Goal: Task Accomplishment & Management: Manage account settings

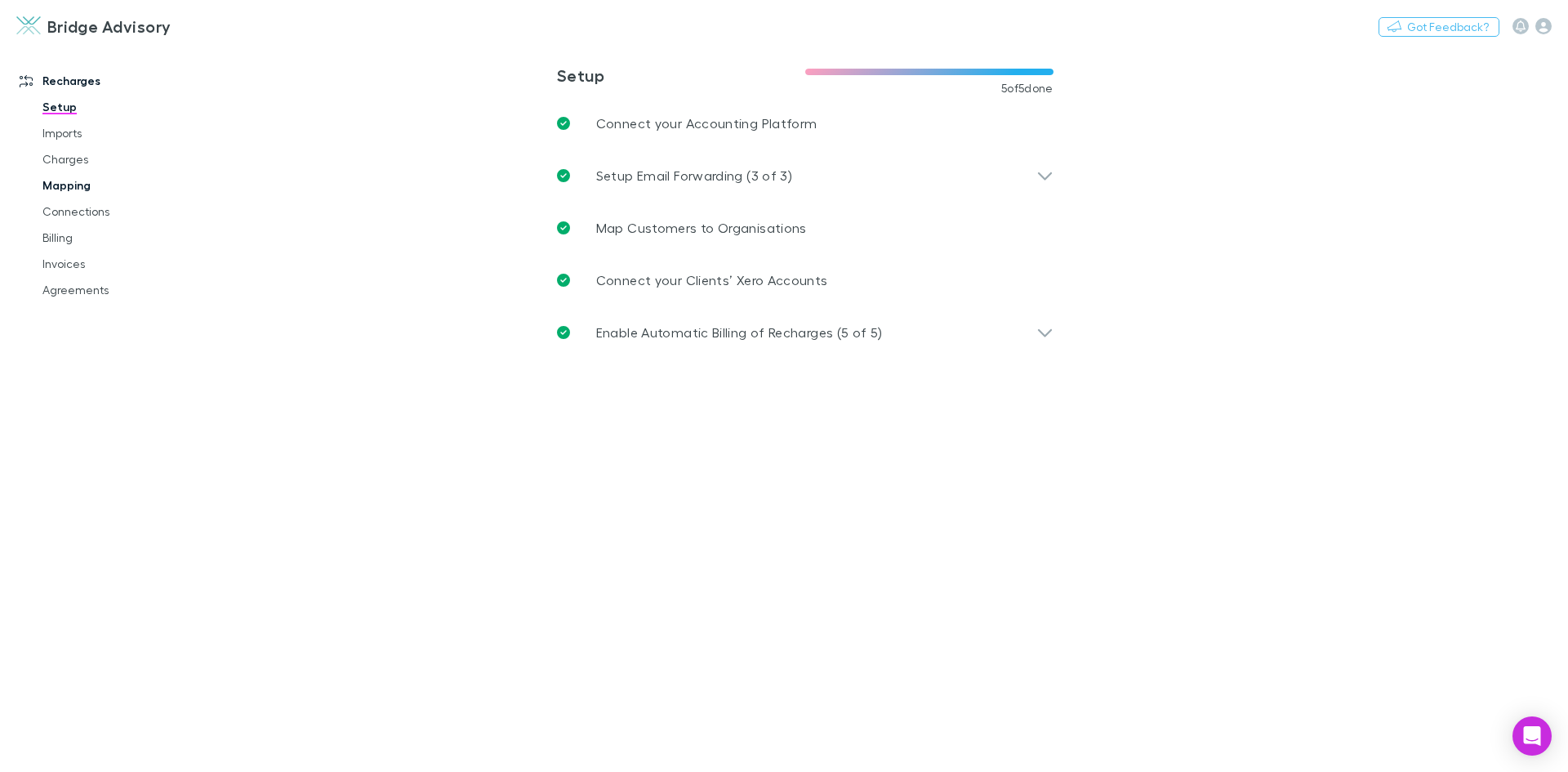
click at [79, 181] on link "Mapping" at bounding box center [123, 185] width 194 height 26
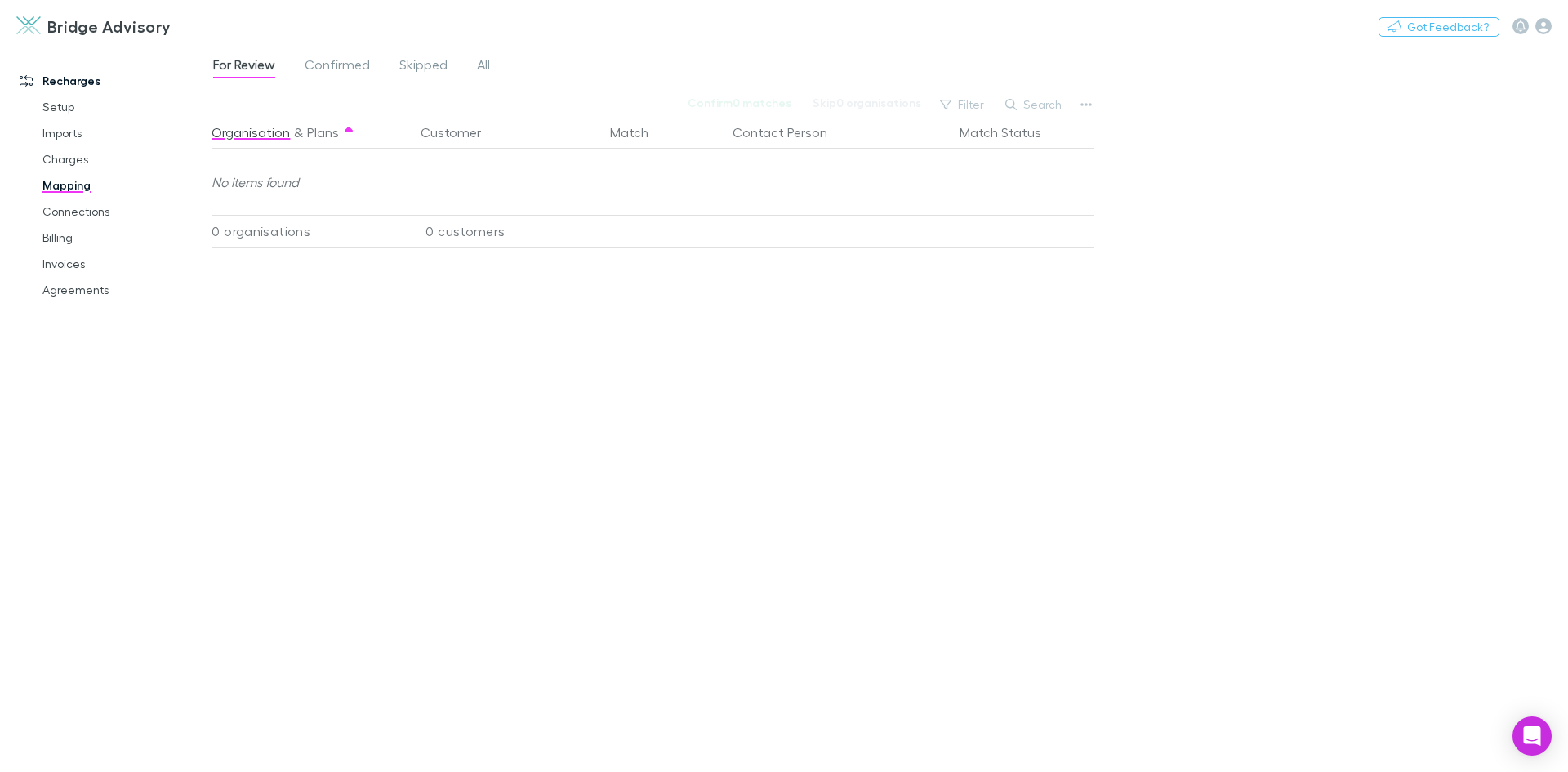
click at [494, 58] on div "For Review Confirmed Skipped All" at bounding box center [358, 67] width 293 height 26
click at [487, 64] on span "All" at bounding box center [483, 67] width 13 height 21
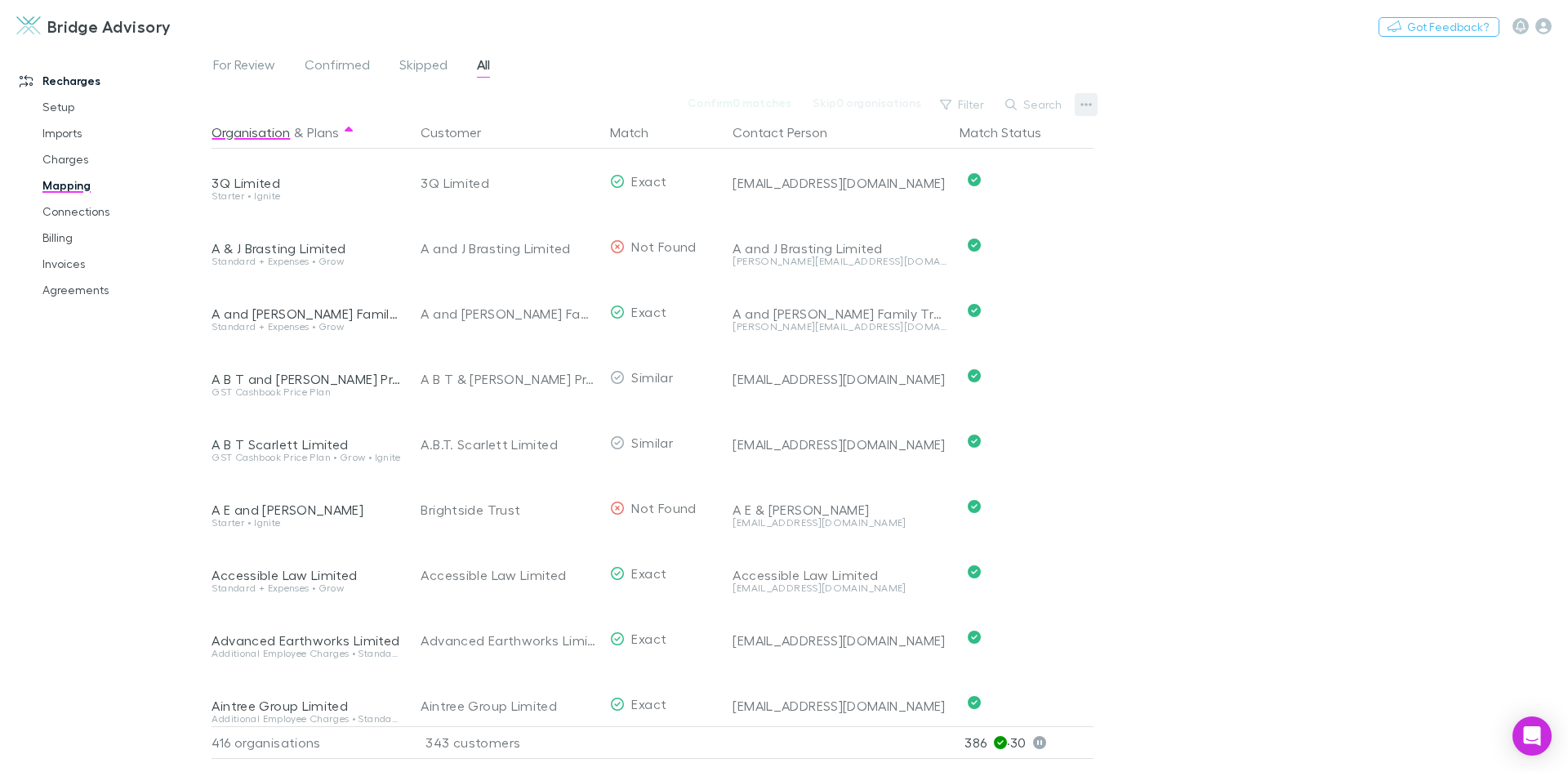
click at [1088, 105] on icon "button" at bounding box center [1087, 105] width 12 height 3
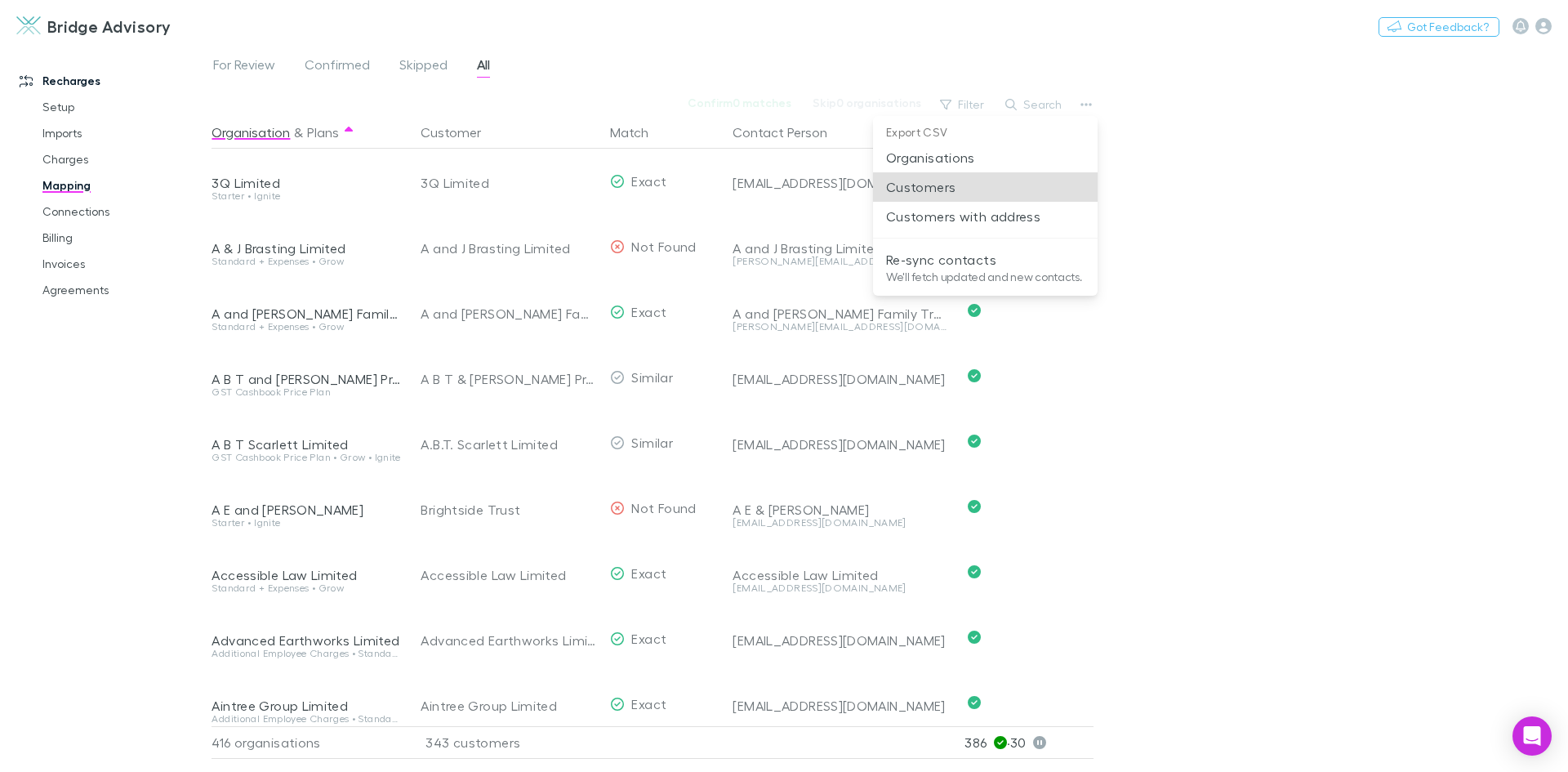
drag, startPoint x: 1257, startPoint y: 160, endPoint x: 1117, endPoint y: 130, distance: 143.2
click at [1259, 158] on div at bounding box center [784, 386] width 1568 height 772
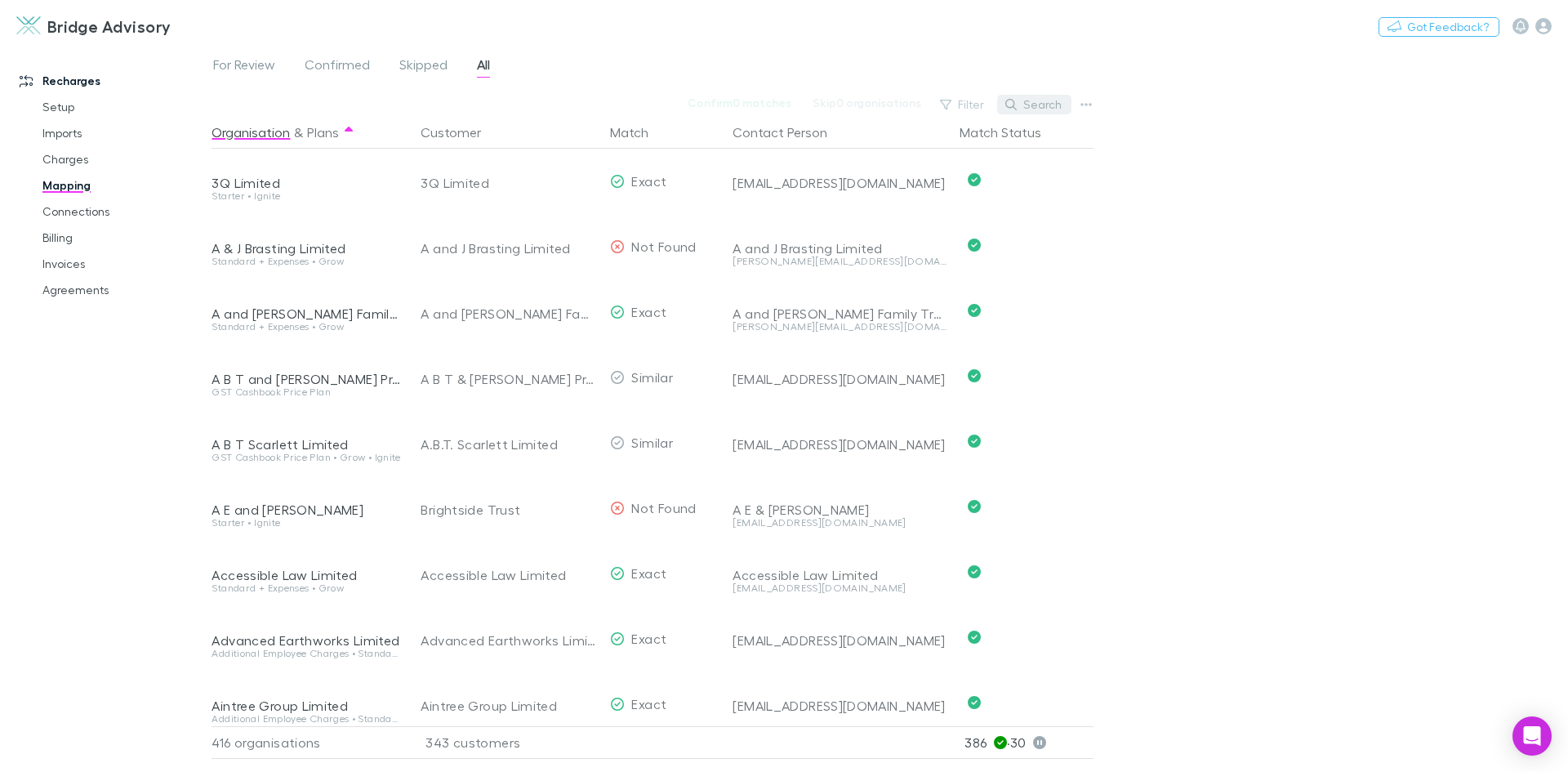
click at [1052, 101] on button "Search" at bounding box center [1035, 104] width 74 height 19
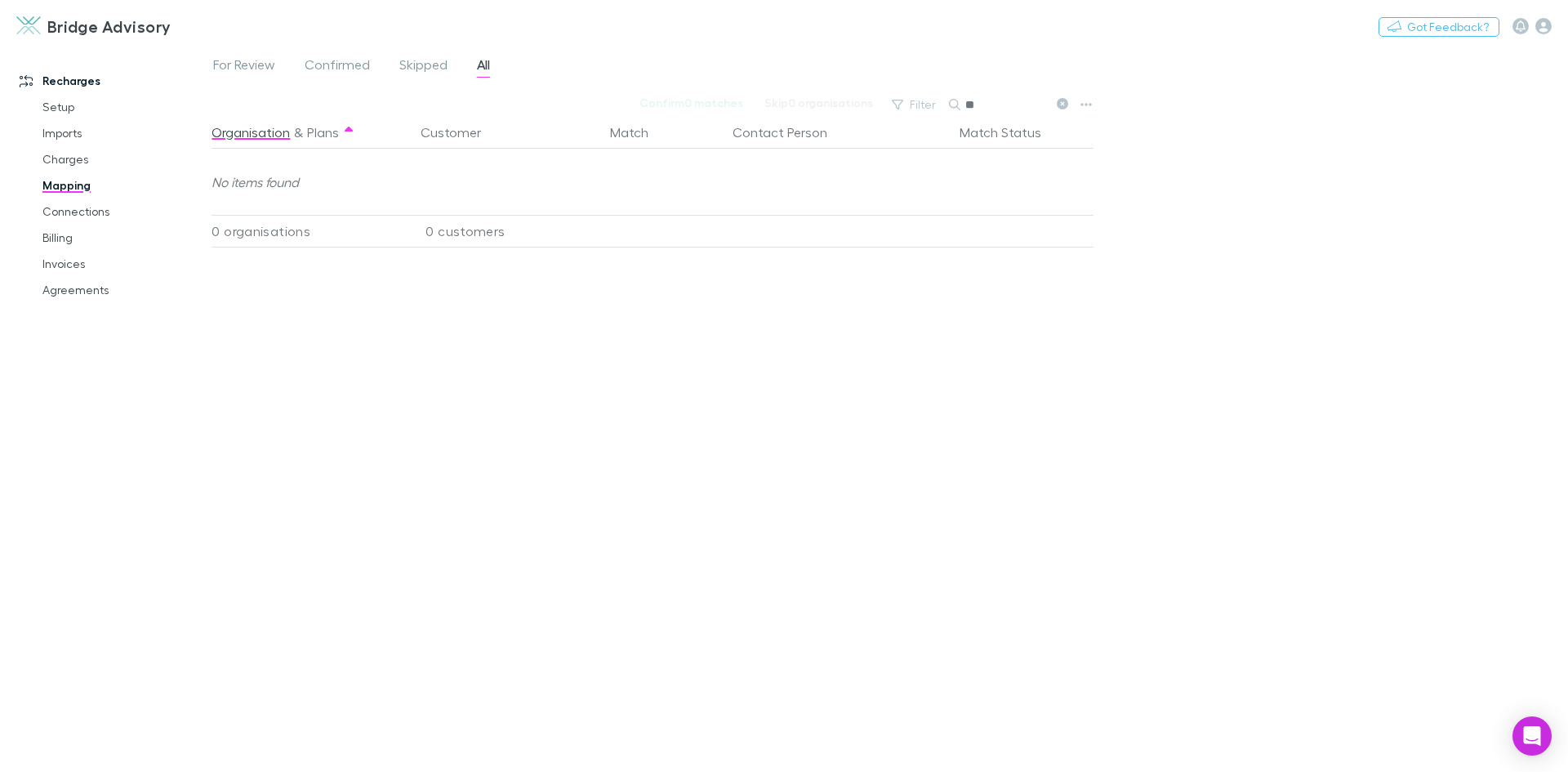
type input "*"
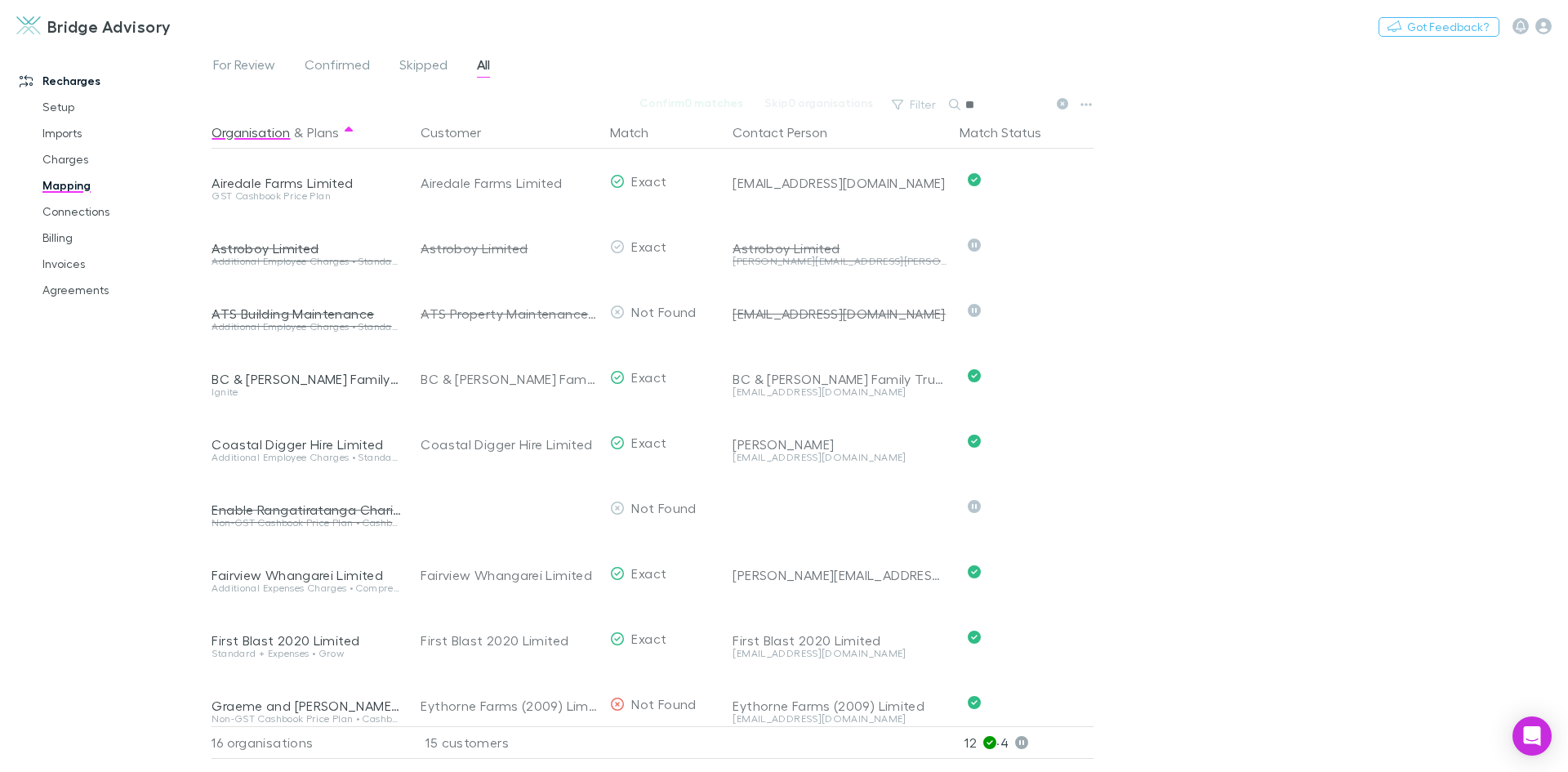
type input "*"
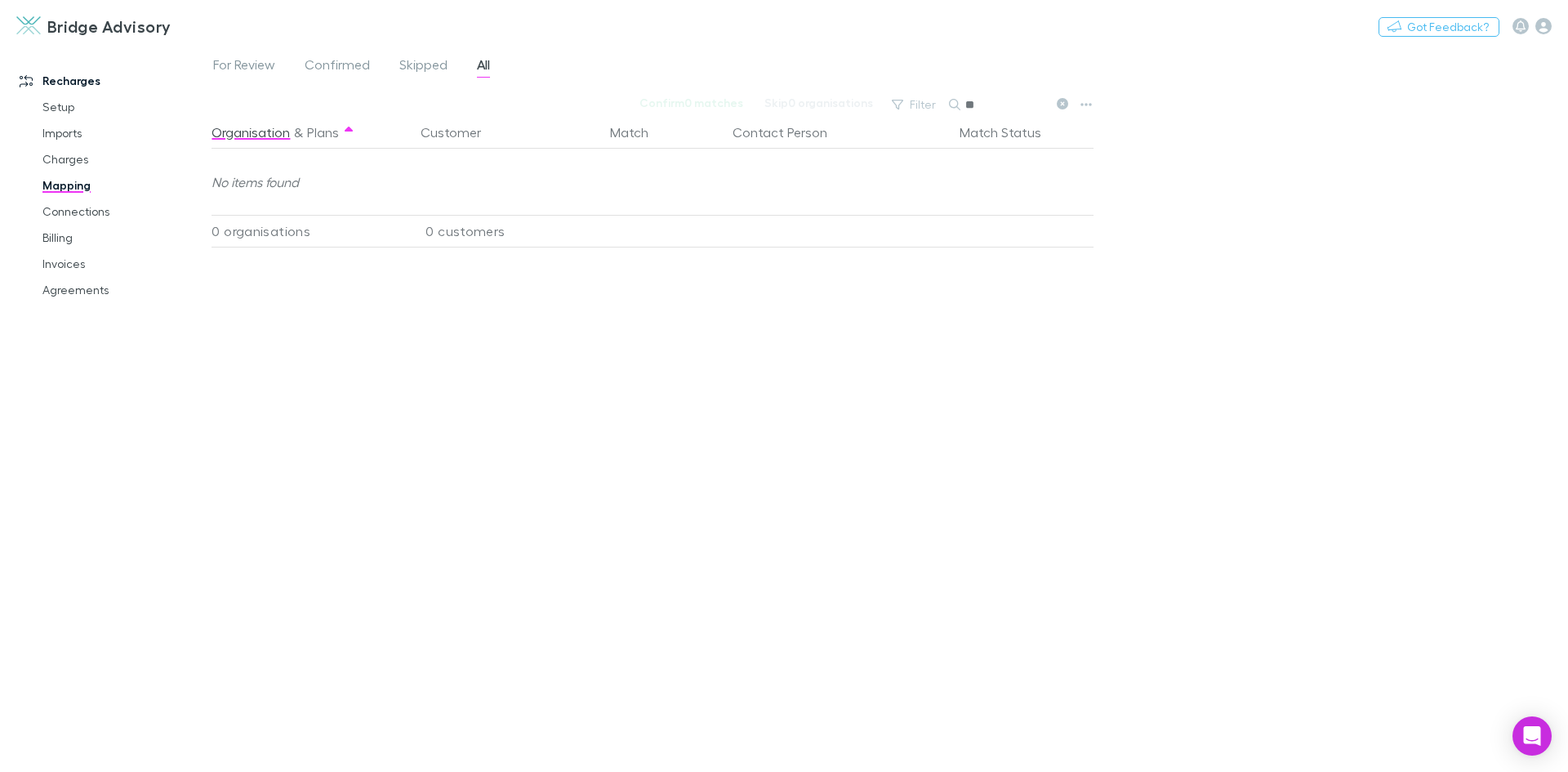
type input "*"
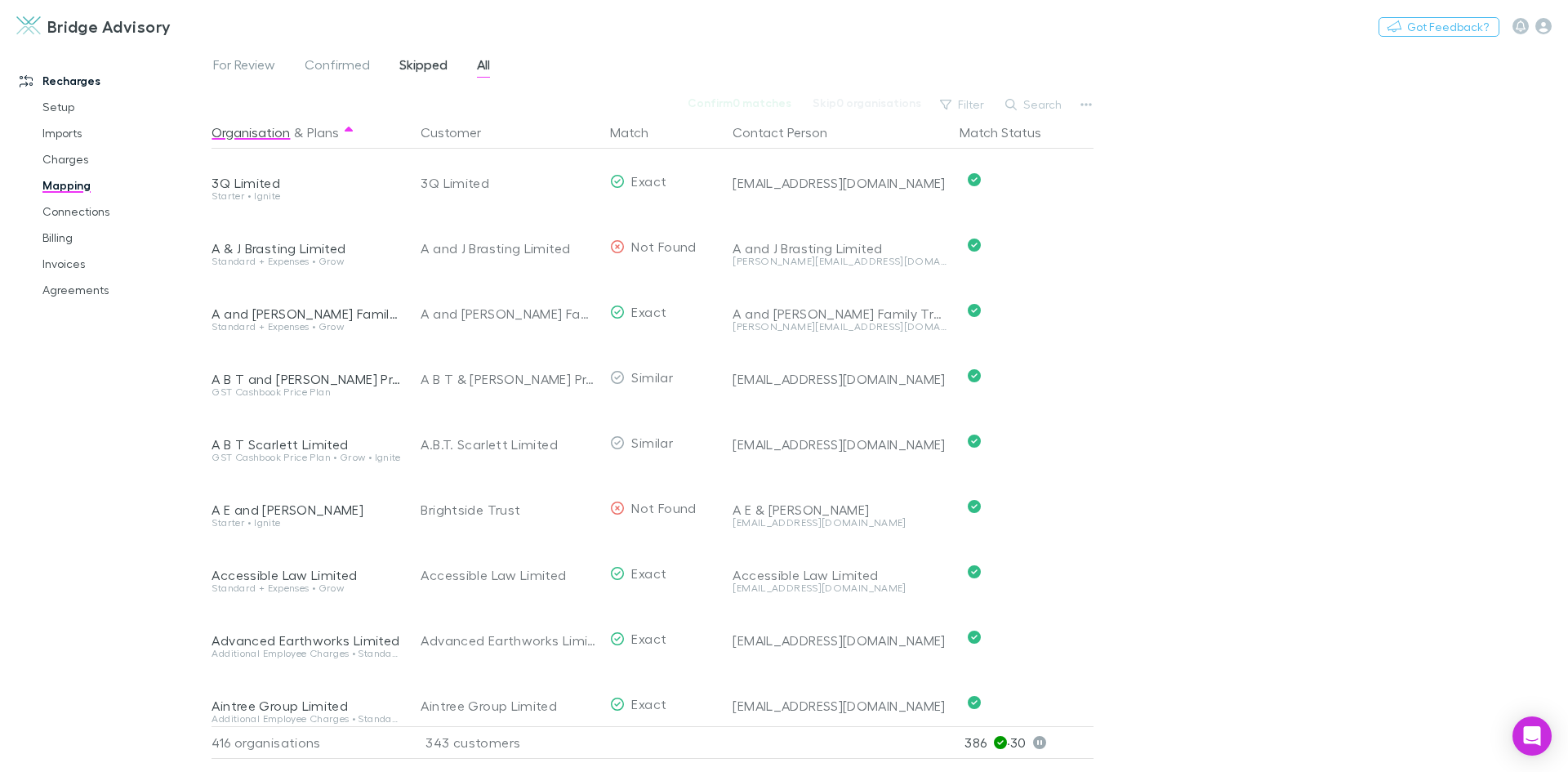
click at [436, 61] on span "Skipped" at bounding box center [423, 67] width 48 height 21
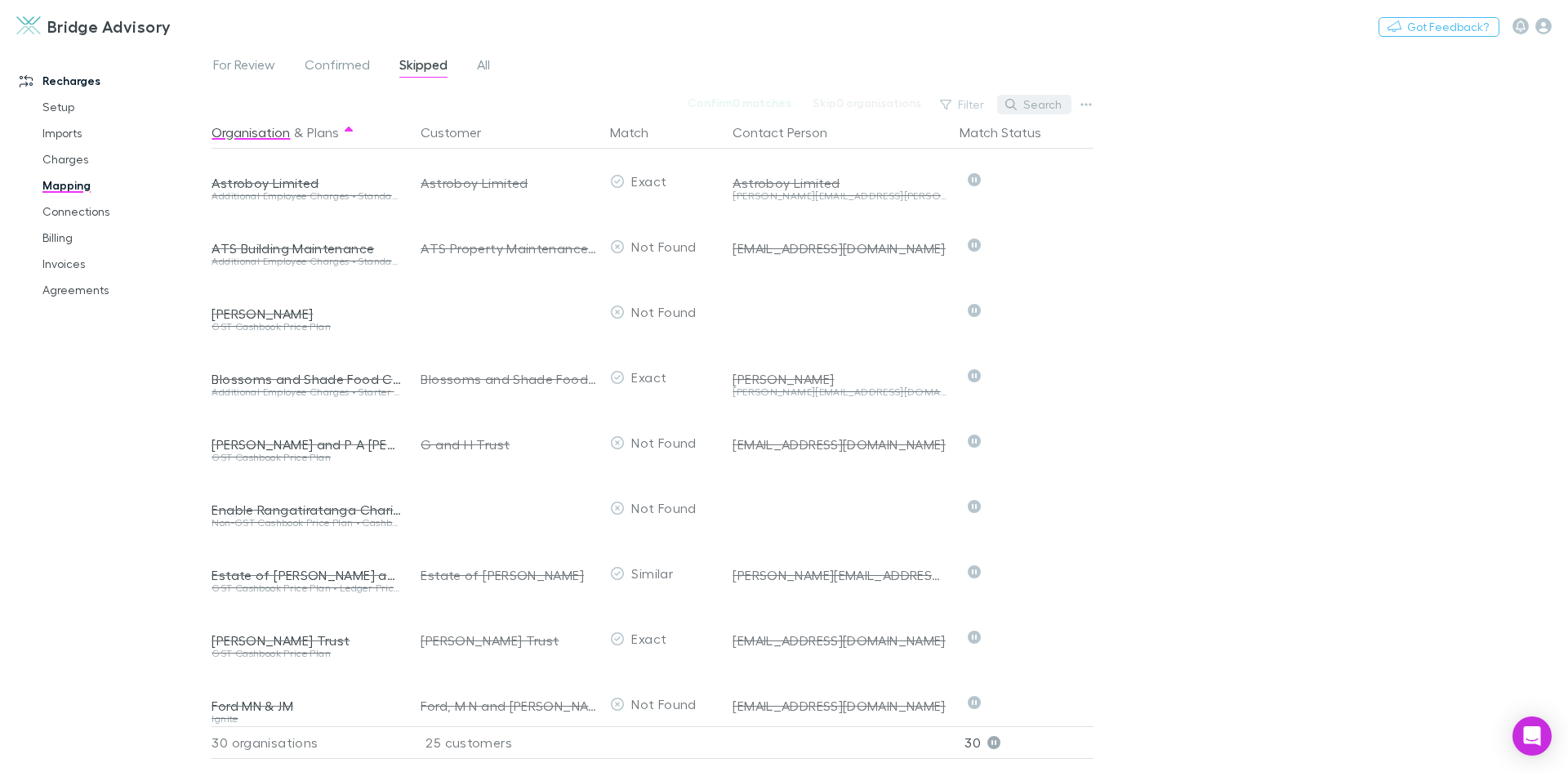
click at [1051, 108] on button "Search" at bounding box center [1035, 104] width 74 height 19
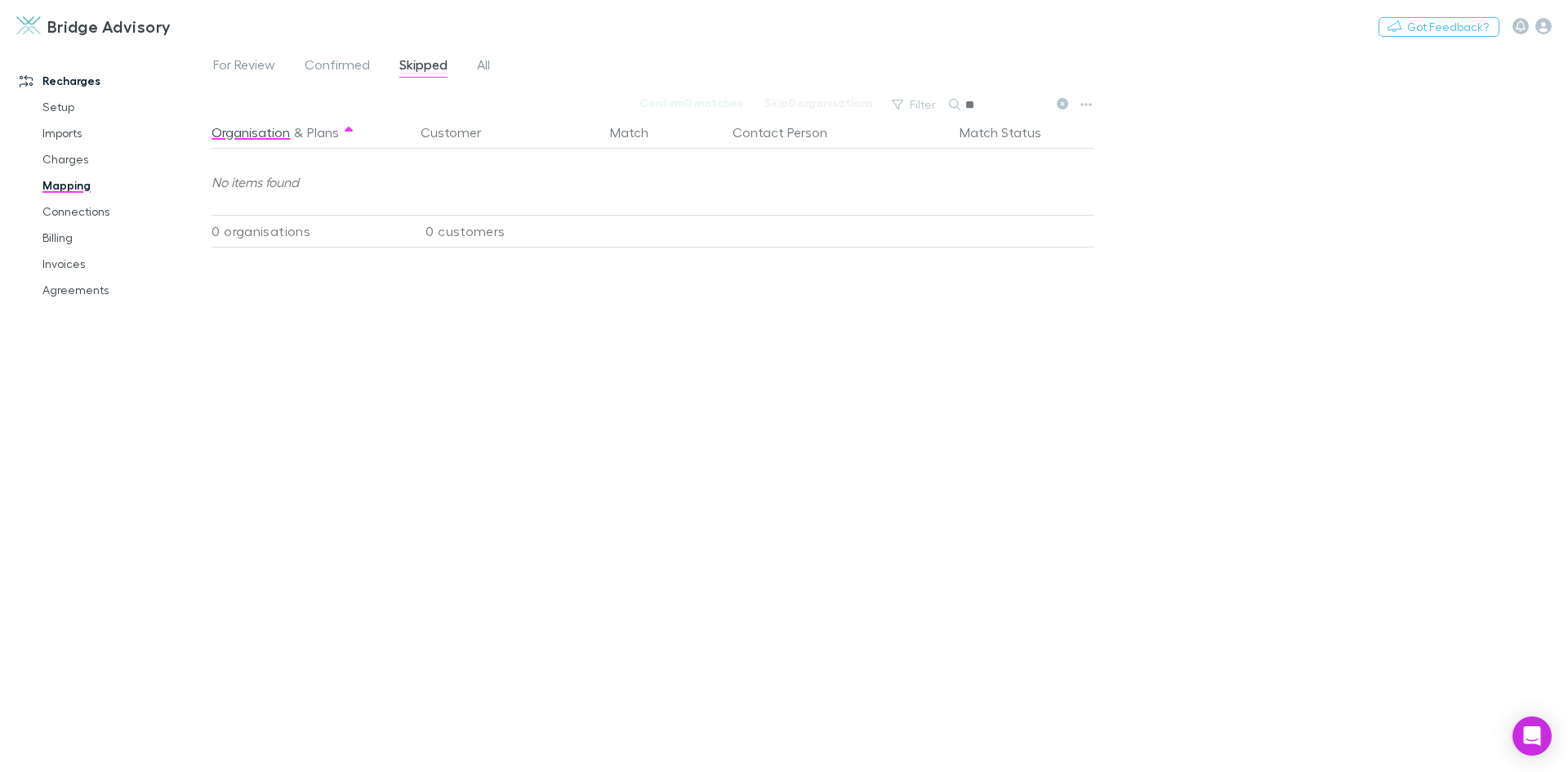
type input "*"
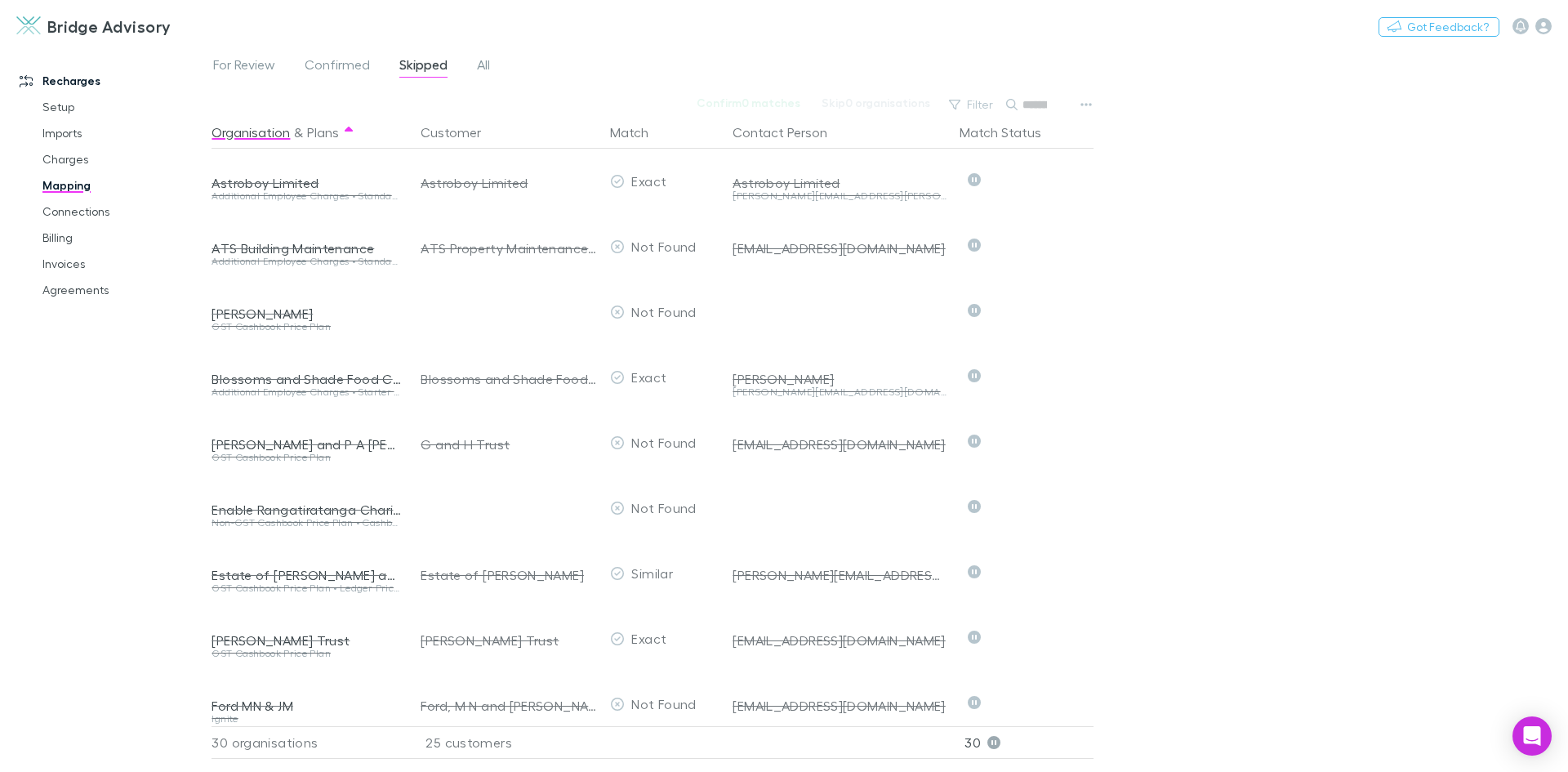
click at [1128, 285] on div "For Review Confirmed Skipped All Confirm 0 matches Skip 0 organisations Filter …" at bounding box center [889, 408] width 1357 height 726
click at [67, 233] on link "Billing" at bounding box center [123, 238] width 194 height 26
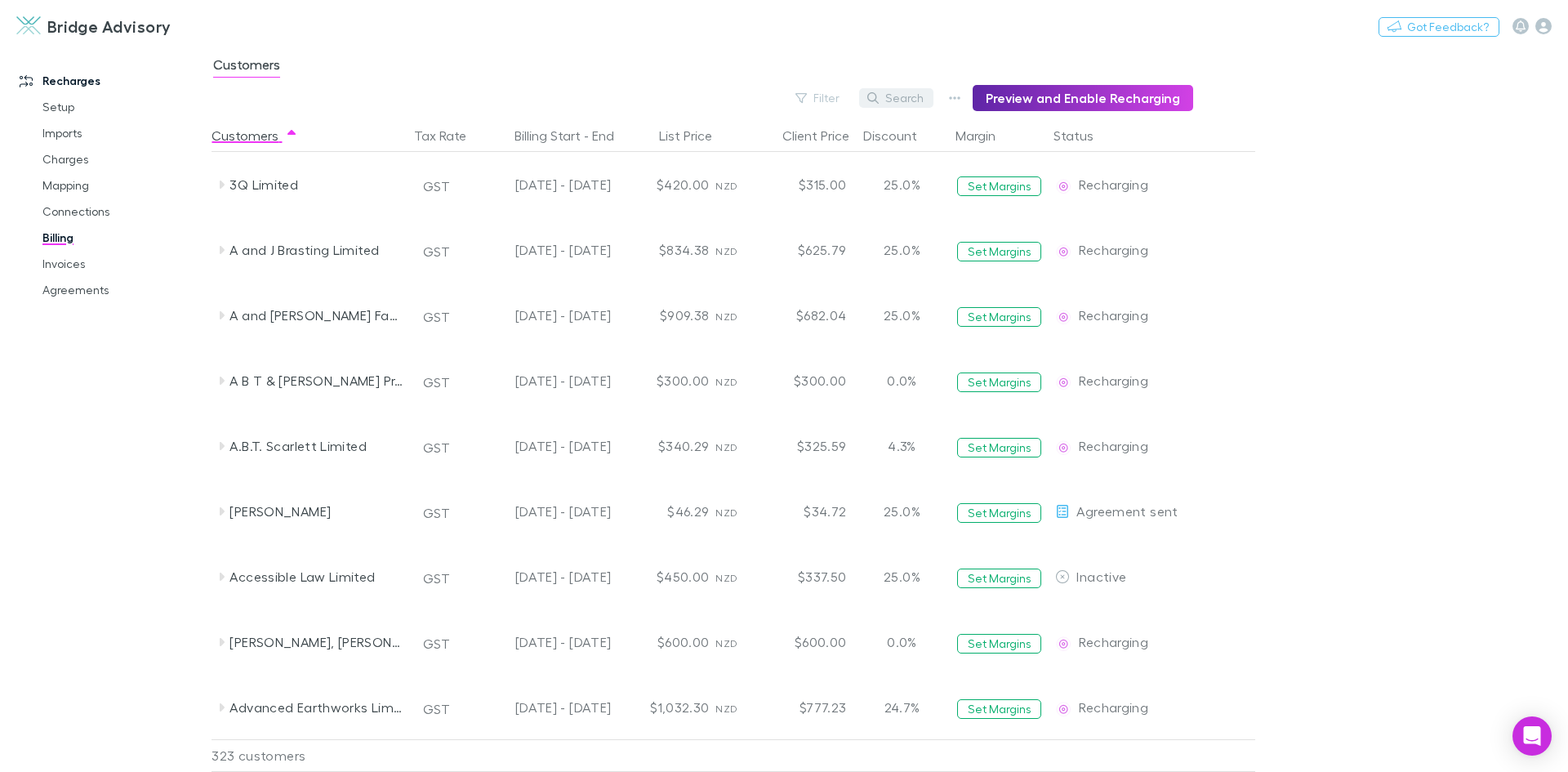
click at [910, 101] on button "Search" at bounding box center [896, 97] width 74 height 19
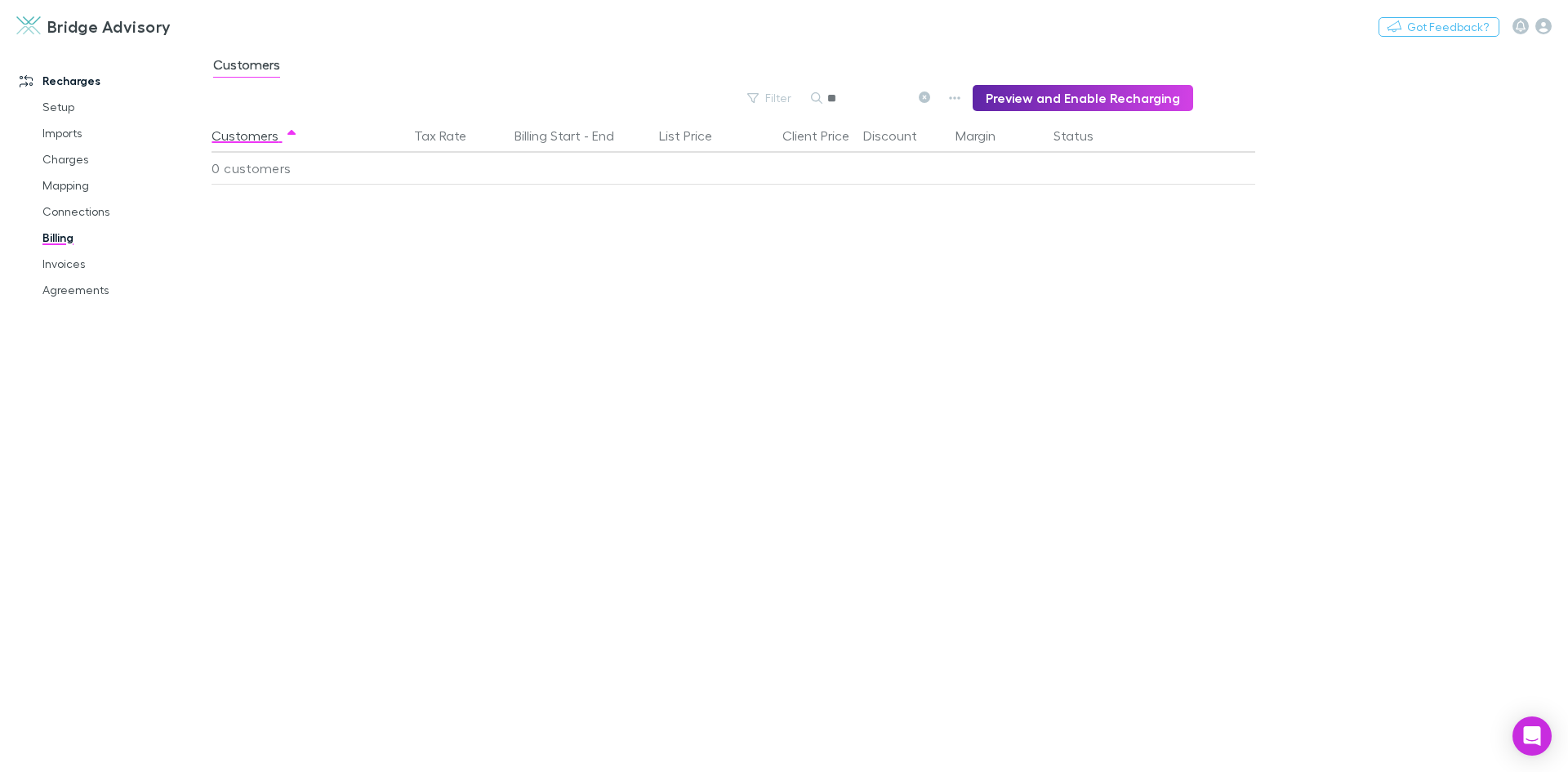
type input "*"
type input "********"
click at [54, 234] on link "Billing" at bounding box center [123, 238] width 194 height 26
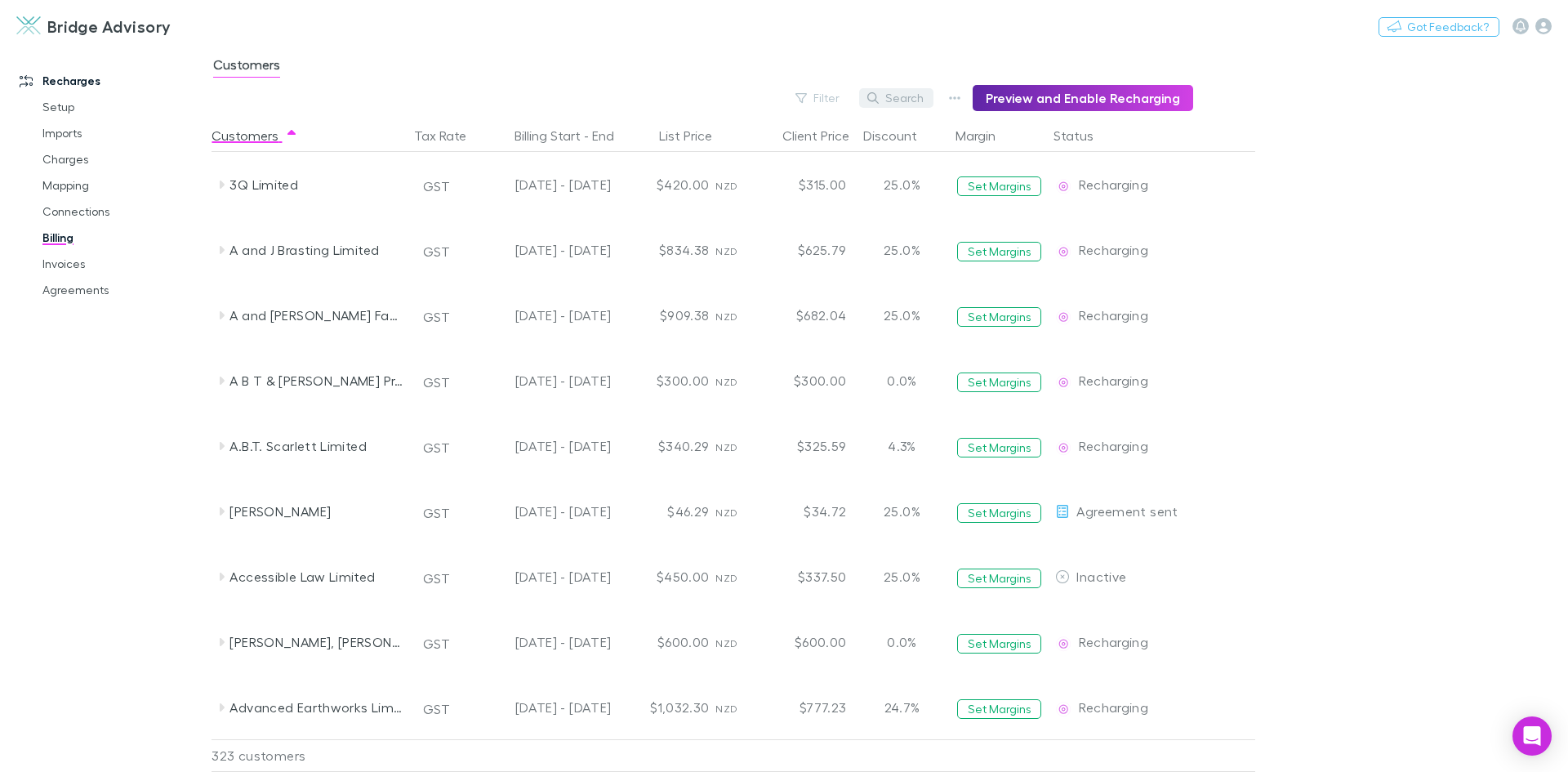
click at [913, 99] on button "Search" at bounding box center [896, 97] width 74 height 19
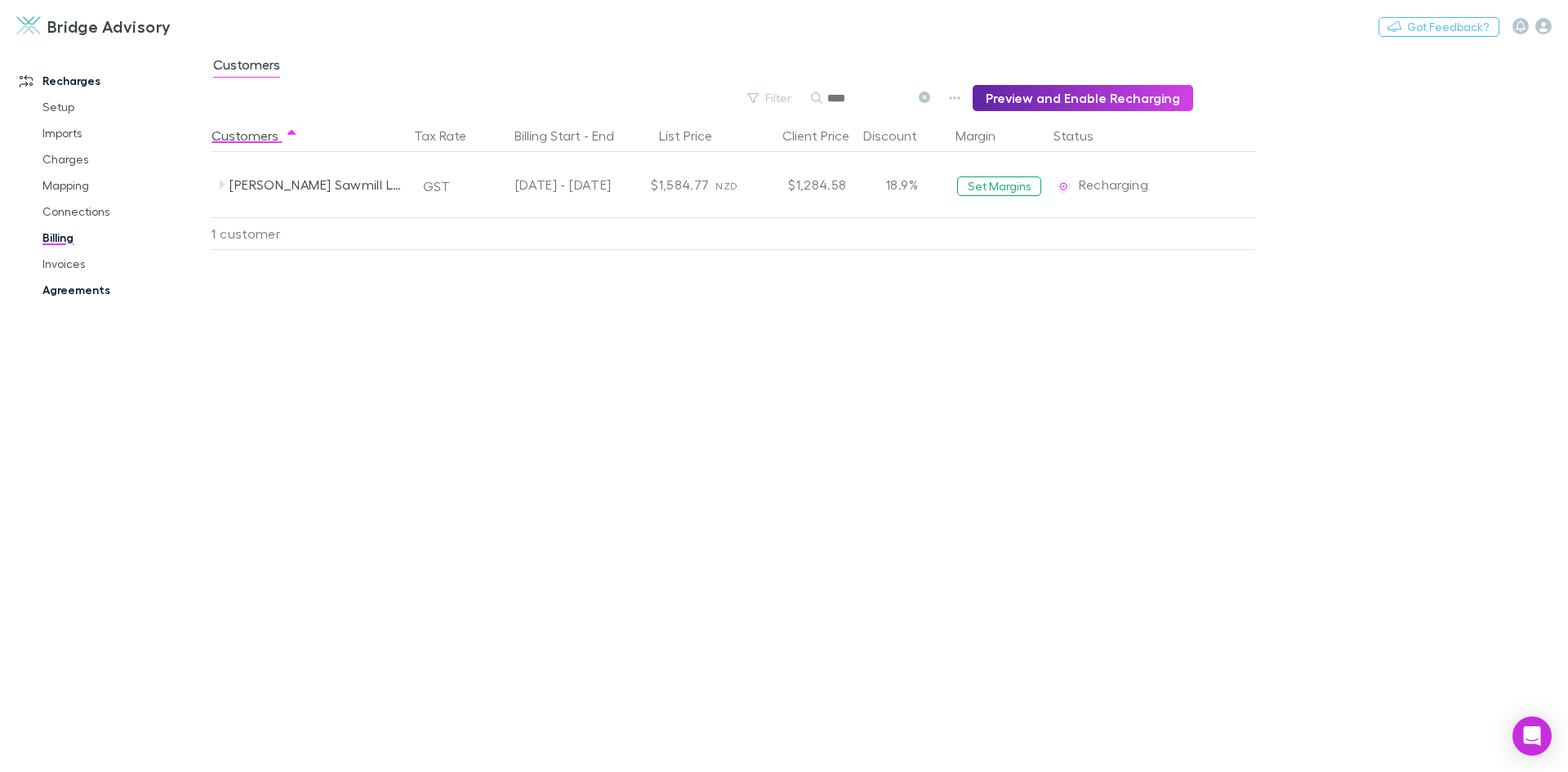
type input "****"
click at [62, 291] on link "Agreements" at bounding box center [123, 290] width 194 height 26
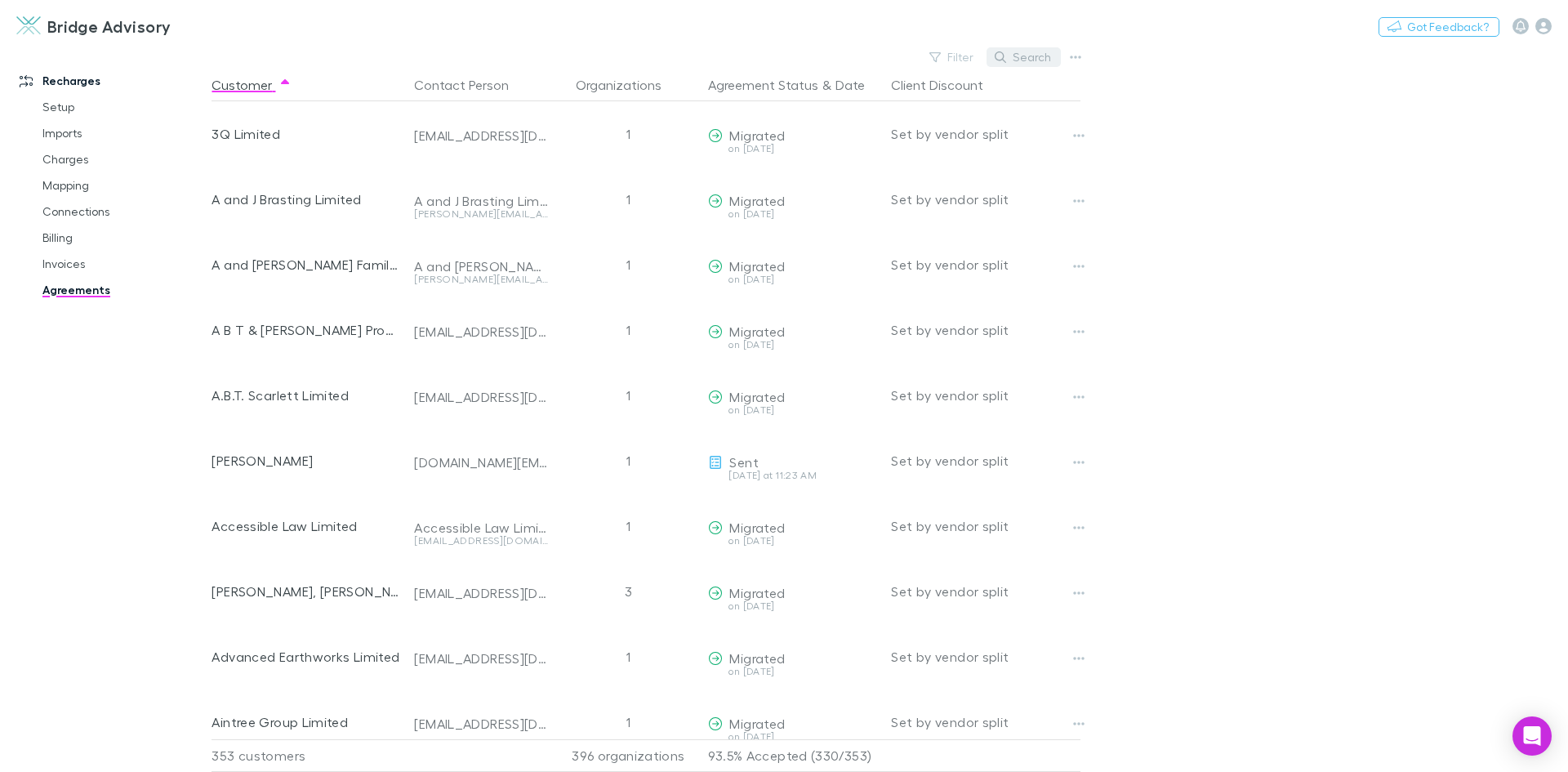
click at [1030, 61] on button "Search" at bounding box center [1024, 57] width 74 height 19
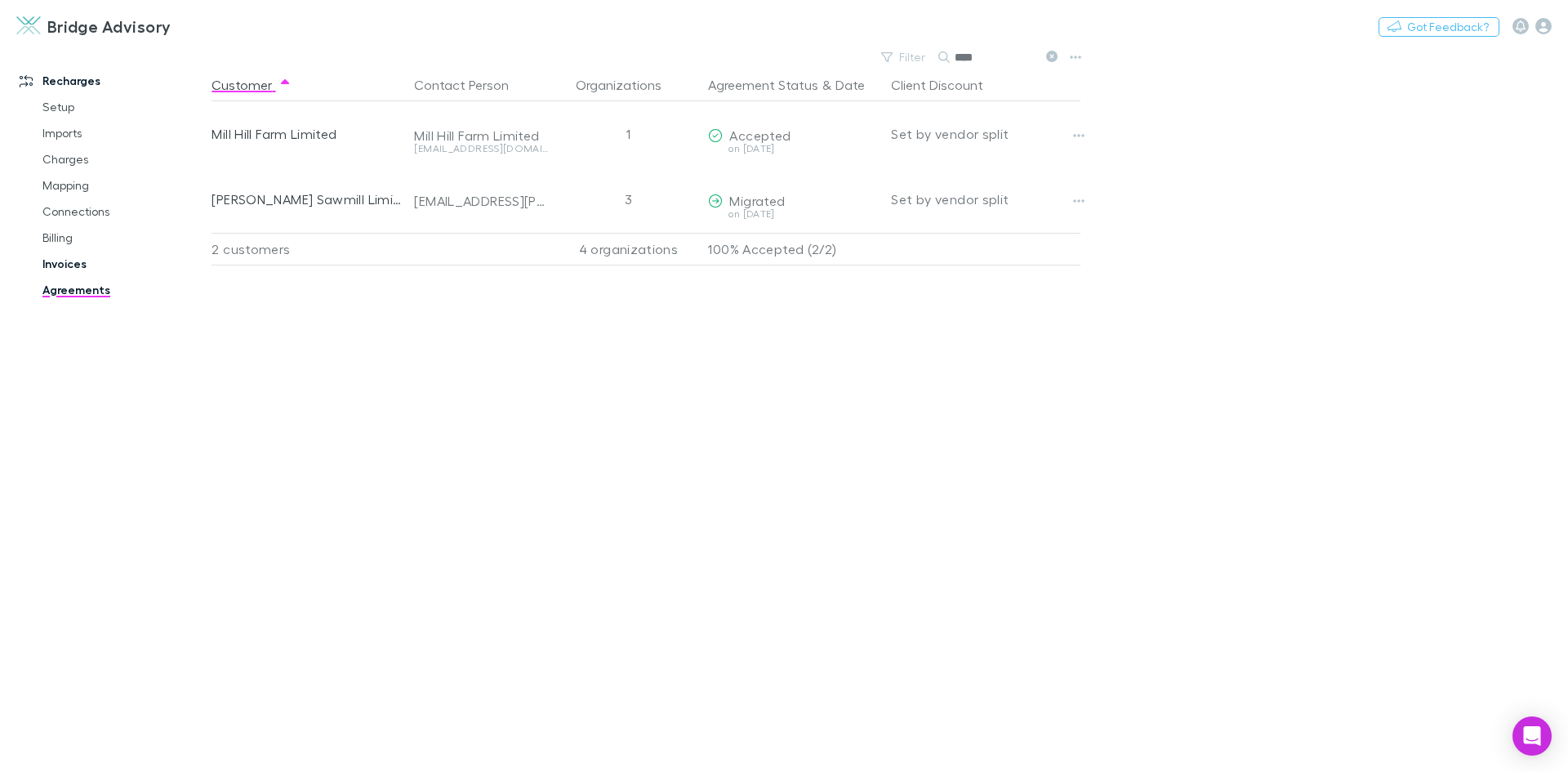
type input "****"
click at [74, 266] on link "Invoices" at bounding box center [123, 264] width 194 height 26
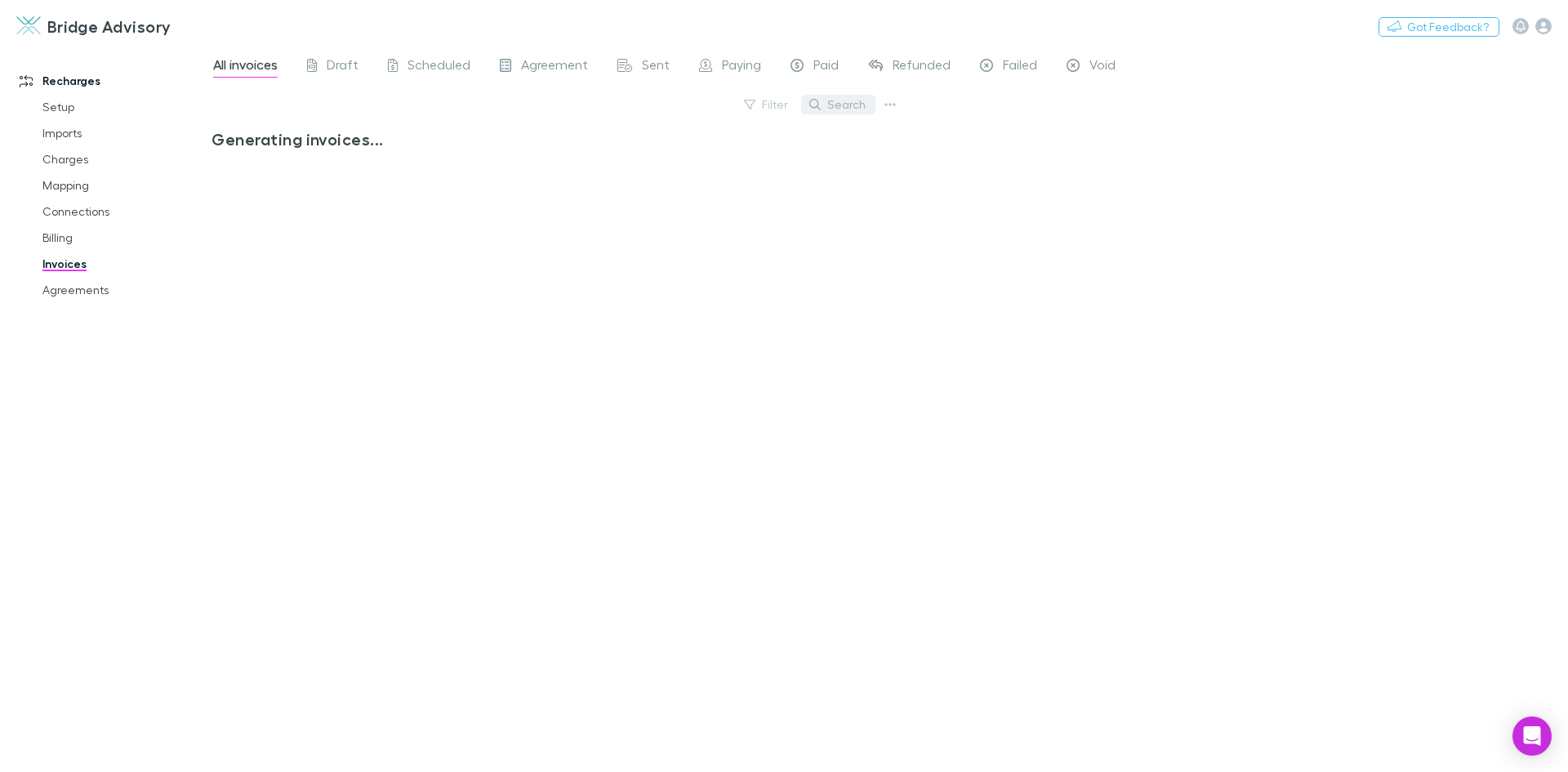
click at [849, 109] on button "Search" at bounding box center [839, 104] width 74 height 19
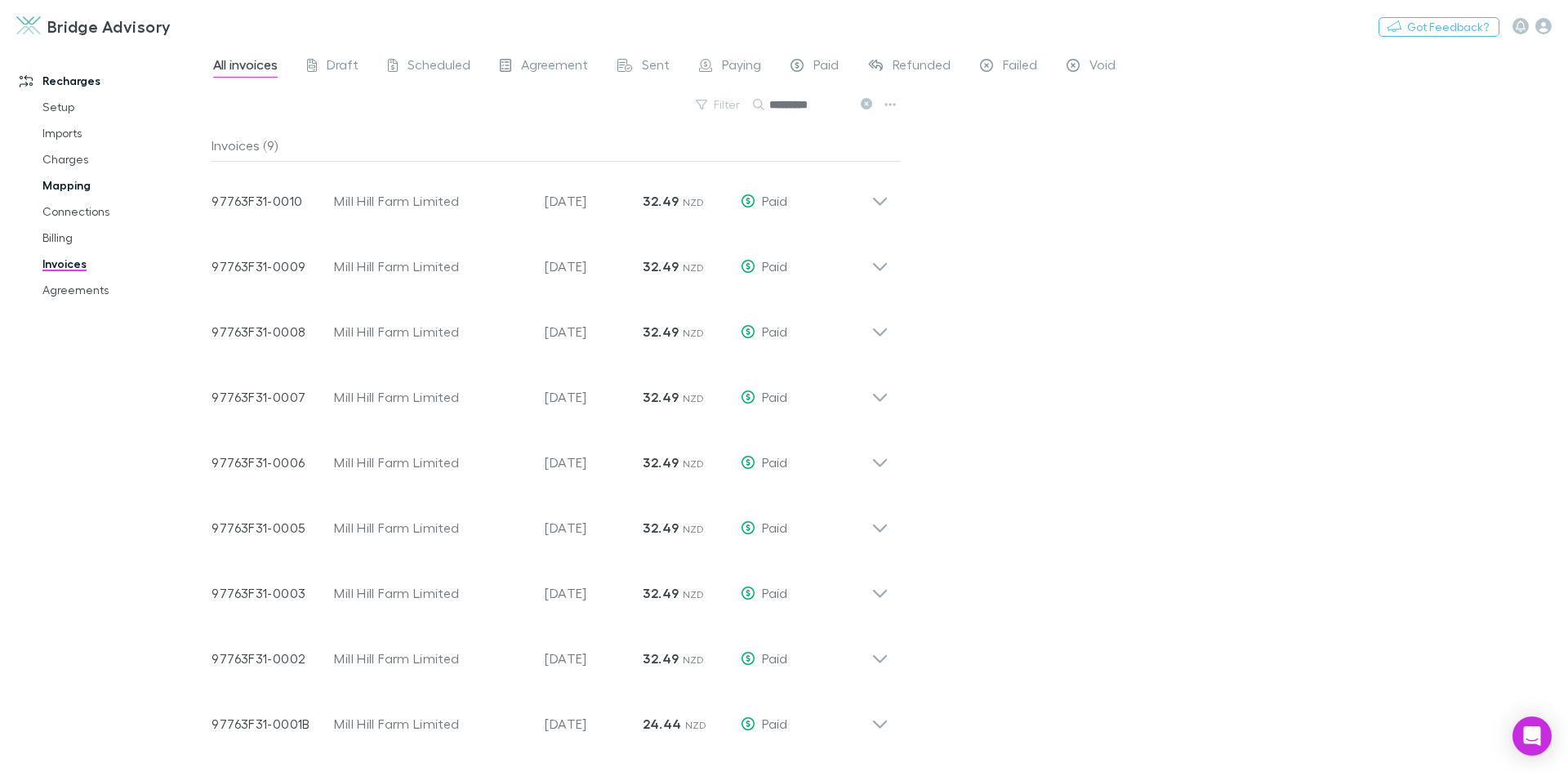
type input "*********"
drag, startPoint x: 66, startPoint y: 180, endPoint x: 241, endPoint y: 148, distance: 177.9
click at [66, 180] on link "Mapping" at bounding box center [123, 185] width 194 height 26
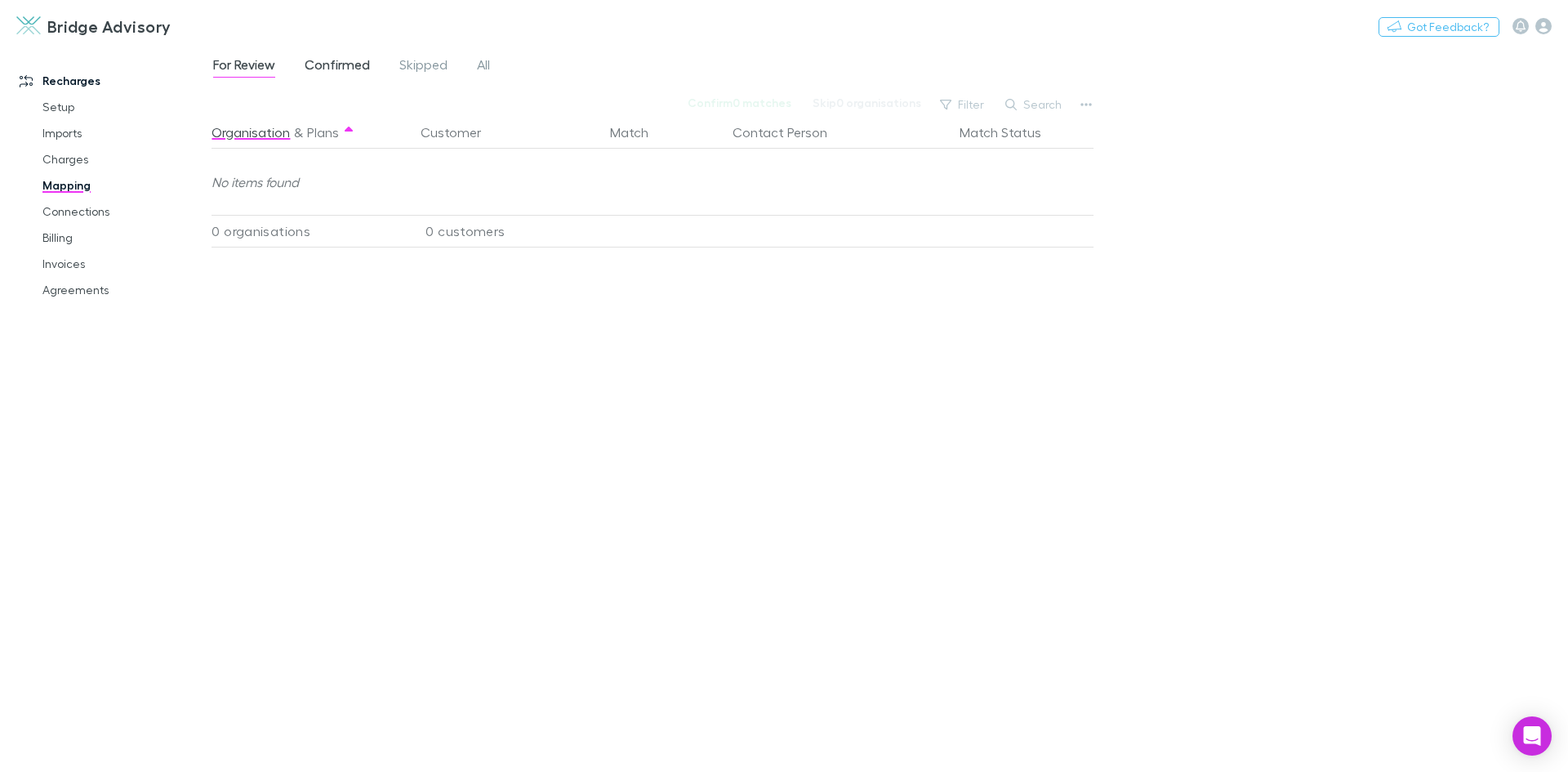
click at [326, 68] on span "Confirmed" at bounding box center [336, 67] width 65 height 21
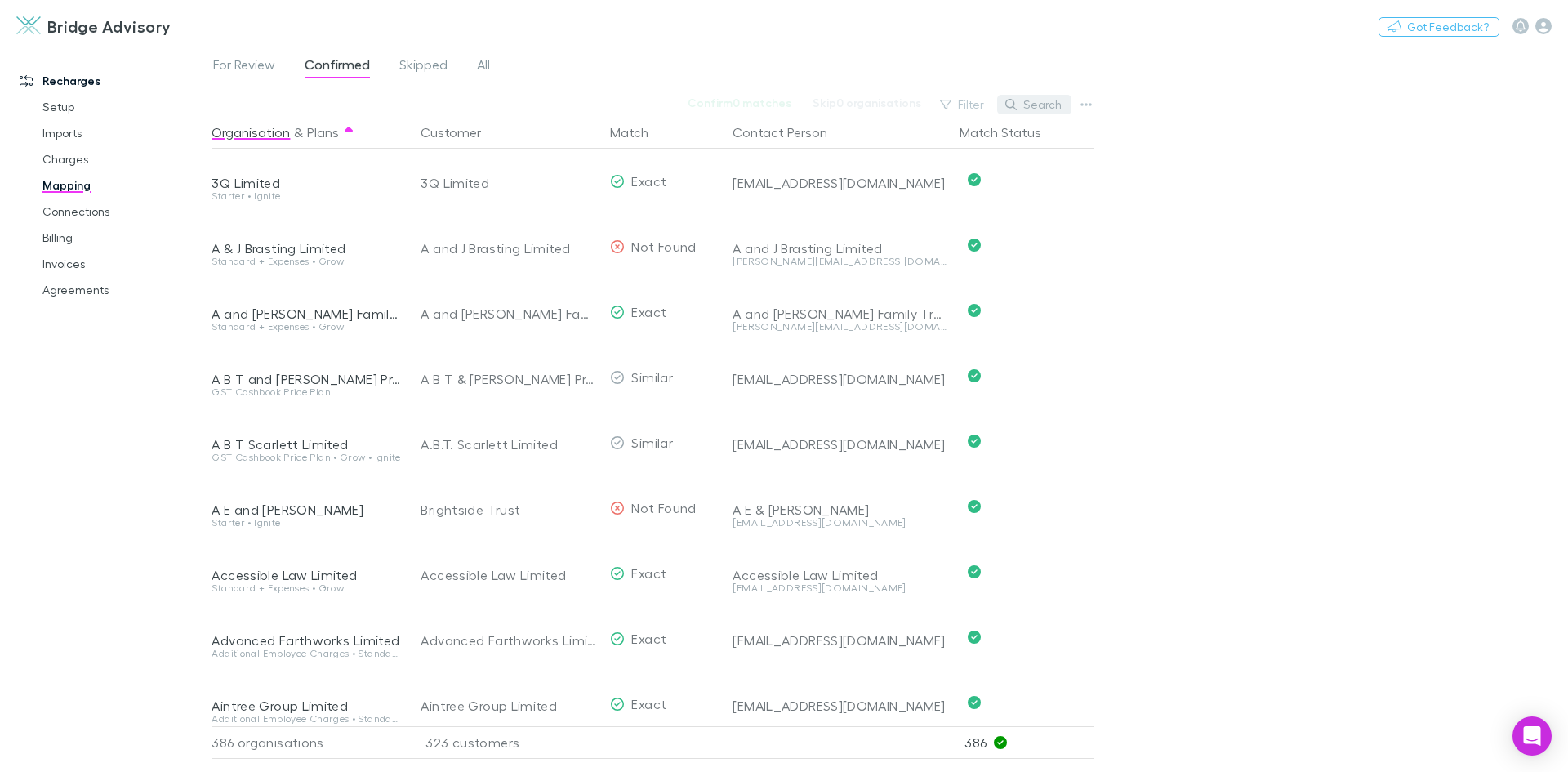
click at [1039, 105] on button "Search" at bounding box center [1035, 104] width 74 height 19
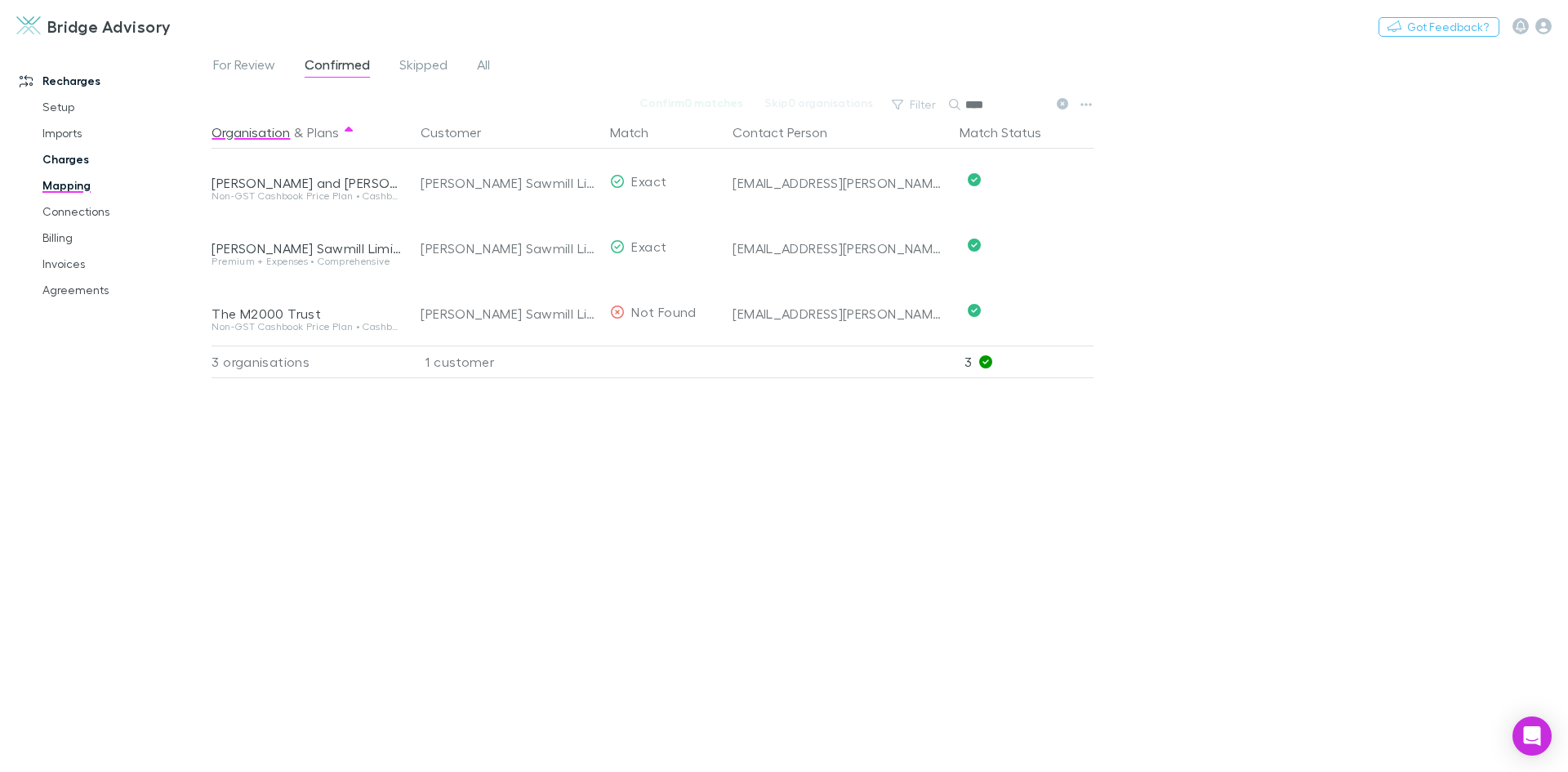
type input "****"
click at [70, 161] on link "Charges" at bounding box center [123, 159] width 194 height 26
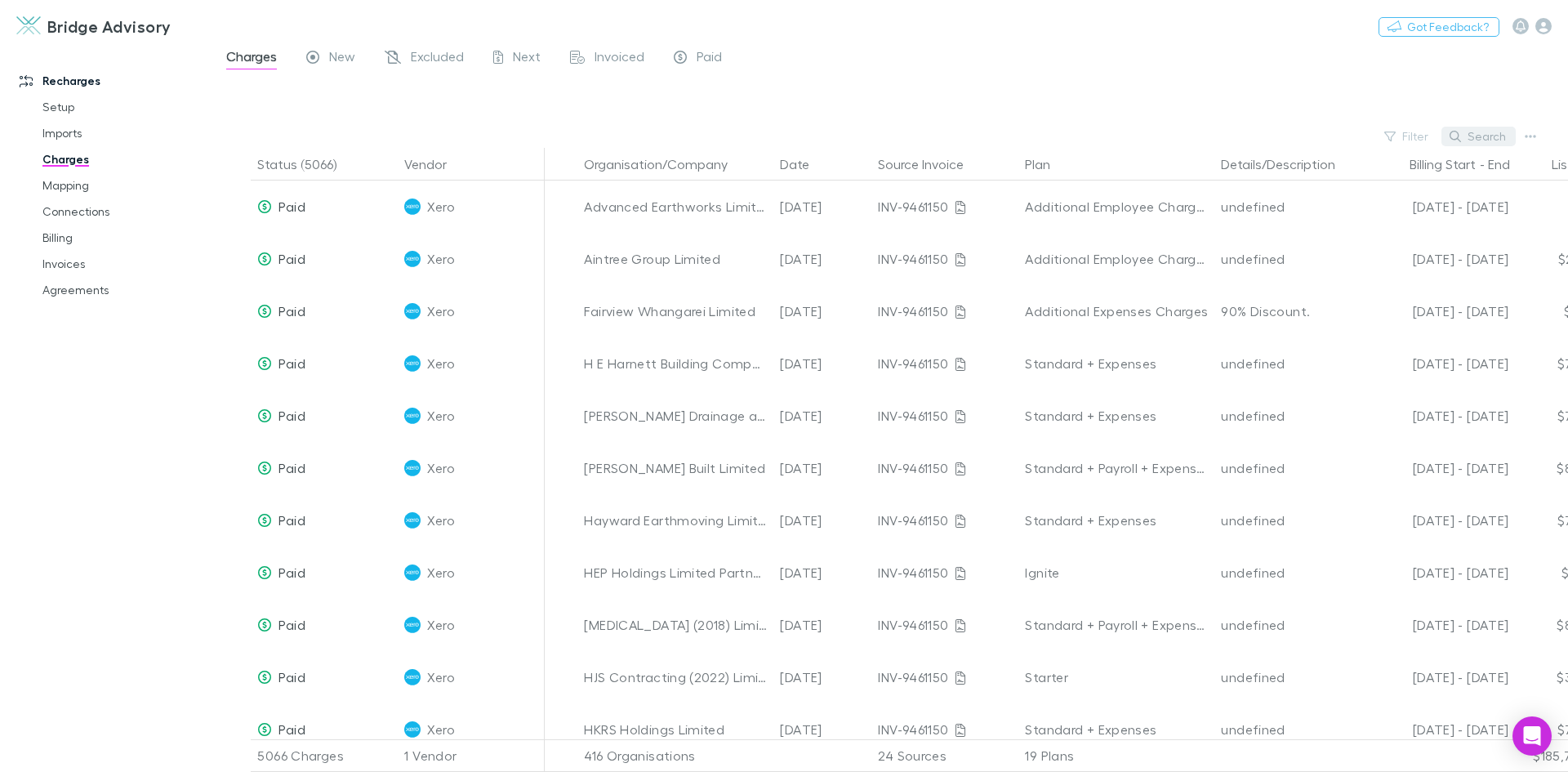
click at [1497, 133] on button "Search" at bounding box center [1478, 136] width 74 height 19
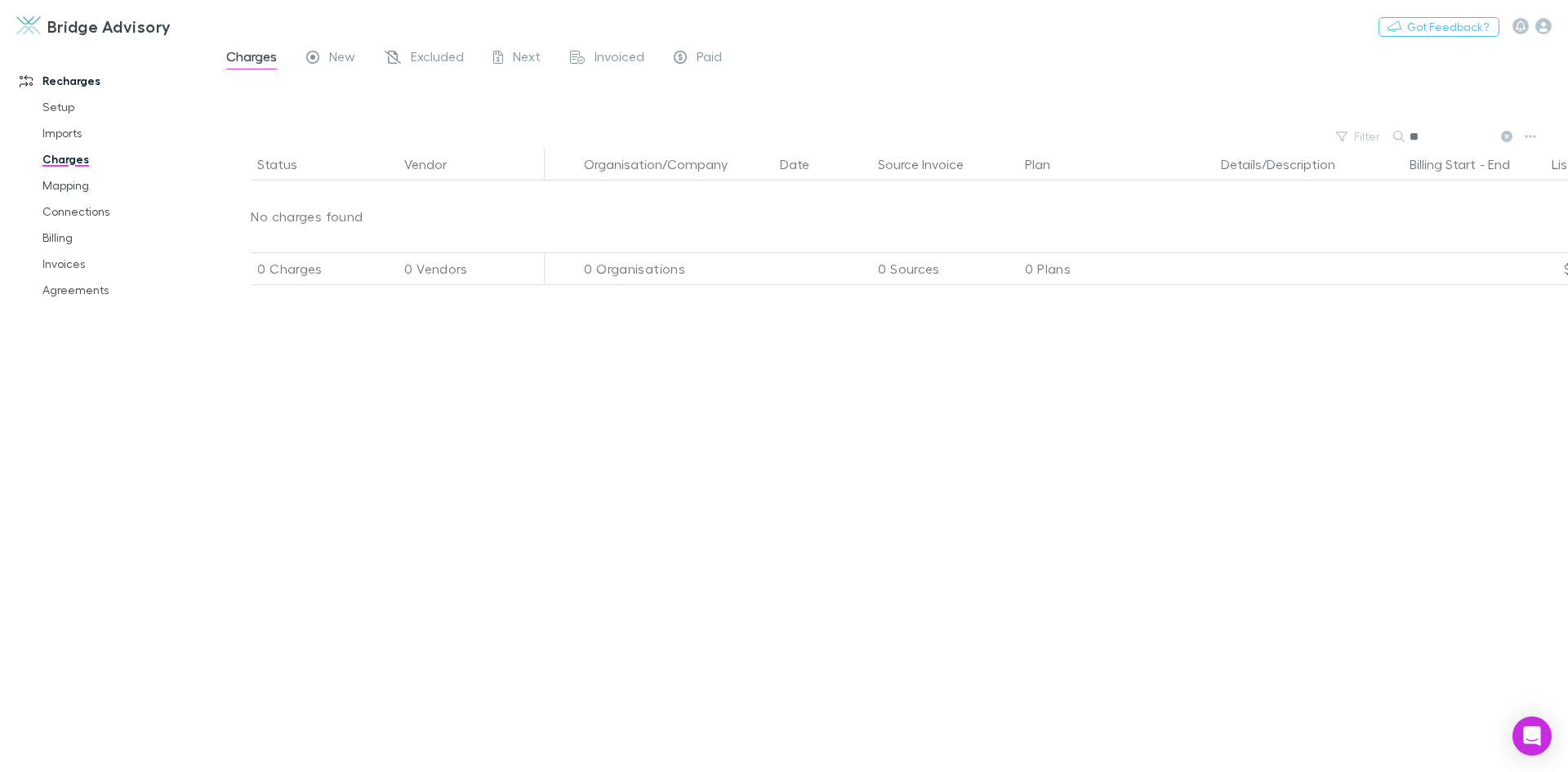
type input "*"
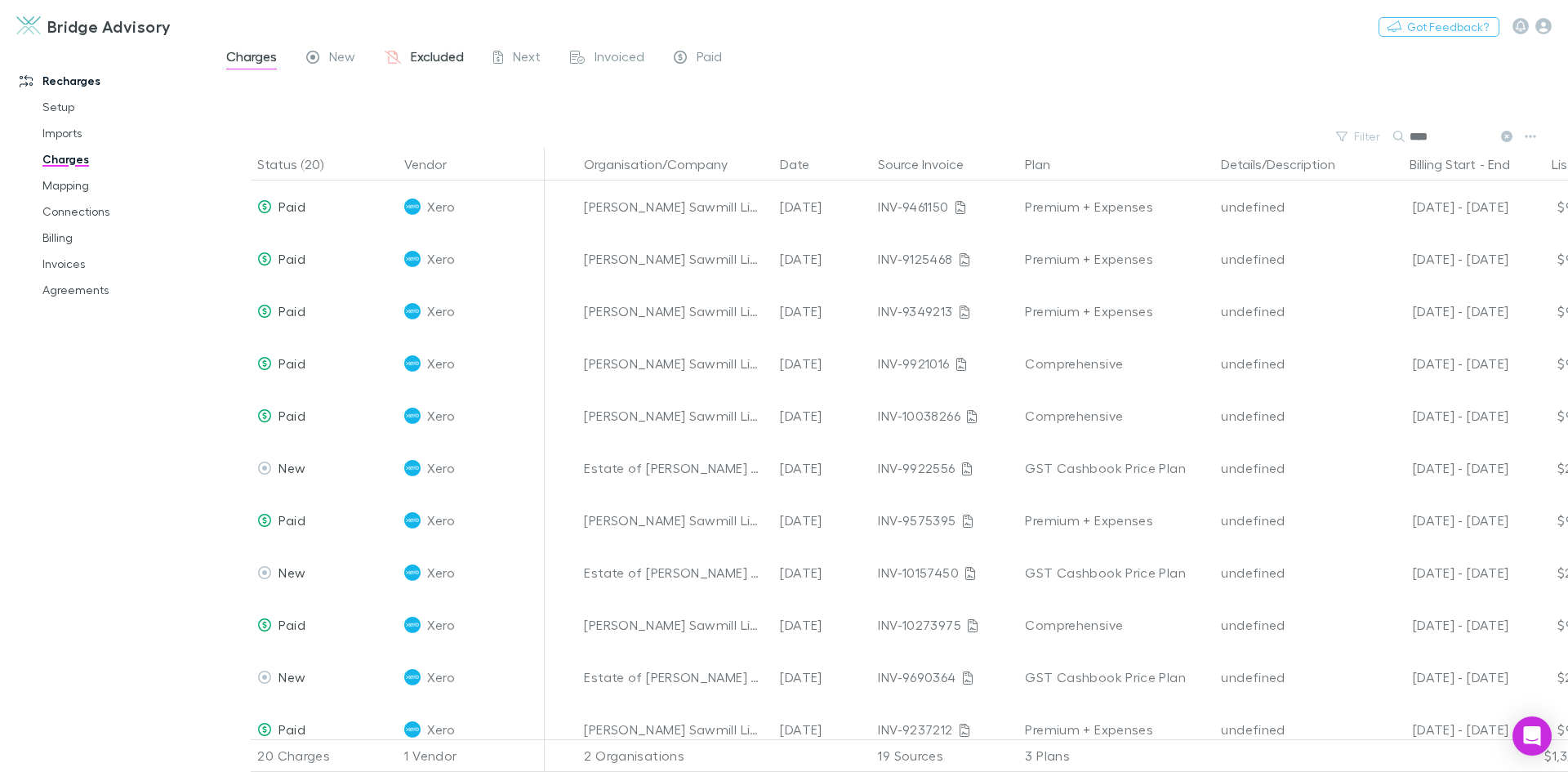
type input "****"
click at [442, 61] on span "Excluded" at bounding box center [437, 58] width 53 height 21
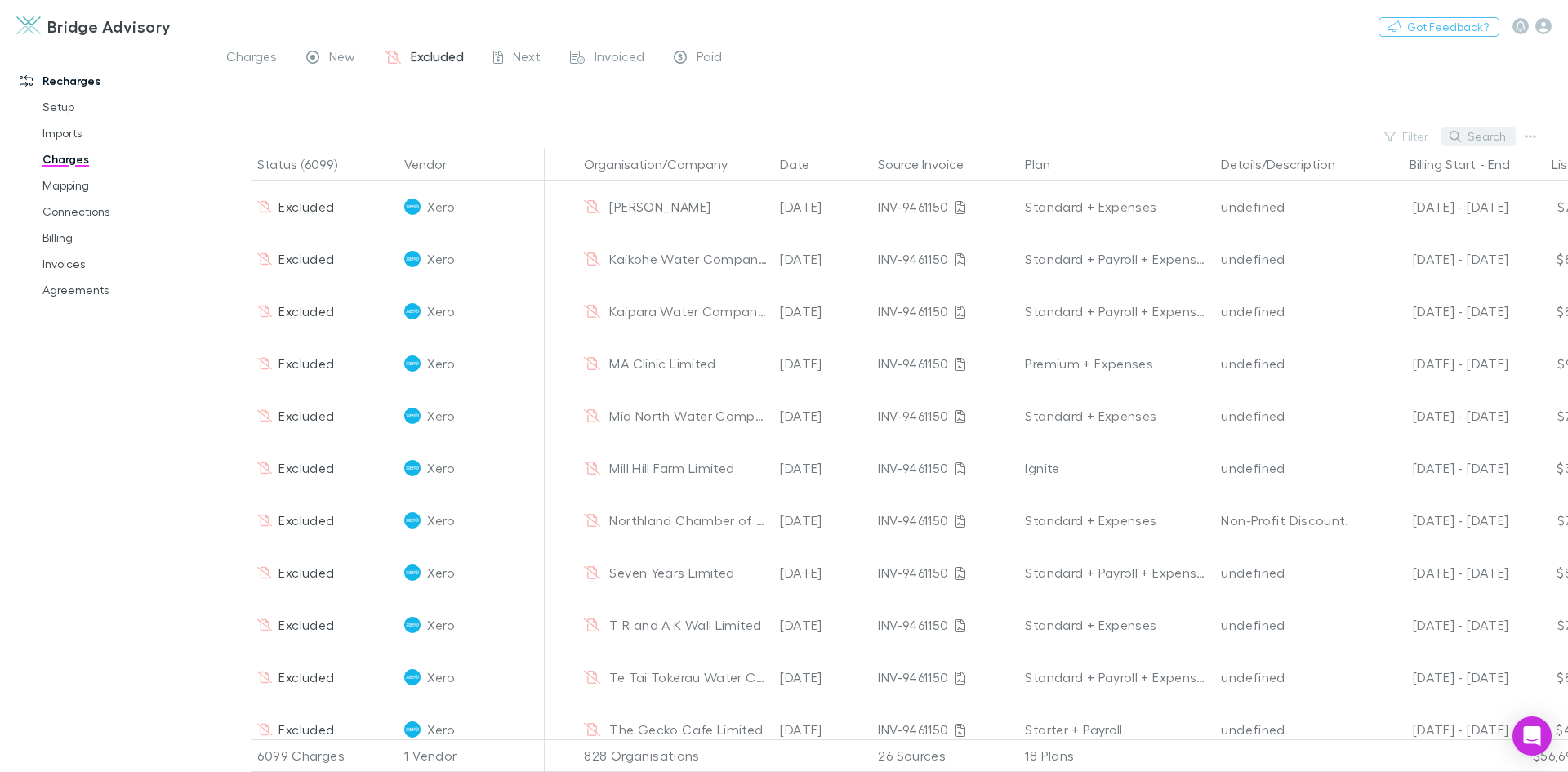
click at [1496, 145] on button "Search" at bounding box center [1478, 136] width 74 height 19
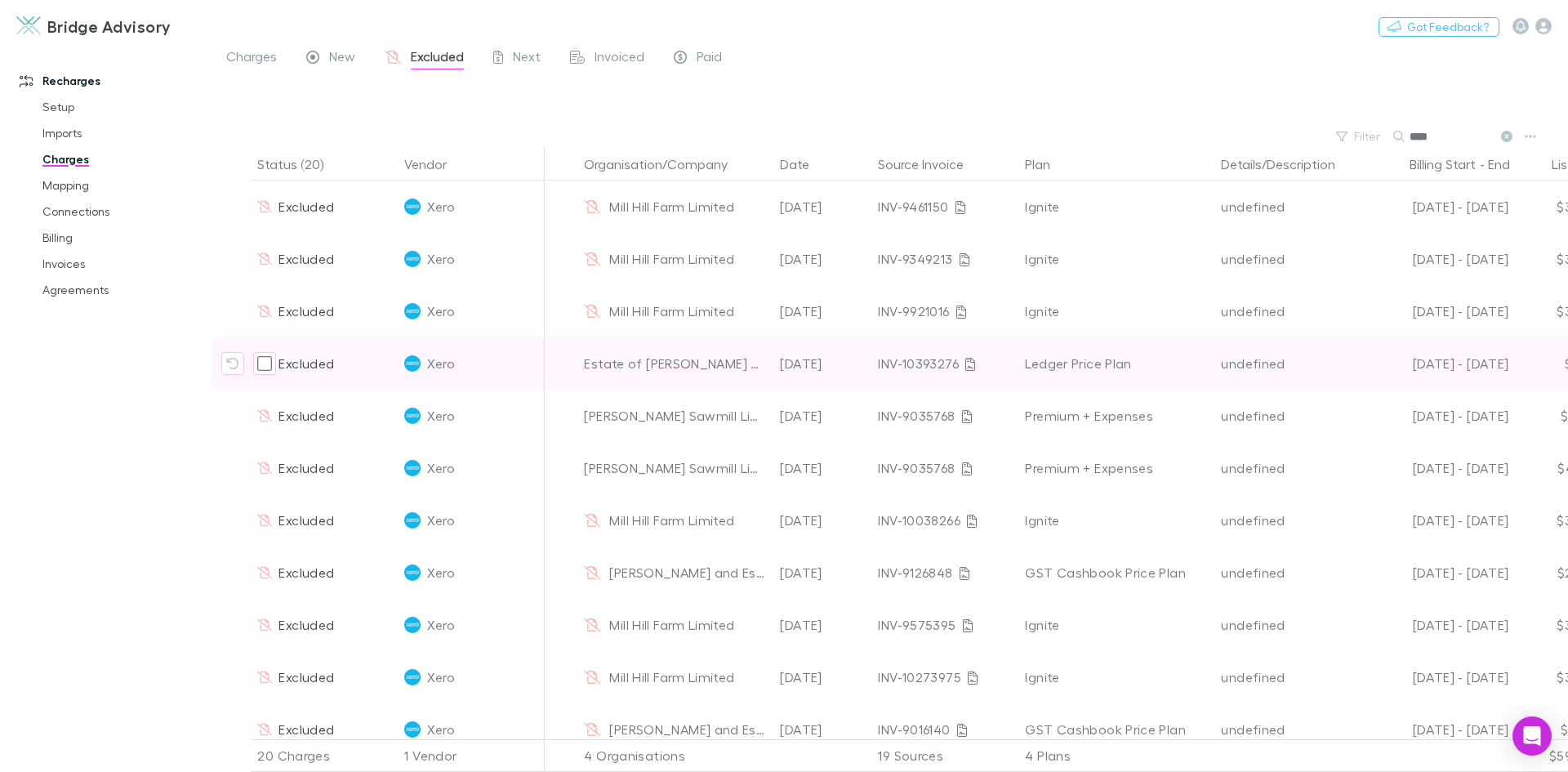
scroll to position [163, 0]
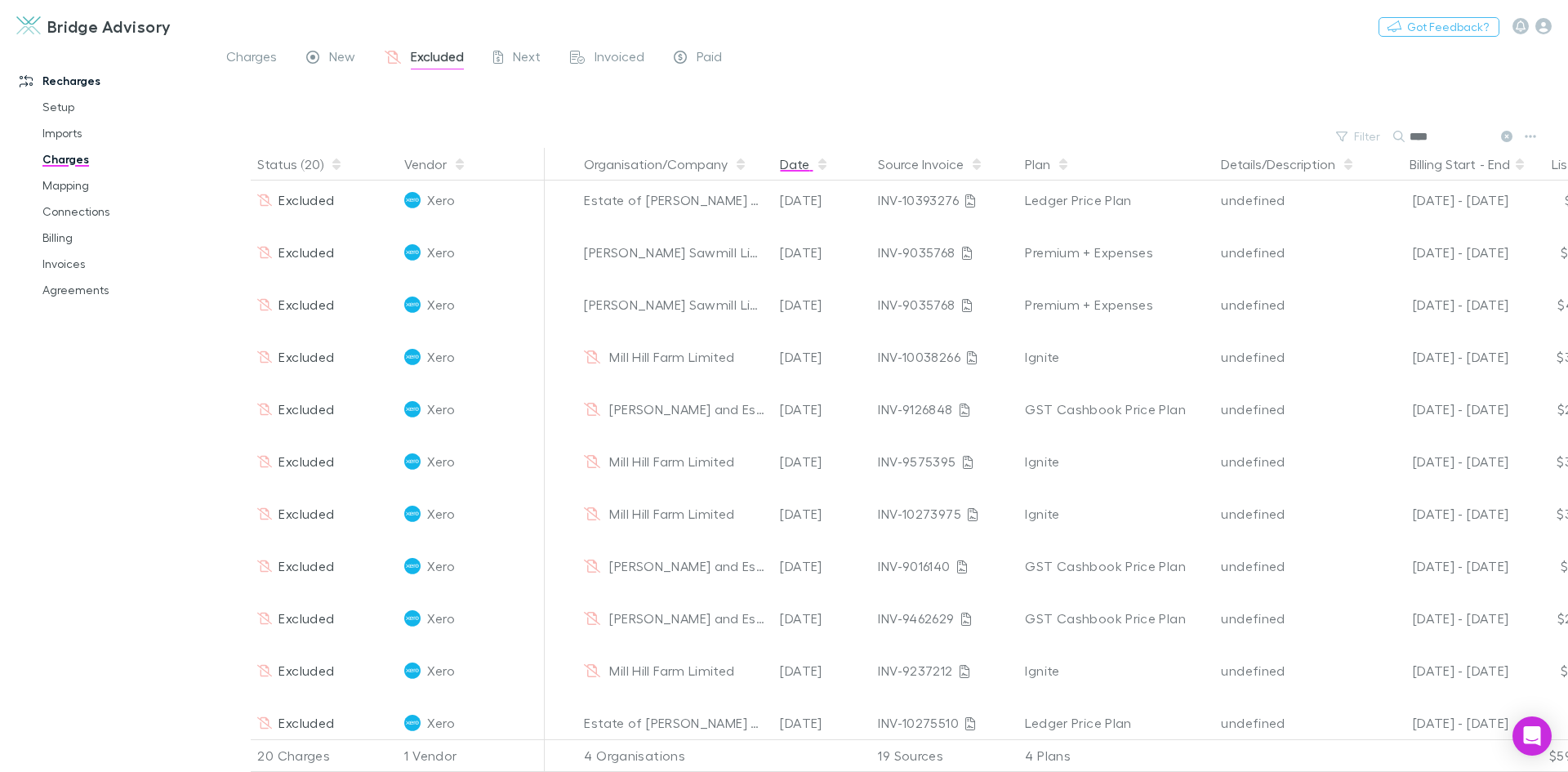
click at [801, 172] on button "Date" at bounding box center [805, 164] width 49 height 33
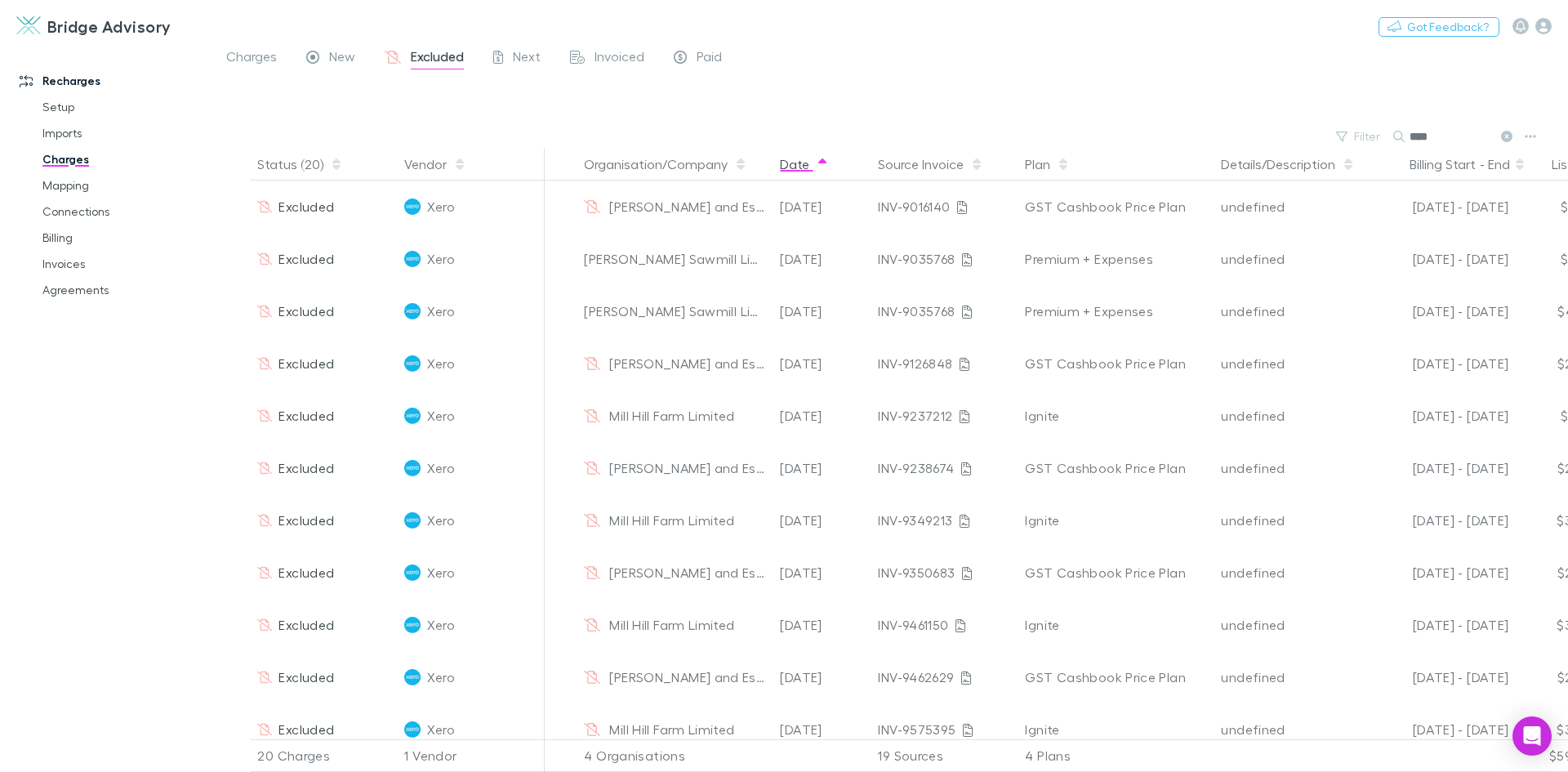
click at [801, 172] on button "Date" at bounding box center [805, 164] width 49 height 33
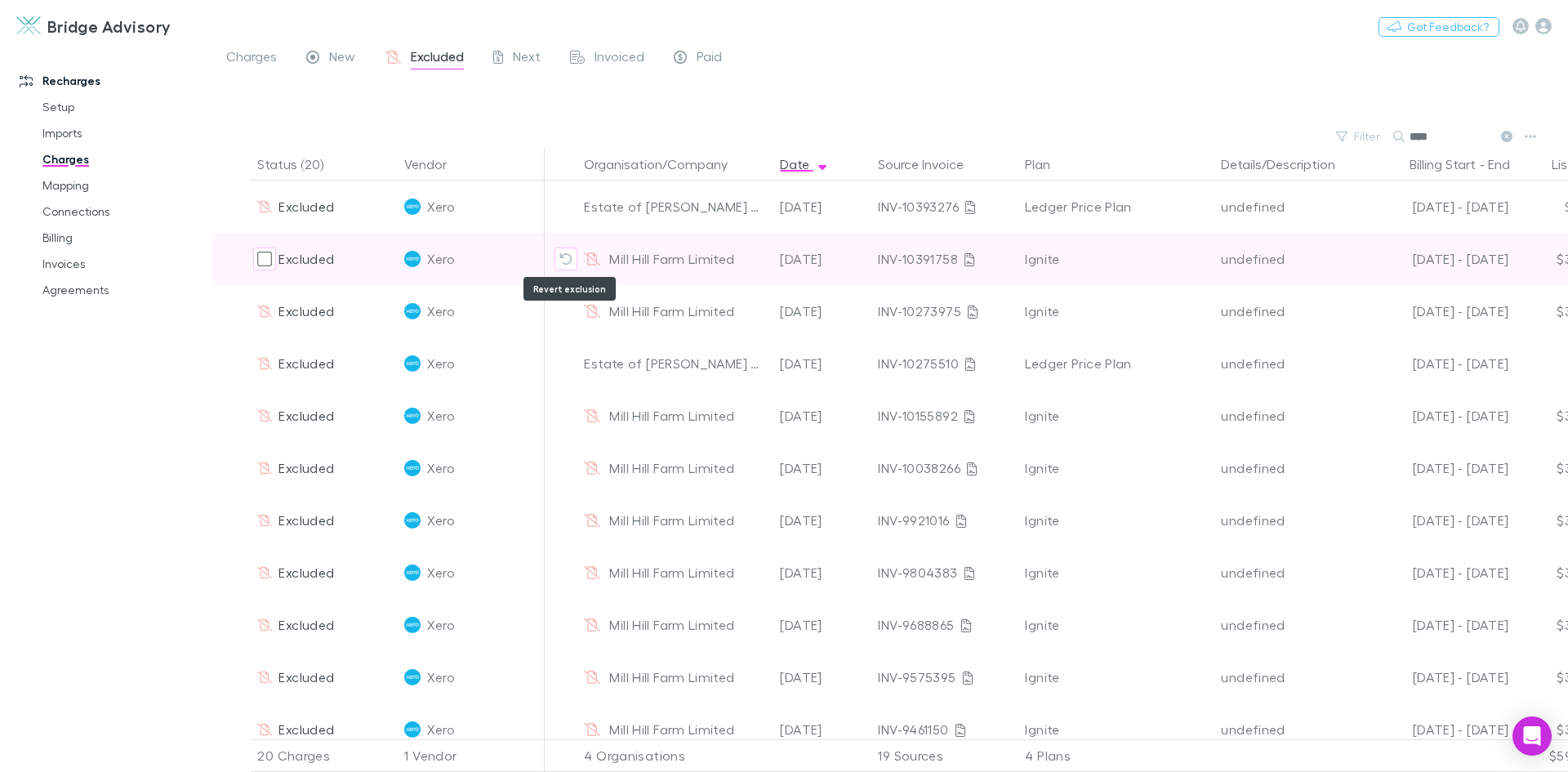
click at [566, 255] on icon "Revert exclusion" at bounding box center [565, 259] width 13 height 13
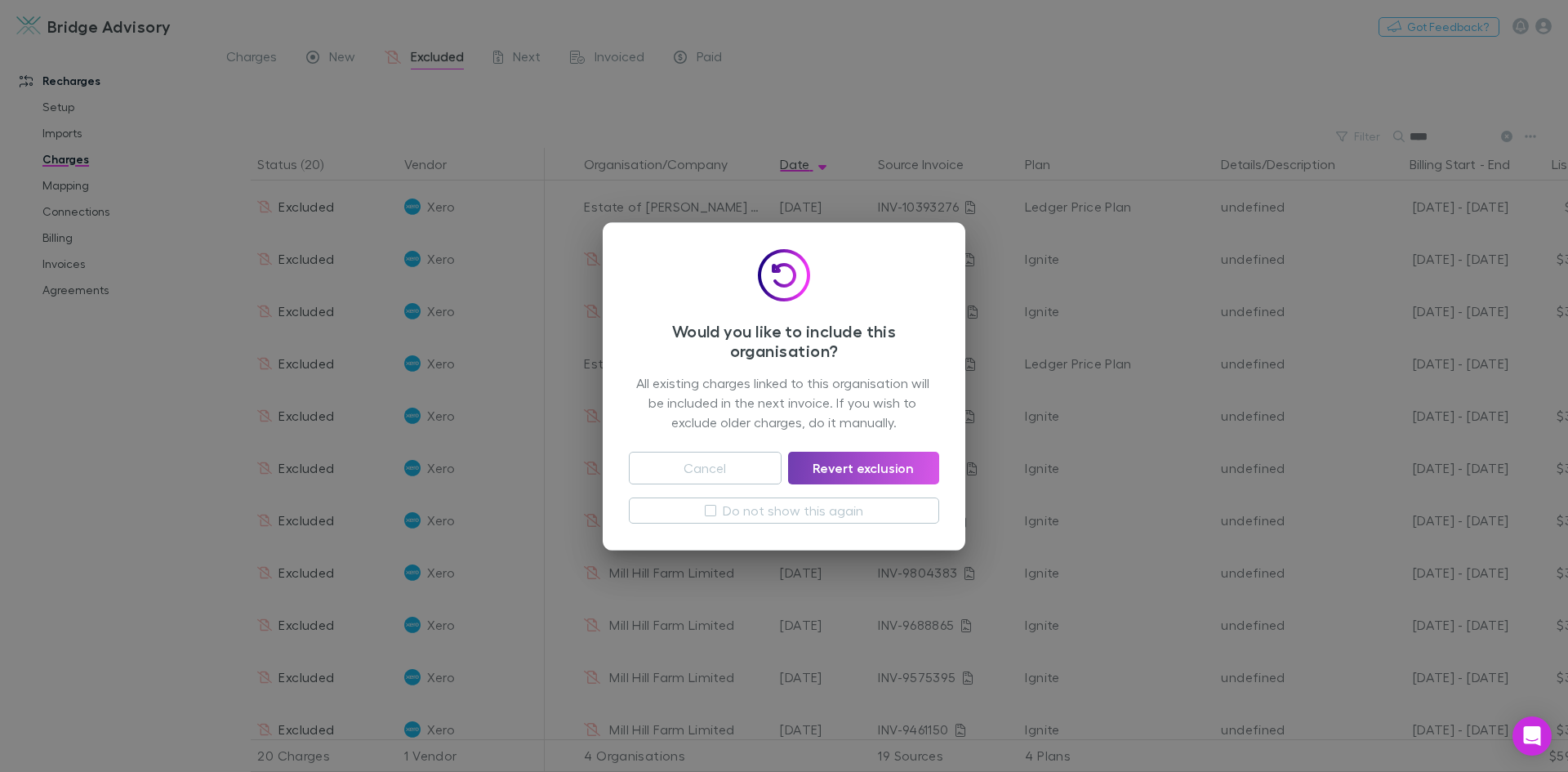
click at [889, 464] on button "Revert exclusion" at bounding box center [863, 468] width 151 height 33
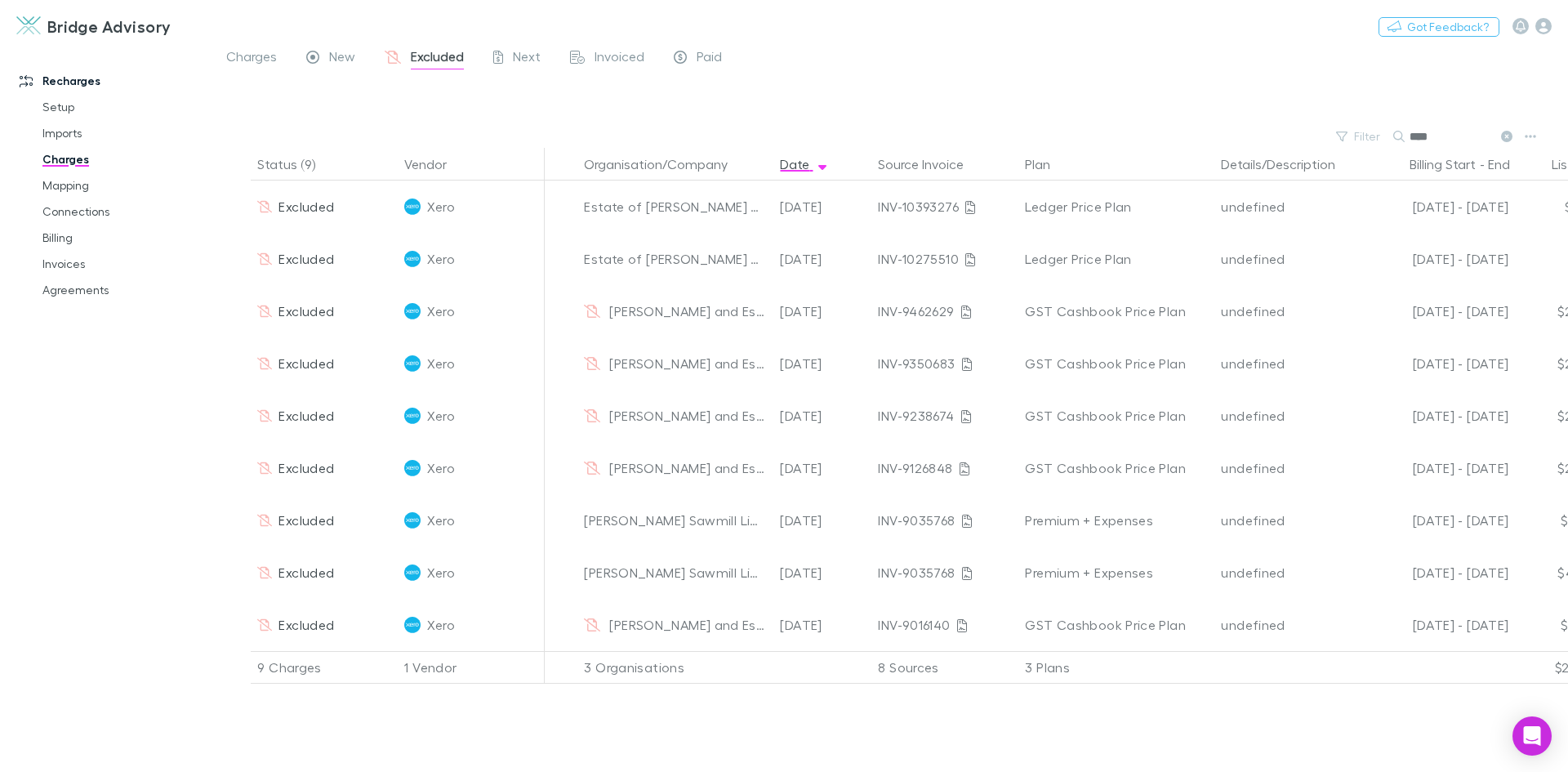
click at [1451, 140] on input "****" at bounding box center [1450, 136] width 82 height 23
click at [1405, 136] on div "****" at bounding box center [1454, 136] width 123 height 19
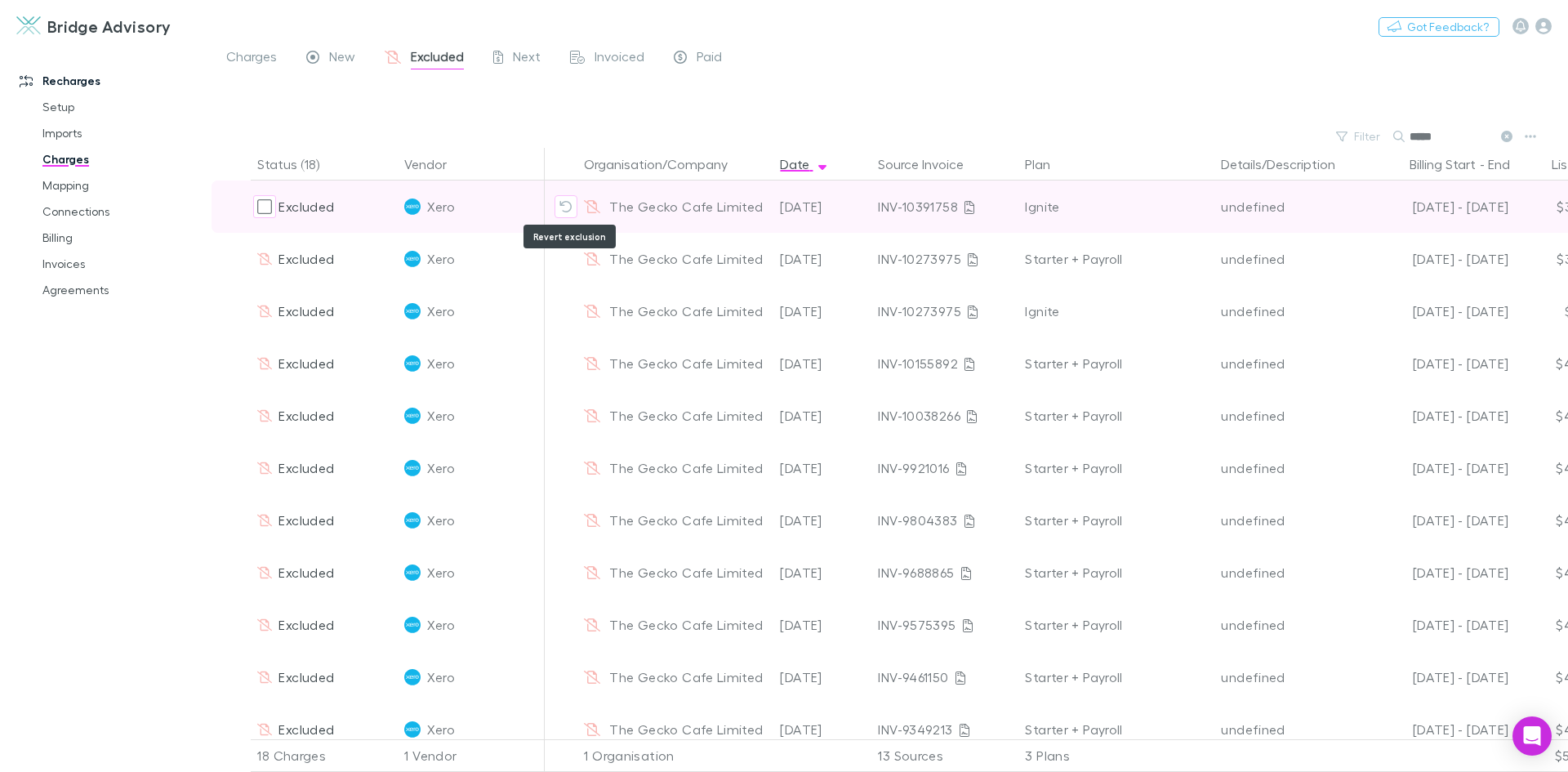
click at [562, 205] on icon "Revert exclusion" at bounding box center [566, 207] width 12 height 12
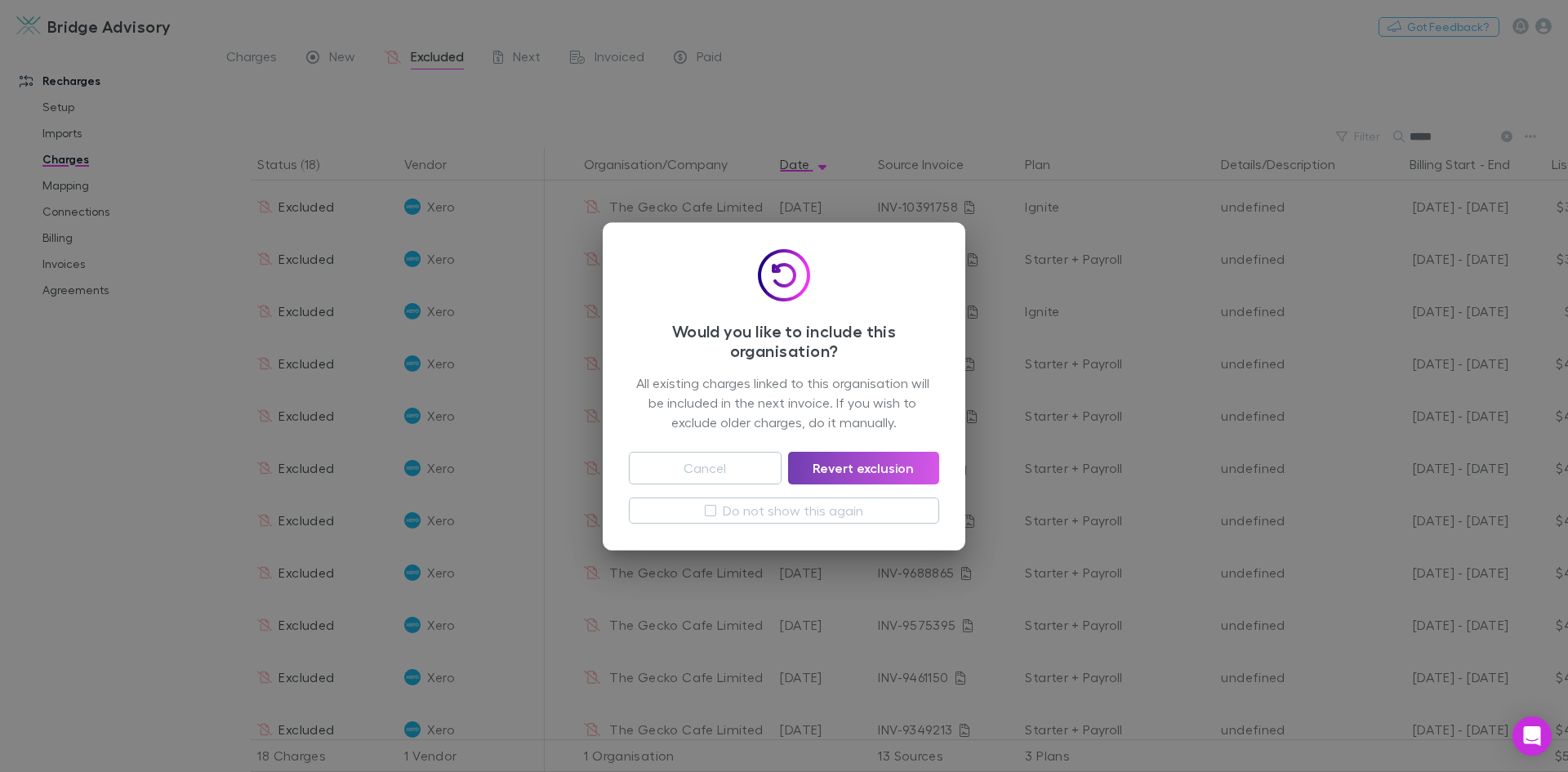
click at [842, 470] on button "Revert exclusion" at bounding box center [863, 468] width 151 height 33
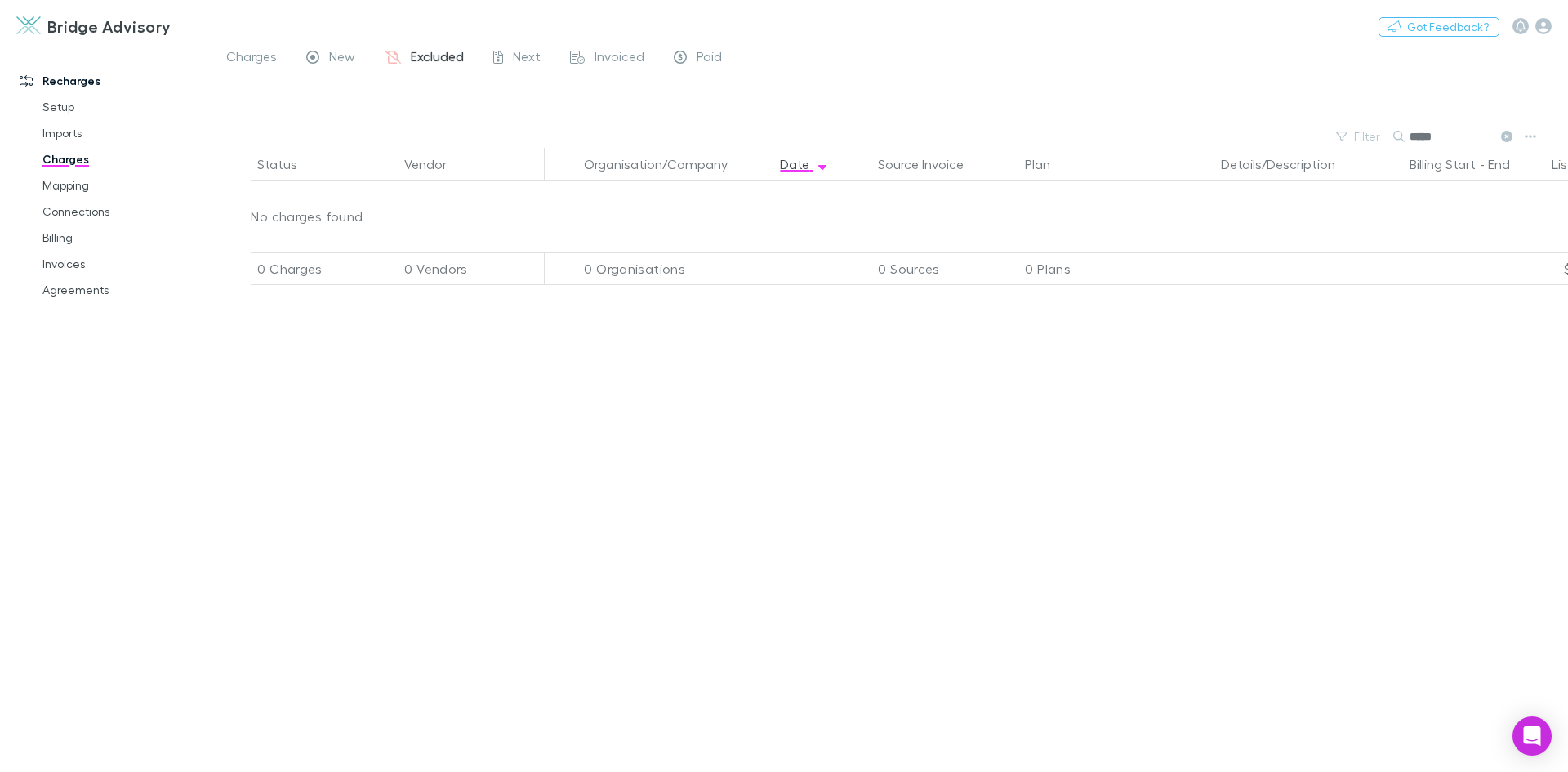
click at [1461, 135] on input "*****" at bounding box center [1450, 136] width 82 height 23
type input "*"
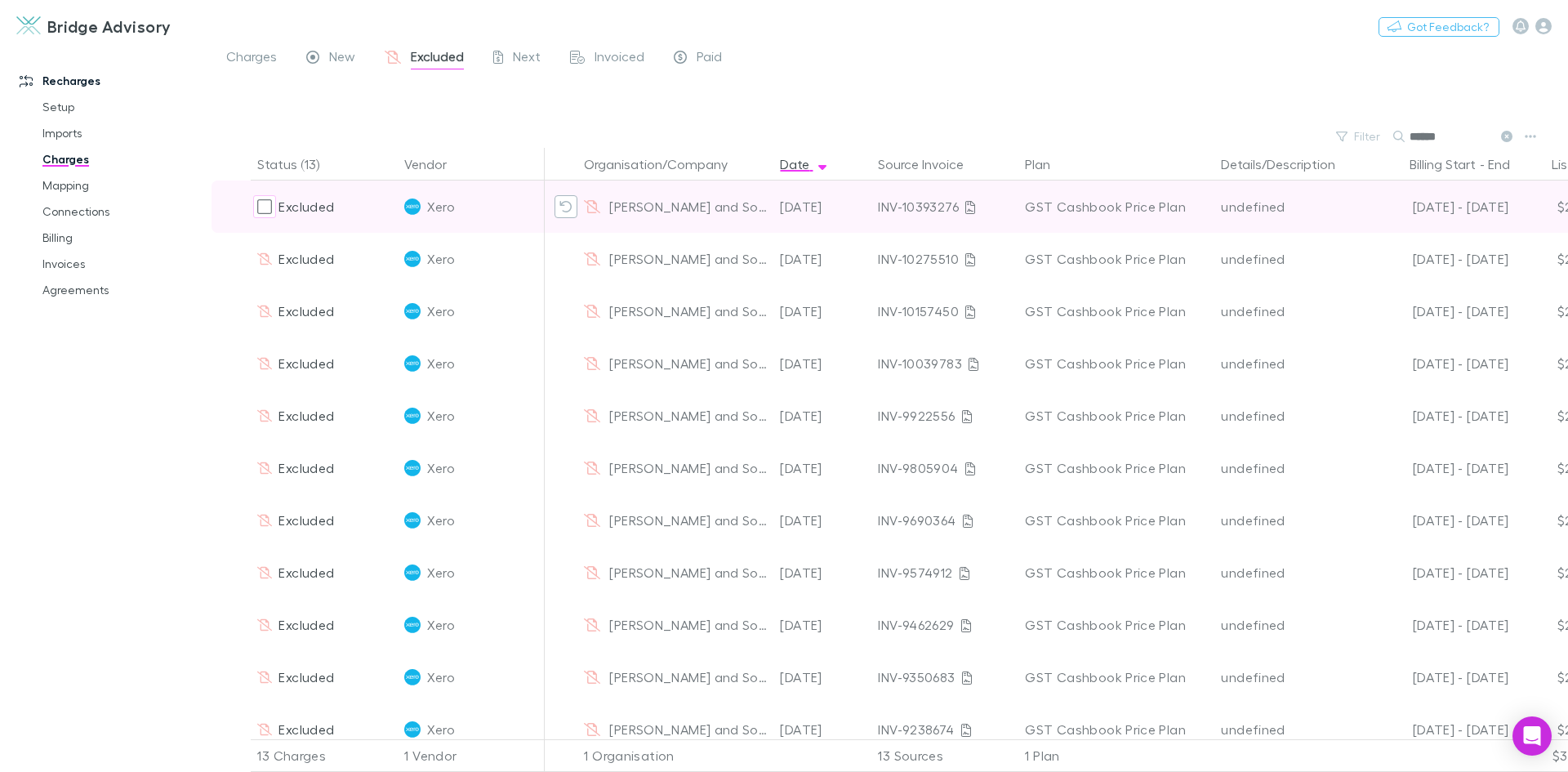
click at [560, 206] on icon "Revert exclusion" at bounding box center [565, 206] width 13 height 13
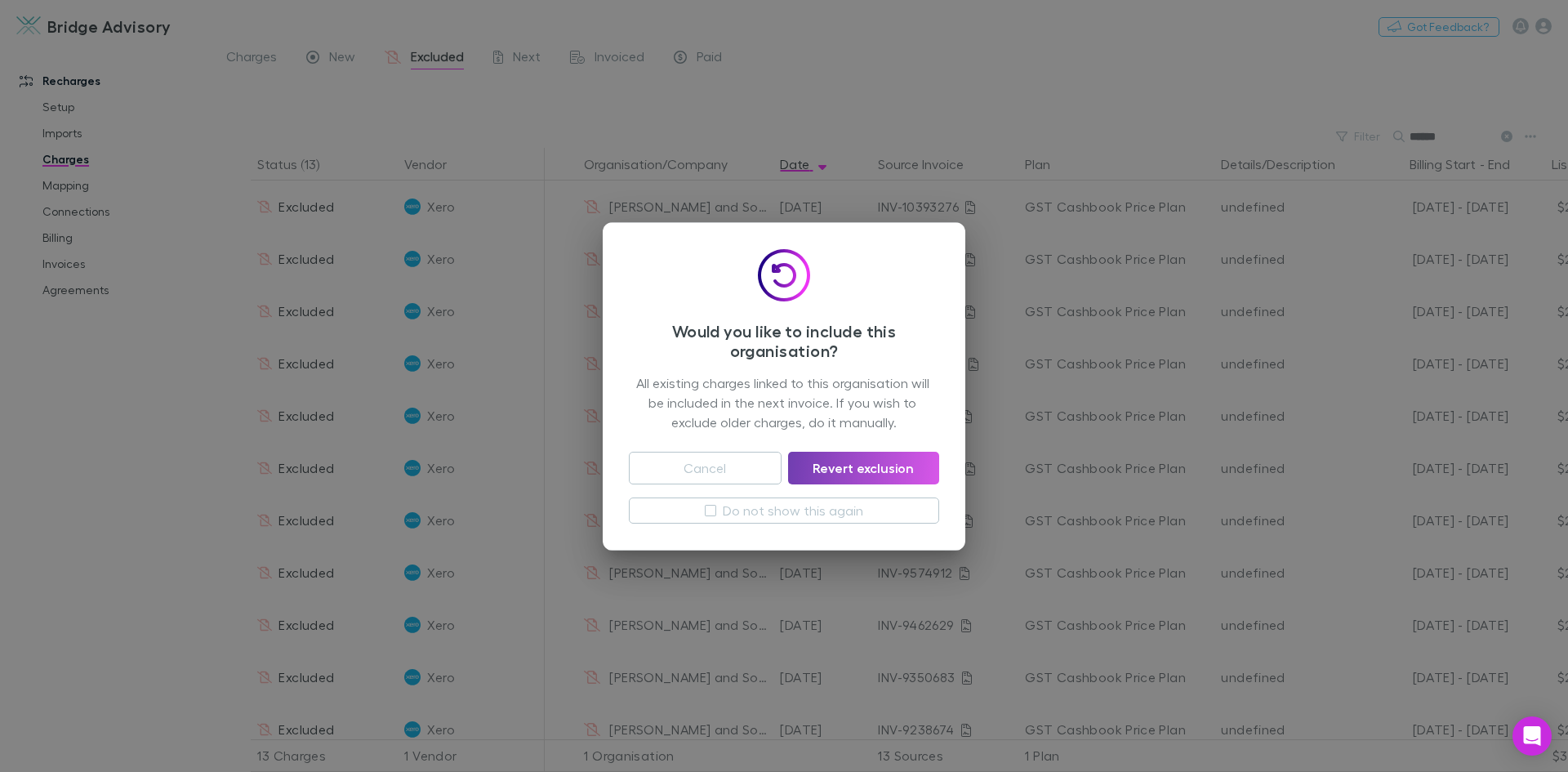
click at [888, 464] on button "Revert exclusion" at bounding box center [863, 468] width 151 height 33
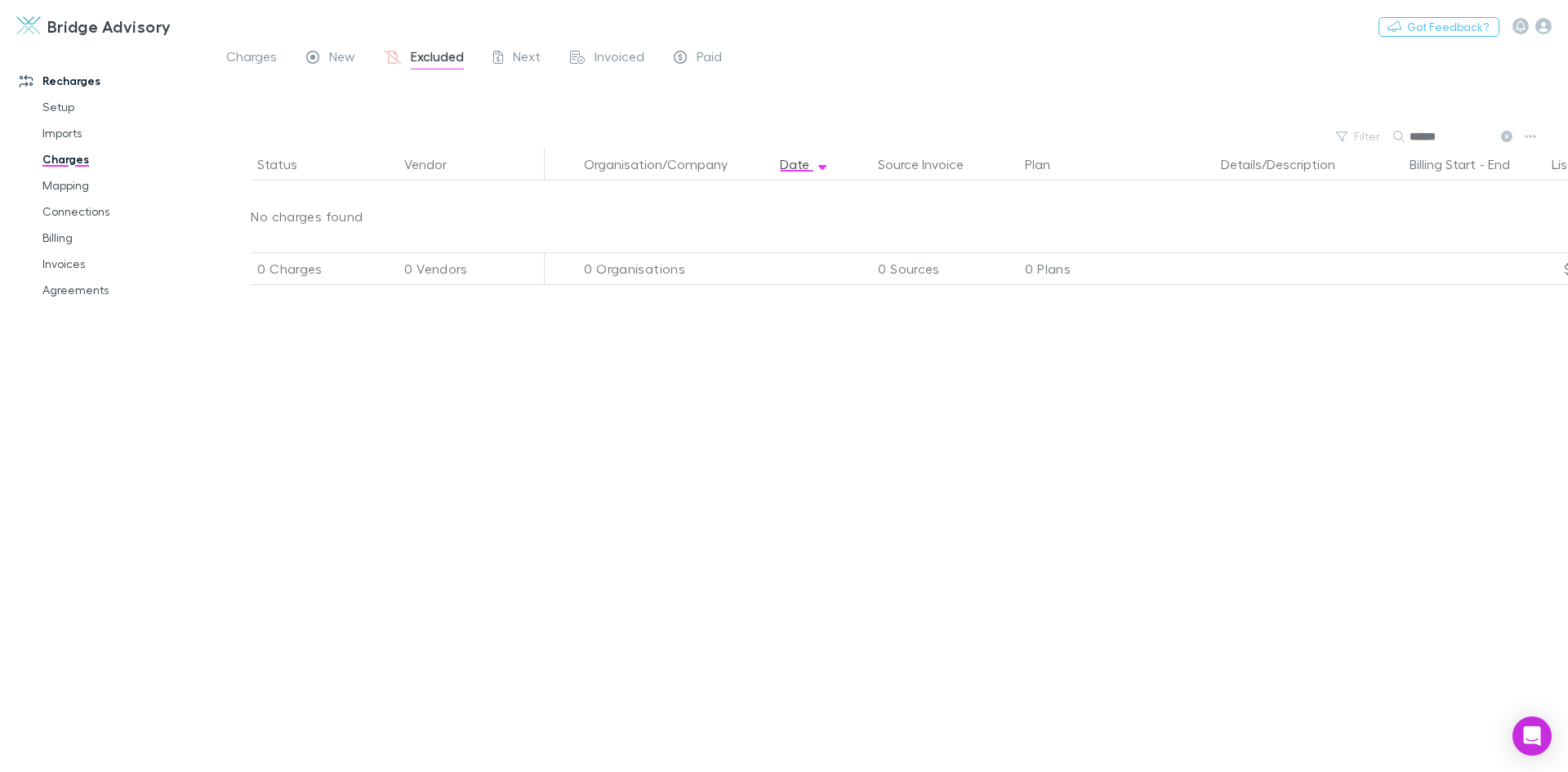
click at [1453, 137] on input "******" at bounding box center [1450, 136] width 82 height 23
type input "*"
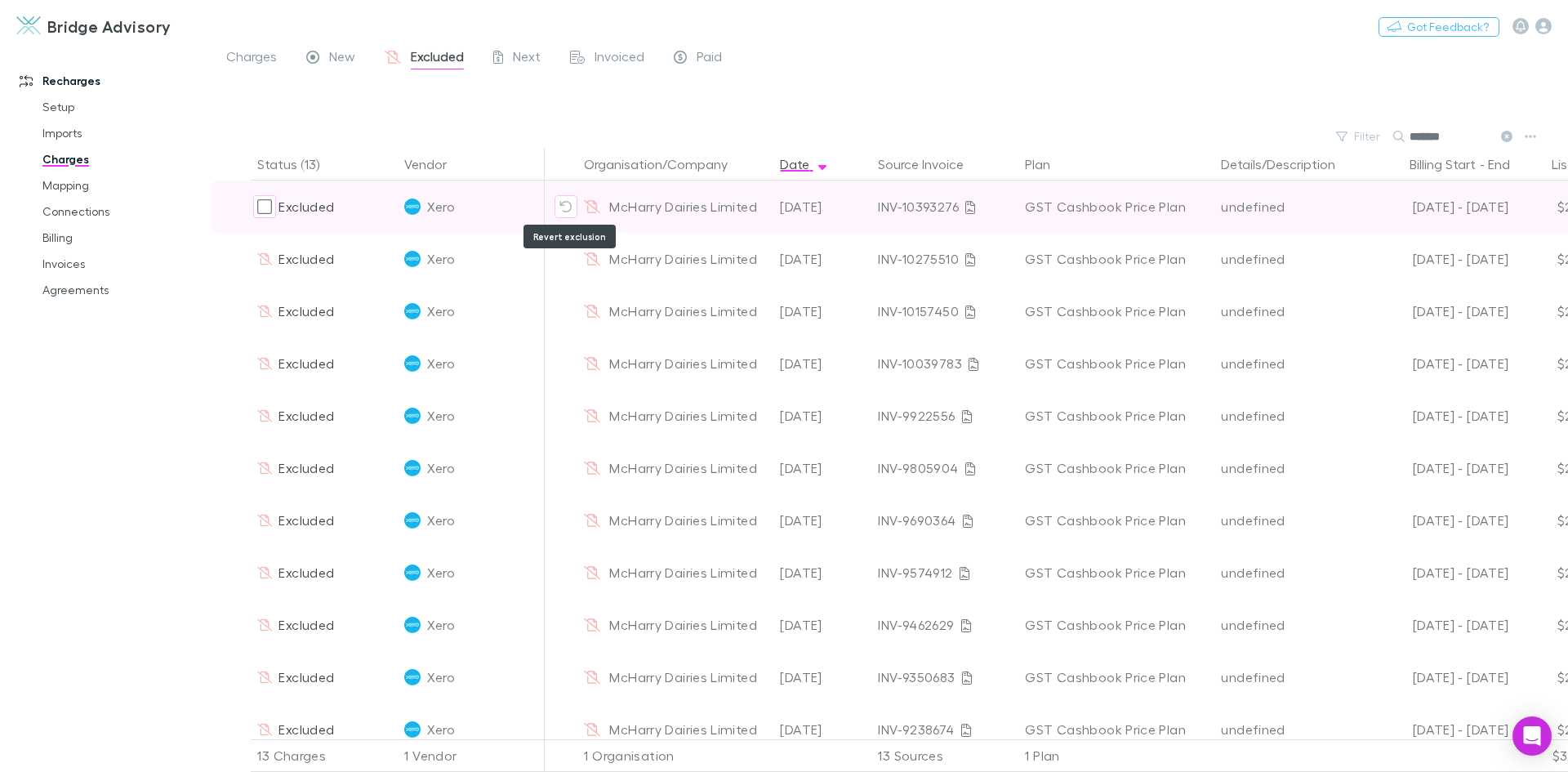
click at [560, 210] on icon "Revert exclusion" at bounding box center [565, 206] width 13 height 13
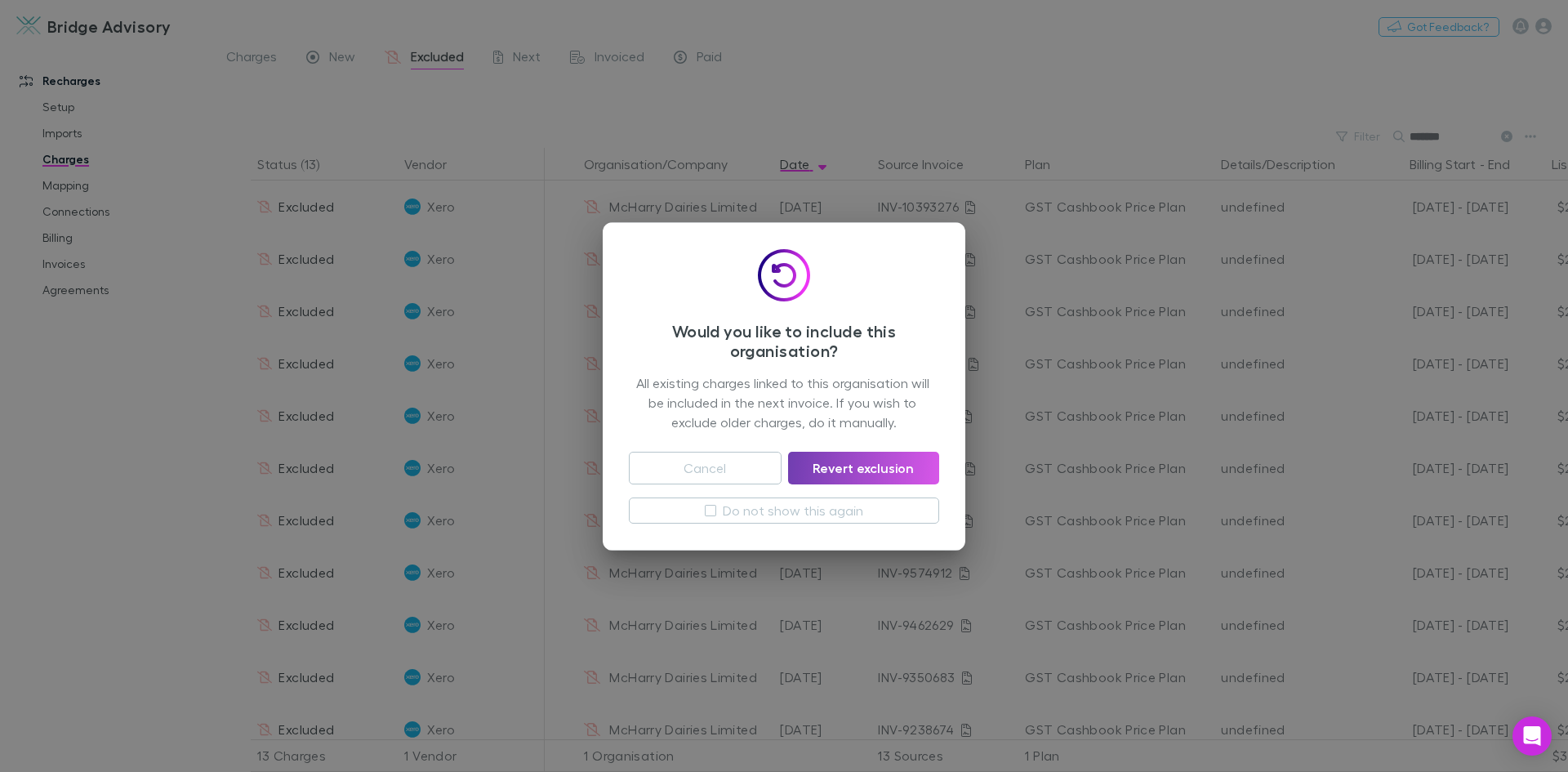
click at [855, 468] on button "Revert exclusion" at bounding box center [863, 468] width 151 height 33
click at [1476, 134] on input "*******" at bounding box center [1450, 136] width 82 height 23
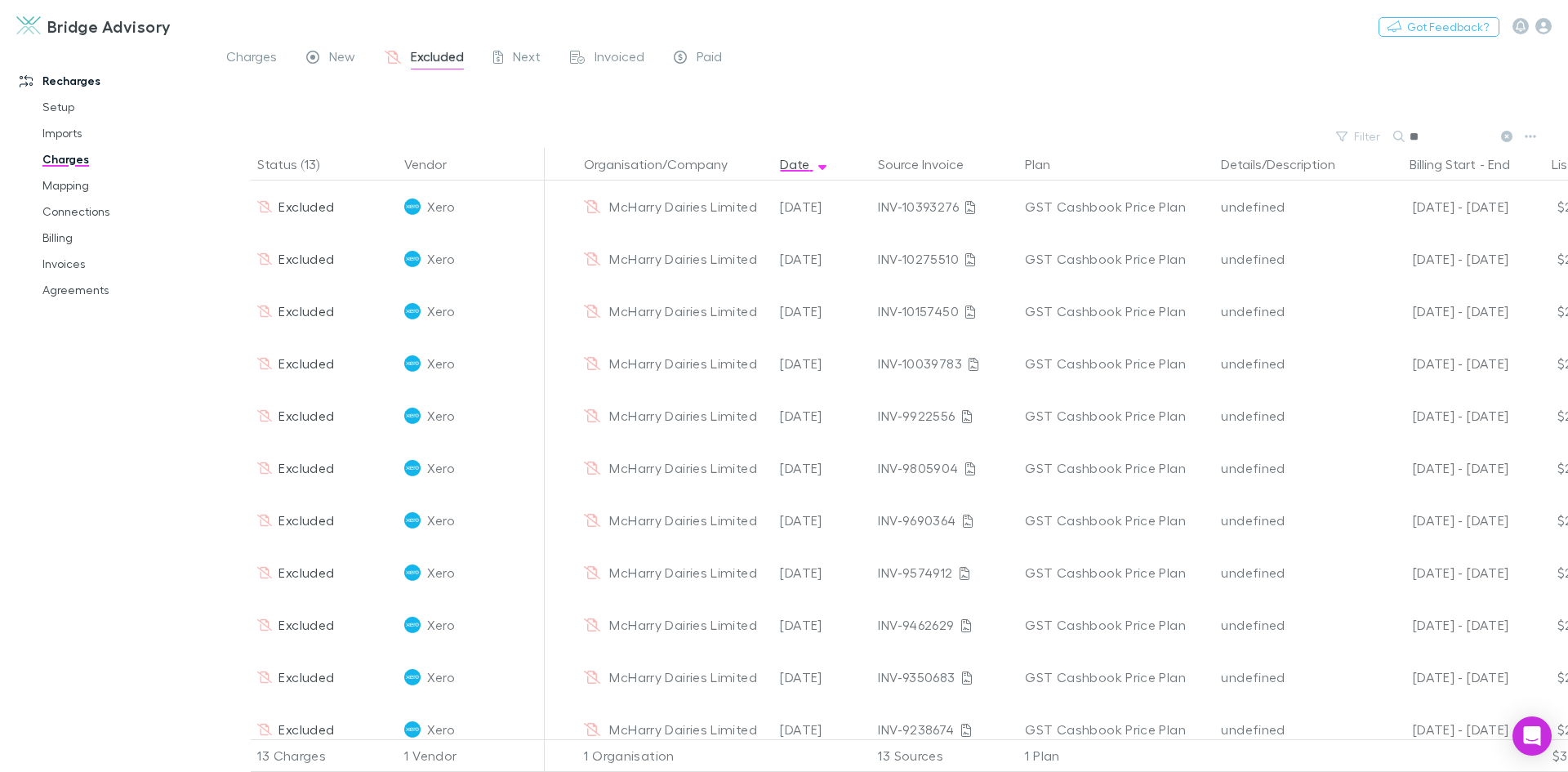
type input "*"
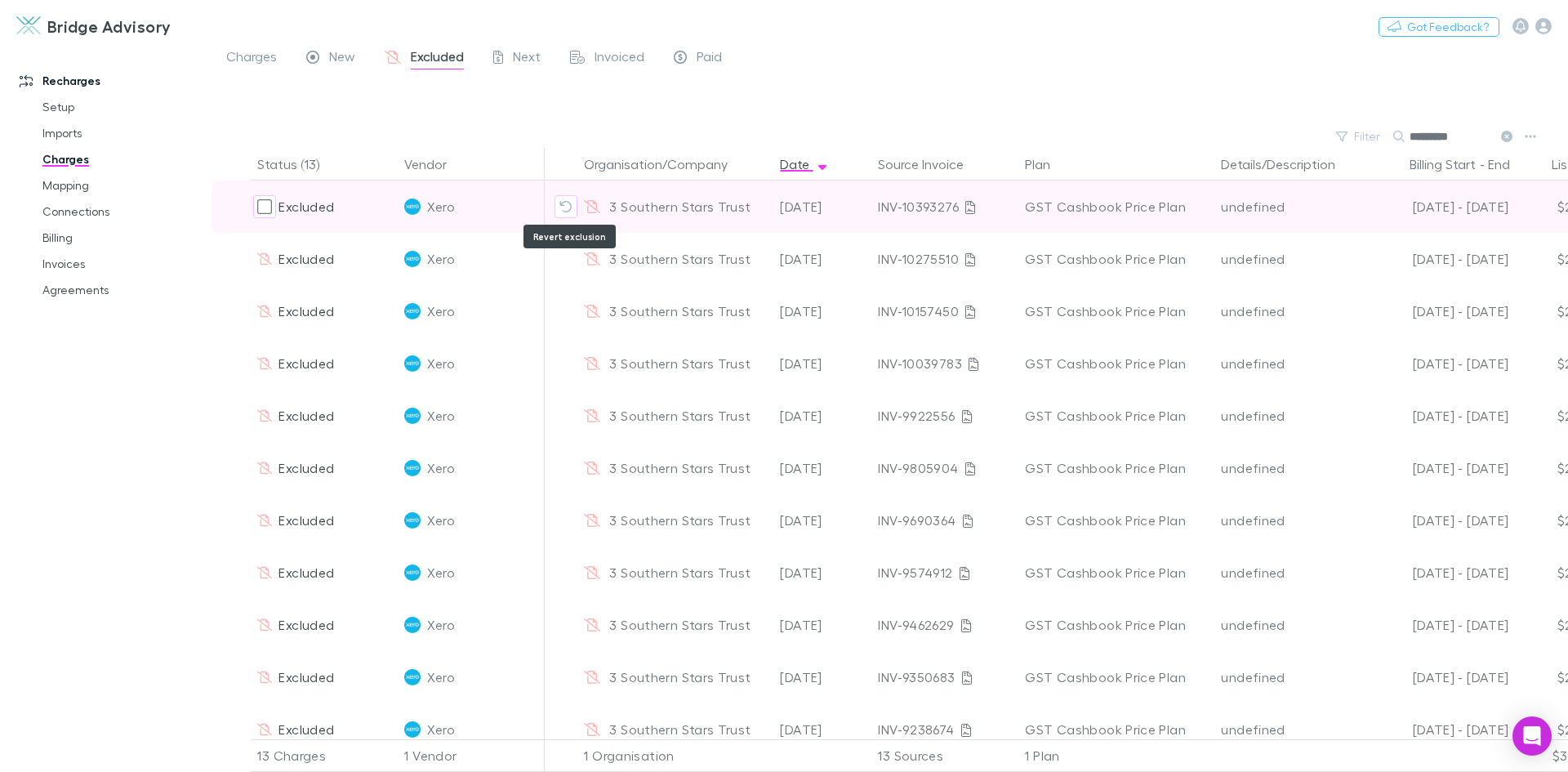
click at [570, 208] on icon "Revert exclusion" at bounding box center [565, 206] width 13 height 13
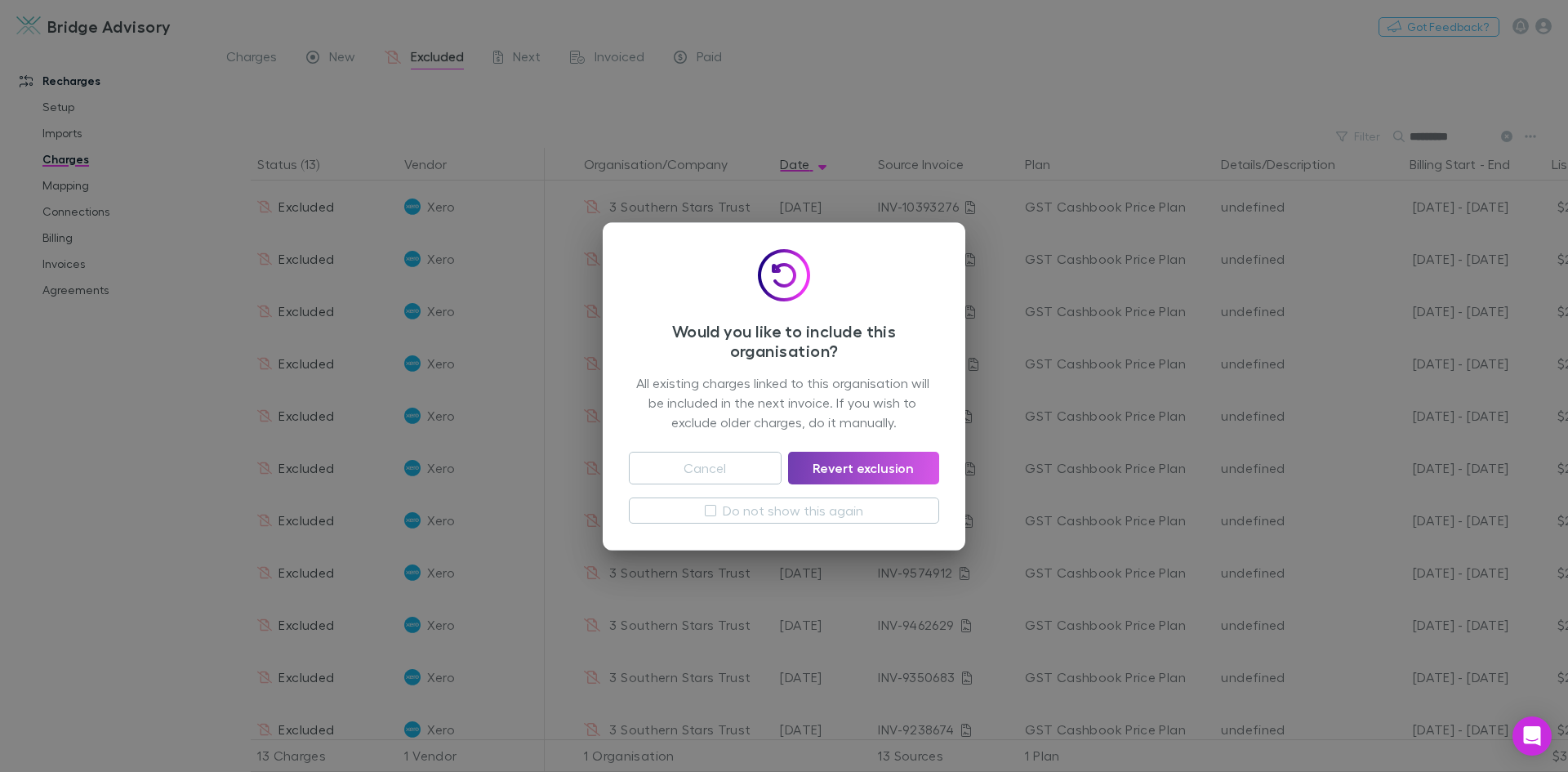
click at [855, 463] on button "Revert exclusion" at bounding box center [863, 468] width 151 height 33
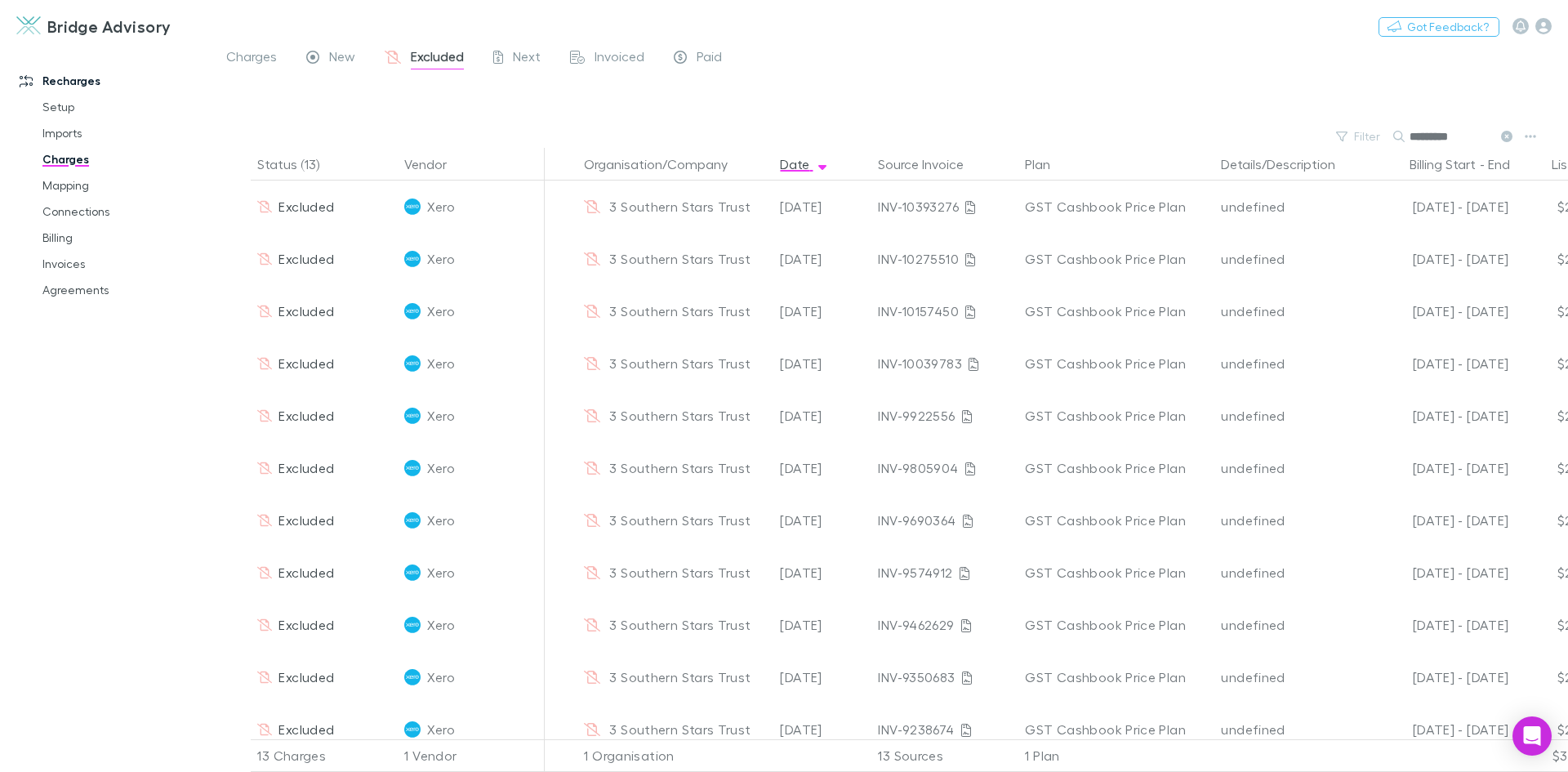
click at [1479, 137] on input "********" at bounding box center [1450, 136] width 82 height 23
type input "*"
click at [1461, 133] on input "******" at bounding box center [1450, 136] width 82 height 23
click at [566, 206] on icon "Revert exclusion" at bounding box center [565, 206] width 13 height 13
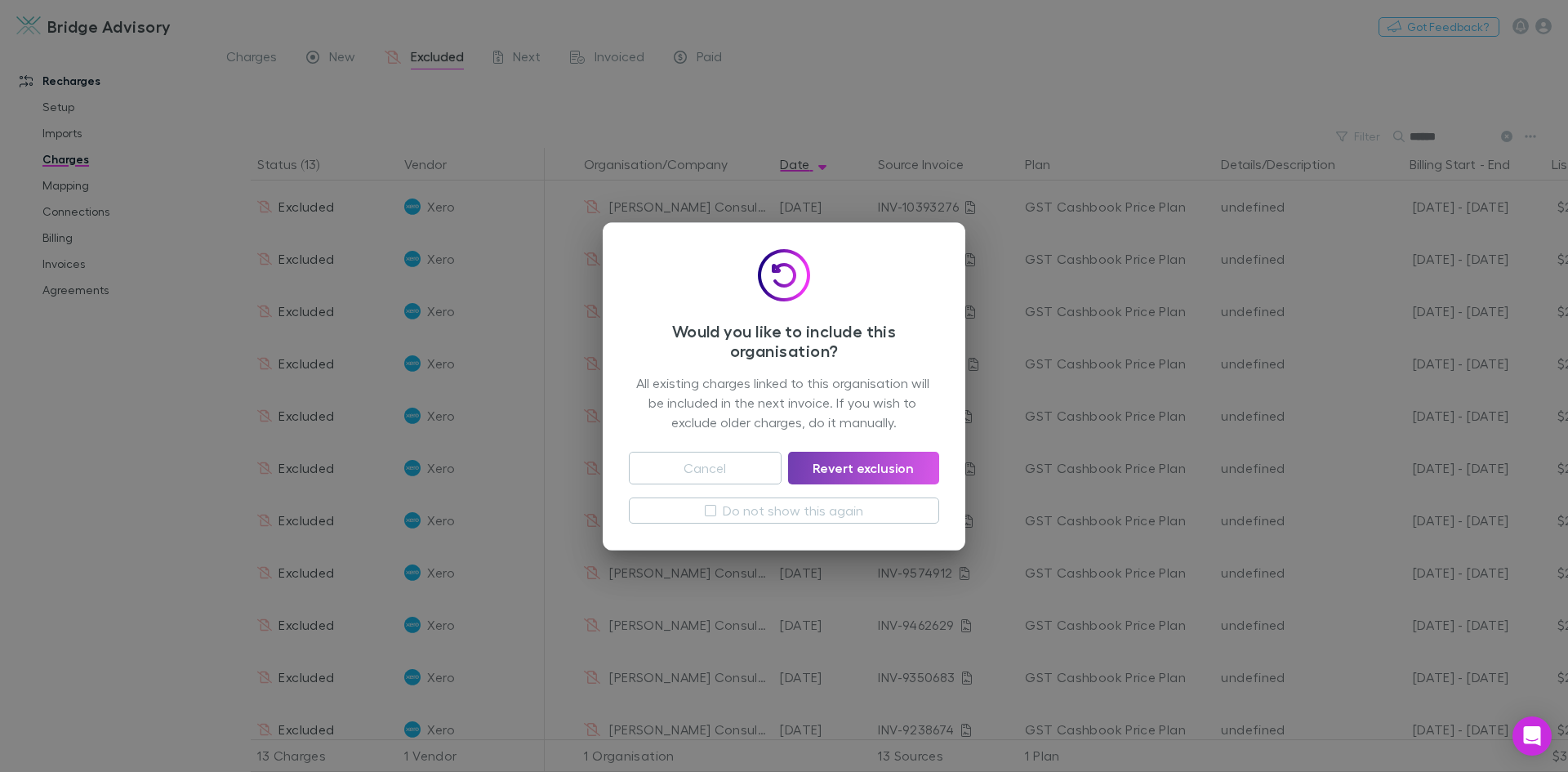
click at [849, 469] on button "Revert exclusion" at bounding box center [863, 468] width 151 height 33
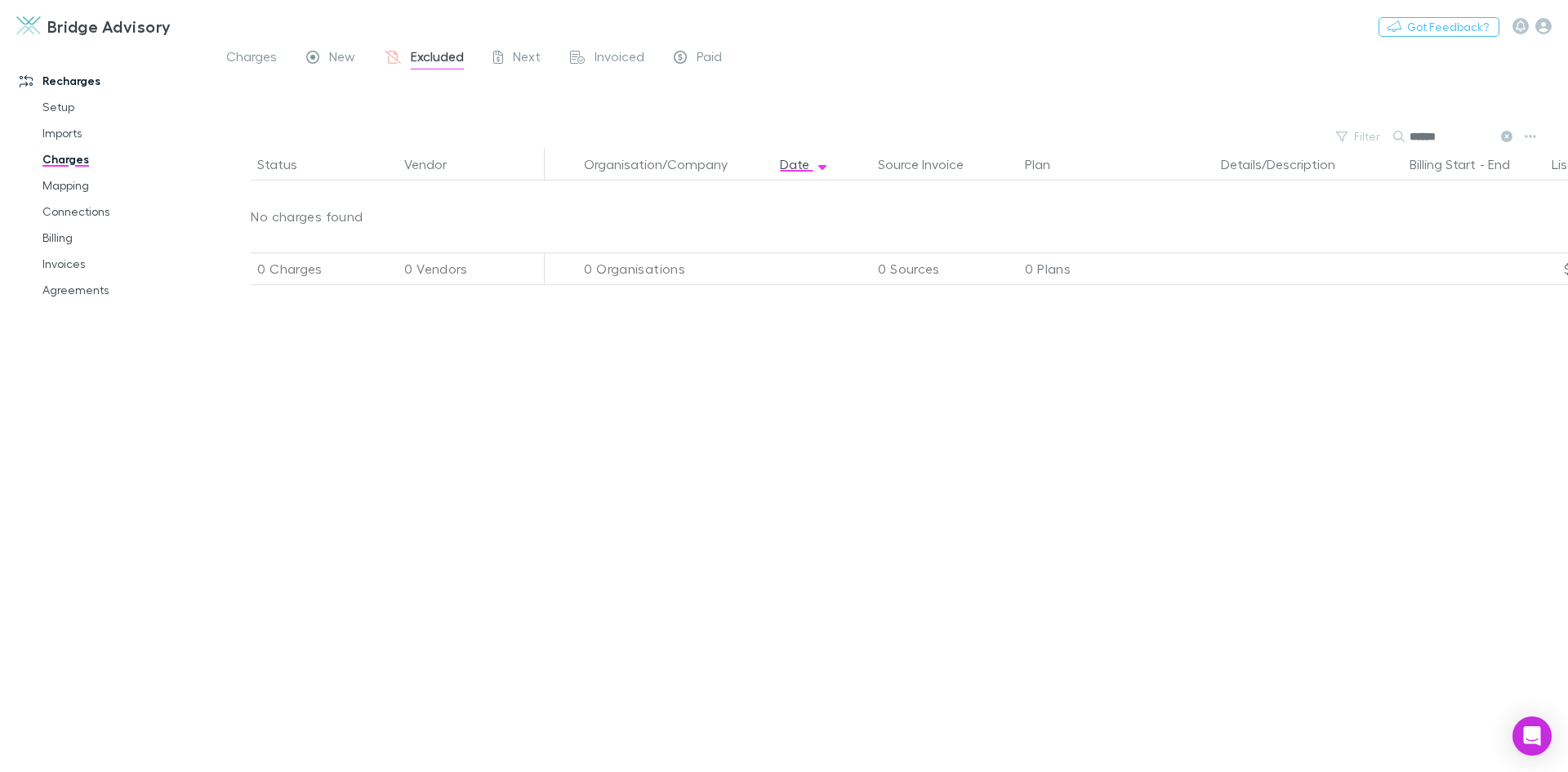
click at [1442, 138] on input "******" at bounding box center [1450, 136] width 82 height 23
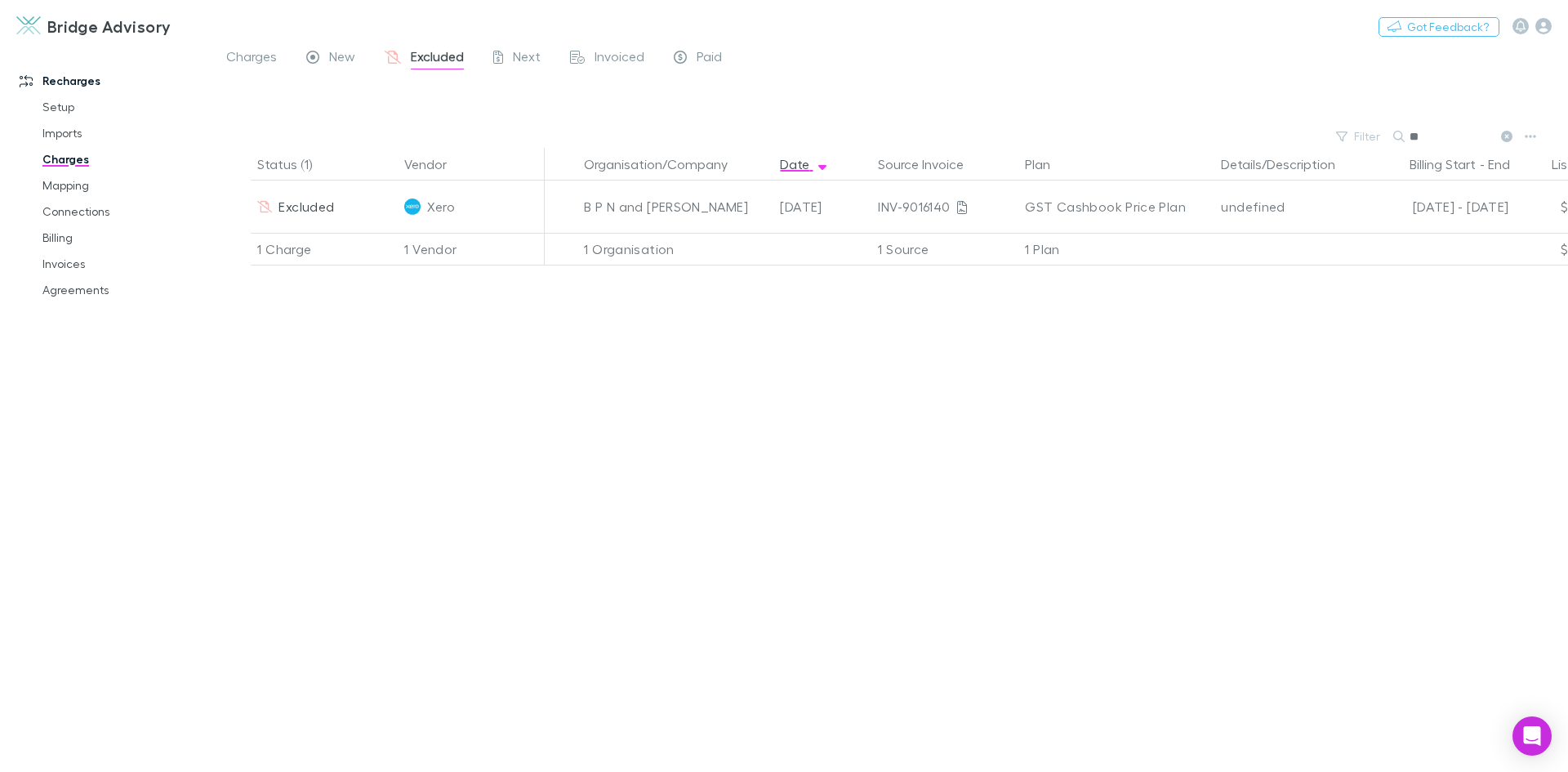
type input "*"
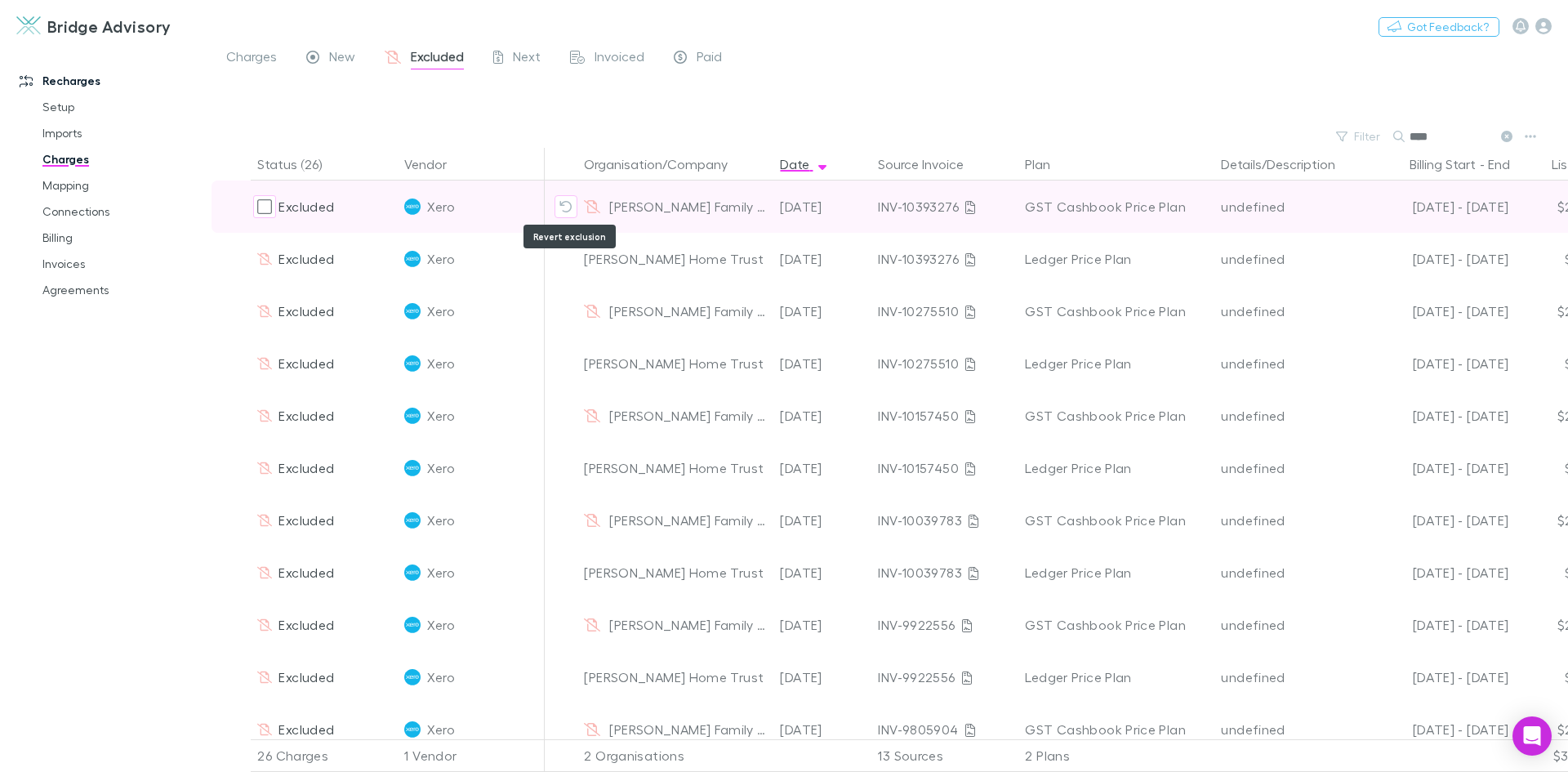
click at [566, 205] on icon "Revert exclusion" at bounding box center [565, 206] width 13 height 13
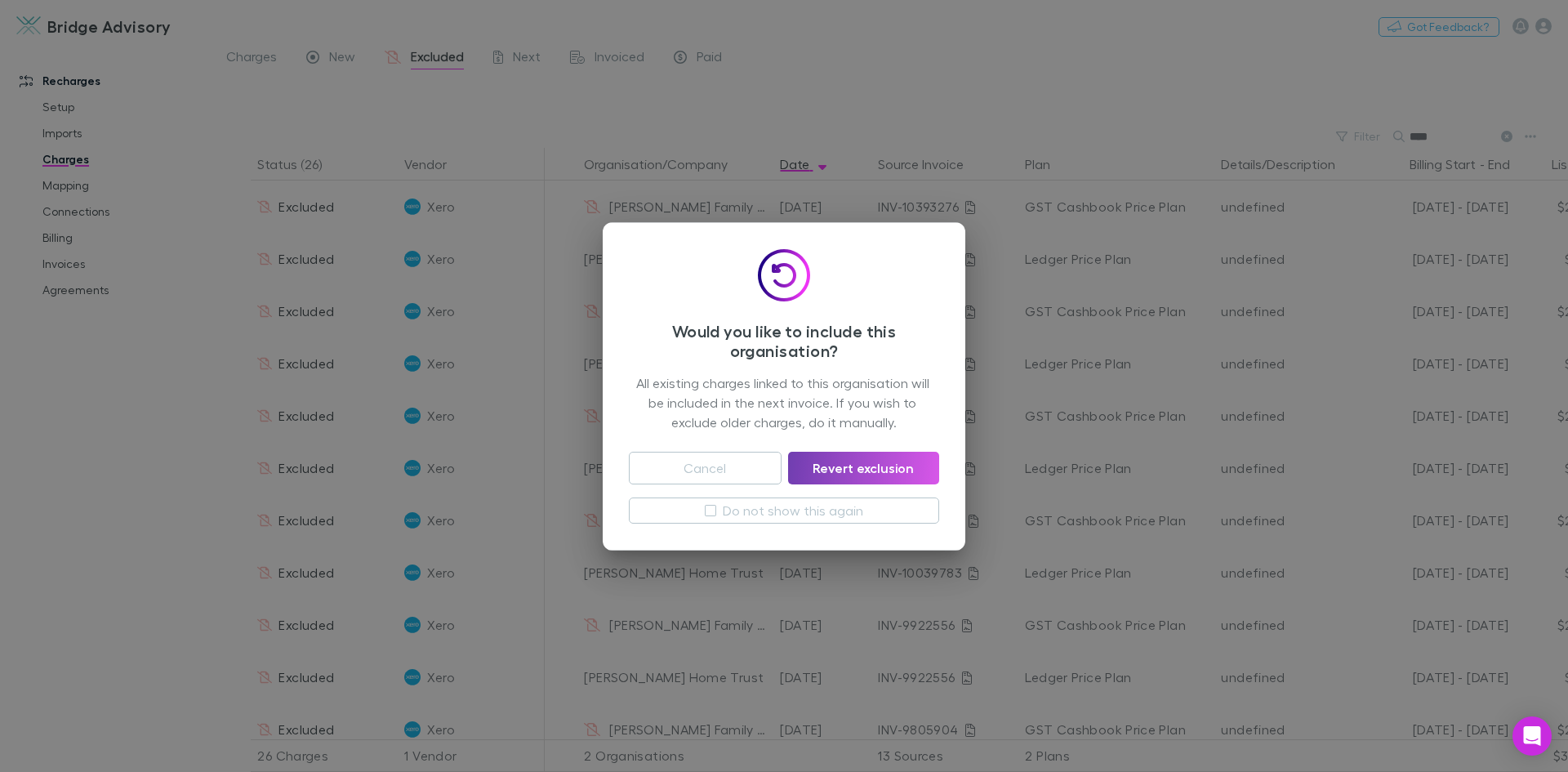
click at [861, 466] on button "Revert exclusion" at bounding box center [863, 468] width 151 height 33
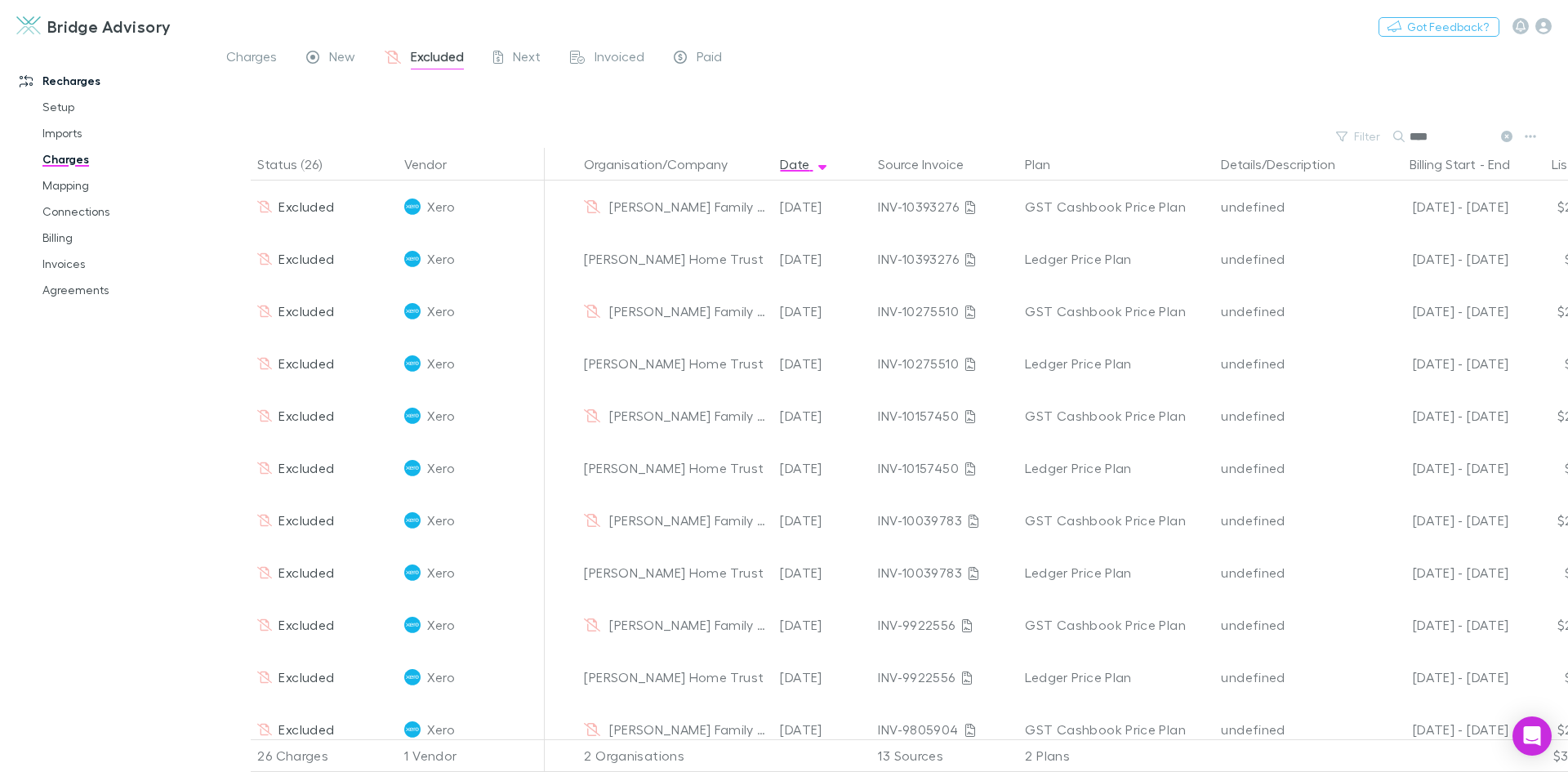
click at [1452, 136] on input "****" at bounding box center [1450, 136] width 82 height 23
type input "*"
click at [1452, 136] on input "text" at bounding box center [1450, 136] width 82 height 23
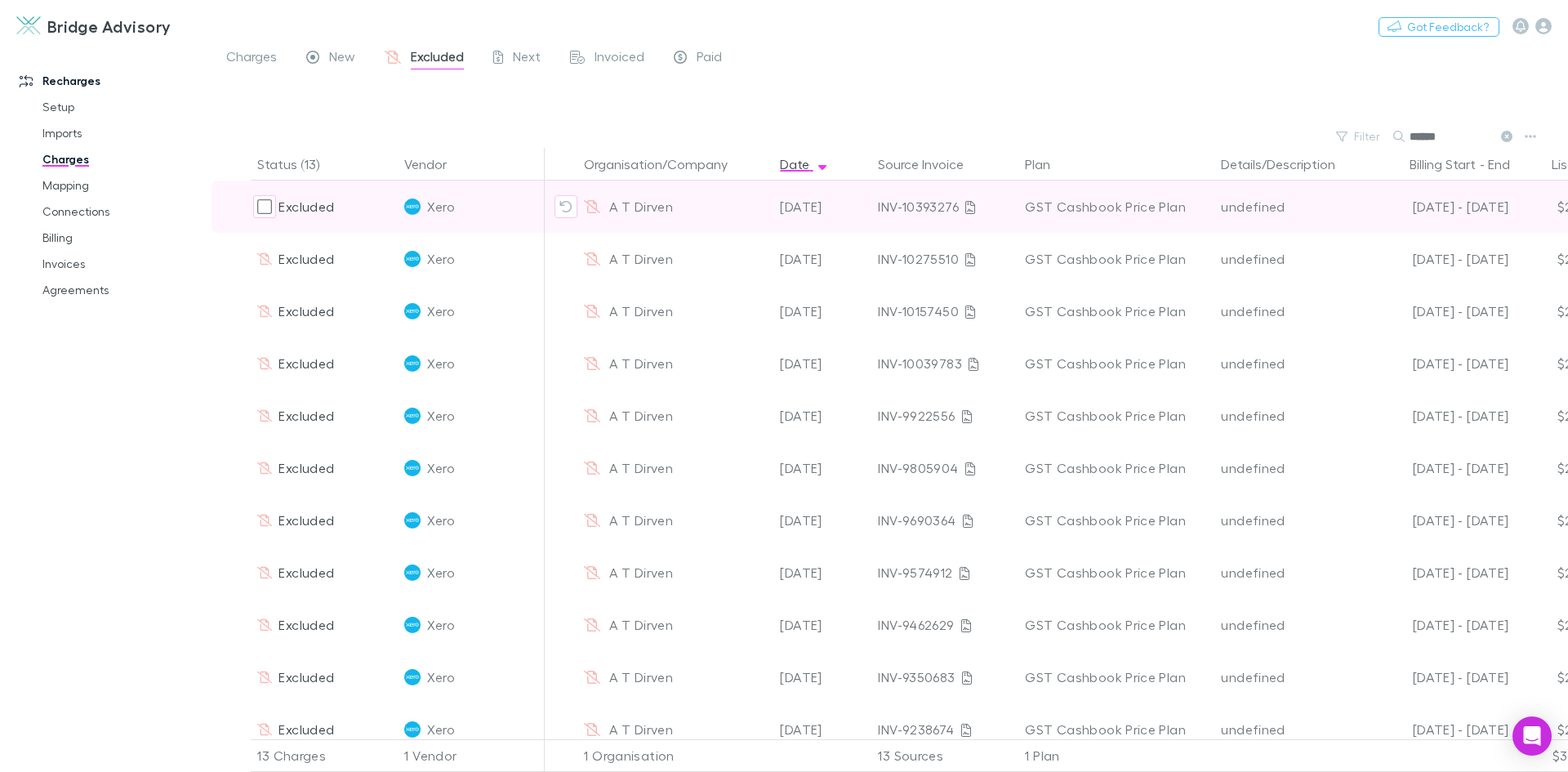
click at [574, 205] on button "Revert exclusion" at bounding box center [565, 206] width 23 height 23
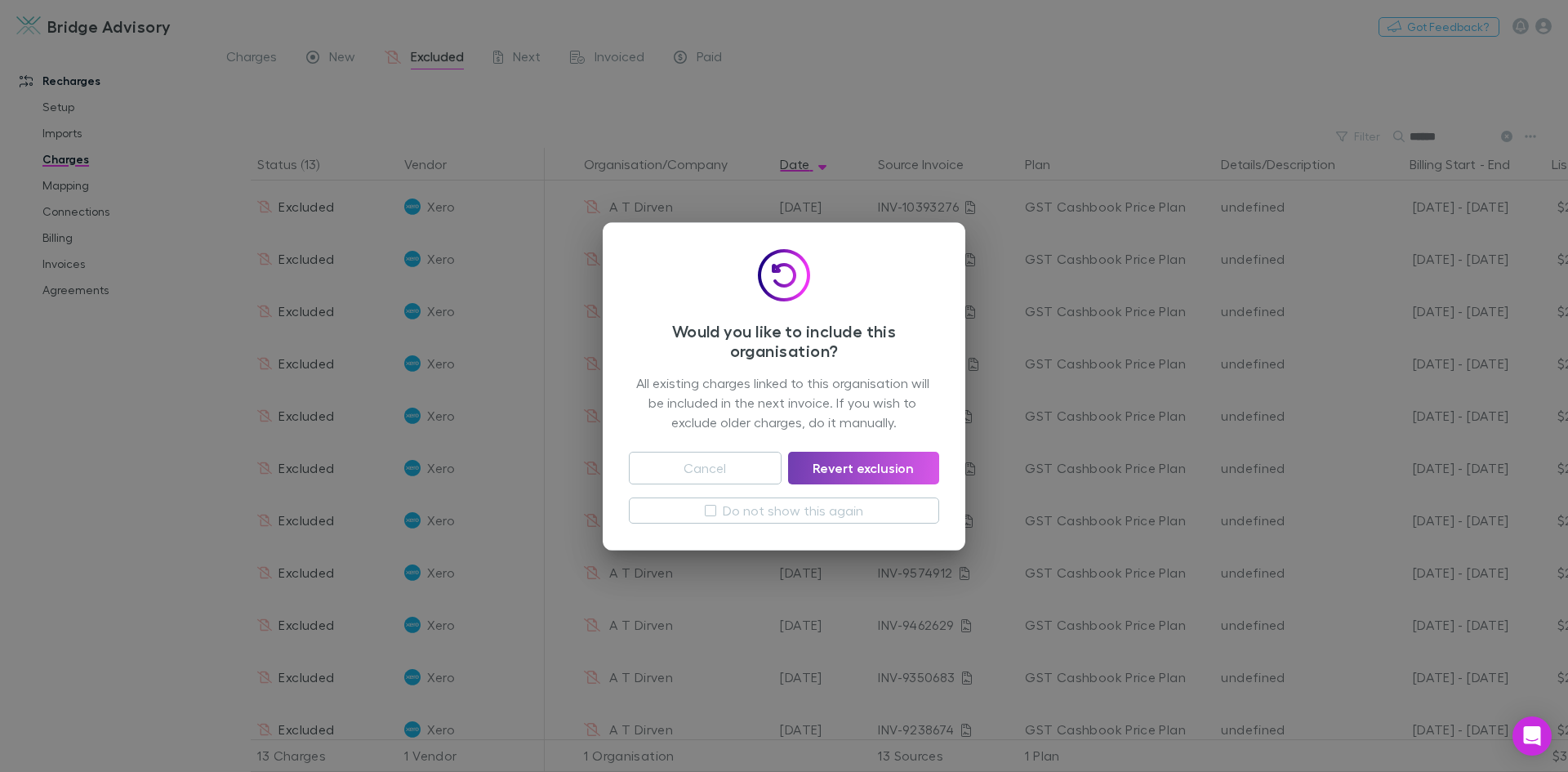
click at [893, 470] on button "Revert exclusion" at bounding box center [863, 468] width 151 height 33
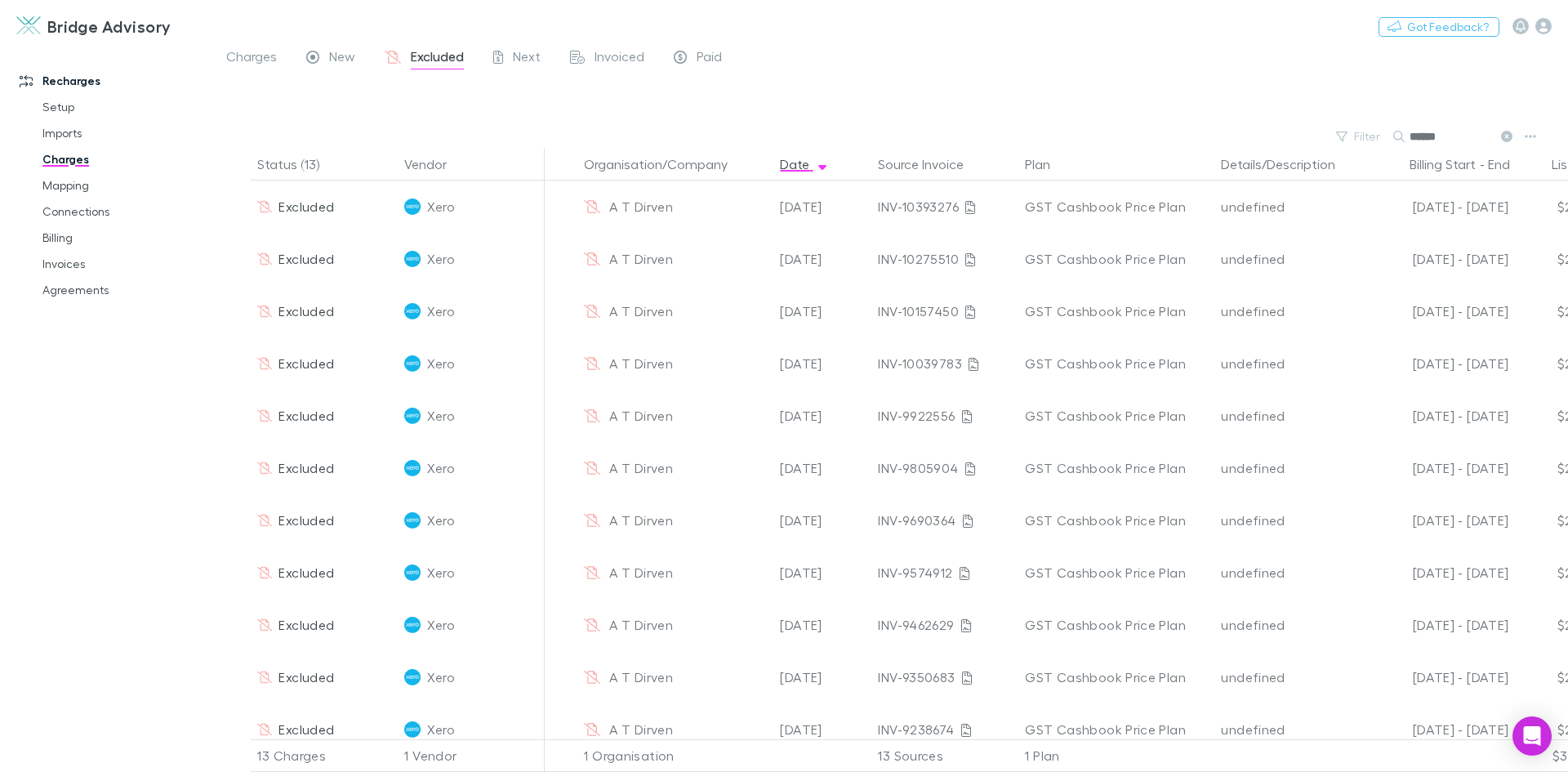
click at [1453, 135] on input "******" at bounding box center [1450, 136] width 82 height 23
type input "*"
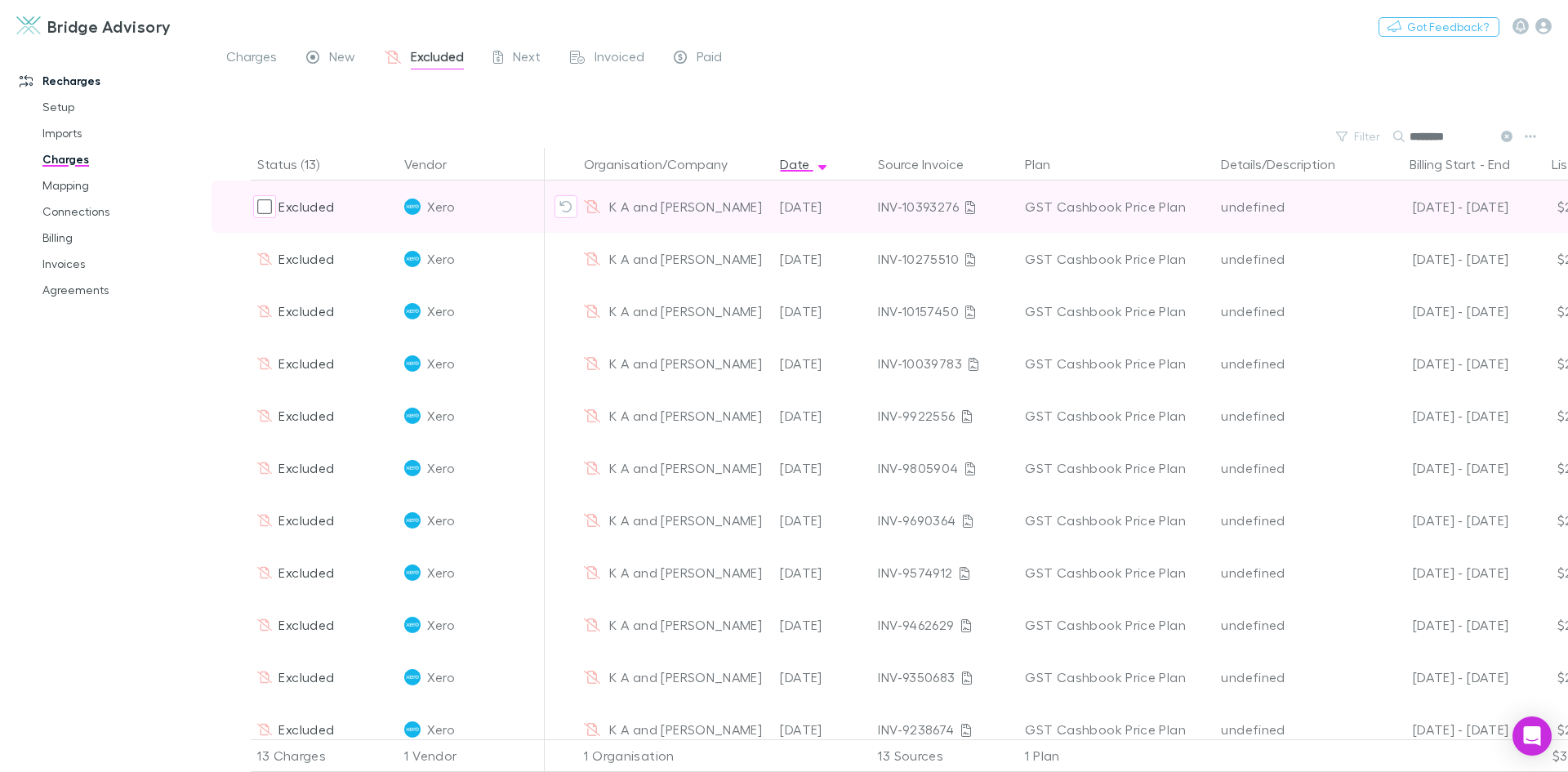
click at [564, 205] on icon "Revert exclusion" at bounding box center [566, 207] width 12 height 12
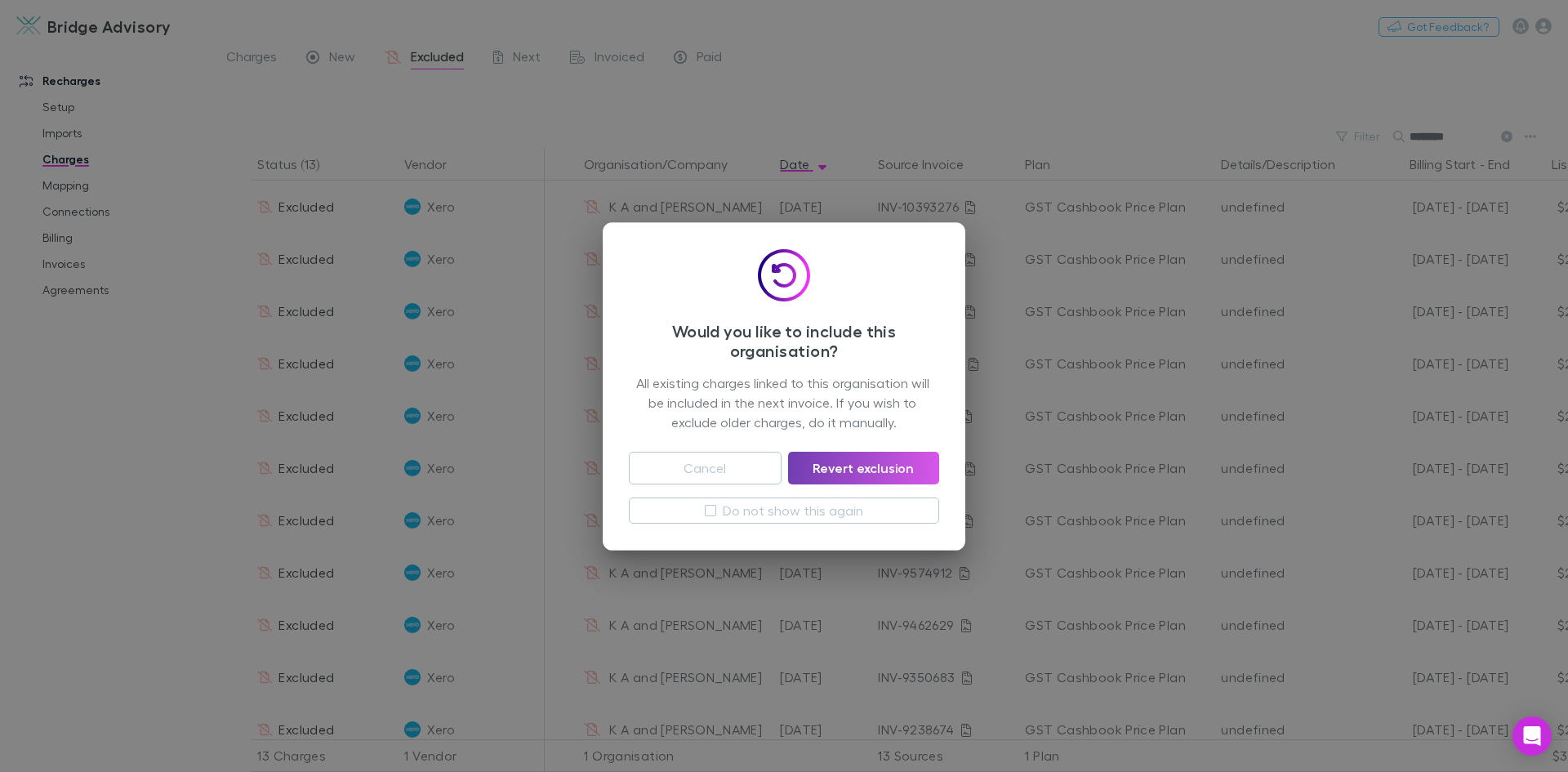
click at [882, 468] on button "Revert exclusion" at bounding box center [863, 468] width 151 height 33
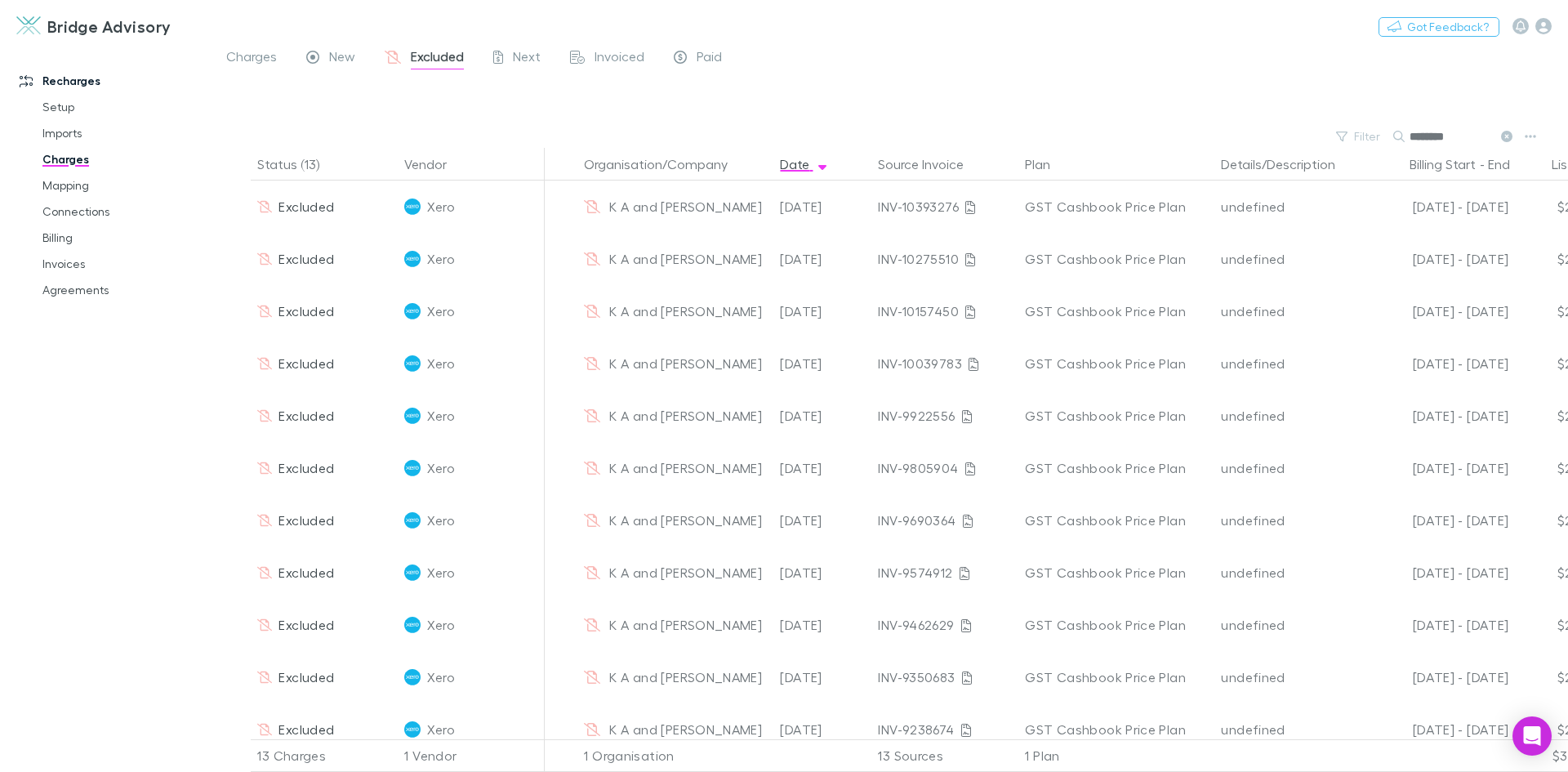
click at [1472, 140] on input "********" at bounding box center [1450, 136] width 82 height 23
type input "*"
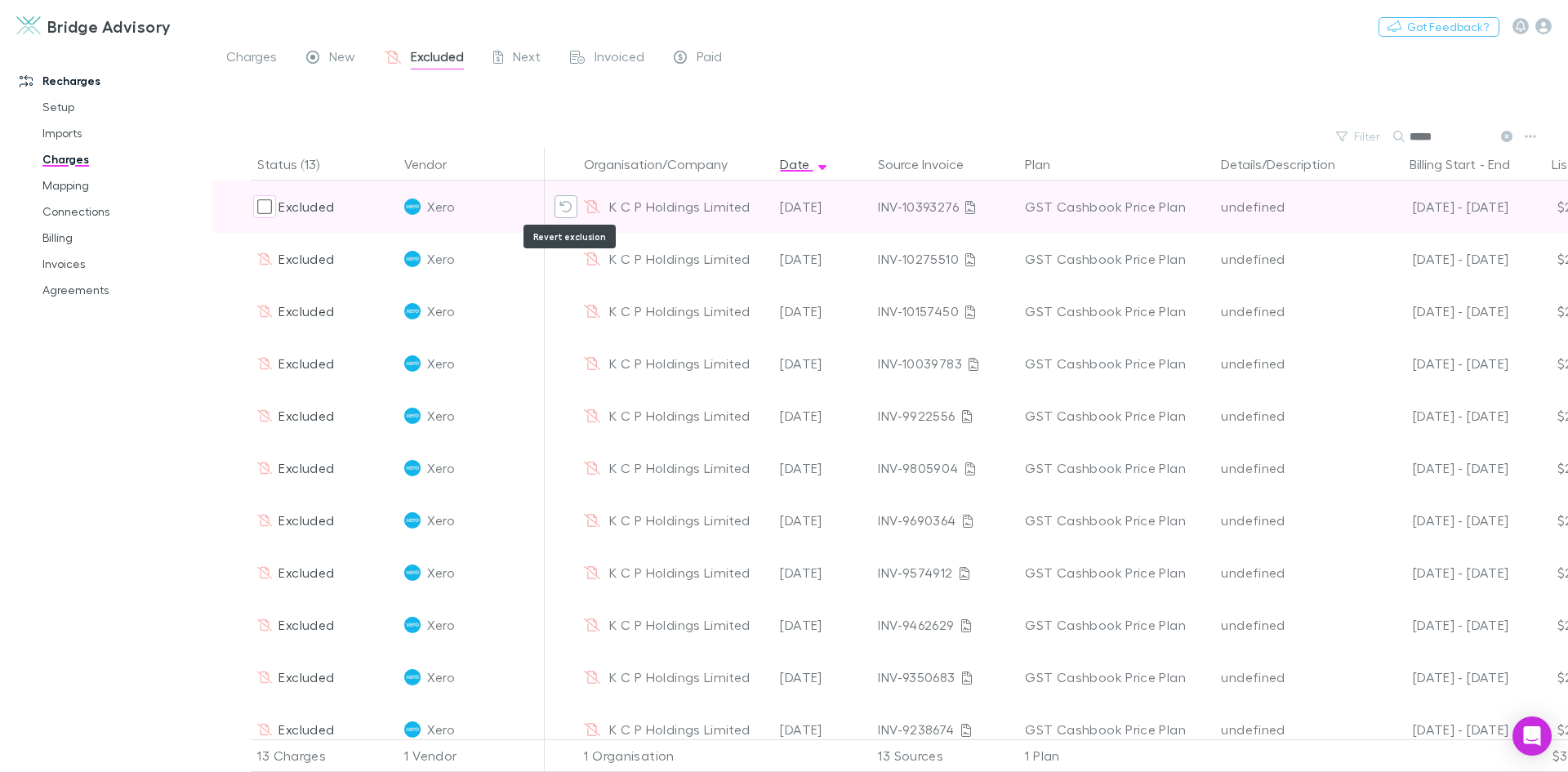
type input "*****"
click at [560, 205] on icon "Revert exclusion" at bounding box center [566, 207] width 12 height 12
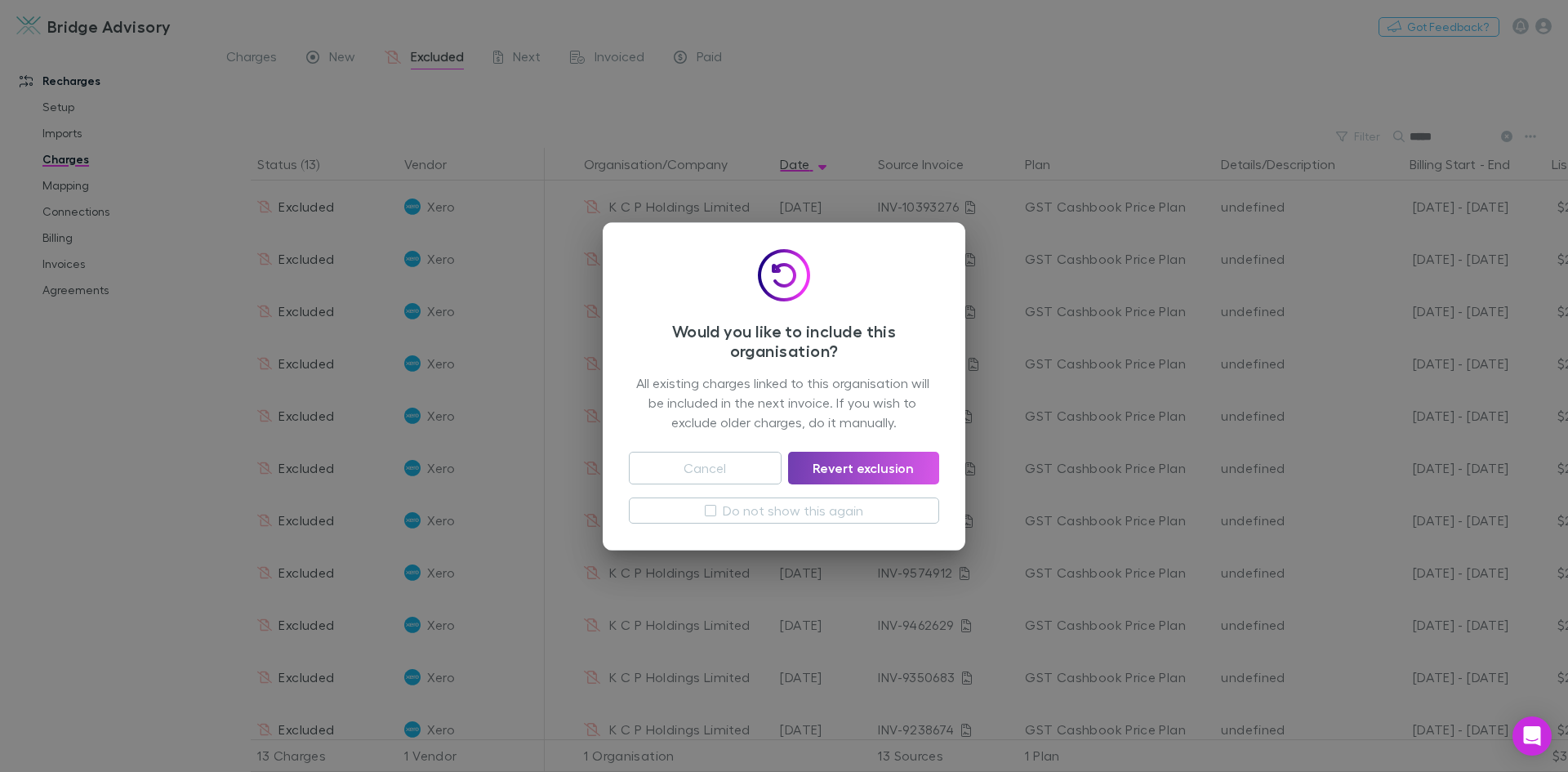
click at [855, 468] on button "Revert exclusion" at bounding box center [863, 468] width 151 height 33
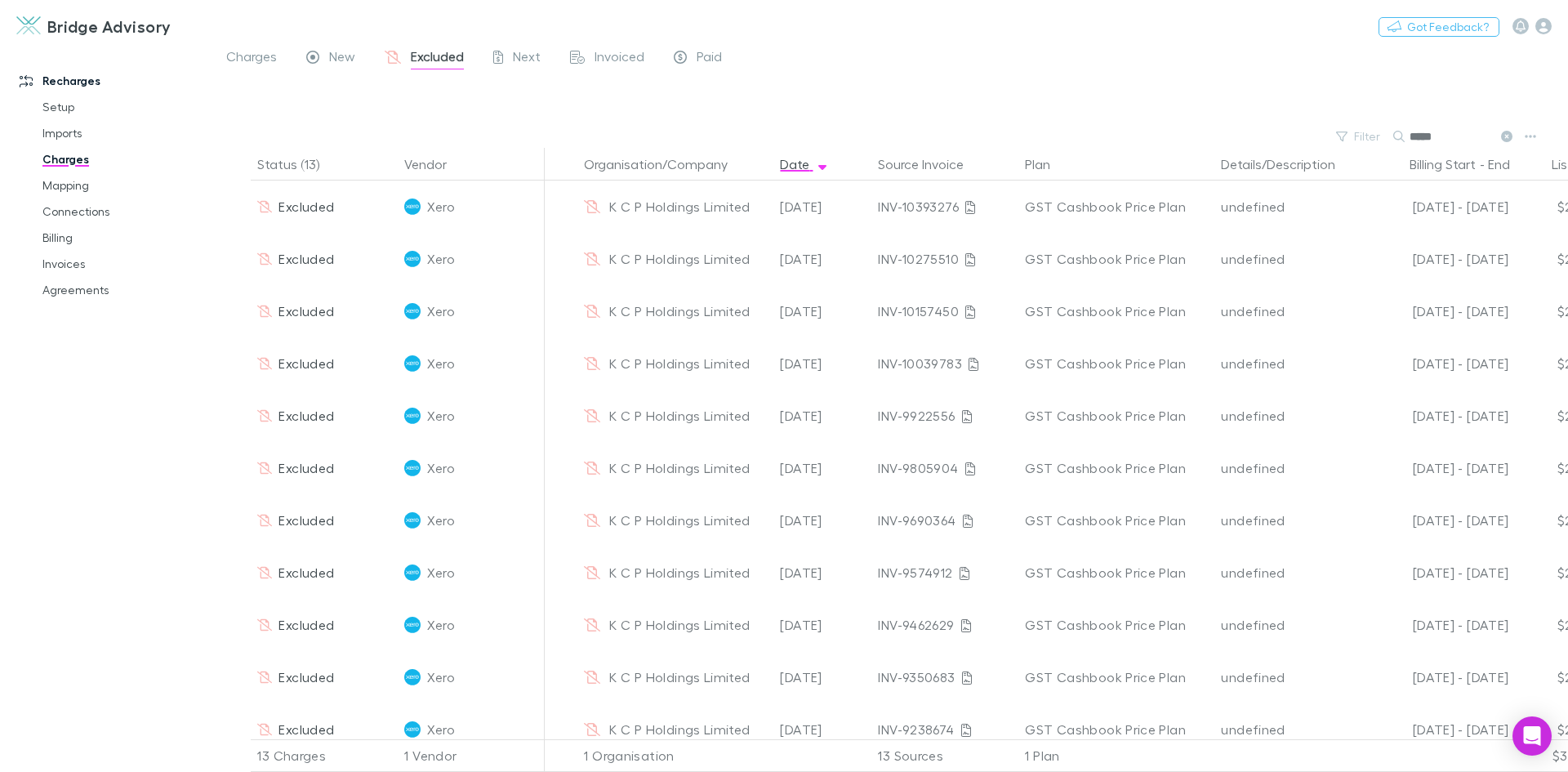
click at [58, 237] on link "Billing" at bounding box center [123, 238] width 194 height 26
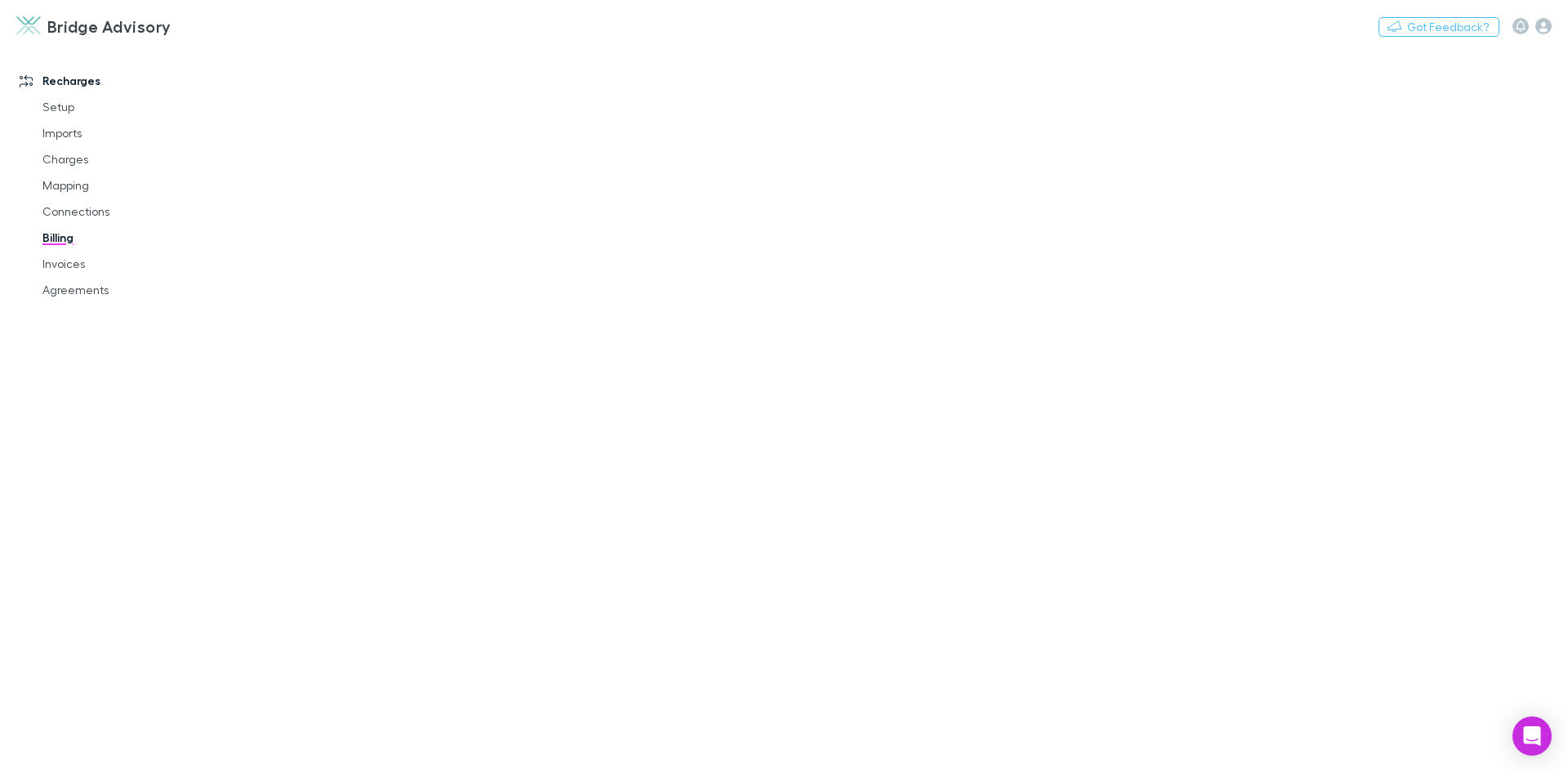
click at [56, 240] on link "Billing" at bounding box center [123, 238] width 194 height 26
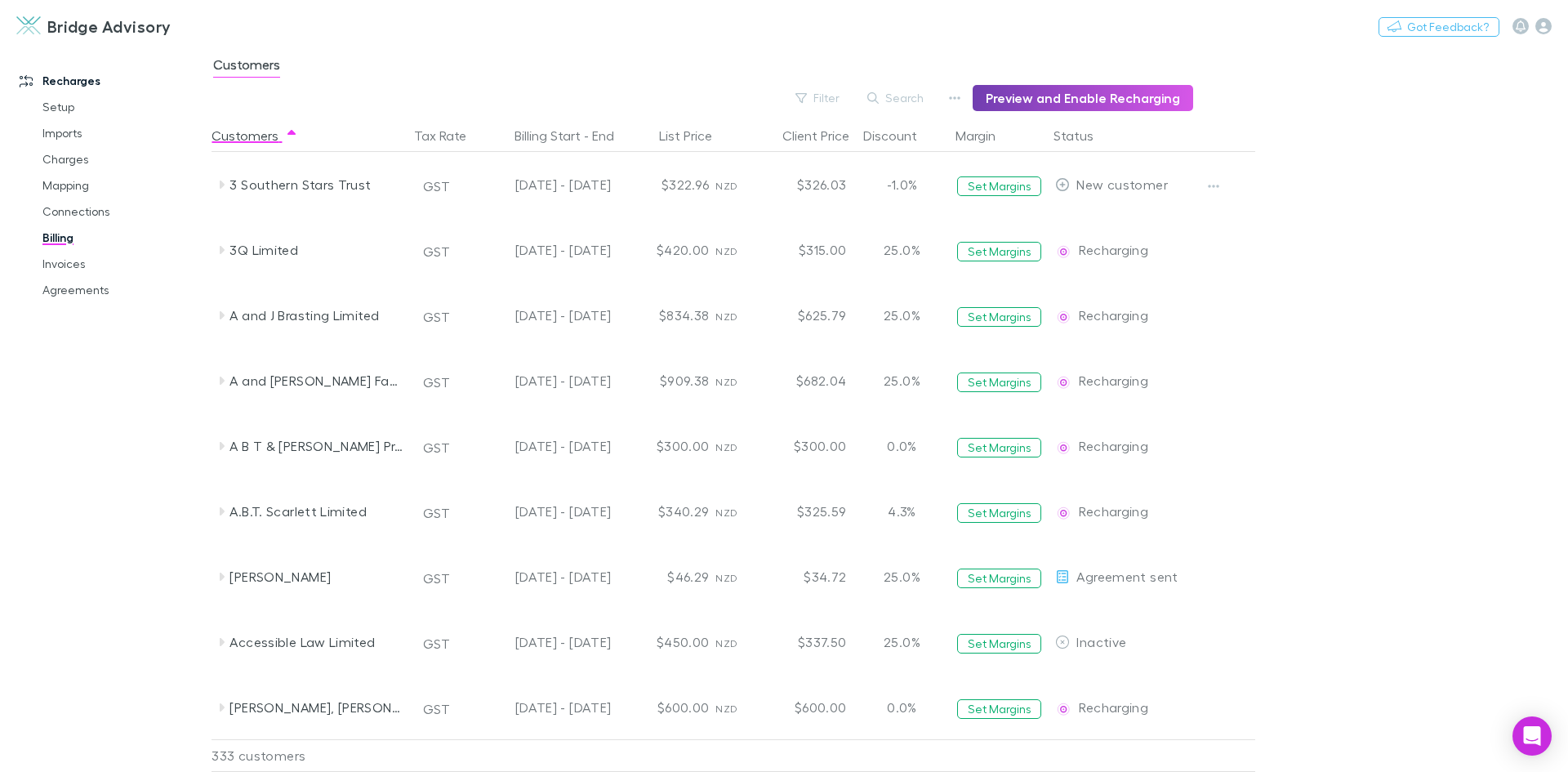
click at [1117, 101] on button "Preview and Enable Recharging" at bounding box center [1083, 97] width 221 height 26
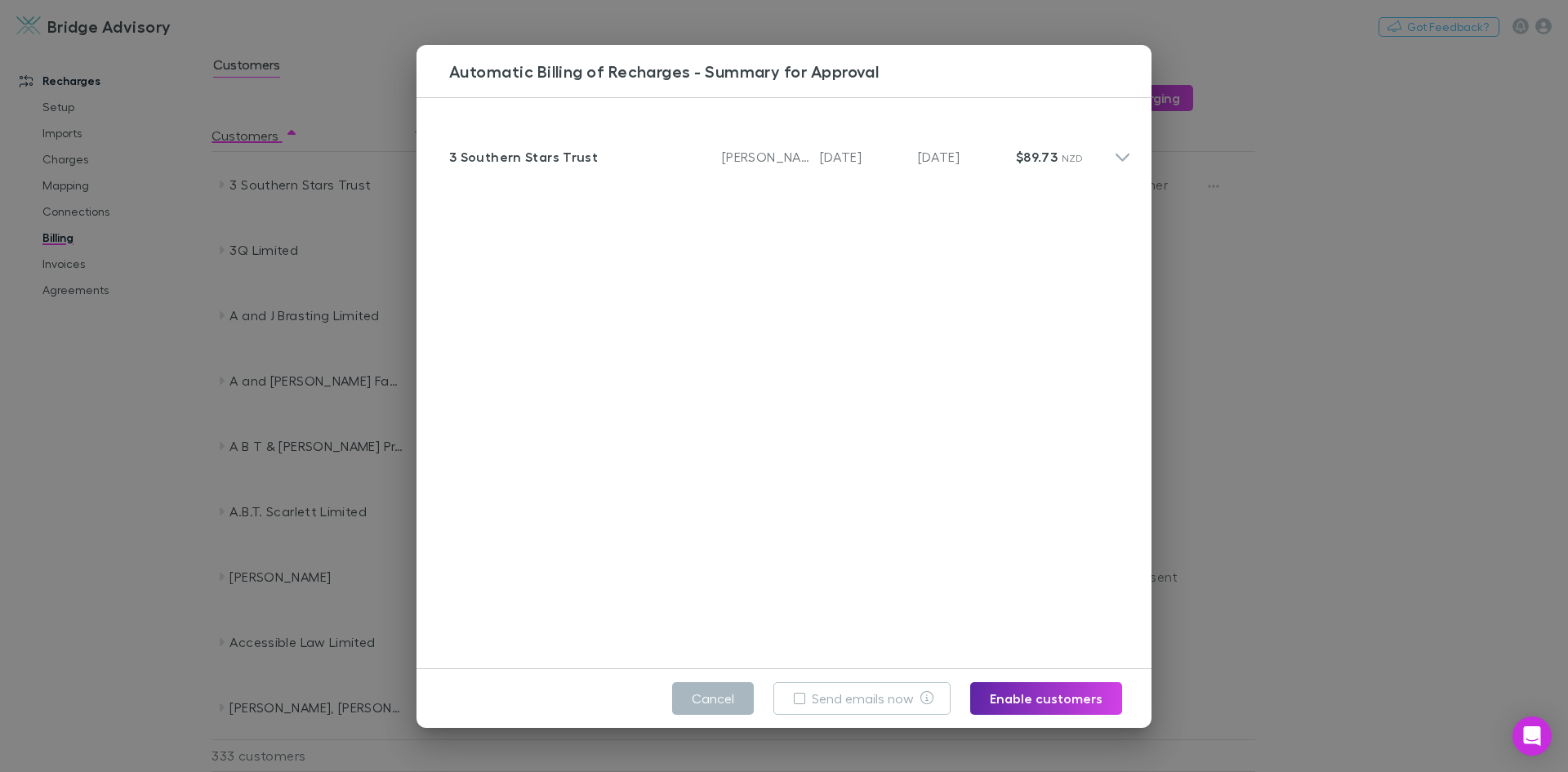
click at [706, 692] on button "Cancel" at bounding box center [713, 698] width 82 height 33
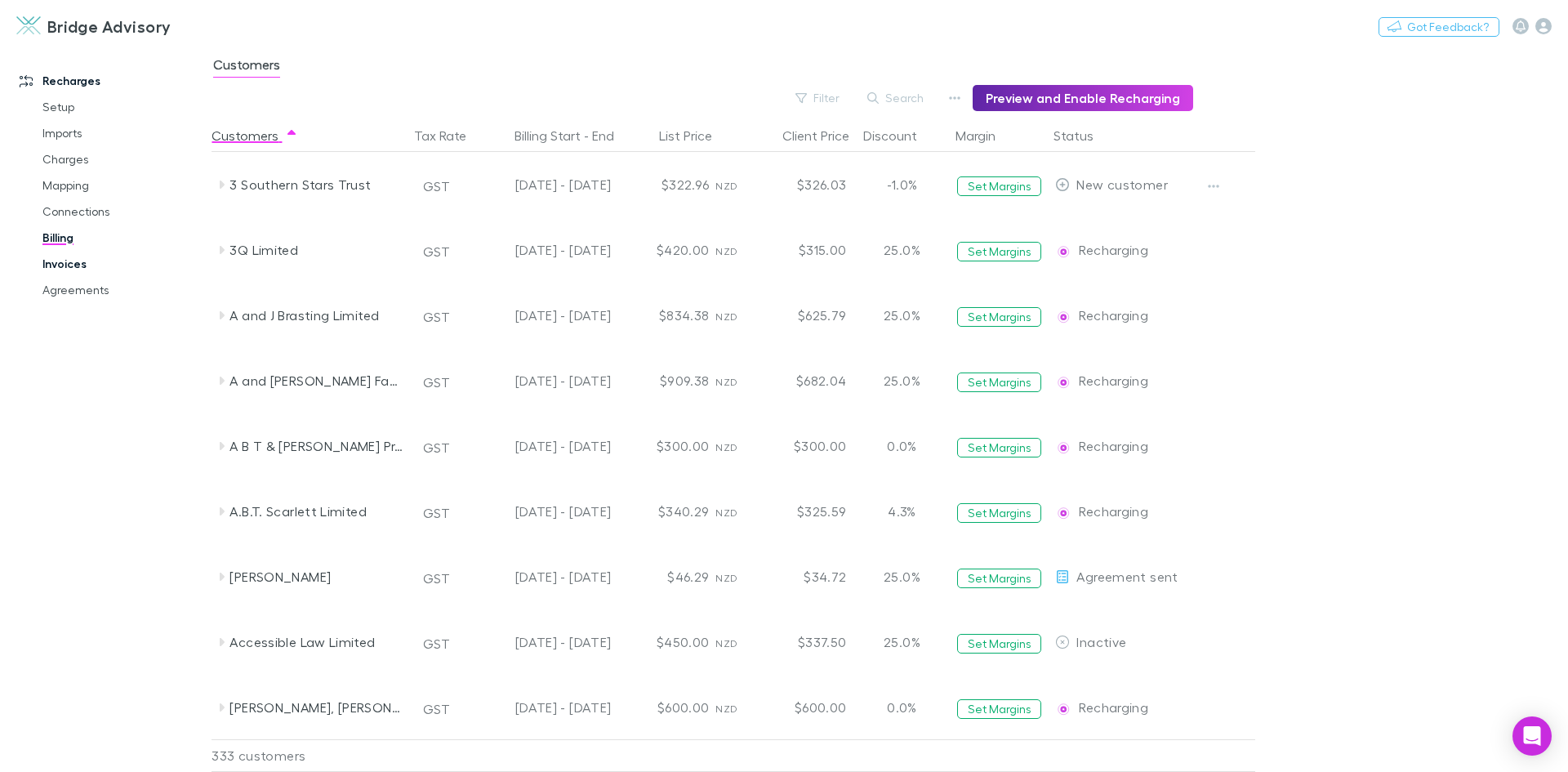
click at [66, 268] on link "Invoices" at bounding box center [123, 264] width 194 height 26
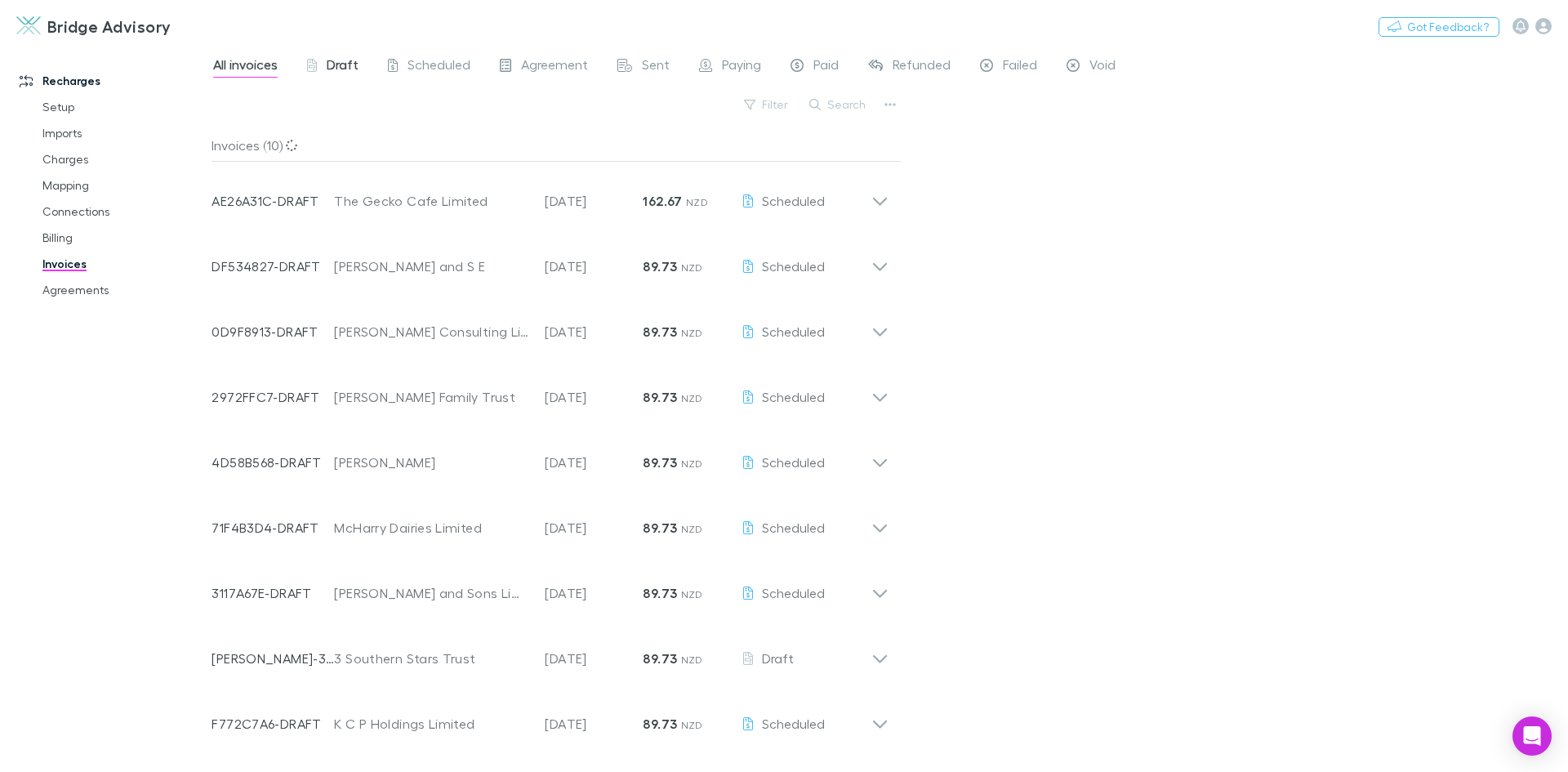
click at [338, 67] on span "Draft" at bounding box center [342, 67] width 32 height 21
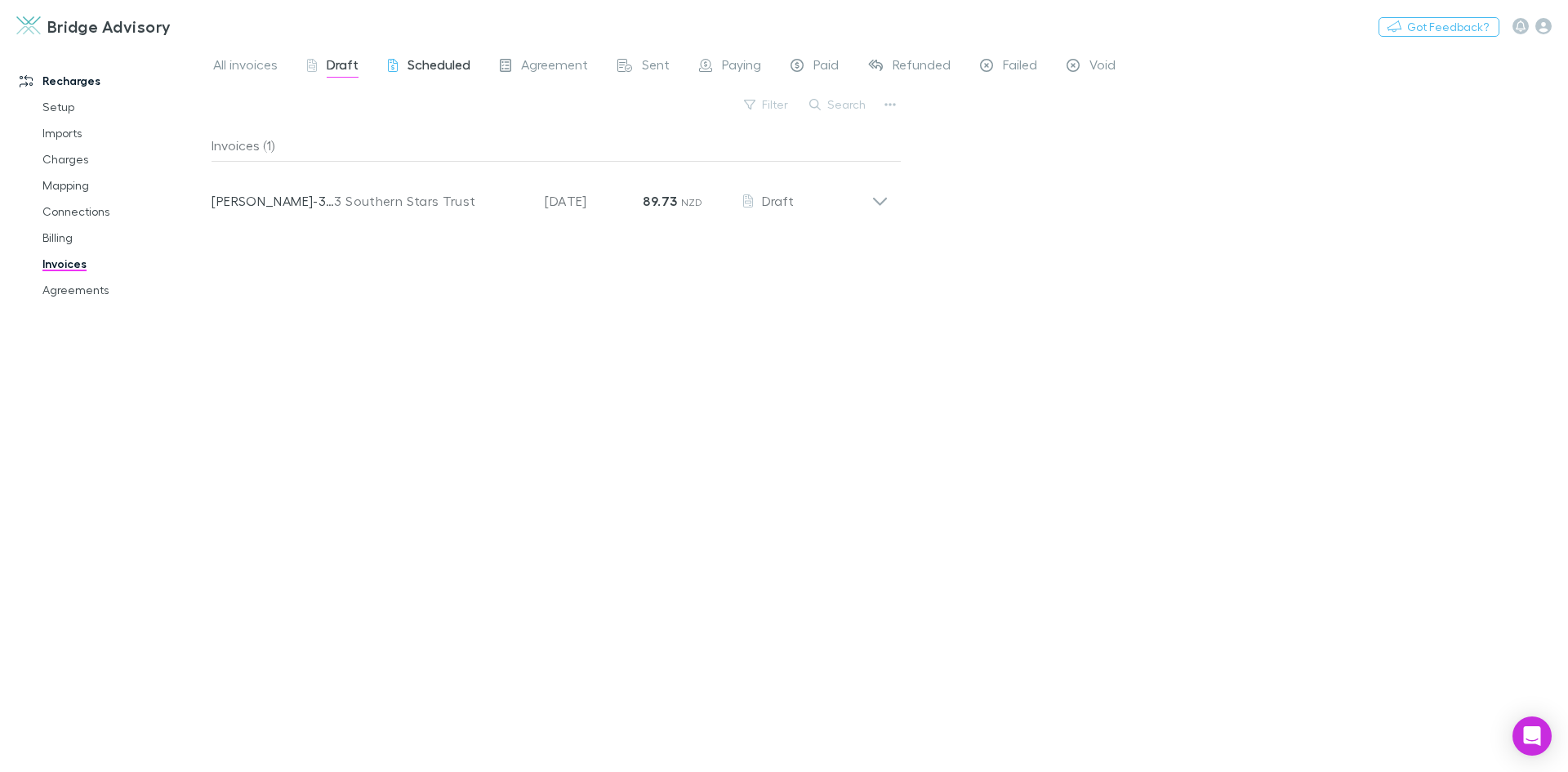
click at [449, 66] on span "Scheduled" at bounding box center [439, 67] width 63 height 21
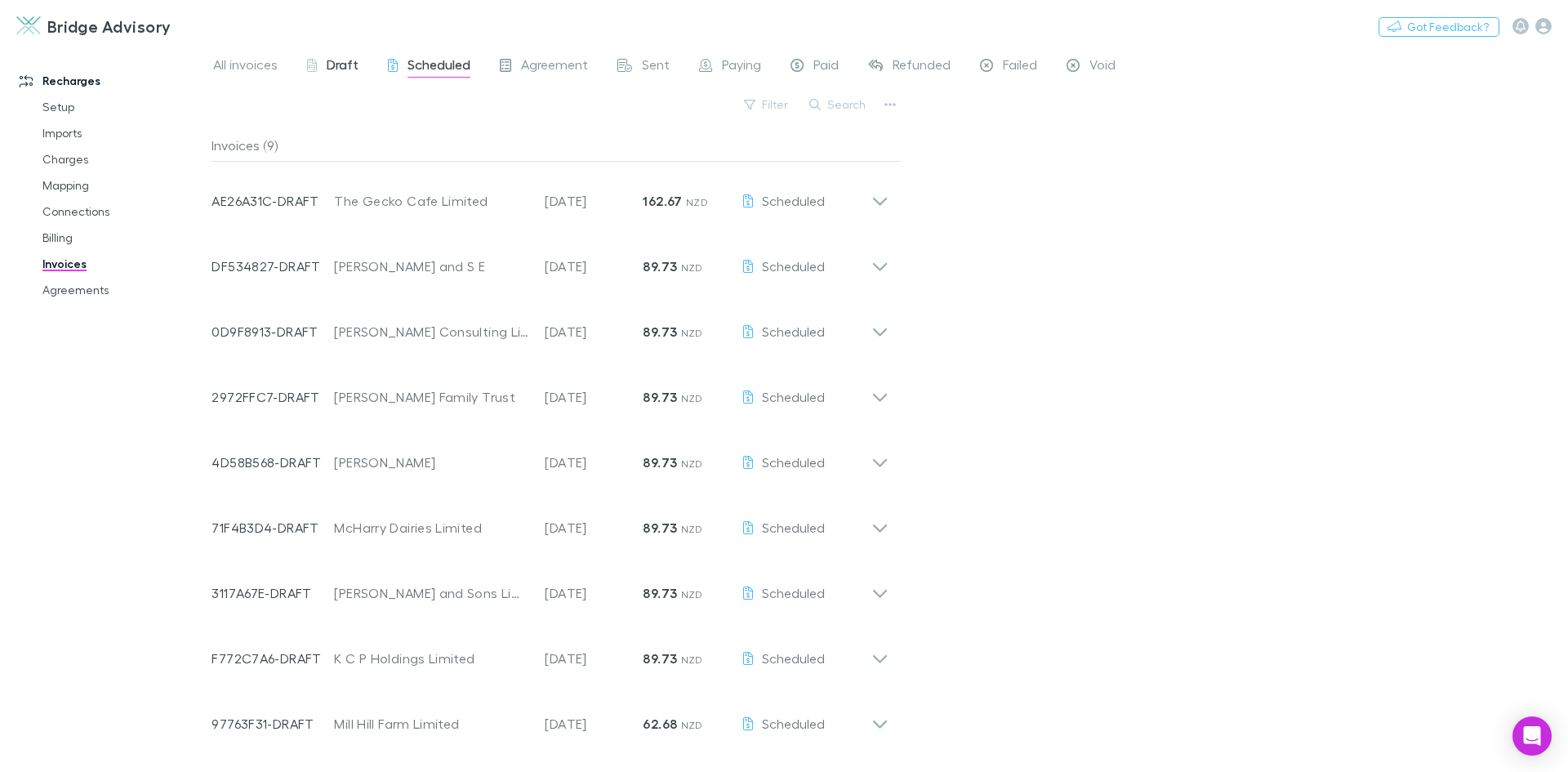
click at [343, 60] on span "Draft" at bounding box center [342, 67] width 32 height 21
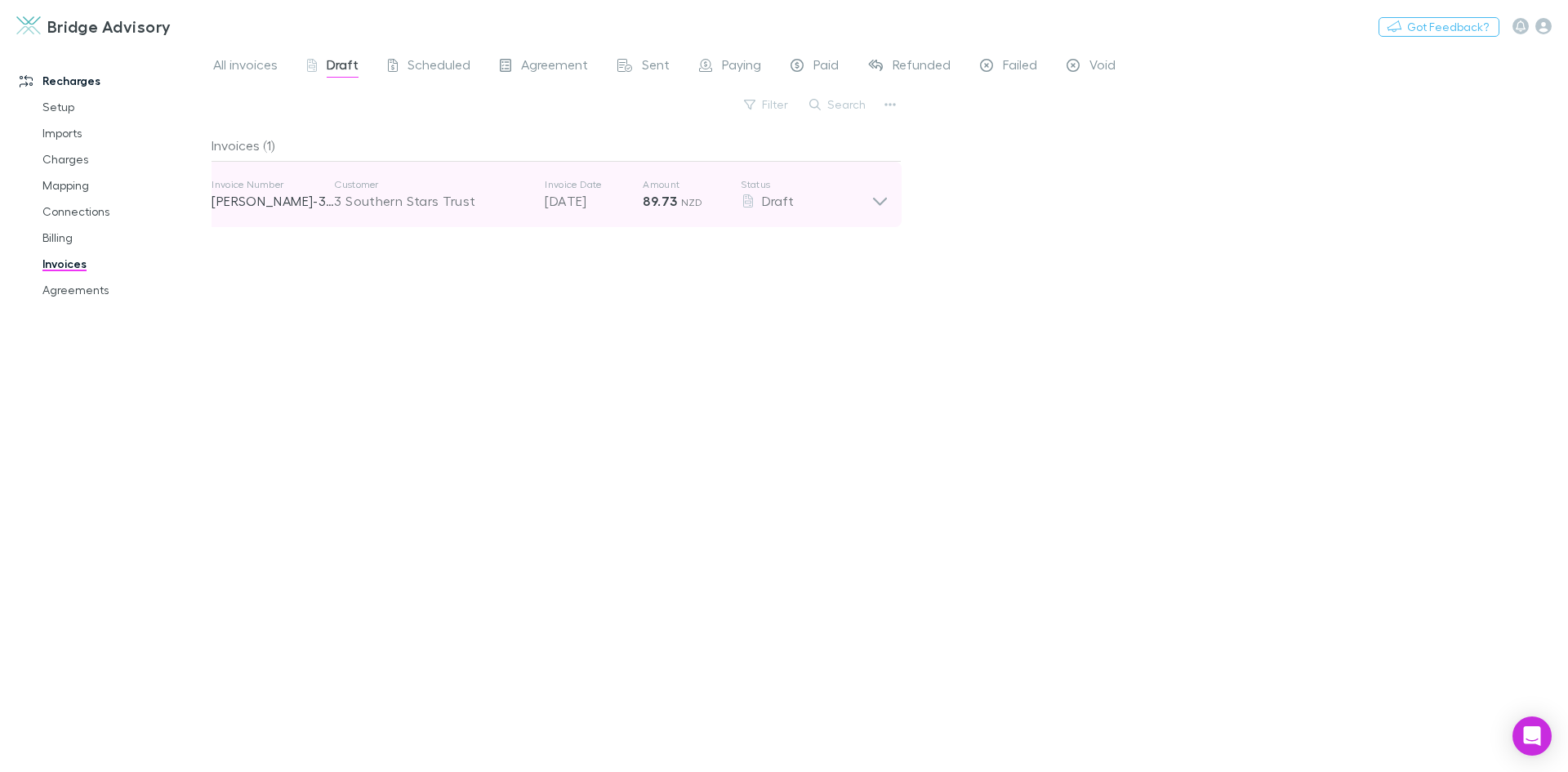
click at [883, 200] on icon at bounding box center [880, 194] width 17 height 33
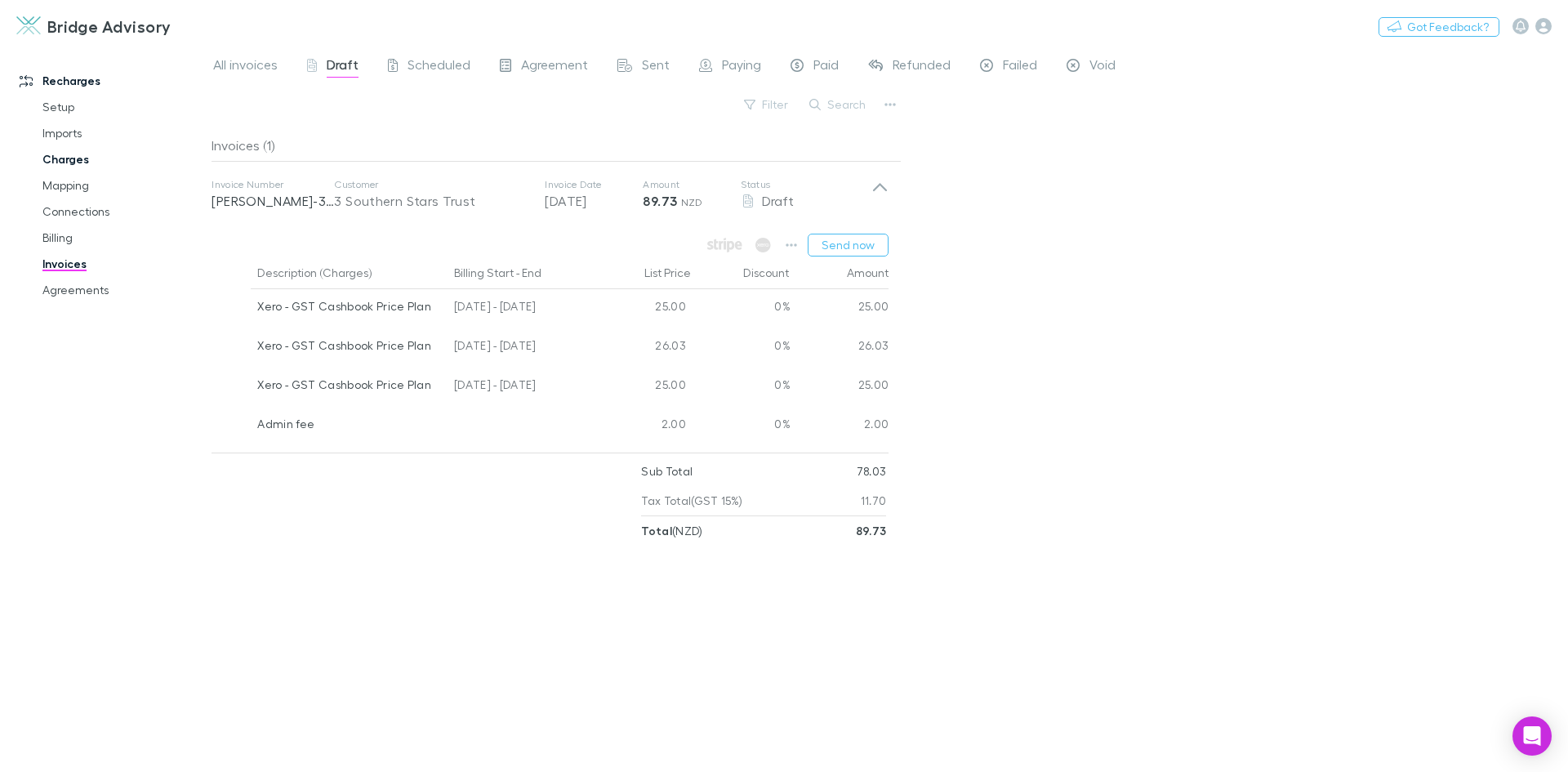
click at [67, 155] on link "Charges" at bounding box center [123, 159] width 194 height 26
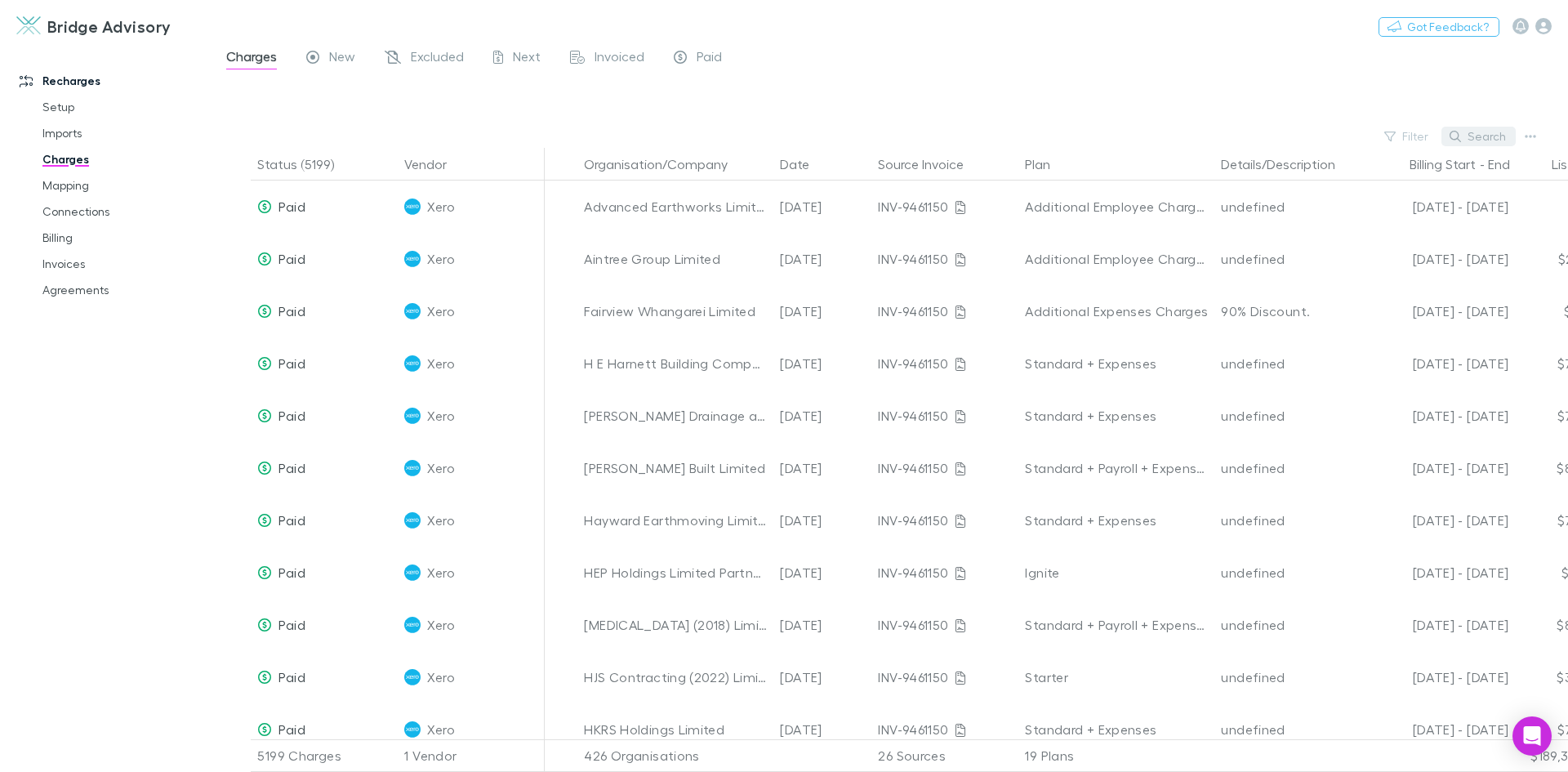
click at [1487, 137] on button "Search" at bounding box center [1478, 136] width 74 height 19
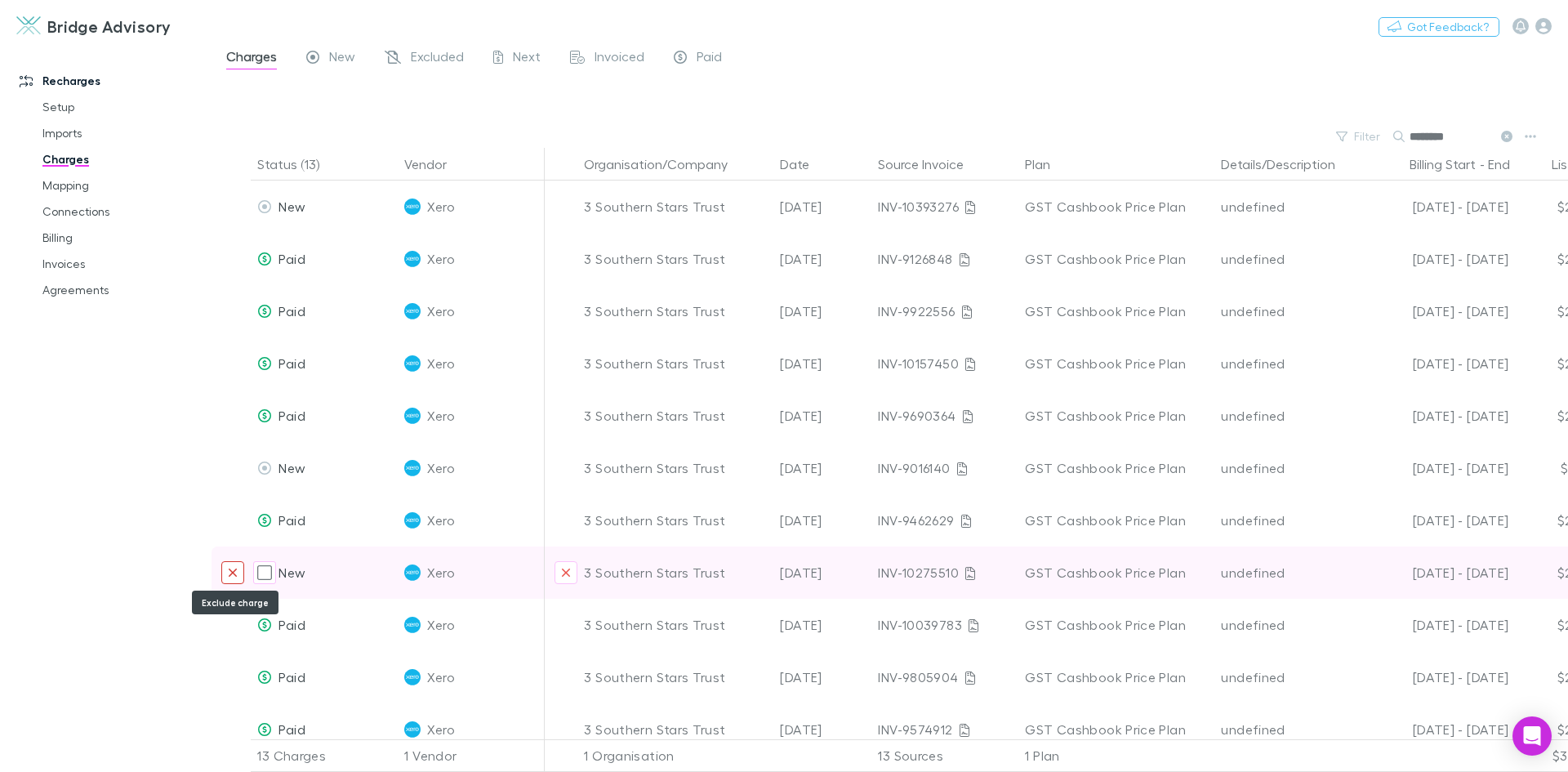
type input "********"
click at [229, 572] on icon "Exclude charge" at bounding box center [233, 572] width 10 height 13
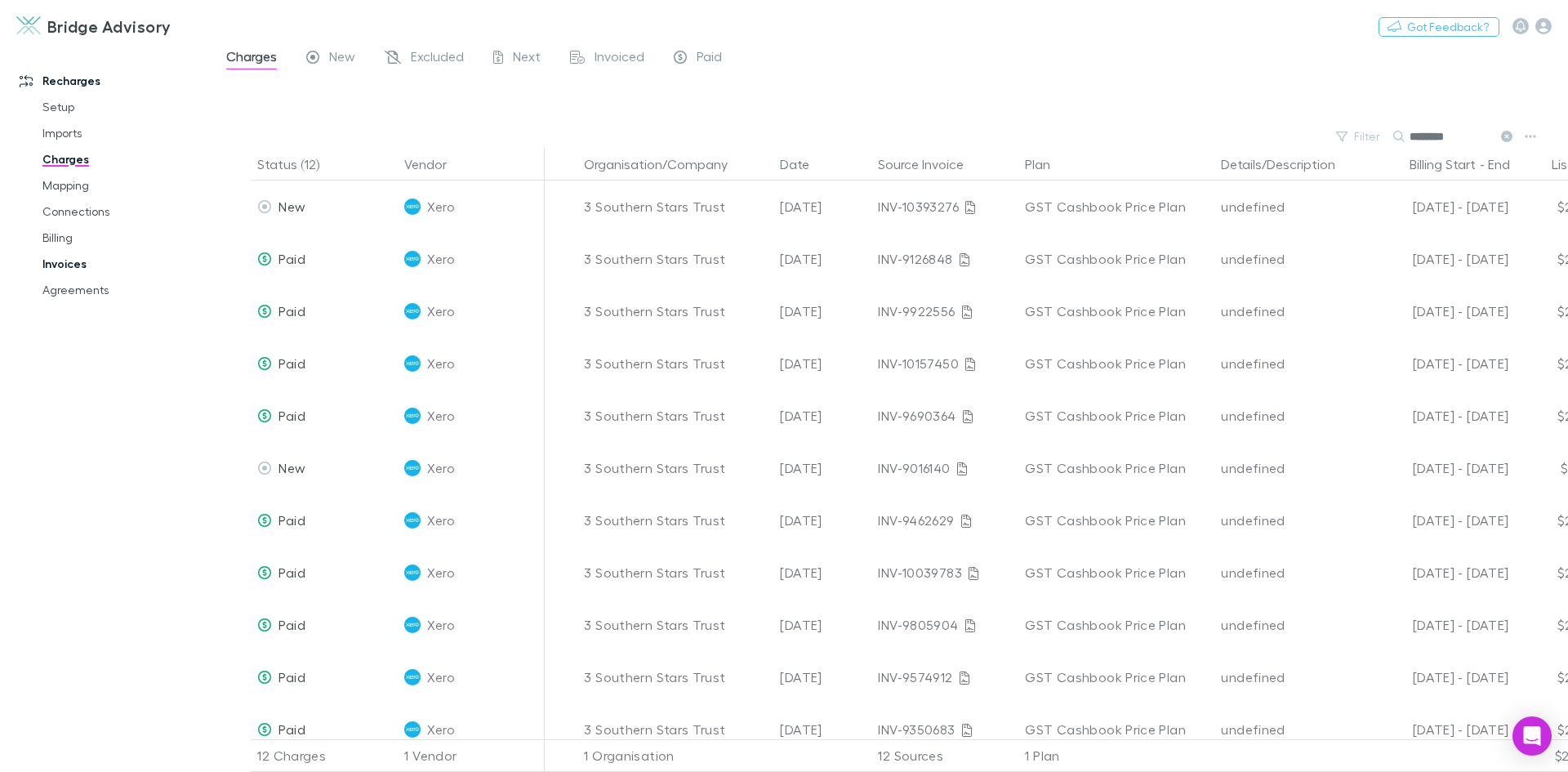
click at [71, 267] on link "Invoices" at bounding box center [123, 264] width 194 height 26
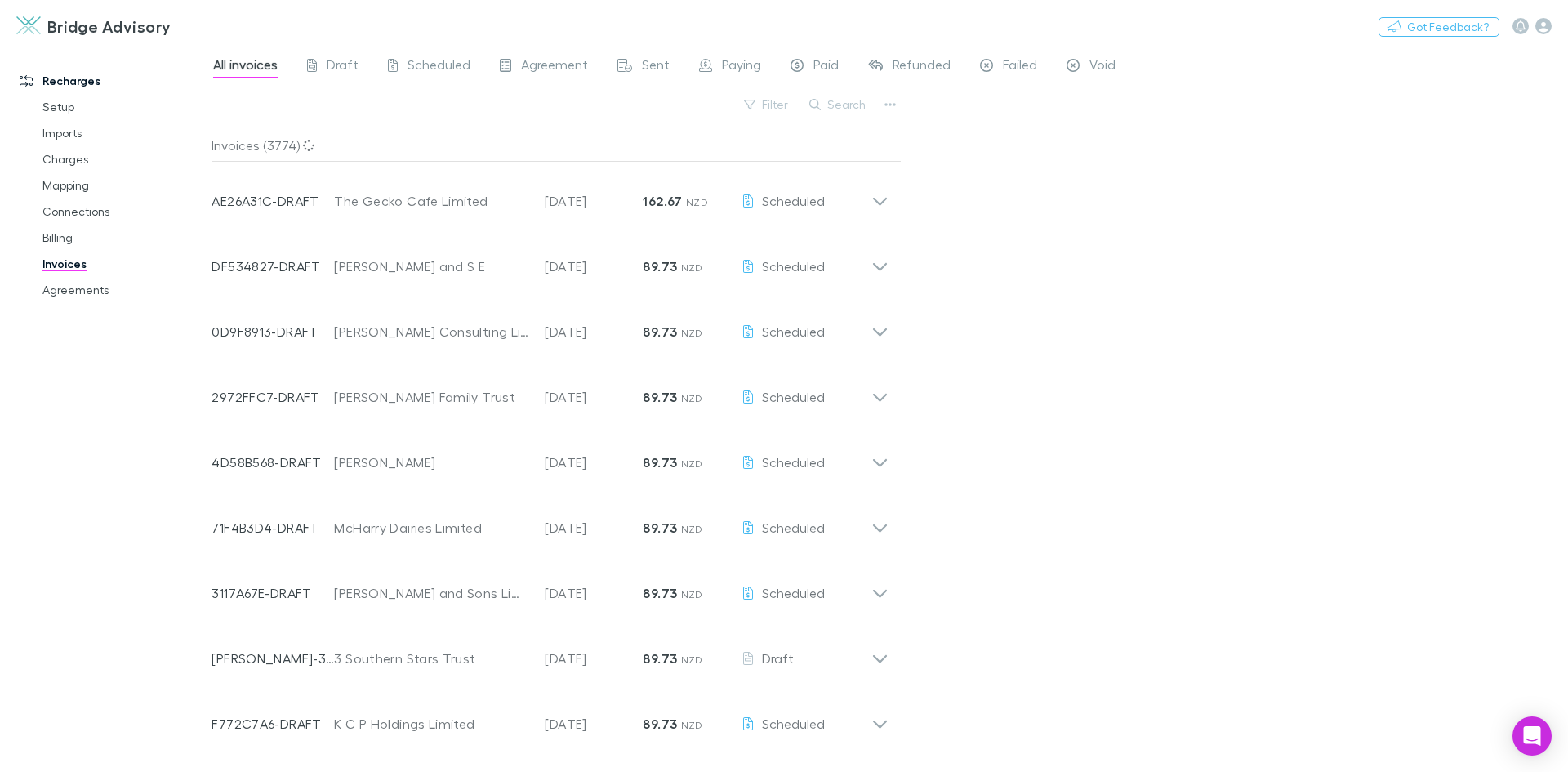
click at [420, 67] on span "Scheduled" at bounding box center [439, 67] width 63 height 21
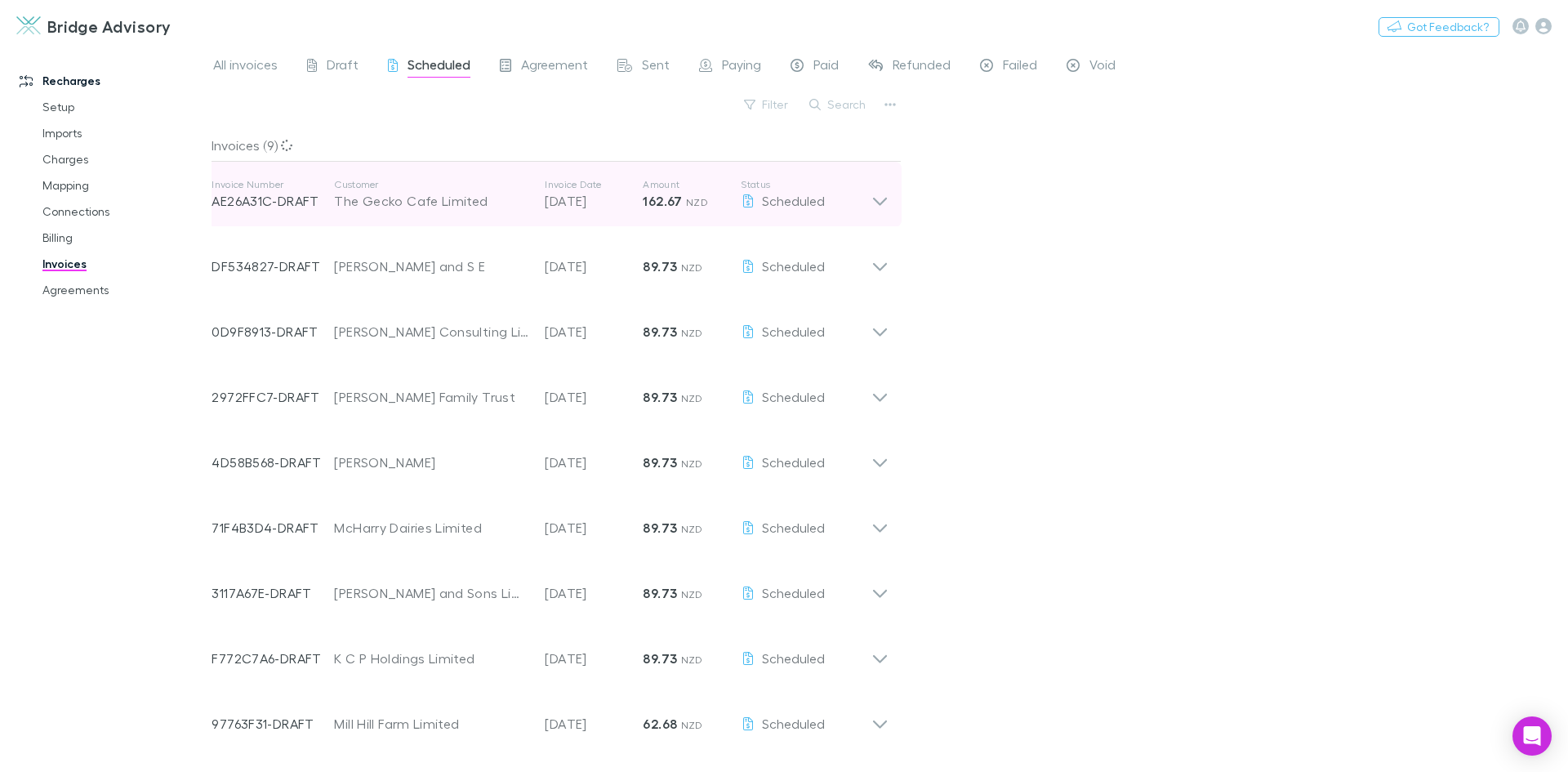
click at [878, 201] on icon at bounding box center [880, 202] width 14 height 8
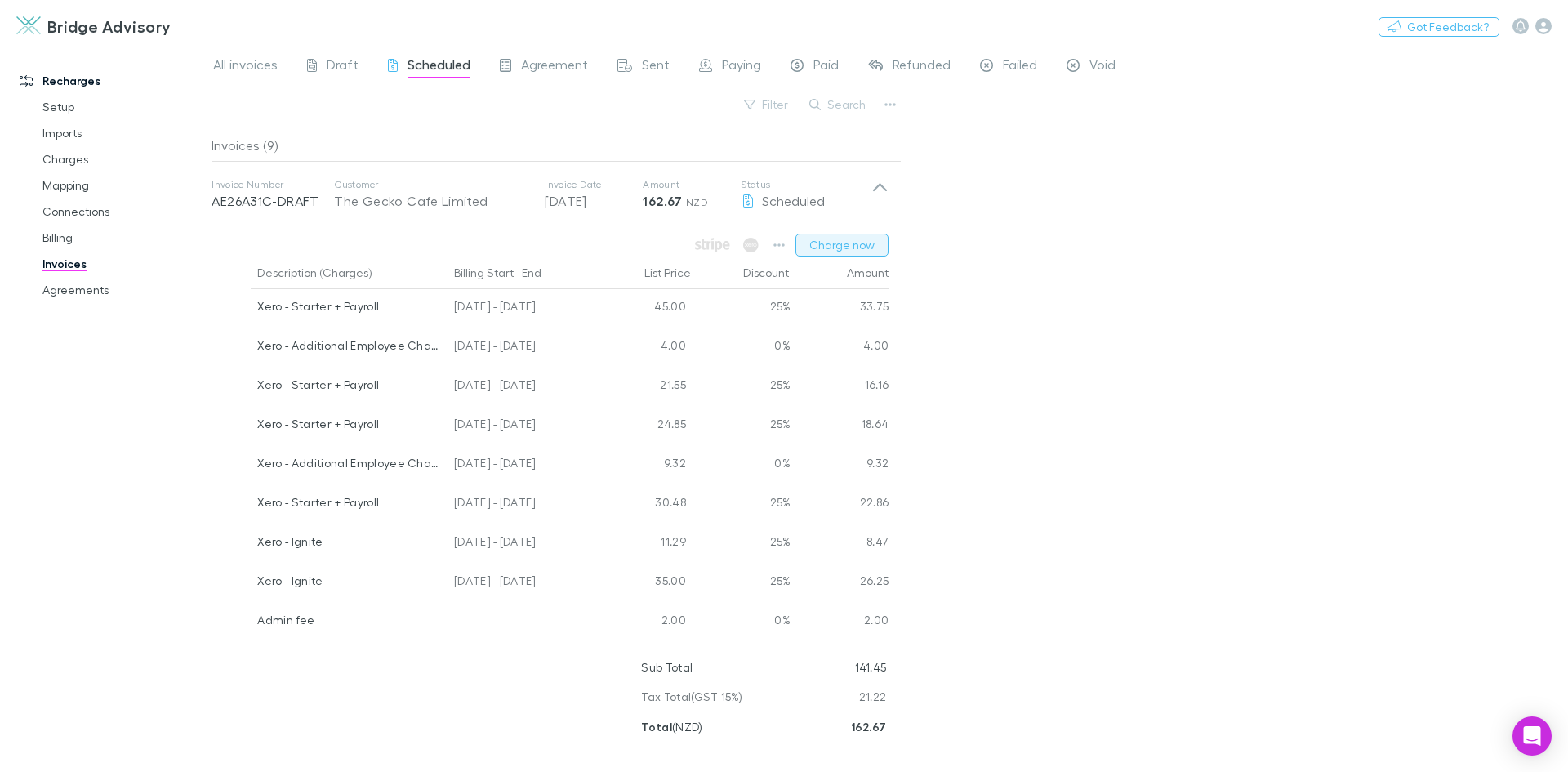
click at [859, 246] on button "Charge now" at bounding box center [842, 244] width 93 height 23
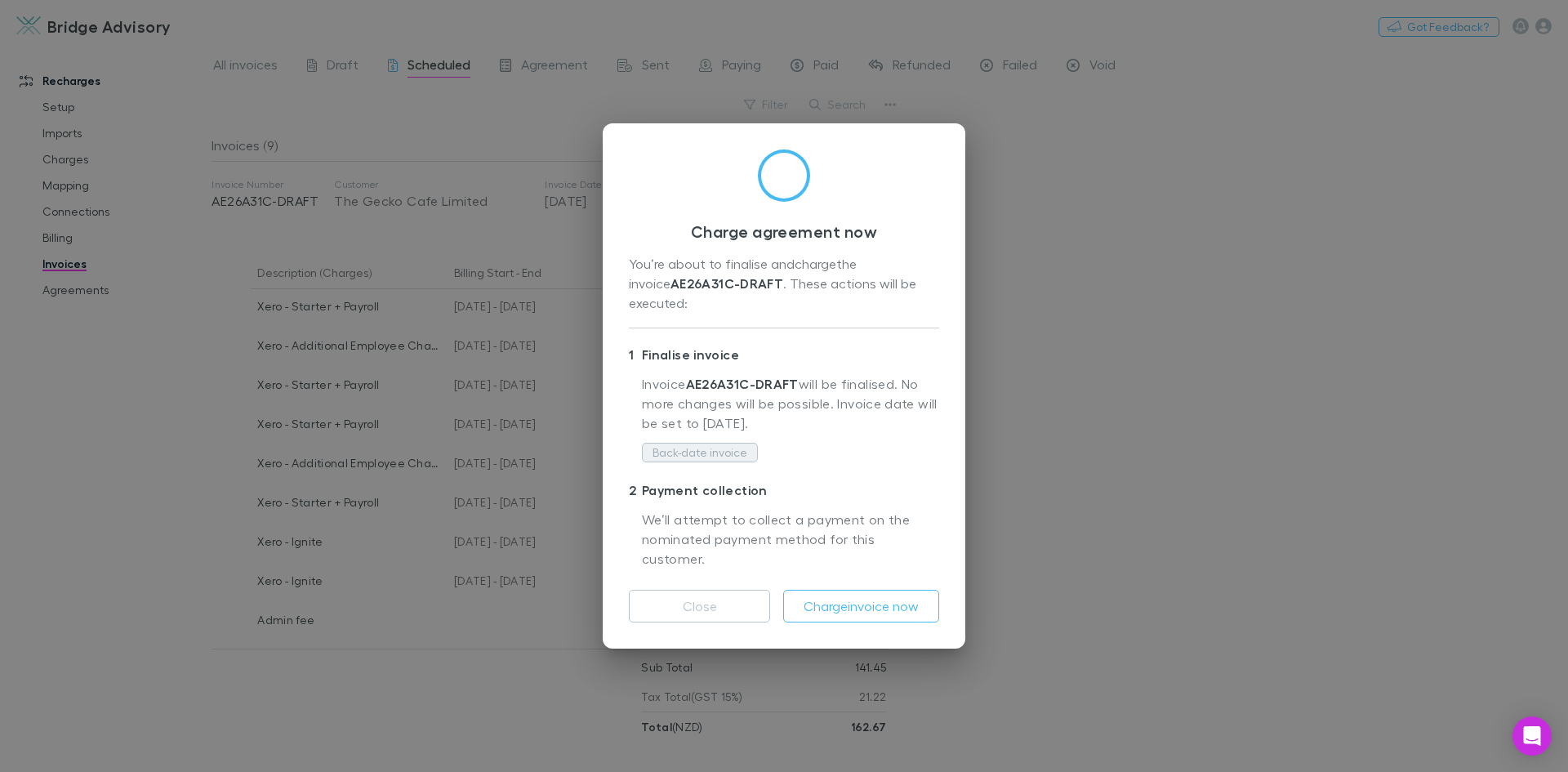
click at [714, 448] on button "Back-date invoice" at bounding box center [699, 452] width 116 height 19
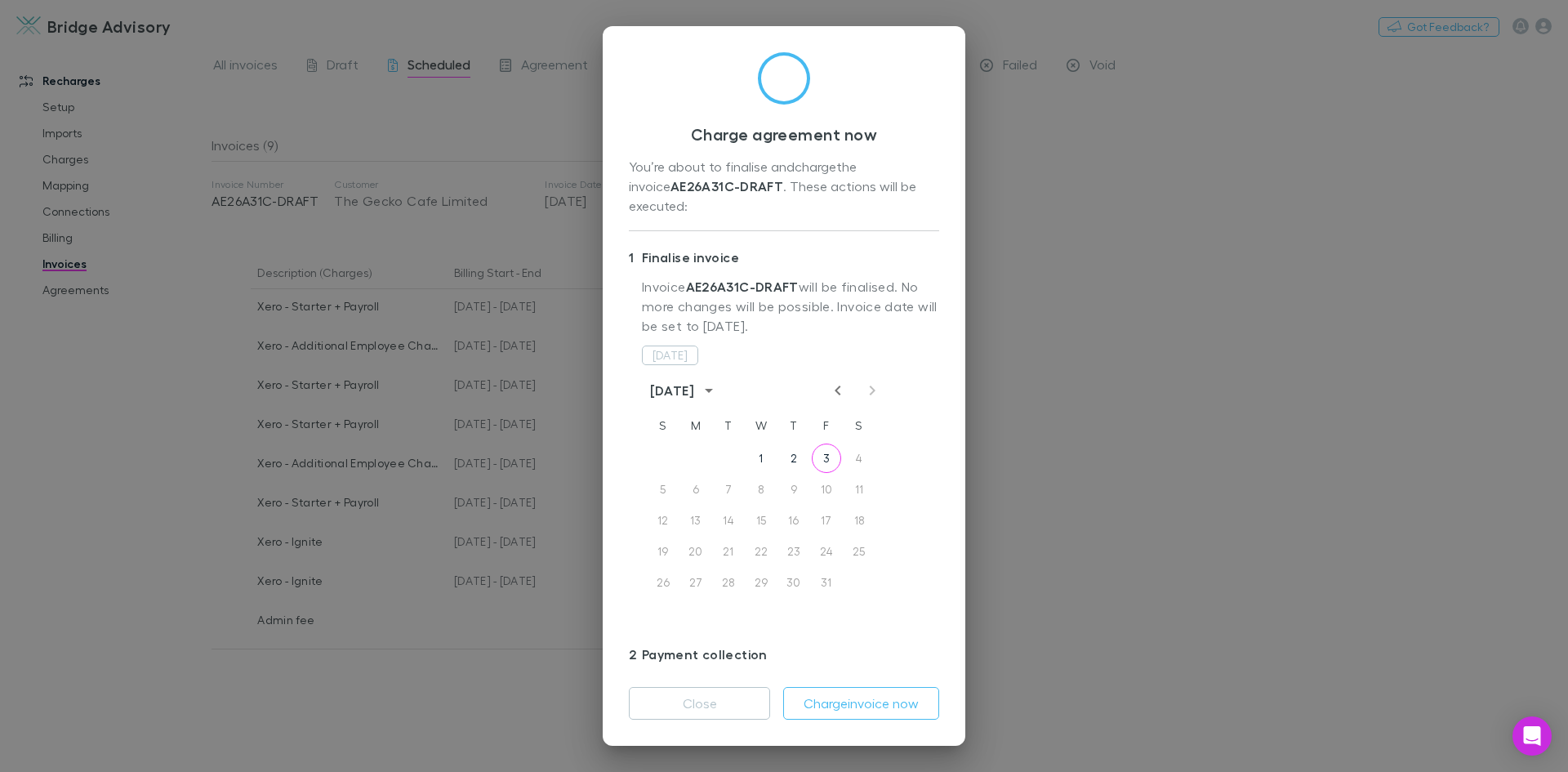
click at [835, 386] on icon "Previous month" at bounding box center [837, 391] width 6 height 10
click at [731, 567] on button "30" at bounding box center [728, 582] width 30 height 30
click at [851, 711] on button "Charge invoice now" at bounding box center [860, 703] width 156 height 33
click at [703, 709] on button "Close" at bounding box center [699, 703] width 141 height 33
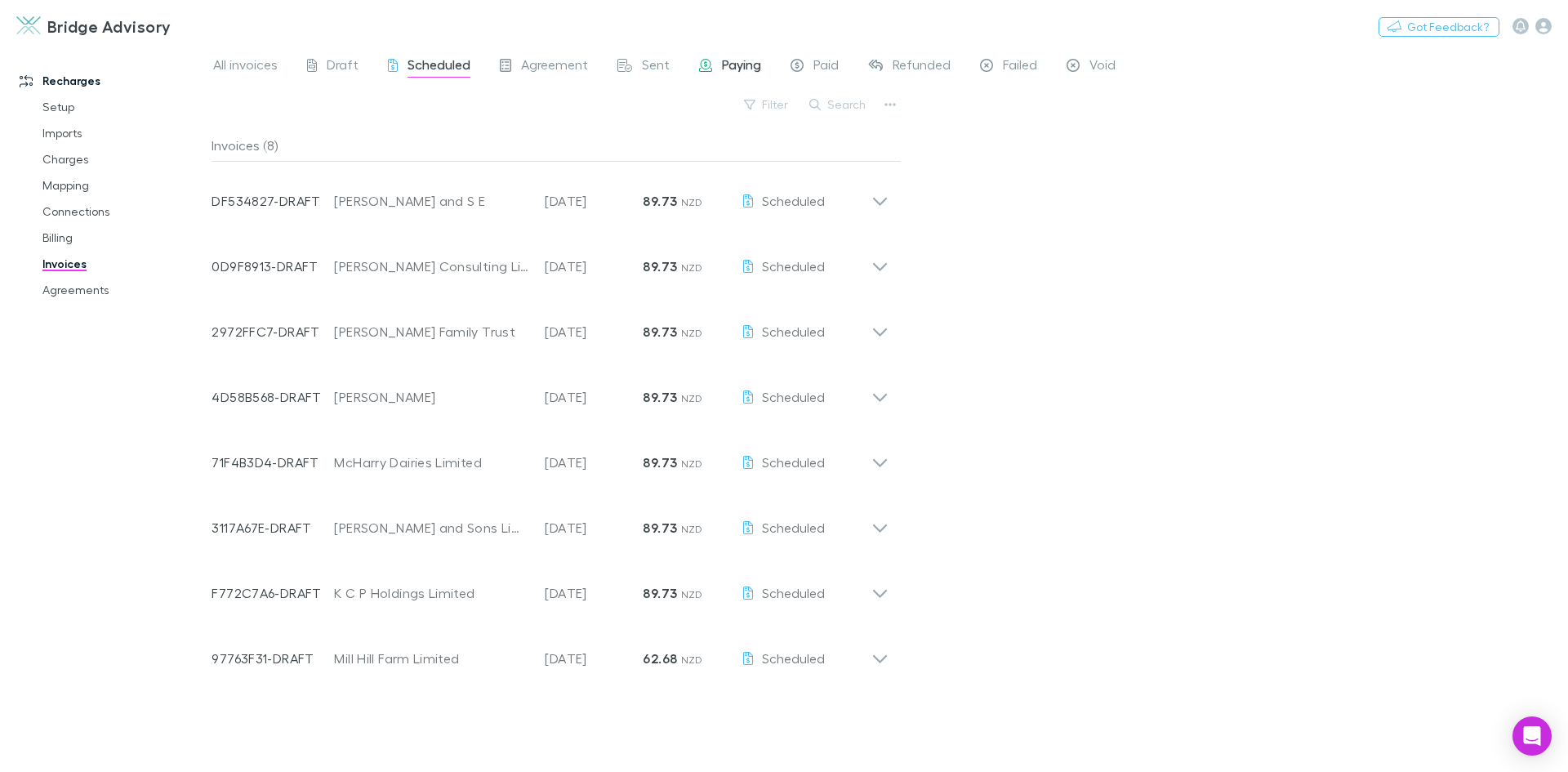
click at [744, 68] on span "Paying" at bounding box center [741, 67] width 39 height 21
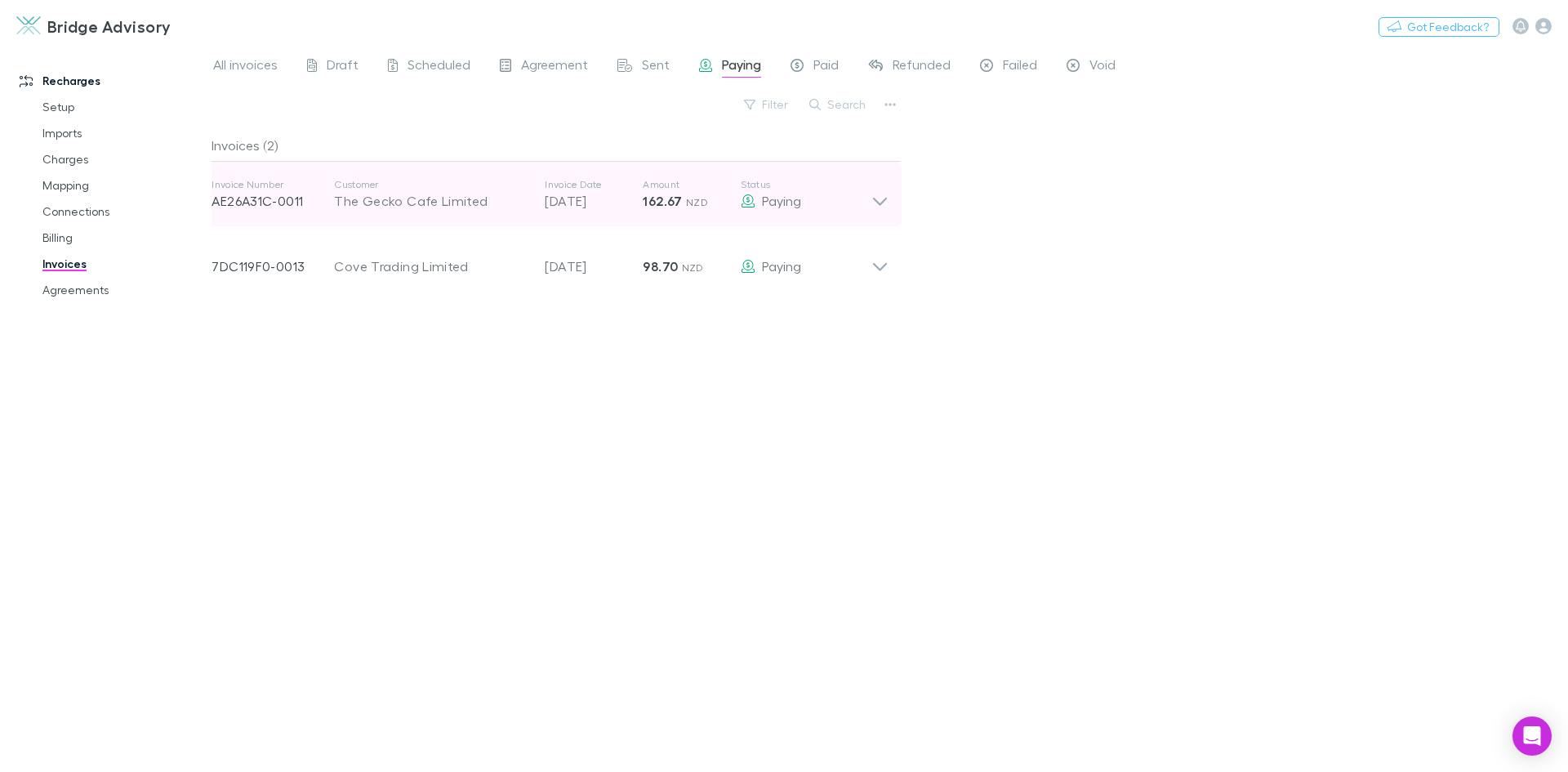
click at [888, 204] on icon at bounding box center [880, 194] width 17 height 33
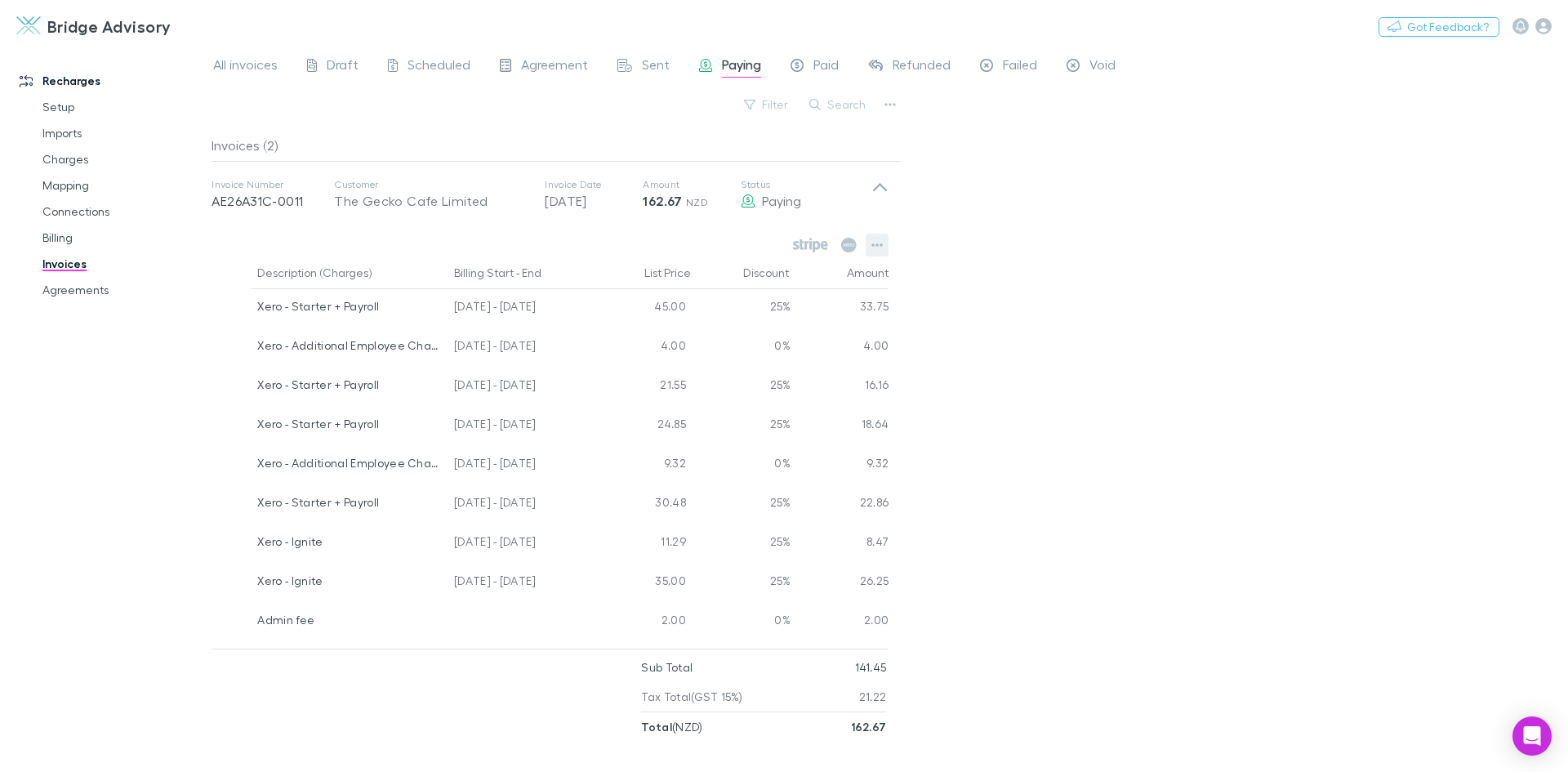
click at [877, 250] on icon "button" at bounding box center [877, 244] width 12 height 13
click at [783, 202] on div at bounding box center [784, 386] width 1568 height 772
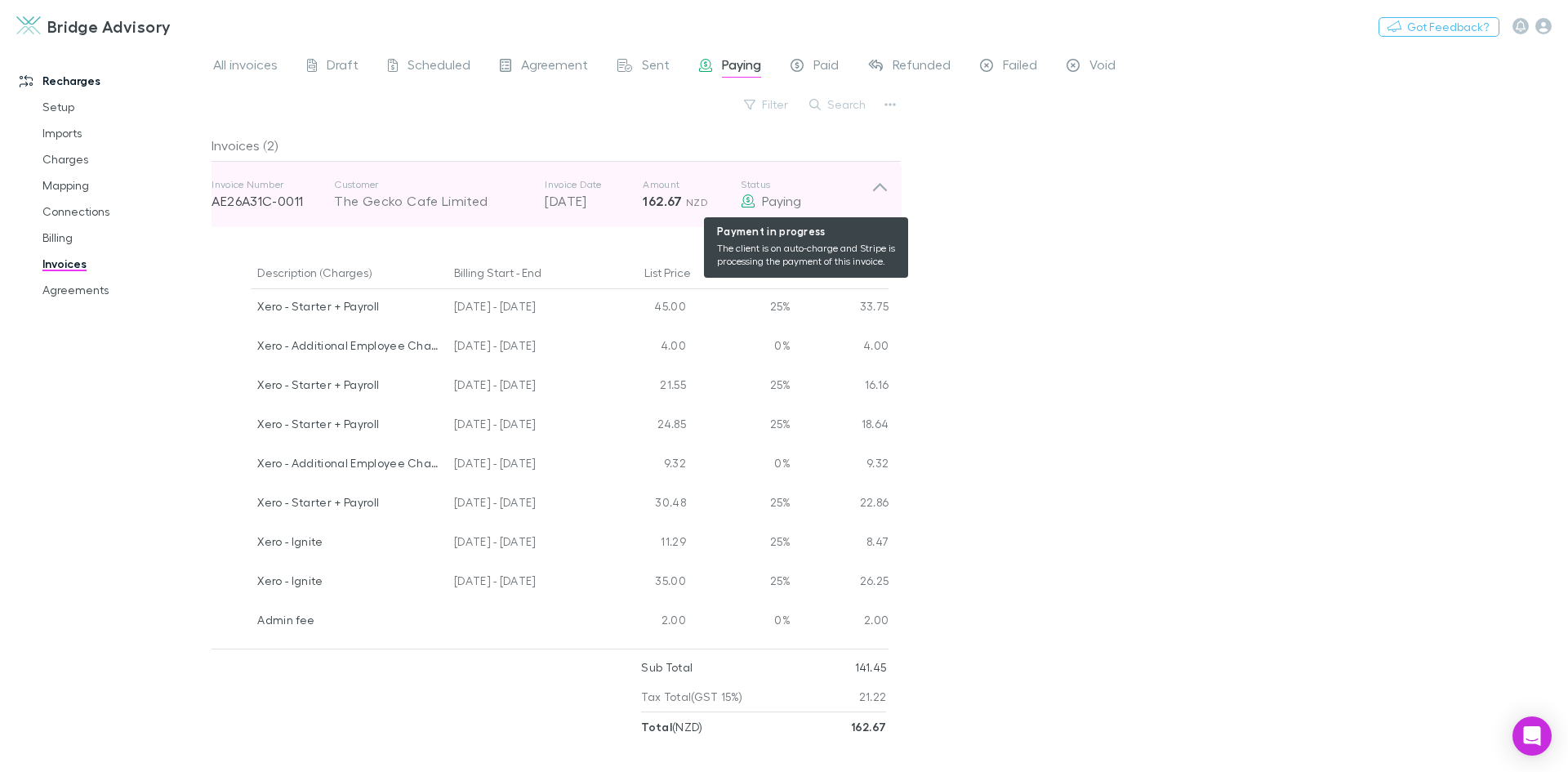
click at [752, 202] on icon at bounding box center [747, 200] width 14 height 13
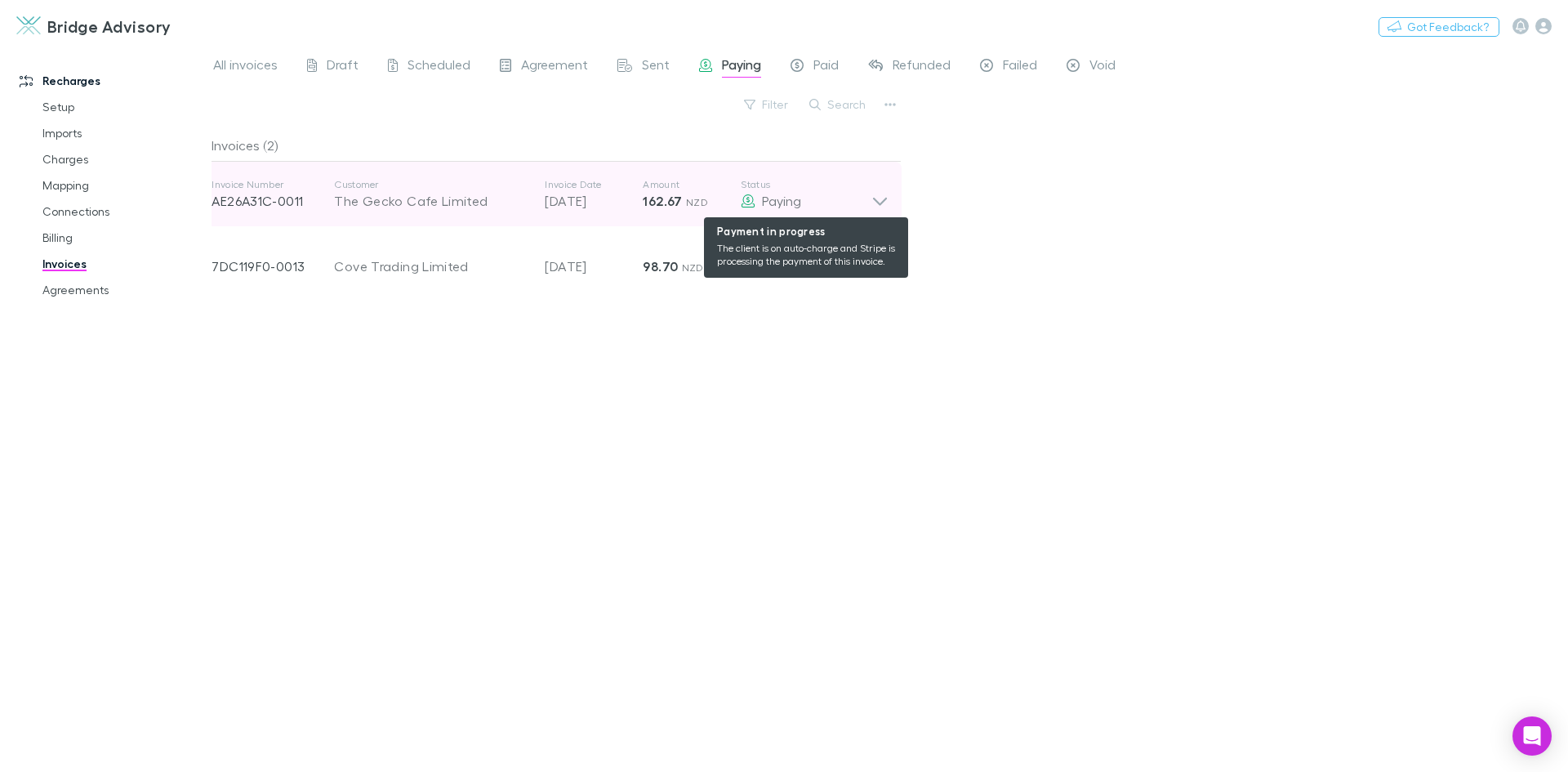
click at [752, 202] on icon at bounding box center [747, 200] width 14 height 13
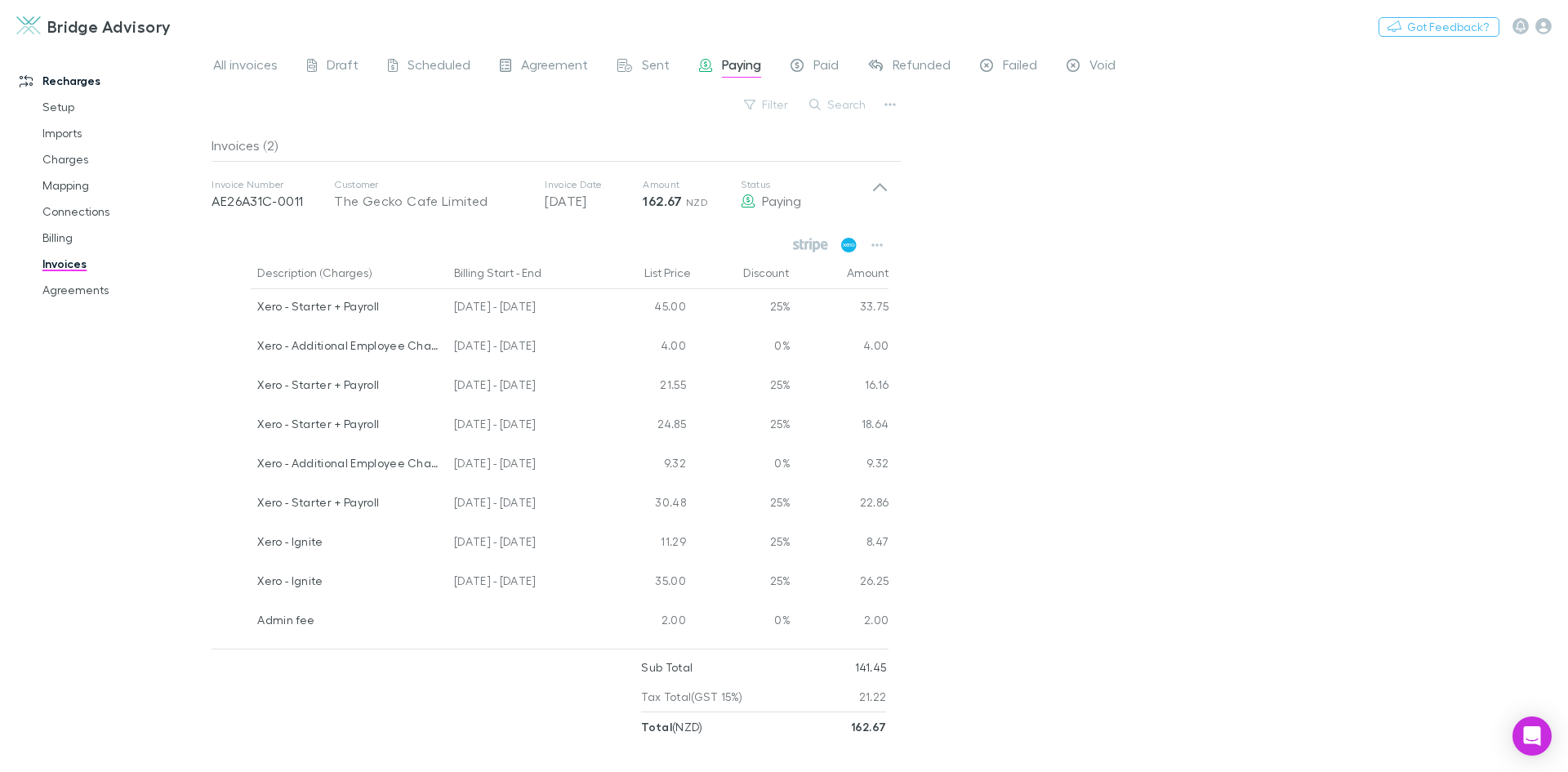
click at [855, 246] on icon at bounding box center [849, 244] width 15 height 14
drag, startPoint x: 74, startPoint y: 290, endPoint x: 96, endPoint y: 292, distance: 22.1
click at [74, 290] on link "Agreements" at bounding box center [123, 290] width 194 height 26
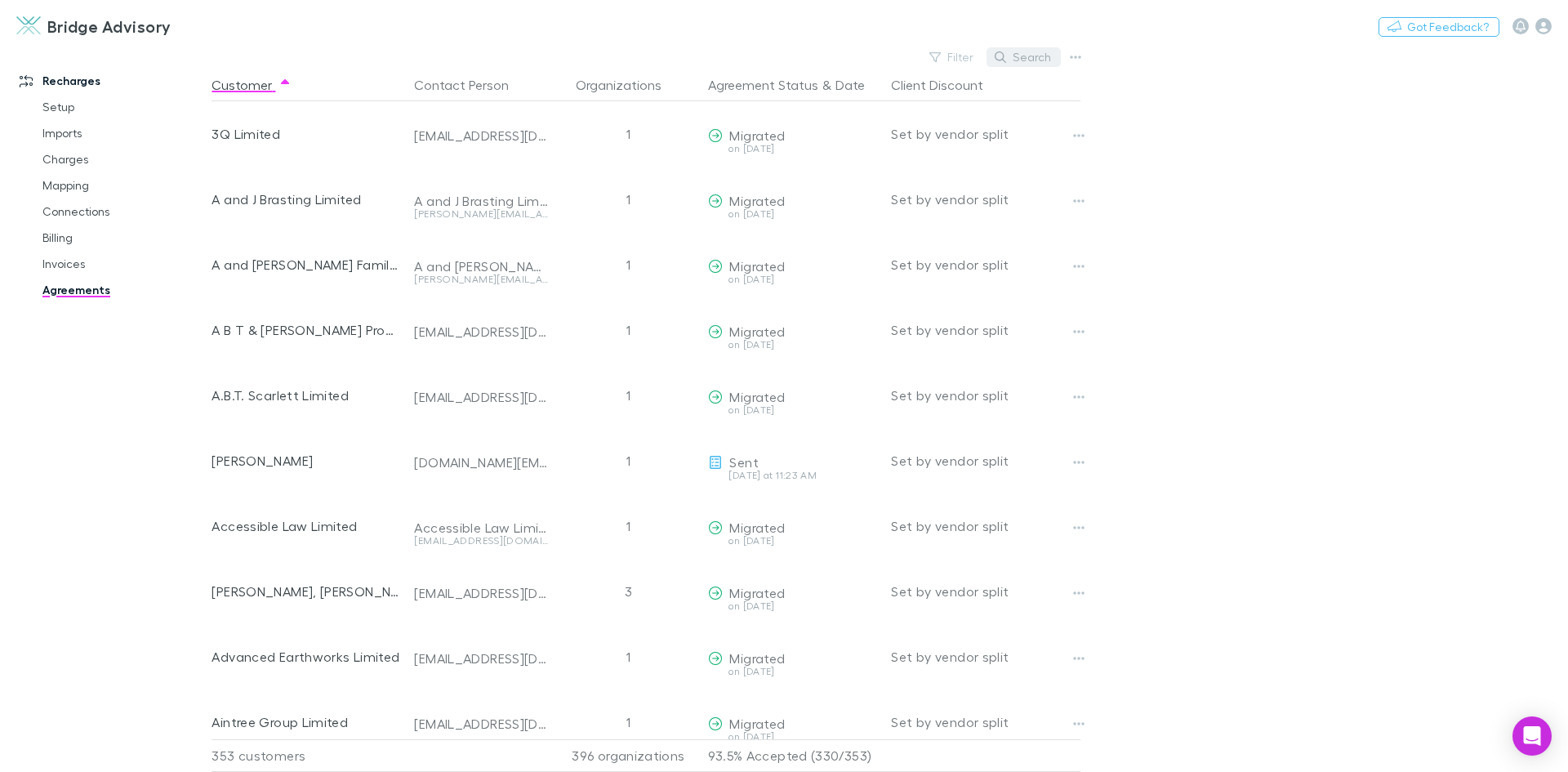
click at [1044, 56] on button "Search" at bounding box center [1024, 57] width 74 height 19
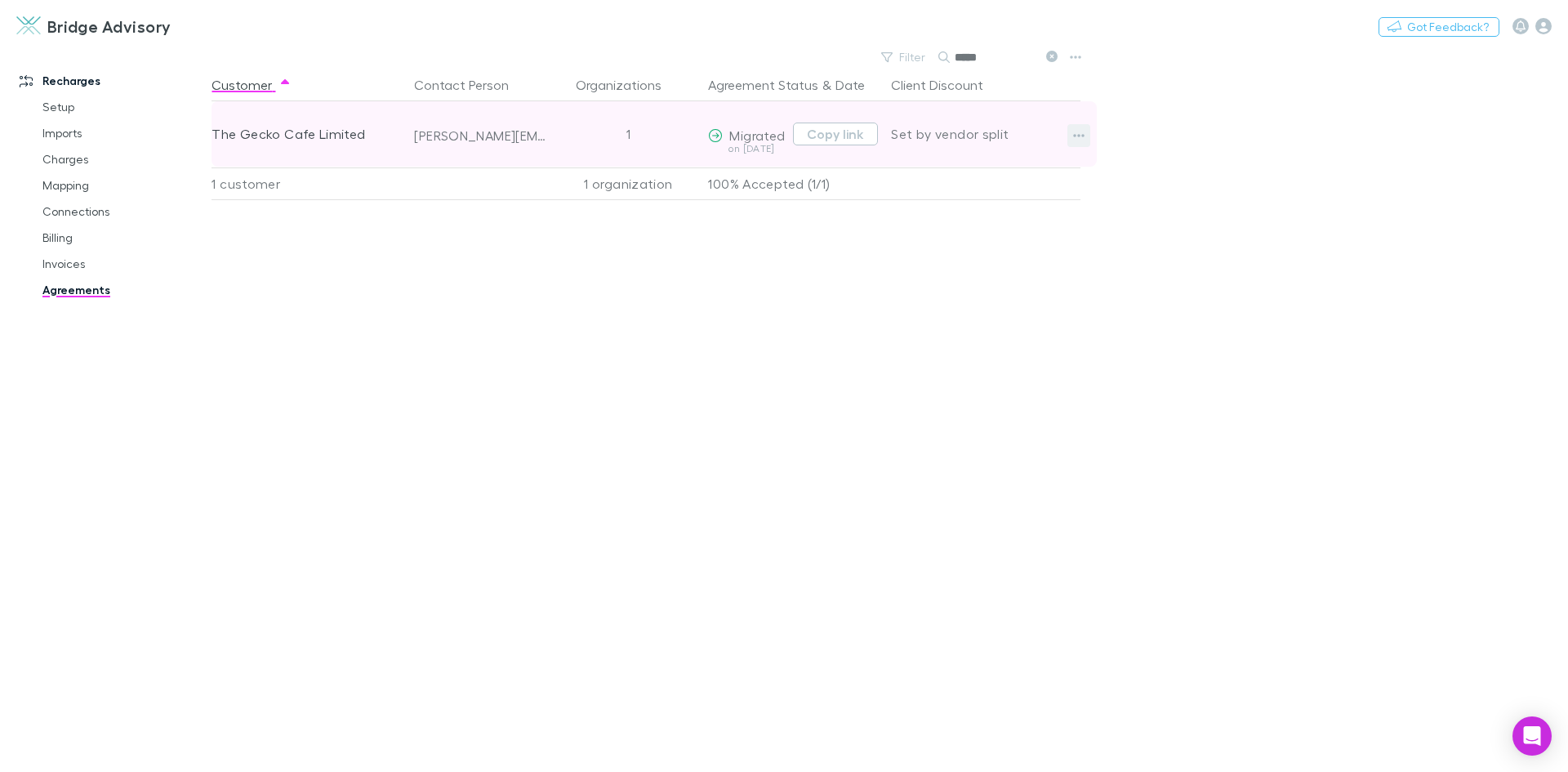
type input "*****"
click at [1083, 134] on icon "button" at bounding box center [1079, 135] width 12 height 3
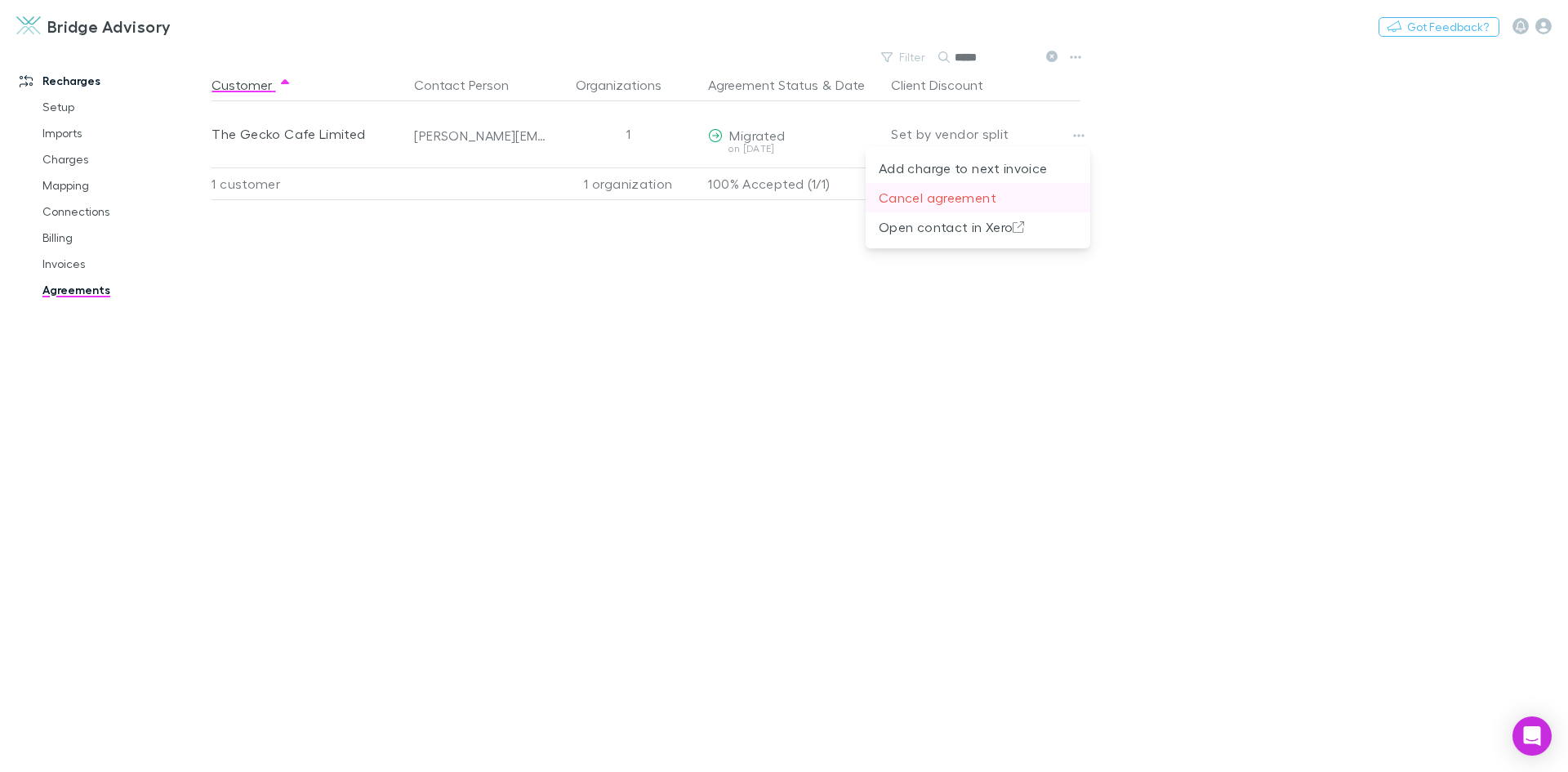
click at [975, 203] on p "Cancel agreement" at bounding box center [978, 197] width 199 height 19
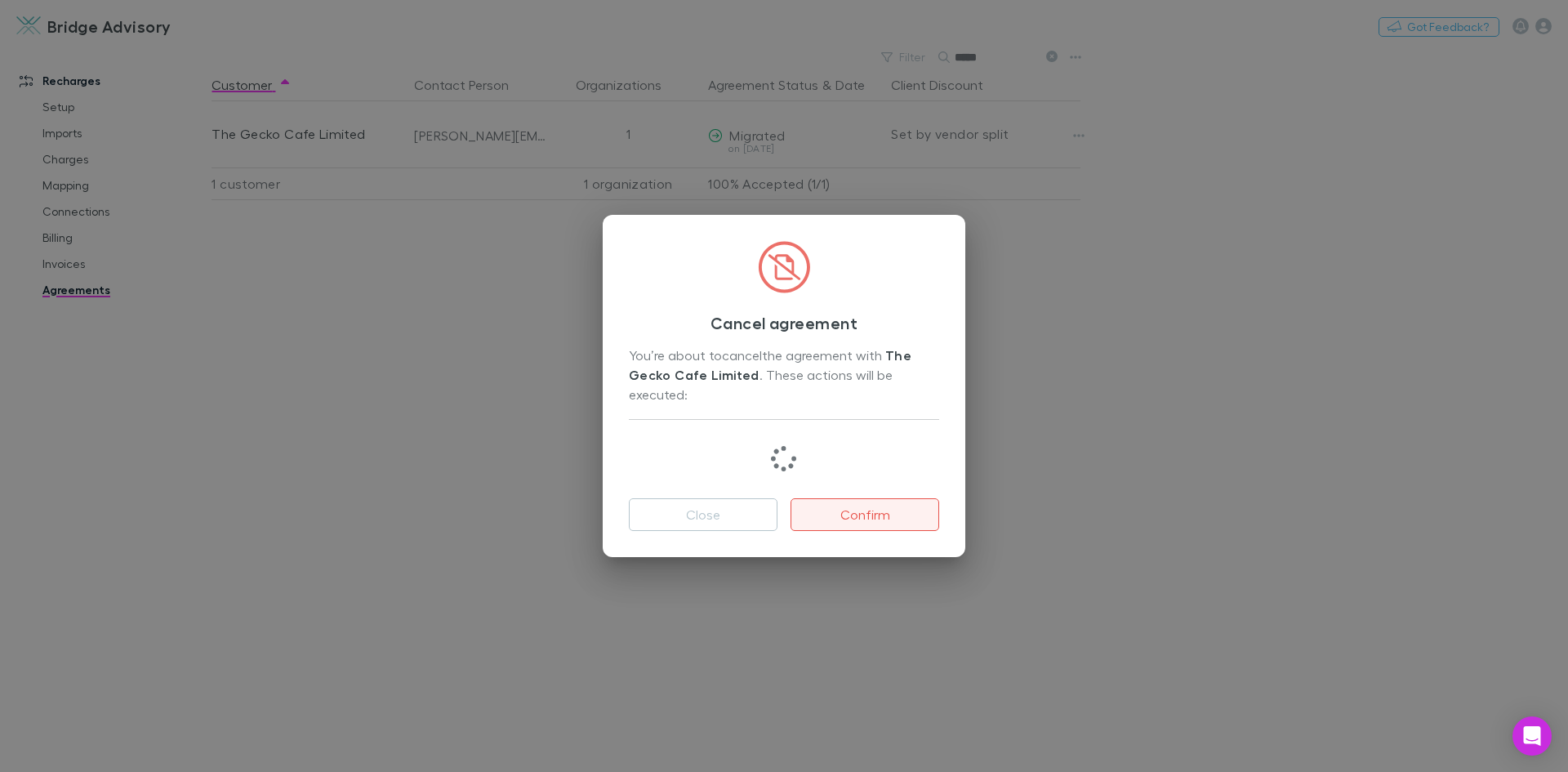
click at [852, 518] on button "Confirm" at bounding box center [865, 514] width 149 height 33
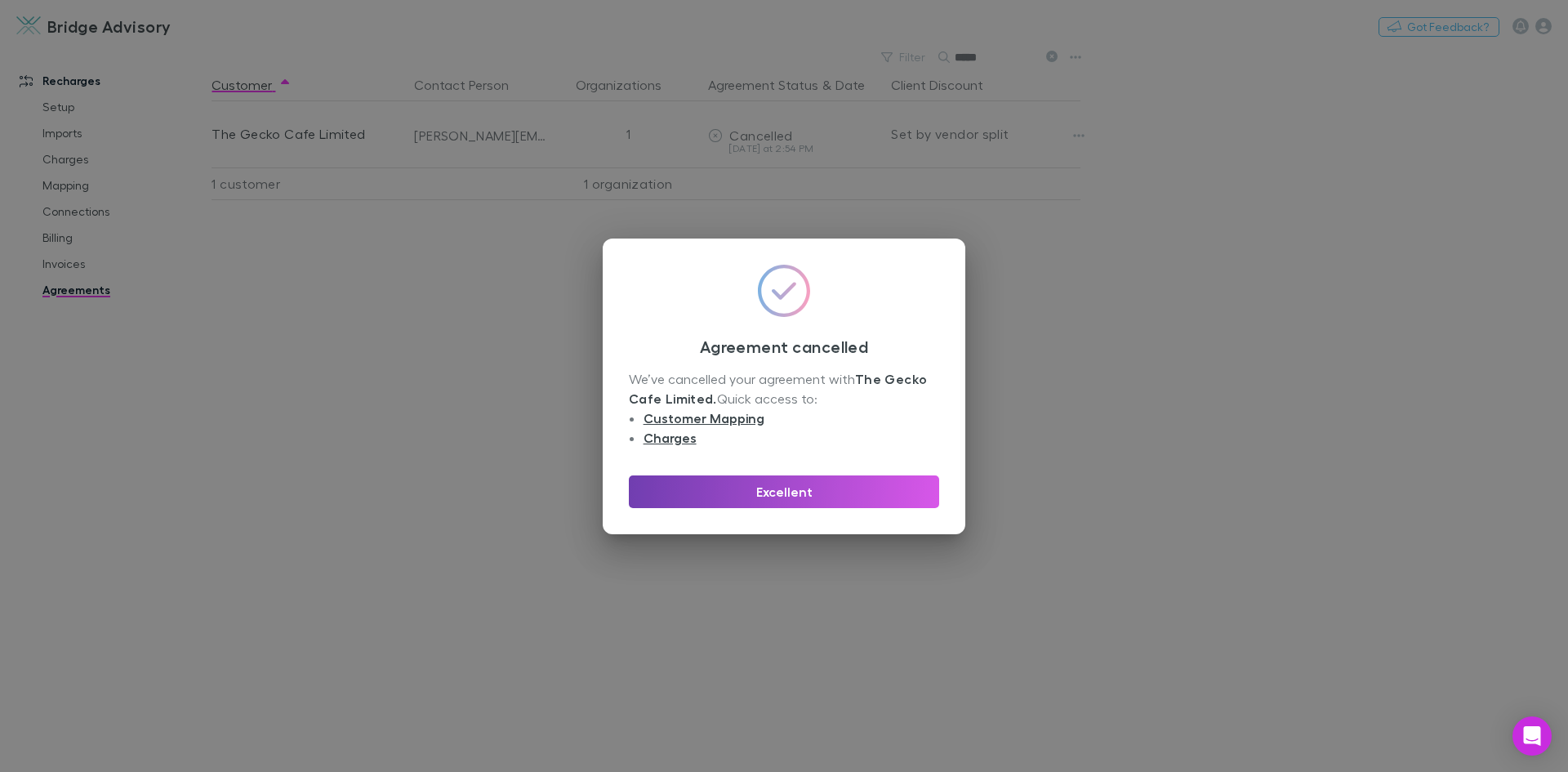
click at [777, 494] on button "Excellent" at bounding box center [784, 491] width 310 height 33
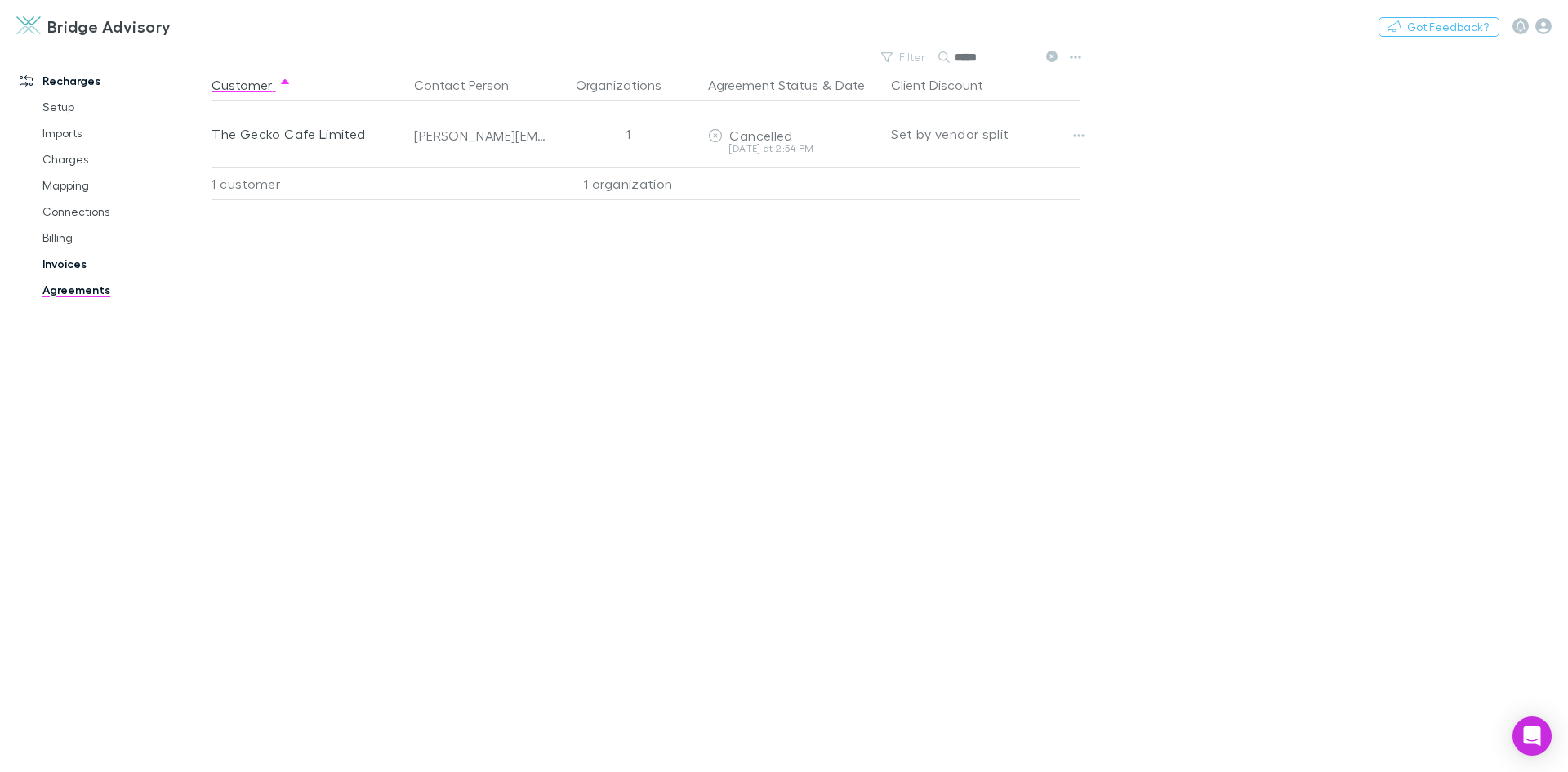
click at [65, 259] on link "Invoices" at bounding box center [123, 264] width 194 height 26
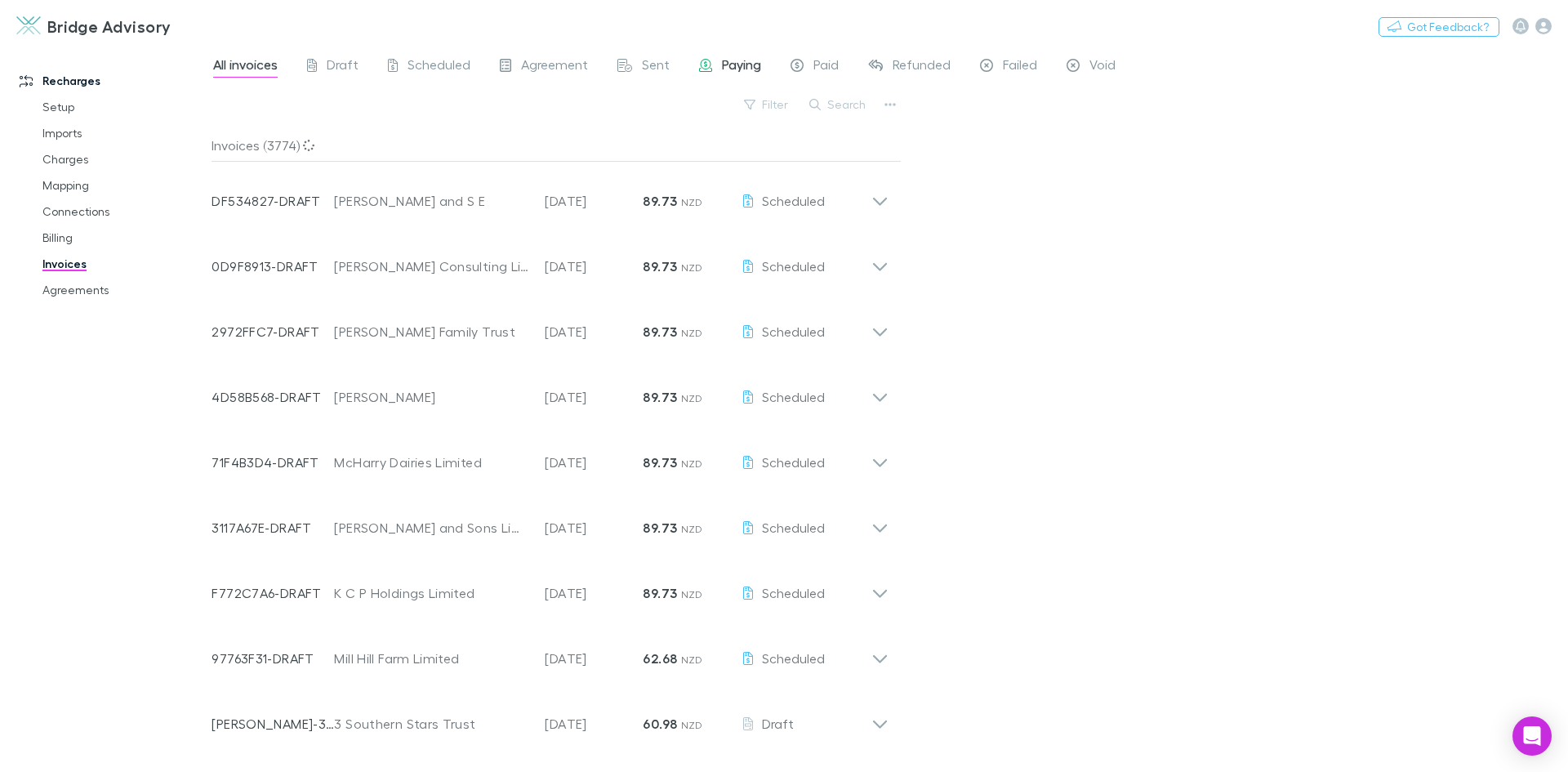
click at [734, 68] on span "Paying" at bounding box center [741, 67] width 39 height 21
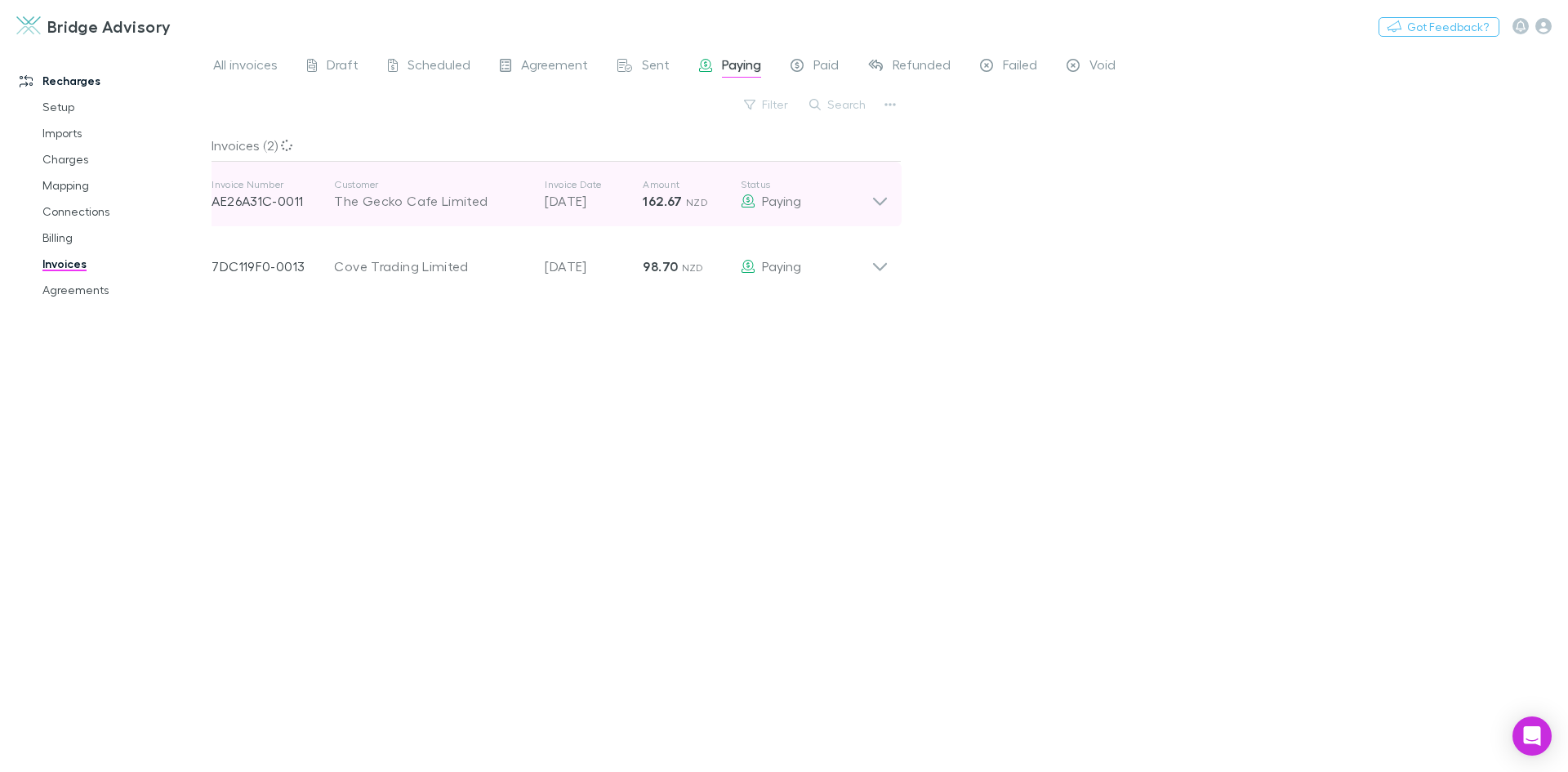
click at [875, 199] on icon at bounding box center [880, 202] width 14 height 8
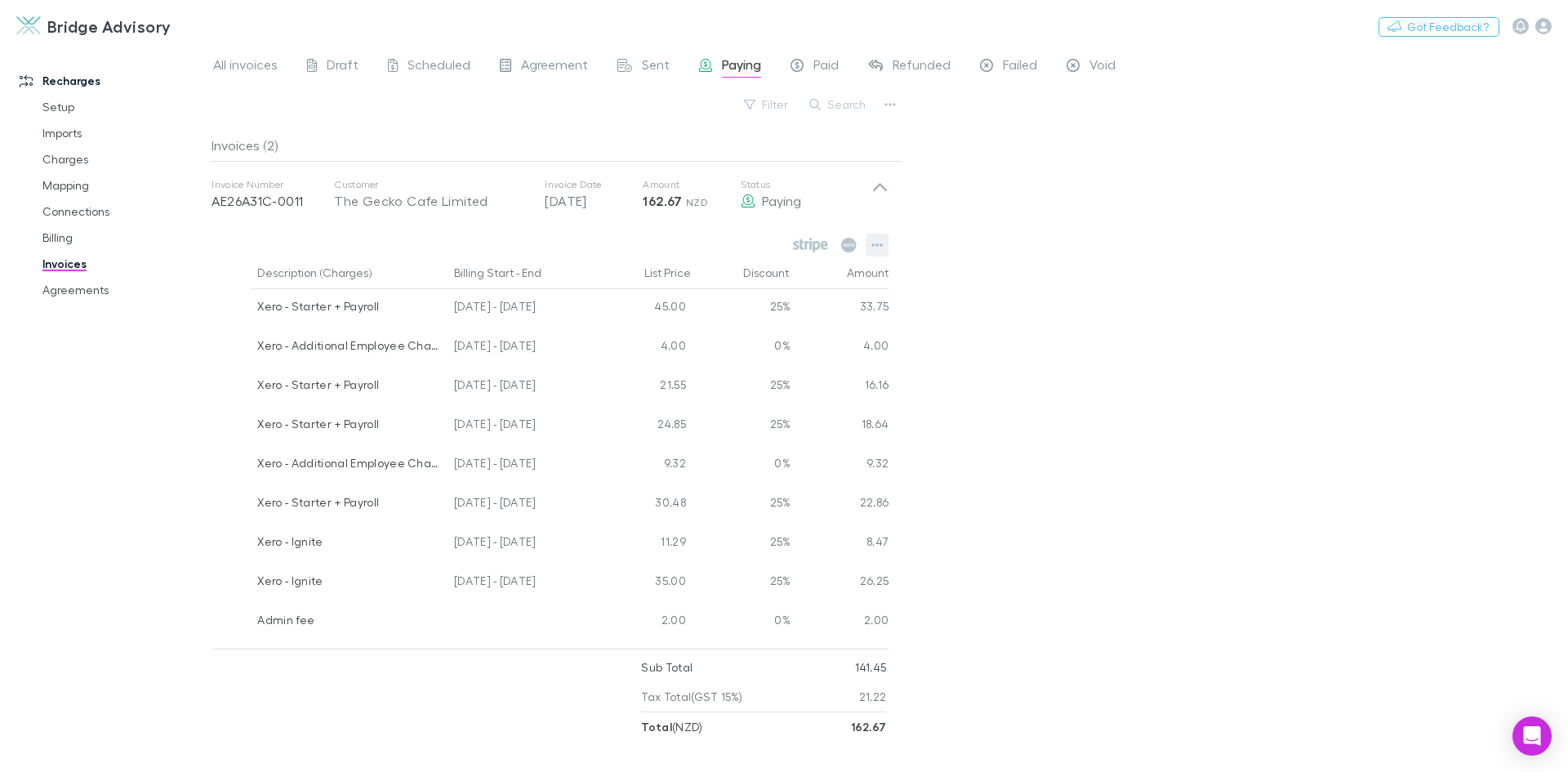
click at [881, 240] on icon "button" at bounding box center [877, 244] width 12 height 13
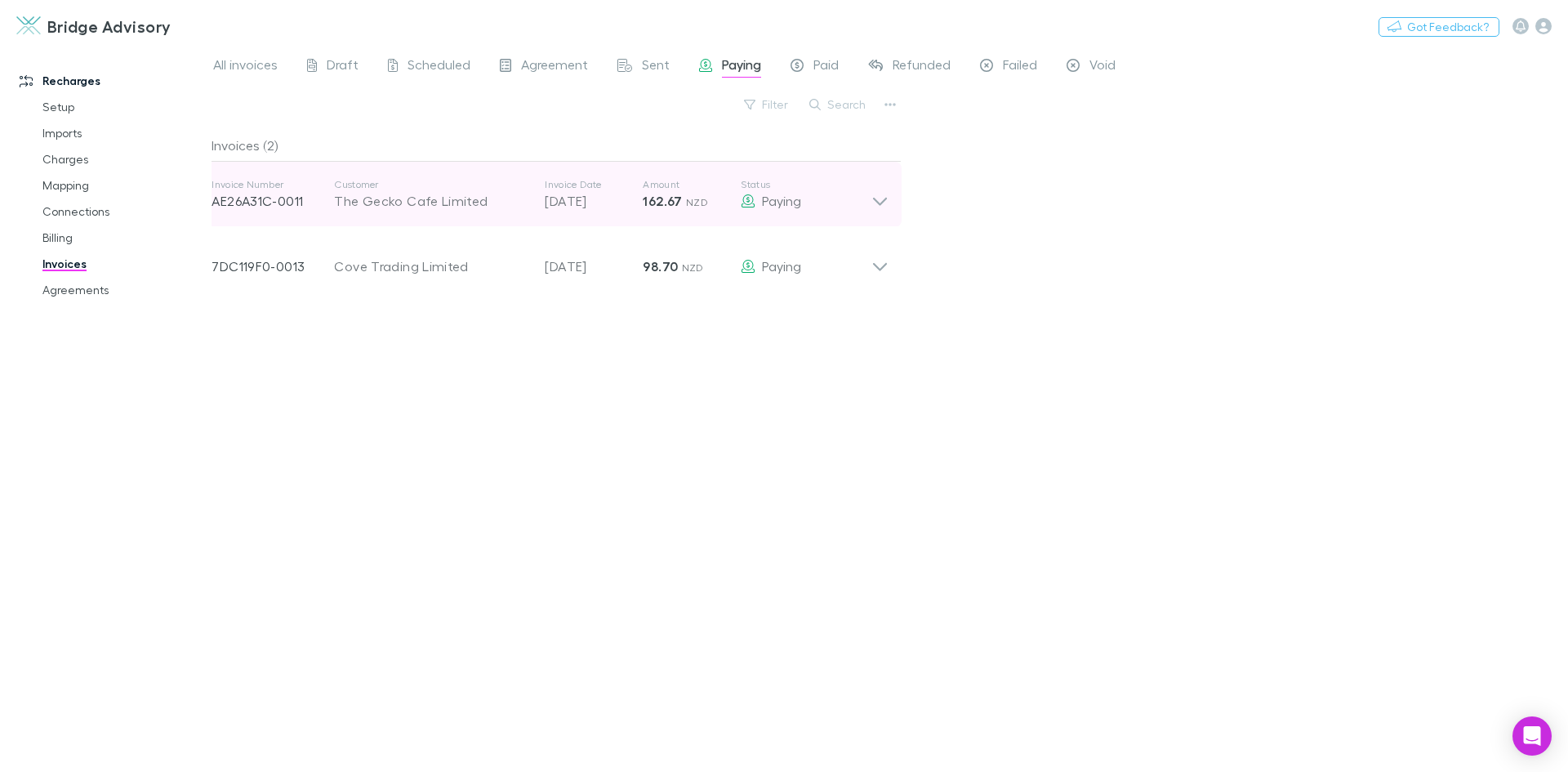
click at [877, 201] on icon at bounding box center [880, 202] width 14 height 8
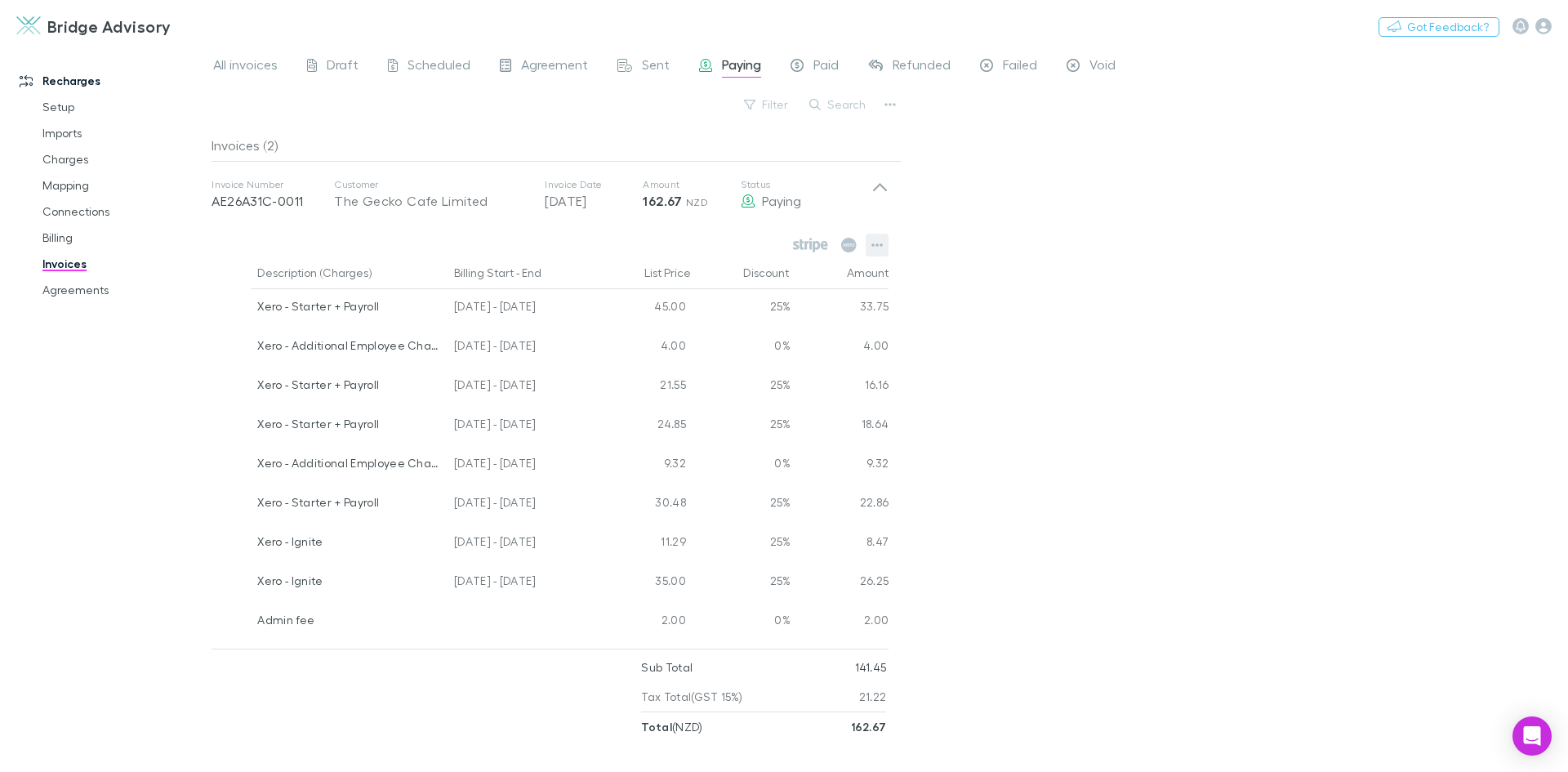
click at [877, 238] on icon "button" at bounding box center [877, 244] width 12 height 13
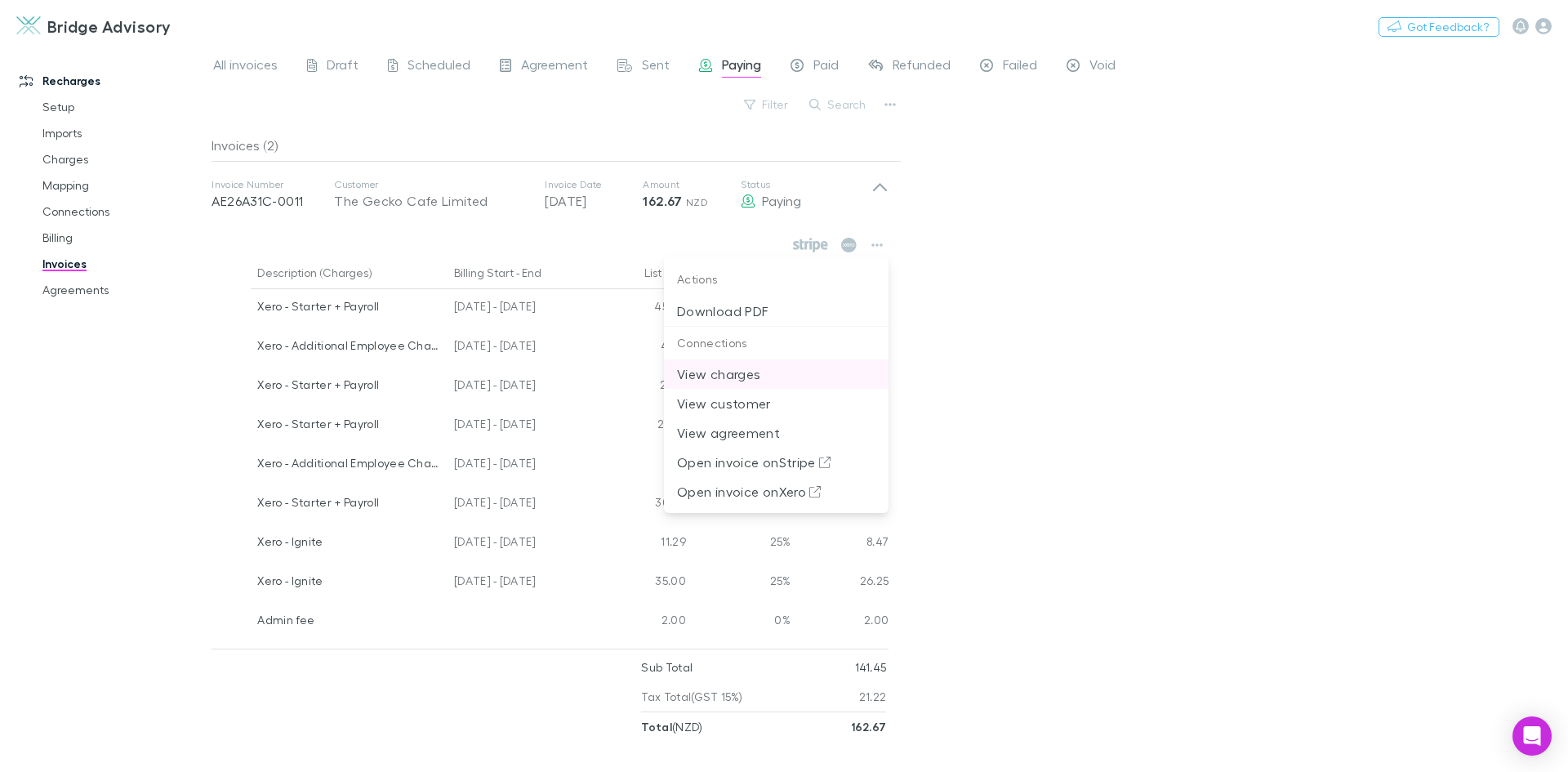
click at [736, 374] on p "View charges" at bounding box center [776, 374] width 199 height 19
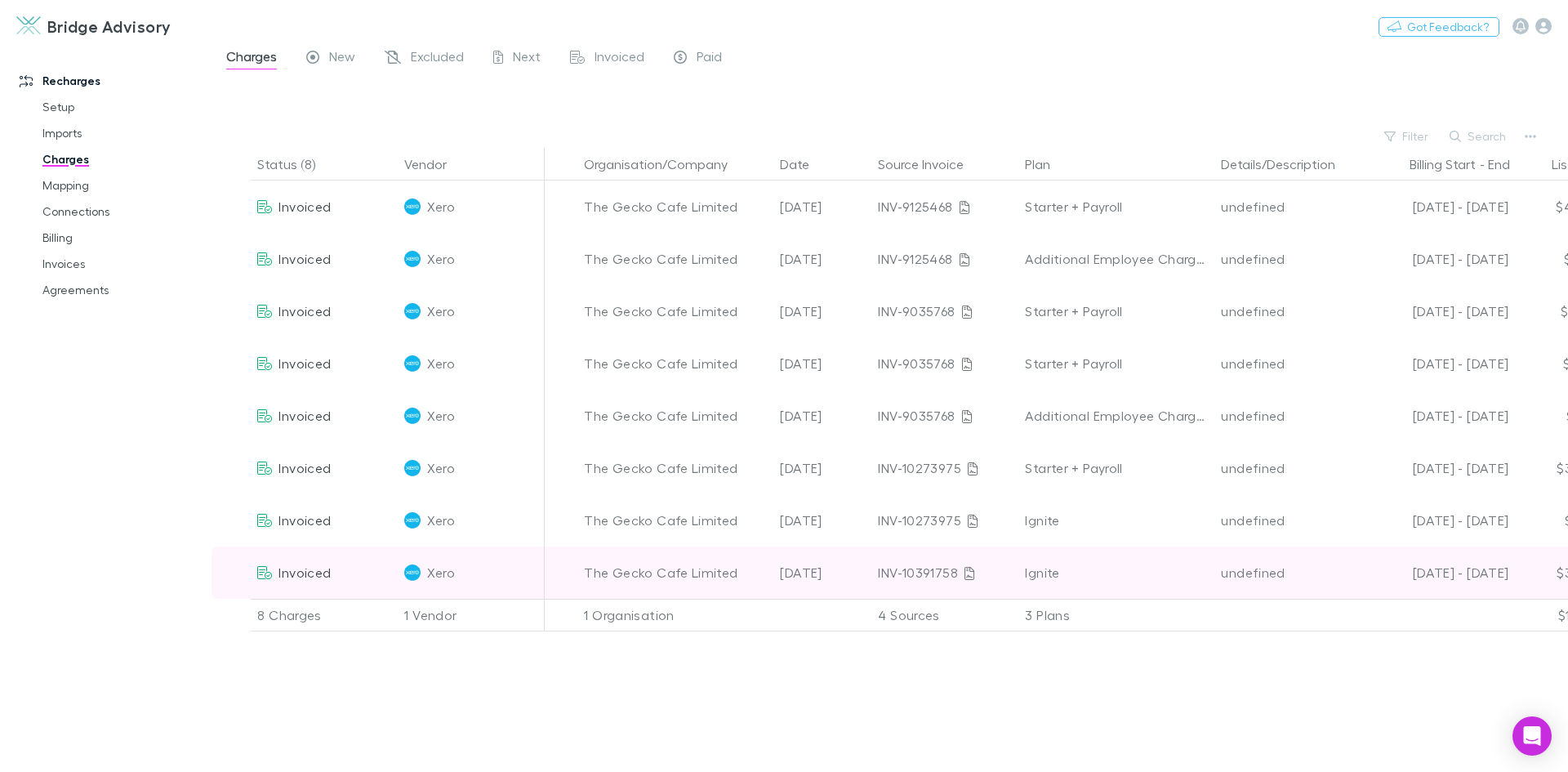
click at [259, 572] on icon at bounding box center [264, 572] width 14 height 13
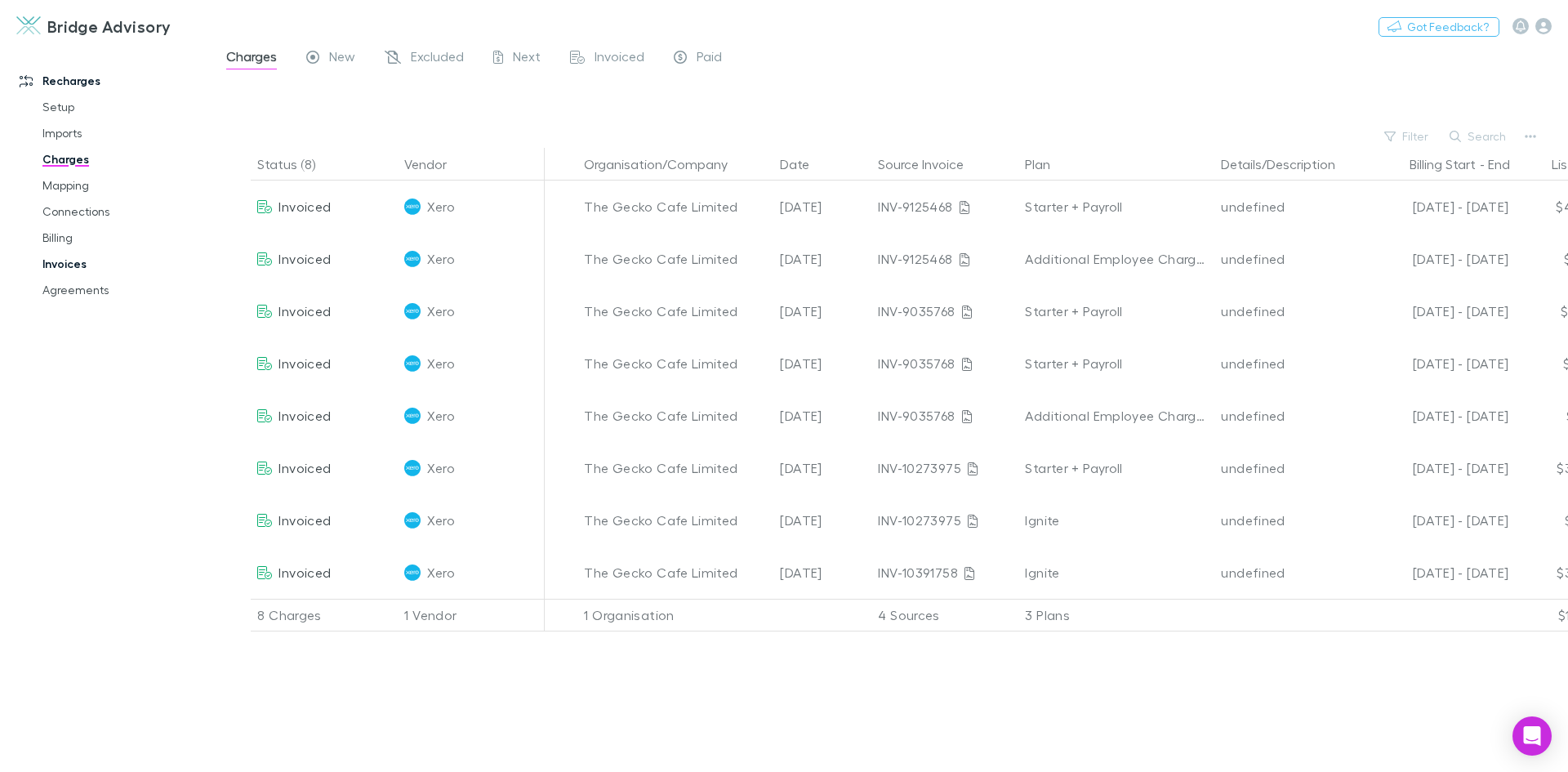
click at [63, 265] on link "Invoices" at bounding box center [123, 264] width 194 height 26
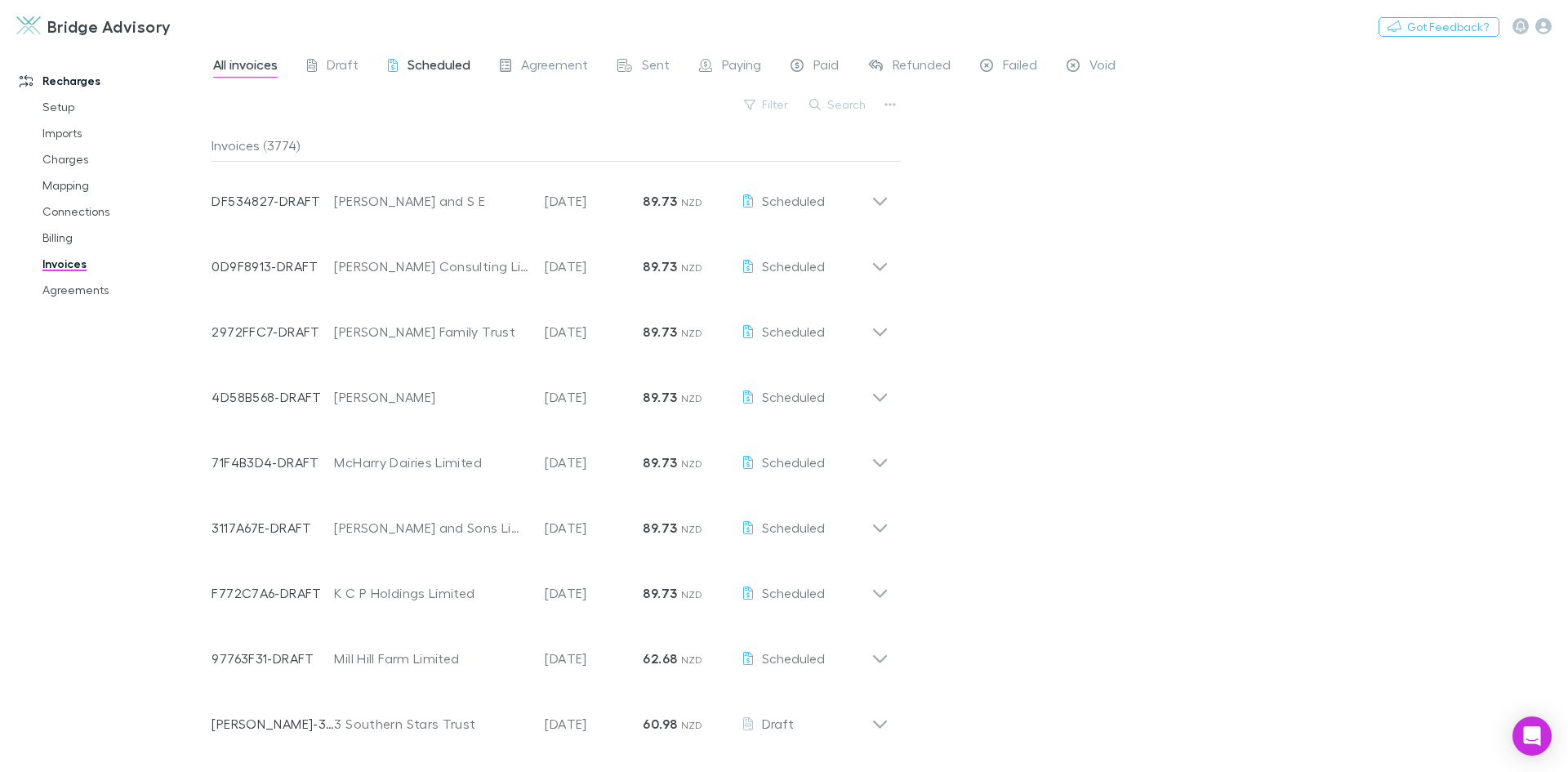
click at [447, 68] on span "Scheduled" at bounding box center [439, 67] width 63 height 21
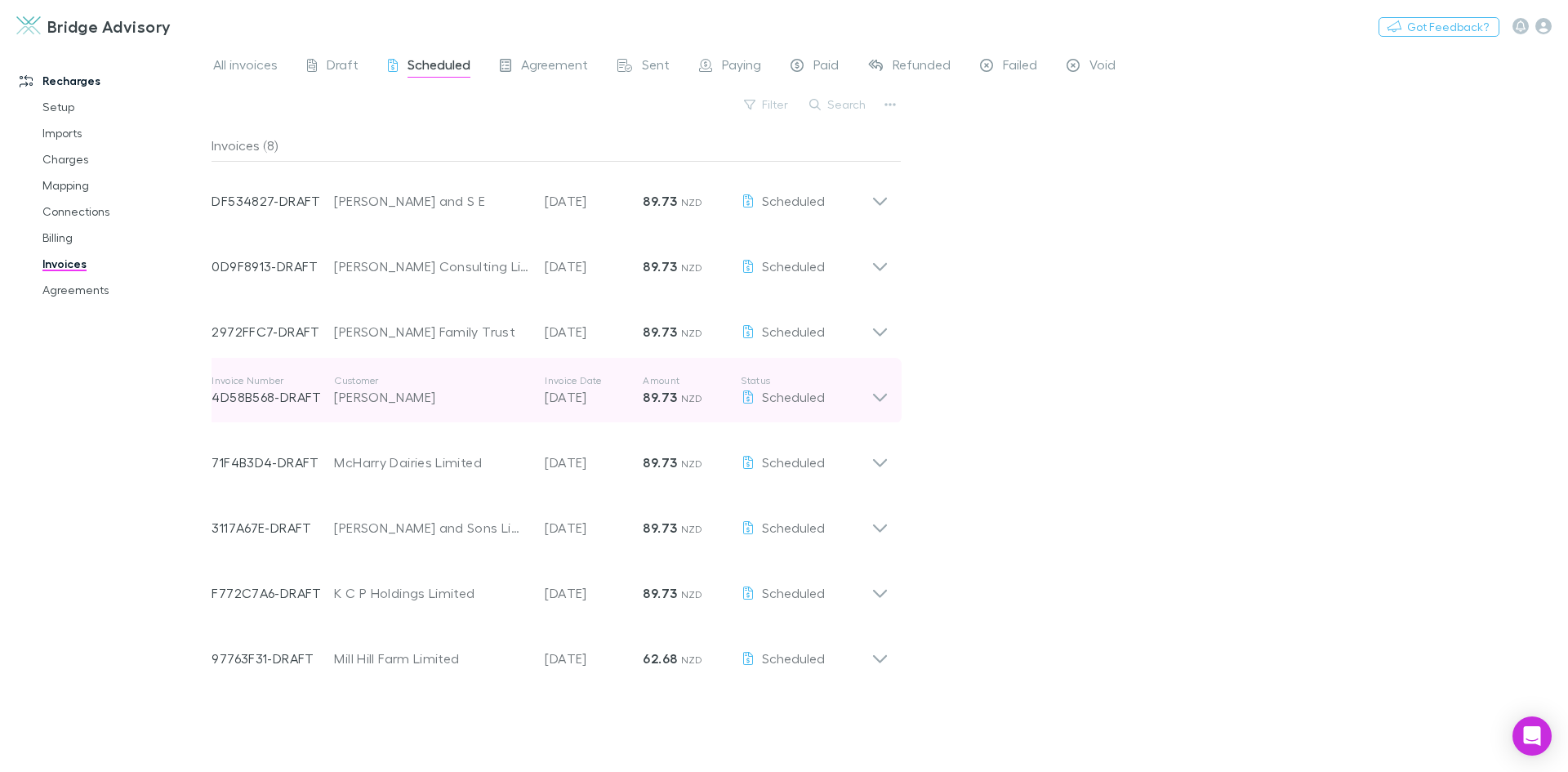
click at [877, 398] on icon at bounding box center [880, 398] width 14 height 8
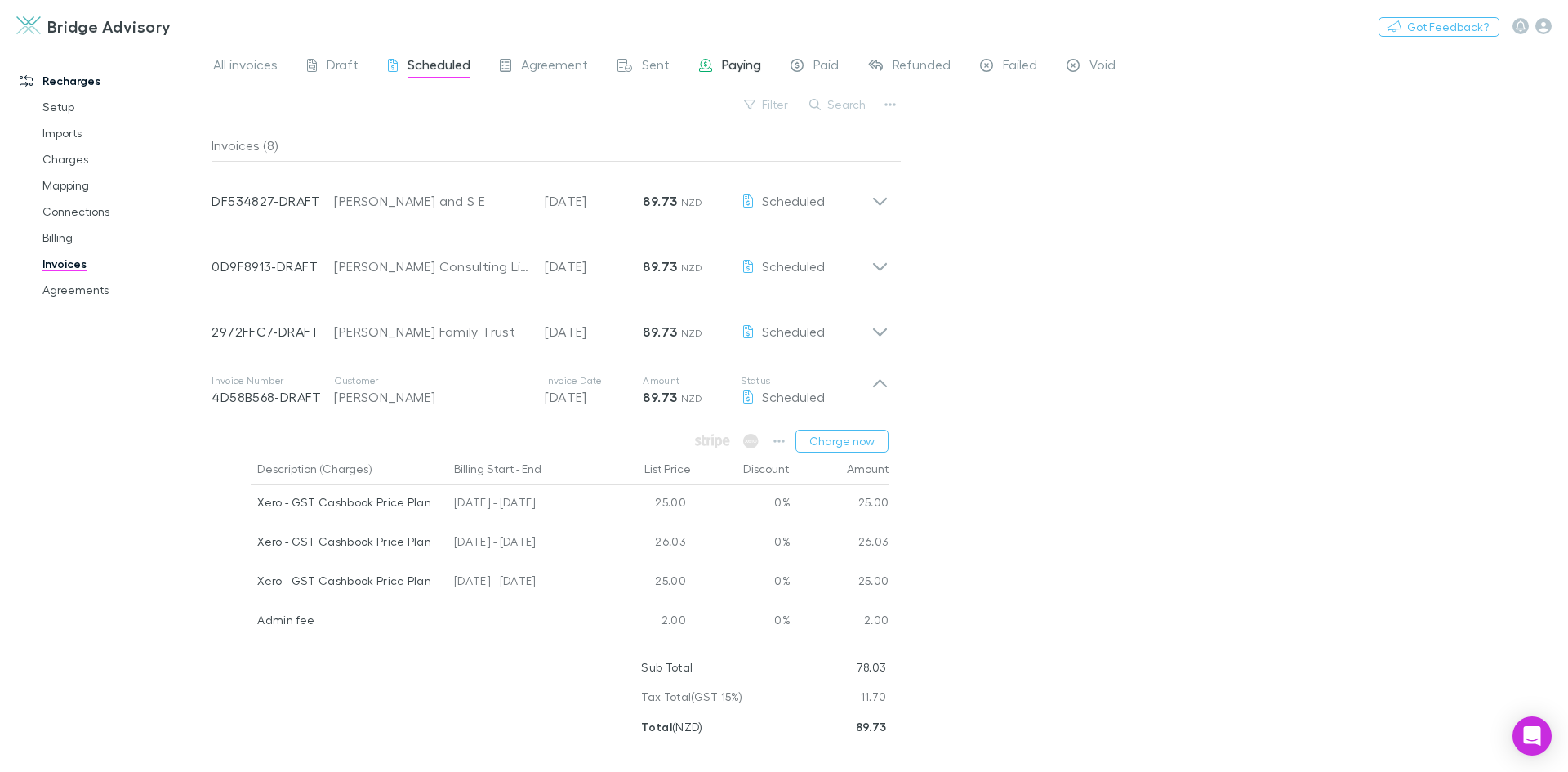
click at [744, 71] on span "Paying" at bounding box center [741, 67] width 39 height 21
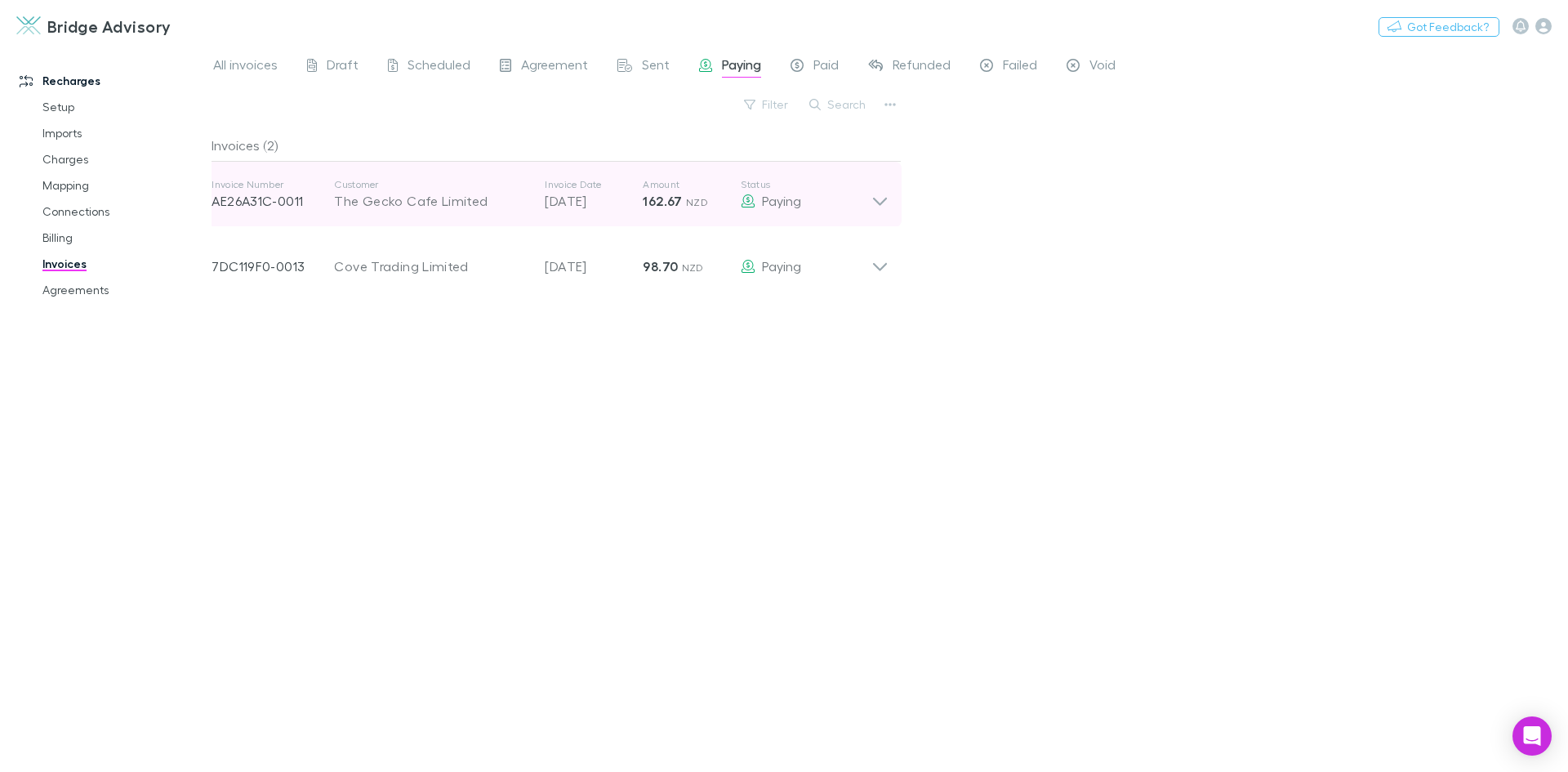
click at [877, 200] on icon at bounding box center [880, 202] width 14 height 8
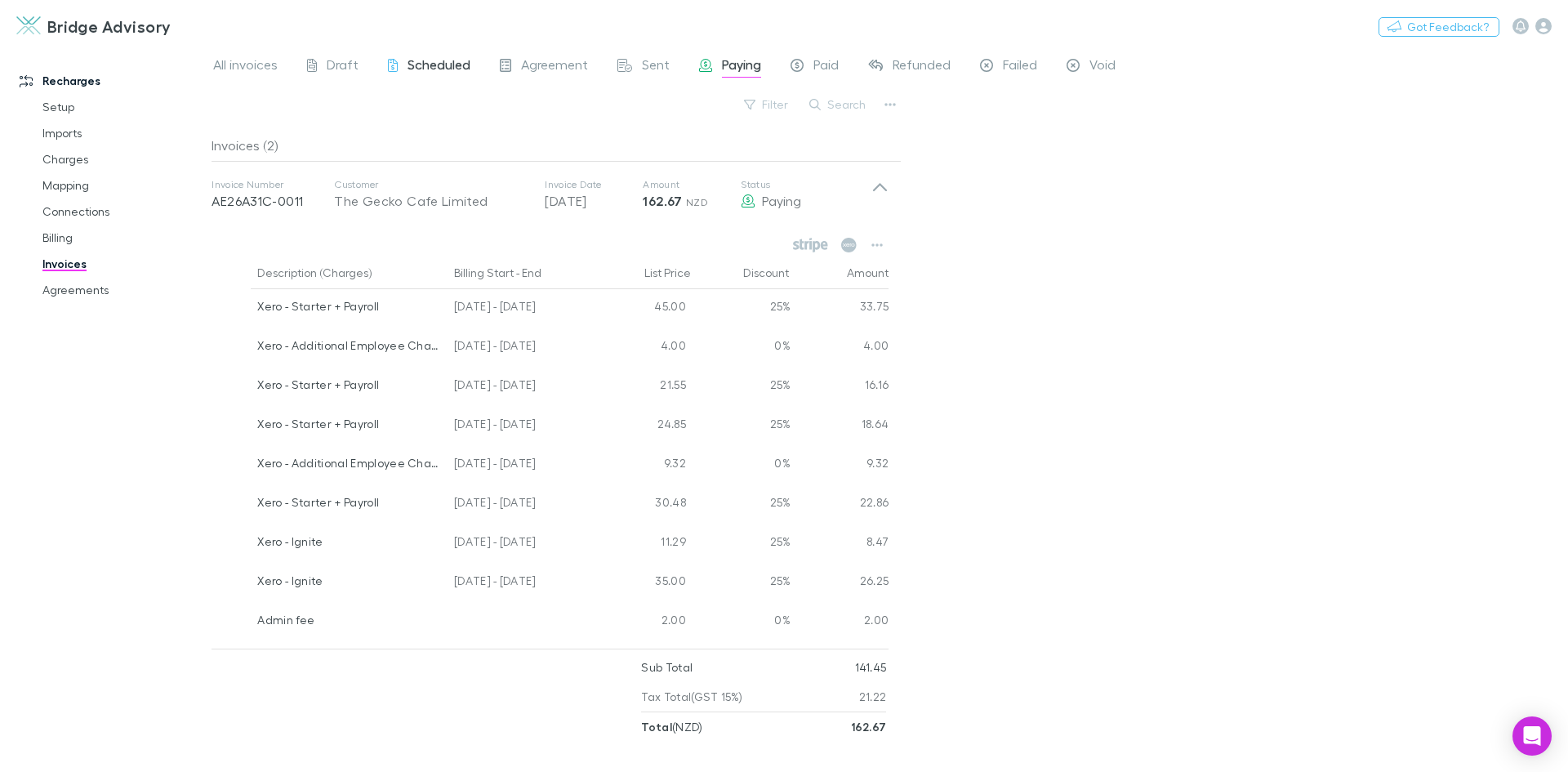
click at [429, 69] on span "Scheduled" at bounding box center [439, 67] width 63 height 21
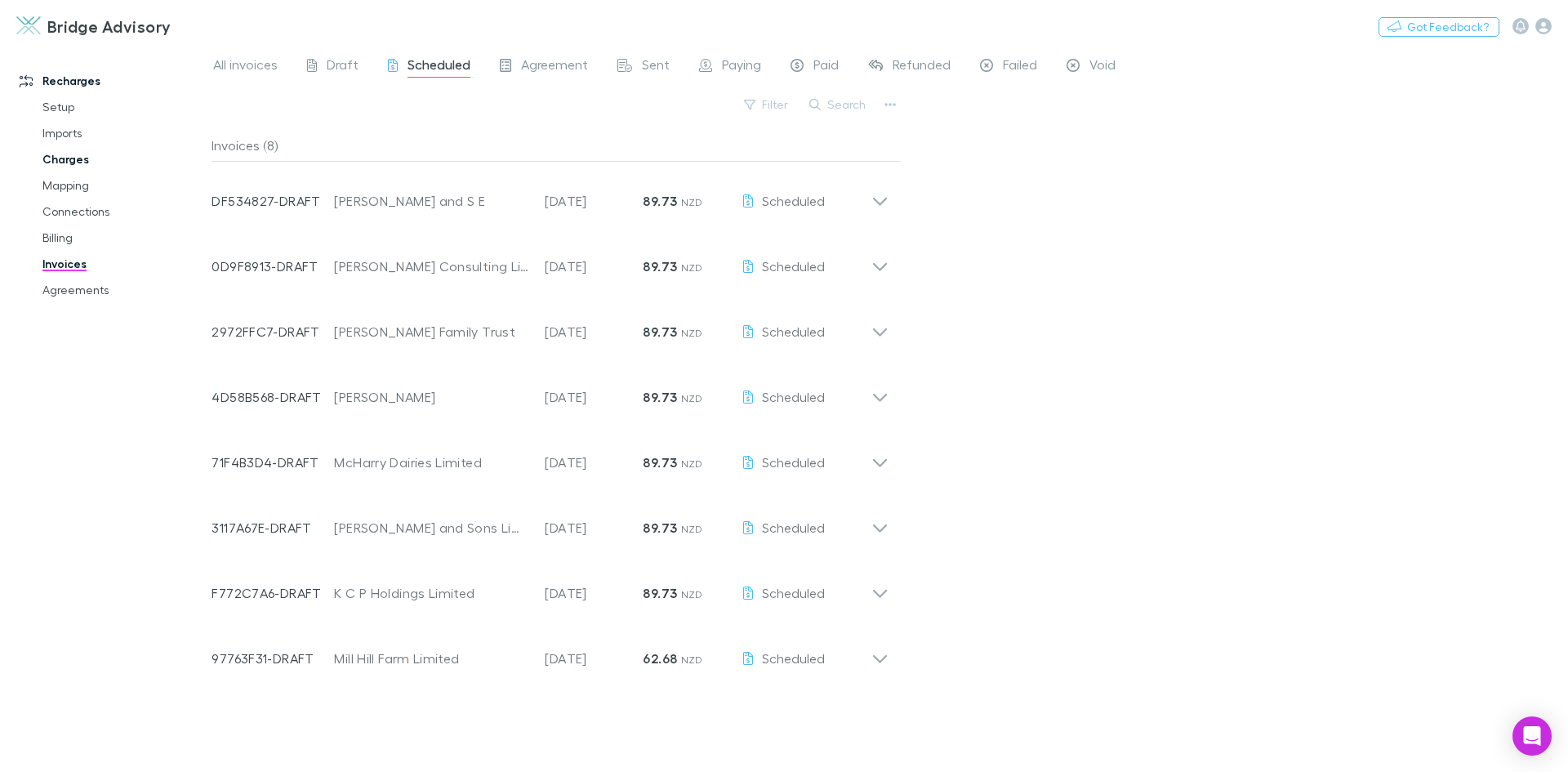
click at [63, 161] on link "Charges" at bounding box center [123, 159] width 194 height 26
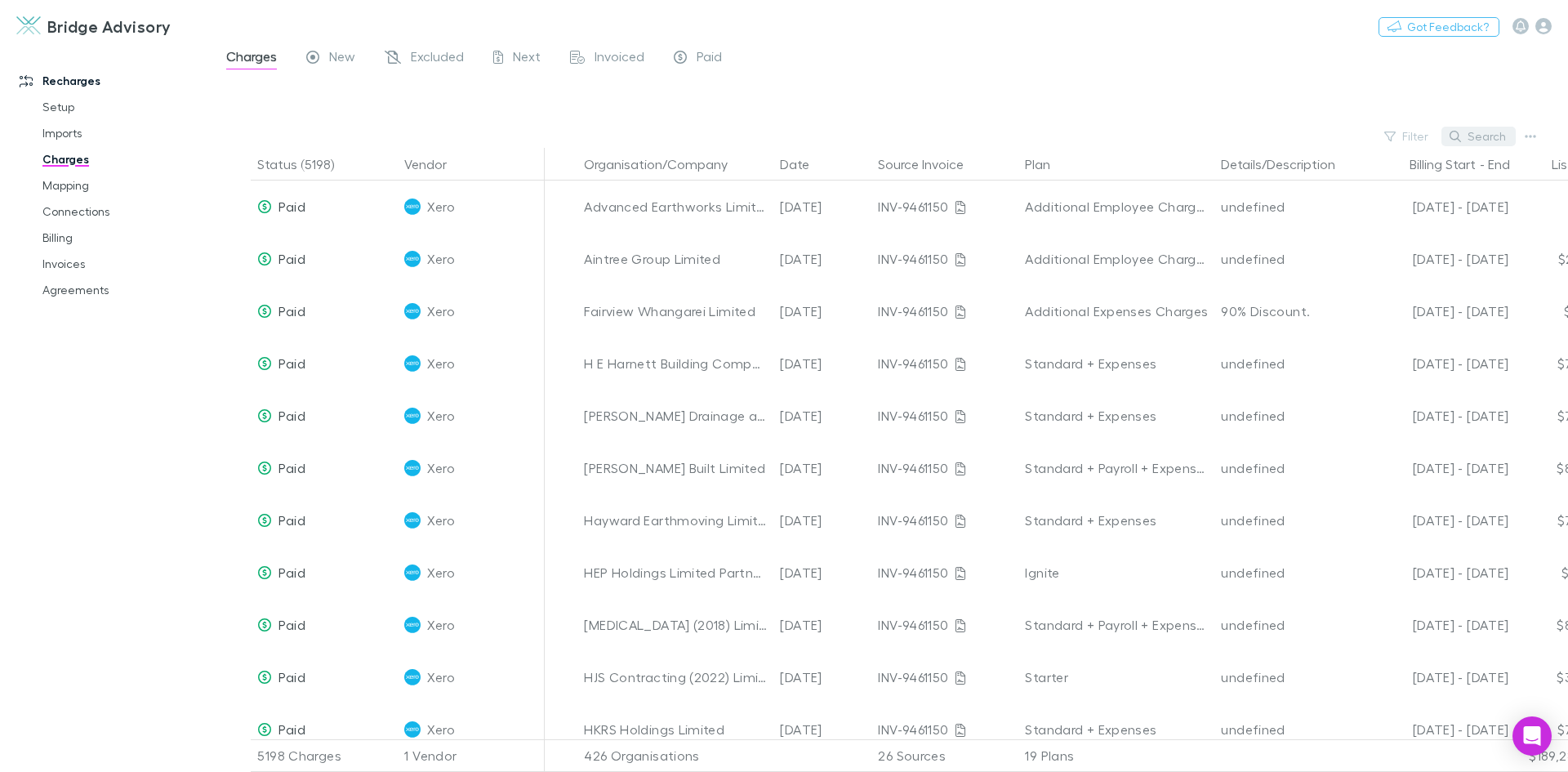
click at [1482, 140] on button "Search" at bounding box center [1478, 136] width 74 height 19
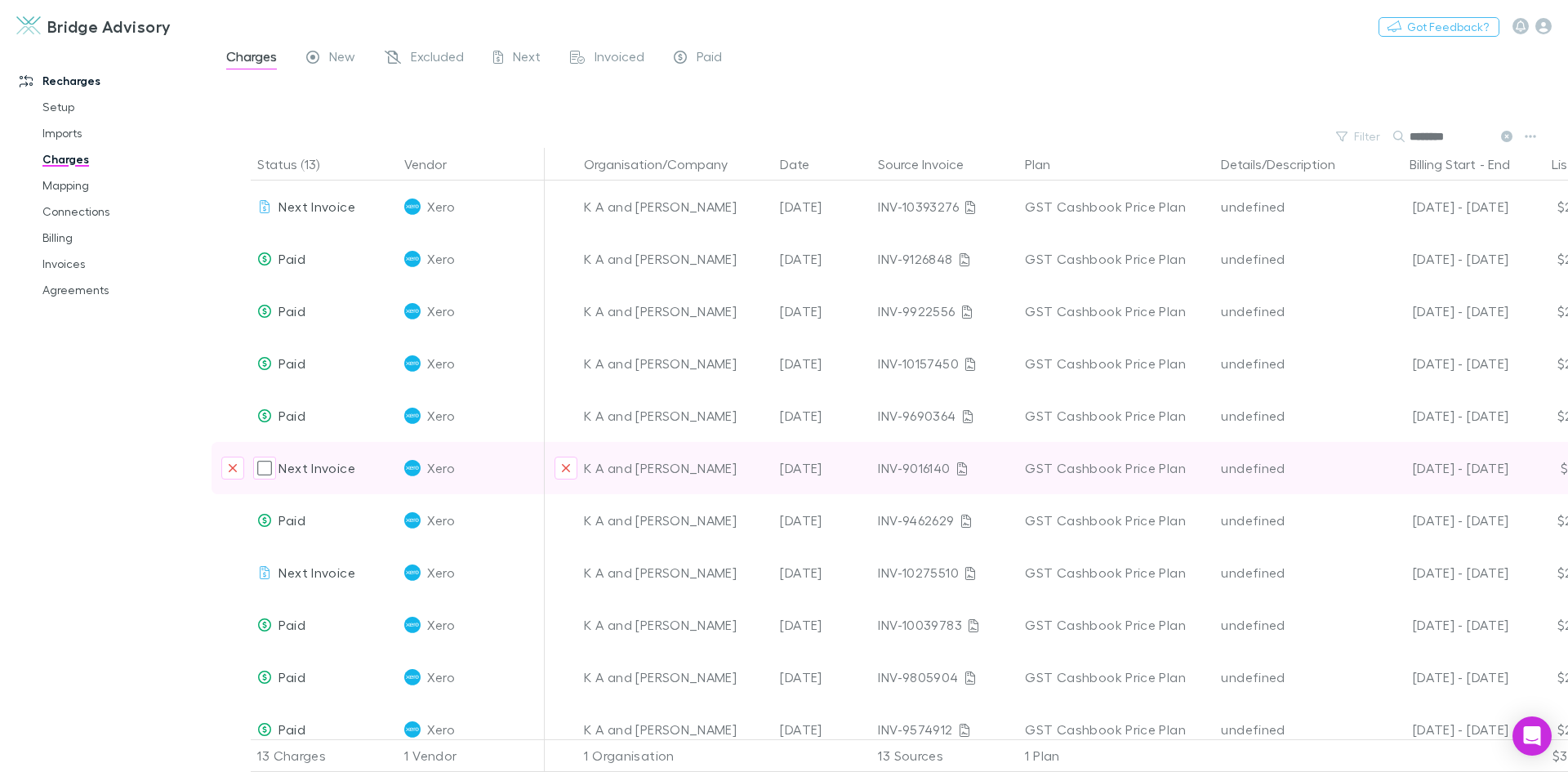
scroll to position [82, 0]
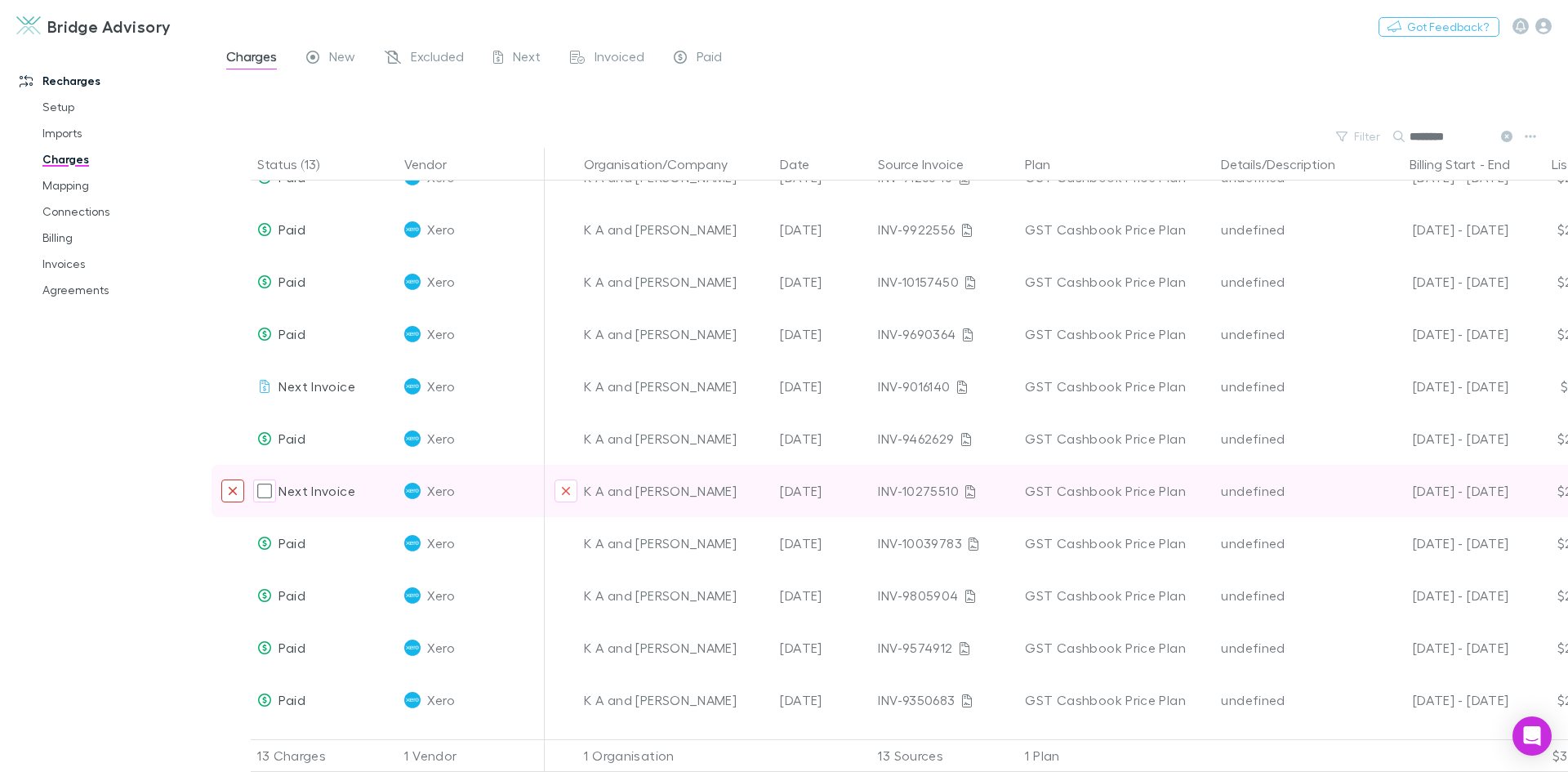
type input "********"
click at [233, 490] on icon "Exclude charge" at bounding box center [233, 491] width 8 height 8
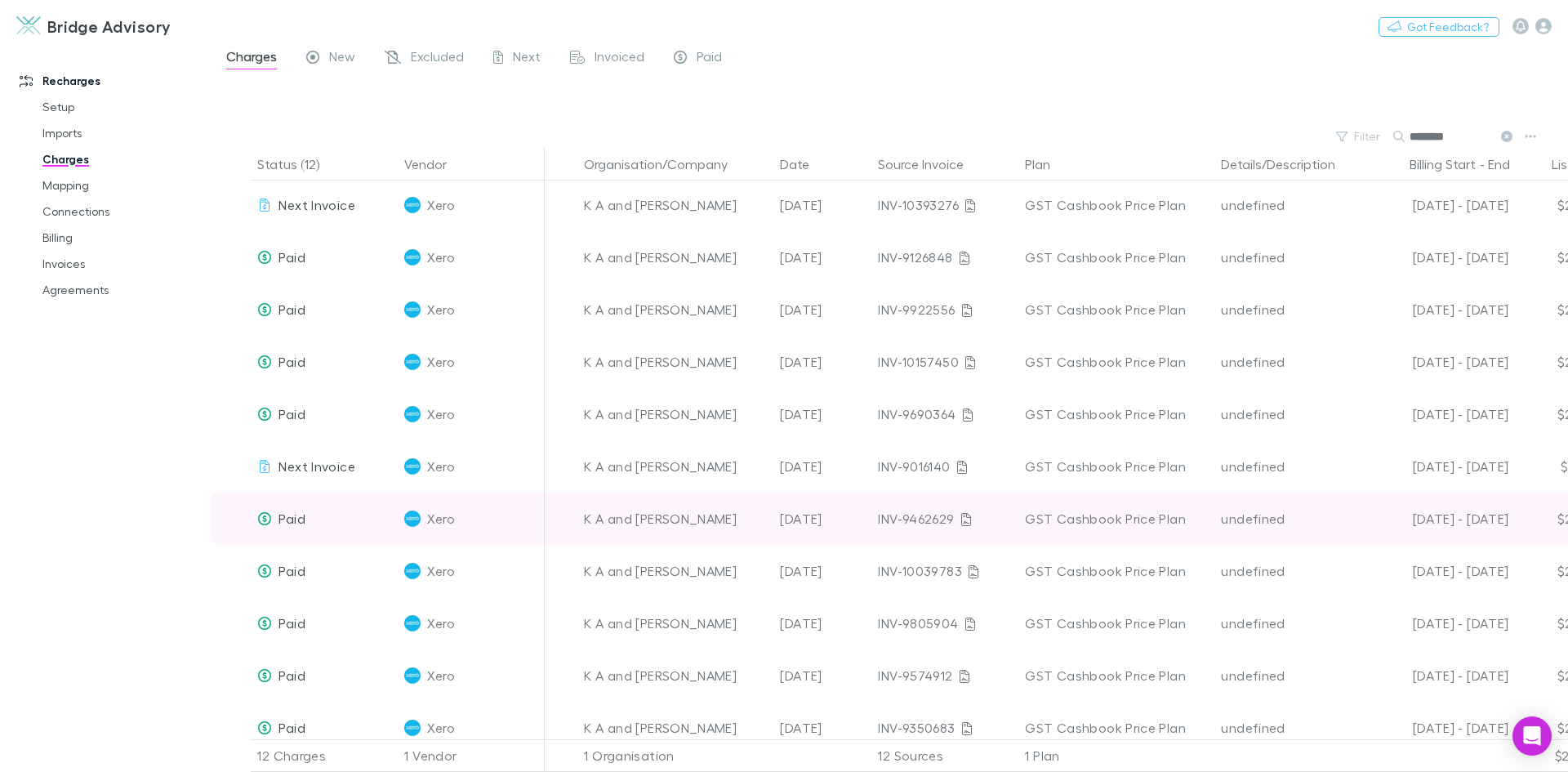
scroll to position [0, 0]
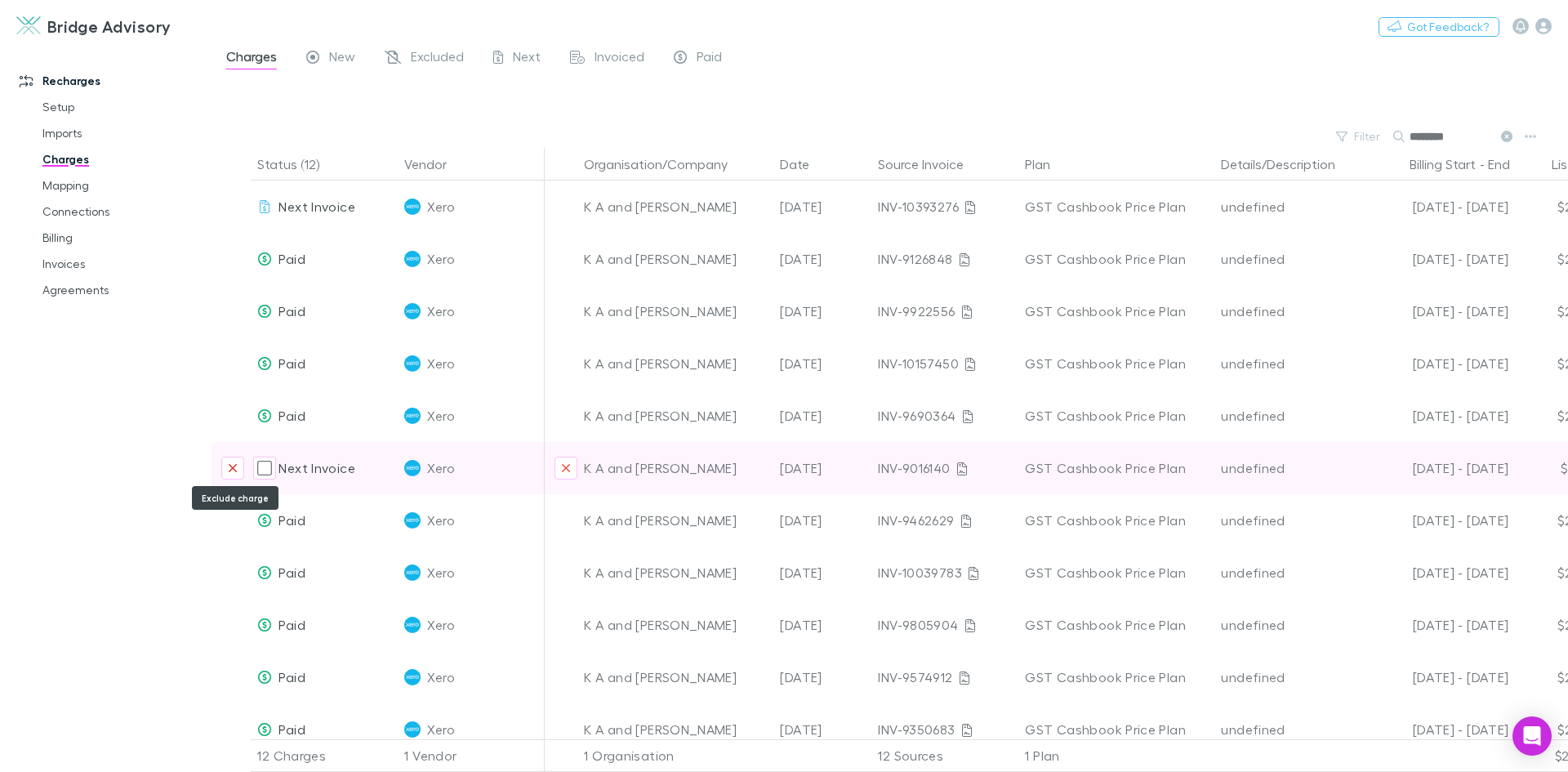
click at [233, 467] on icon "Exclude charge" at bounding box center [233, 468] width 10 height 13
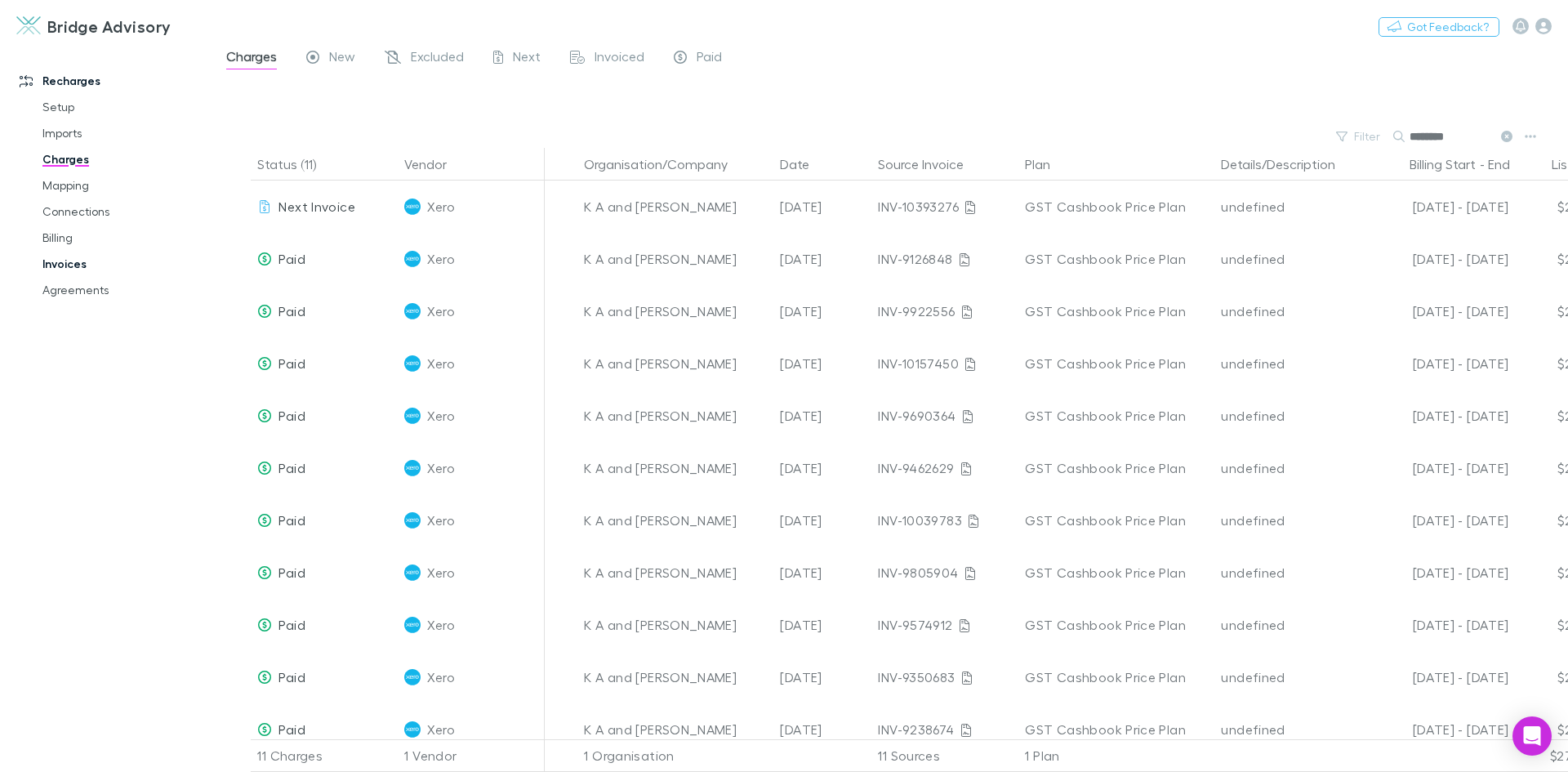
click at [64, 264] on link "Invoices" at bounding box center [123, 264] width 194 height 26
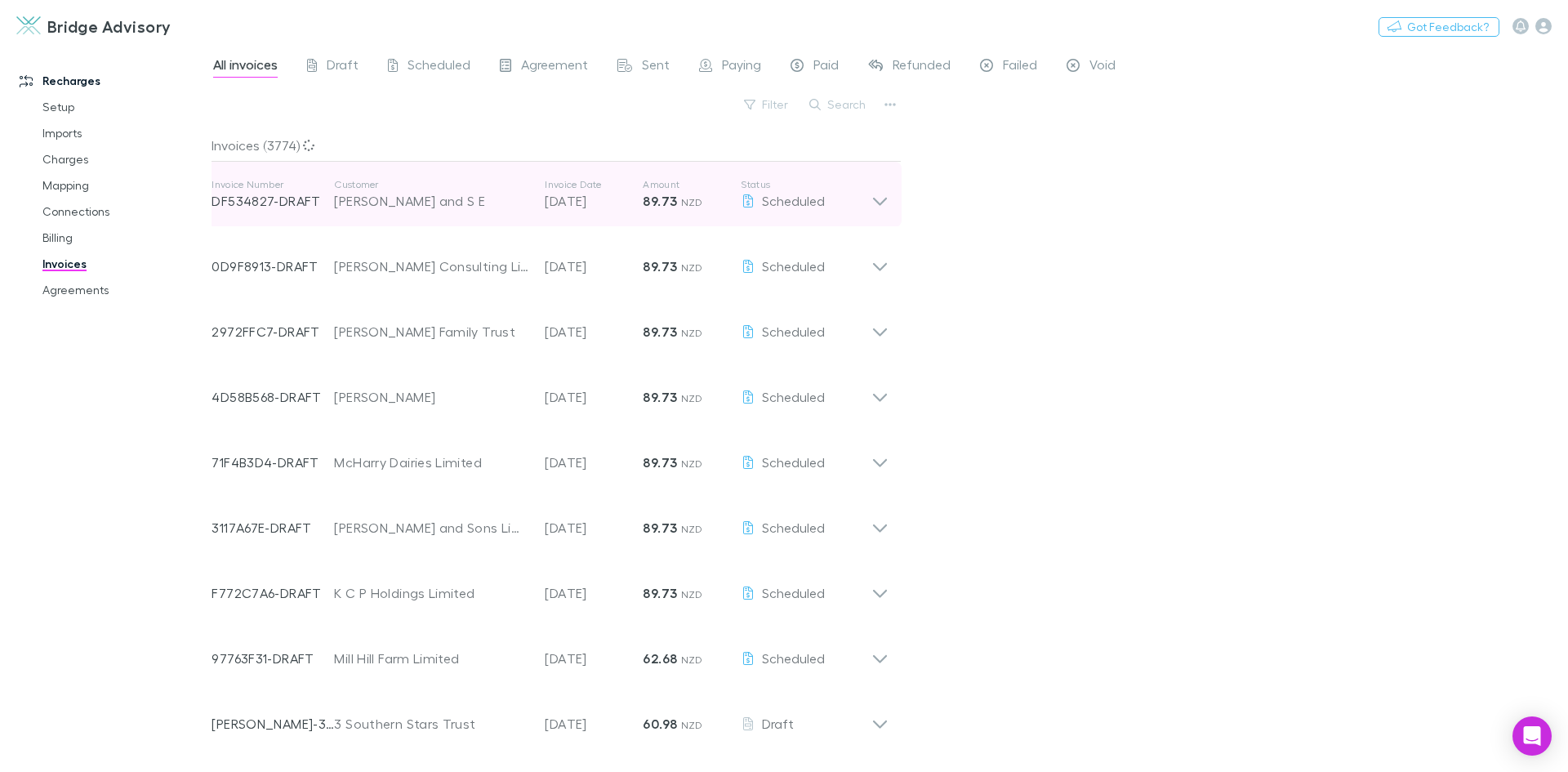
click at [877, 200] on icon at bounding box center [880, 202] width 14 height 8
click at [877, 200] on icon at bounding box center [880, 202] width 14 height 8
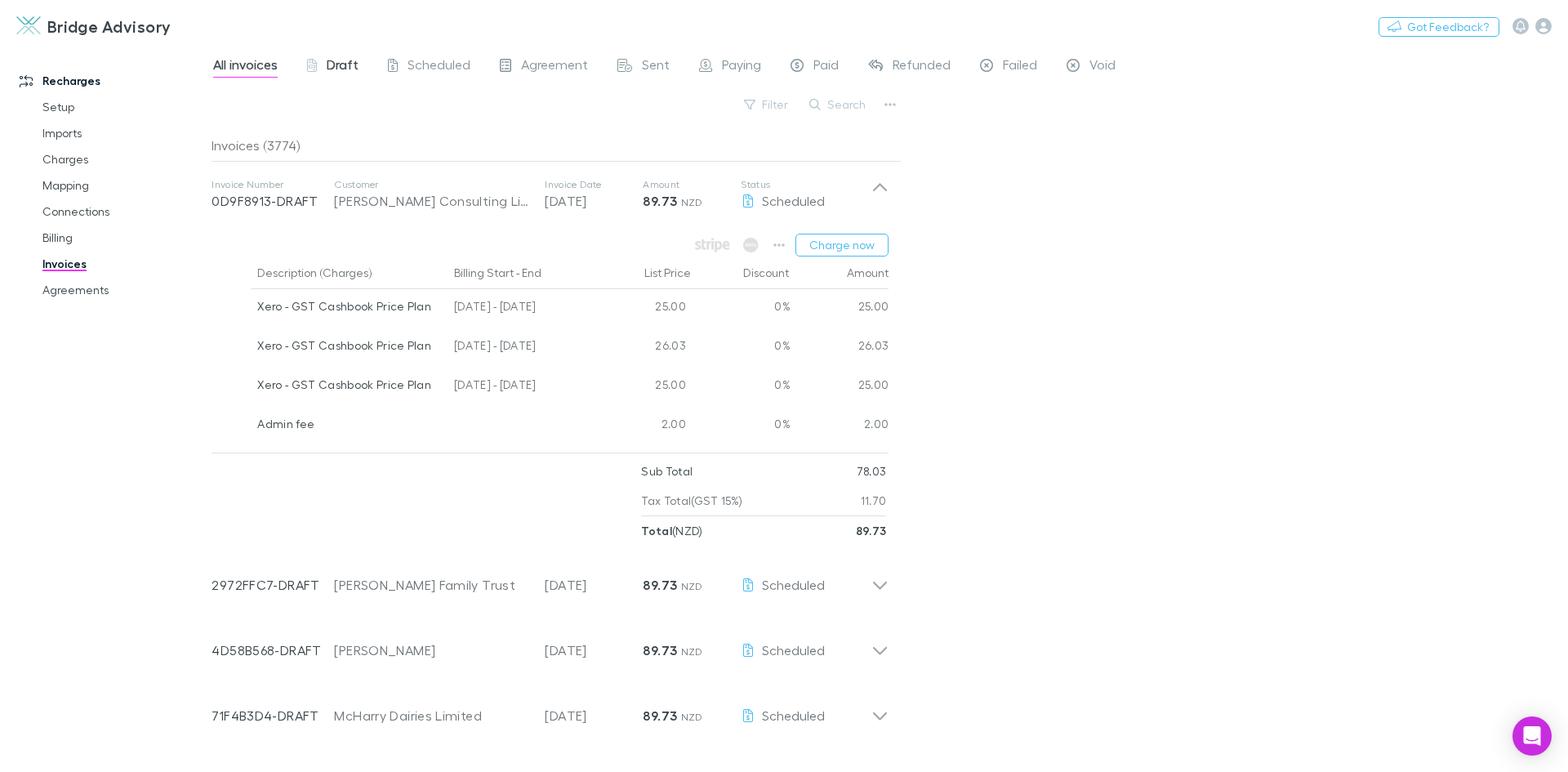
click at [340, 70] on span "Draft" at bounding box center [342, 67] width 32 height 21
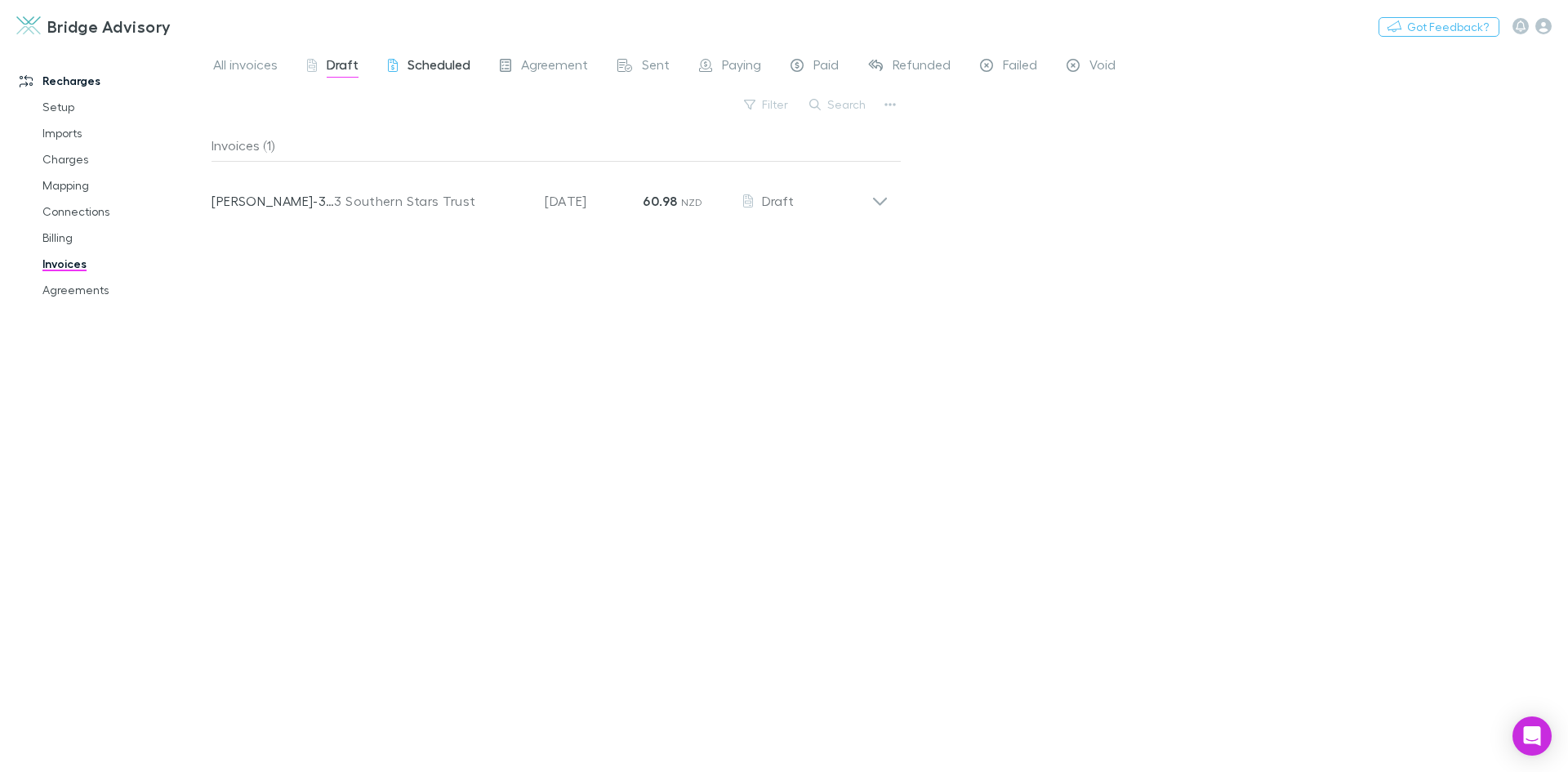
click at [438, 67] on span "Scheduled" at bounding box center [439, 67] width 63 height 21
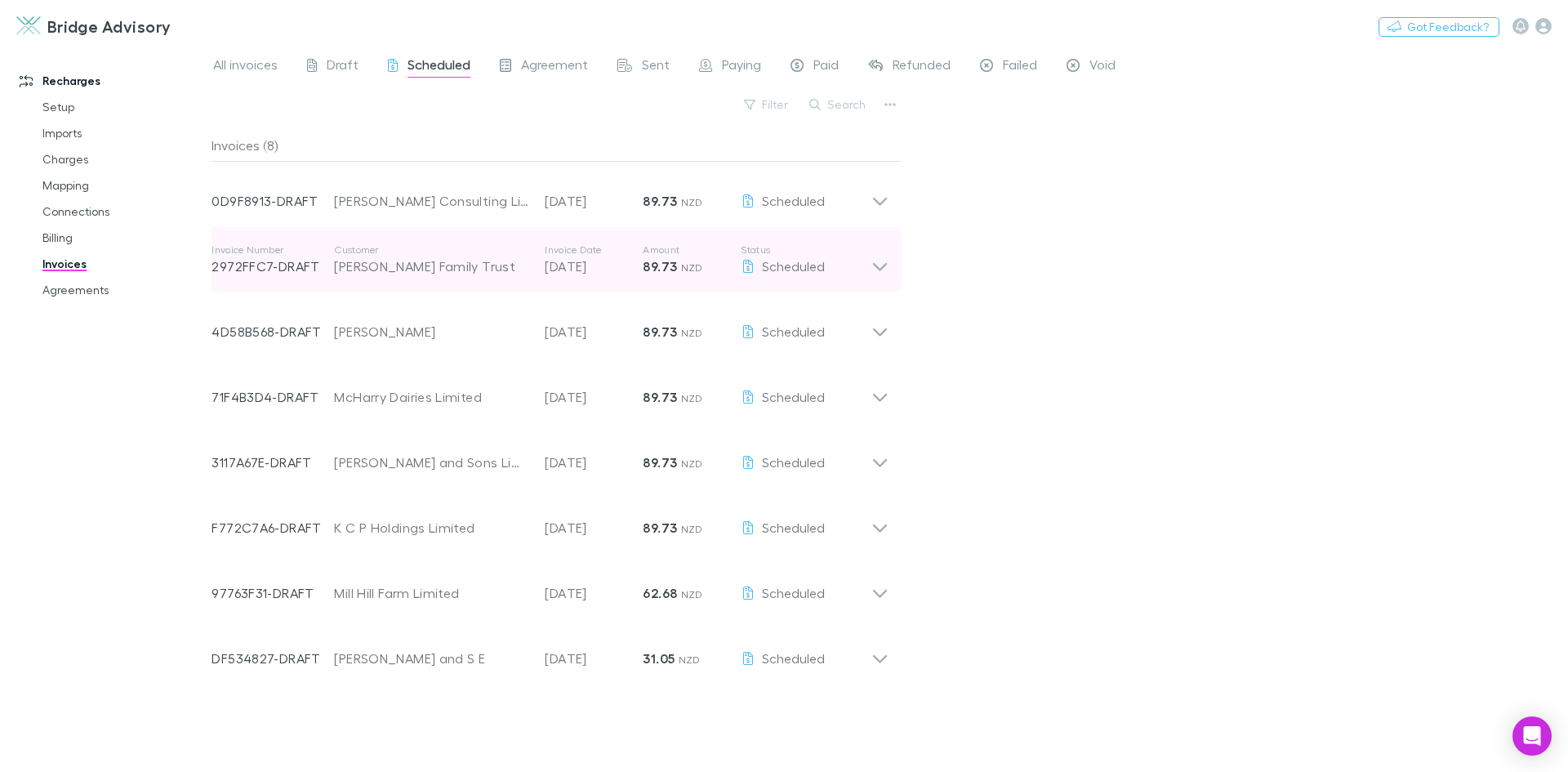
click at [882, 260] on icon at bounding box center [880, 260] width 17 height 33
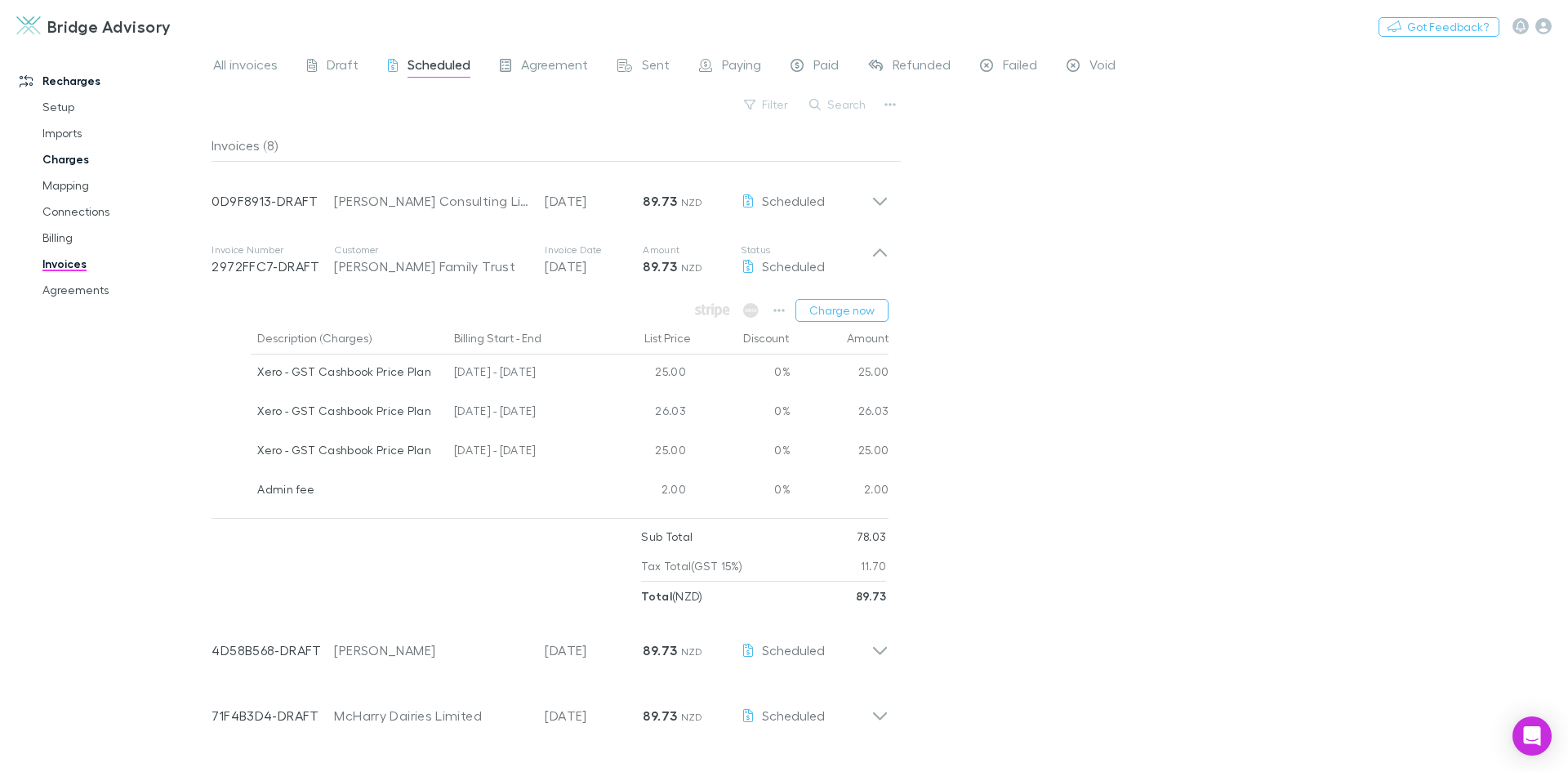
click at [61, 160] on link "Charges" at bounding box center [123, 159] width 194 height 26
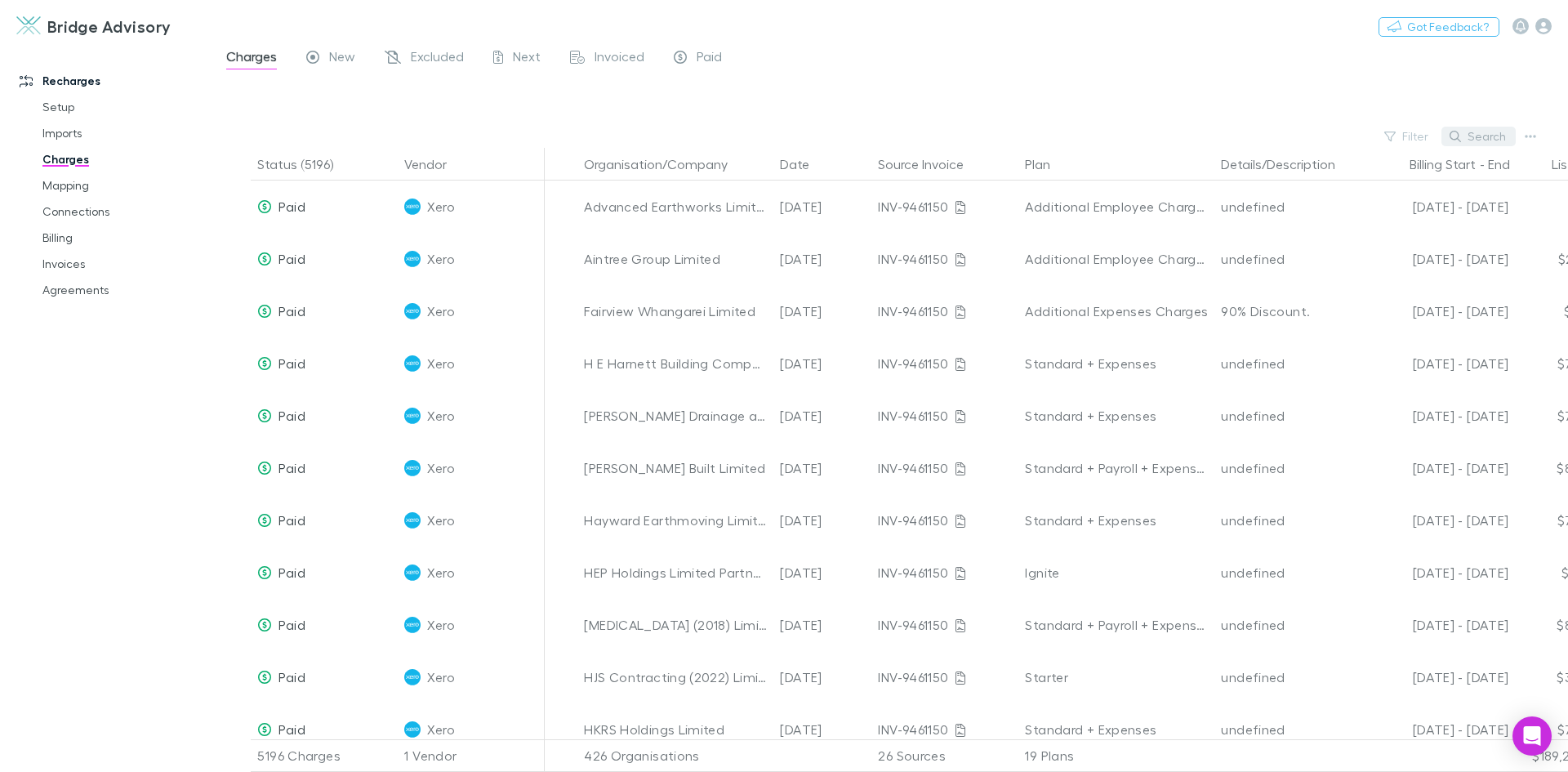
click at [1482, 140] on button "Search" at bounding box center [1478, 136] width 74 height 19
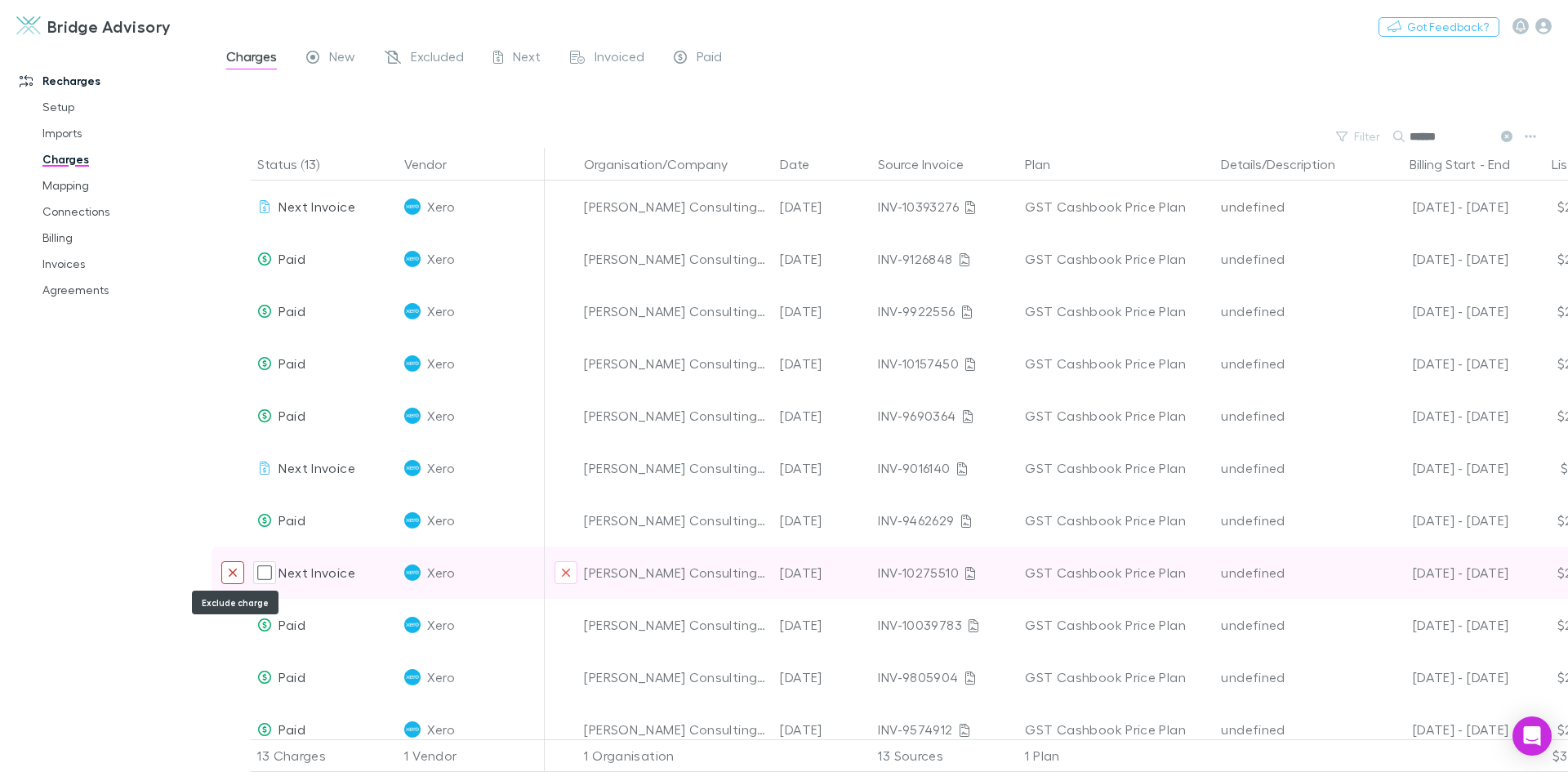
type input "******"
click at [232, 576] on icon "Exclude charge" at bounding box center [233, 572] width 10 height 13
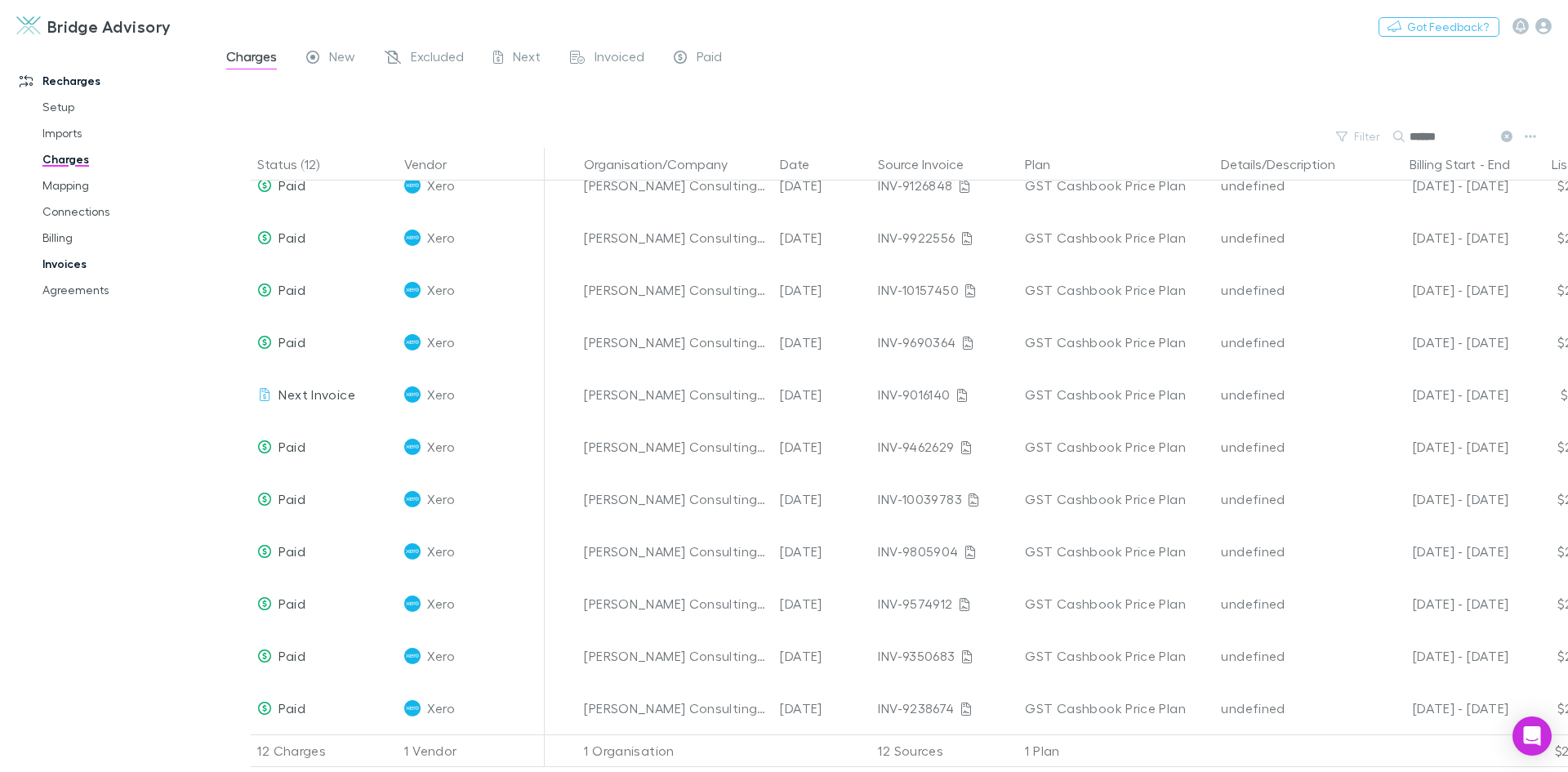
click at [70, 257] on link "Invoices" at bounding box center [123, 264] width 194 height 26
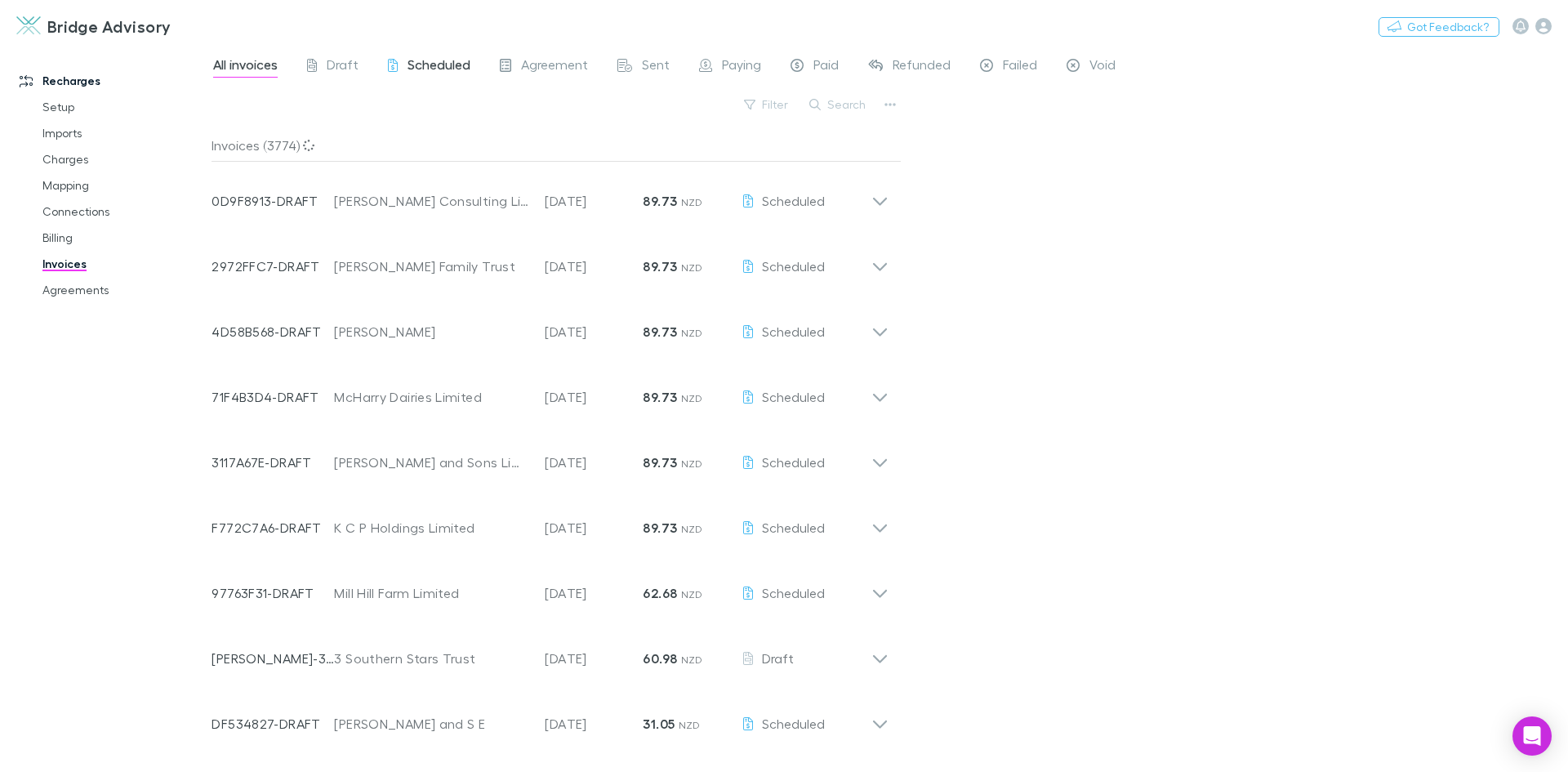
click at [438, 63] on span "Scheduled" at bounding box center [439, 67] width 63 height 21
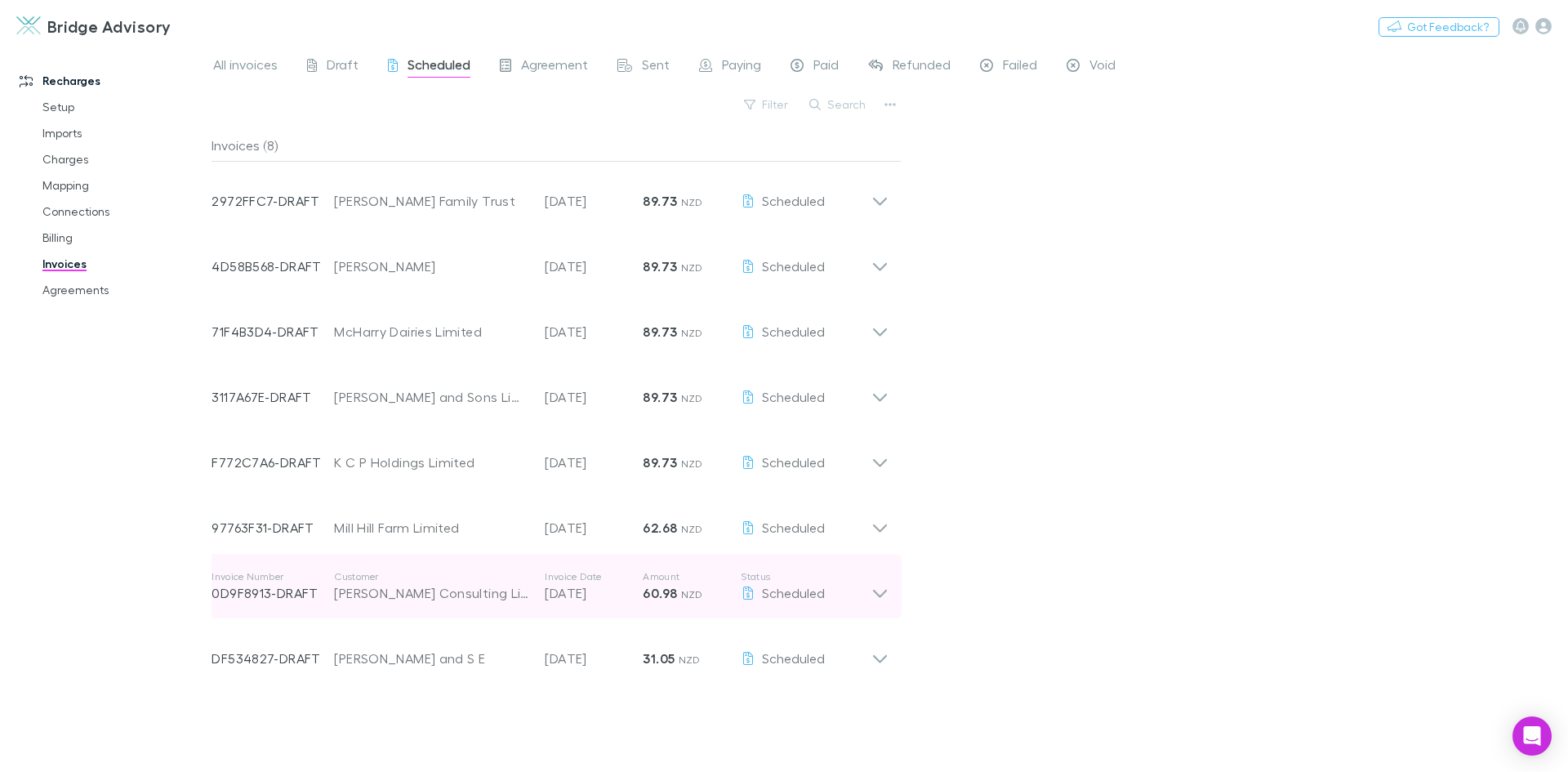
click at [874, 590] on icon at bounding box center [880, 594] width 14 height 8
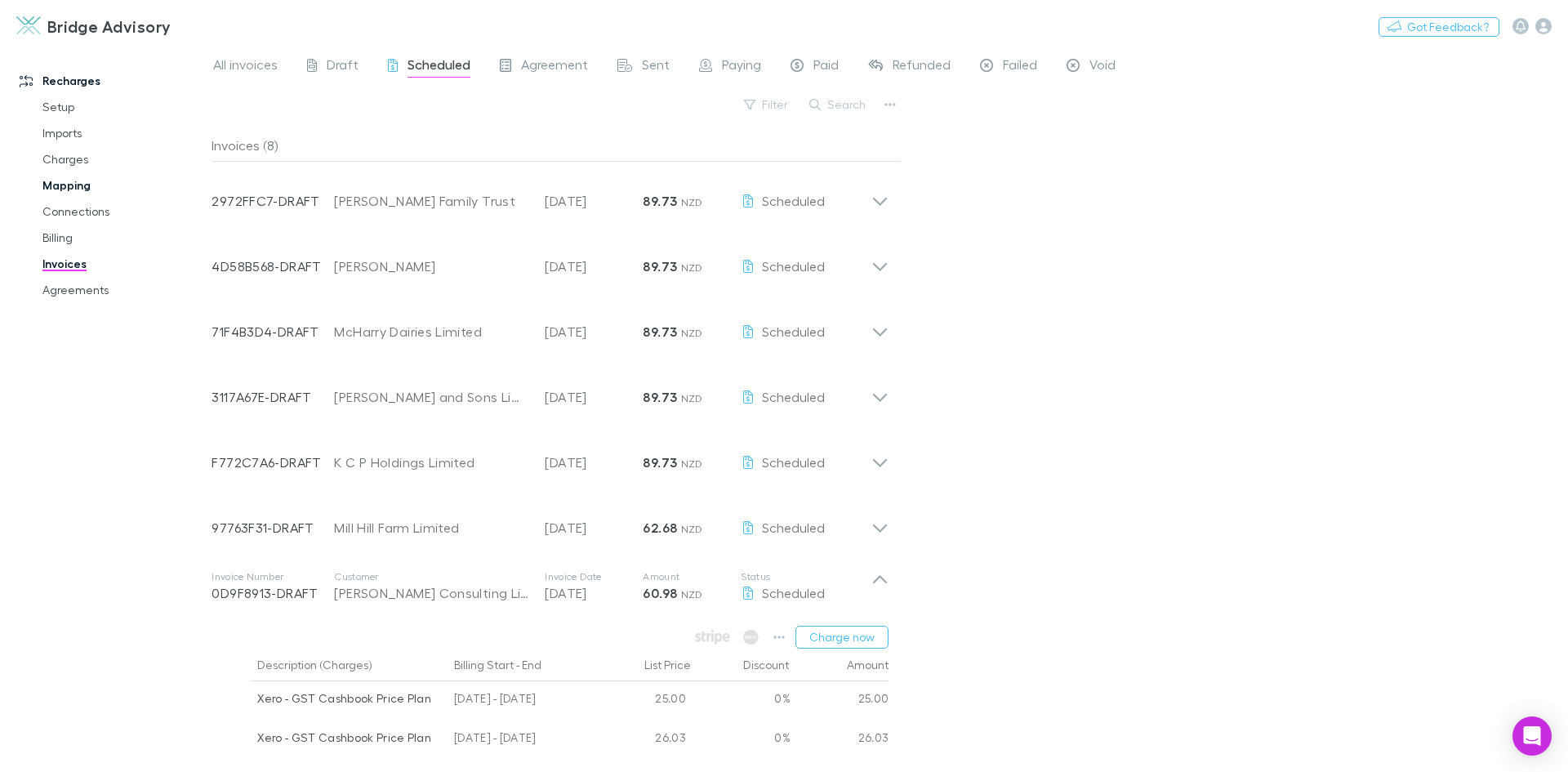
click at [71, 184] on link "Mapping" at bounding box center [123, 185] width 194 height 26
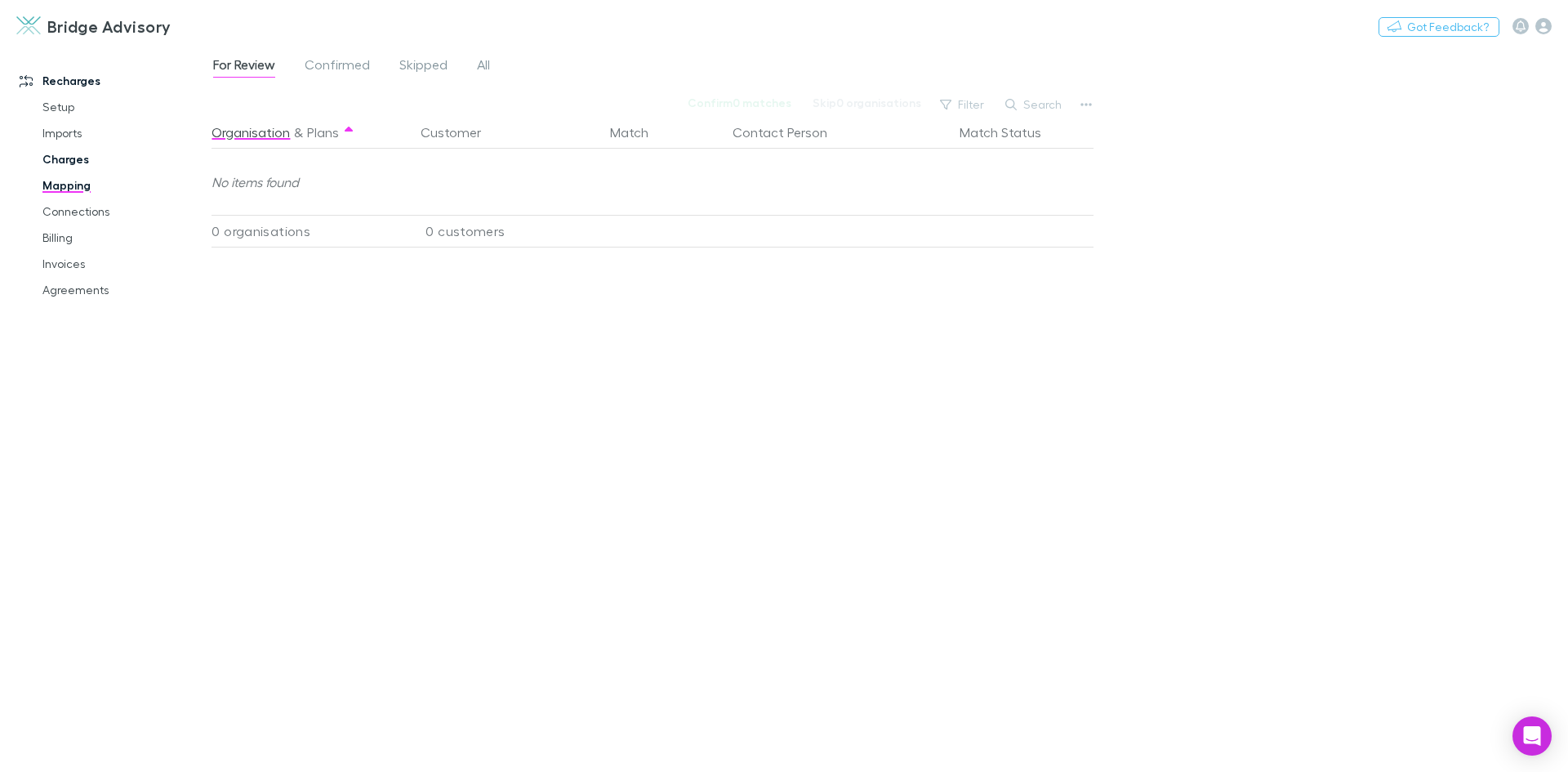
click at [63, 156] on link "Charges" at bounding box center [123, 159] width 194 height 26
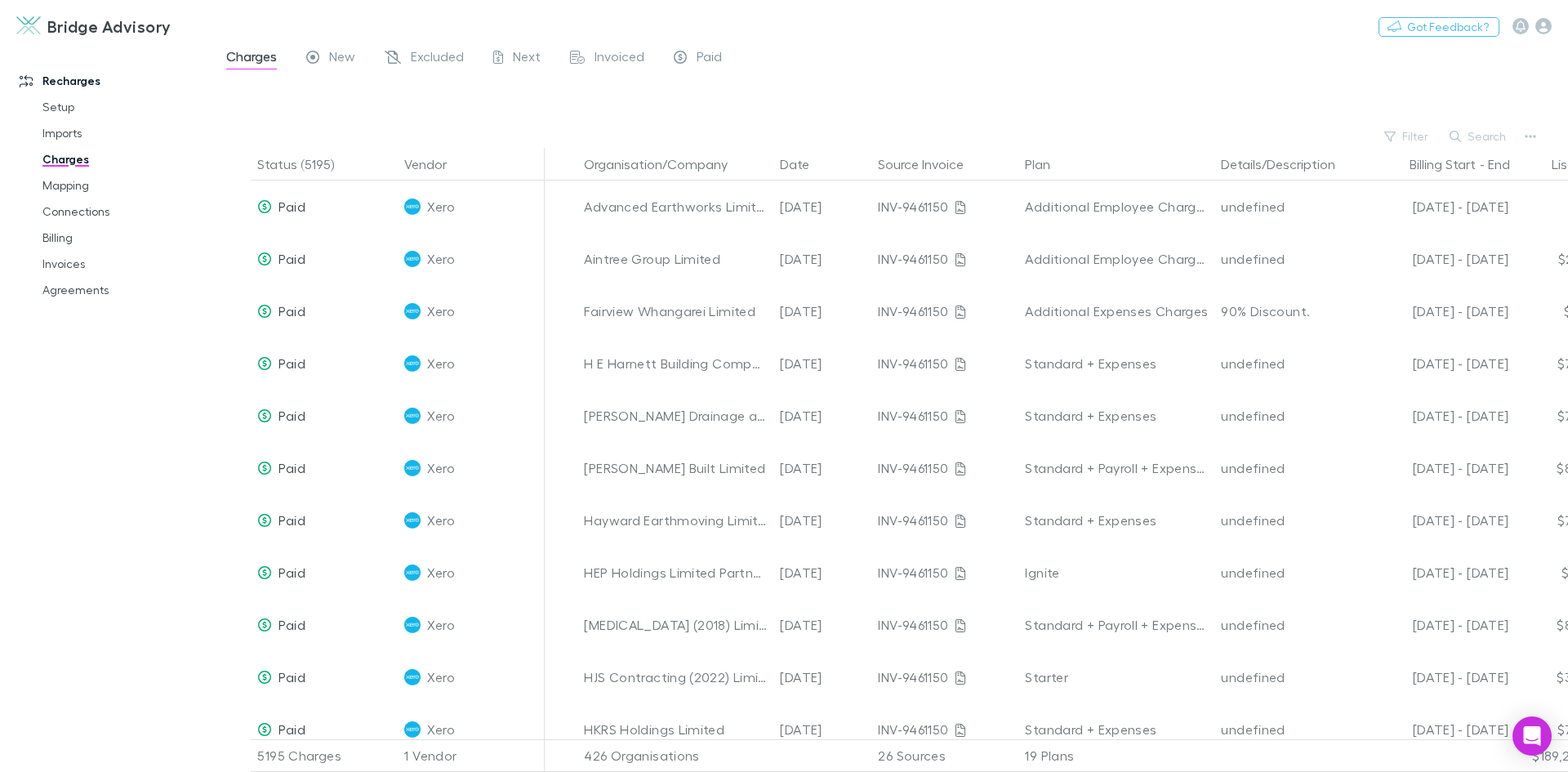
click at [1494, 126] on div "Search" at bounding box center [1478, 136] width 74 height 23
click at [1239, 101] on div at bounding box center [904, 101] width 1327 height 48
click at [1475, 138] on button "Search" at bounding box center [1478, 136] width 74 height 19
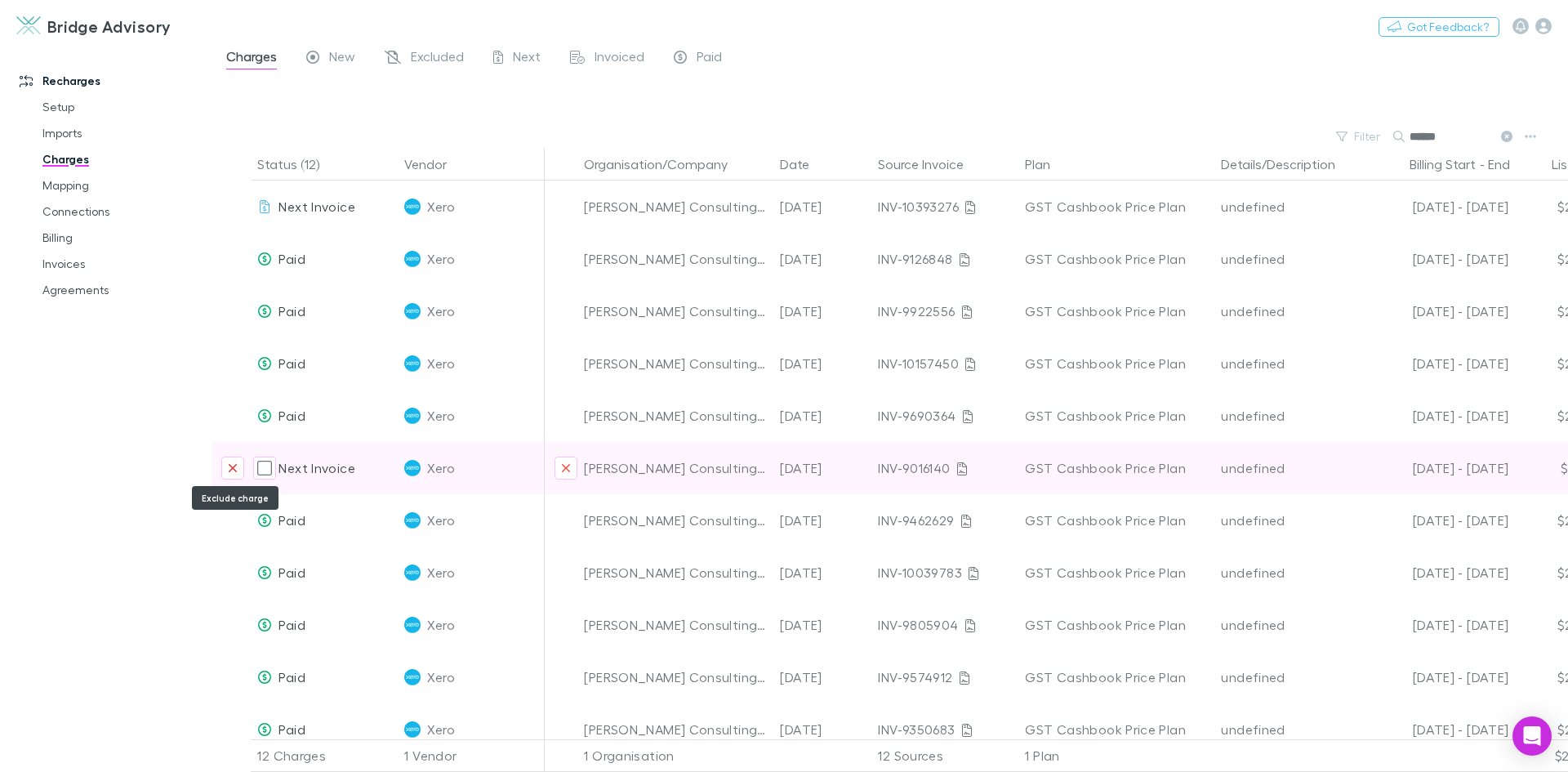
click at [232, 469] on icon "Exclude charge" at bounding box center [233, 468] width 8 height 8
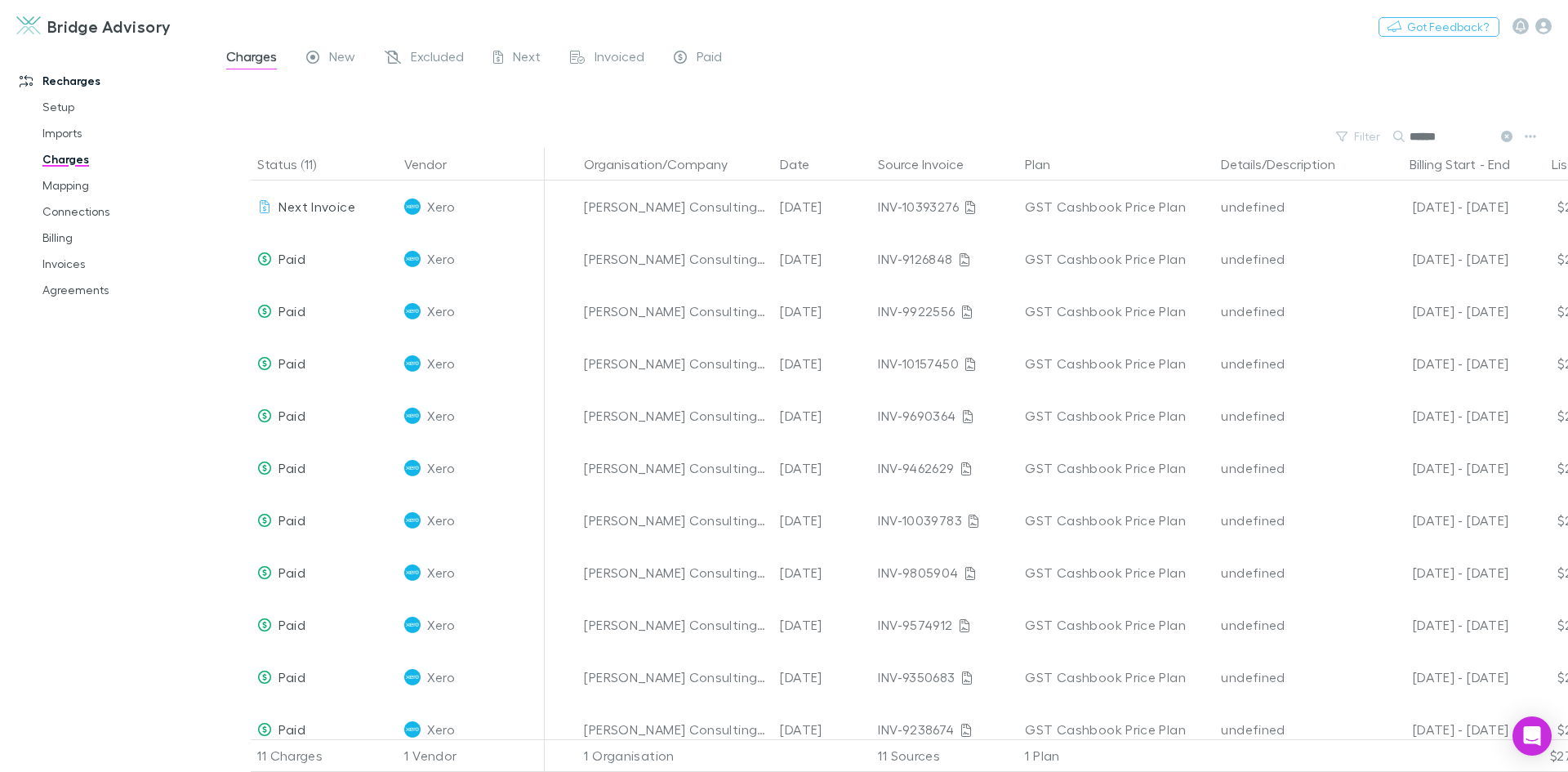
click at [1467, 139] on input "******" at bounding box center [1450, 136] width 82 height 23
type input "*"
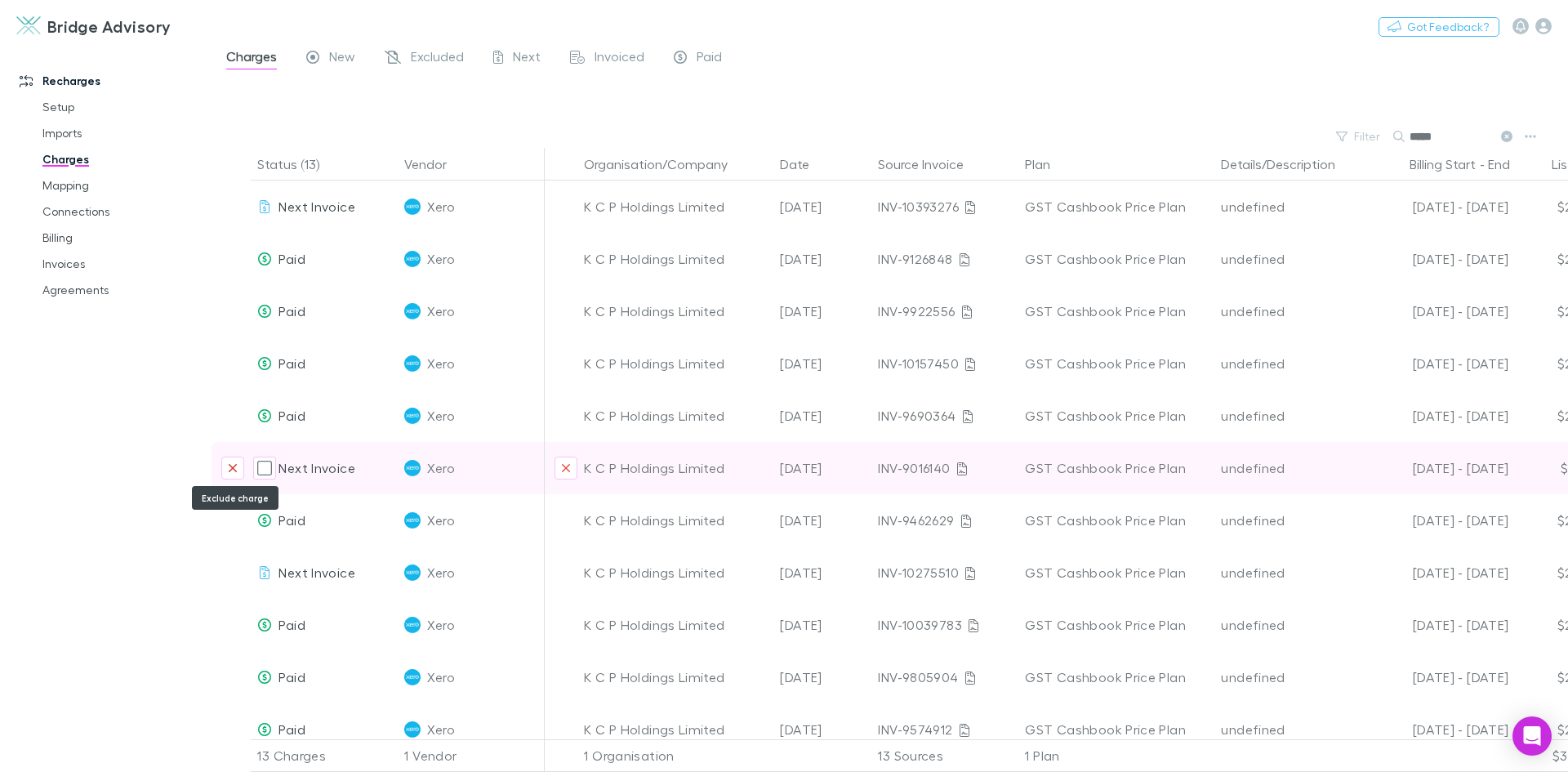
click at [228, 470] on icon "Exclude charge" at bounding box center [233, 468] width 10 height 13
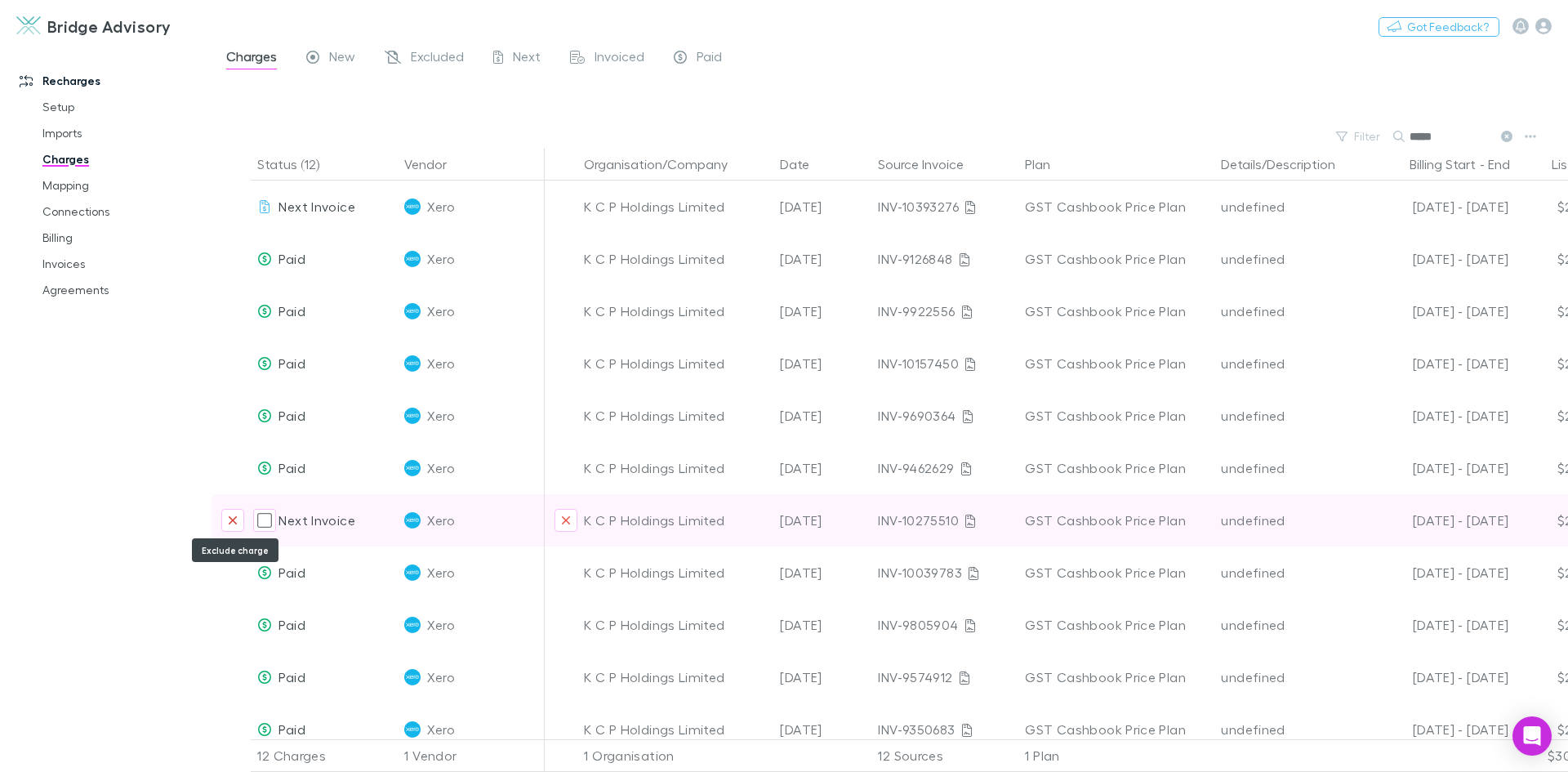
click at [236, 519] on icon "Exclude charge" at bounding box center [233, 520] width 10 height 13
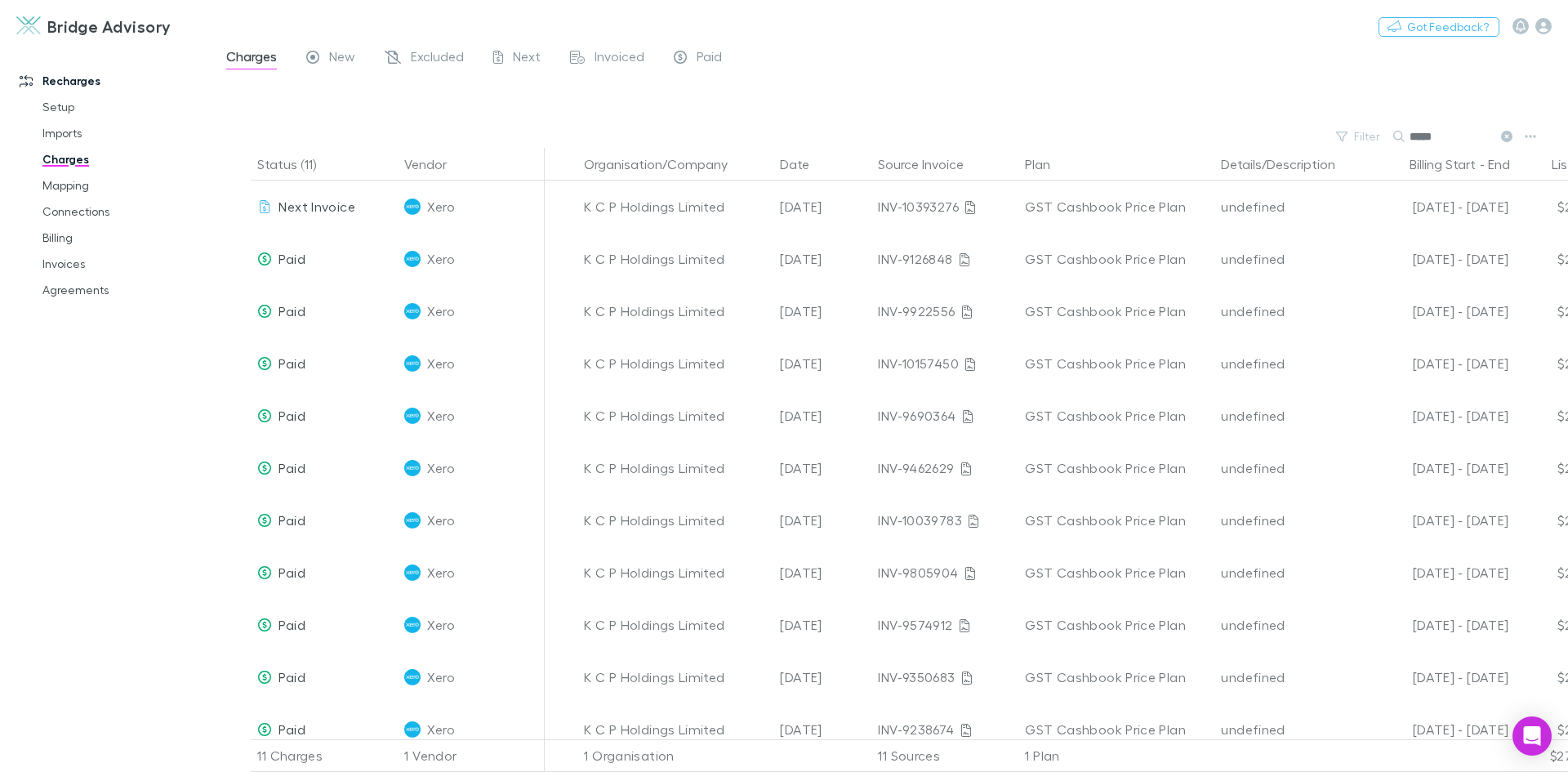
click at [1447, 135] on input "*****" at bounding box center [1450, 136] width 82 height 23
type input "*"
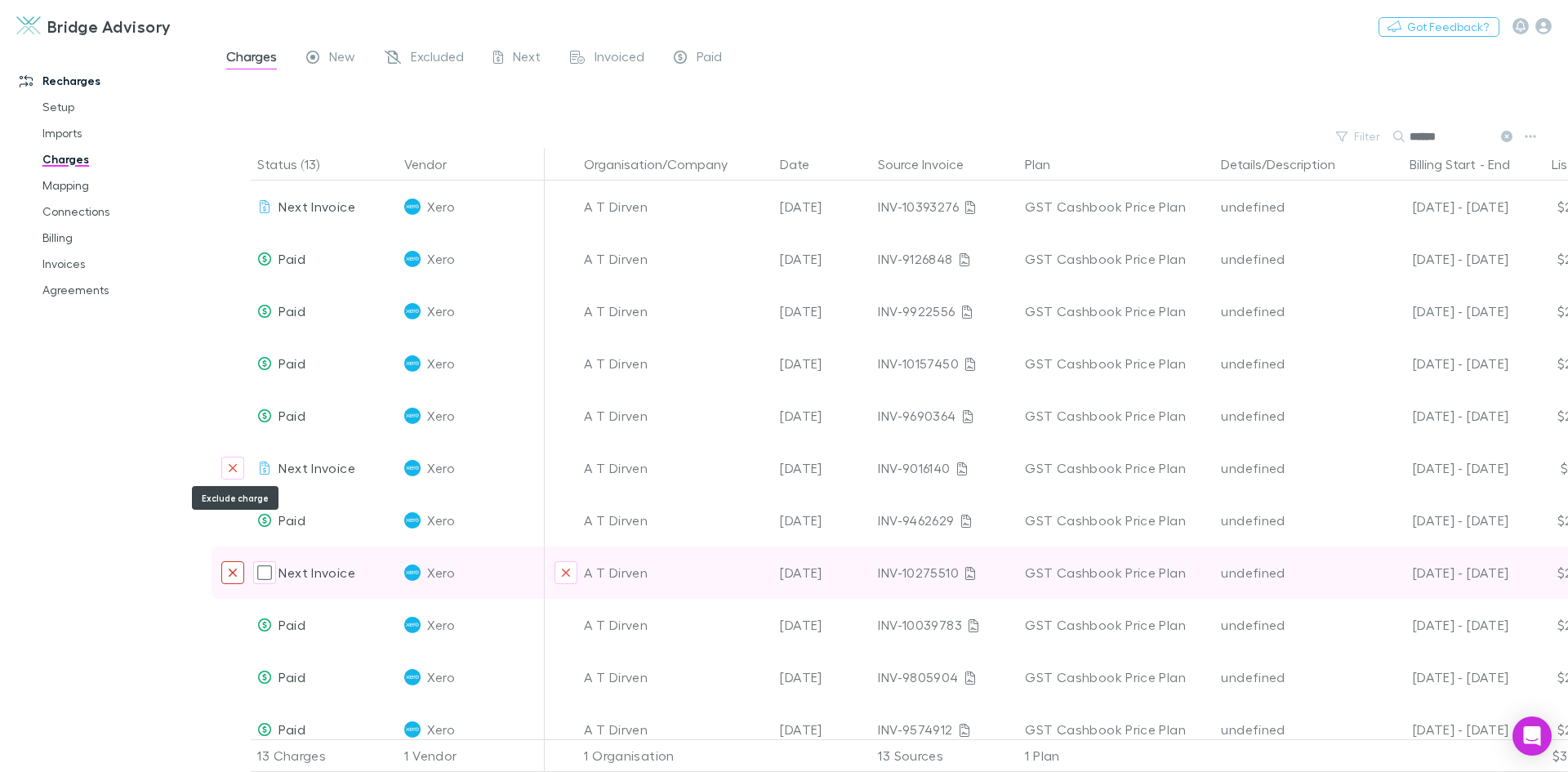
drag, startPoint x: 232, startPoint y: 472, endPoint x: 238, endPoint y: 571, distance: 99.2
click at [232, 472] on icon "Exclude charge" at bounding box center [233, 468] width 10 height 13
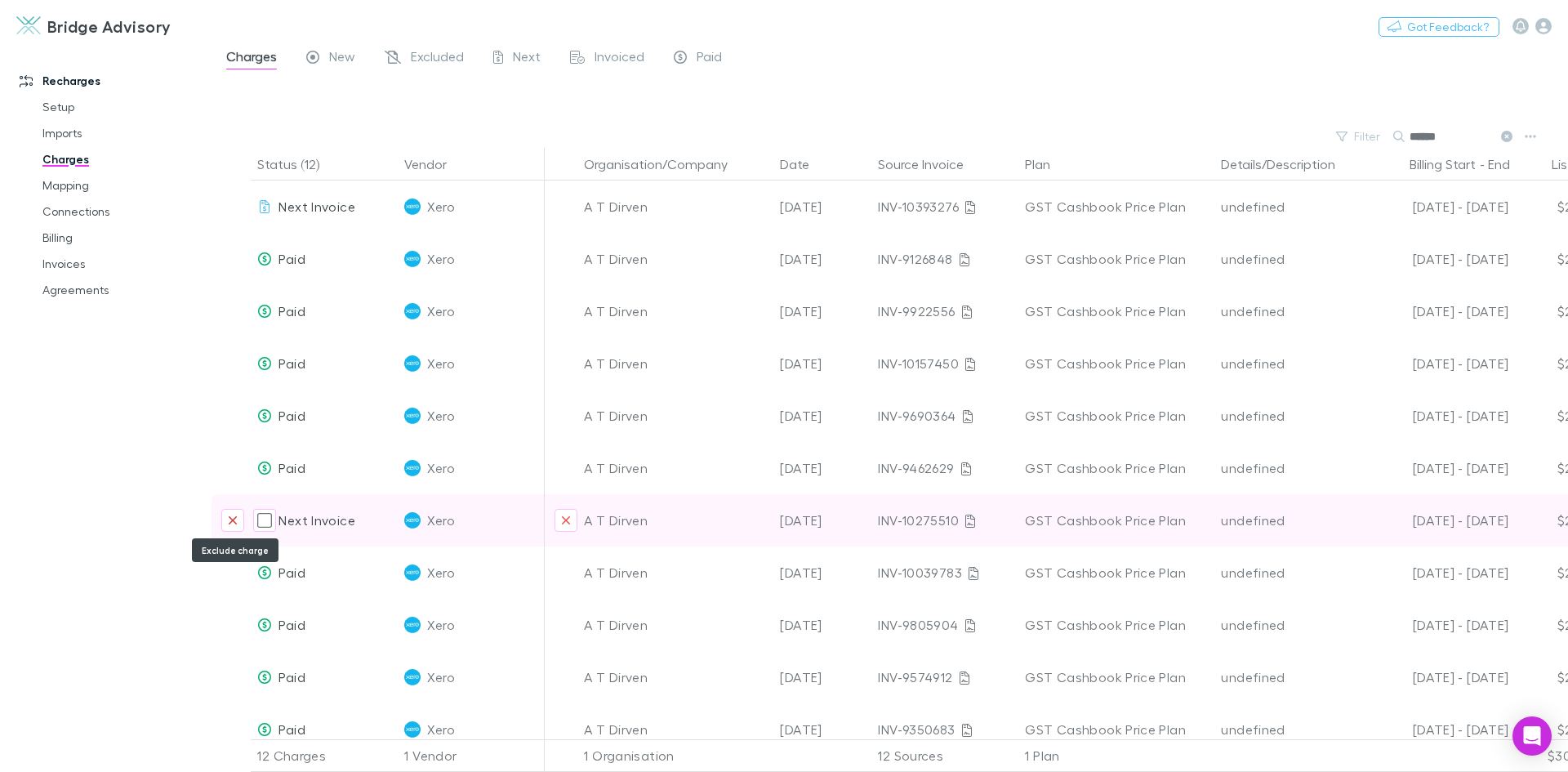
click at [235, 522] on icon "Exclude charge" at bounding box center [233, 521] width 8 height 8
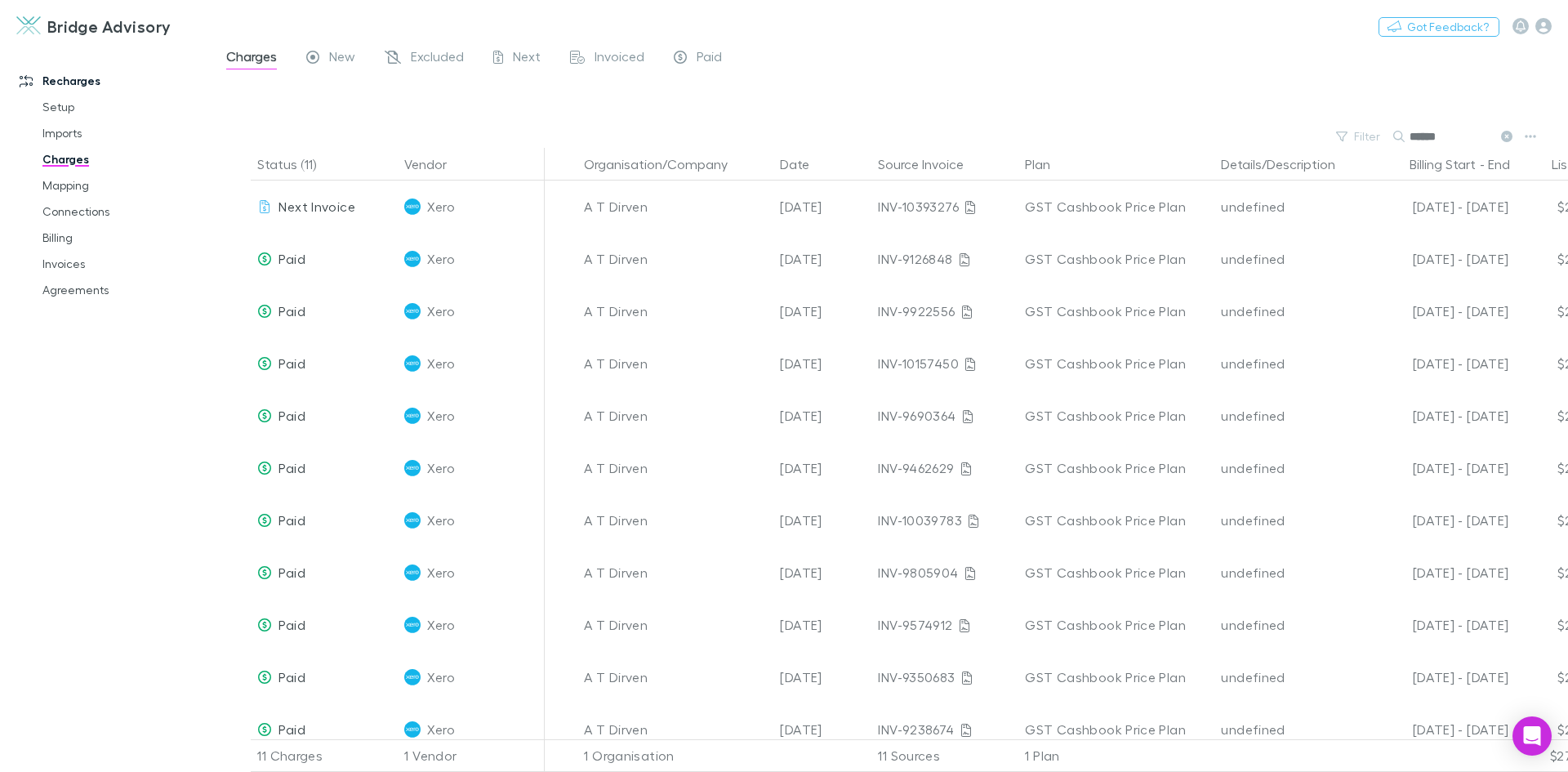
click at [1449, 141] on input "******" at bounding box center [1450, 136] width 82 height 23
type input "*"
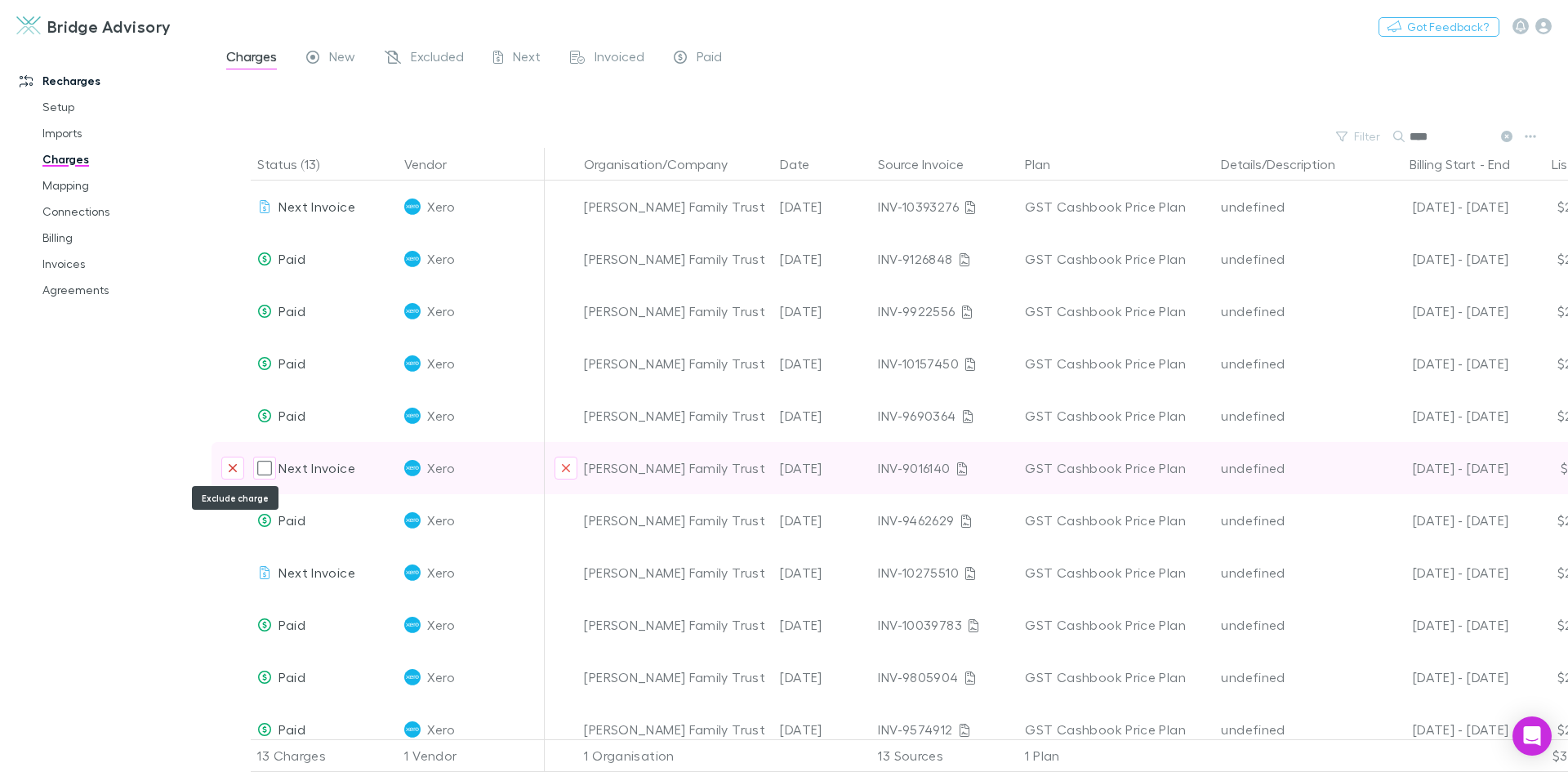
click at [229, 473] on icon "Exclude charge" at bounding box center [233, 468] width 10 height 13
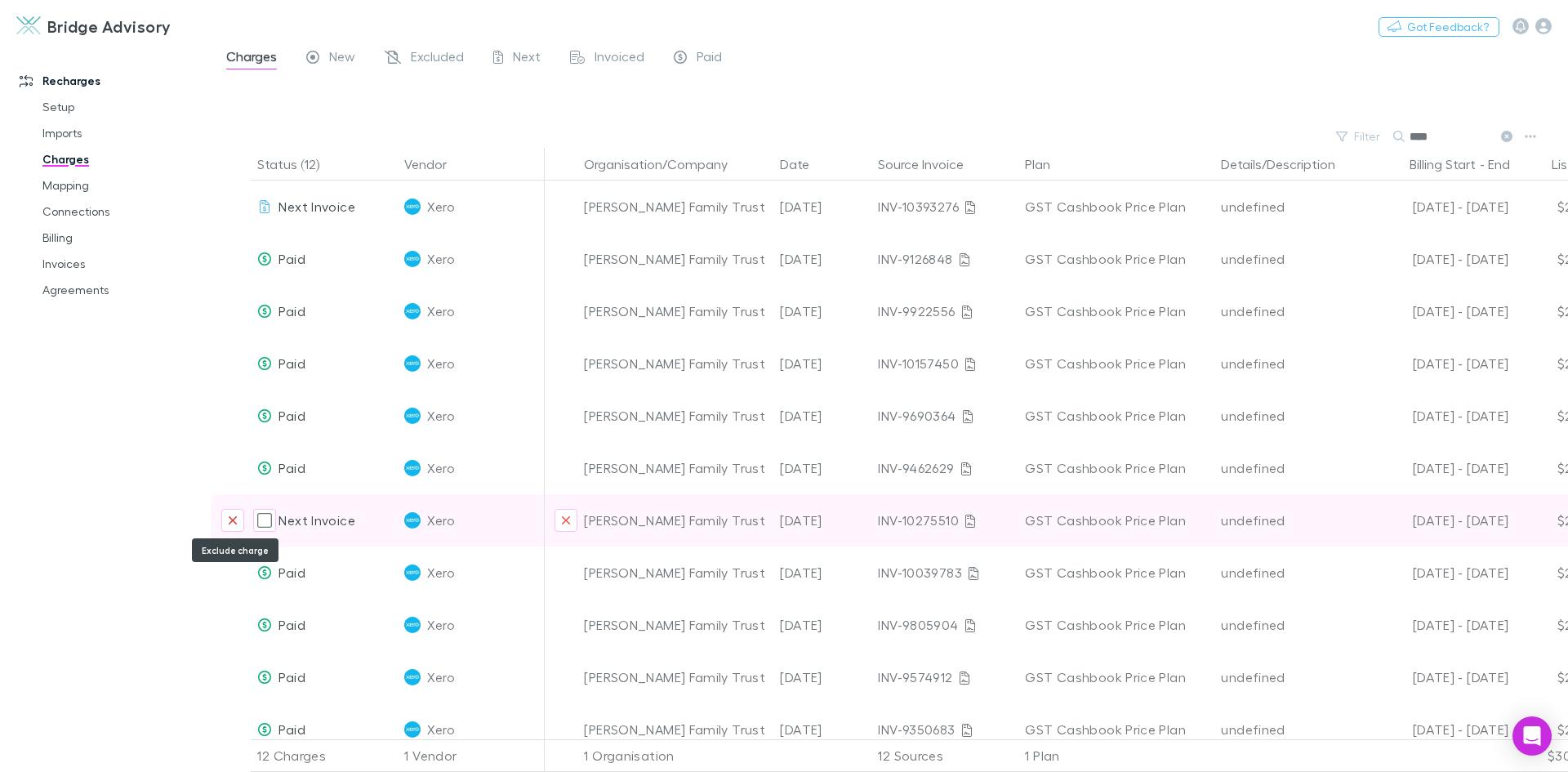
click at [238, 518] on button "Exclude charge" at bounding box center [232, 520] width 23 height 23
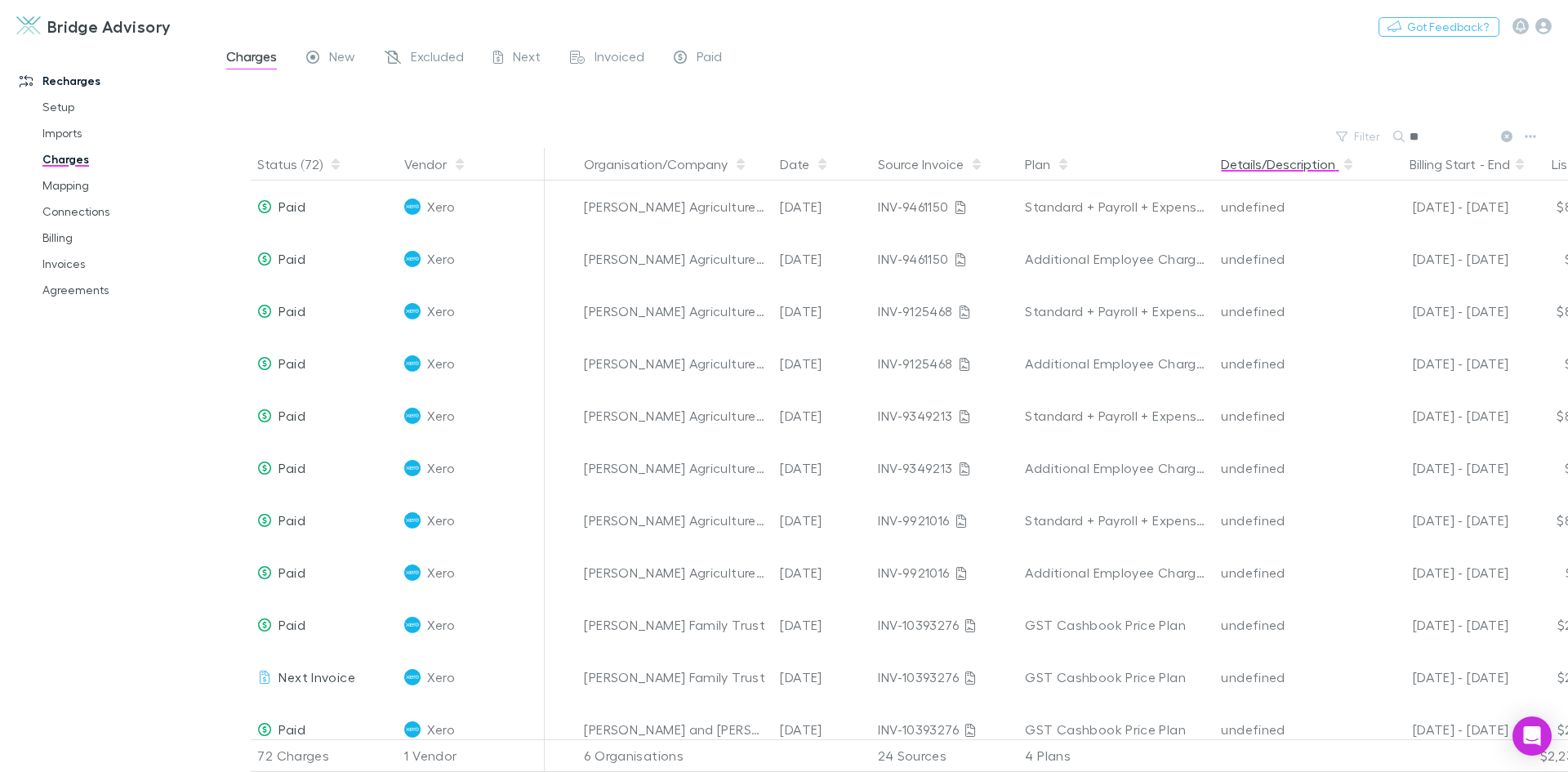
type input "*"
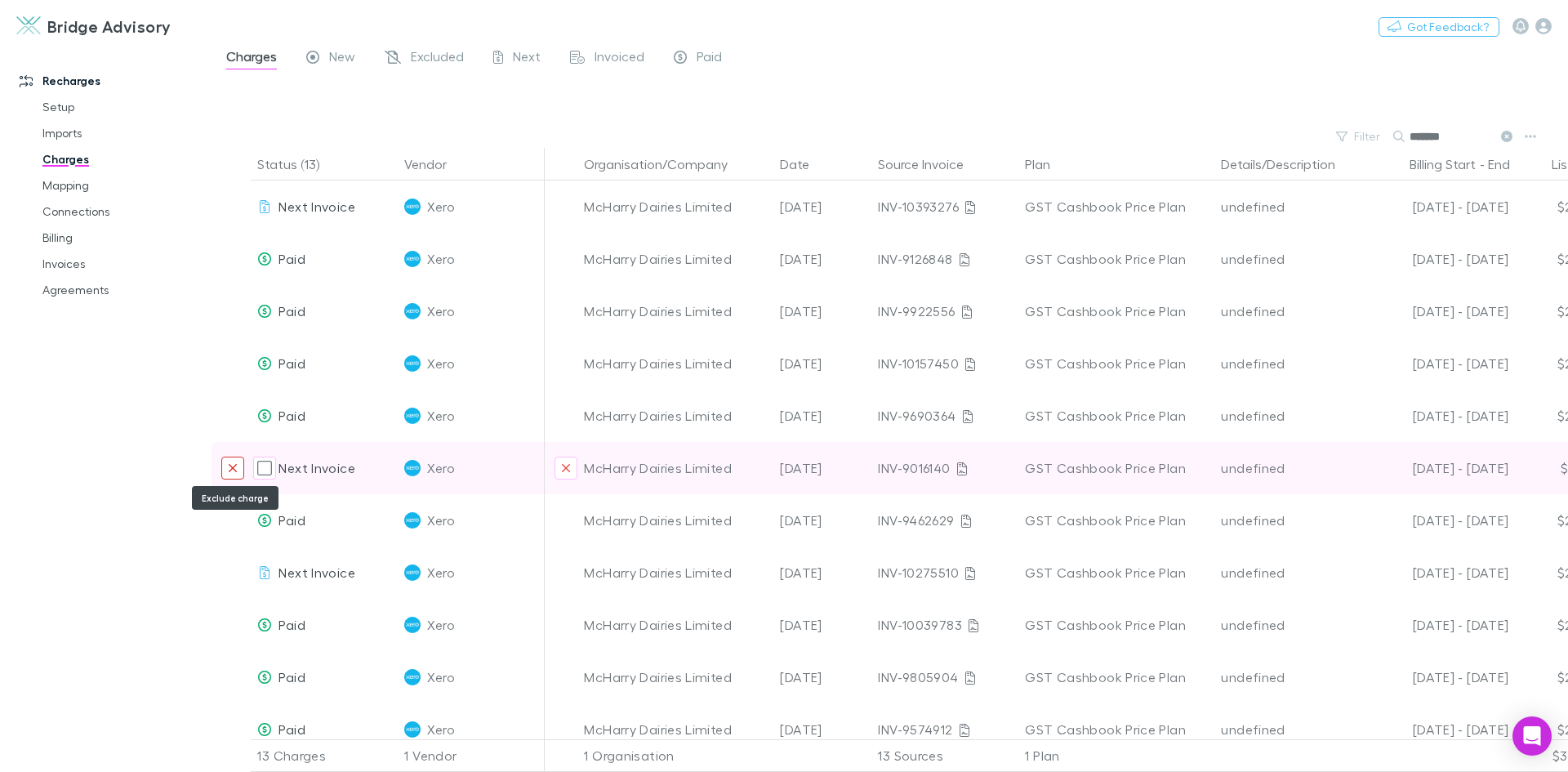
type input "*******"
click at [238, 465] on button "Exclude charge" at bounding box center [232, 468] width 23 height 23
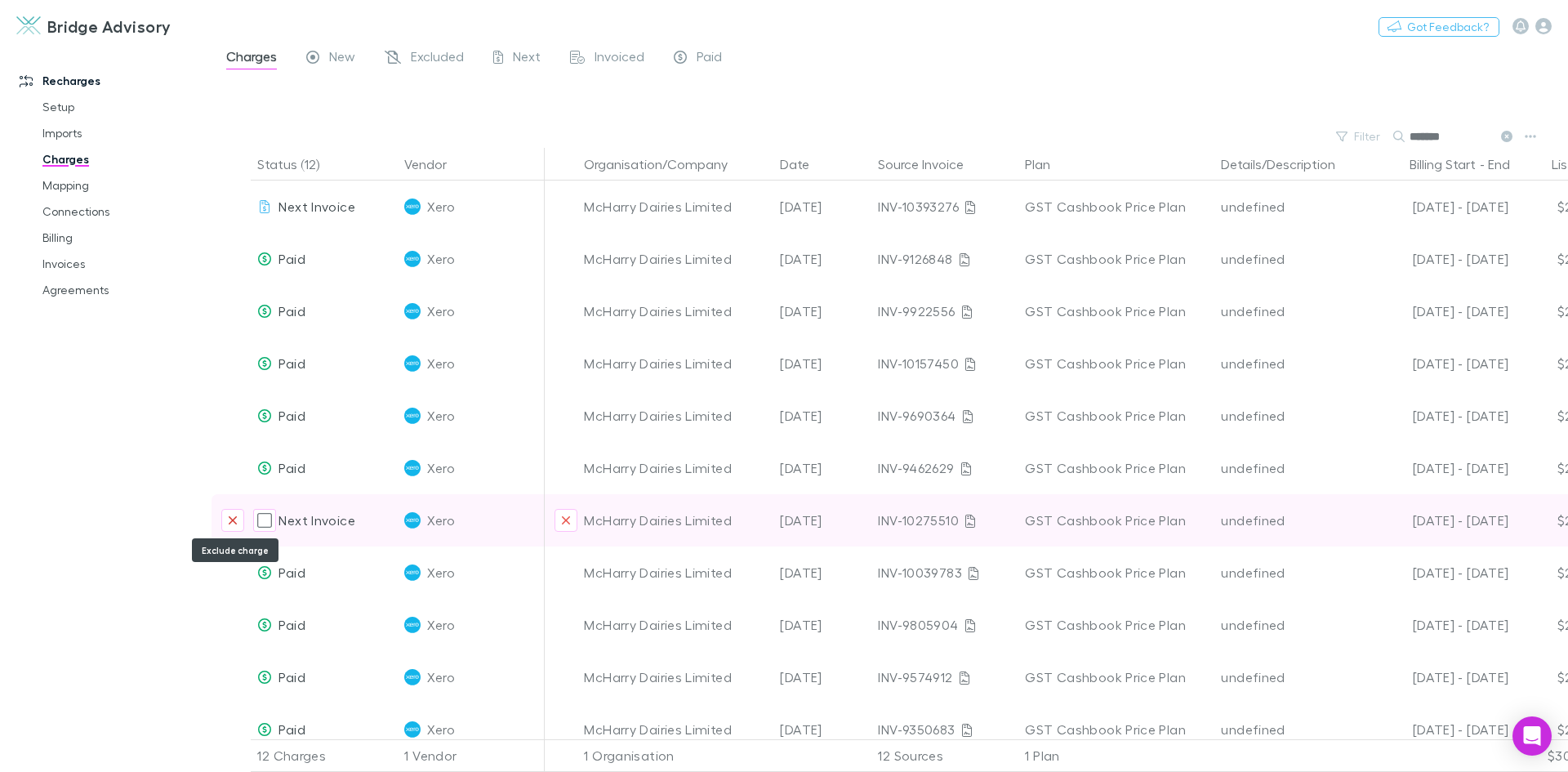
click at [237, 522] on icon "Exclude charge" at bounding box center [233, 520] width 10 height 13
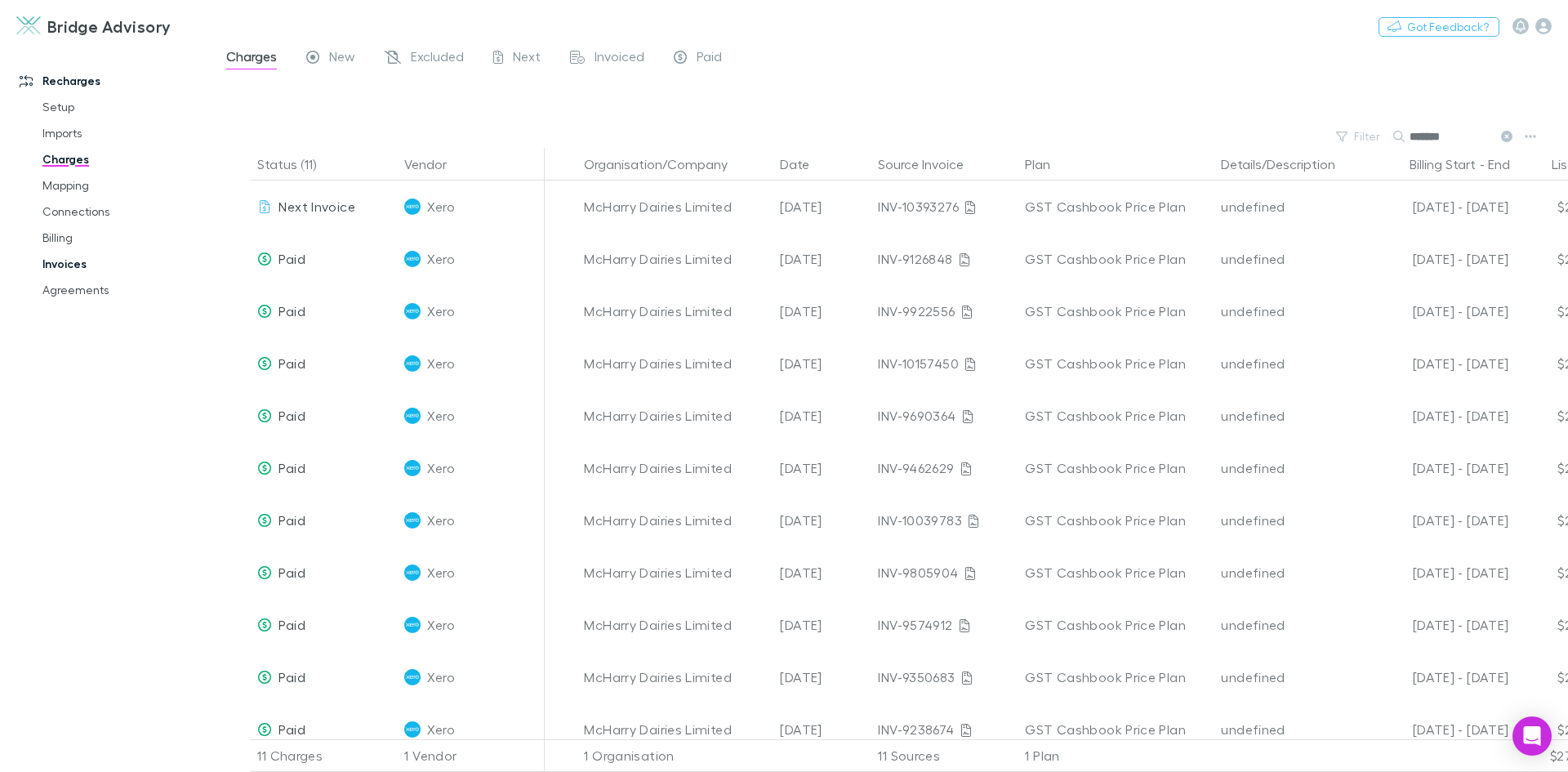
click at [73, 263] on link "Invoices" at bounding box center [123, 264] width 194 height 26
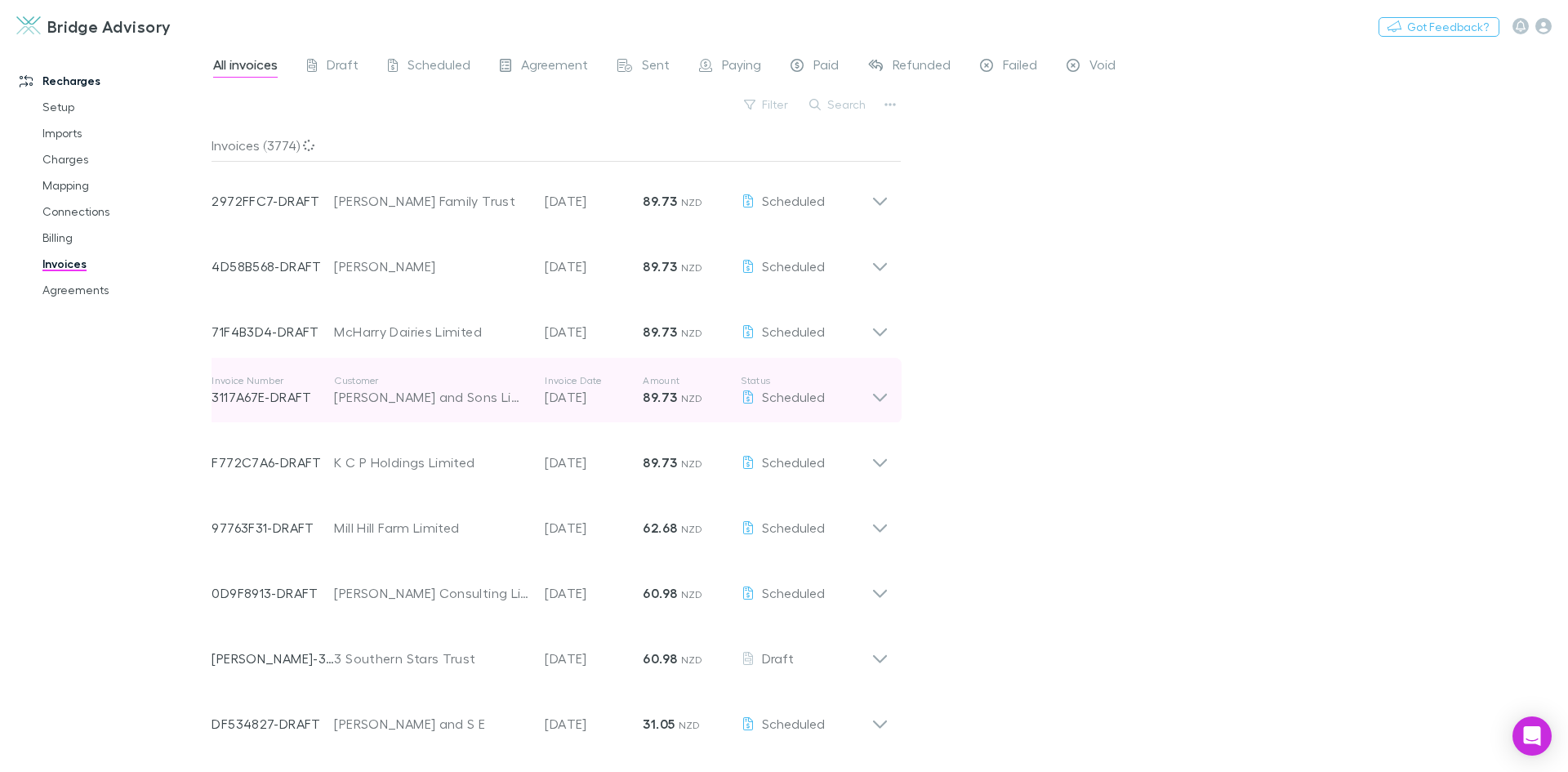
click at [877, 395] on icon at bounding box center [880, 390] width 17 height 33
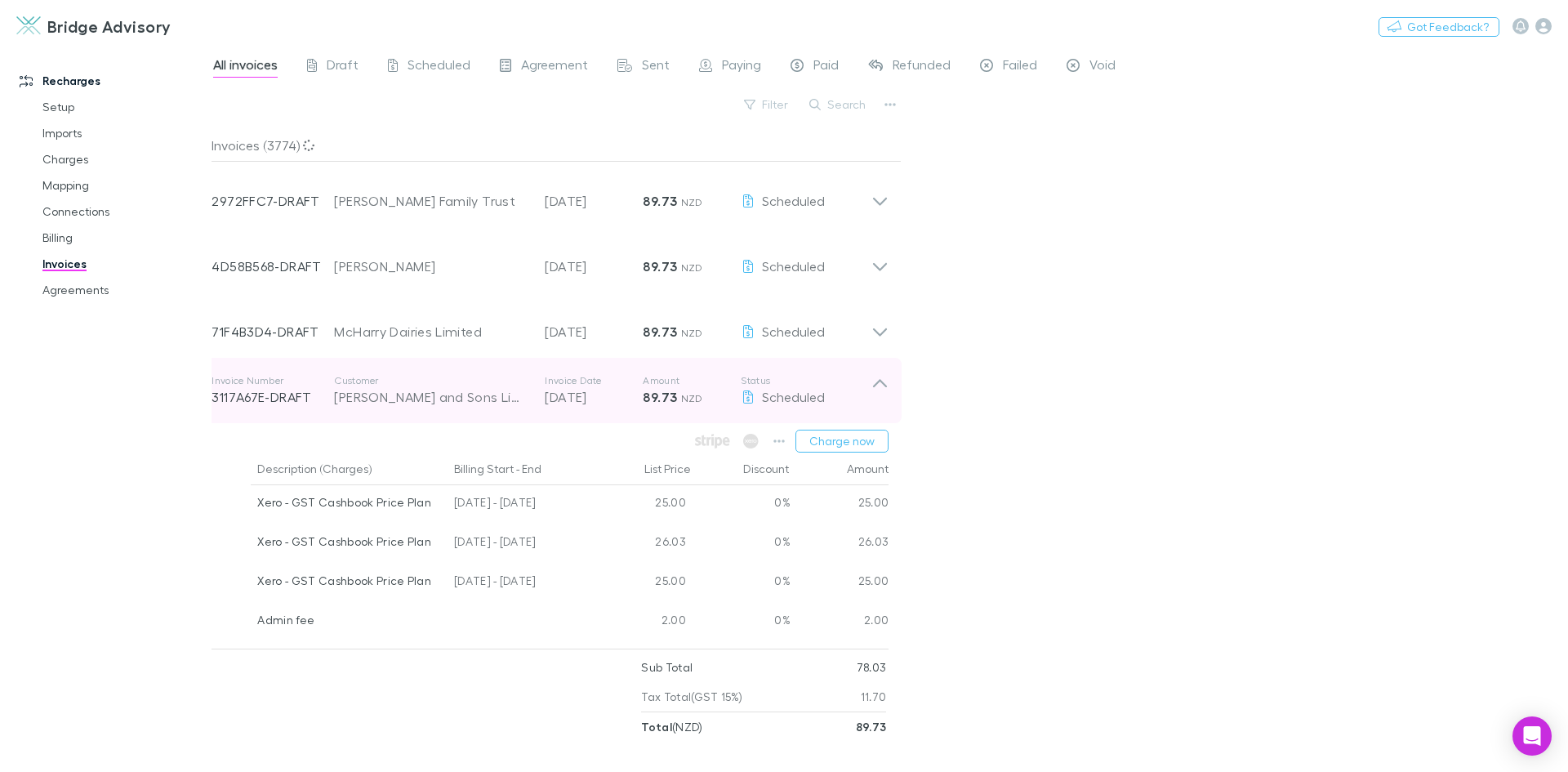
click at [877, 564] on div "25.00" at bounding box center [839, 583] width 99 height 39
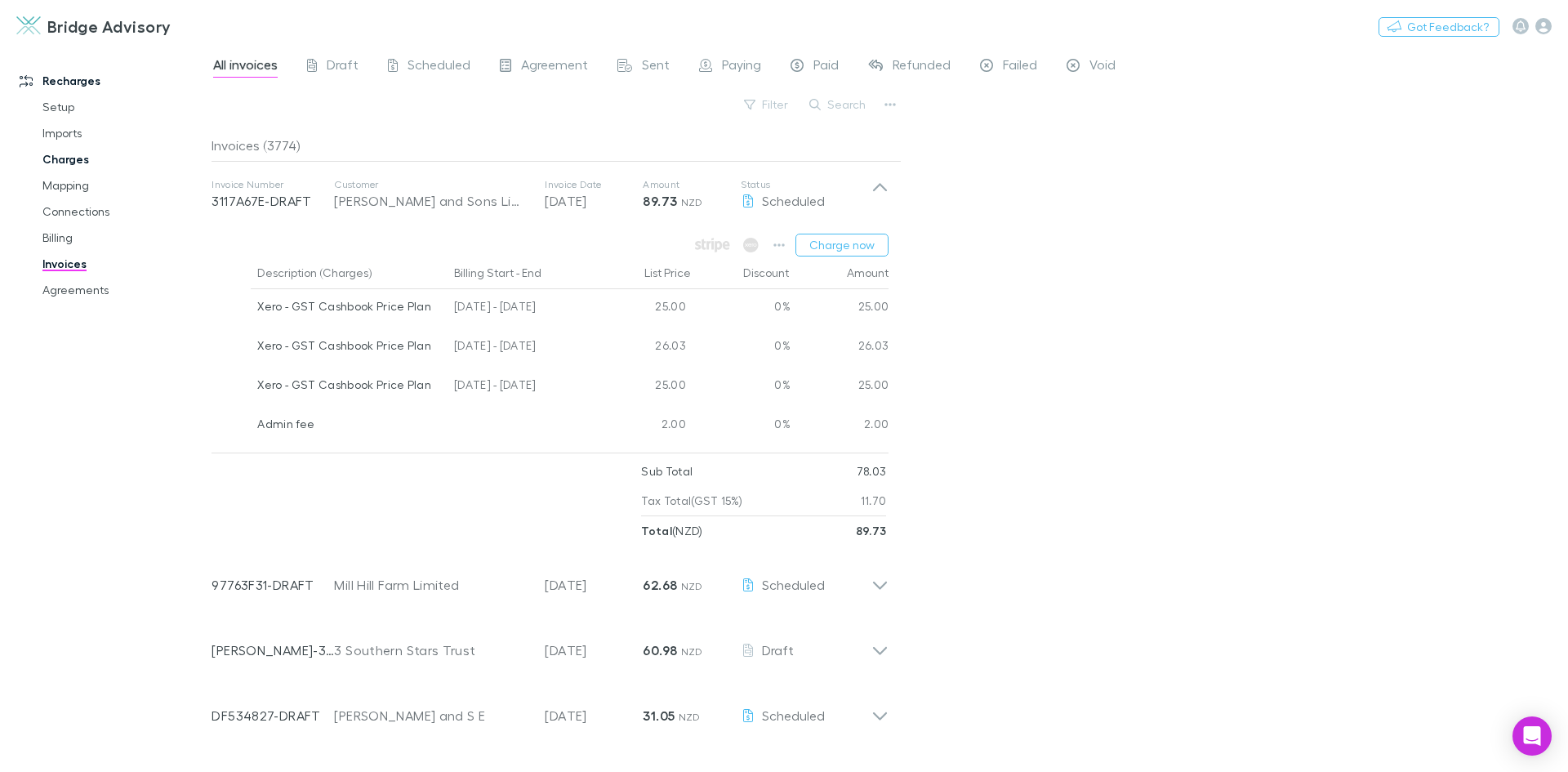
click at [72, 159] on link "Charges" at bounding box center [123, 159] width 194 height 26
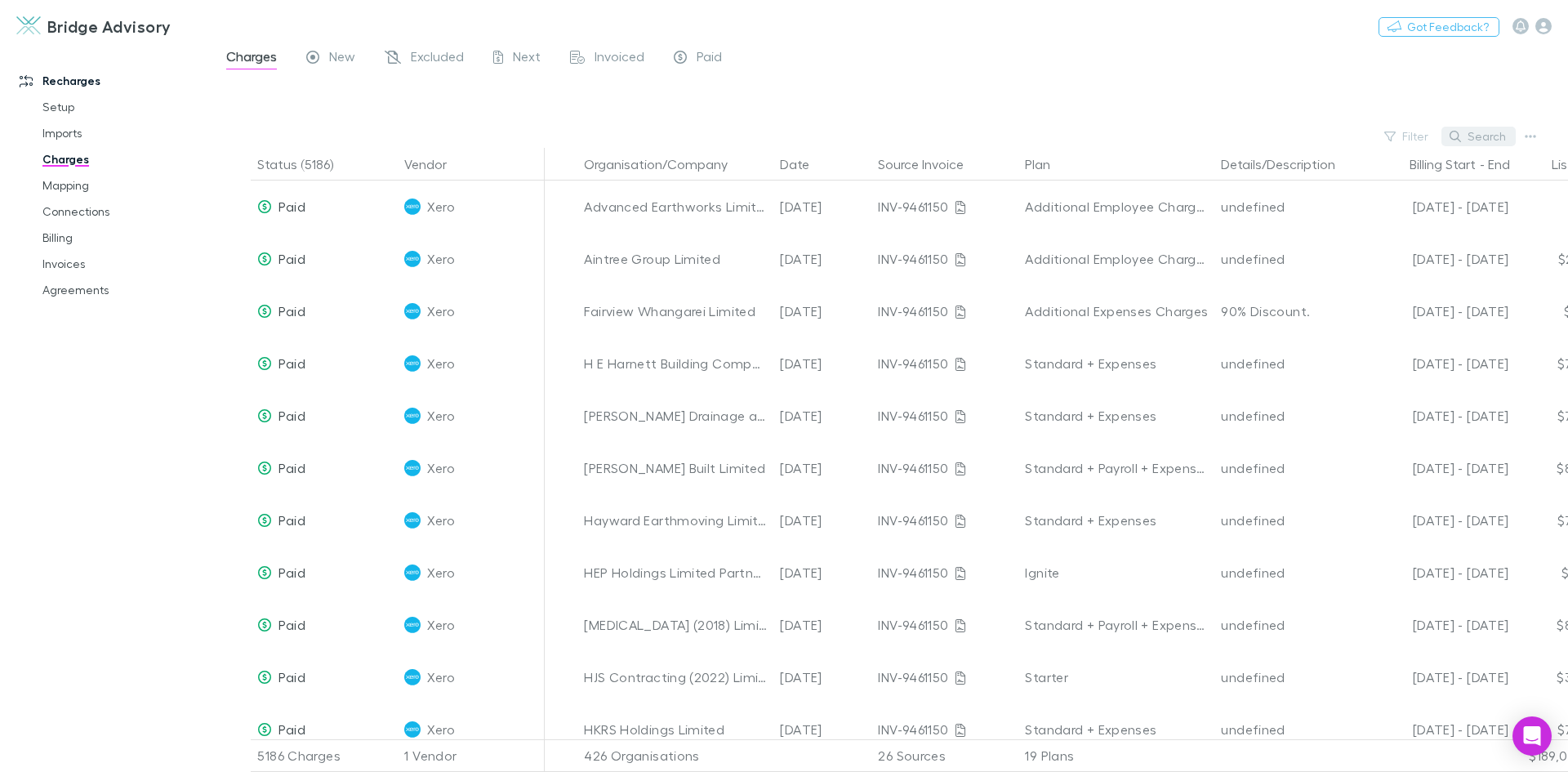
click at [1482, 133] on button "Search" at bounding box center [1478, 136] width 74 height 19
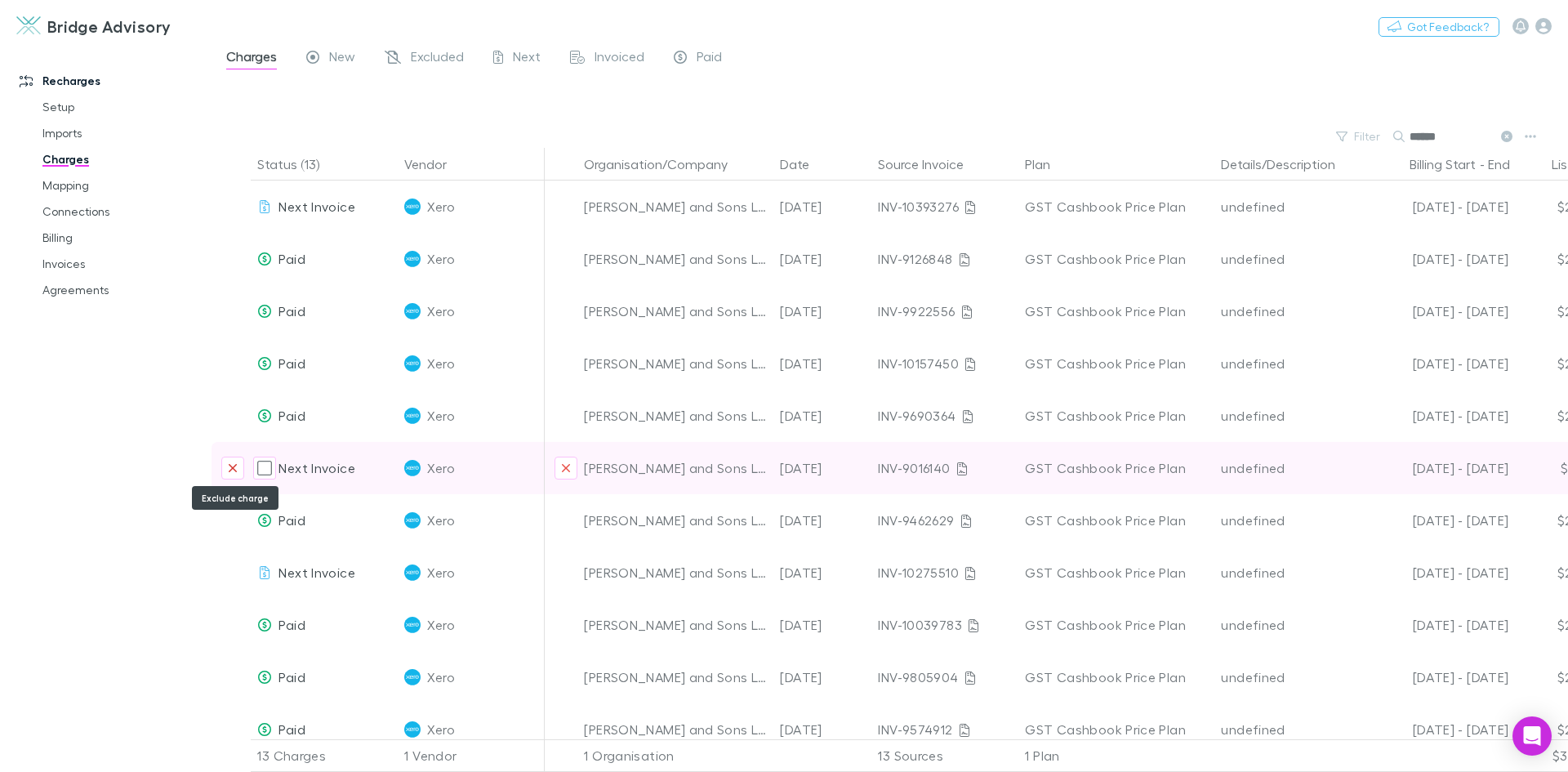
click at [222, 469] on button "Exclude charge" at bounding box center [232, 468] width 23 height 23
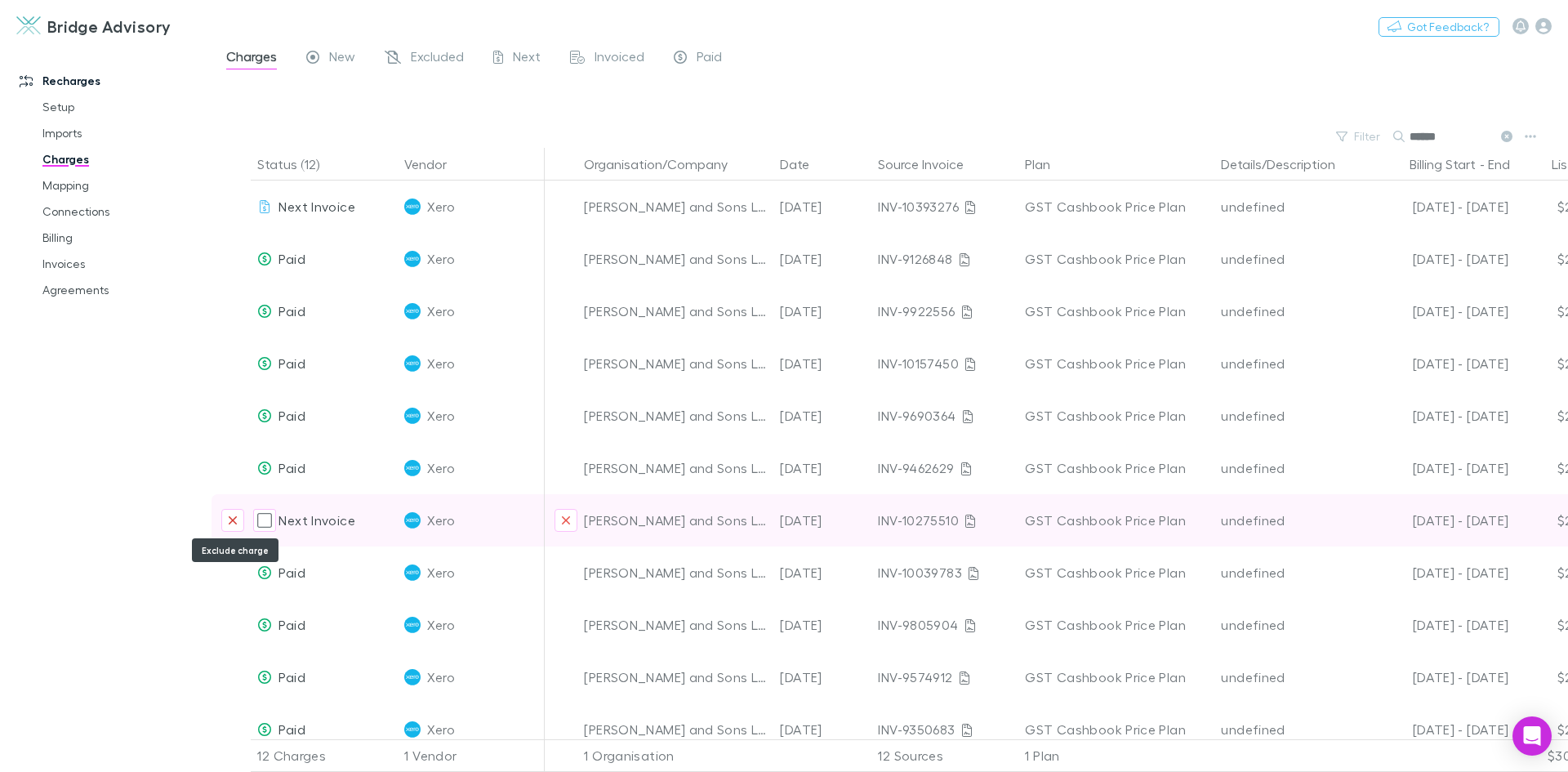
click at [233, 524] on icon "Exclude charge" at bounding box center [233, 520] width 10 height 13
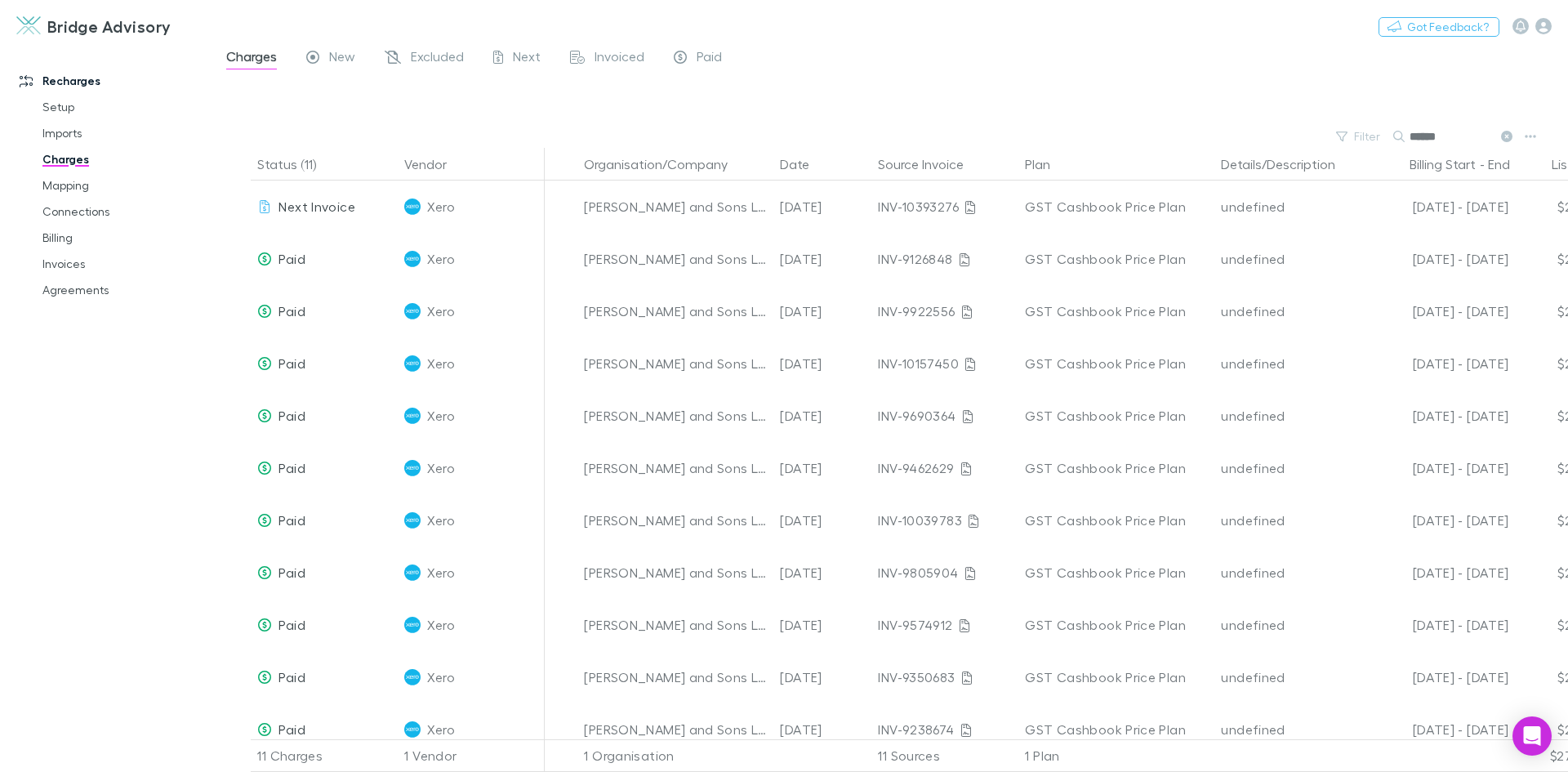
click at [1448, 140] on input "******" at bounding box center [1450, 136] width 82 height 23
type input "*"
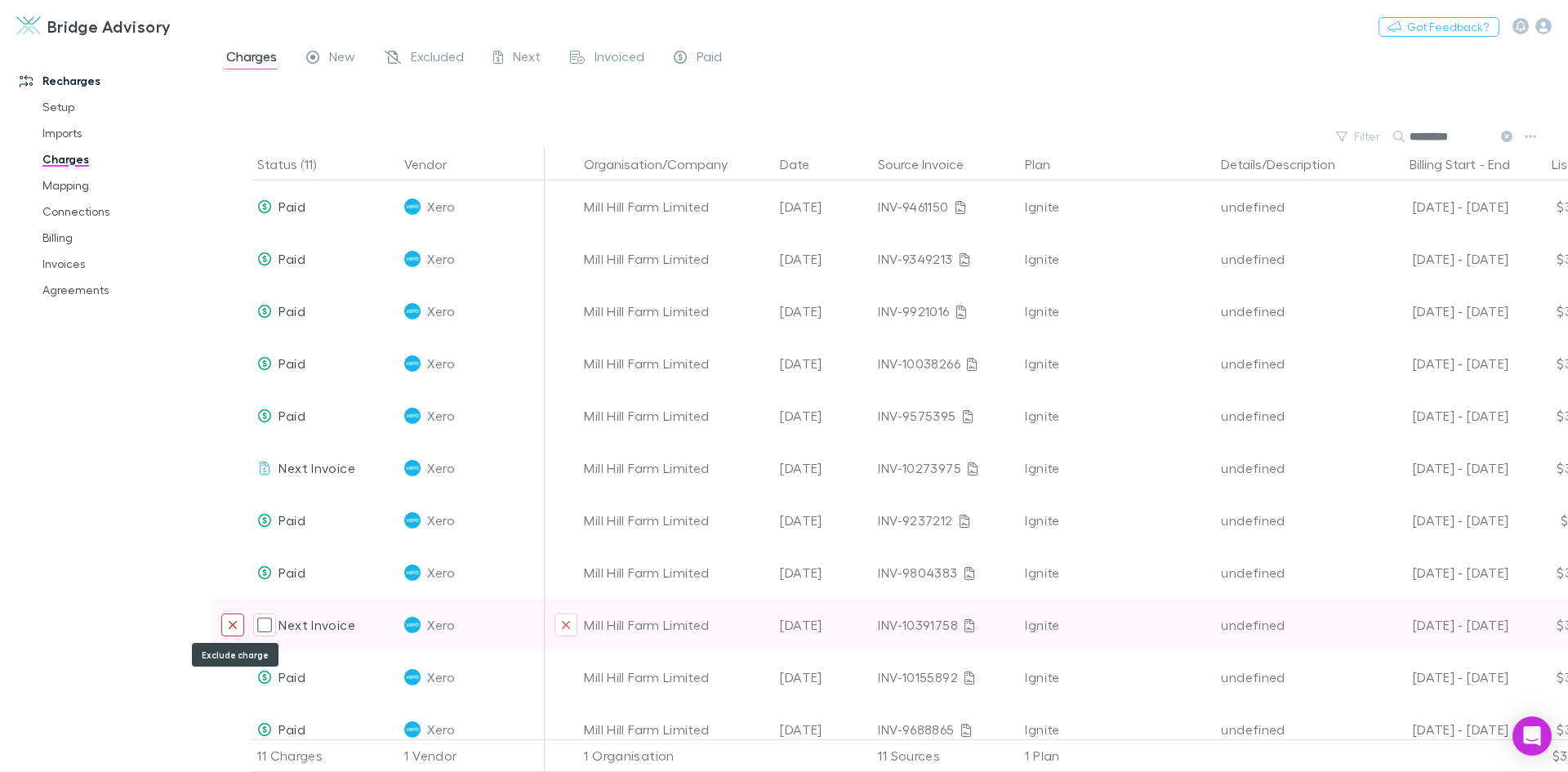
type input "*********"
click at [234, 628] on icon "Exclude charge" at bounding box center [233, 624] width 10 height 13
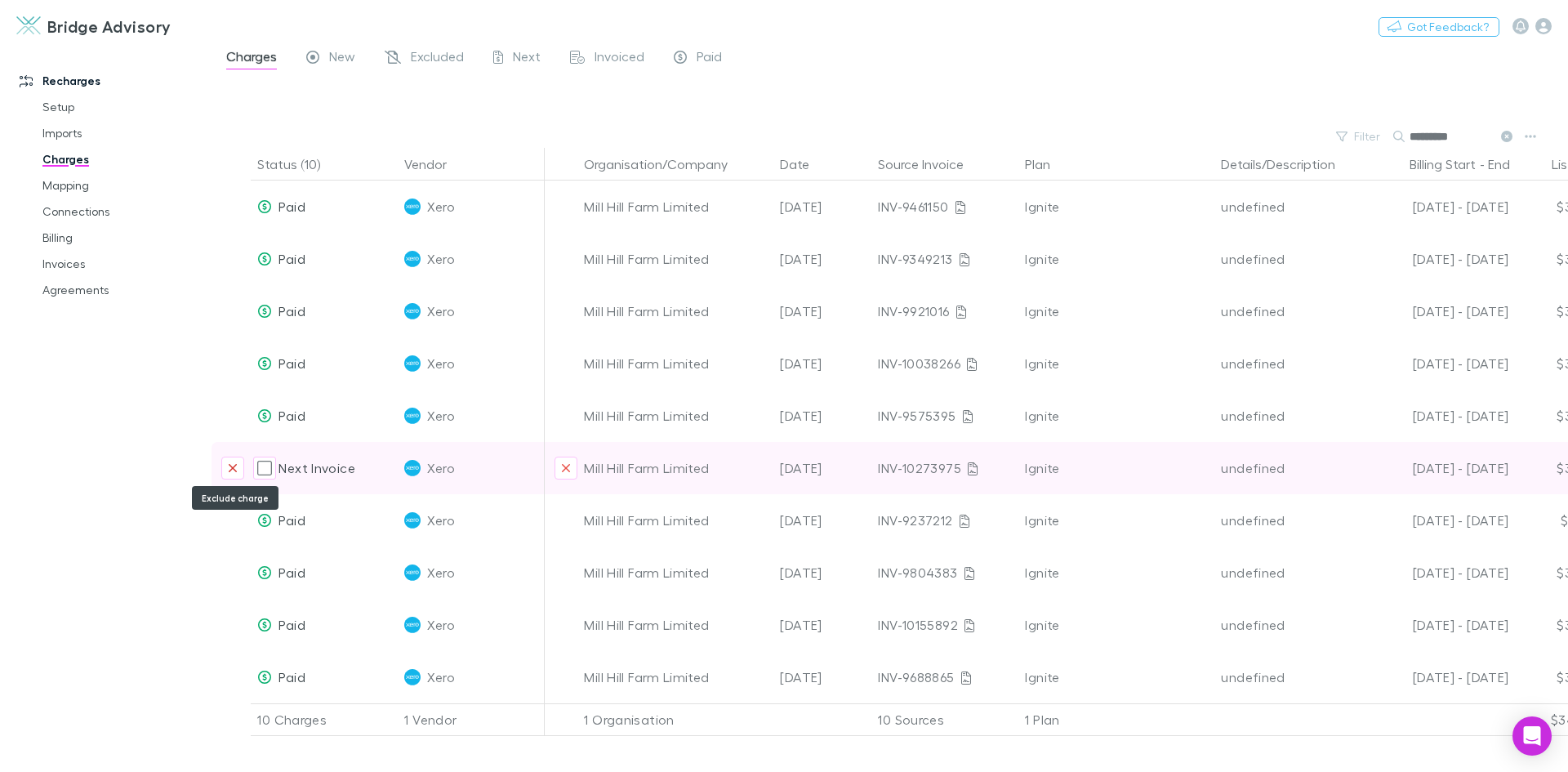
click at [227, 468] on button "Exclude charge" at bounding box center [232, 468] width 23 height 23
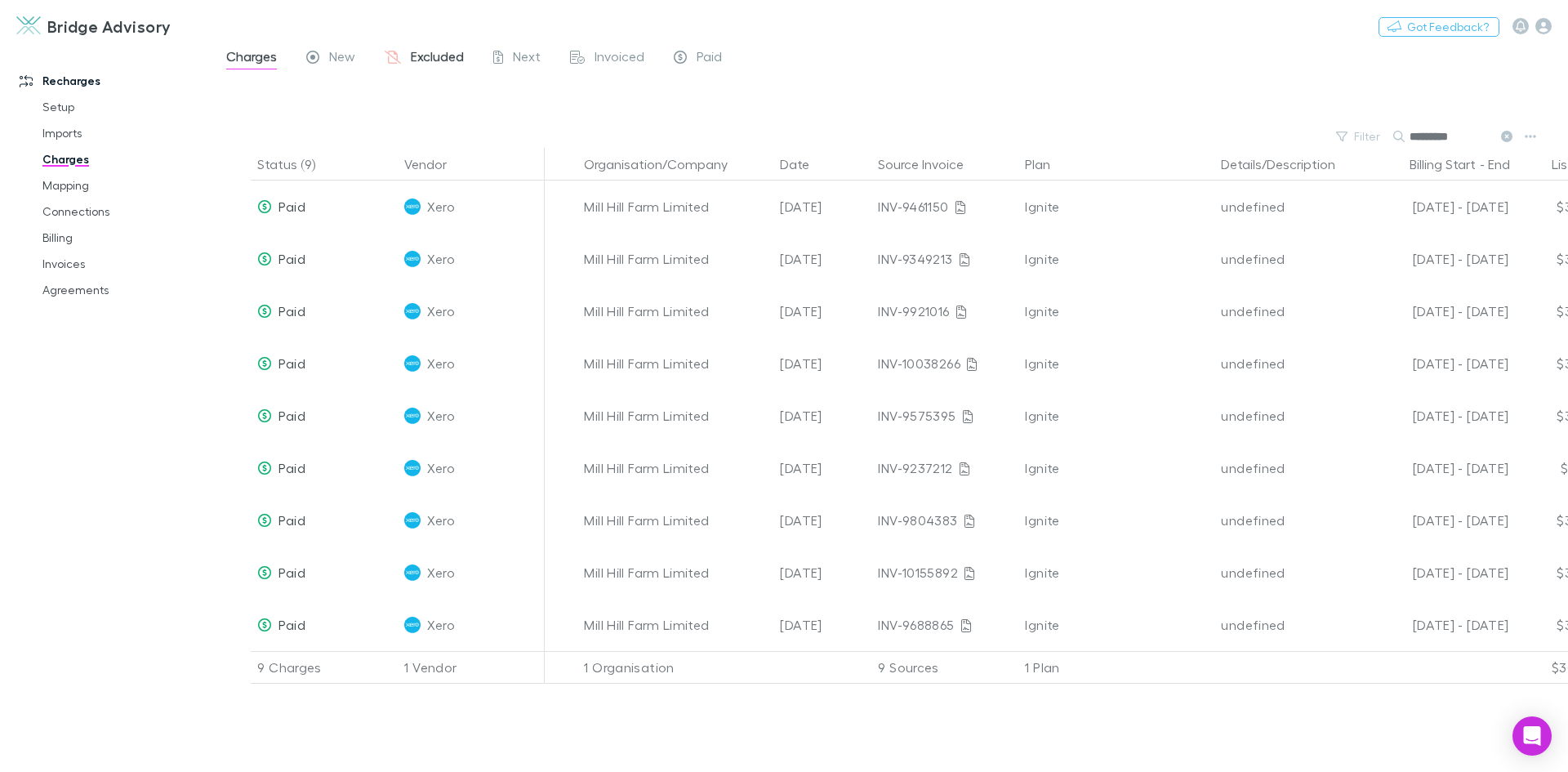
click at [445, 52] on span "Excluded" at bounding box center [437, 58] width 53 height 21
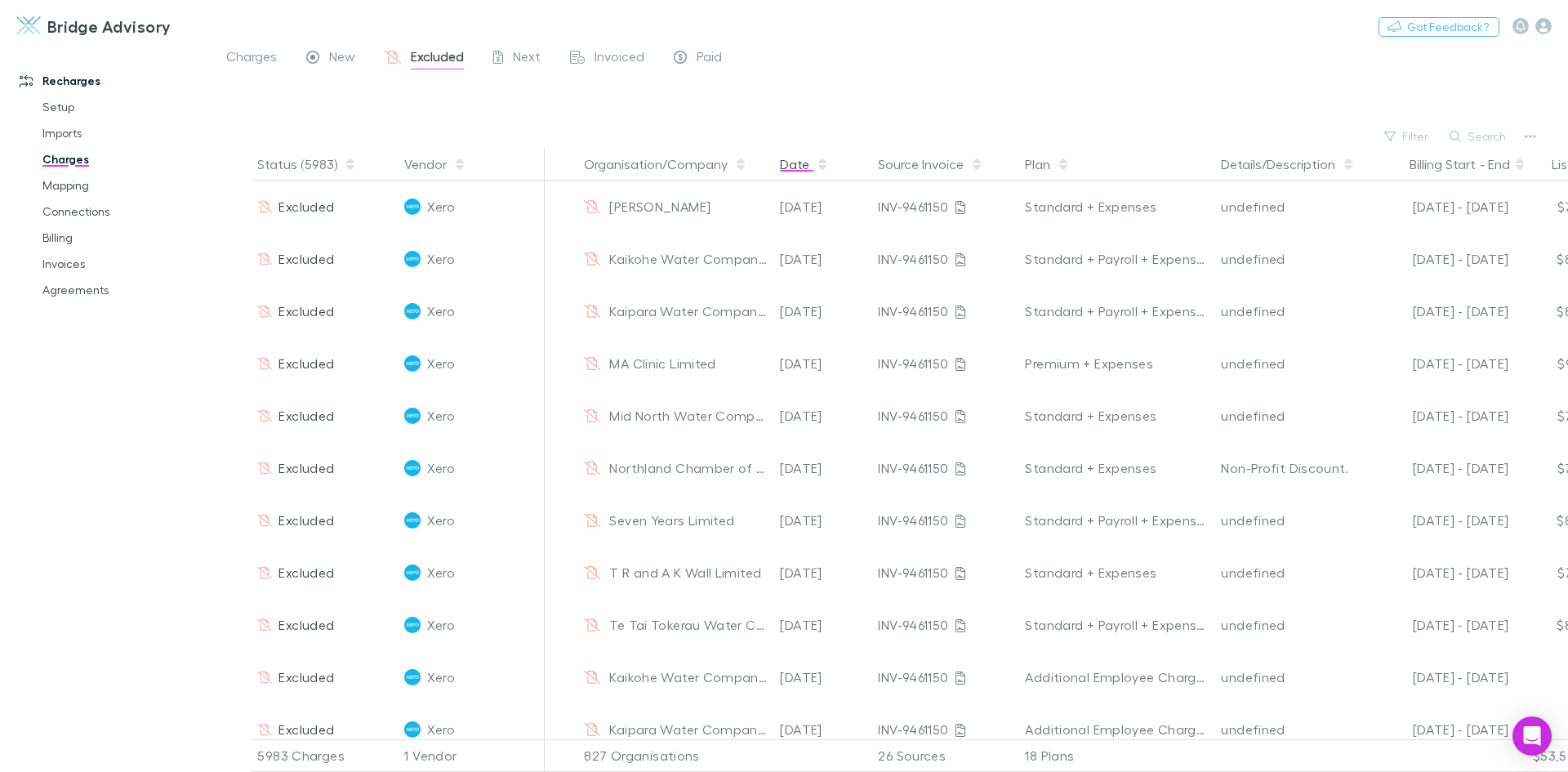
click at [798, 167] on button "Date" at bounding box center [805, 164] width 49 height 33
click at [1489, 133] on button "Search" at bounding box center [1478, 136] width 74 height 19
type input "****"
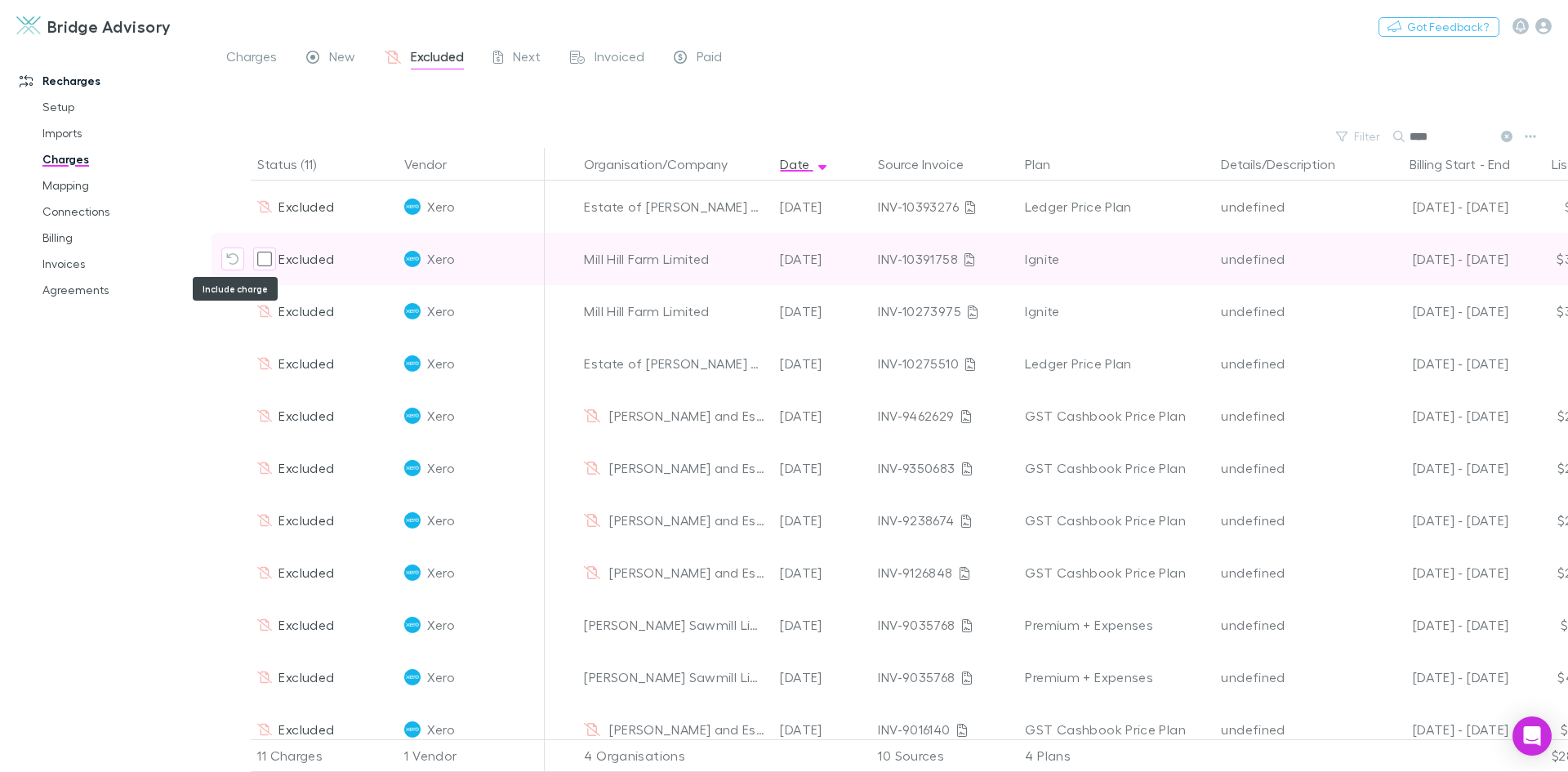
click at [232, 259] on icon "Include charge" at bounding box center [232, 259] width 13 height 13
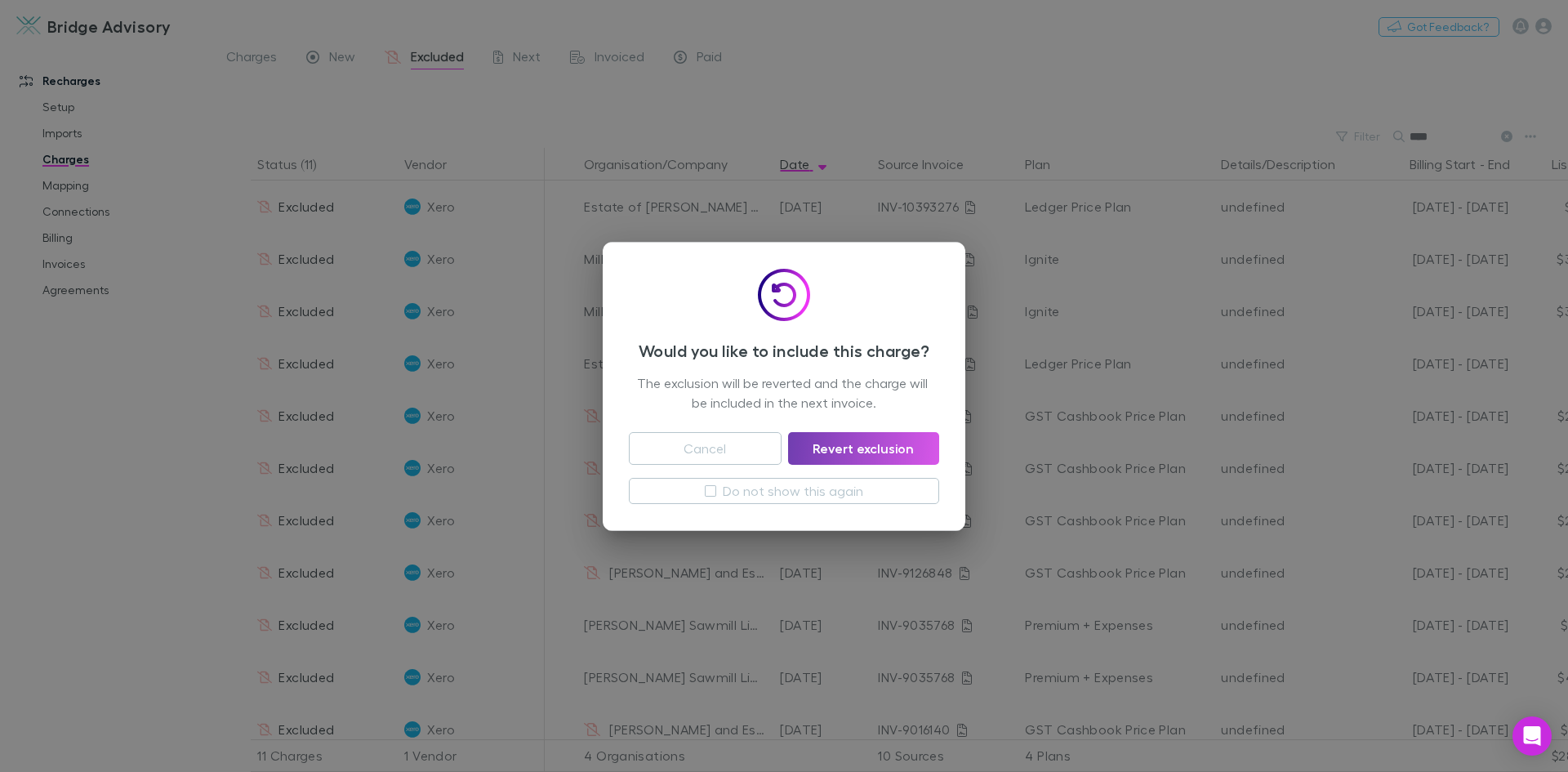
drag, startPoint x: 855, startPoint y: 450, endPoint x: 128, endPoint y: 448, distance: 727.0
click at [856, 450] on button "Revert exclusion" at bounding box center [863, 448] width 151 height 33
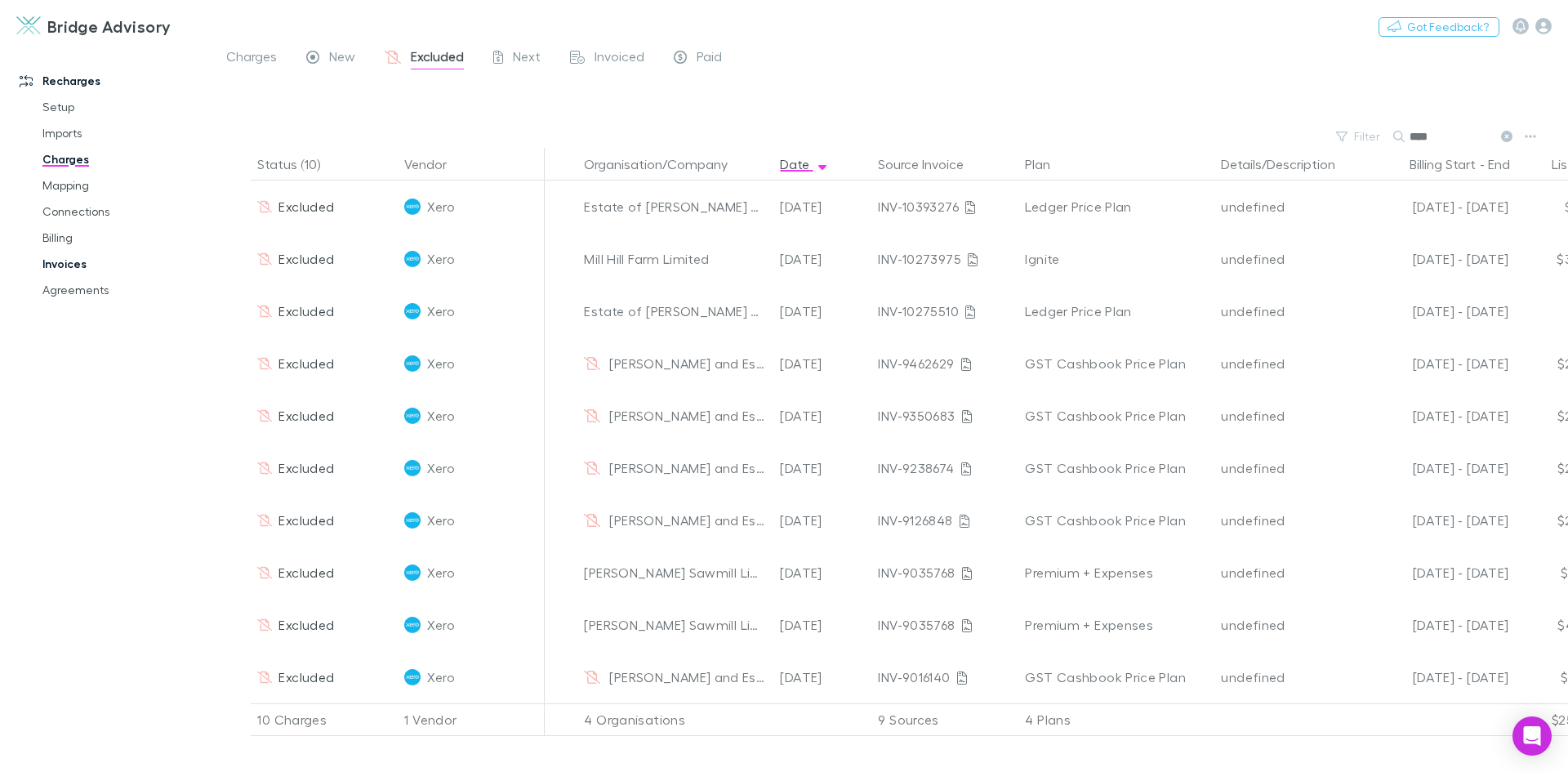
click at [75, 261] on link "Invoices" at bounding box center [123, 264] width 194 height 26
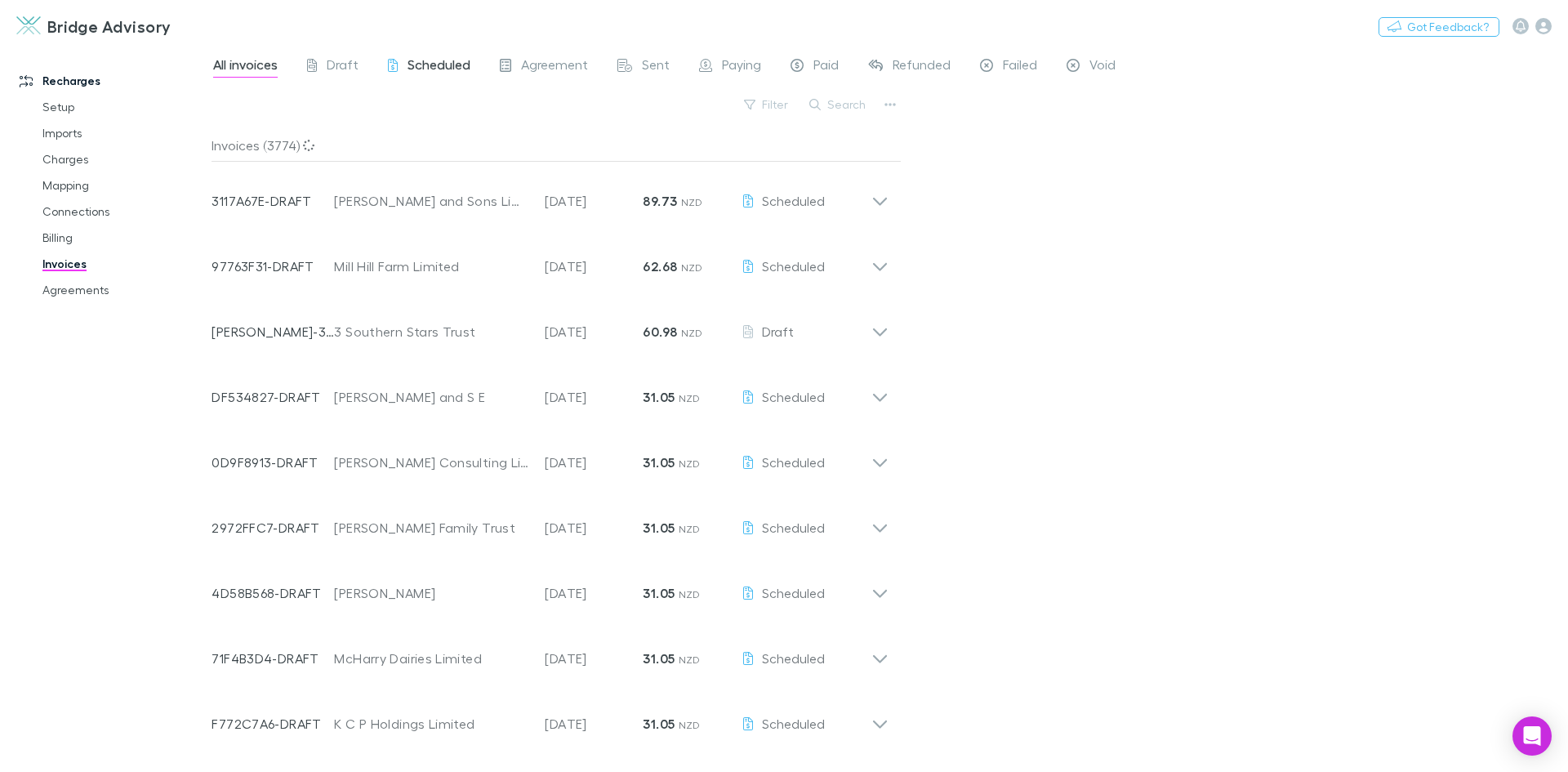
click at [427, 68] on span "Scheduled" at bounding box center [439, 67] width 63 height 21
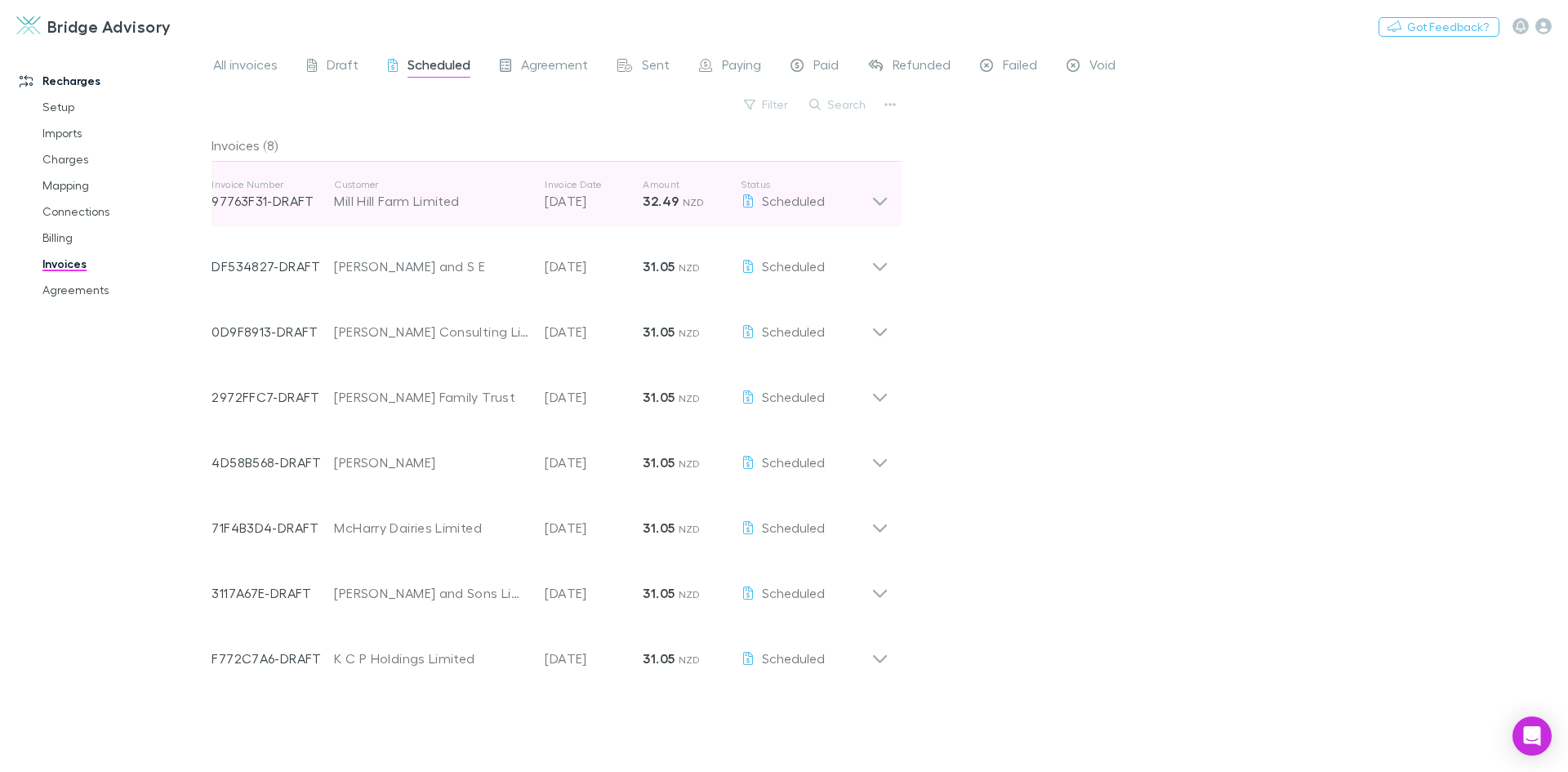
click at [886, 205] on icon at bounding box center [880, 194] width 17 height 33
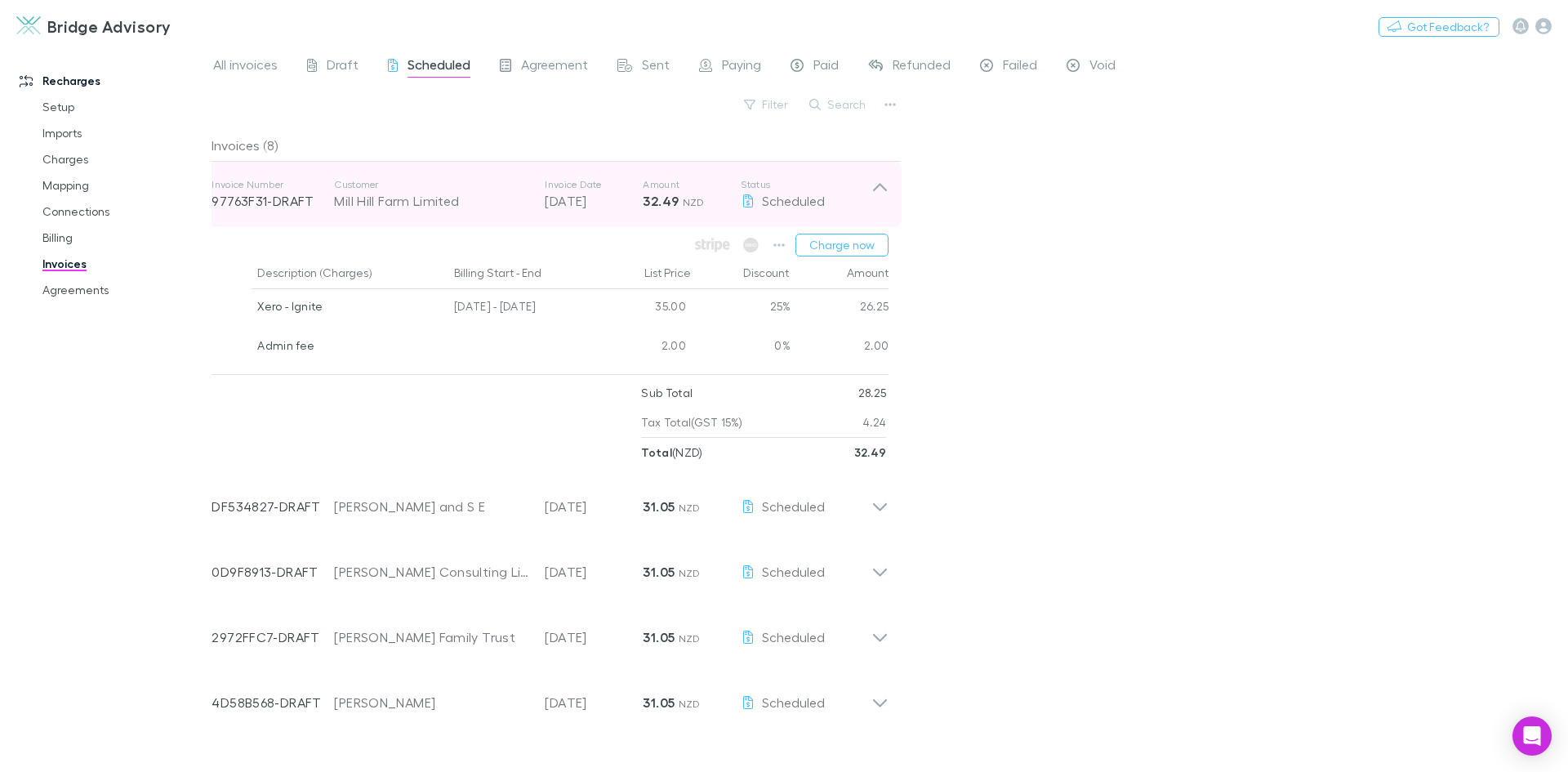
click at [885, 205] on icon at bounding box center [880, 194] width 17 height 33
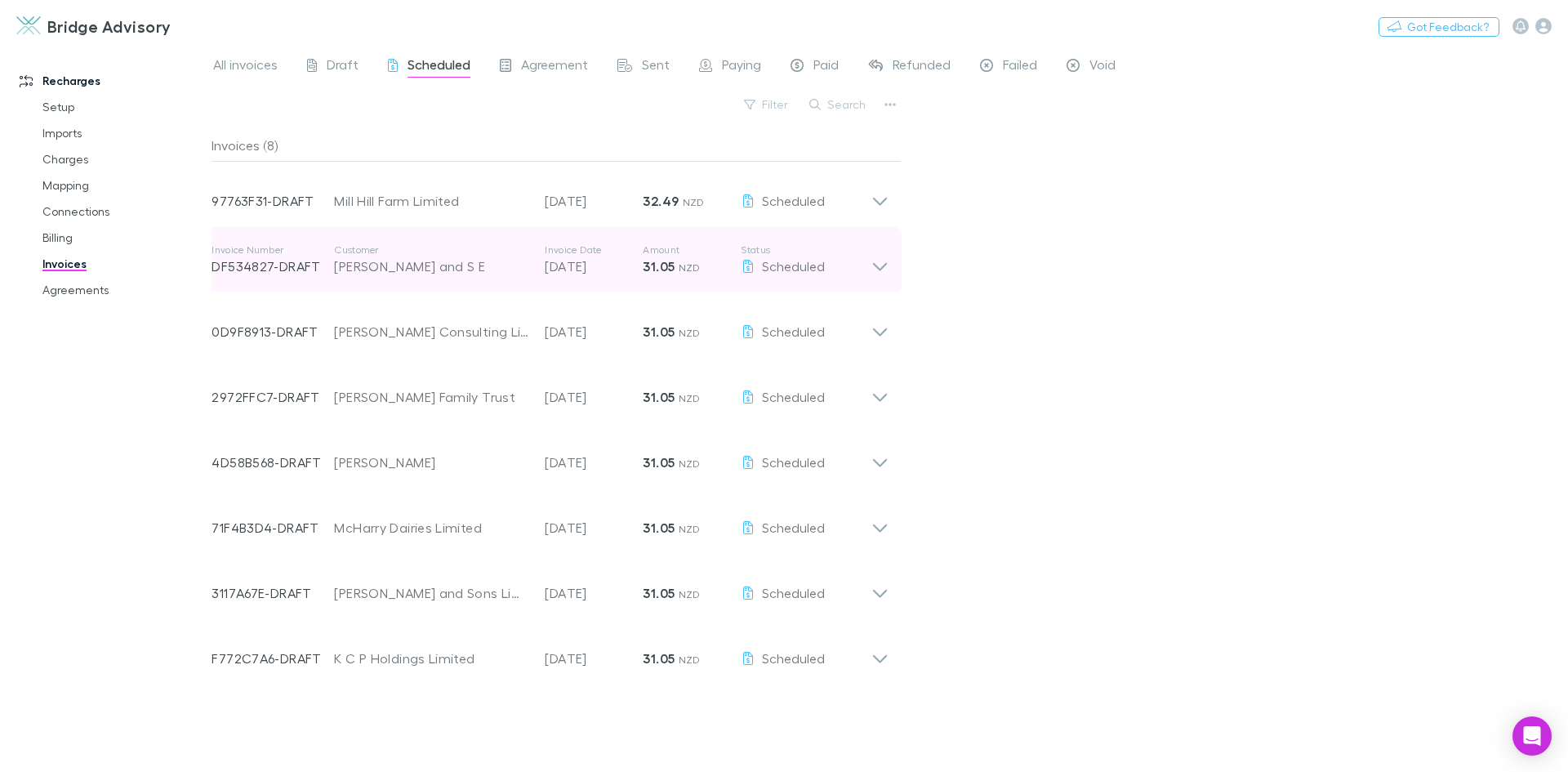
click at [875, 265] on icon at bounding box center [880, 267] width 14 height 8
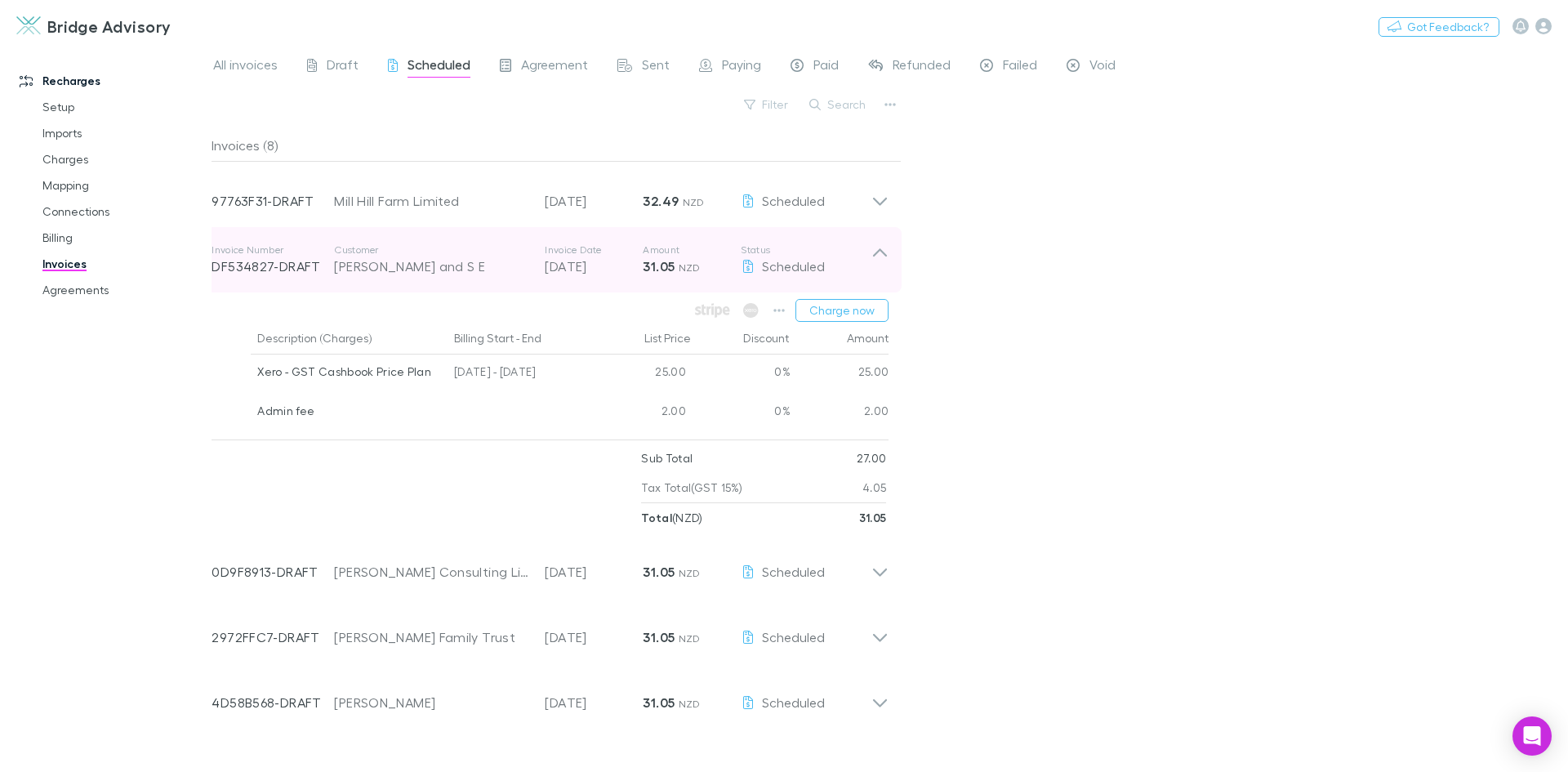
click at [879, 254] on icon at bounding box center [880, 260] width 17 height 33
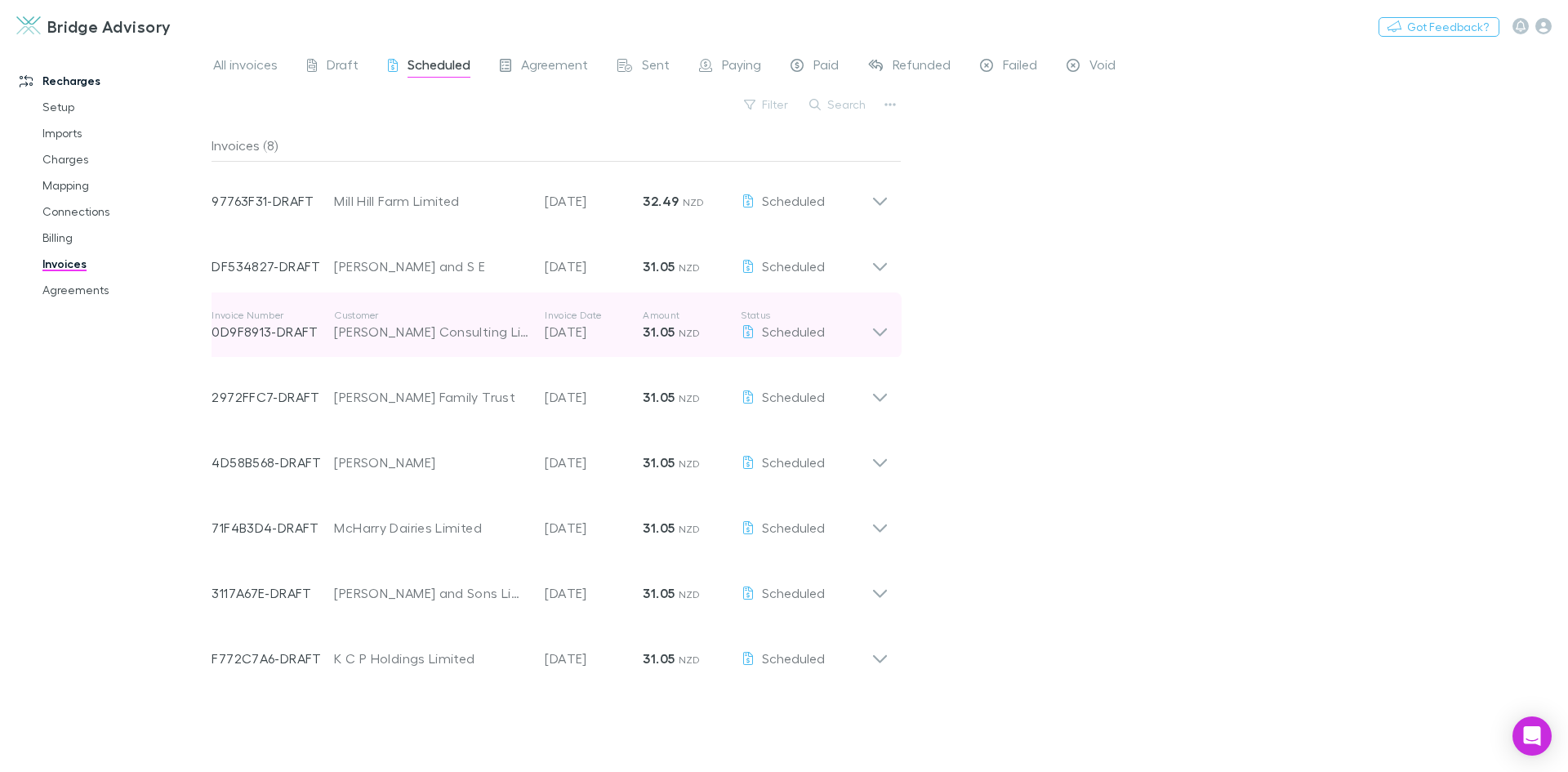
click at [879, 334] on icon at bounding box center [880, 332] width 14 height 8
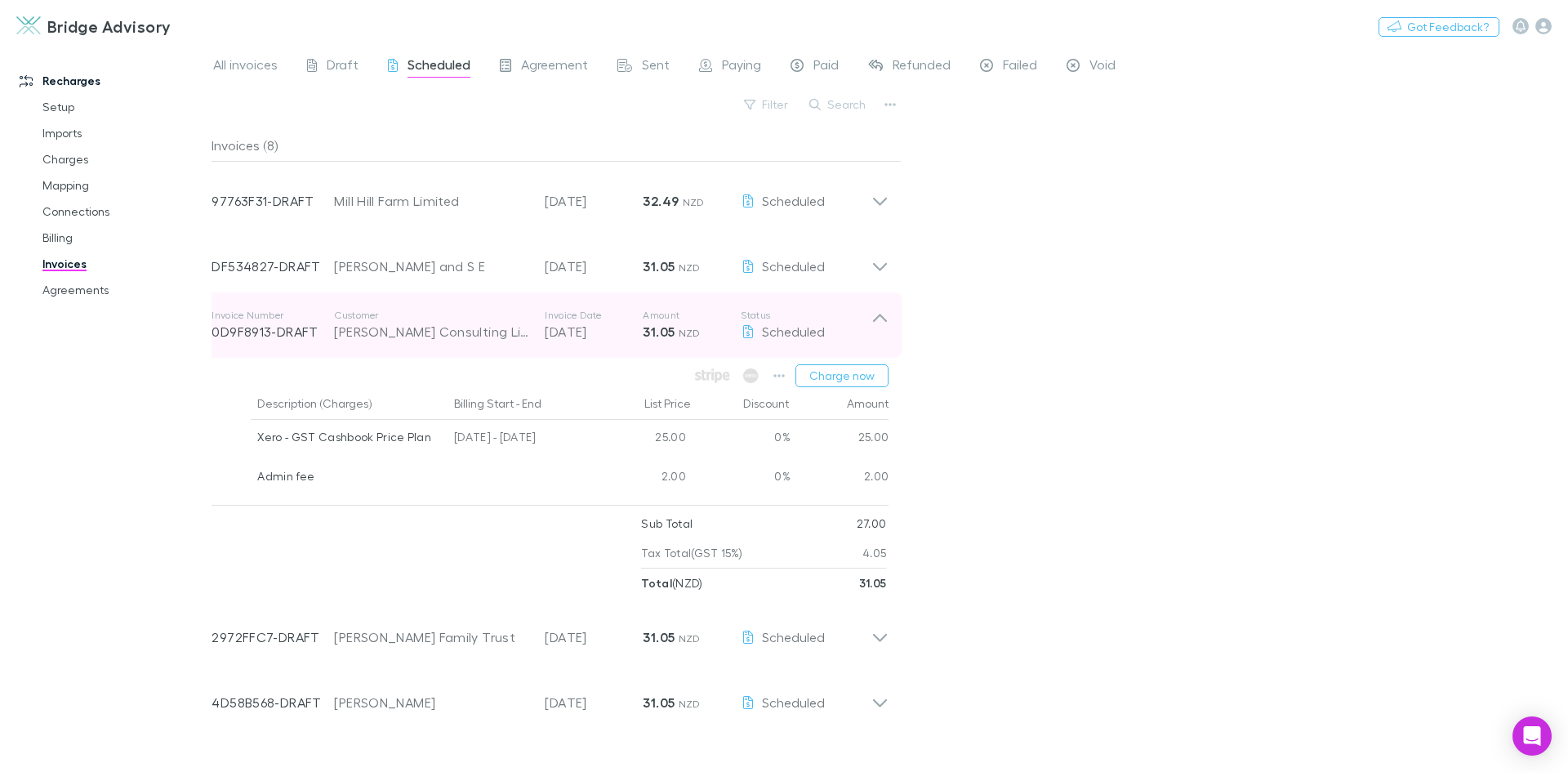
click at [880, 322] on icon at bounding box center [880, 325] width 17 height 33
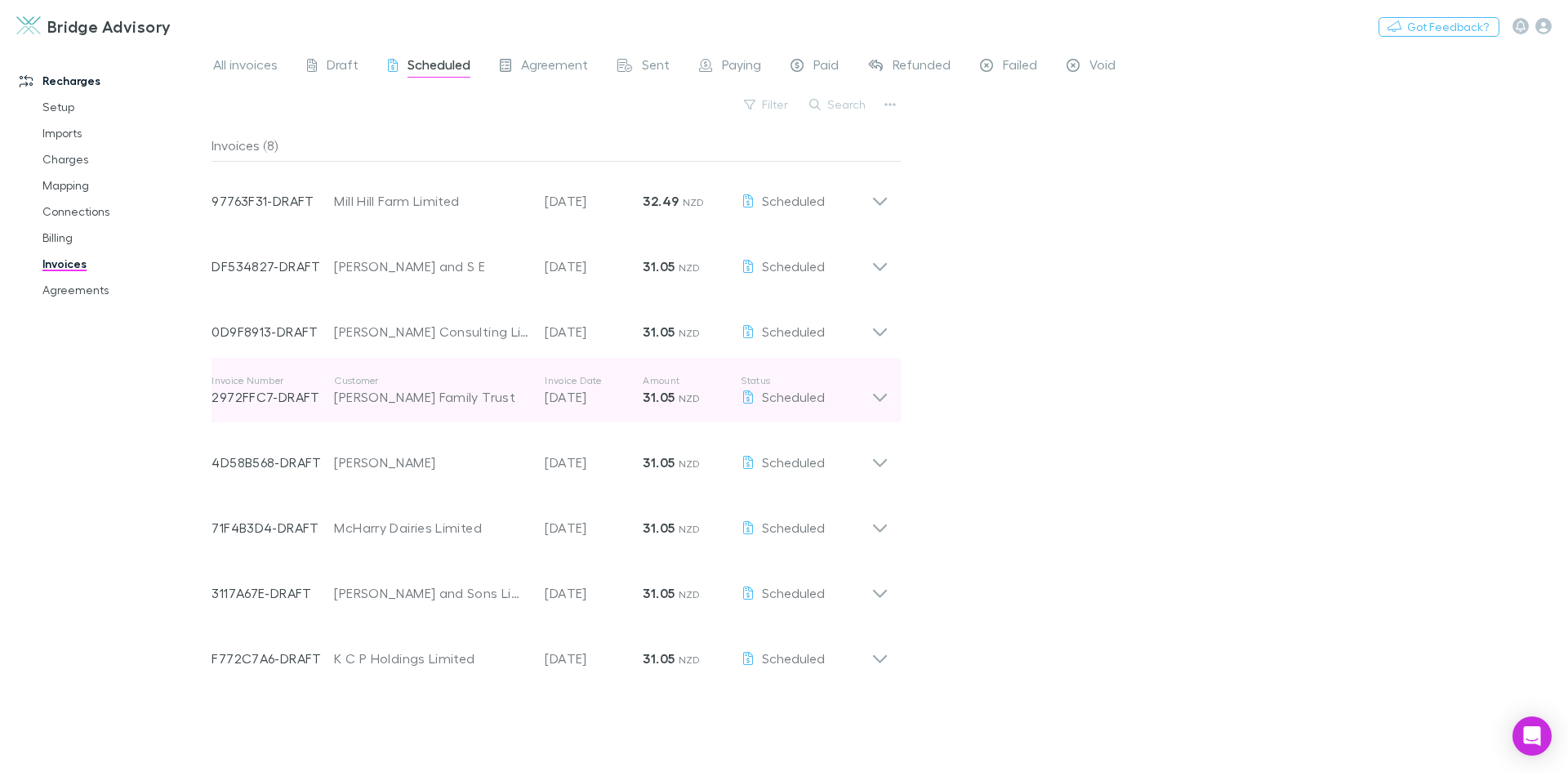
click at [881, 398] on icon at bounding box center [880, 390] width 17 height 33
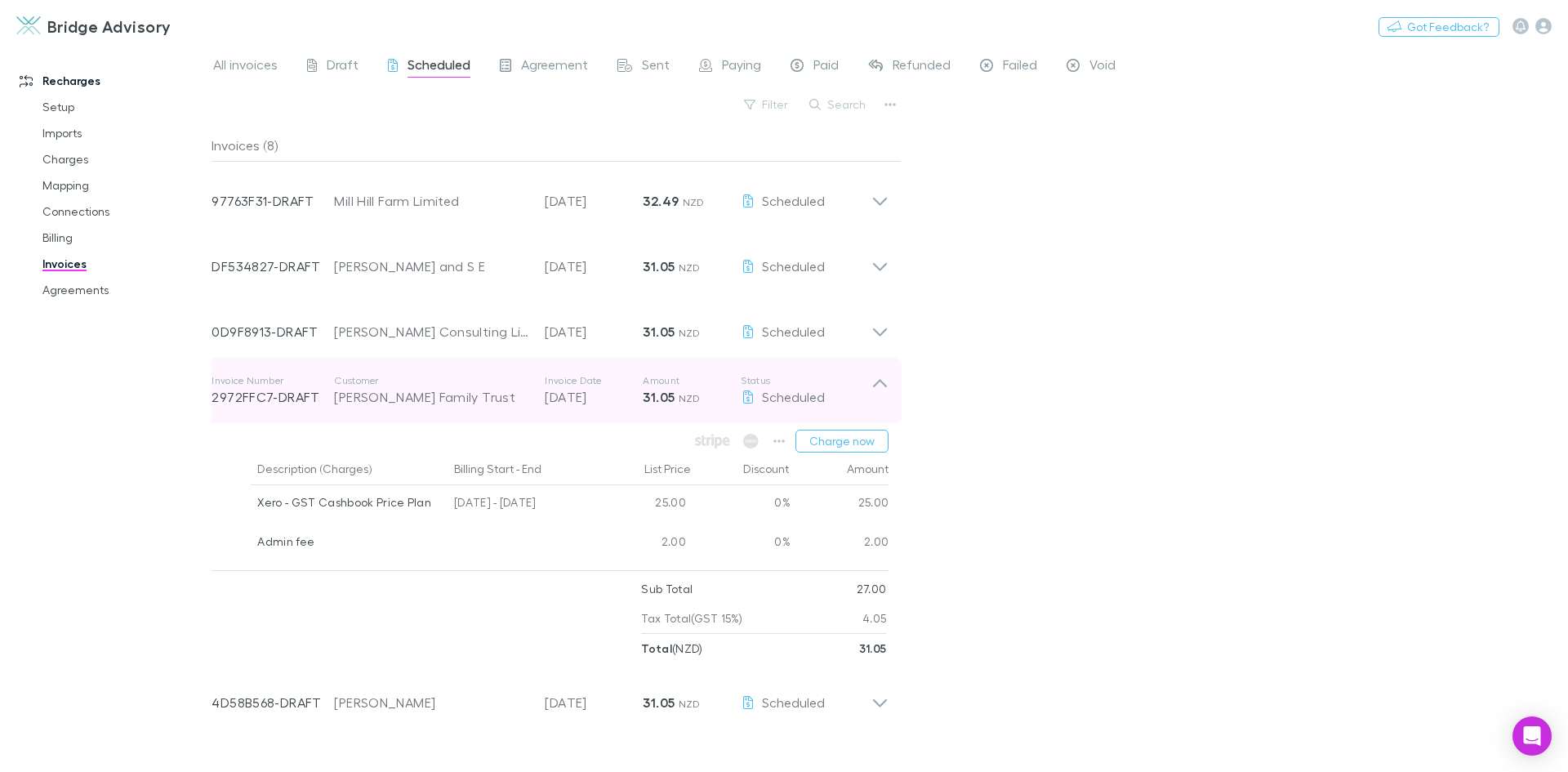
click at [875, 383] on icon at bounding box center [880, 390] width 17 height 33
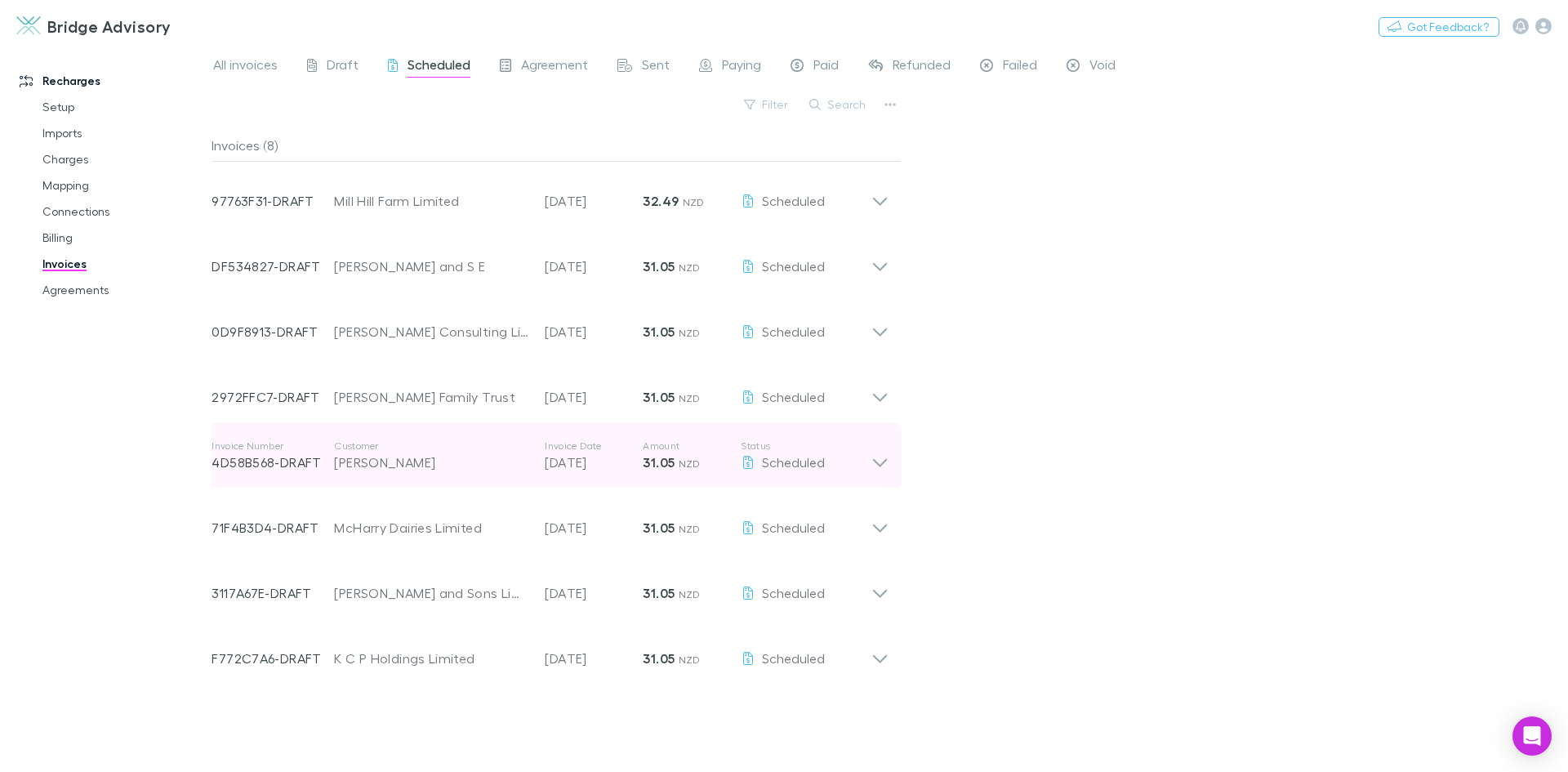
click at [881, 460] on icon at bounding box center [880, 456] width 17 height 33
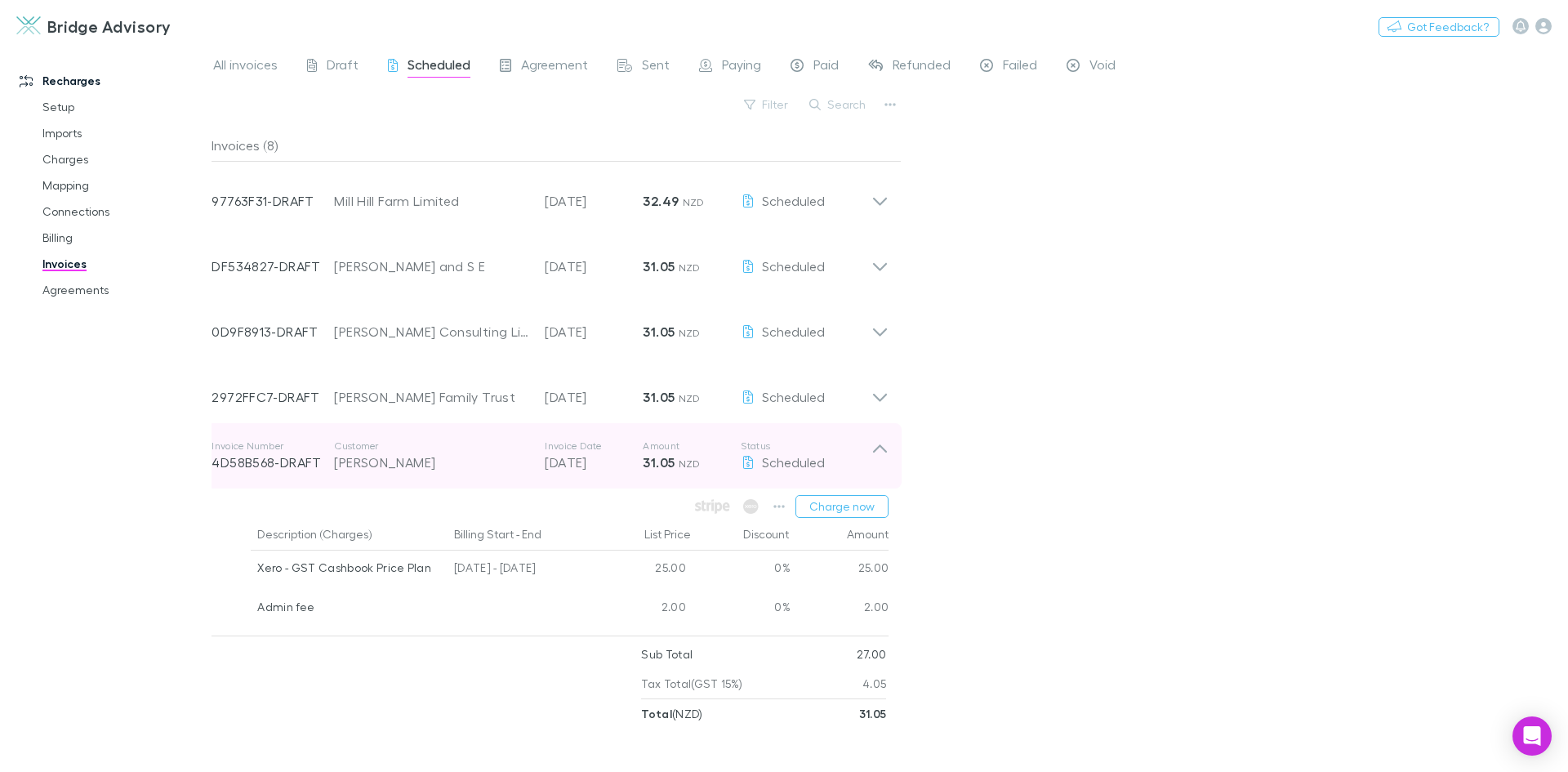
click at [880, 446] on icon at bounding box center [880, 449] width 14 height 8
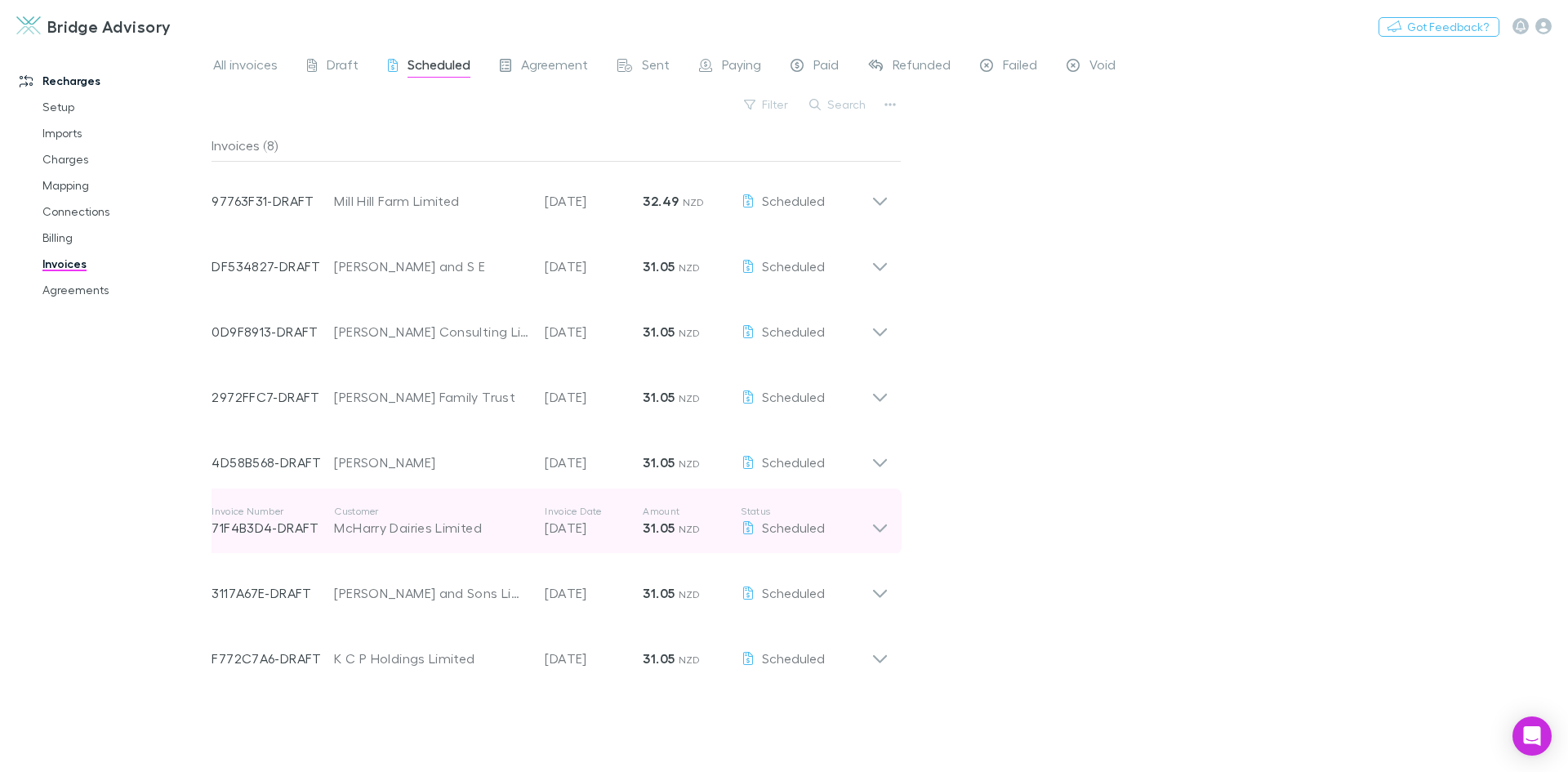
click at [873, 526] on icon at bounding box center [880, 521] width 17 height 33
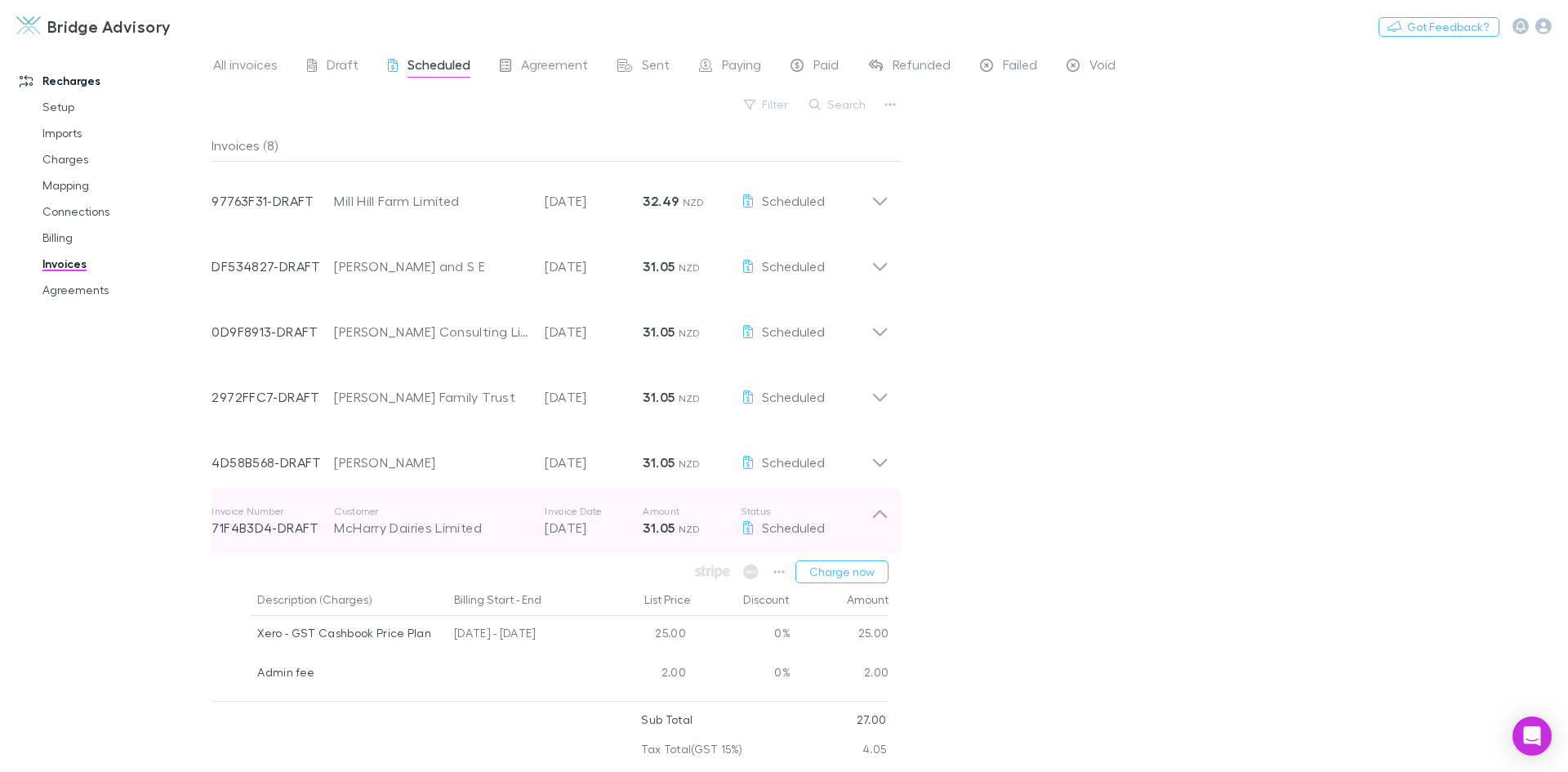
click at [878, 512] on icon at bounding box center [880, 514] width 14 height 8
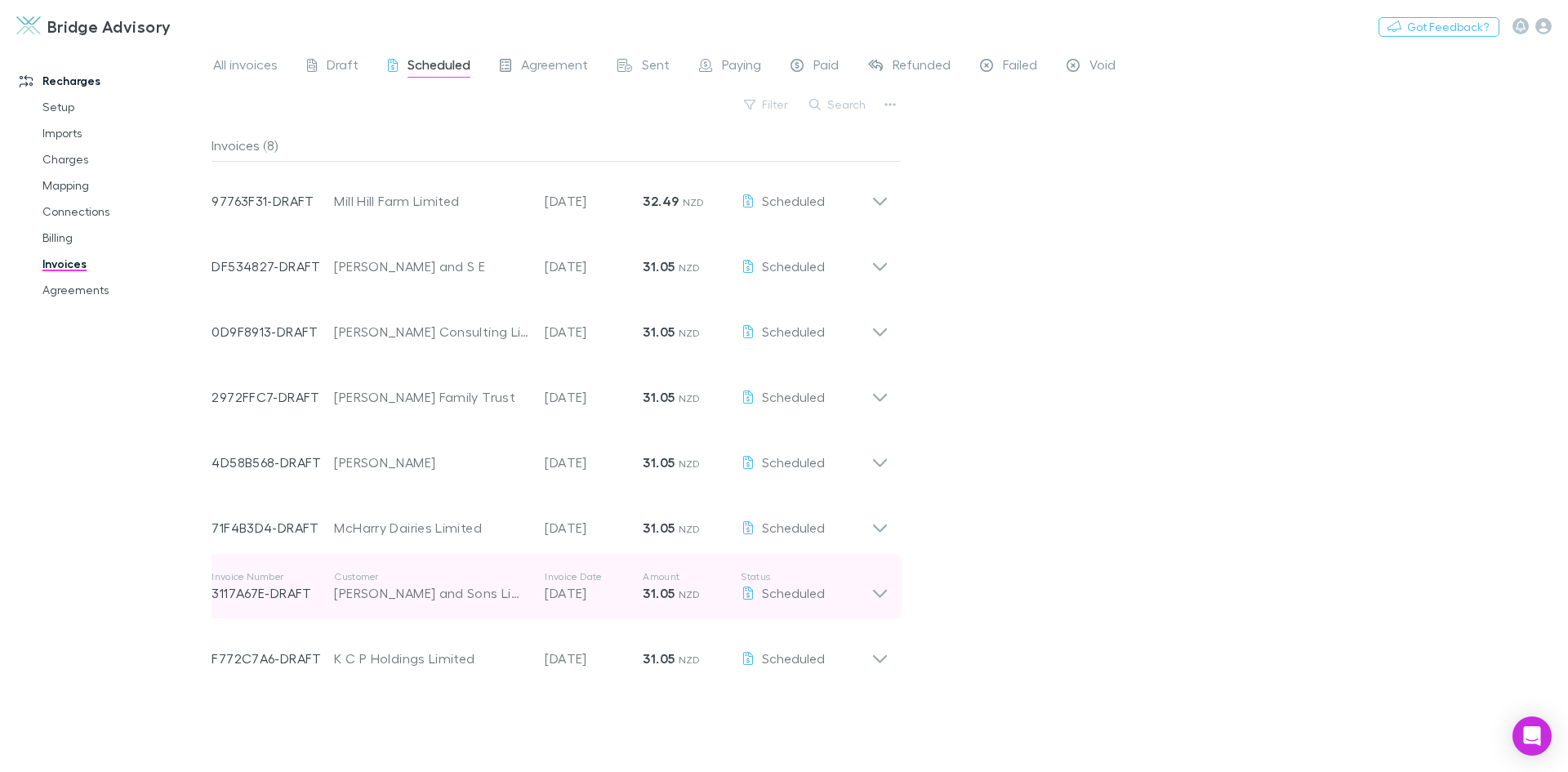
click at [879, 594] on icon at bounding box center [880, 586] width 17 height 33
click at [873, 577] on icon at bounding box center [880, 586] width 17 height 33
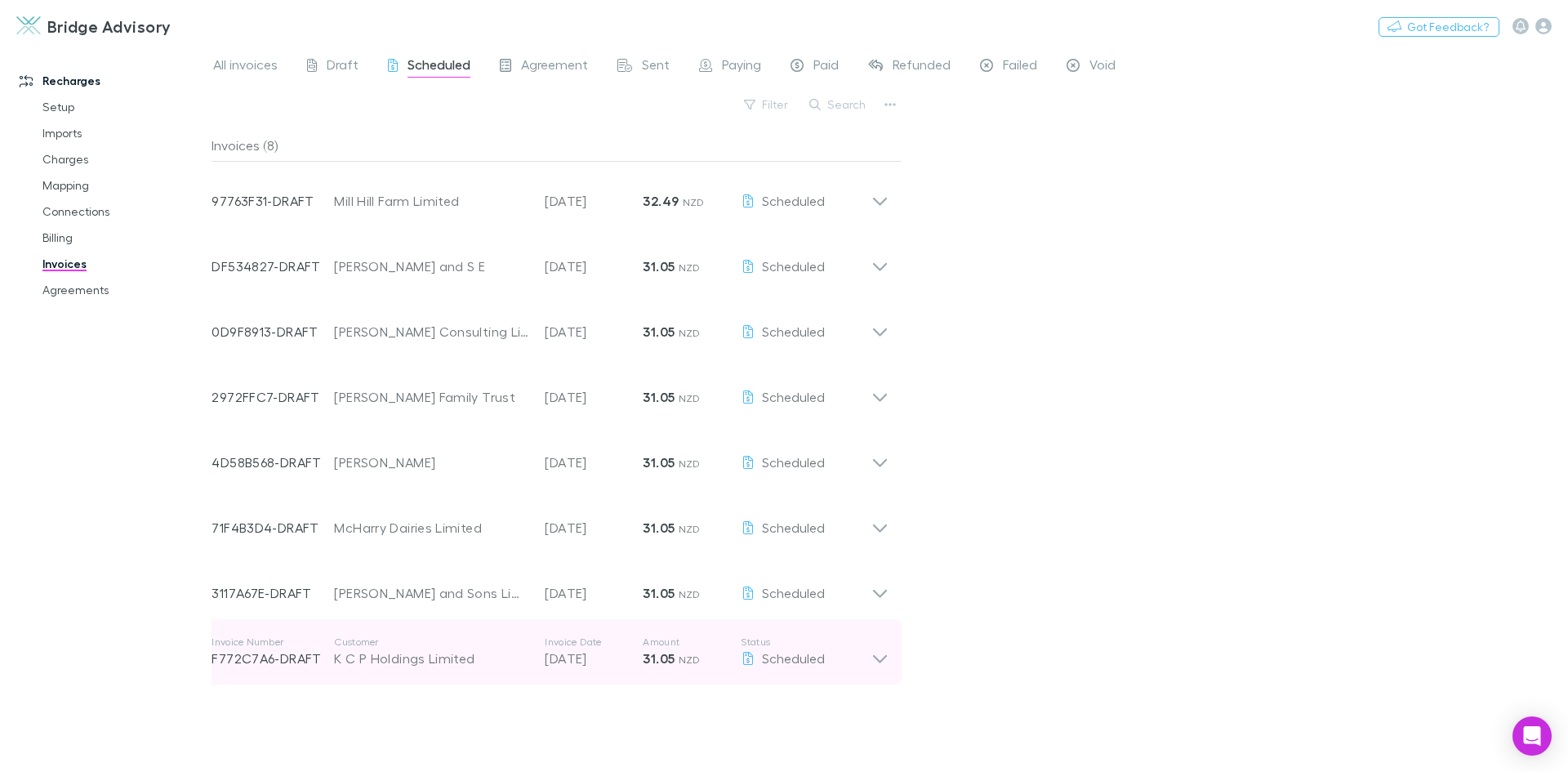
click at [875, 659] on icon at bounding box center [880, 652] width 17 height 33
click at [879, 648] on icon at bounding box center [880, 652] width 17 height 33
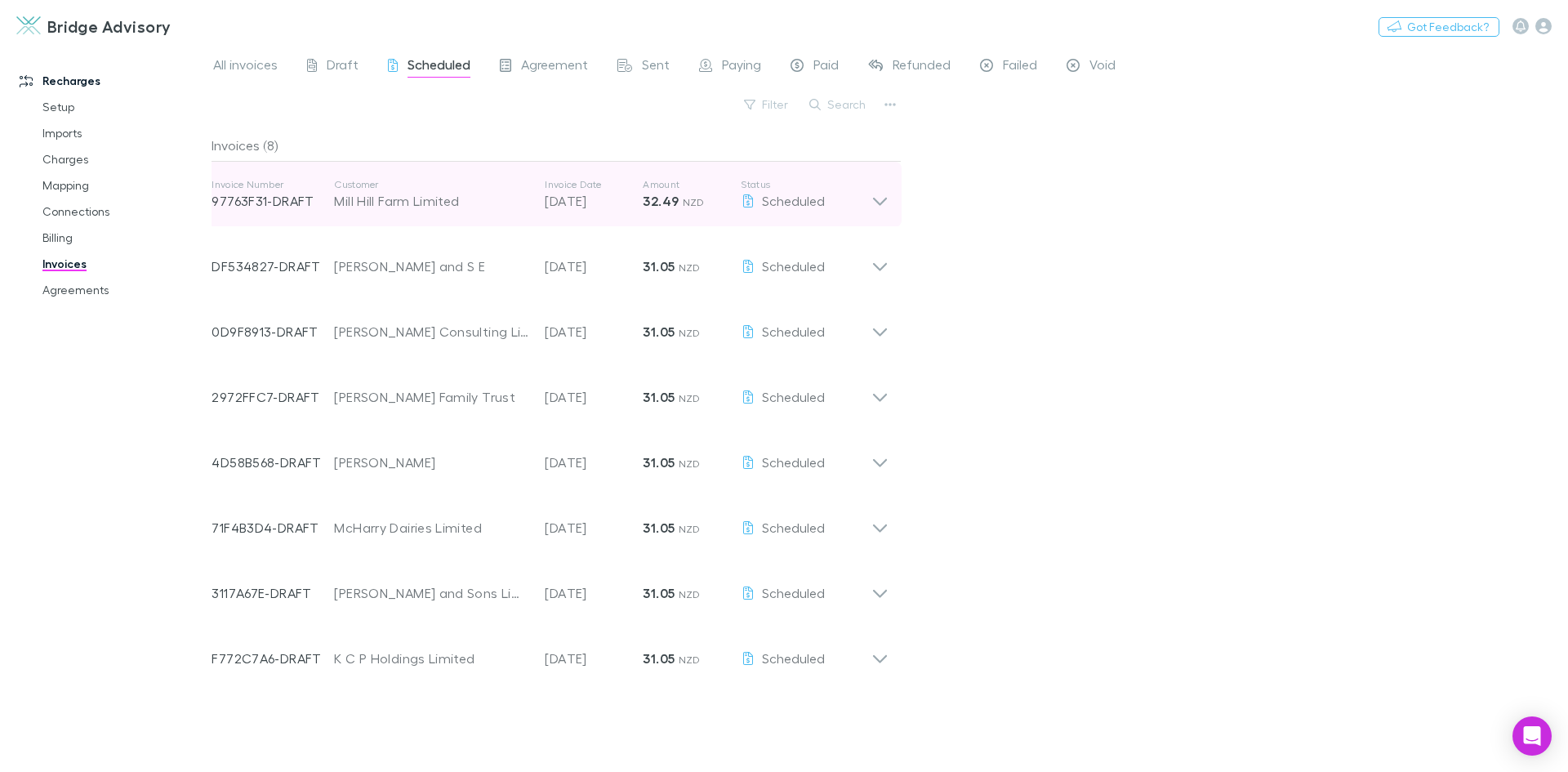
click at [882, 203] on icon at bounding box center [880, 202] width 14 height 8
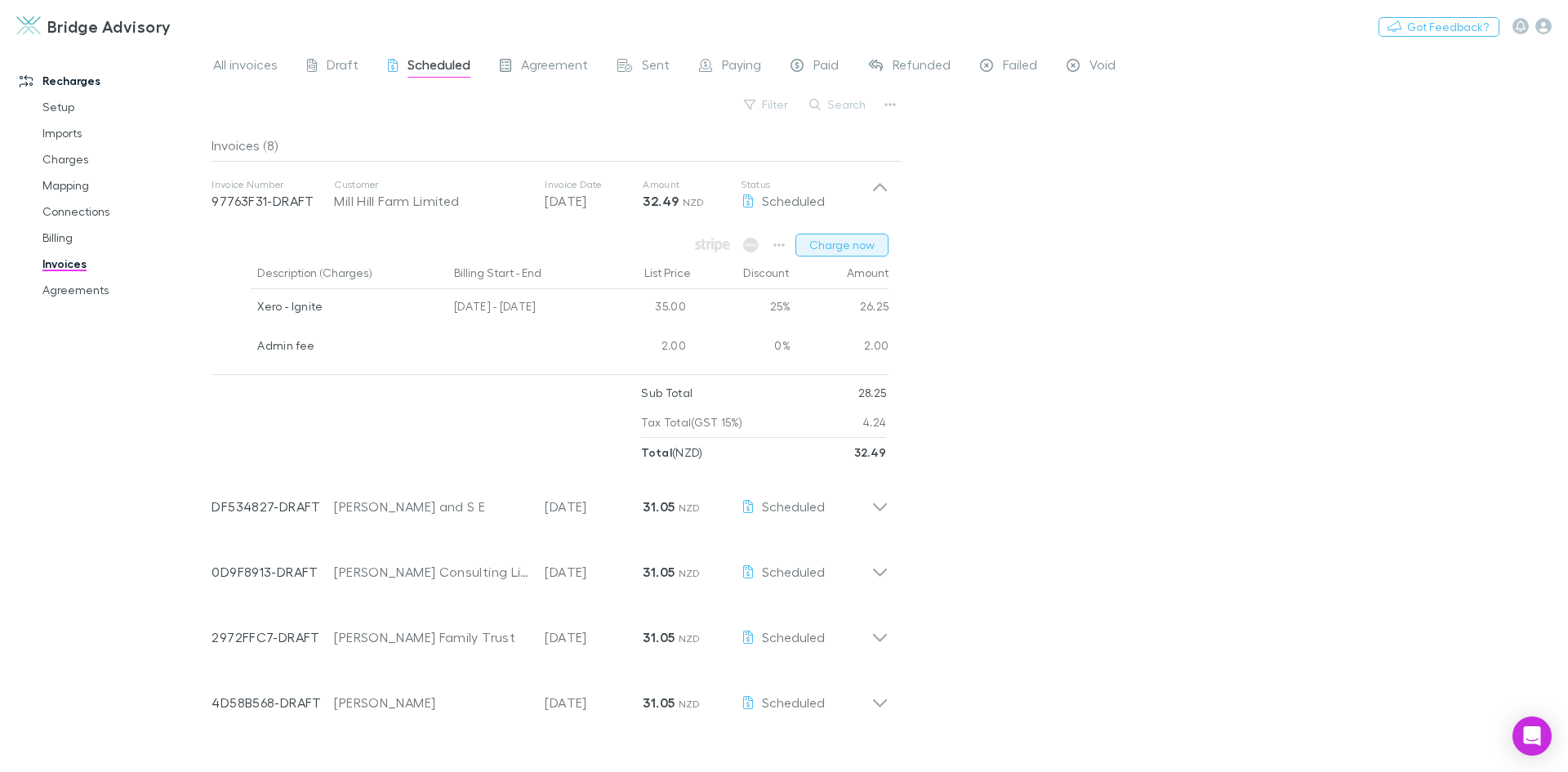
click at [861, 245] on button "Charge now" at bounding box center [842, 244] width 93 height 23
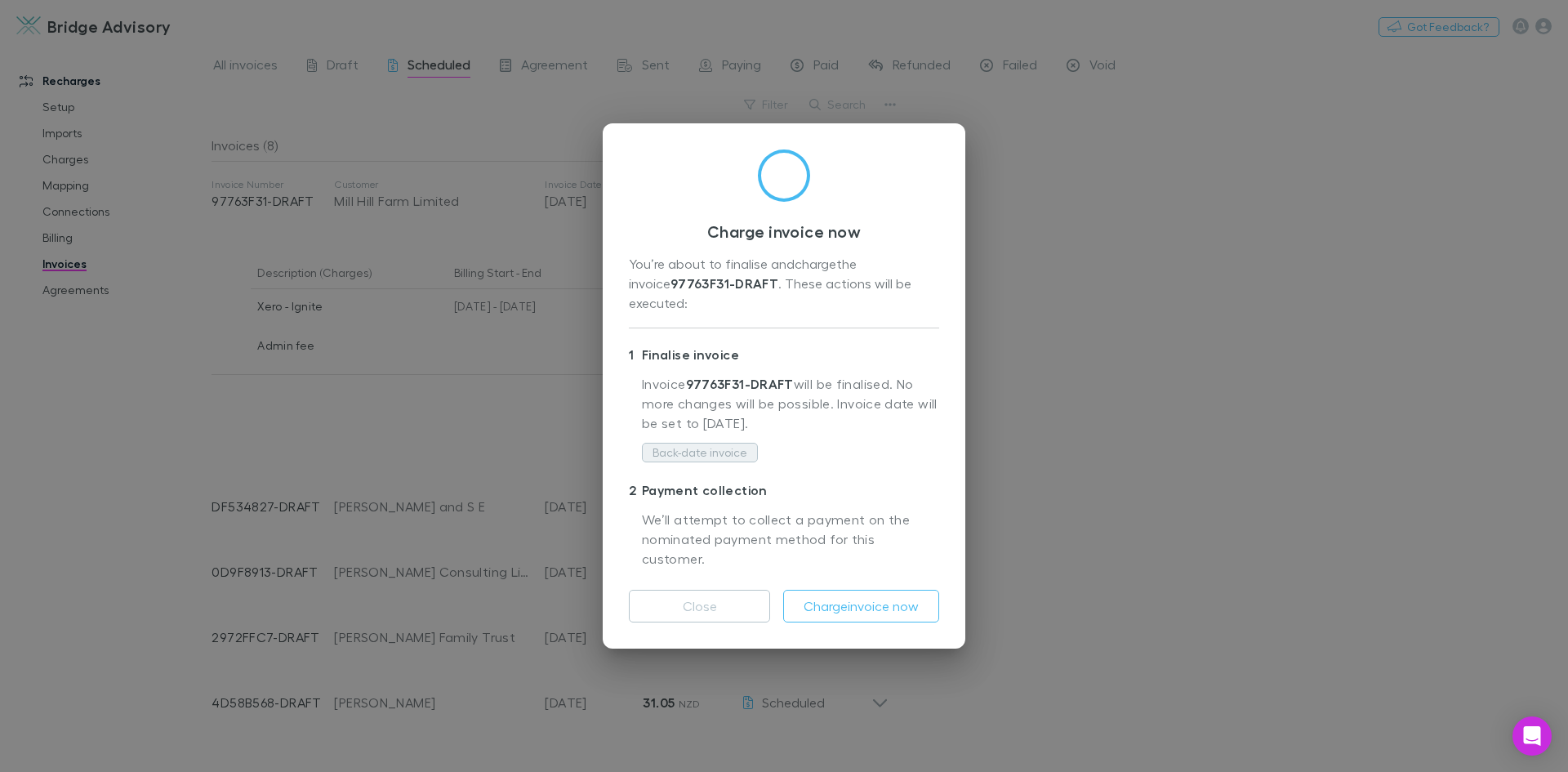
click at [740, 452] on button "Back-date invoice" at bounding box center [699, 452] width 116 height 19
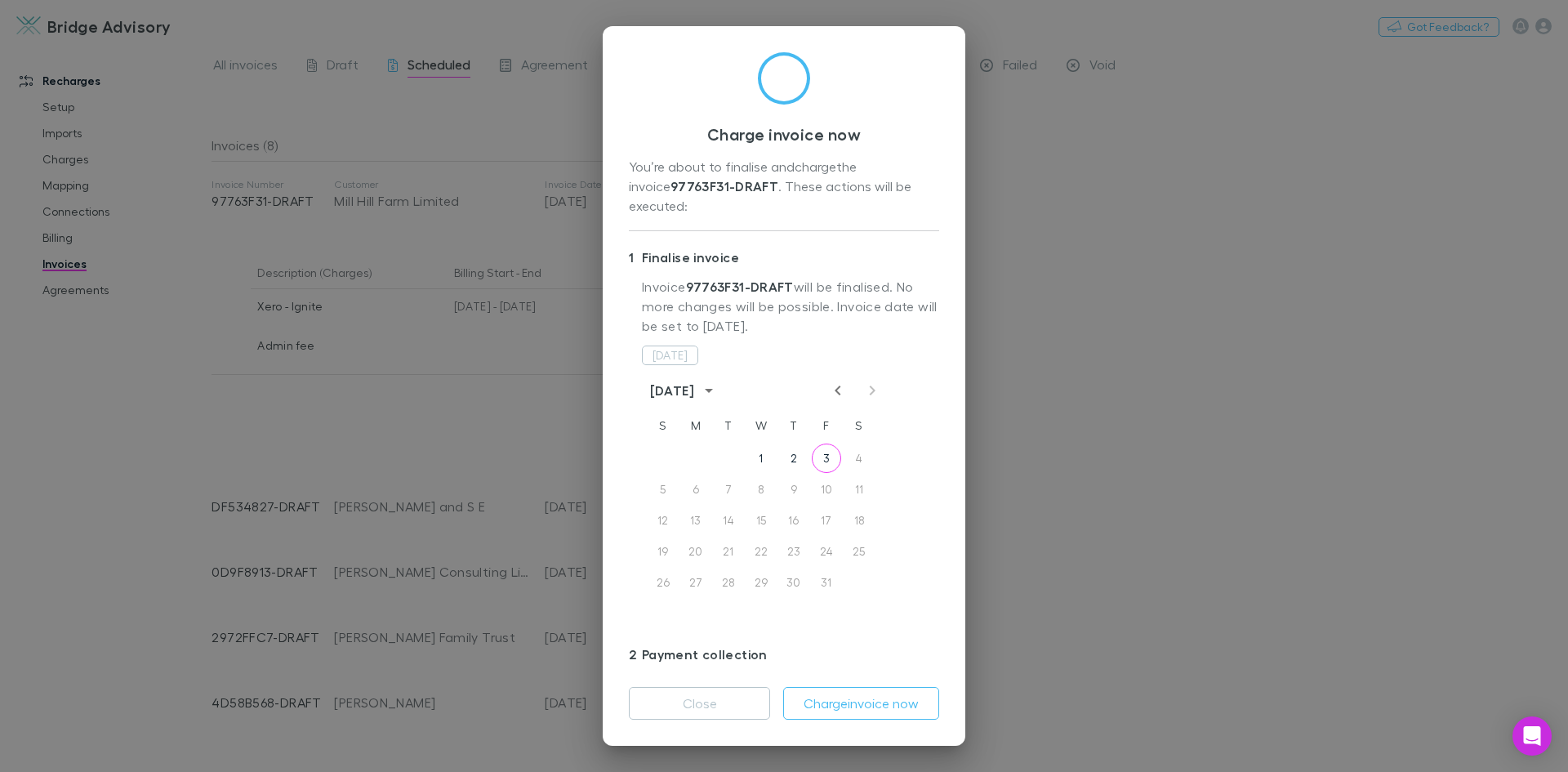
click at [834, 386] on icon "Previous month" at bounding box center [837, 391] width 6 height 10
click at [719, 567] on button "30" at bounding box center [728, 582] width 30 height 30
click at [842, 706] on button "Charge invoice now" at bounding box center [860, 703] width 156 height 33
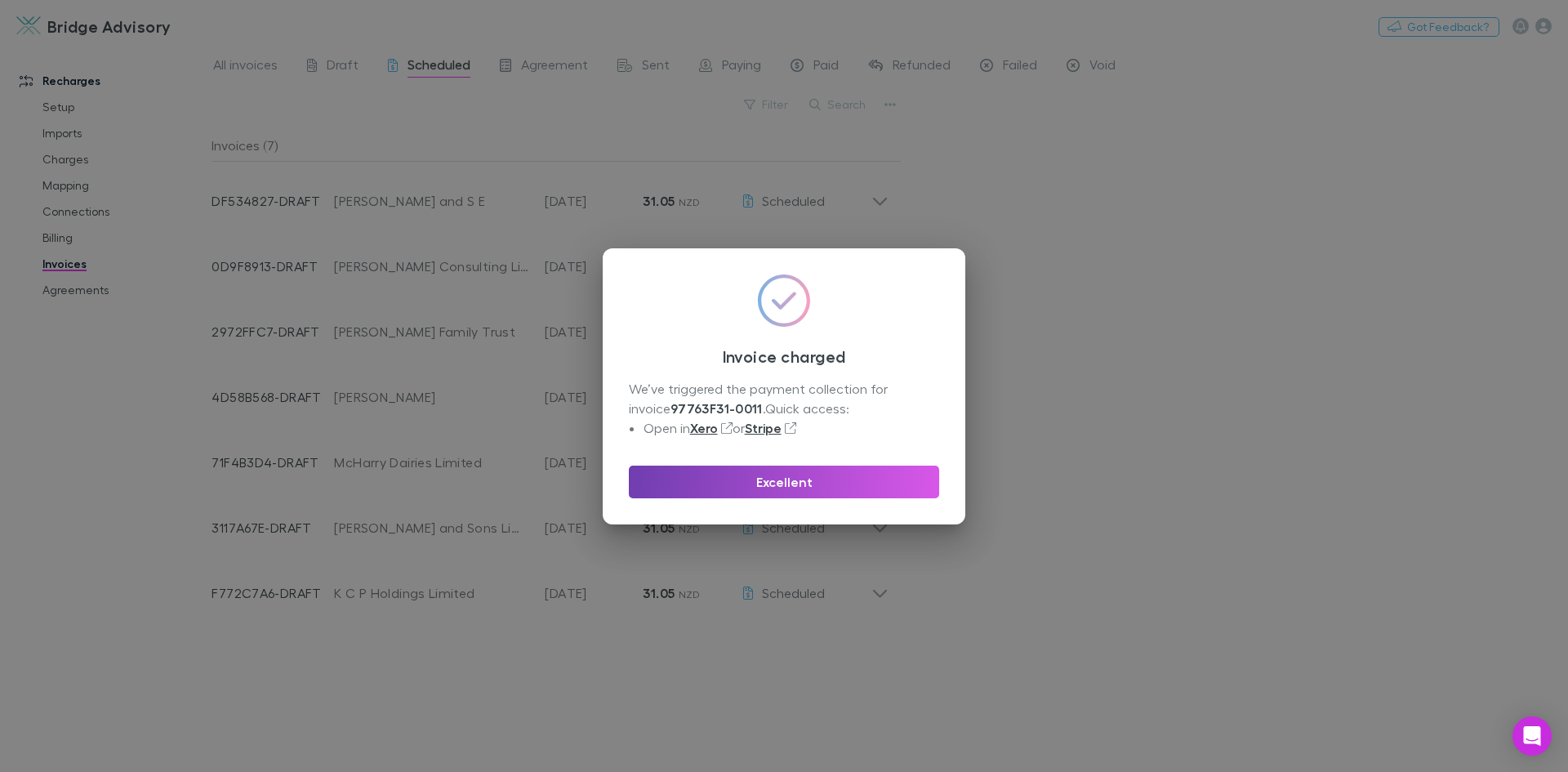
click at [800, 486] on button "Excellent" at bounding box center [784, 482] width 310 height 33
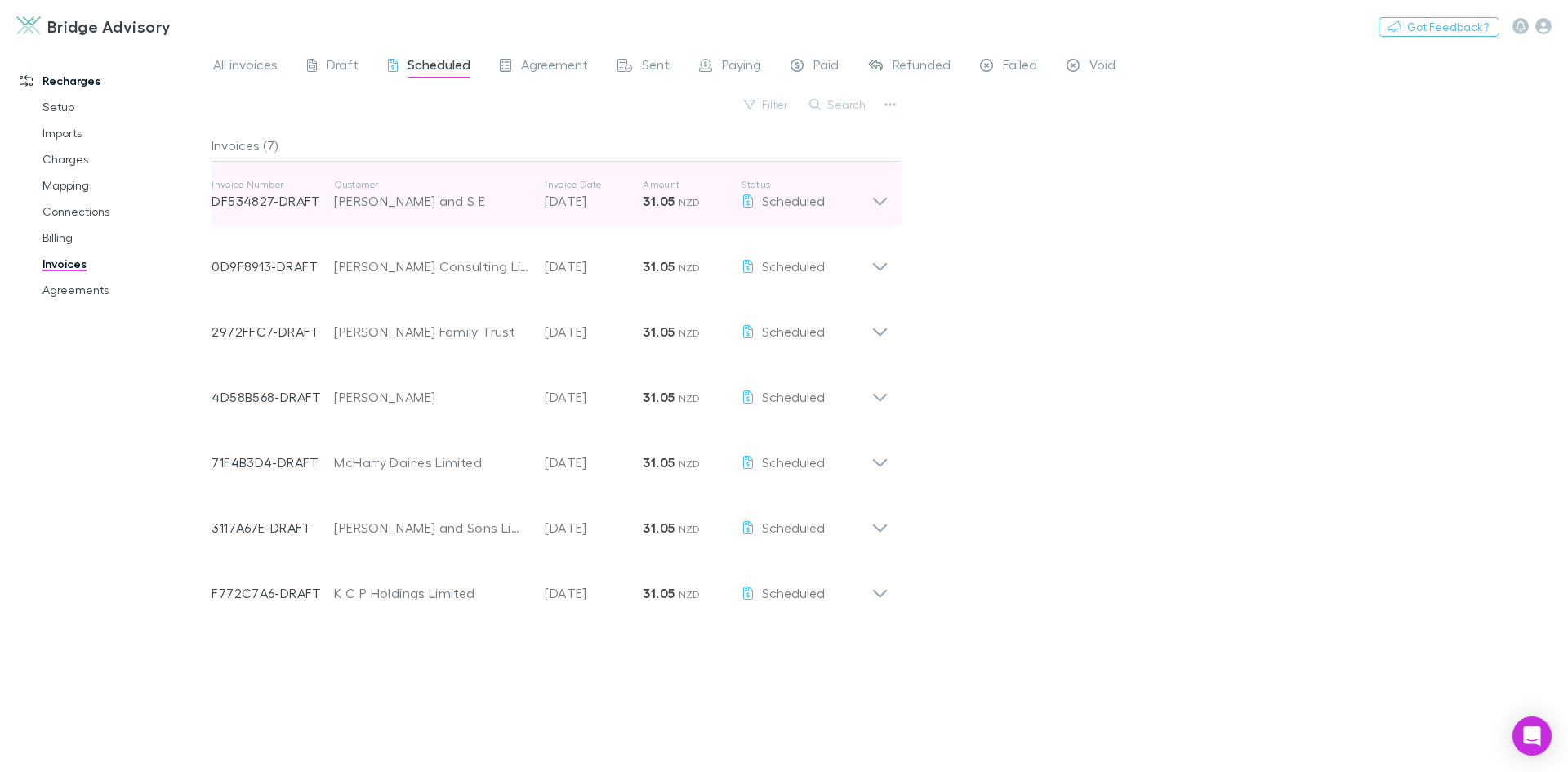
click at [885, 205] on icon at bounding box center [880, 194] width 17 height 33
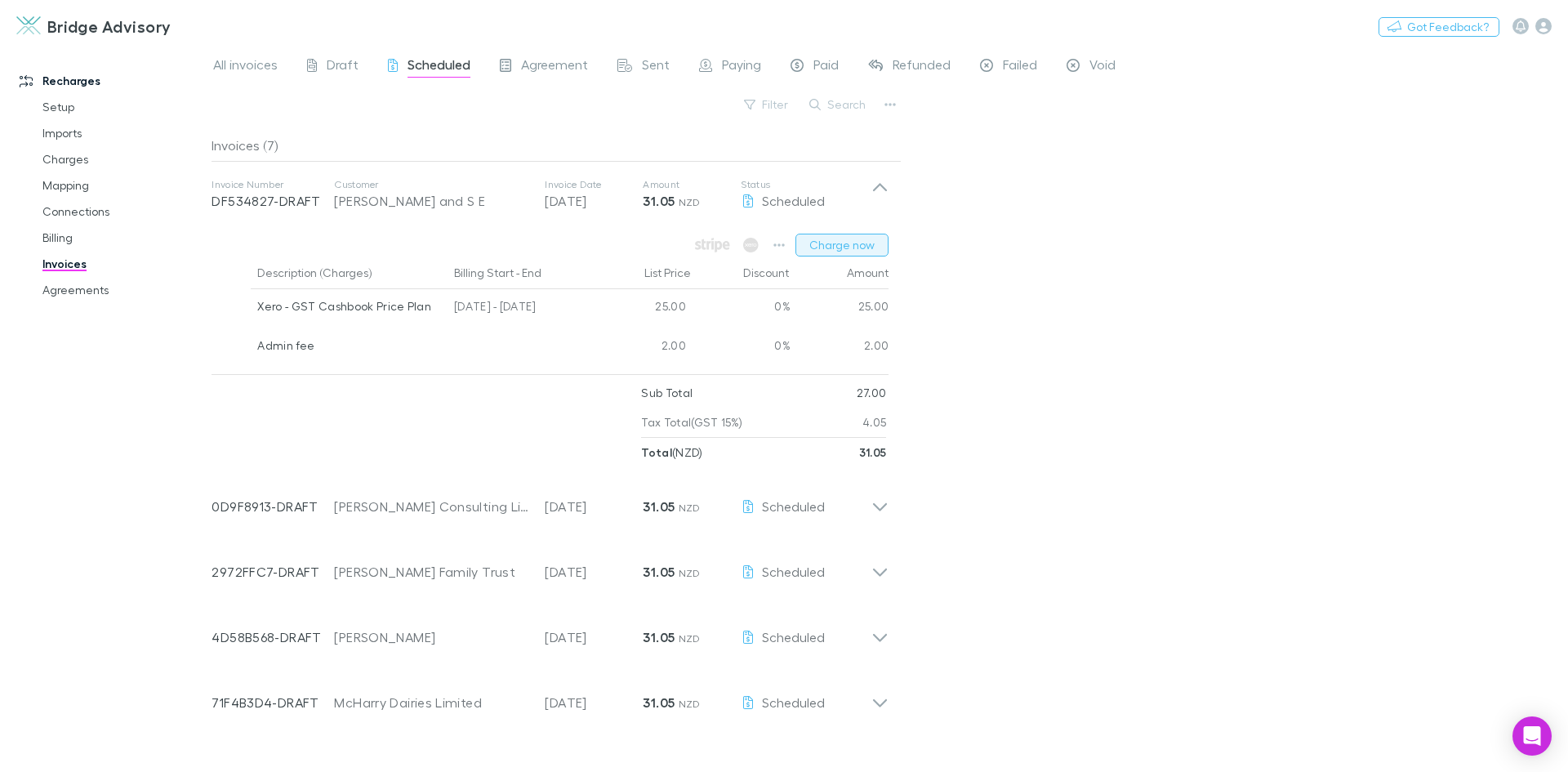
click at [856, 238] on button "Charge now" at bounding box center [842, 244] width 93 height 23
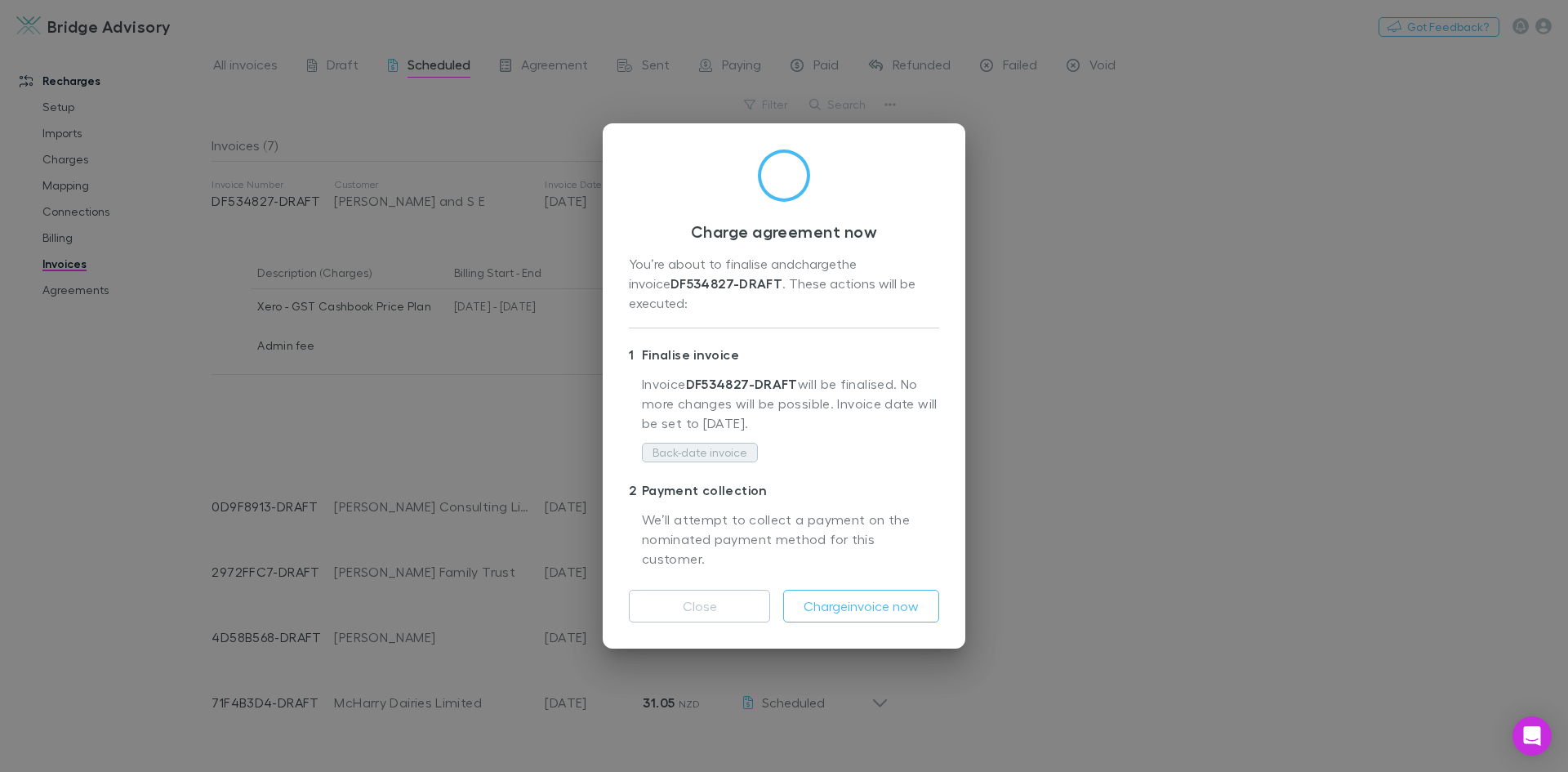
click at [701, 452] on button "Back-date invoice" at bounding box center [699, 452] width 116 height 19
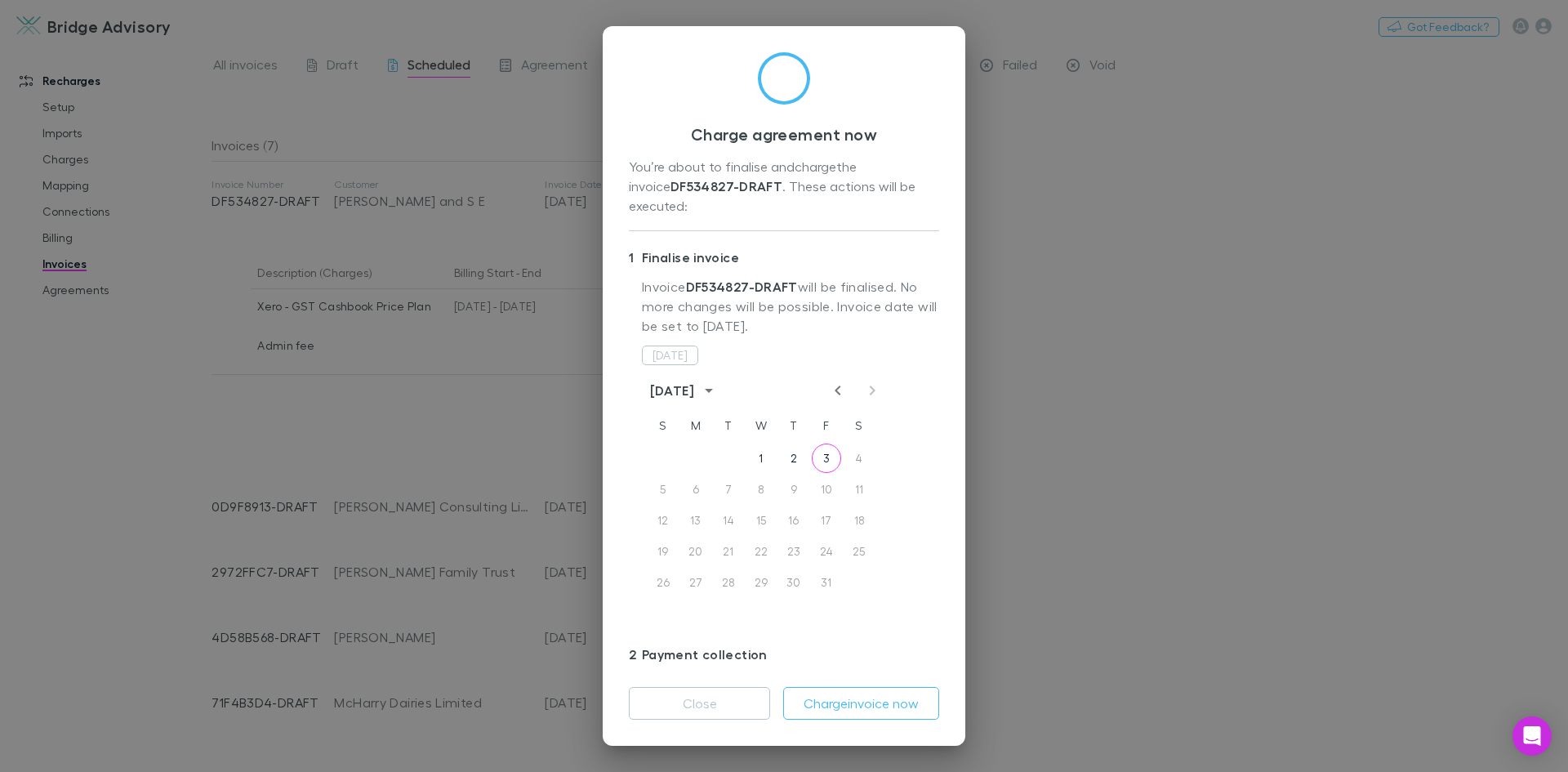
click at [834, 386] on icon "Previous month" at bounding box center [837, 391] width 6 height 10
click at [728, 567] on button "30" at bounding box center [728, 582] width 30 height 30
click at [843, 711] on button "Charge invoice now" at bounding box center [860, 703] width 156 height 33
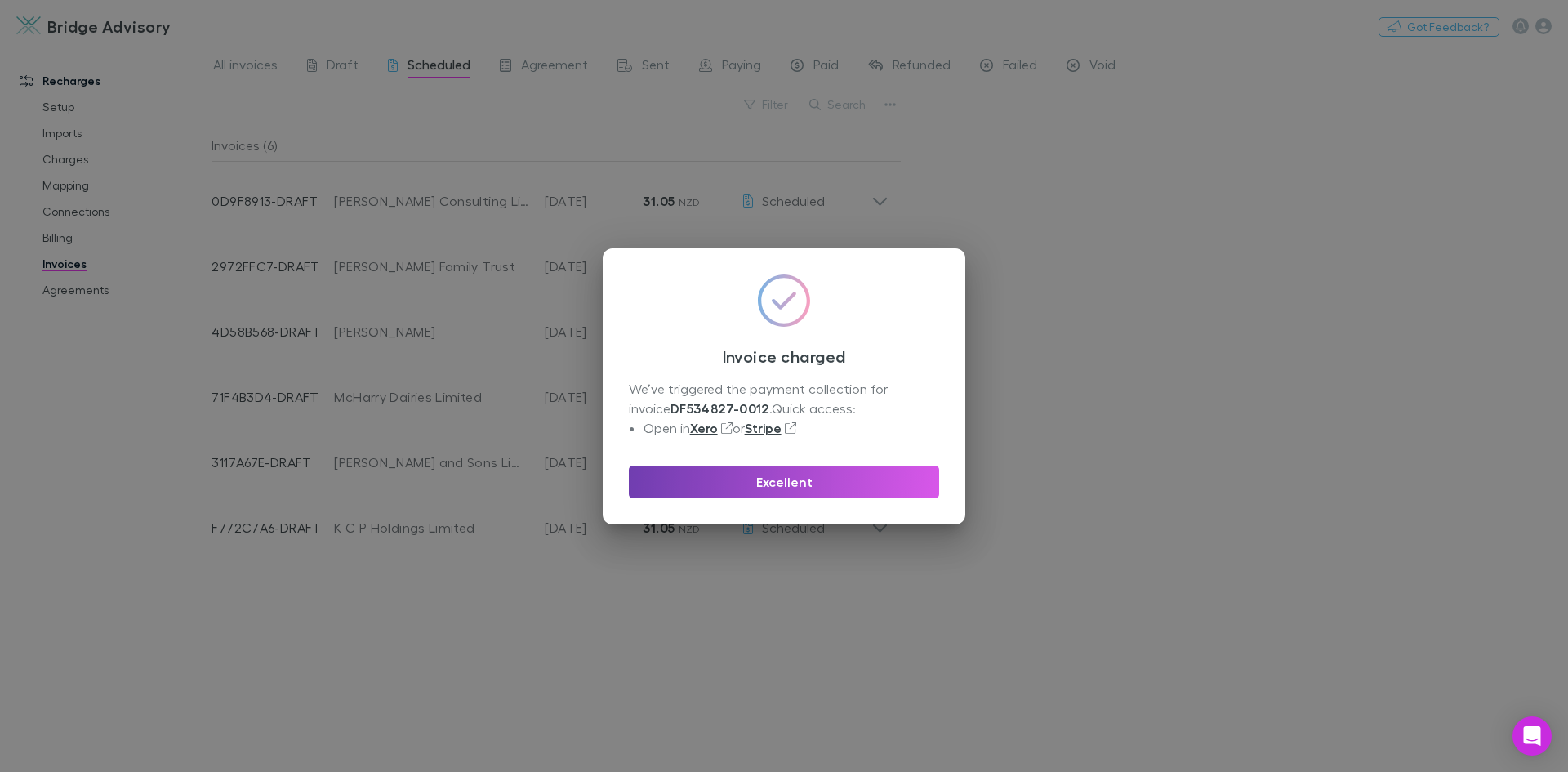
click at [795, 476] on button "Excellent" at bounding box center [784, 482] width 310 height 33
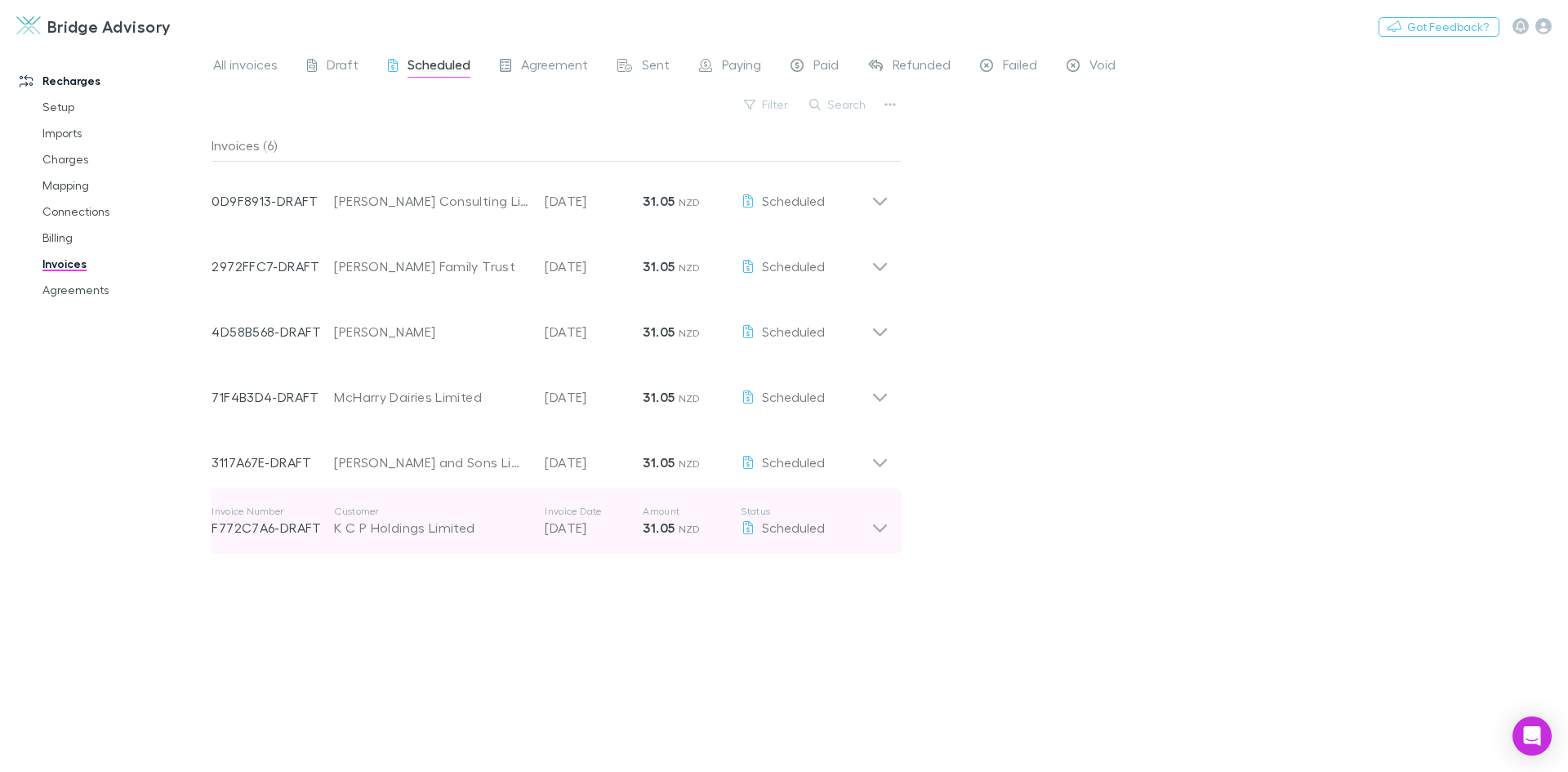
click at [883, 526] on icon at bounding box center [880, 521] width 17 height 33
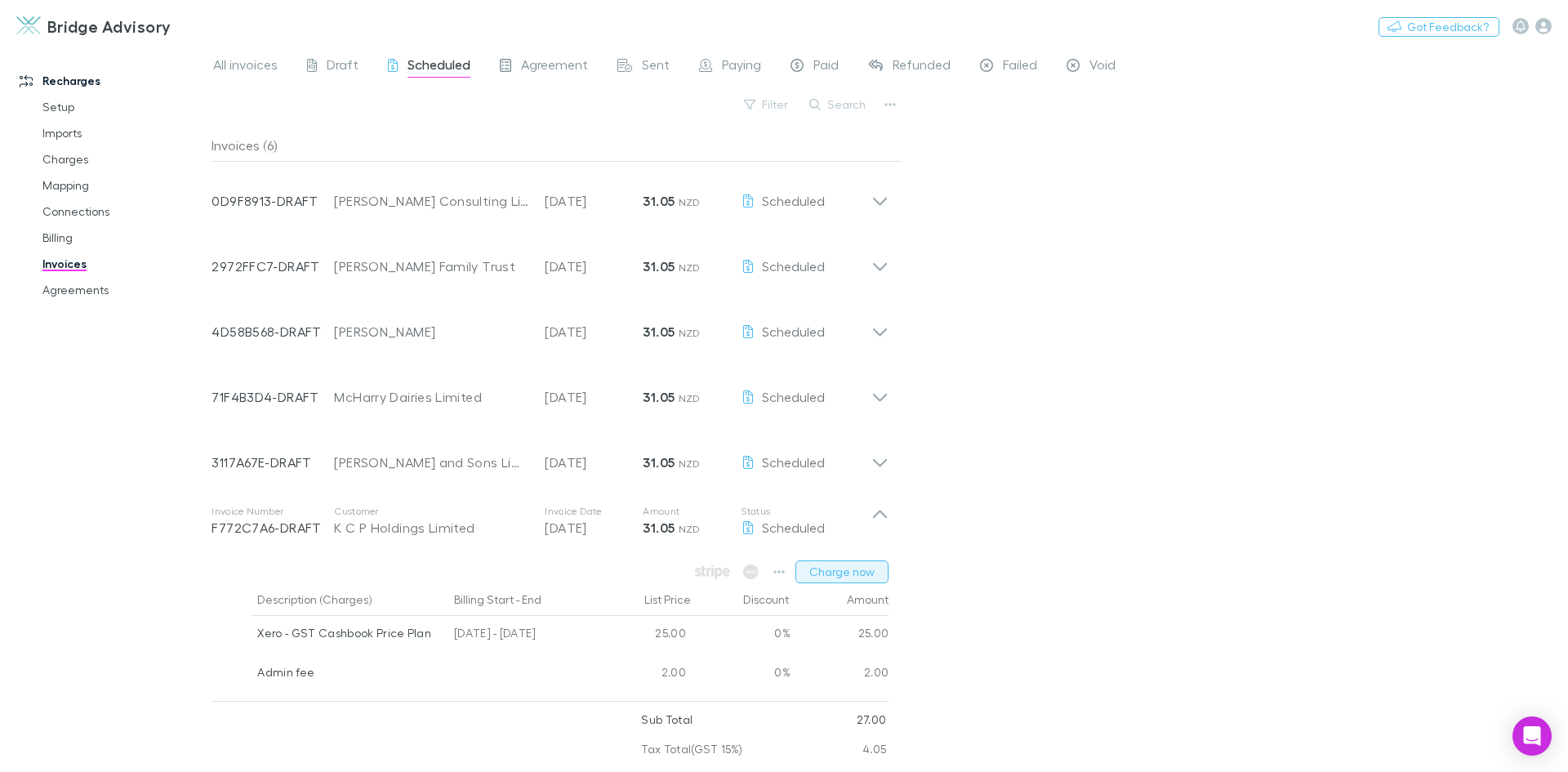
click at [864, 573] on button "Charge now" at bounding box center [842, 572] width 93 height 23
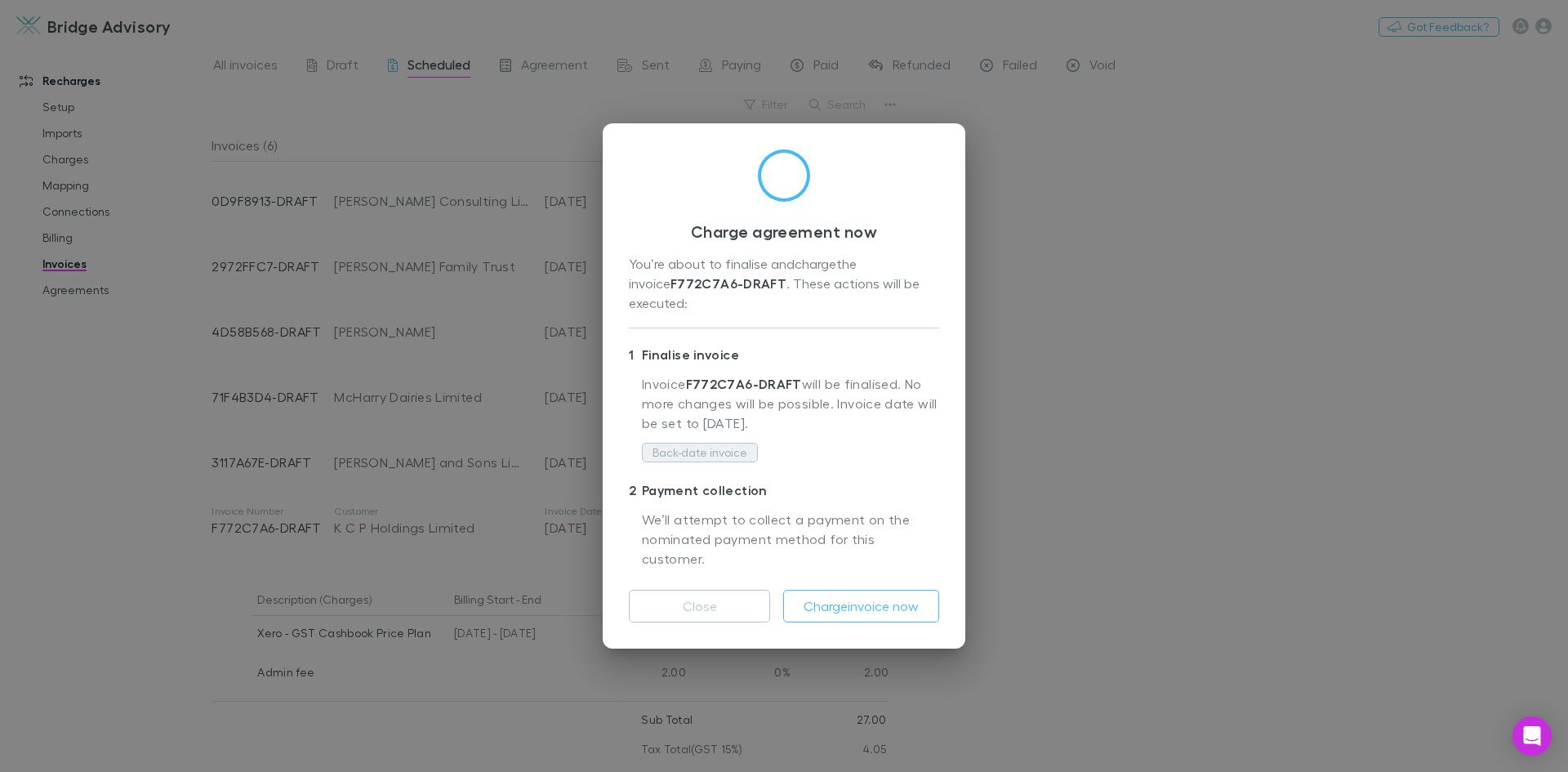
click at [717, 453] on button "Back-date invoice" at bounding box center [699, 452] width 116 height 19
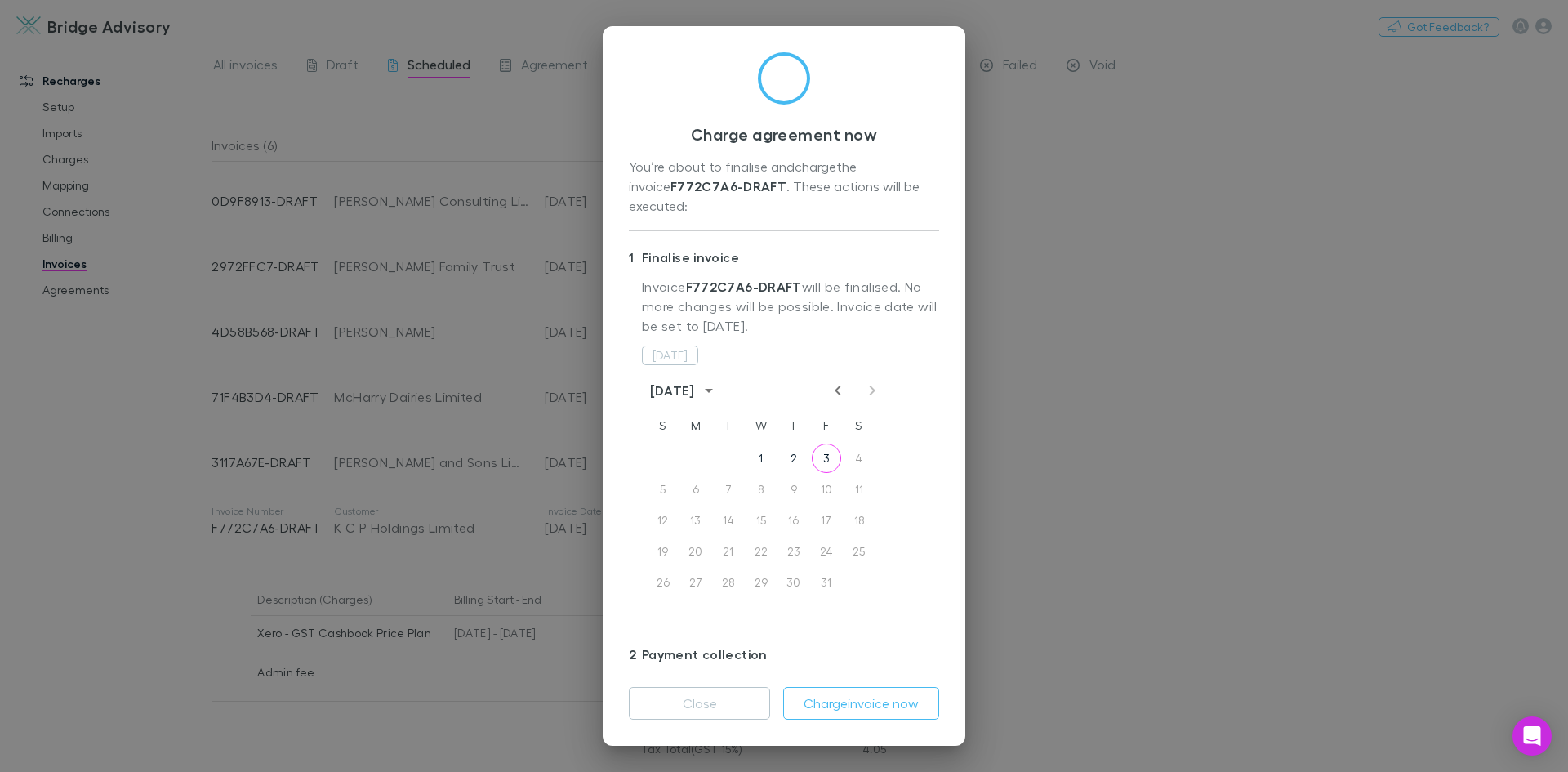
drag, startPoint x: 833, startPoint y: 370, endPoint x: 826, endPoint y: 375, distance: 8.6
click at [833, 381] on icon "Previous month" at bounding box center [838, 390] width 19 height 19
click at [731, 567] on button "30" at bounding box center [728, 582] width 30 height 30
click at [850, 709] on button "Charge invoice now" at bounding box center [860, 703] width 156 height 33
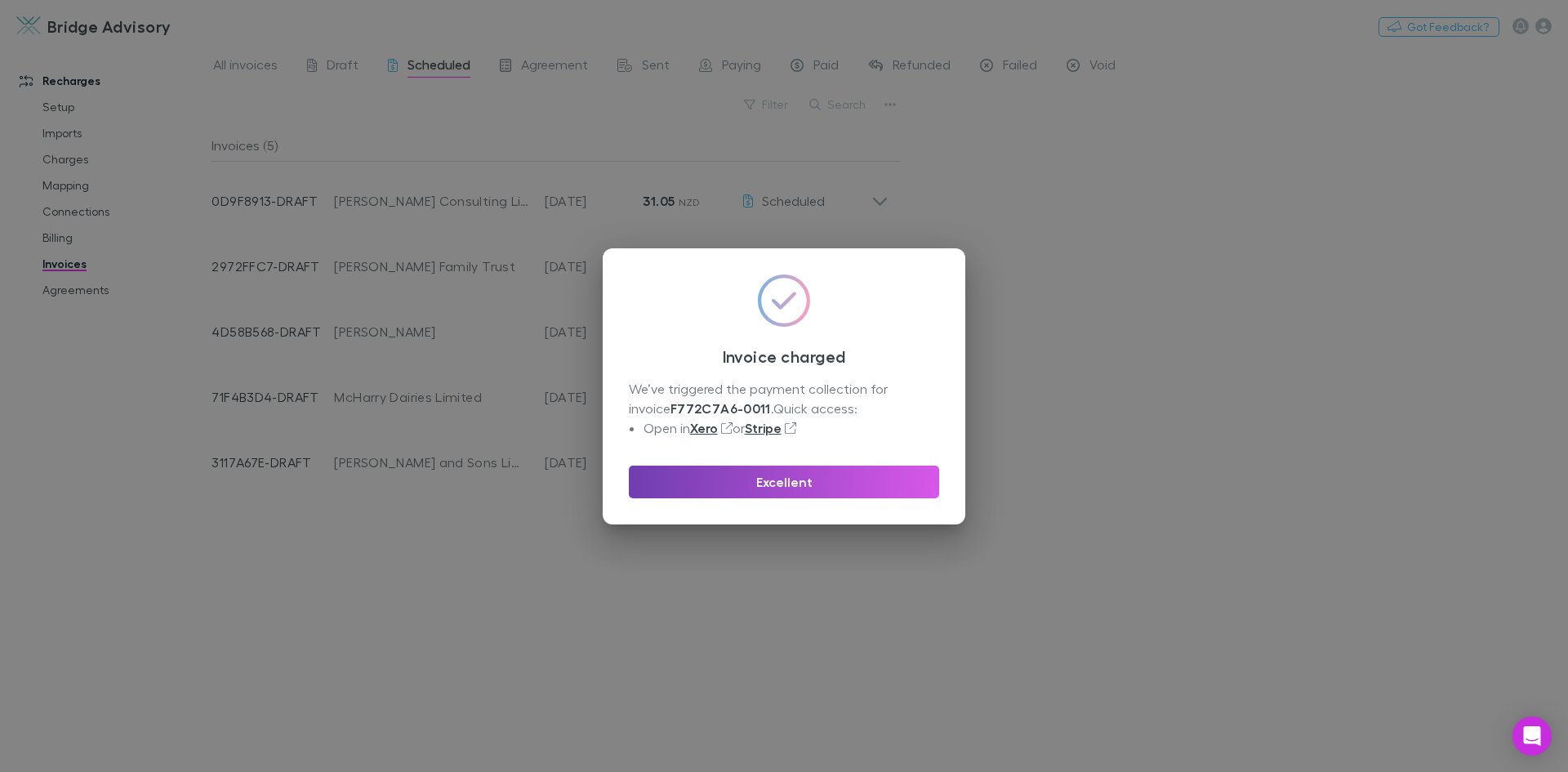
click at [831, 480] on button "Excellent" at bounding box center [784, 482] width 310 height 33
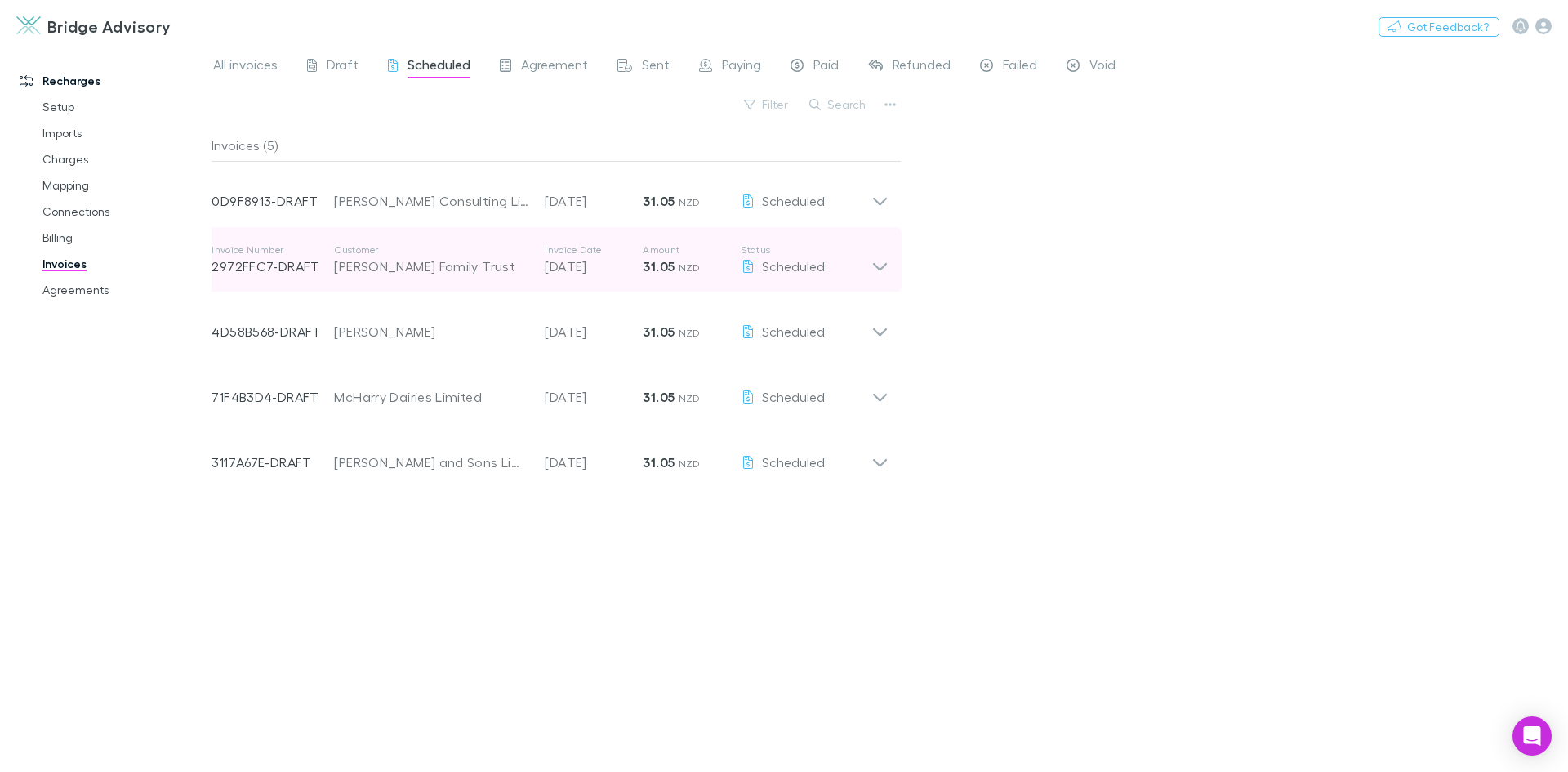
click at [885, 270] on icon at bounding box center [880, 260] width 17 height 33
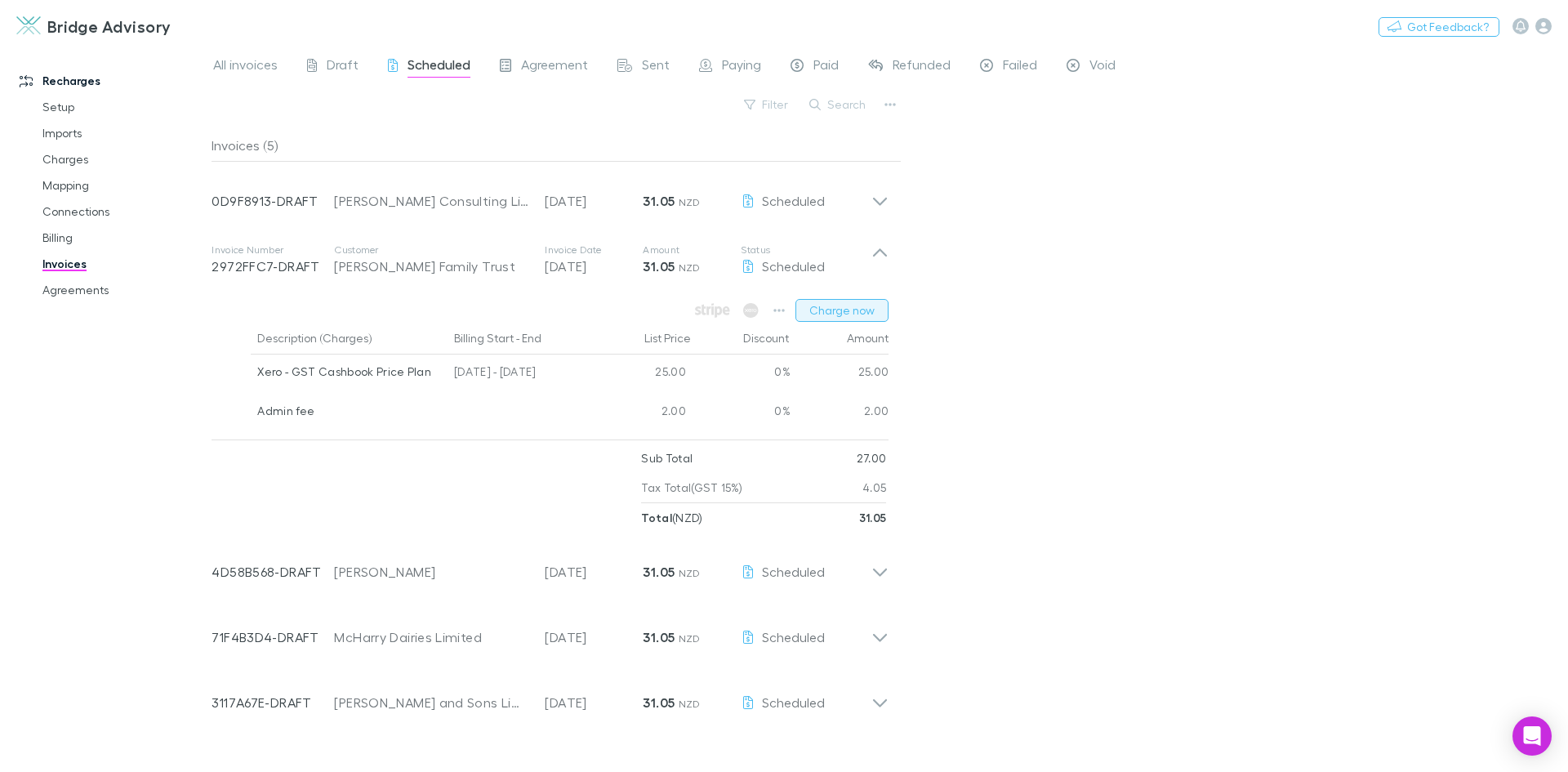
click at [846, 308] on button "Charge now" at bounding box center [842, 310] width 93 height 23
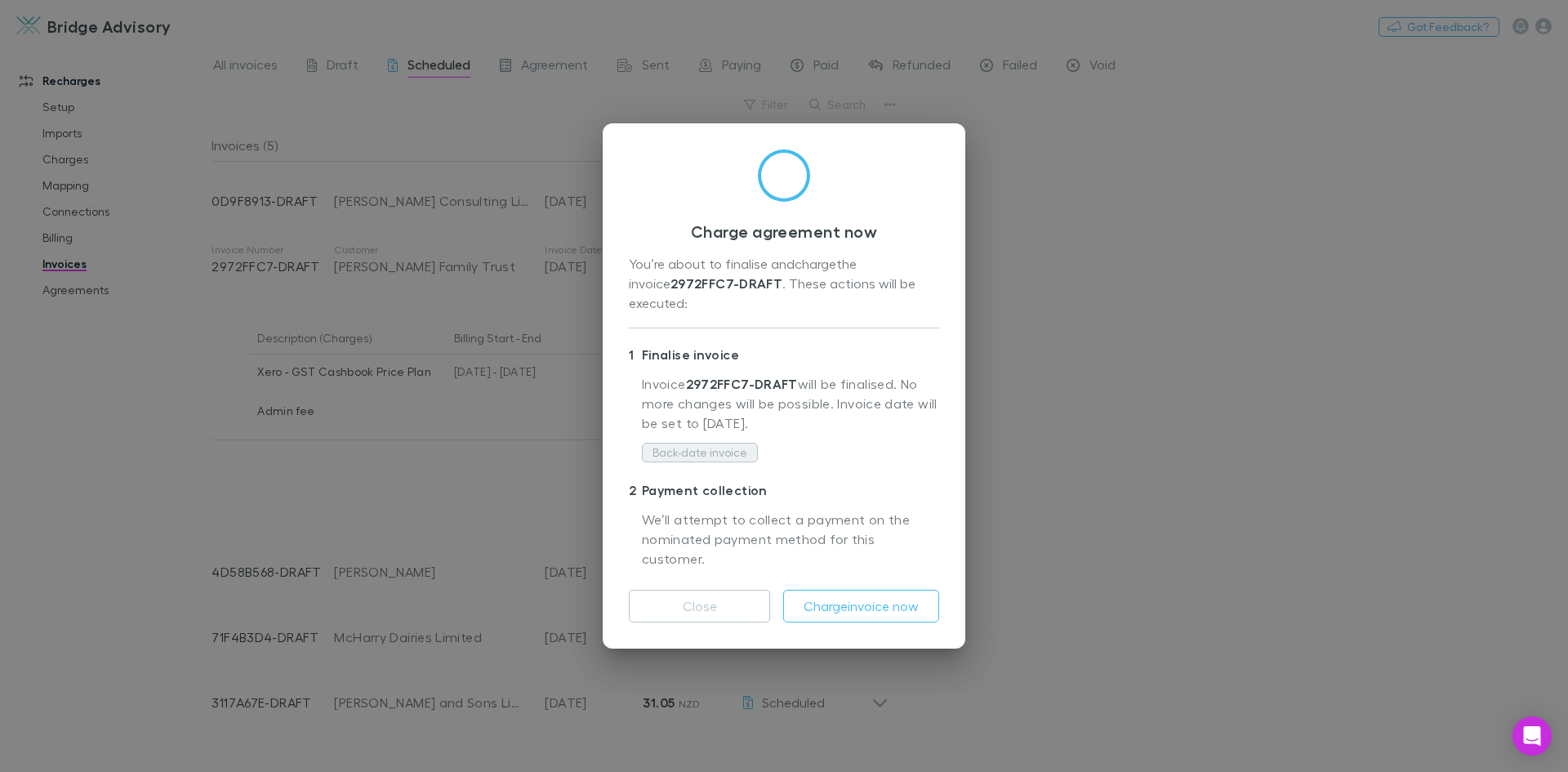
click at [727, 448] on button "Back-date invoice" at bounding box center [699, 452] width 116 height 19
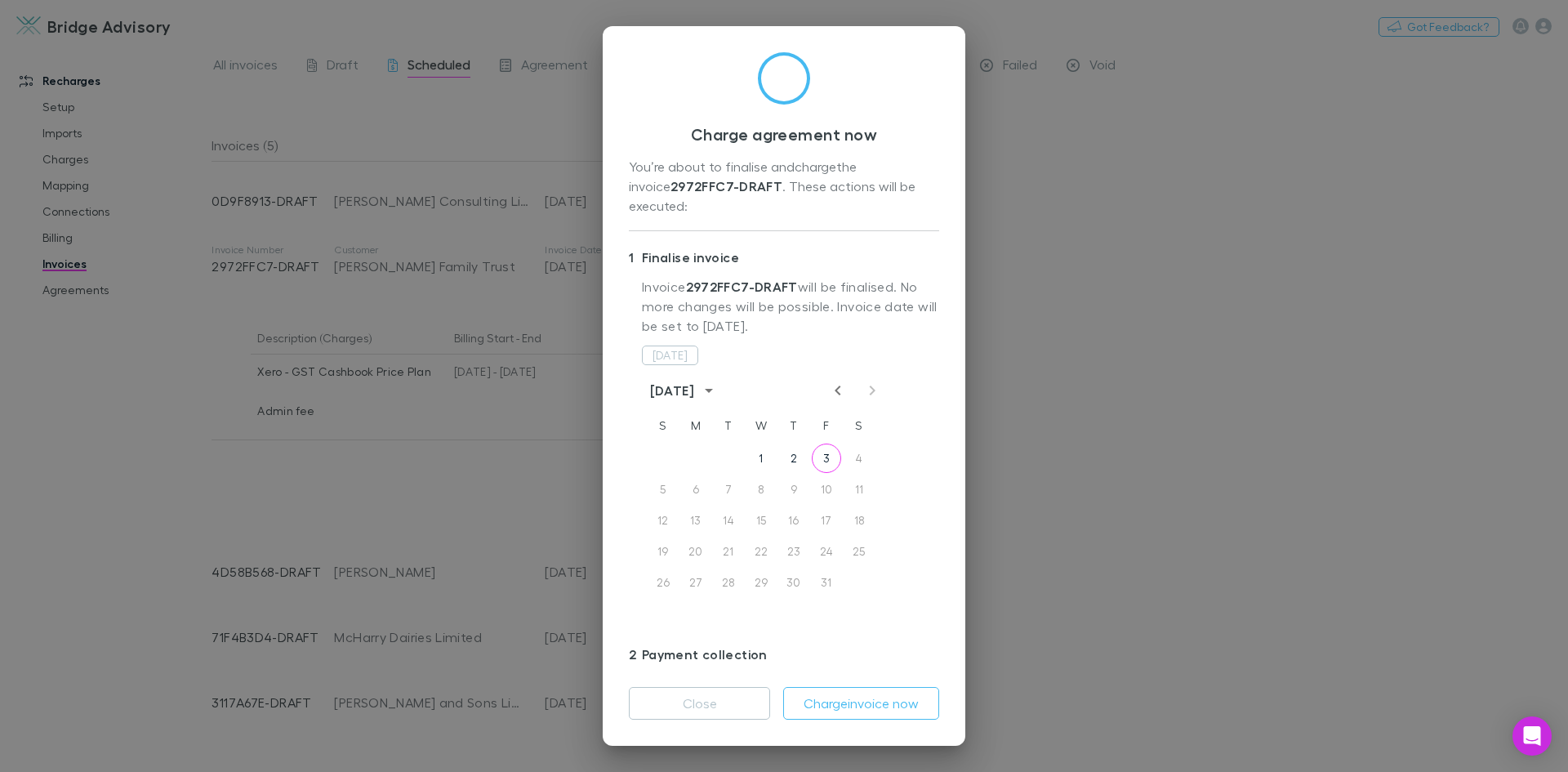
click at [831, 381] on icon "Previous month" at bounding box center [838, 390] width 19 height 19
click at [732, 567] on button "30" at bounding box center [728, 582] width 30 height 30
click at [850, 696] on button "Charge invoice now" at bounding box center [860, 703] width 156 height 33
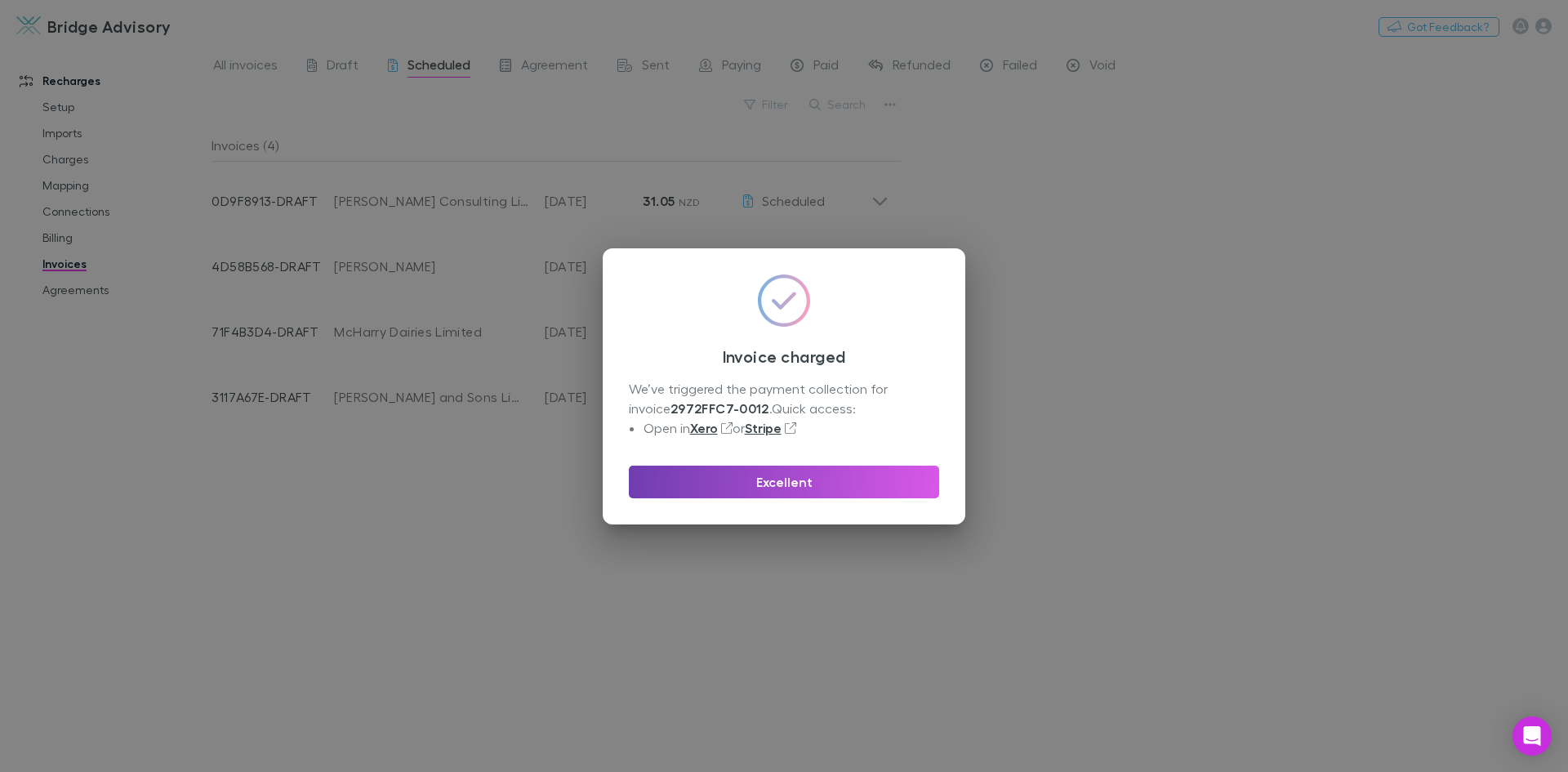
click at [814, 485] on button "Excellent" at bounding box center [784, 482] width 310 height 33
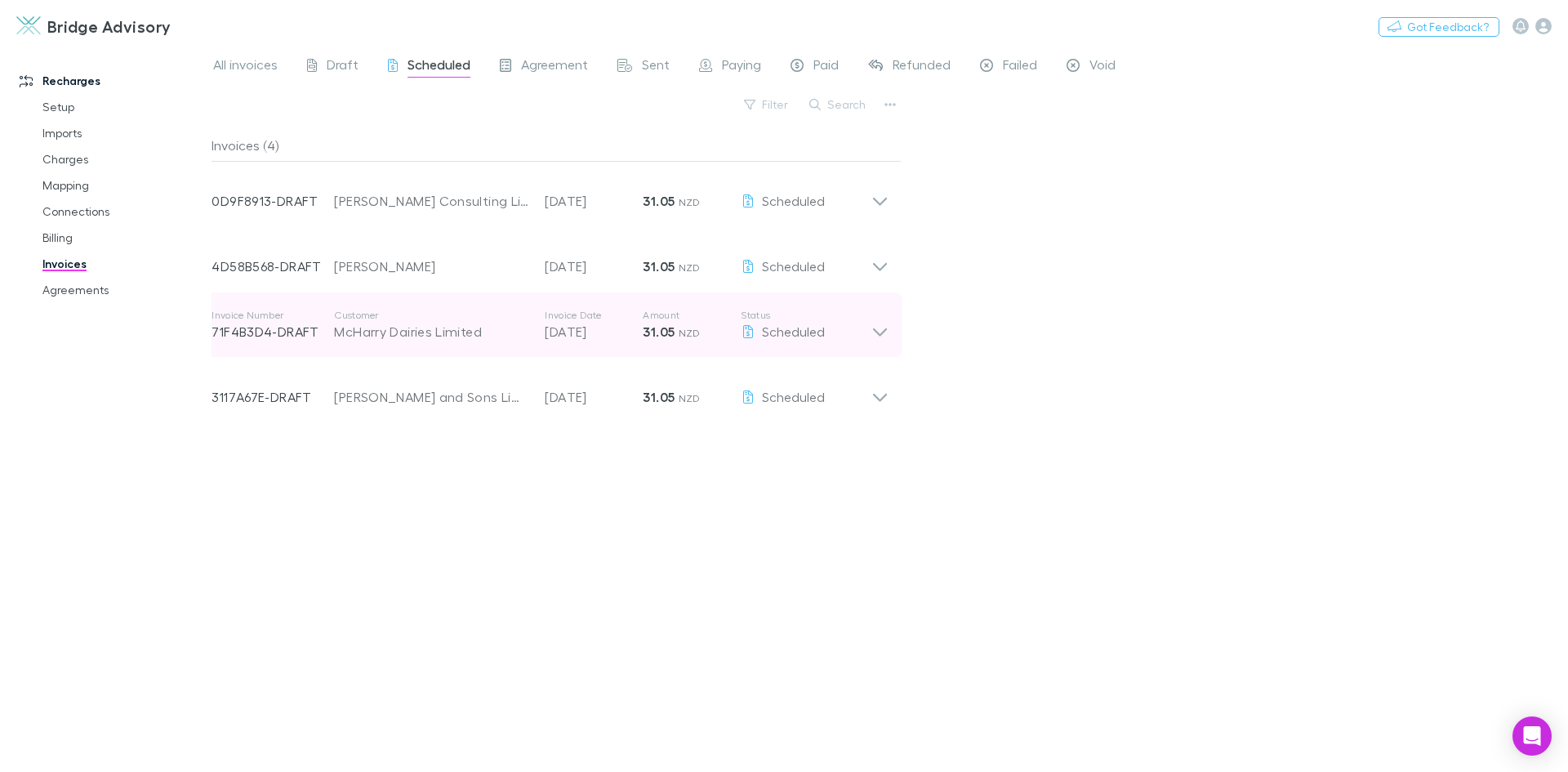
click at [888, 330] on icon at bounding box center [880, 325] width 17 height 33
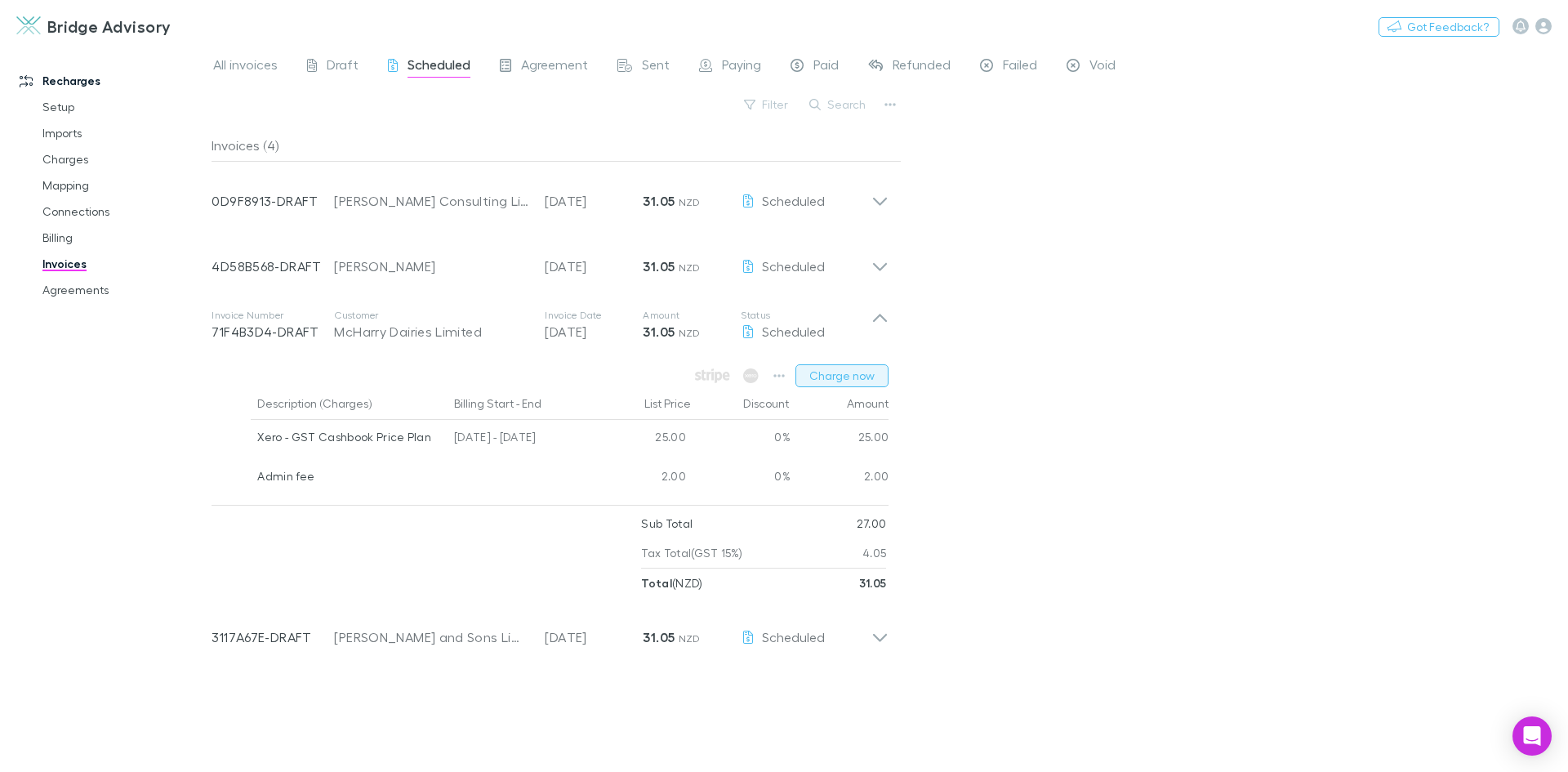
click at [832, 377] on button "Charge now" at bounding box center [842, 375] width 93 height 23
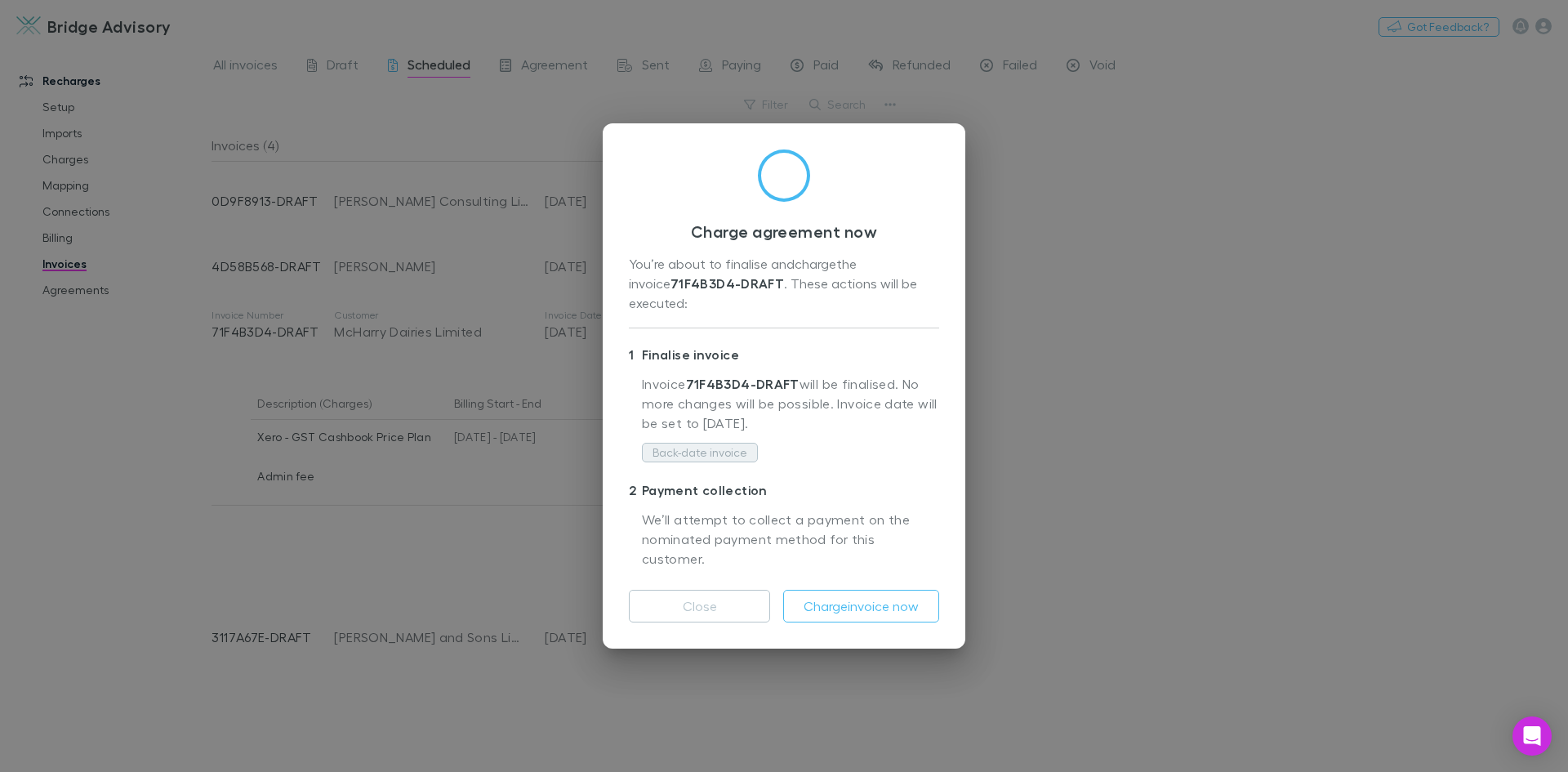
click at [718, 455] on button "Back-date invoice" at bounding box center [699, 452] width 116 height 19
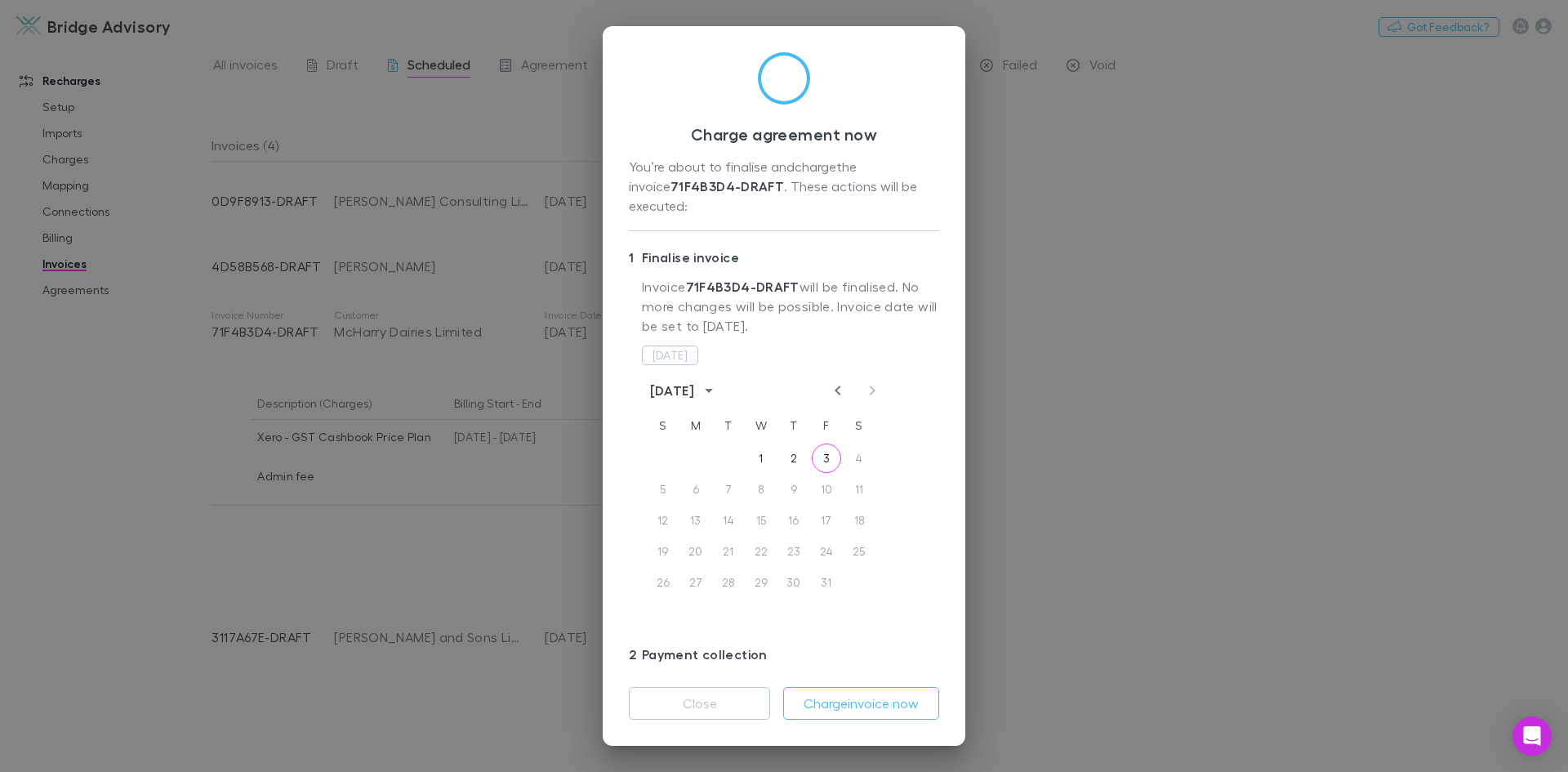
click at [831, 381] on icon "Previous month" at bounding box center [838, 390] width 19 height 19
click at [726, 567] on button "30" at bounding box center [728, 582] width 30 height 30
click at [874, 702] on button "Charge invoice now" at bounding box center [860, 703] width 156 height 33
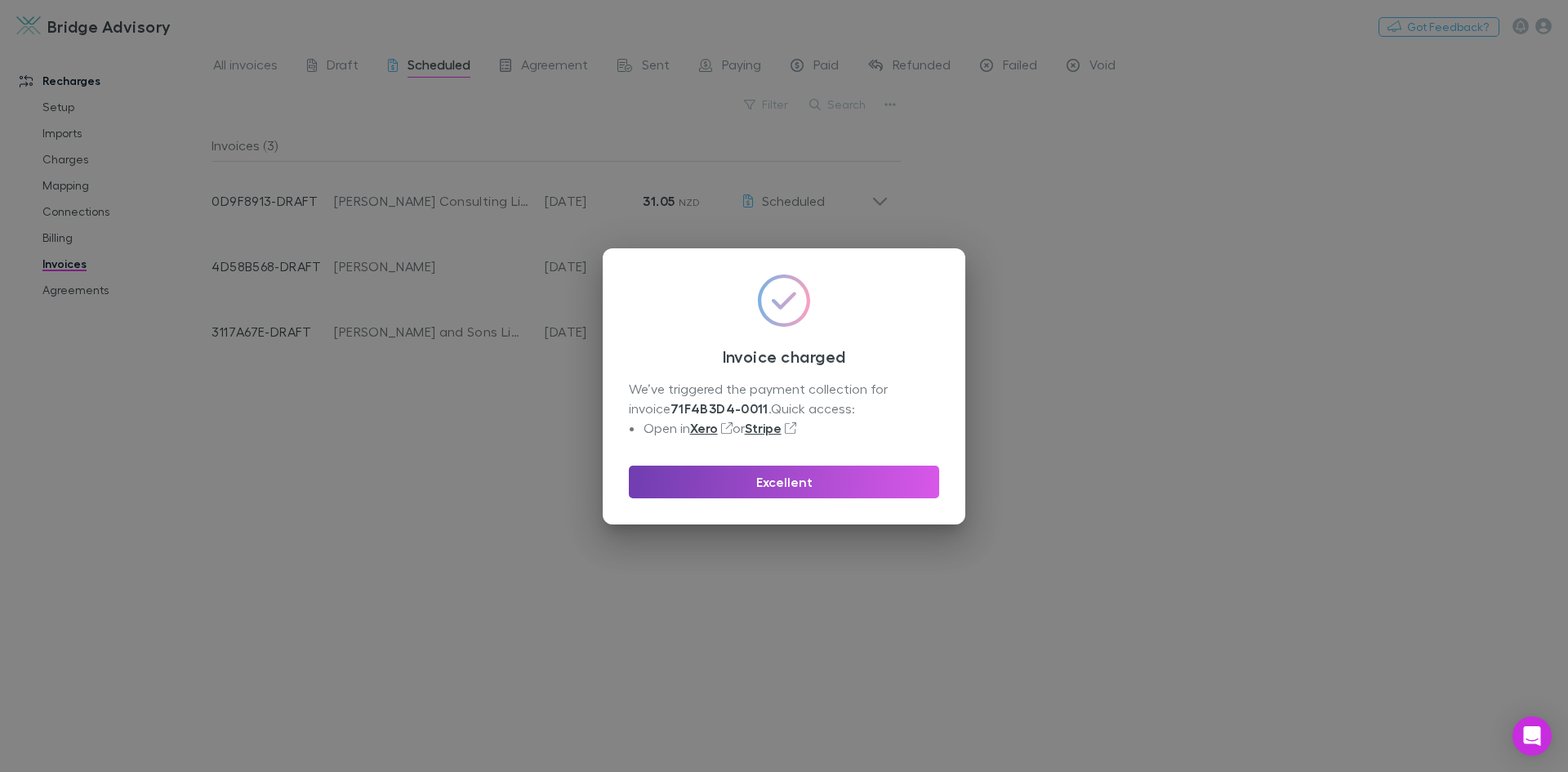
click at [779, 474] on button "Excellent" at bounding box center [784, 482] width 310 height 33
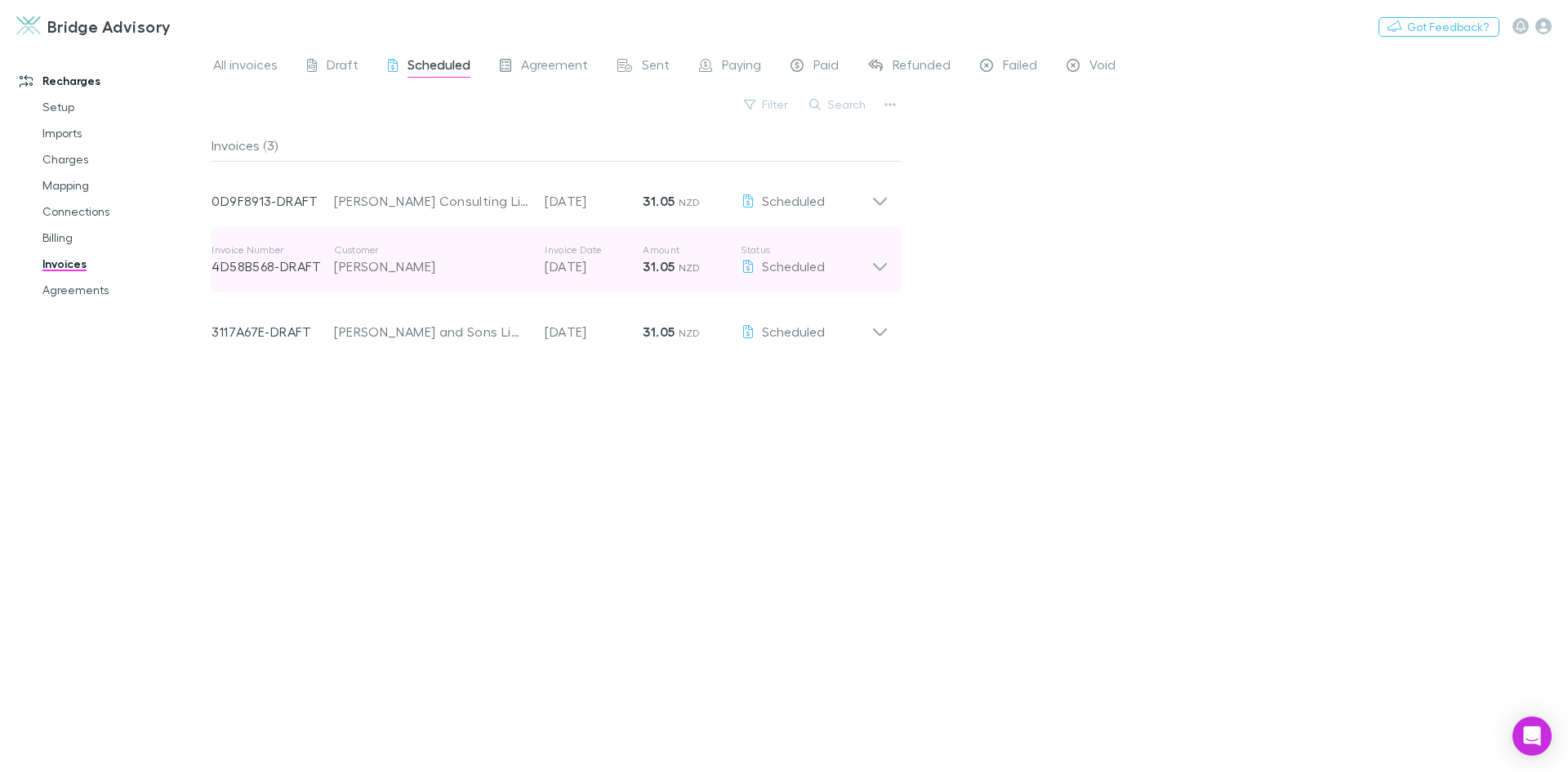
click at [877, 271] on icon at bounding box center [880, 260] width 17 height 33
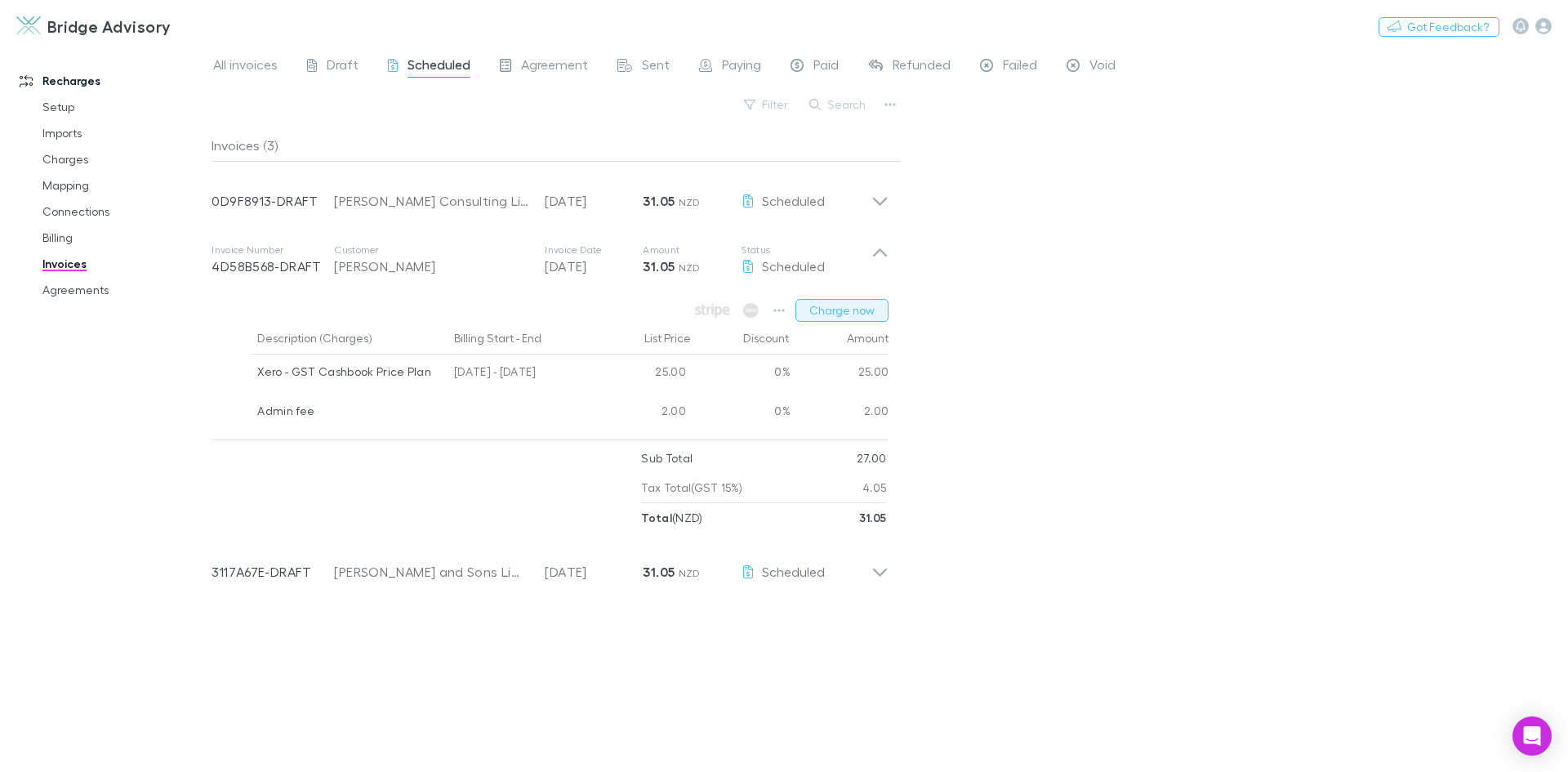
click at [848, 311] on button "Charge now" at bounding box center [842, 310] width 93 height 23
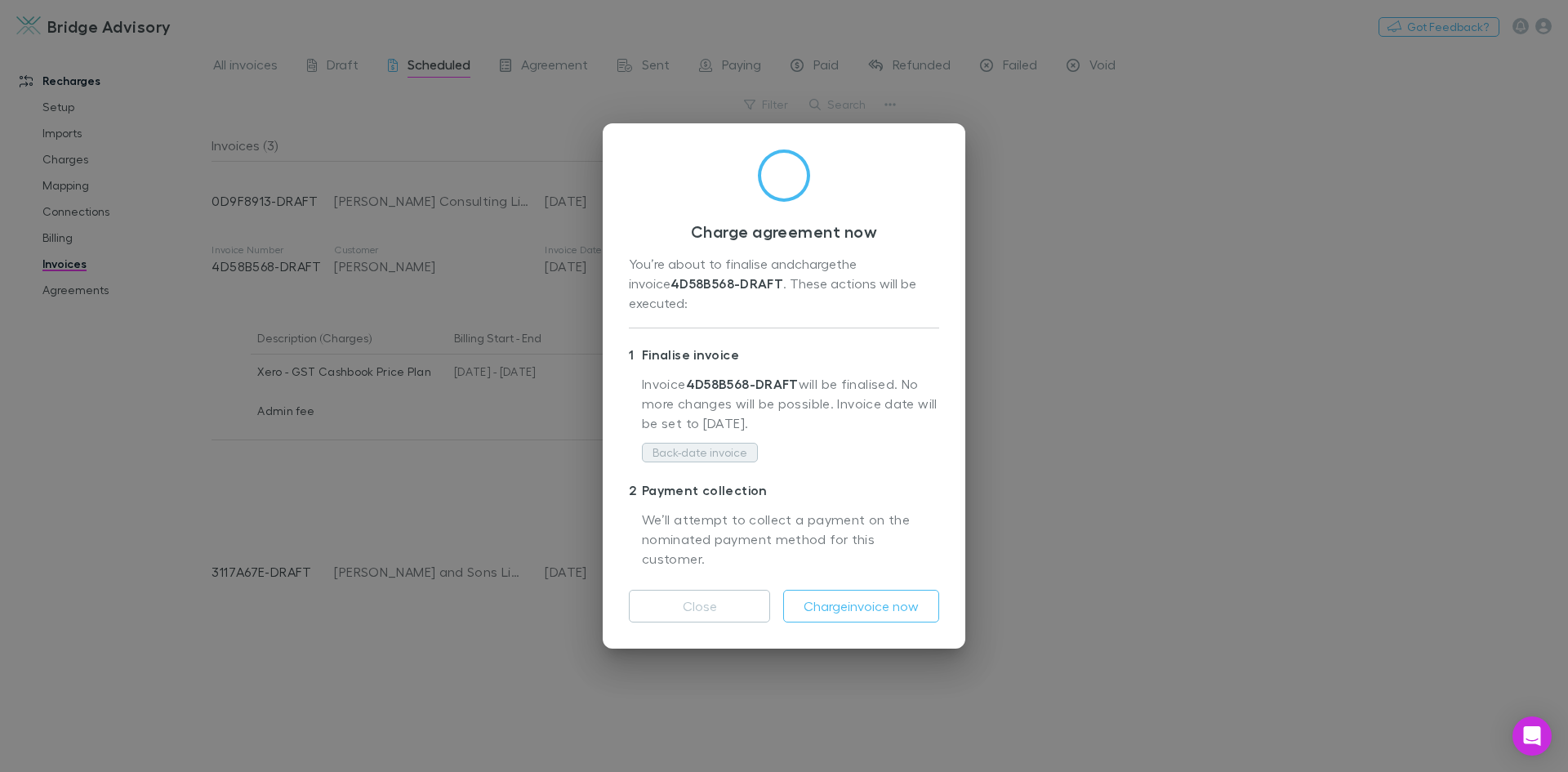
click at [731, 458] on button "Back-date invoice" at bounding box center [699, 452] width 116 height 19
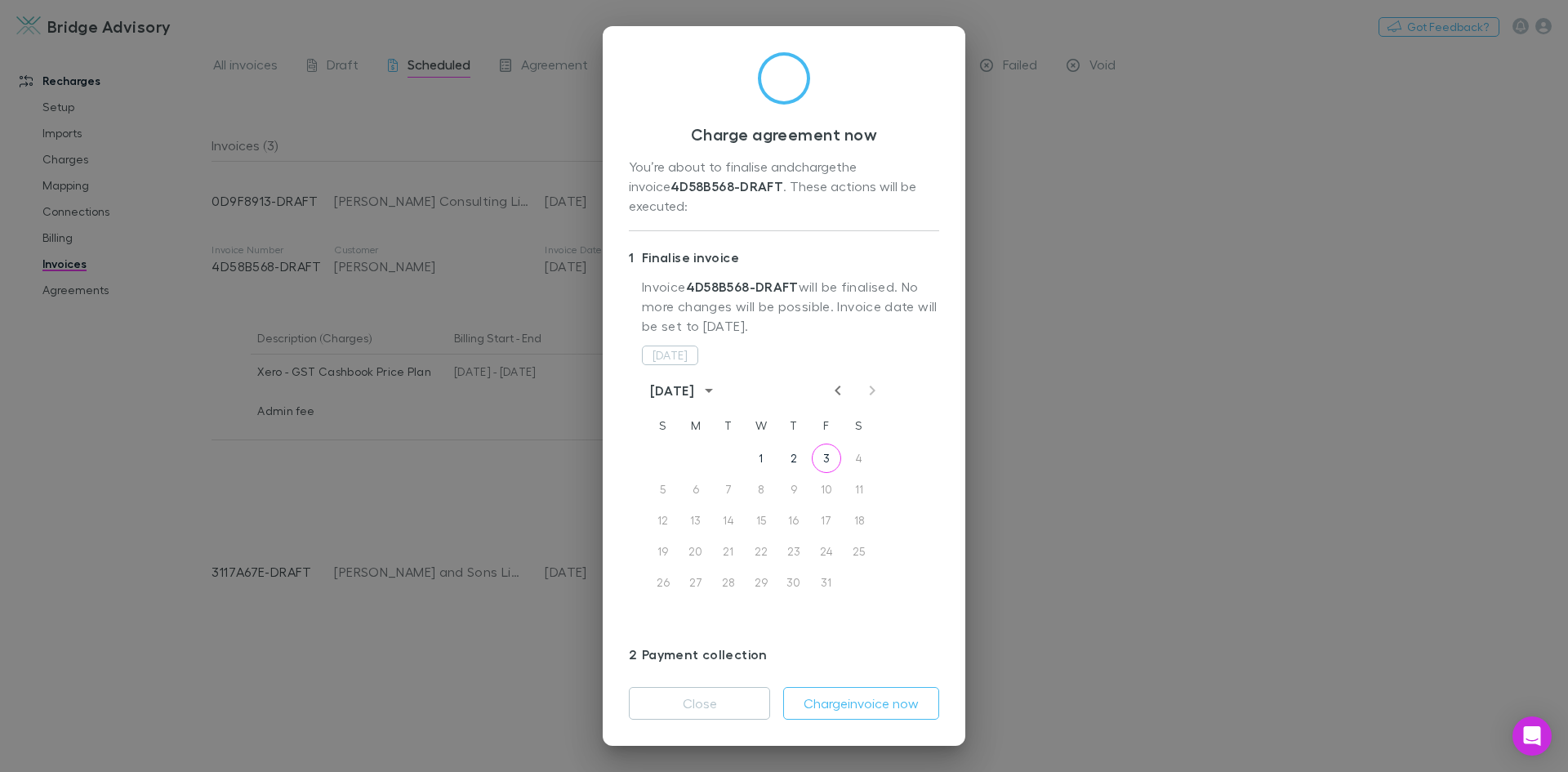
click at [834, 381] on icon "Previous month" at bounding box center [838, 390] width 19 height 19
click at [714, 567] on button "30" at bounding box center [728, 582] width 30 height 30
click at [835, 695] on button "Charge invoice now" at bounding box center [860, 703] width 156 height 33
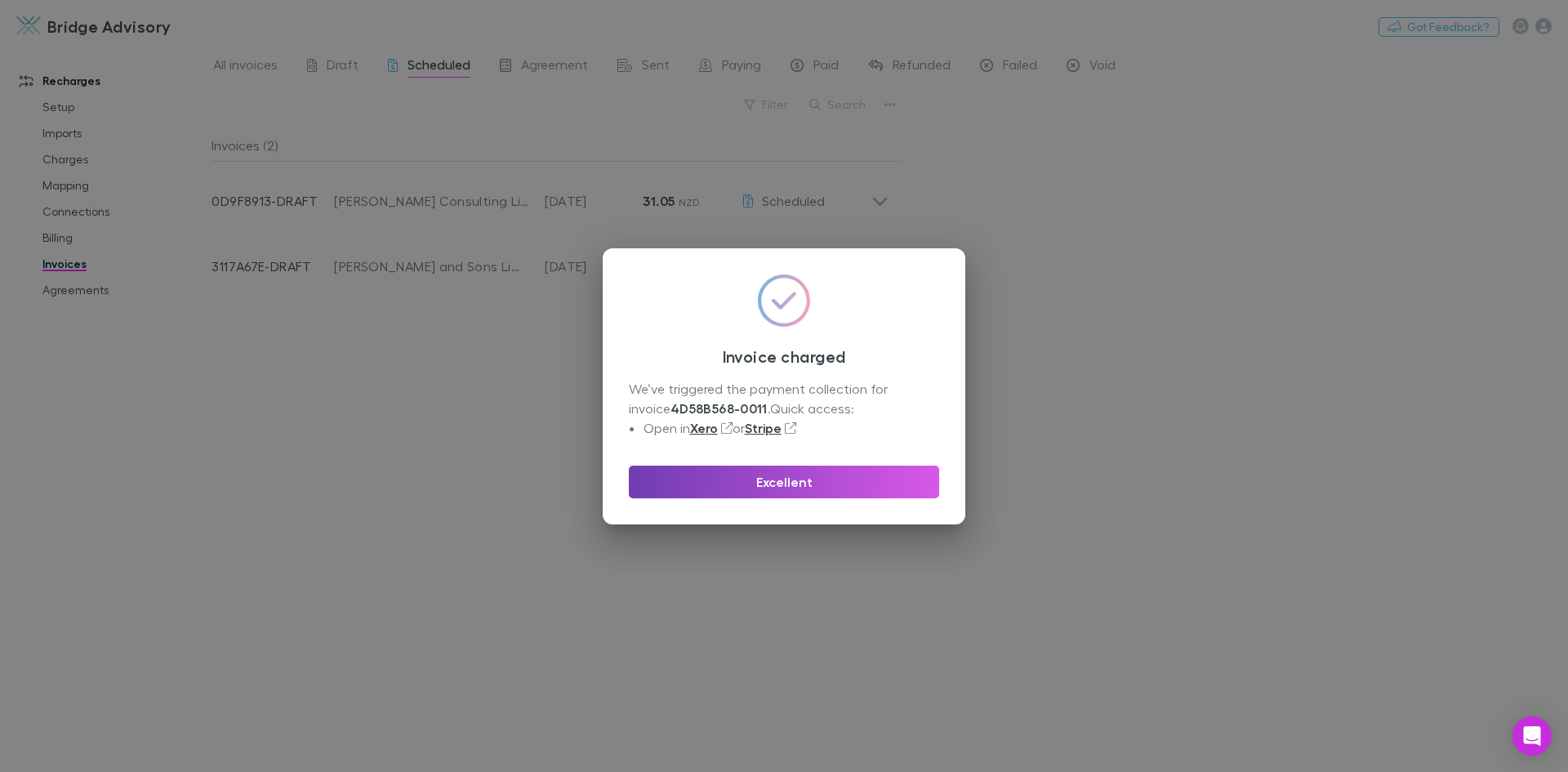
click at [806, 481] on button "Excellent" at bounding box center [784, 482] width 310 height 33
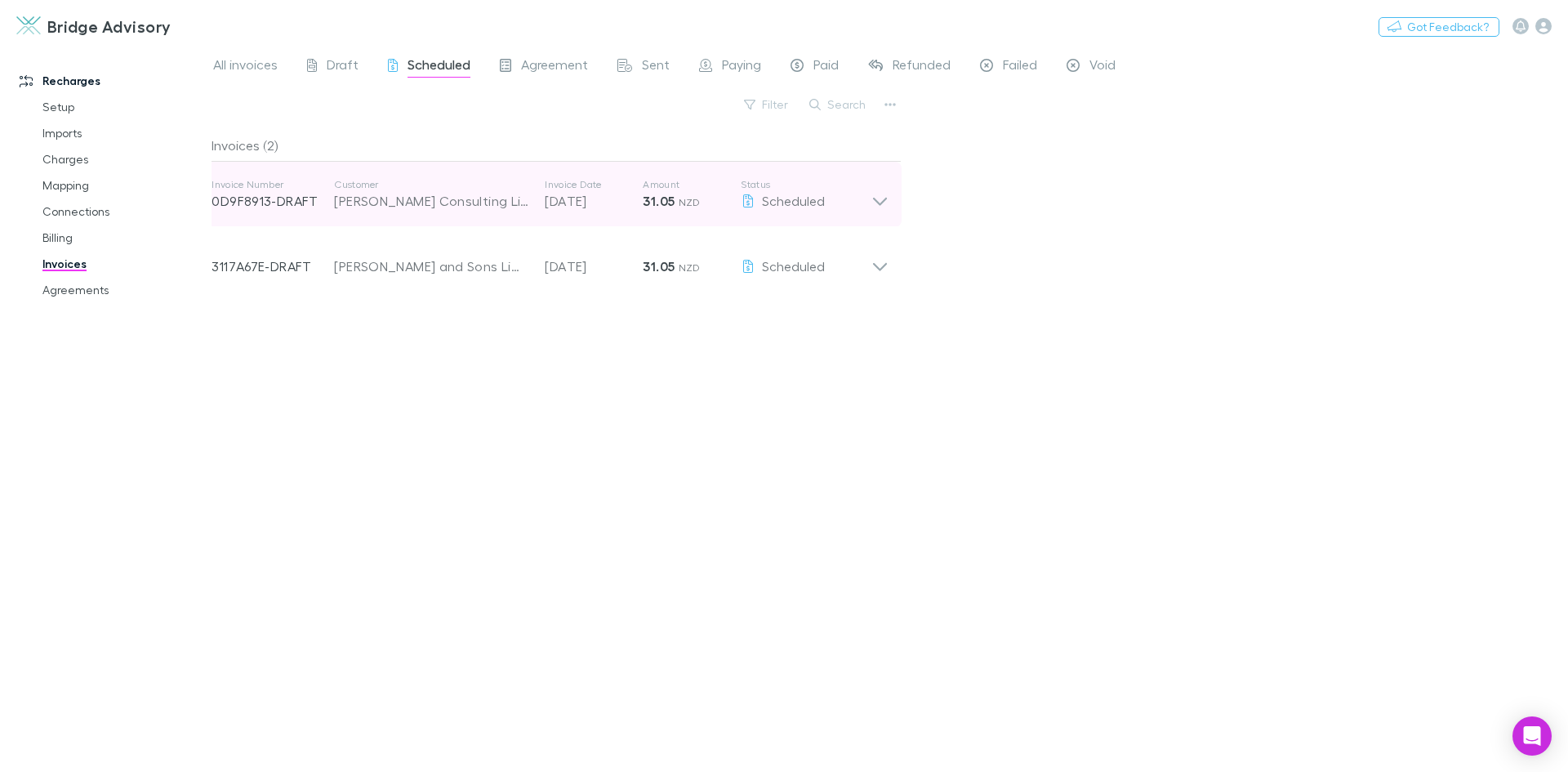
click at [874, 205] on icon at bounding box center [880, 194] width 17 height 33
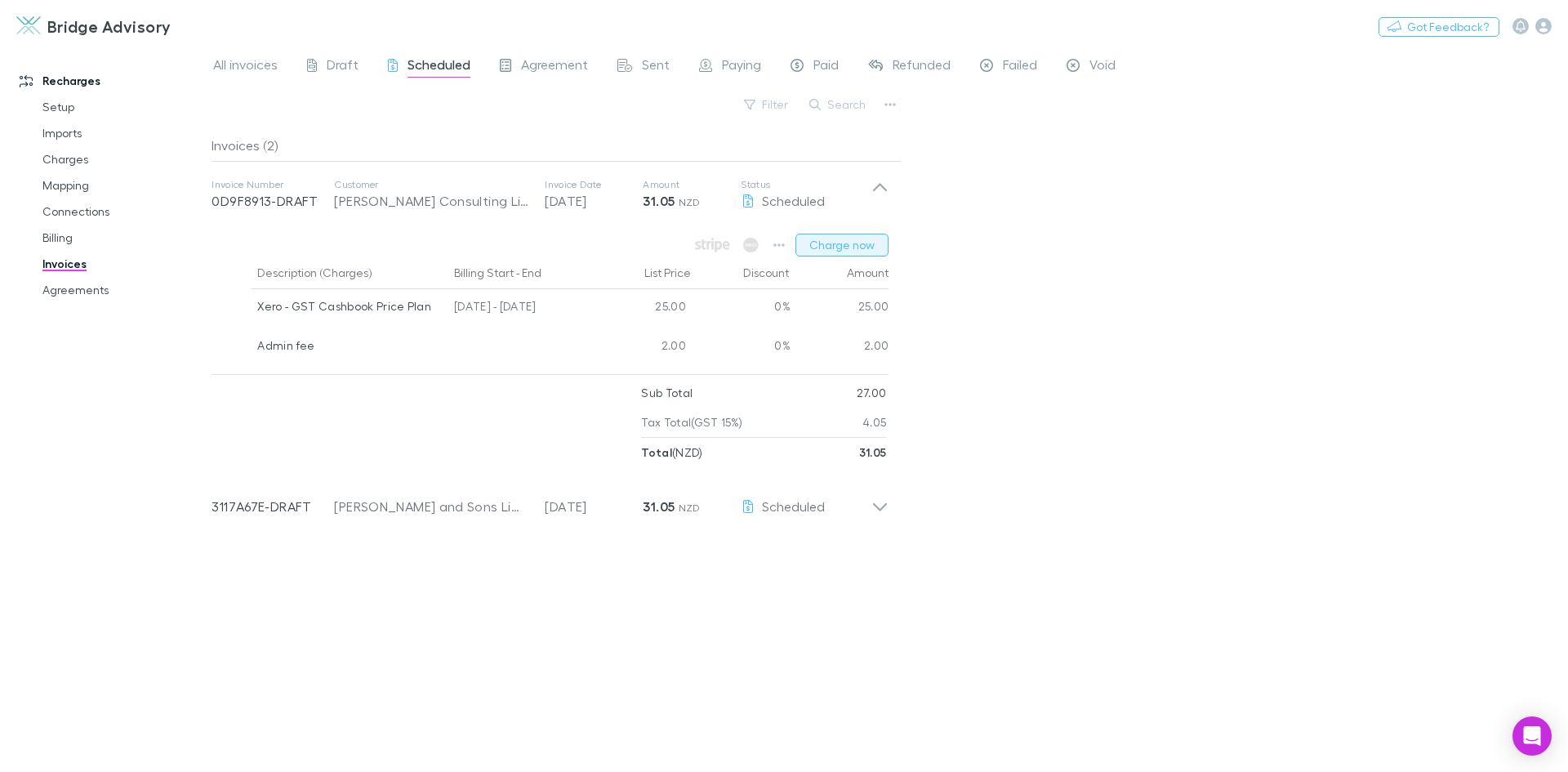
click at [854, 241] on button "Charge now" at bounding box center [842, 244] width 93 height 23
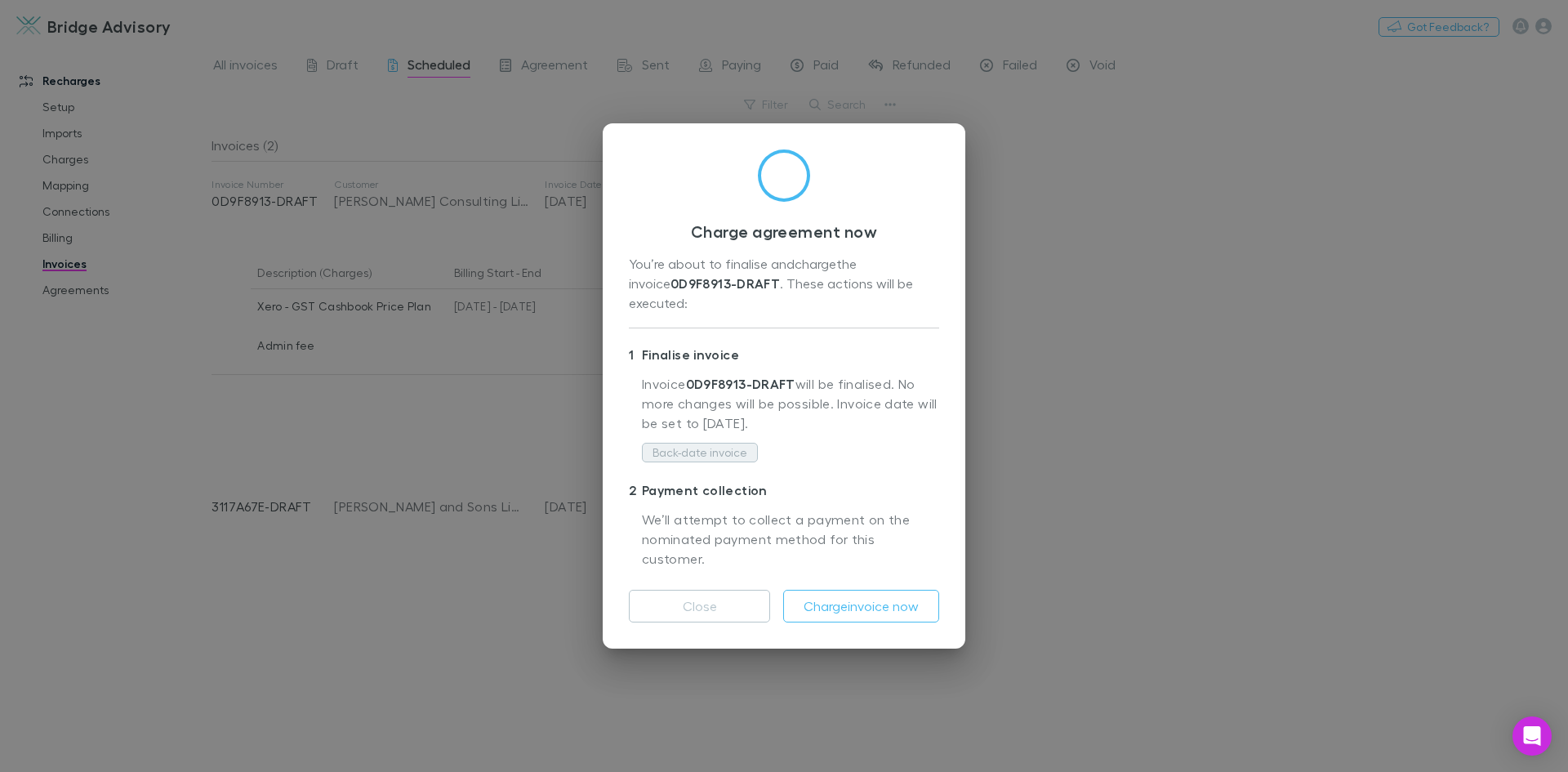
click at [718, 454] on button "Back-date invoice" at bounding box center [699, 452] width 116 height 19
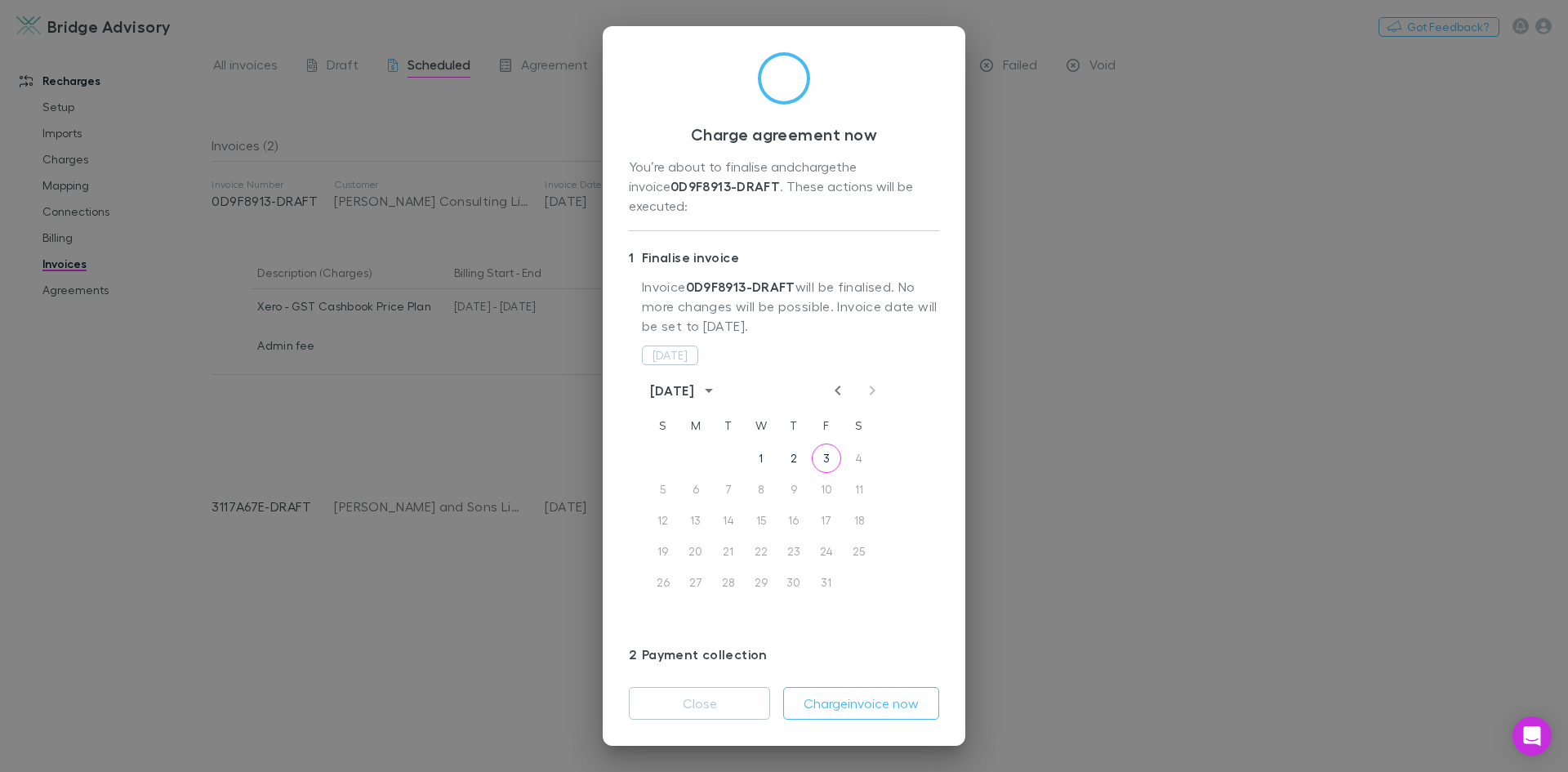
click at [830, 381] on icon "Previous month" at bounding box center [838, 390] width 19 height 19
click at [724, 567] on button "30" at bounding box center [728, 582] width 30 height 30
click at [846, 711] on button "Charge invoice now" at bounding box center [860, 703] width 156 height 33
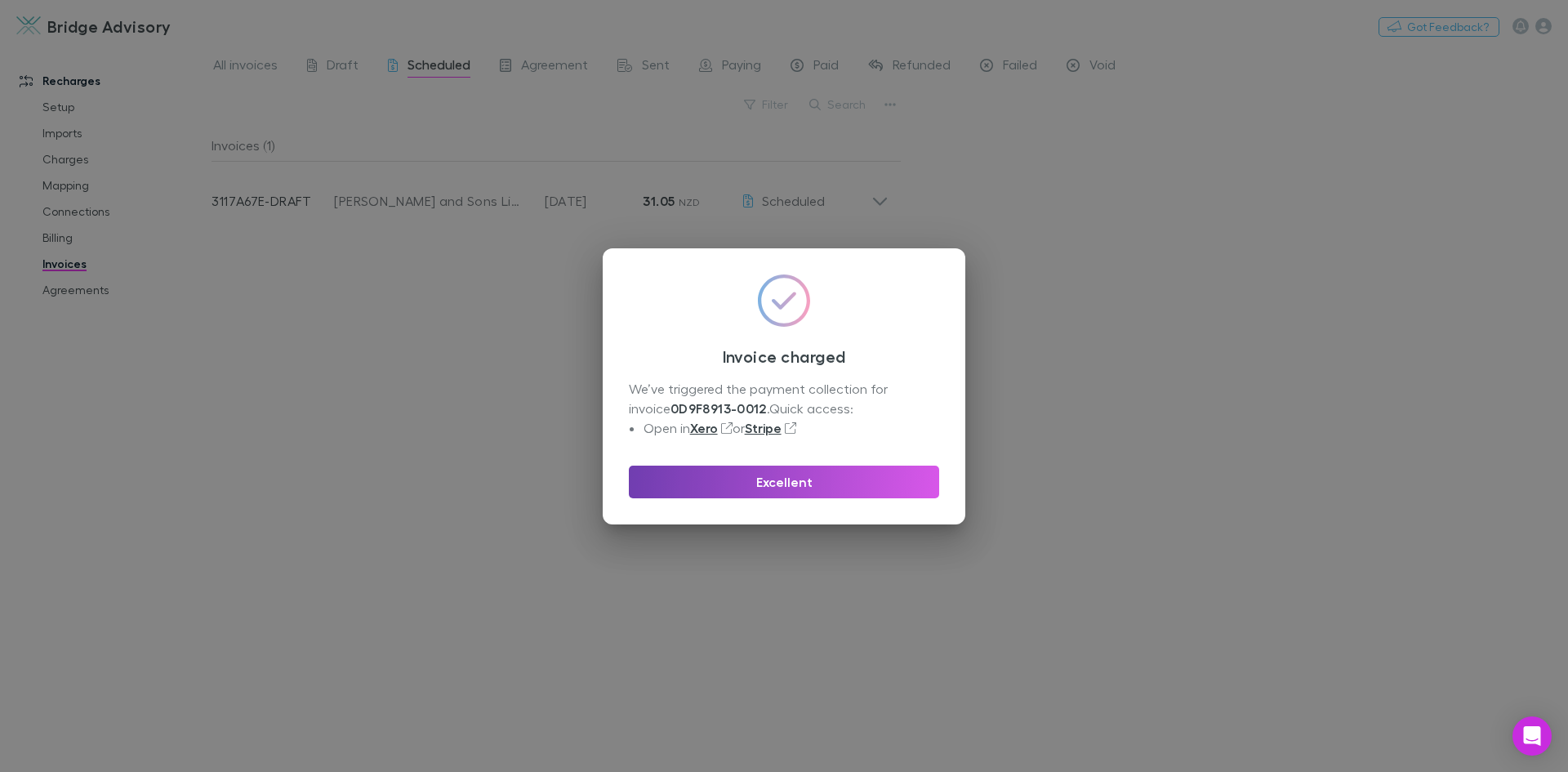
click at [794, 482] on button "Excellent" at bounding box center [784, 482] width 310 height 33
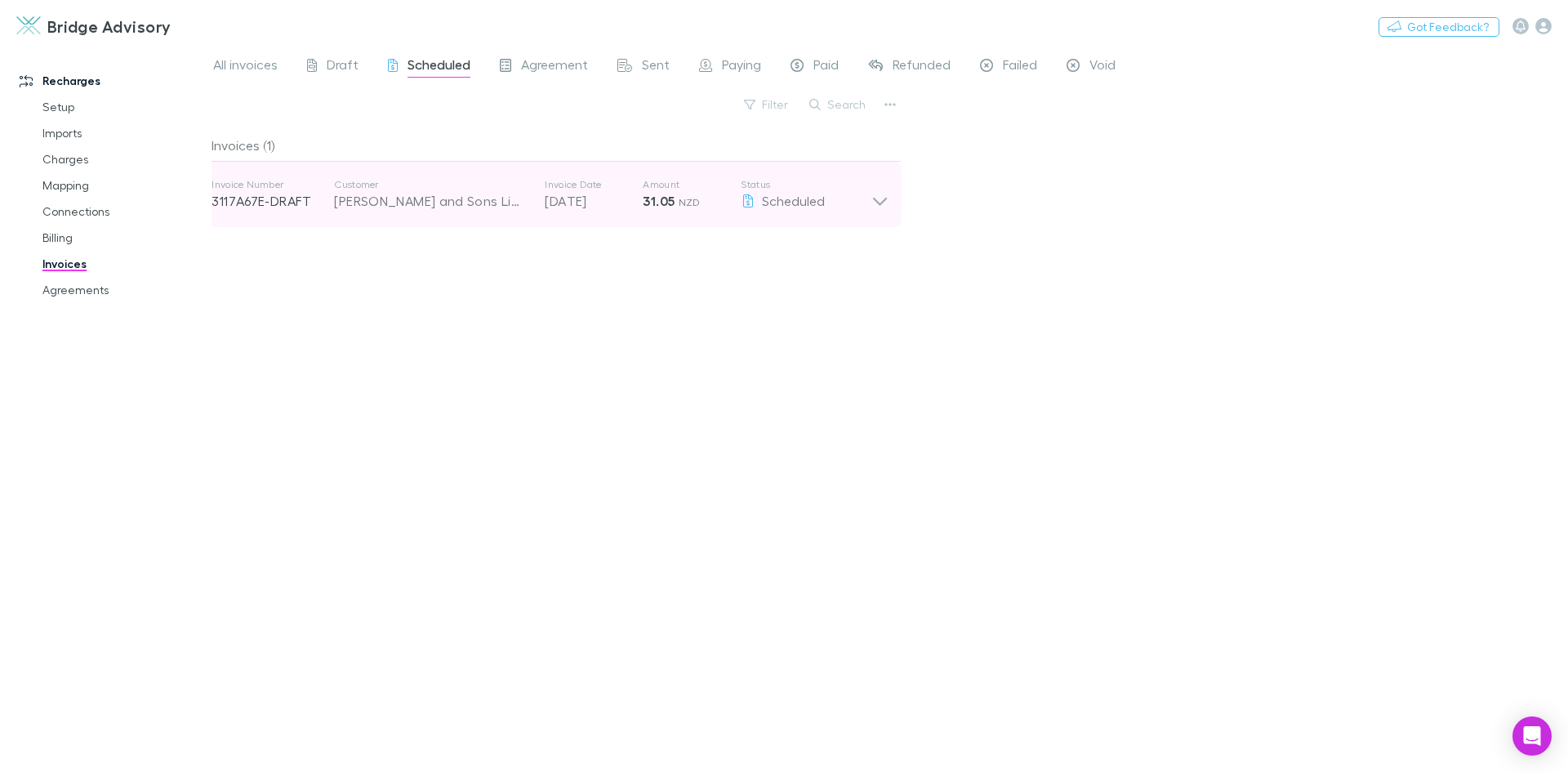
click at [879, 200] on icon at bounding box center [880, 194] width 17 height 33
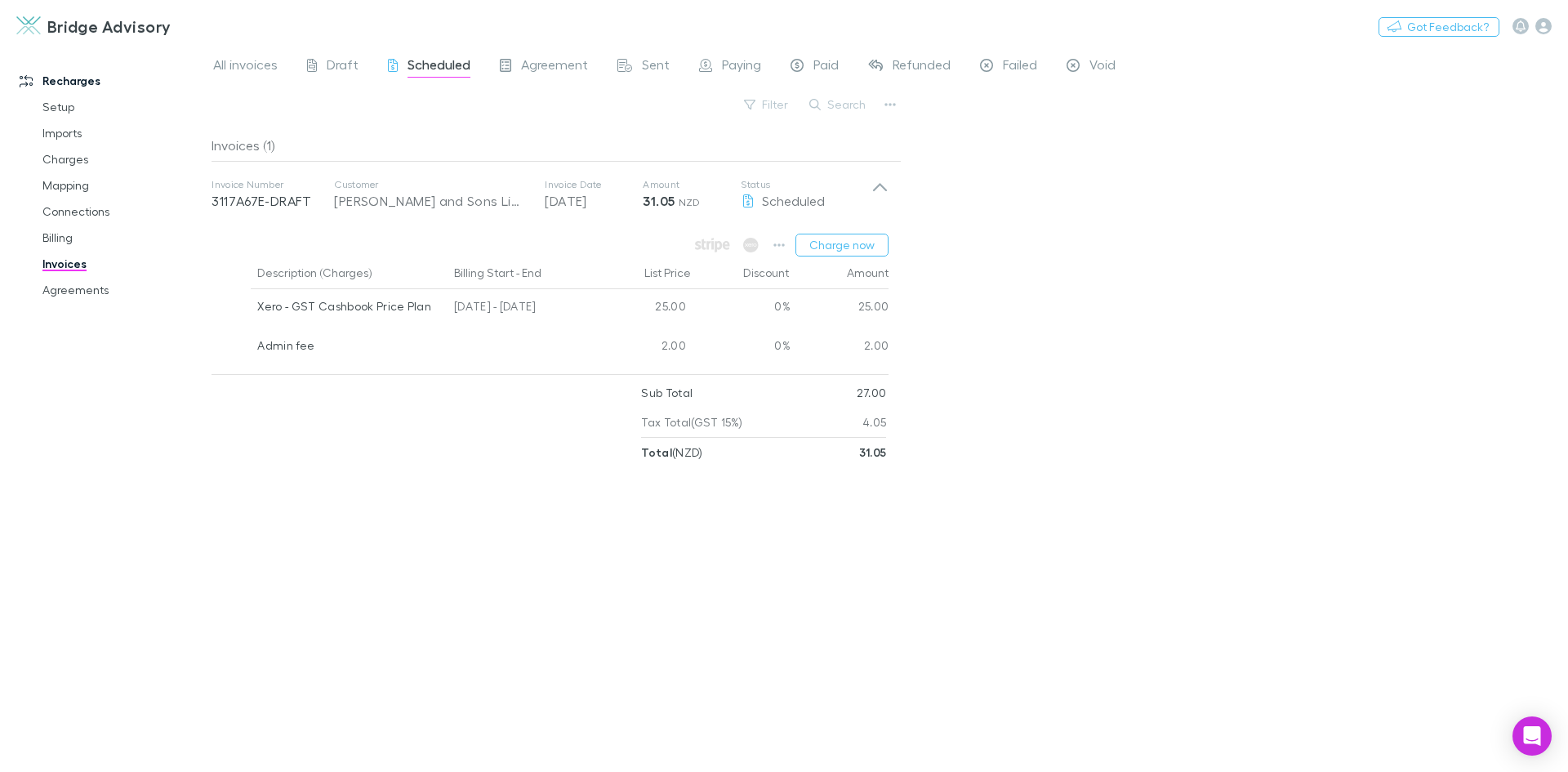
click at [850, 229] on div "Charge now Description (Charges) Billing Start - End List Price Discount Amount…" at bounding box center [550, 348] width 703 height 240
click at [848, 240] on button "Charge now" at bounding box center [842, 244] width 93 height 23
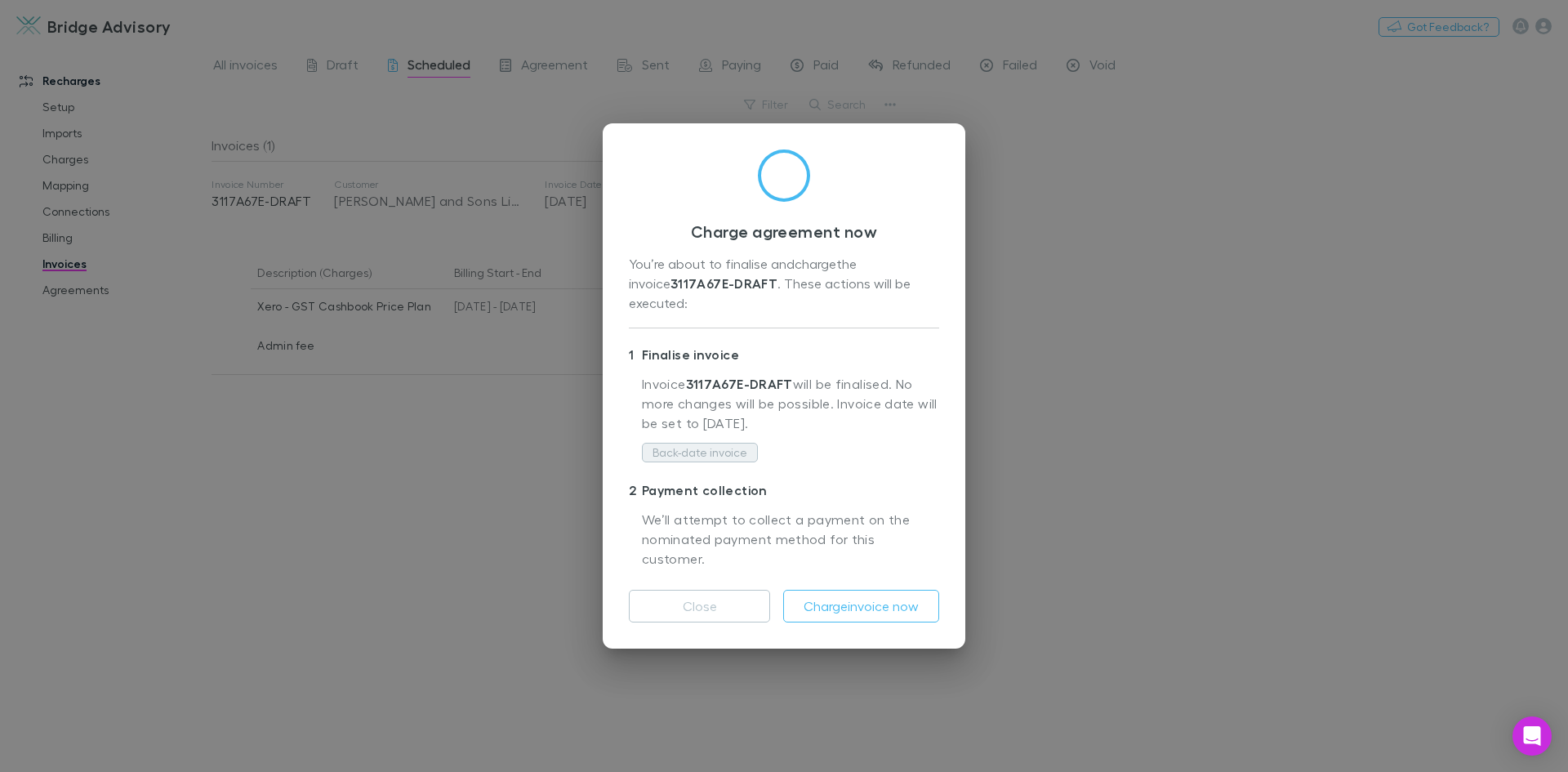
click at [711, 459] on button "Back-date invoice" at bounding box center [699, 452] width 116 height 19
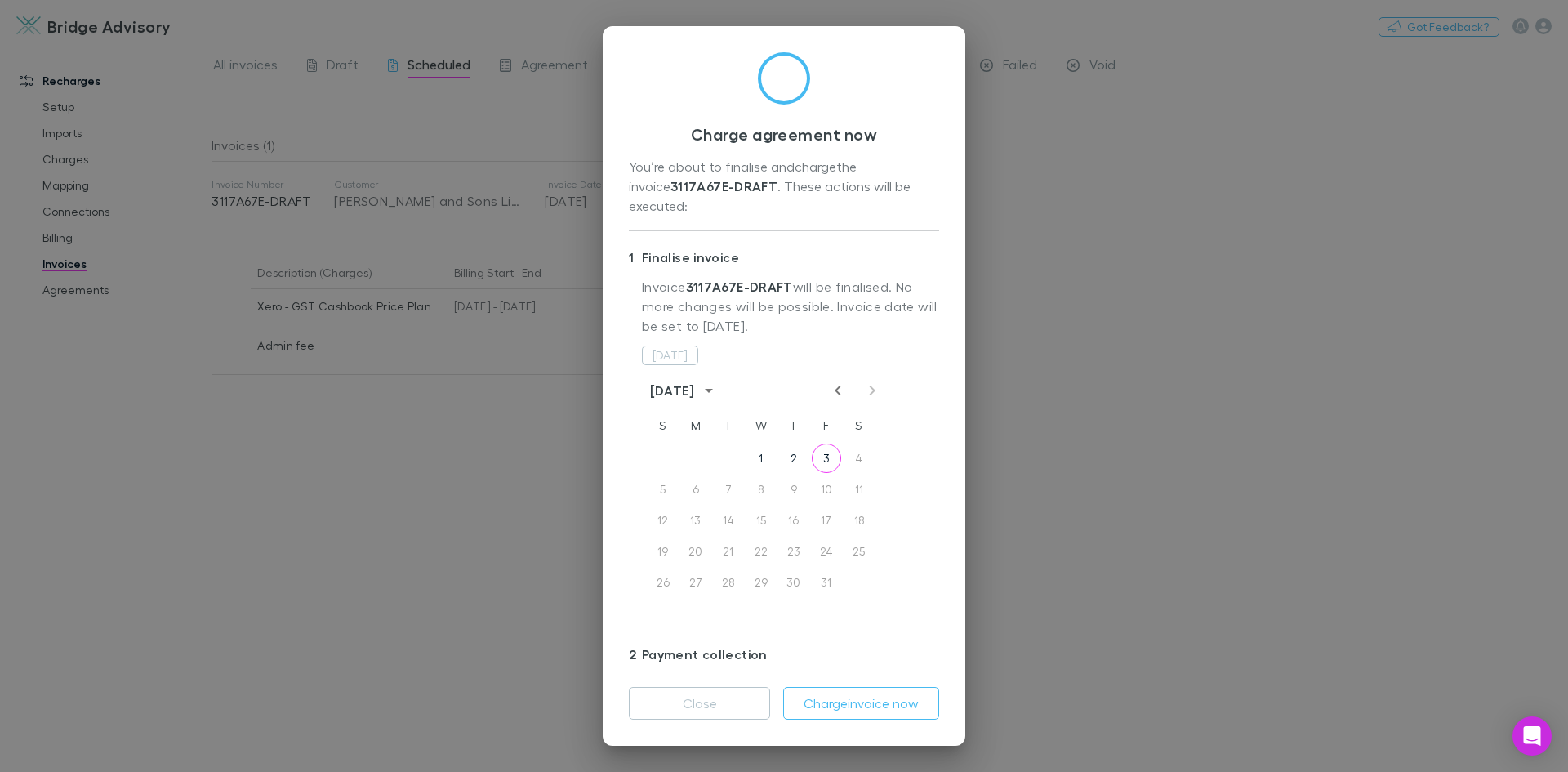
click at [837, 381] on icon "Previous month" at bounding box center [838, 390] width 19 height 19
click at [735, 567] on button "30" at bounding box center [728, 582] width 30 height 30
click at [864, 698] on button "Charge invoice now" at bounding box center [860, 703] width 156 height 33
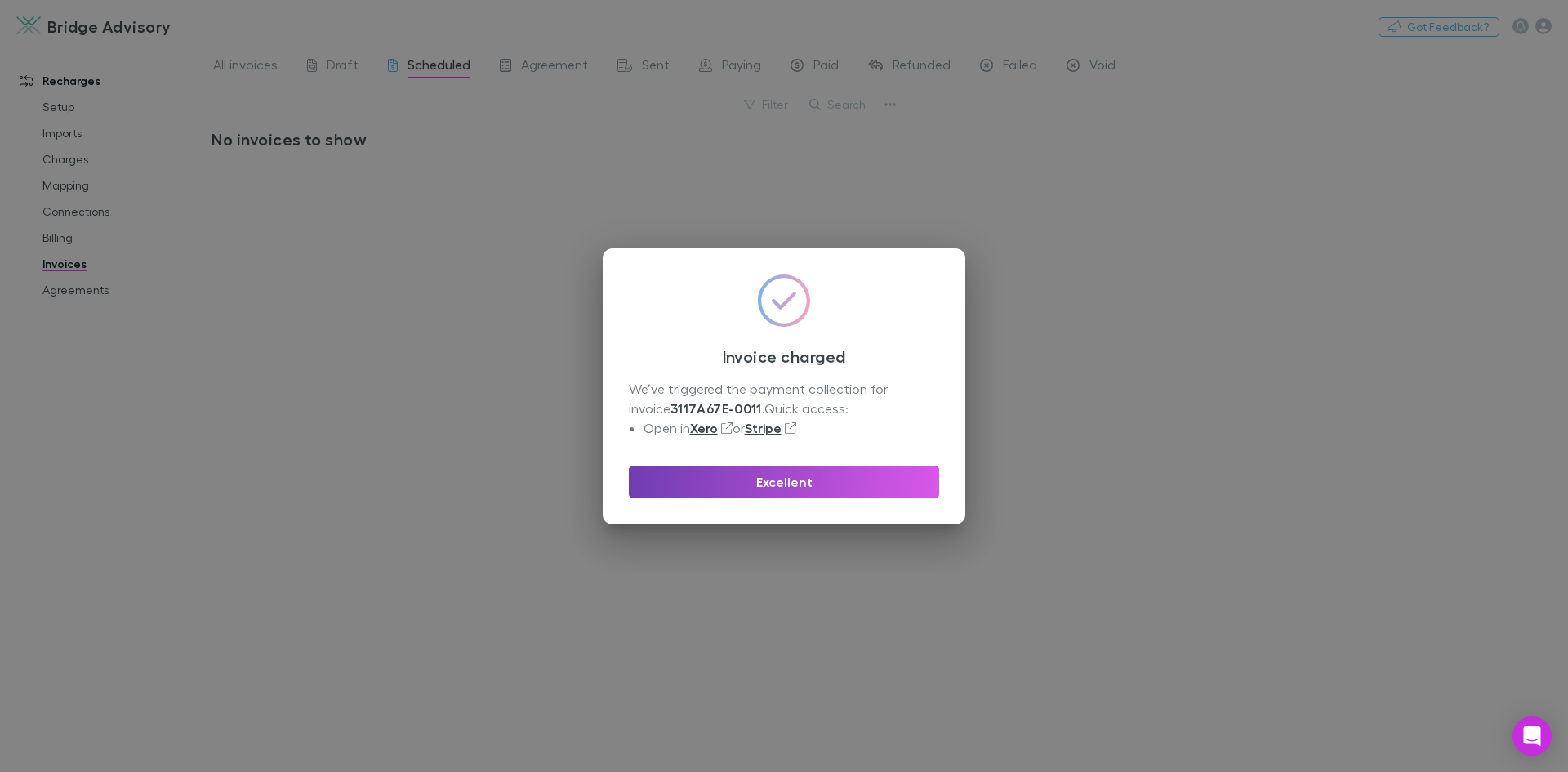
click at [784, 479] on button "Excellent" at bounding box center [784, 482] width 310 height 33
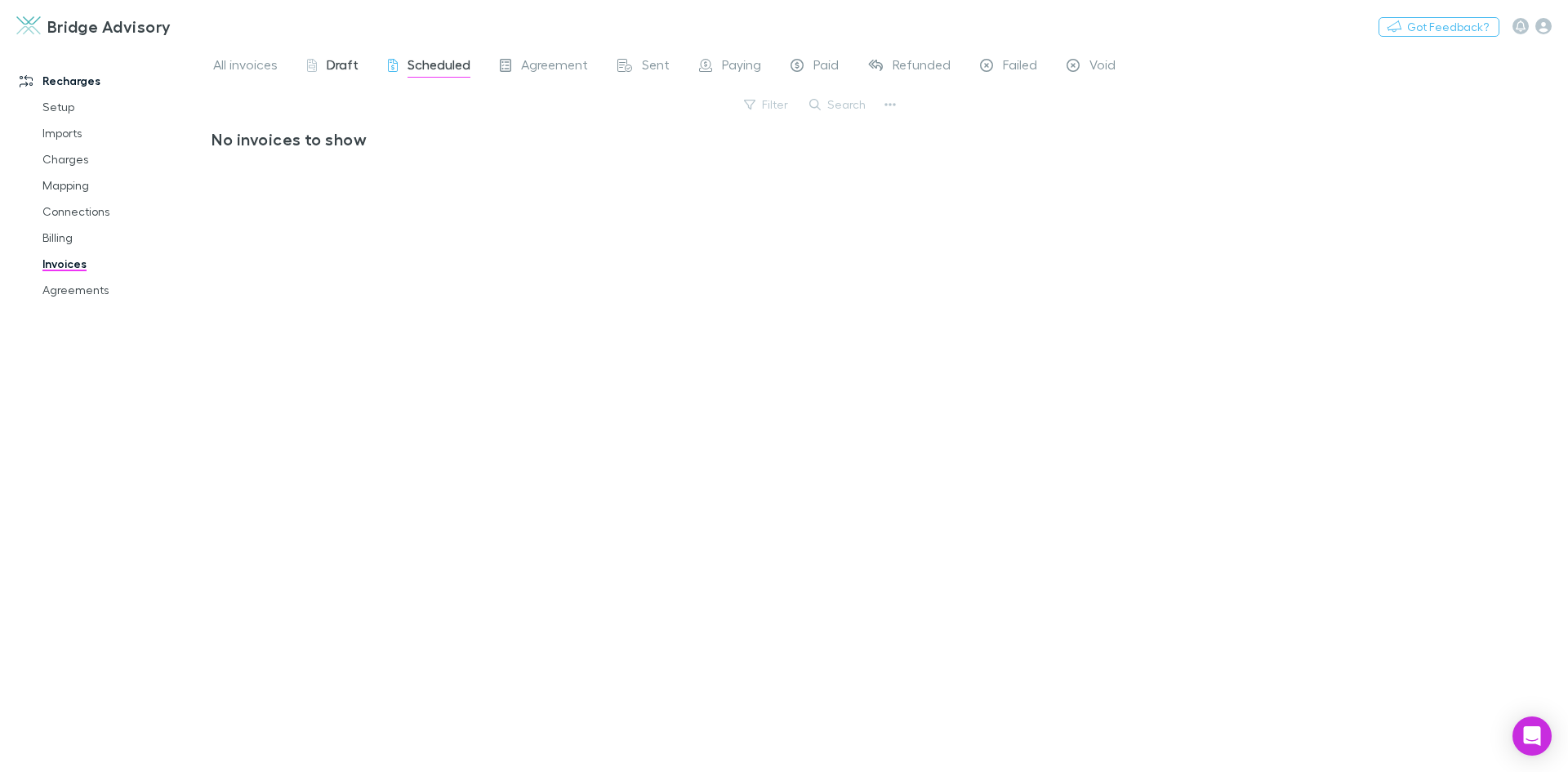
click at [346, 69] on span "Draft" at bounding box center [342, 67] width 32 height 21
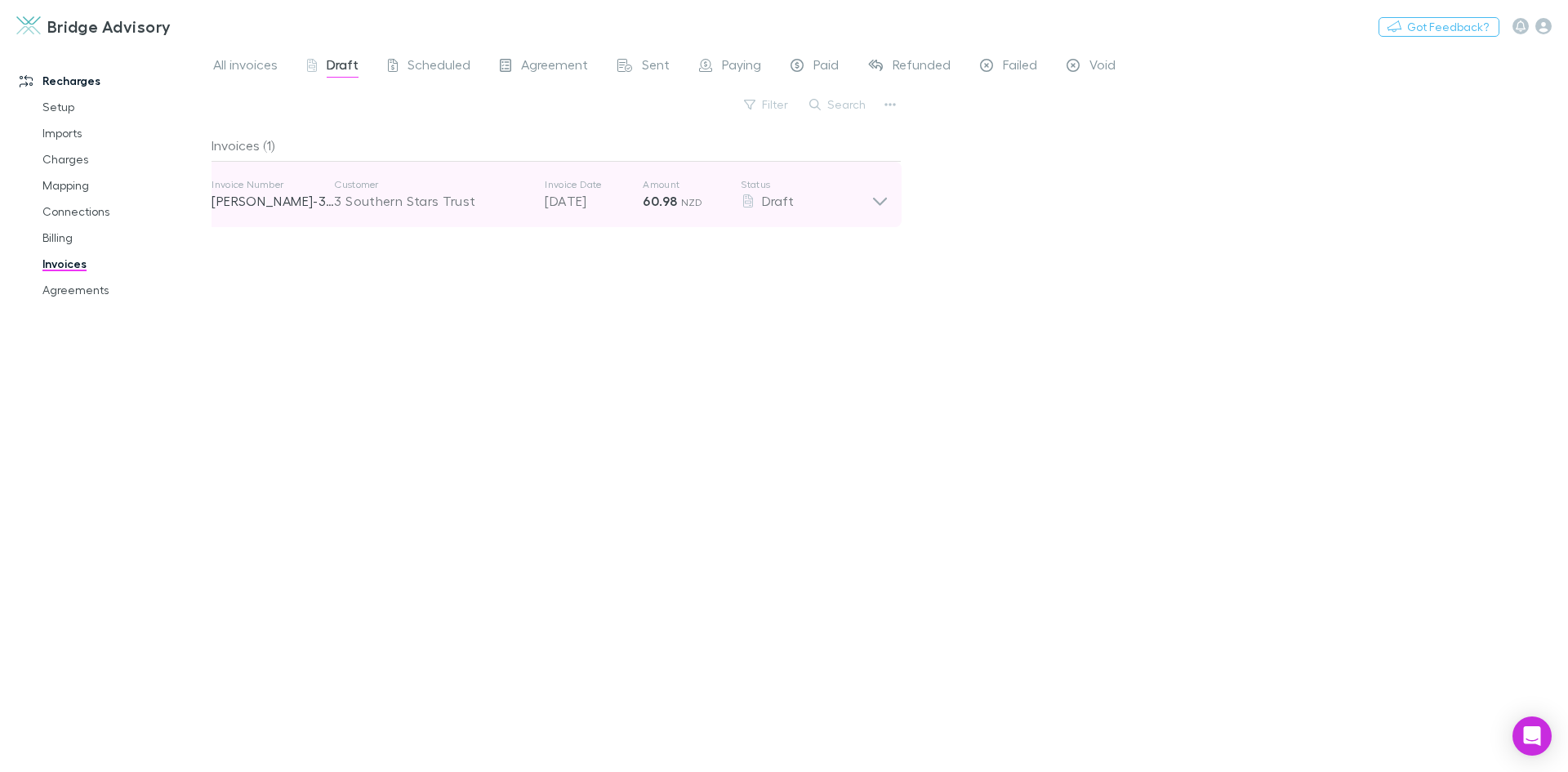
click at [879, 200] on icon at bounding box center [880, 194] width 17 height 33
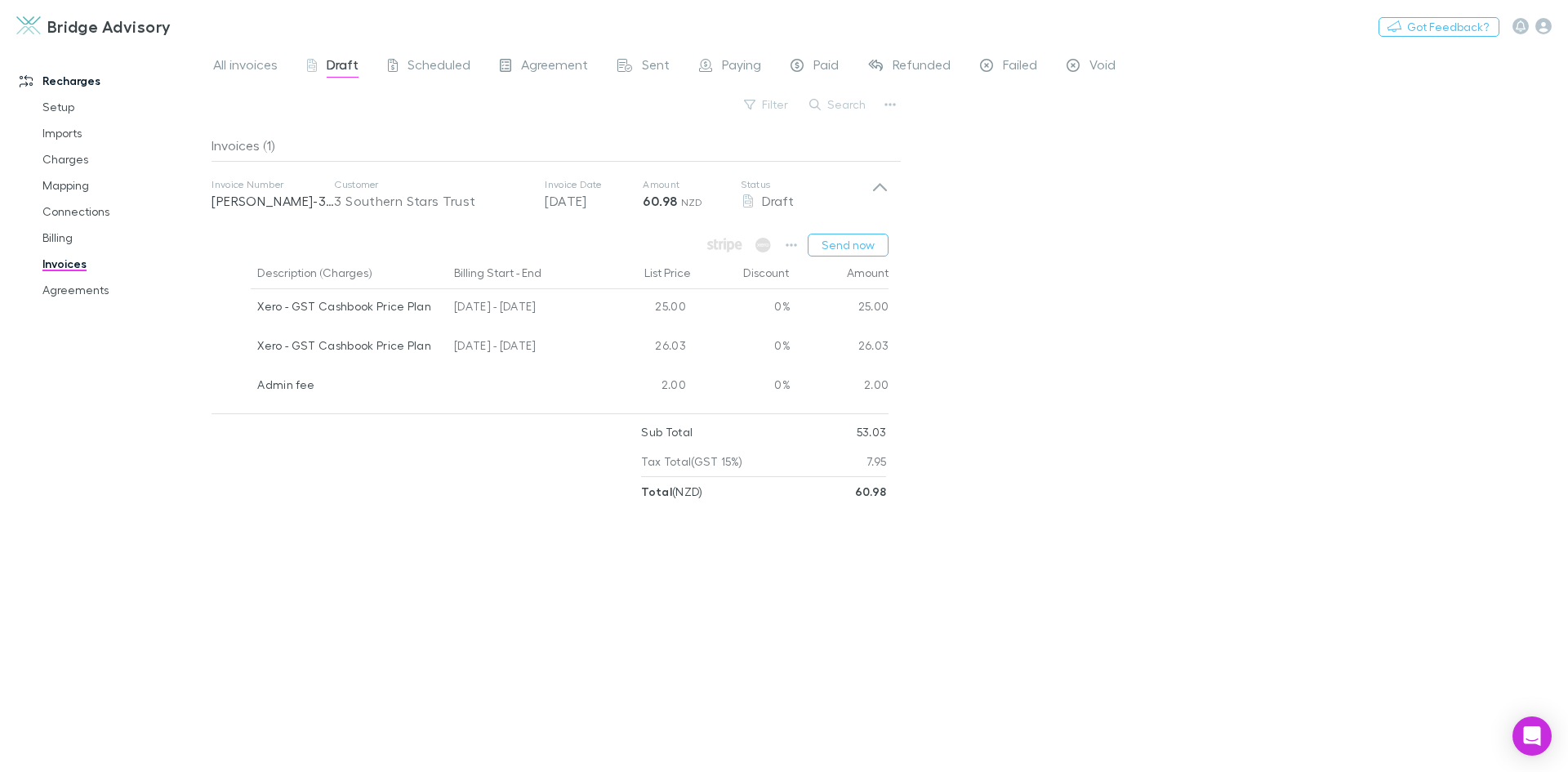
drag, startPoint x: 71, startPoint y: 166, endPoint x: 358, endPoint y: 218, distance: 291.7
click at [71, 166] on link "Charges" at bounding box center [123, 159] width 194 height 26
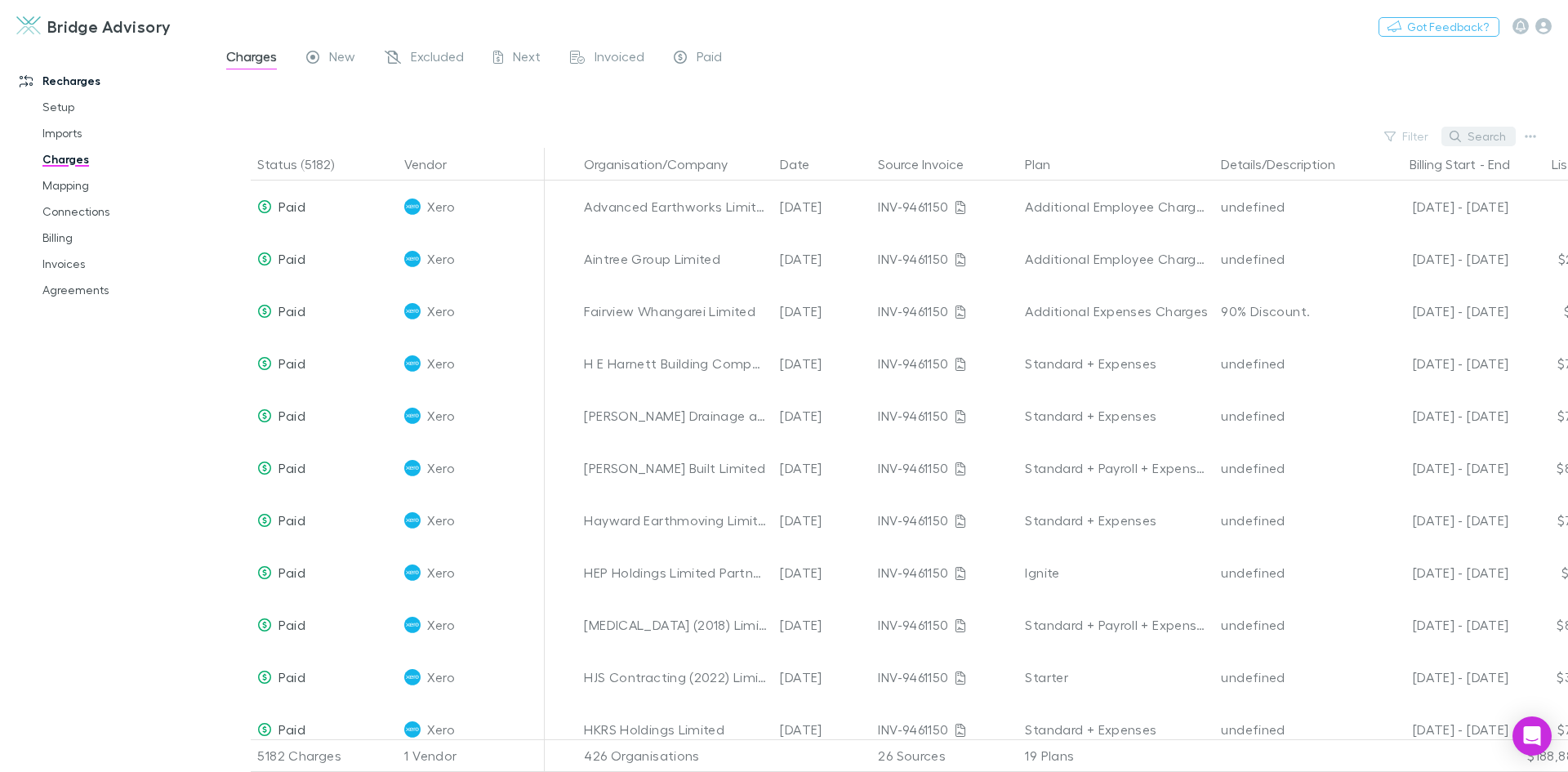
click at [1479, 142] on button "Search" at bounding box center [1478, 136] width 74 height 19
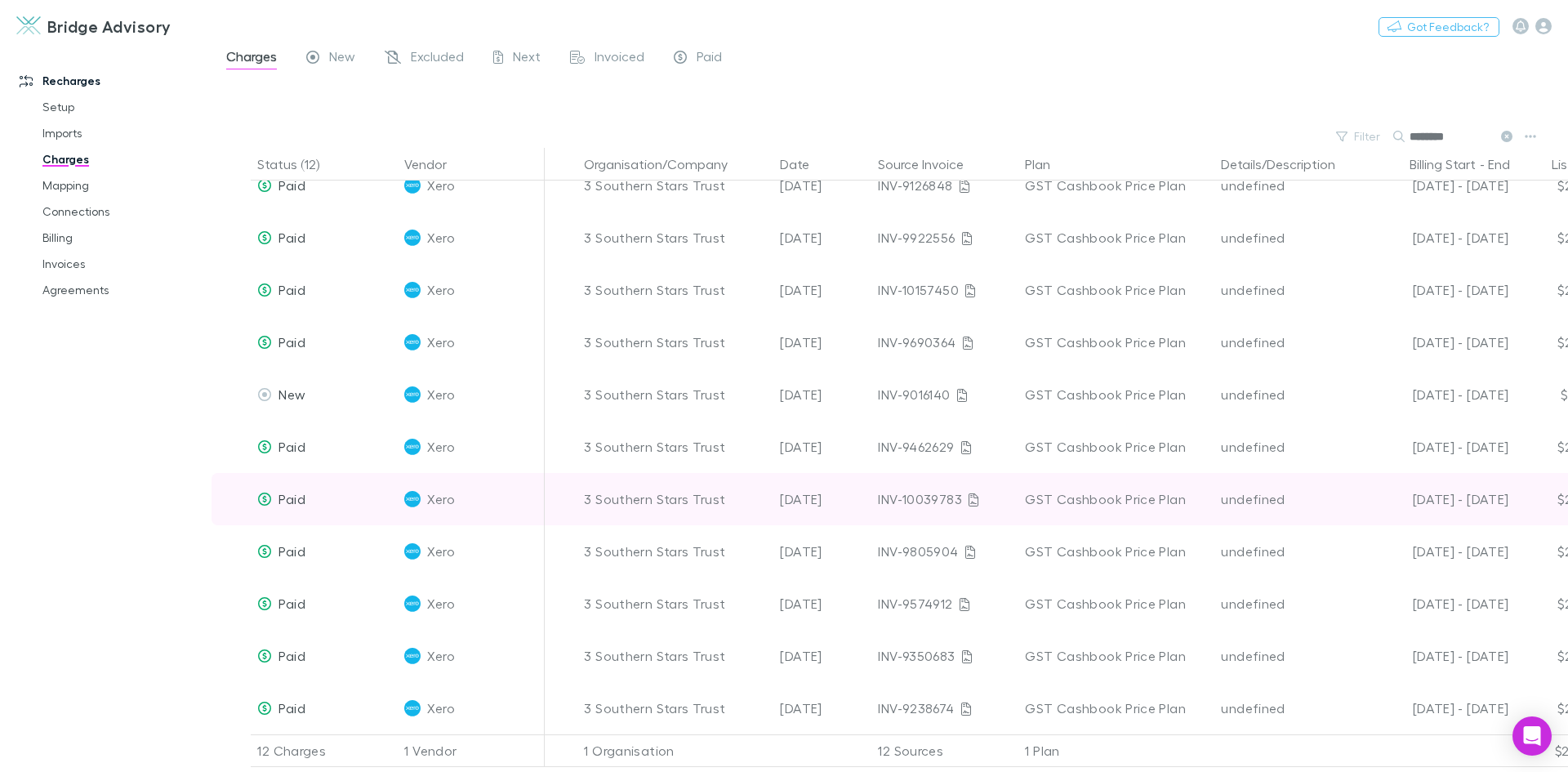
scroll to position [85, 0]
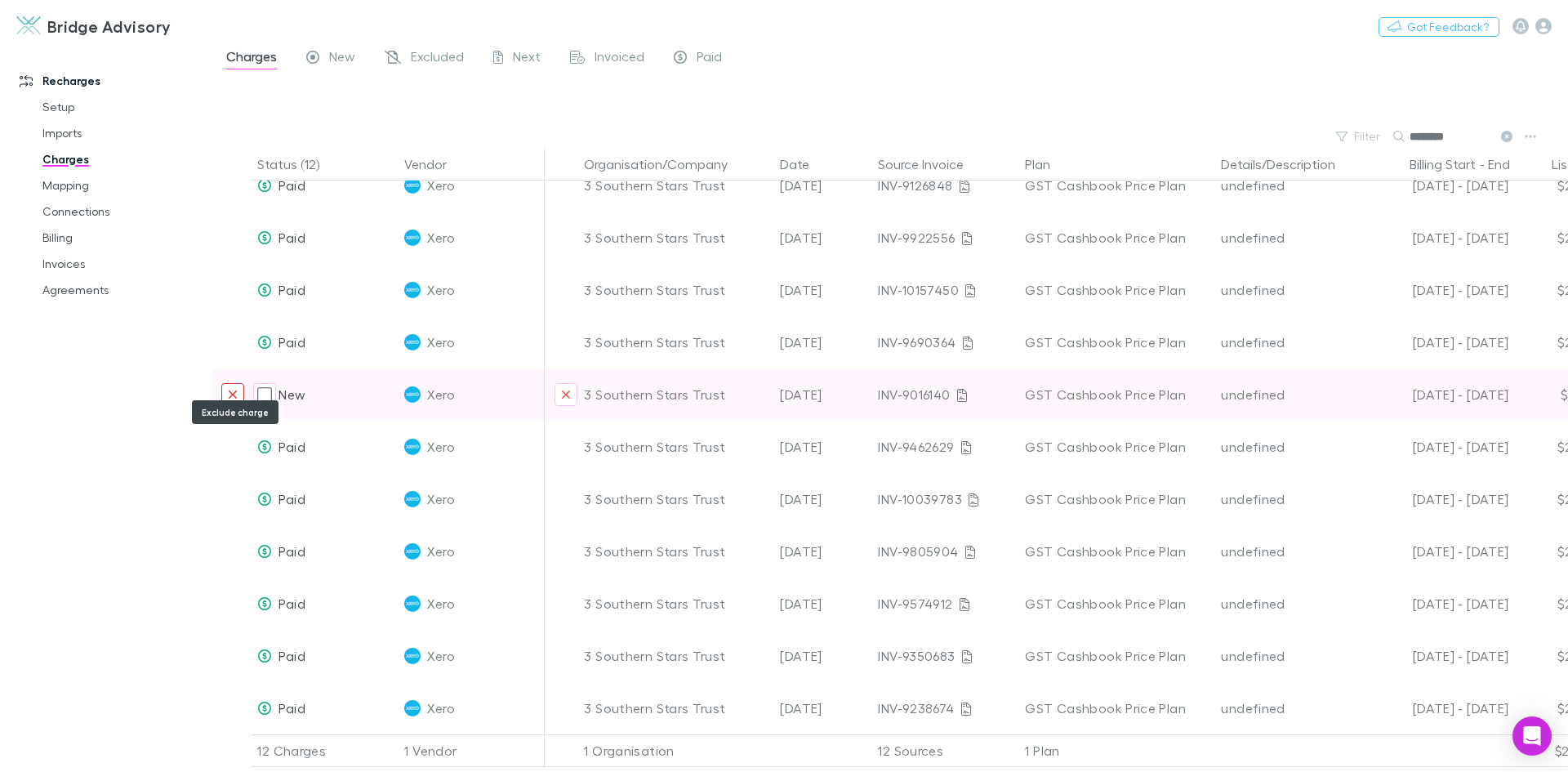
type input "********"
click at [235, 391] on icon "Exclude charge" at bounding box center [233, 395] width 8 height 8
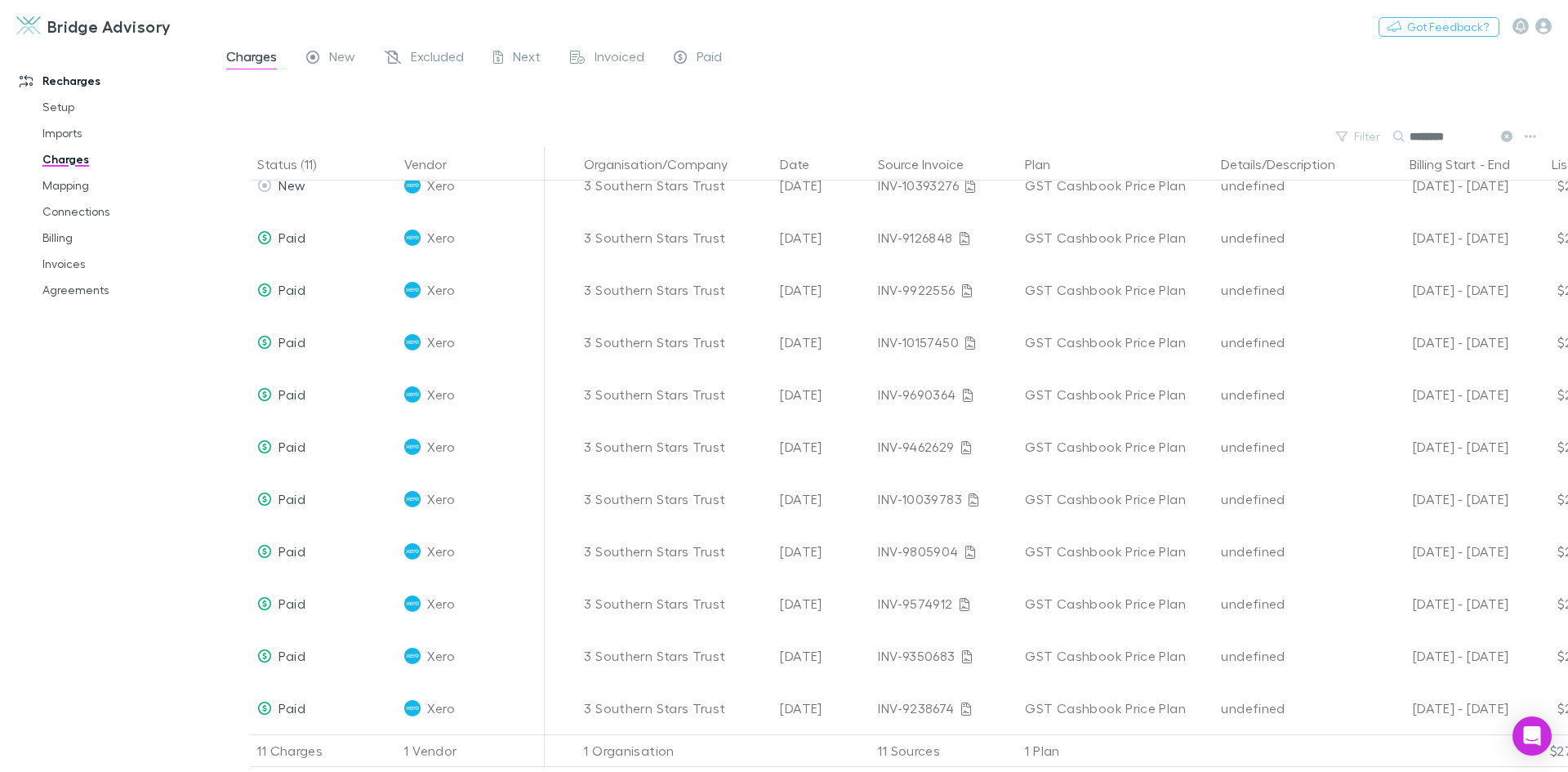
scroll to position [34, 0]
click at [76, 271] on link "Invoices" at bounding box center [123, 264] width 194 height 26
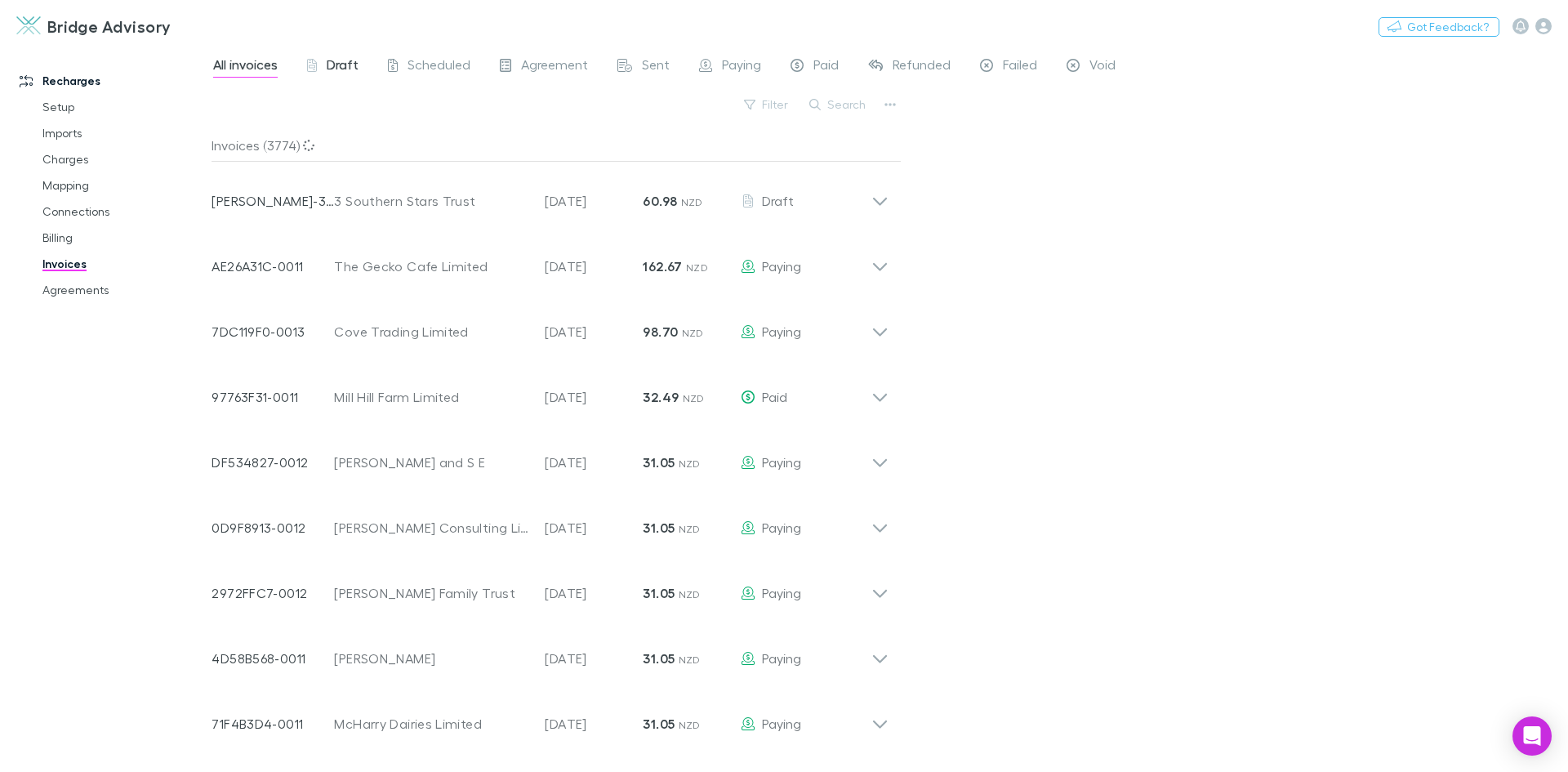
click at [347, 68] on span "Draft" at bounding box center [342, 67] width 32 height 21
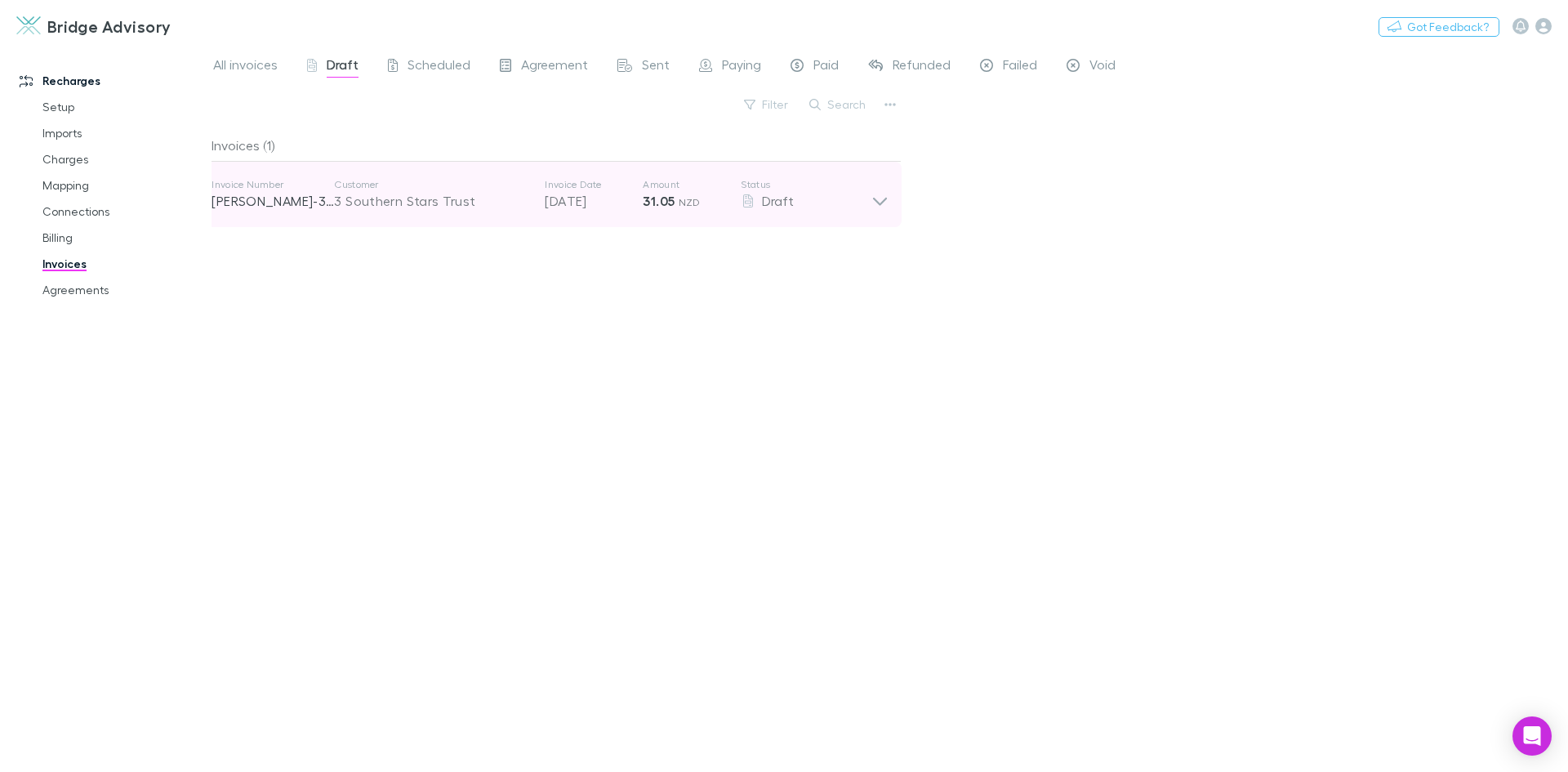
click at [881, 201] on icon at bounding box center [880, 194] width 17 height 33
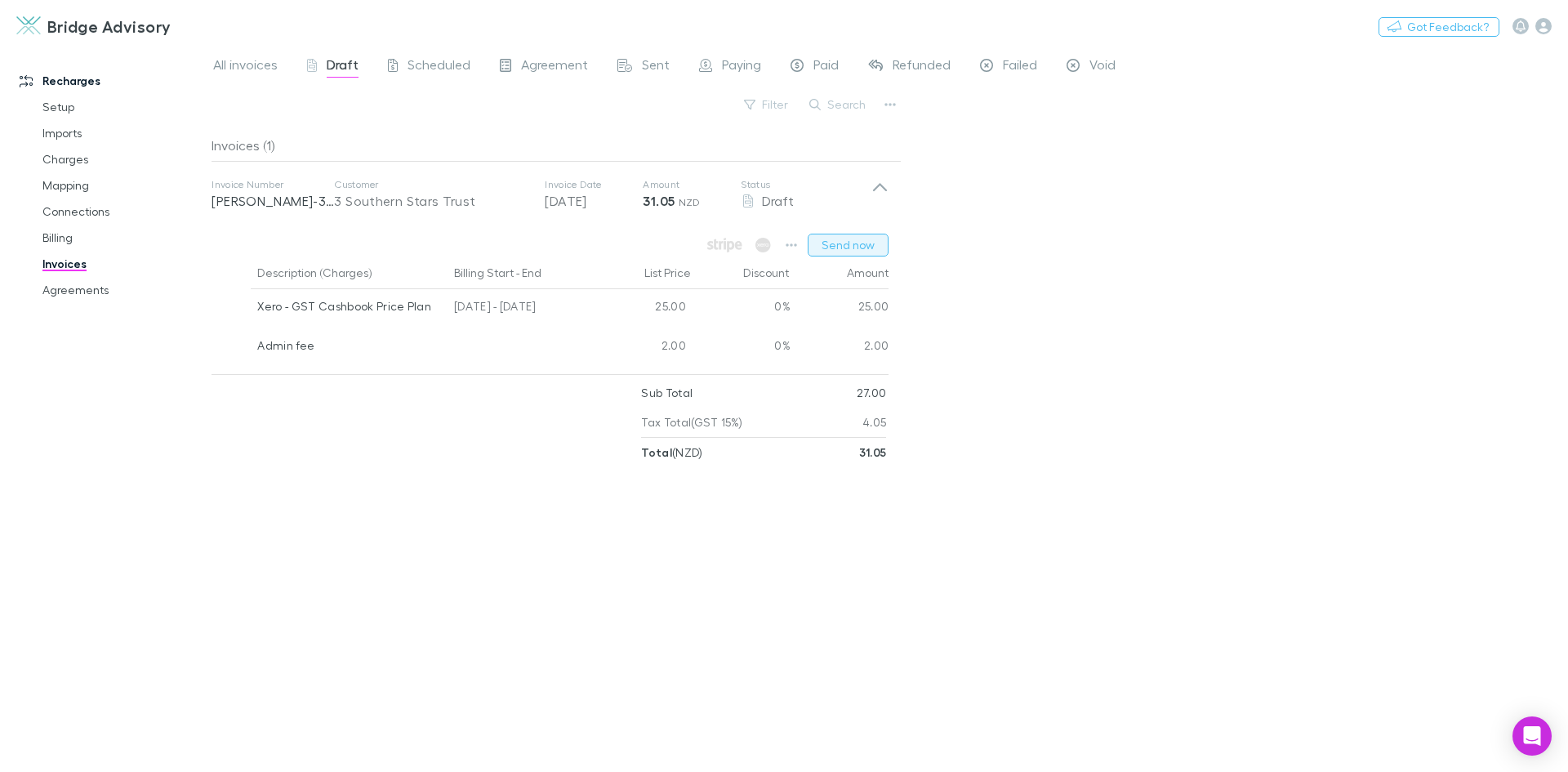
click at [845, 241] on button "Send now" at bounding box center [848, 244] width 81 height 23
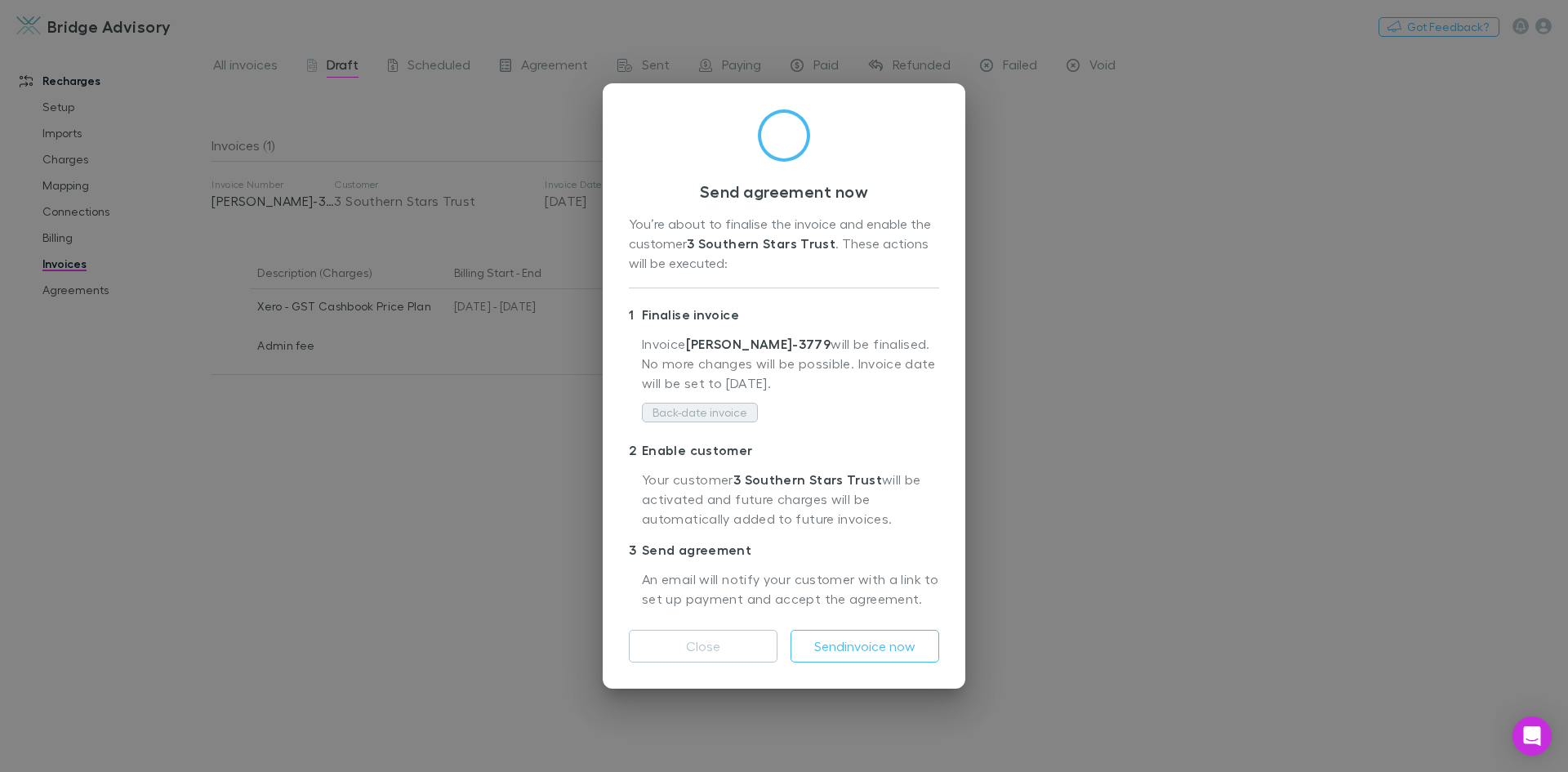
click at [714, 419] on button "Back-date invoice" at bounding box center [699, 412] width 116 height 19
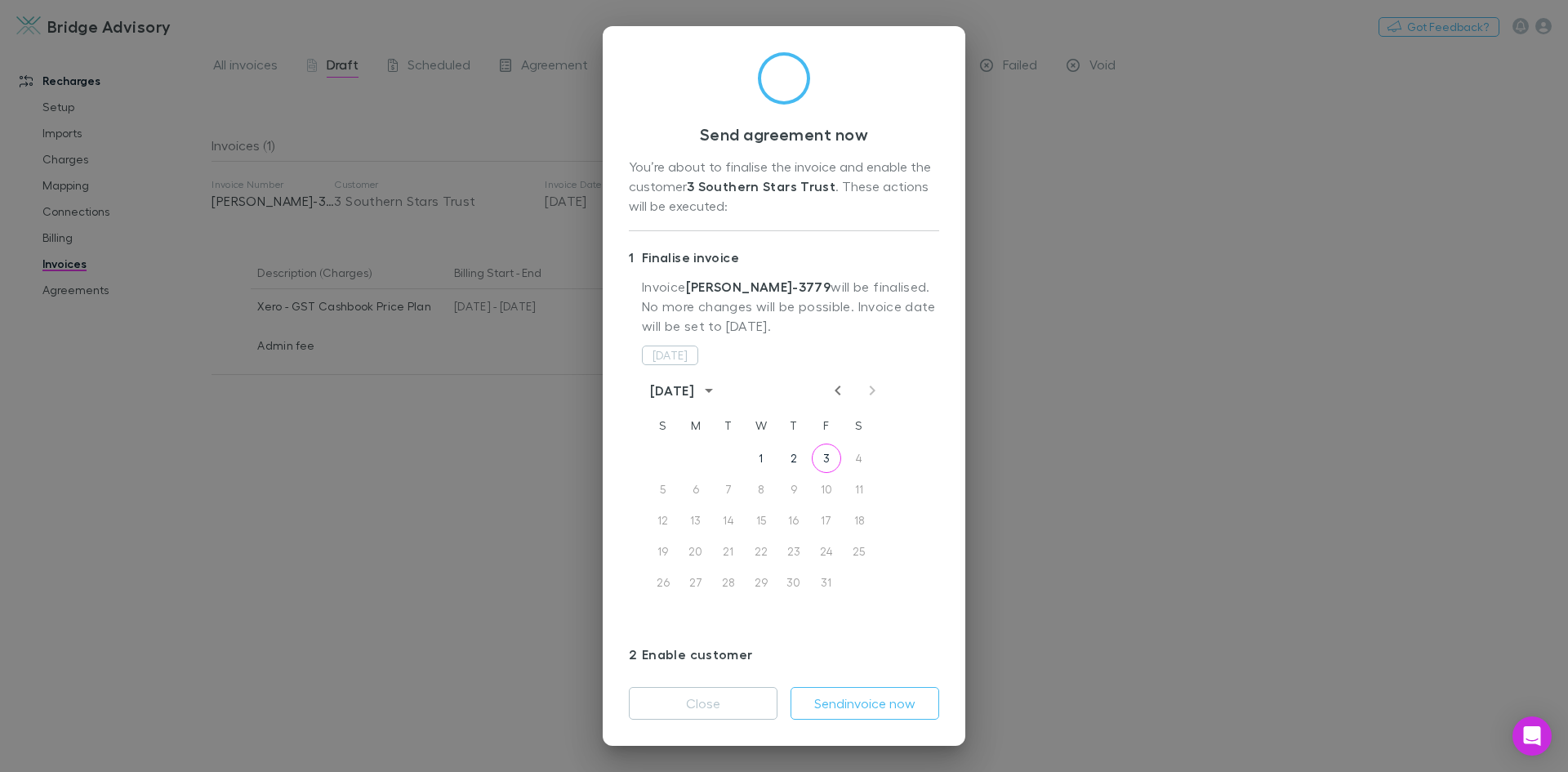
click at [834, 391] on icon "Previous month" at bounding box center [837, 391] width 6 height 10
click at [727, 586] on button "30" at bounding box center [728, 582] width 30 height 30
click at [877, 698] on button "Send invoice now" at bounding box center [865, 703] width 149 height 33
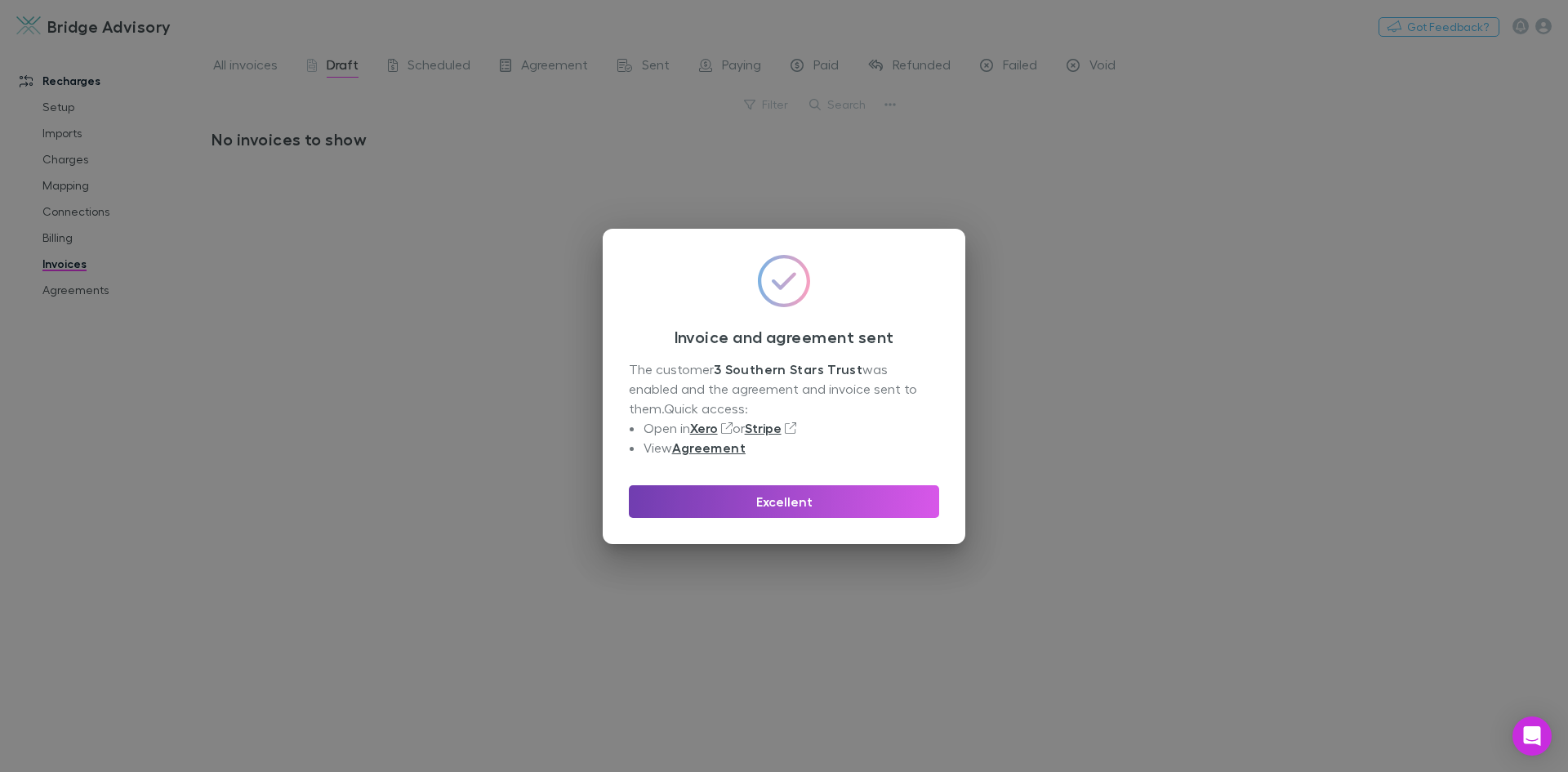
click at [839, 511] on button "Excellent" at bounding box center [784, 501] width 310 height 33
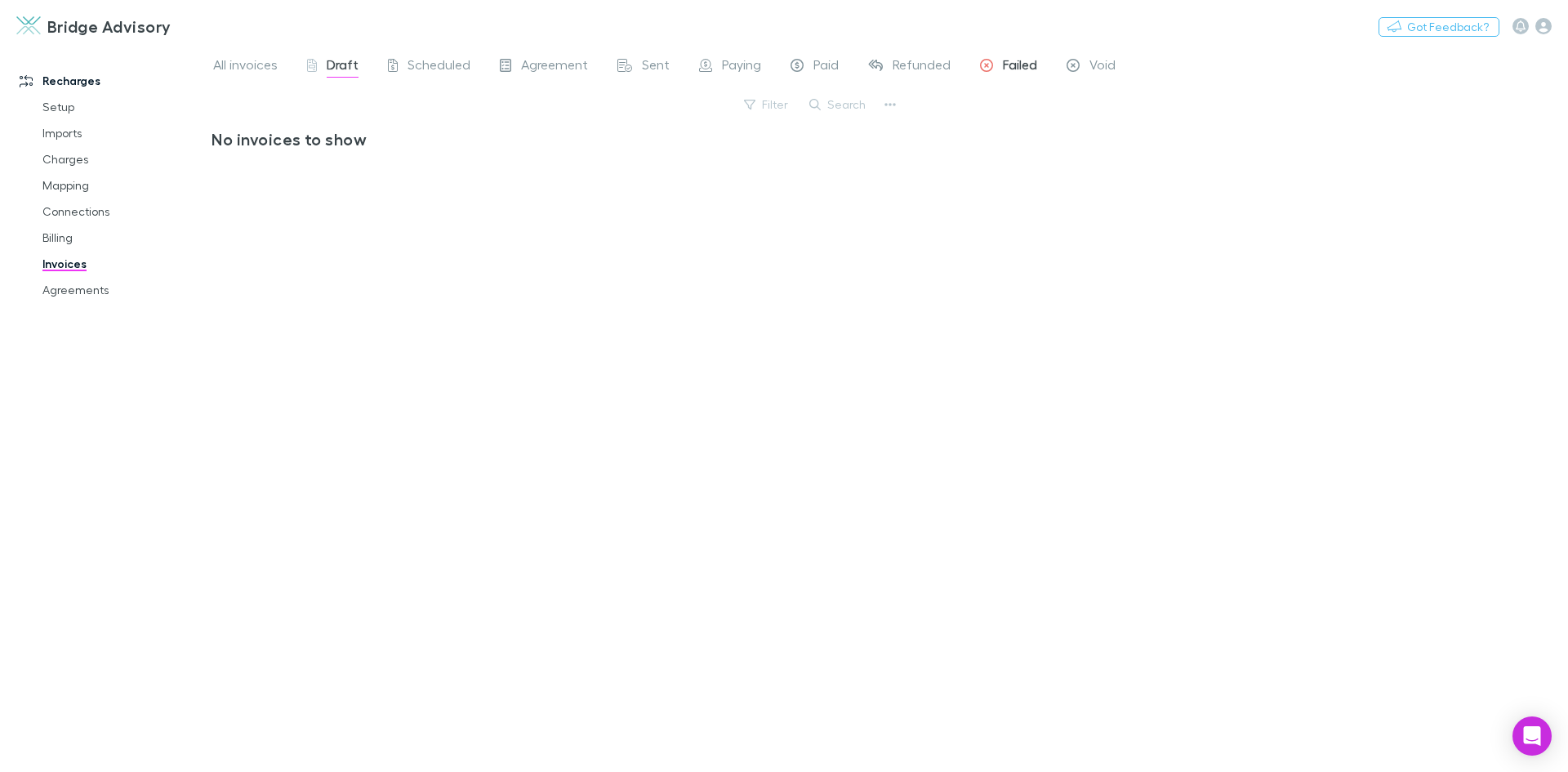
click at [1024, 60] on span "Failed" at bounding box center [1019, 67] width 35 height 21
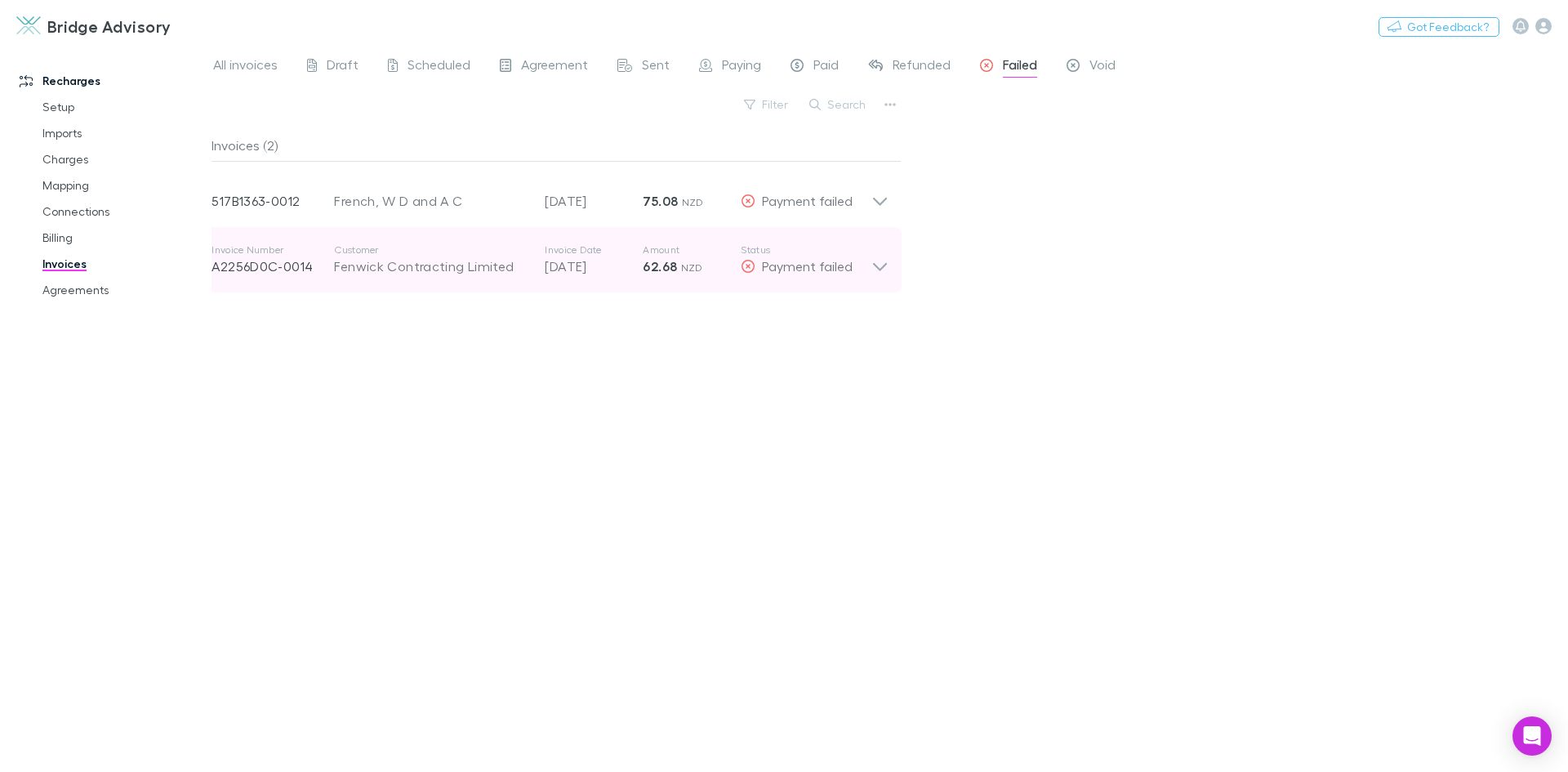
click at [877, 268] on icon at bounding box center [880, 267] width 14 height 8
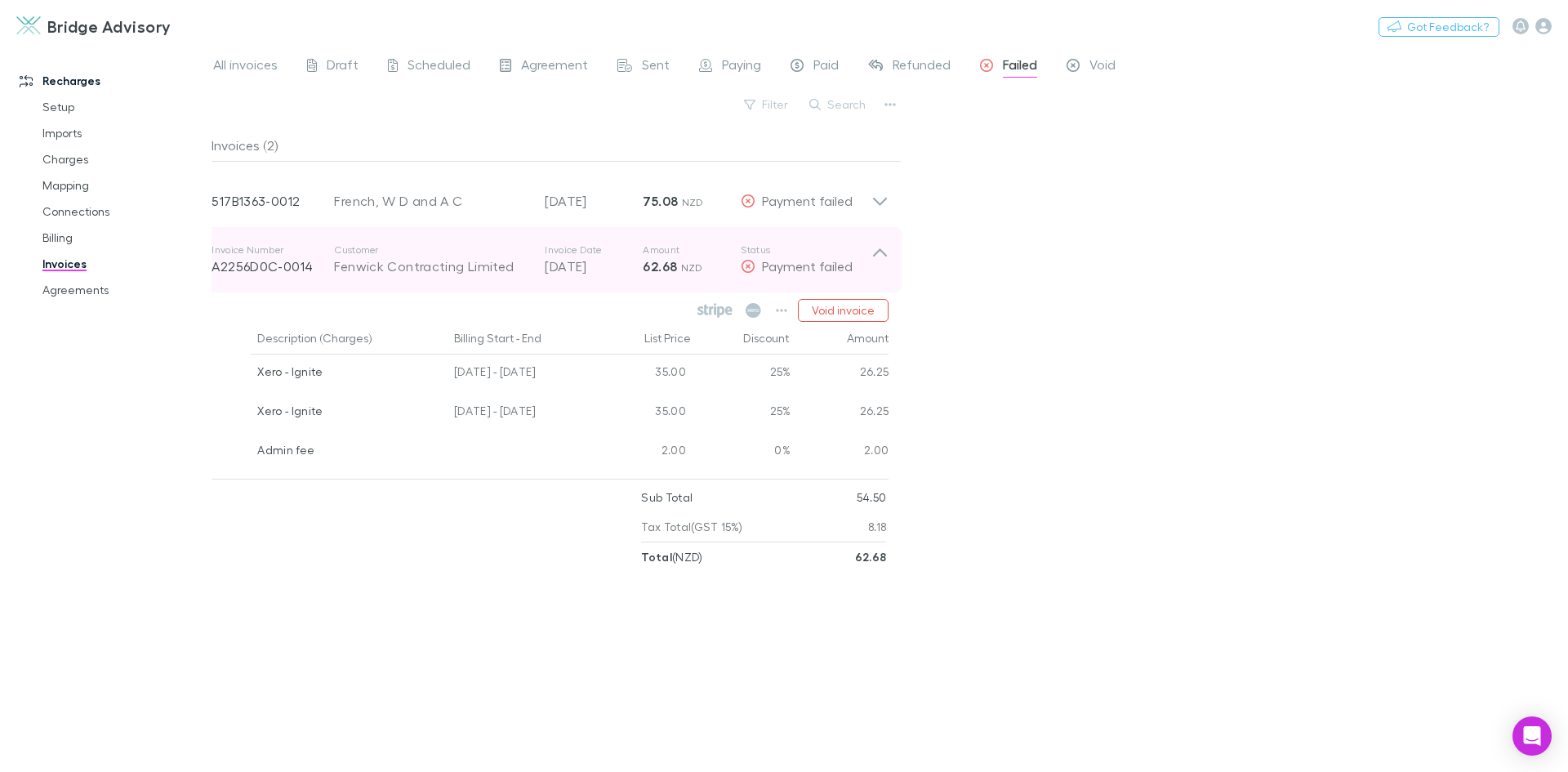
click at [877, 252] on icon at bounding box center [880, 253] width 14 height 8
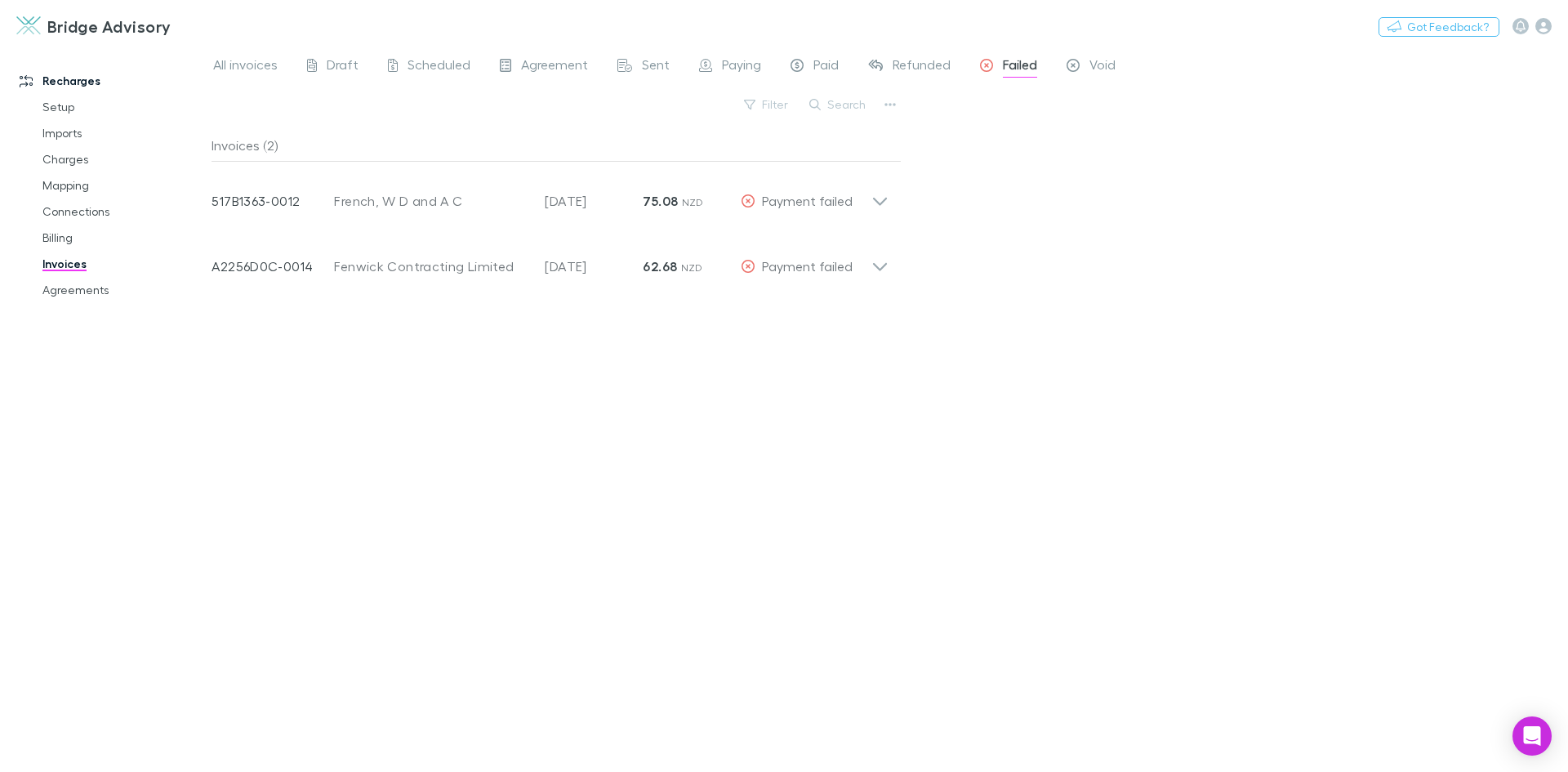
click at [626, 373] on div "Invoices (2) Invoice Number 517B1363-0012 Customer French, W D and A C Invoice …" at bounding box center [556, 444] width 690 height 630
click at [735, 63] on span "Paying" at bounding box center [741, 67] width 39 height 21
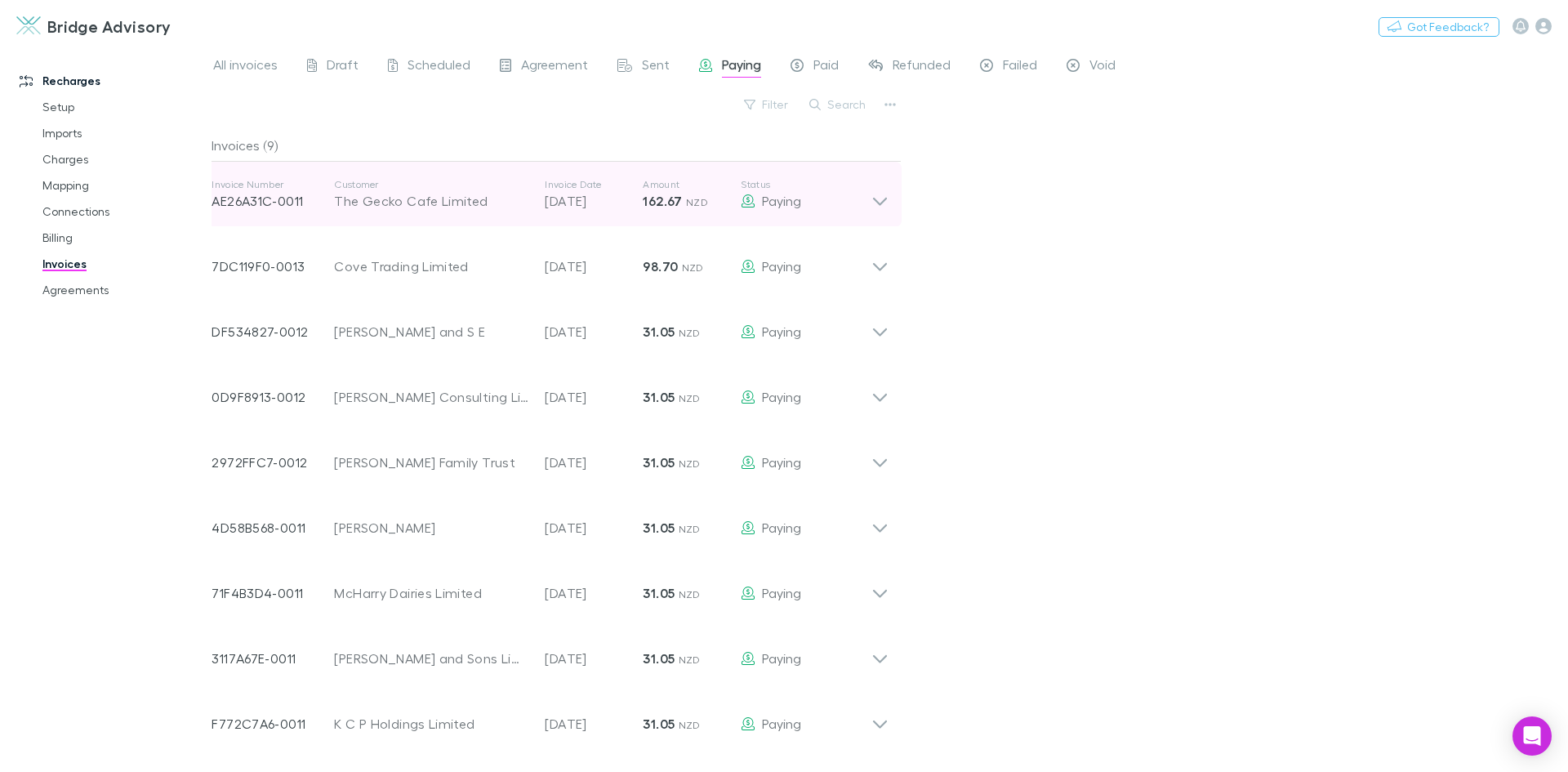
click at [876, 200] on icon at bounding box center [880, 202] width 14 height 8
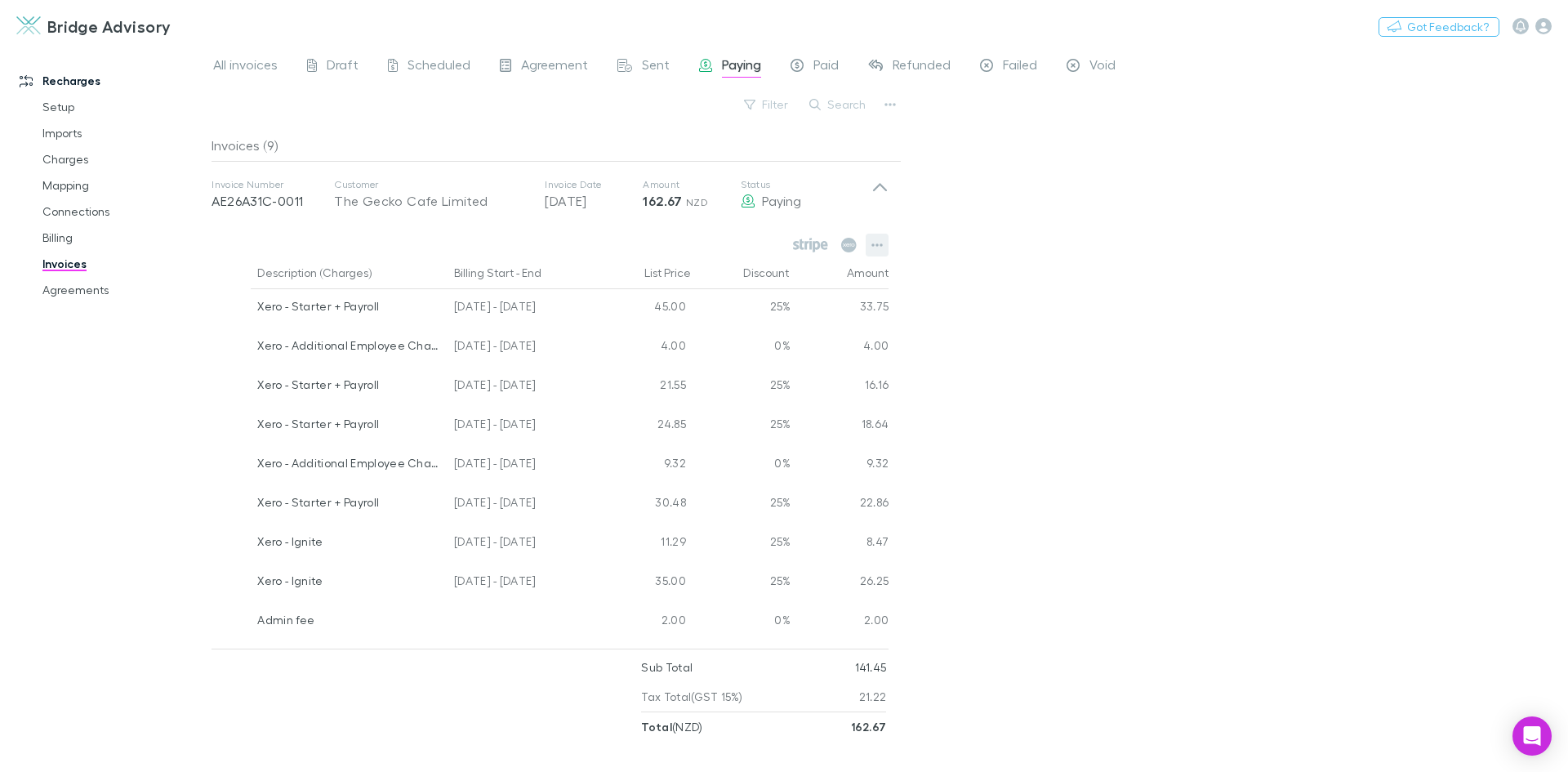
click at [878, 240] on icon "button" at bounding box center [877, 244] width 12 height 13
click at [1003, 358] on div at bounding box center [784, 386] width 1568 height 772
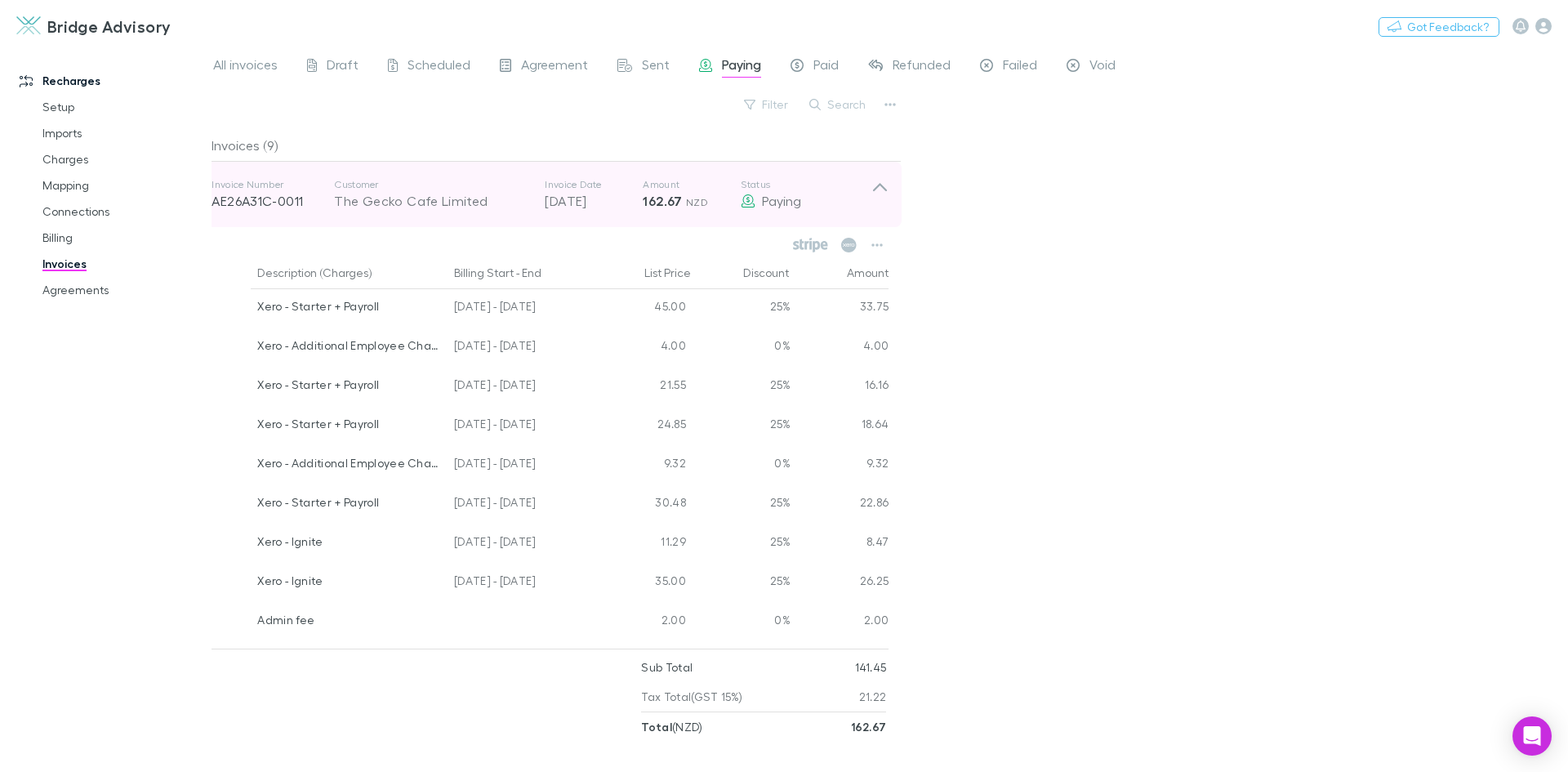
click at [879, 184] on icon at bounding box center [880, 187] width 14 height 8
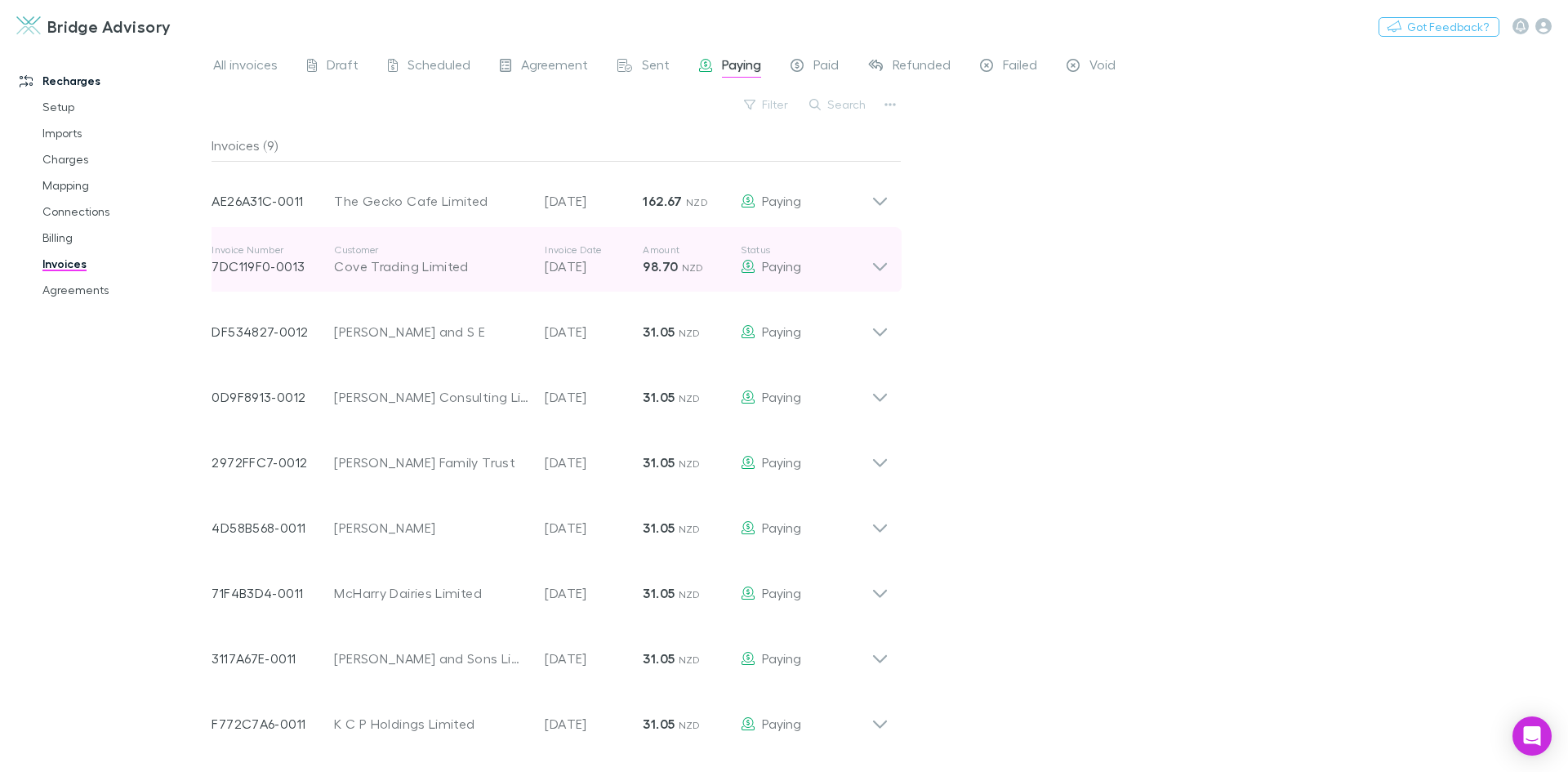
click at [884, 261] on icon at bounding box center [880, 260] width 17 height 33
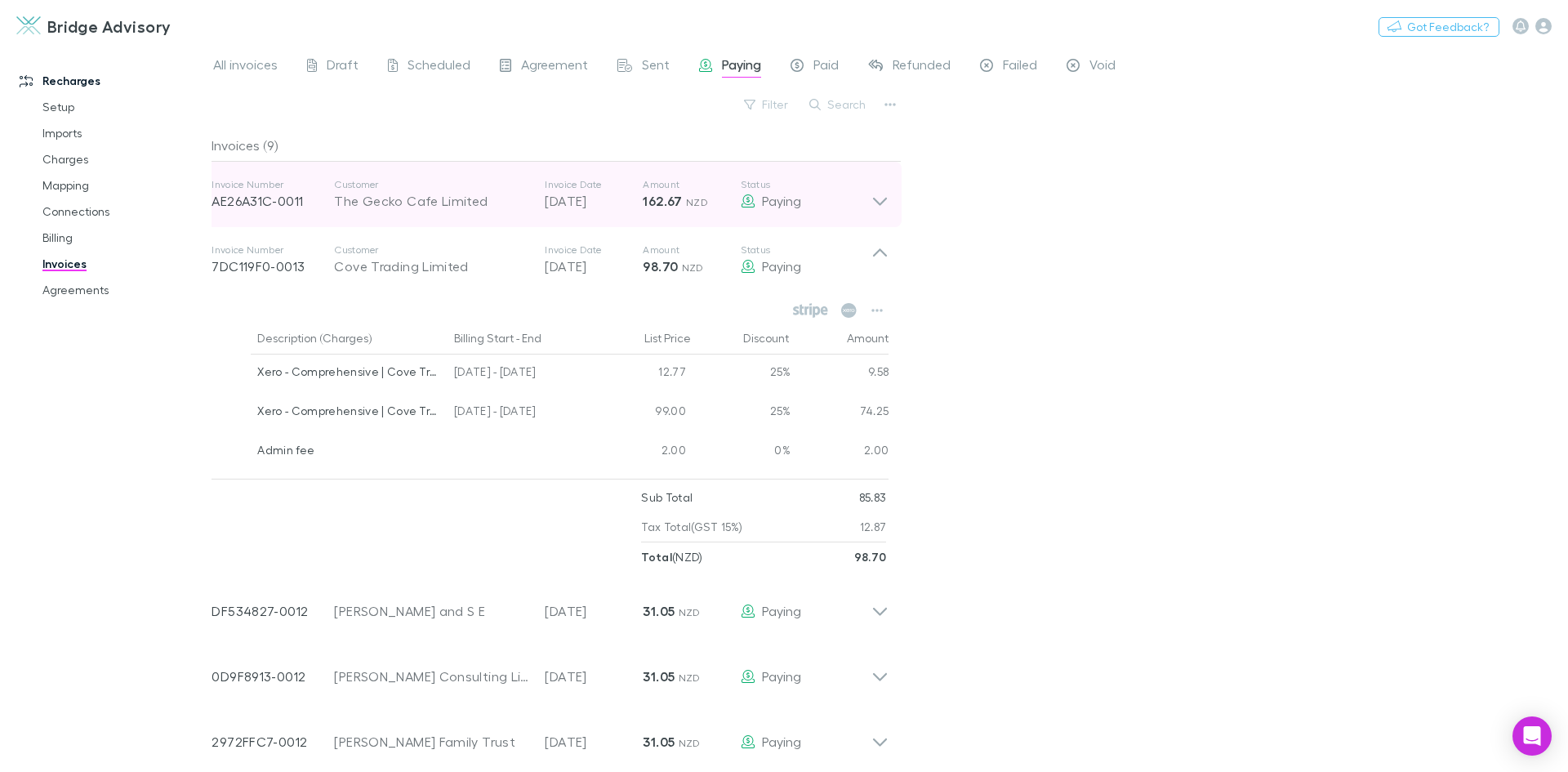
click at [882, 205] on icon at bounding box center [880, 194] width 17 height 33
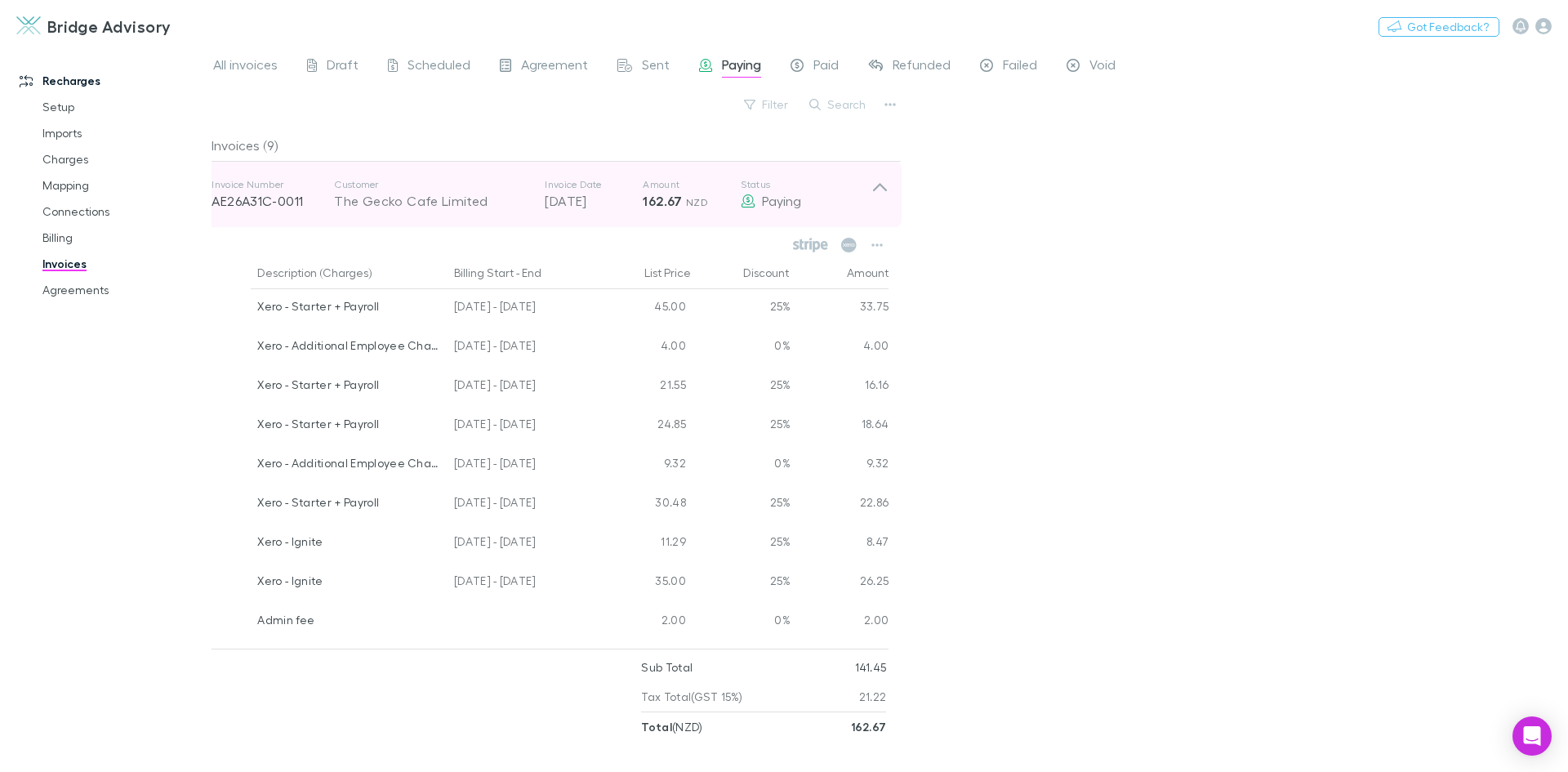
click at [871, 185] on icon at bounding box center [880, 194] width 17 height 33
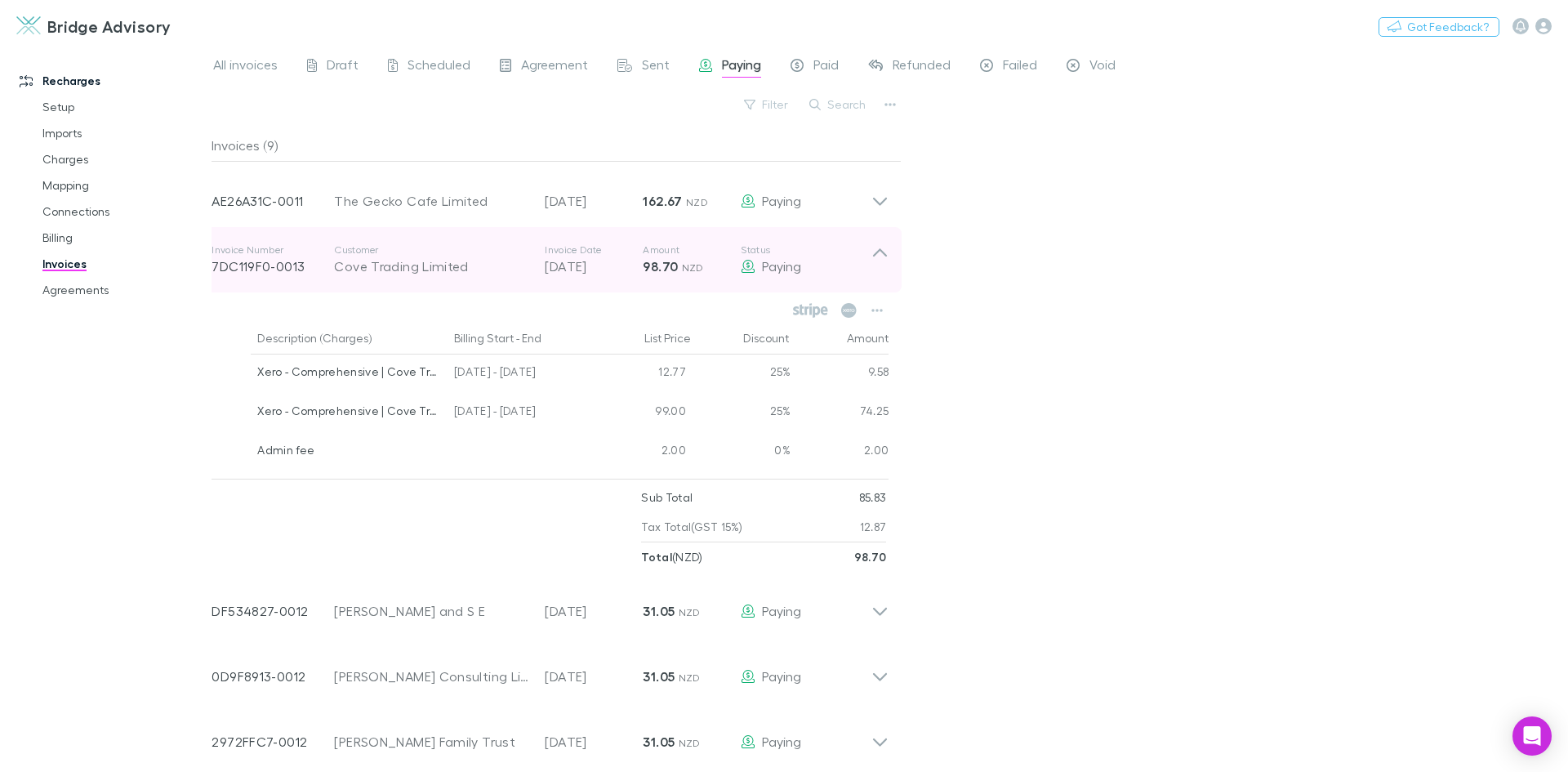
click at [880, 255] on icon at bounding box center [880, 260] width 17 height 33
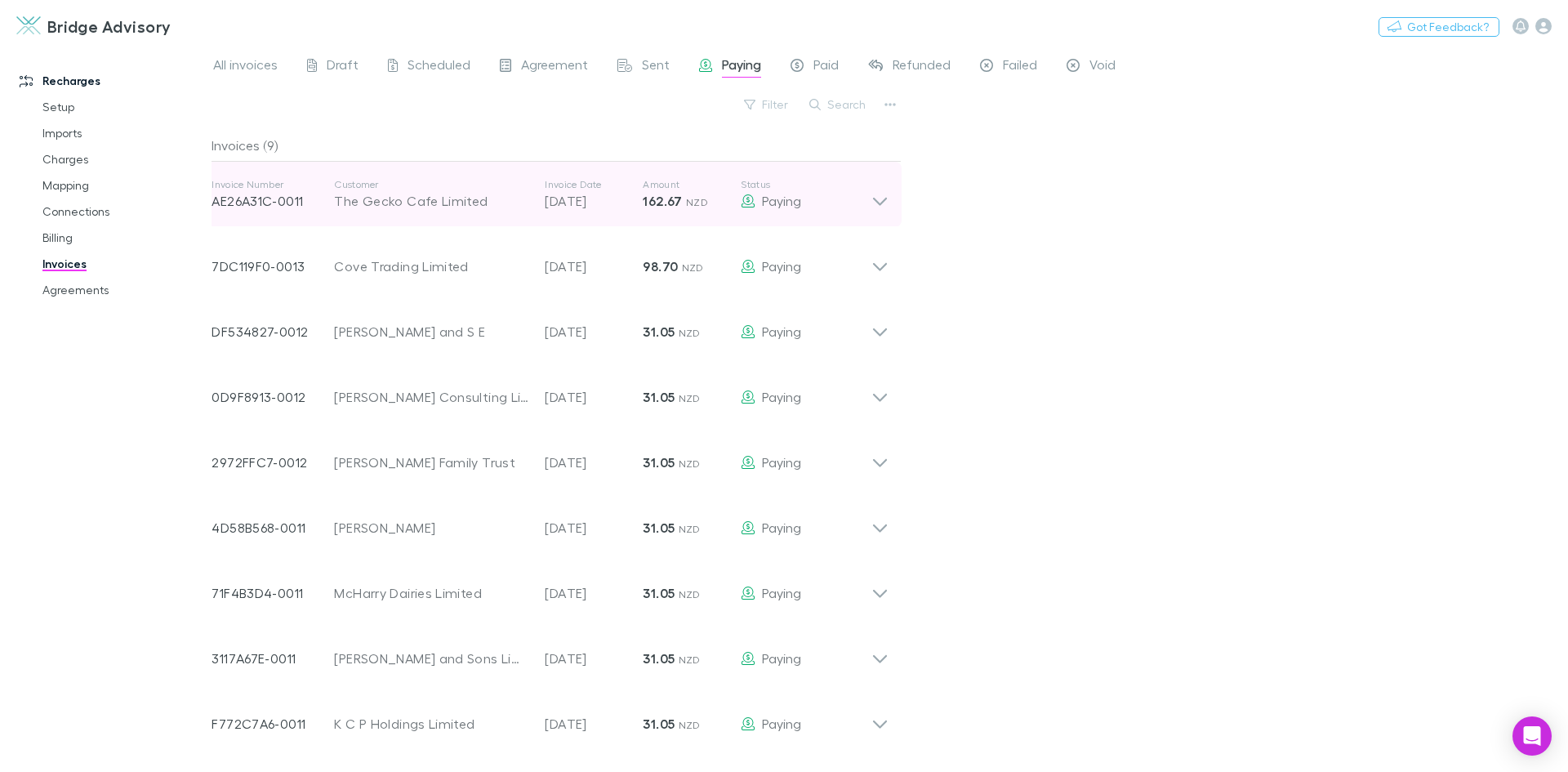
click at [879, 199] on icon at bounding box center [880, 194] width 17 height 33
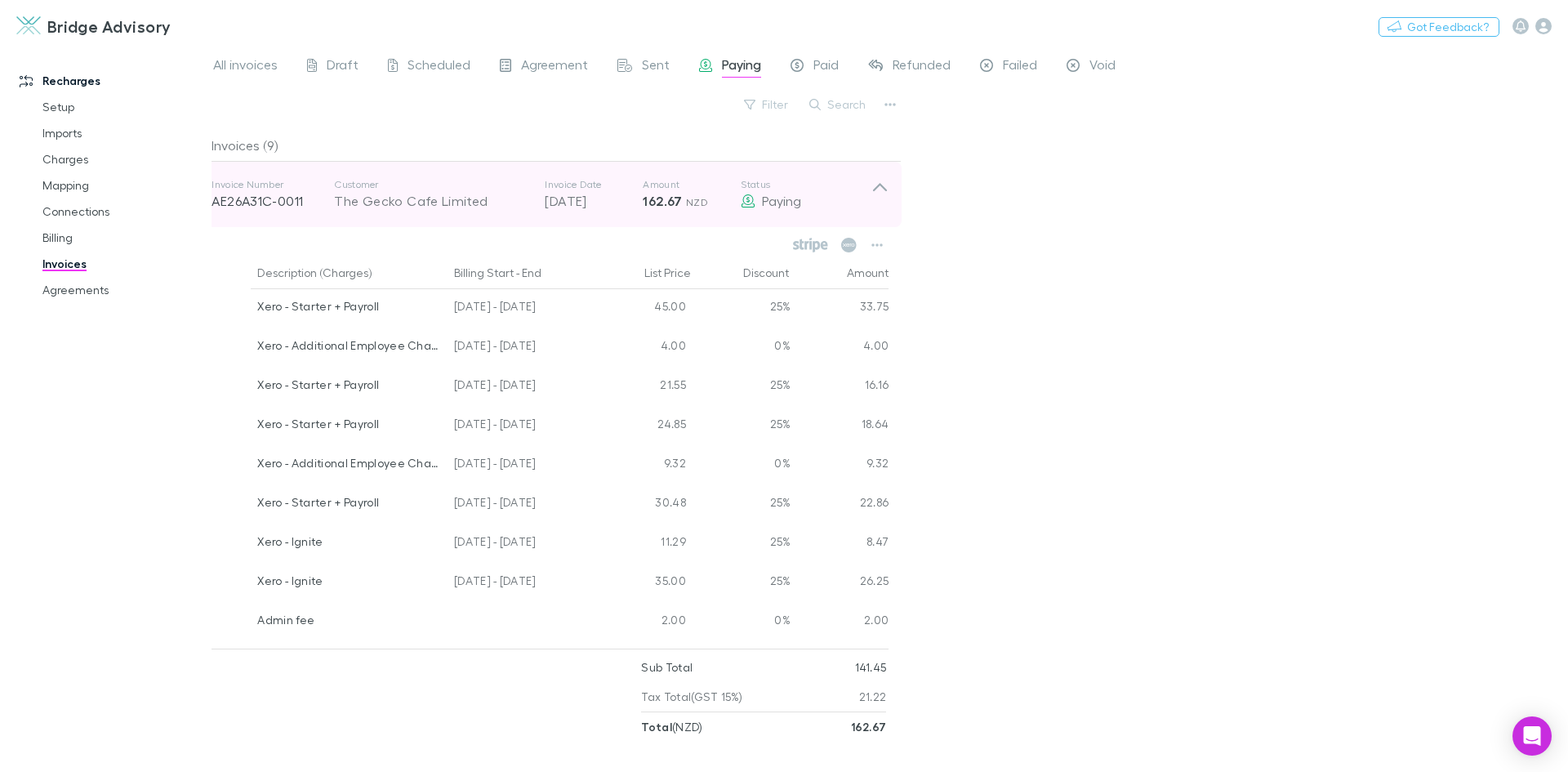
click at [875, 191] on icon at bounding box center [880, 194] width 17 height 33
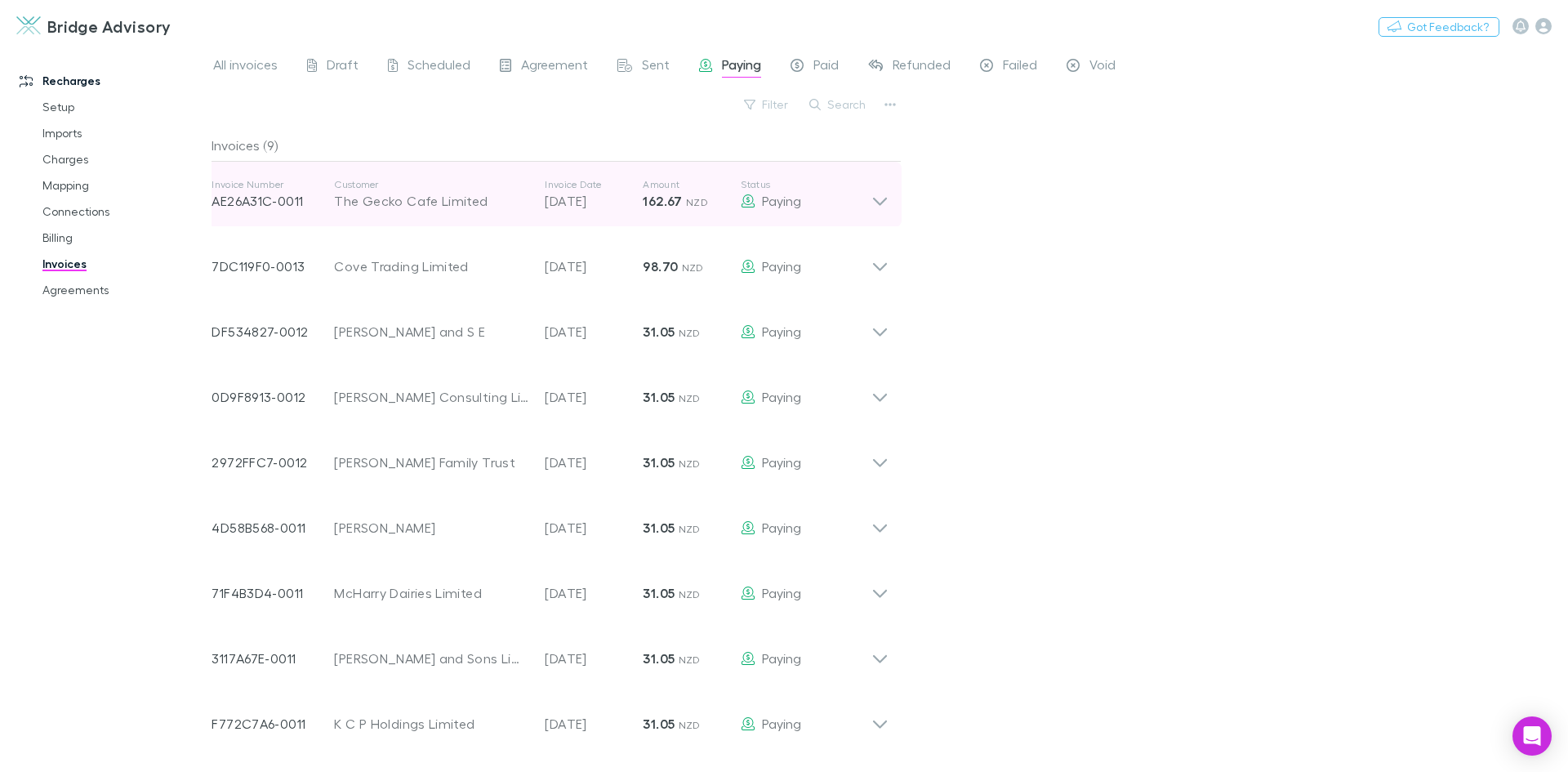
click at [873, 205] on icon at bounding box center [880, 194] width 17 height 33
